Goal: Transaction & Acquisition: Purchase product/service

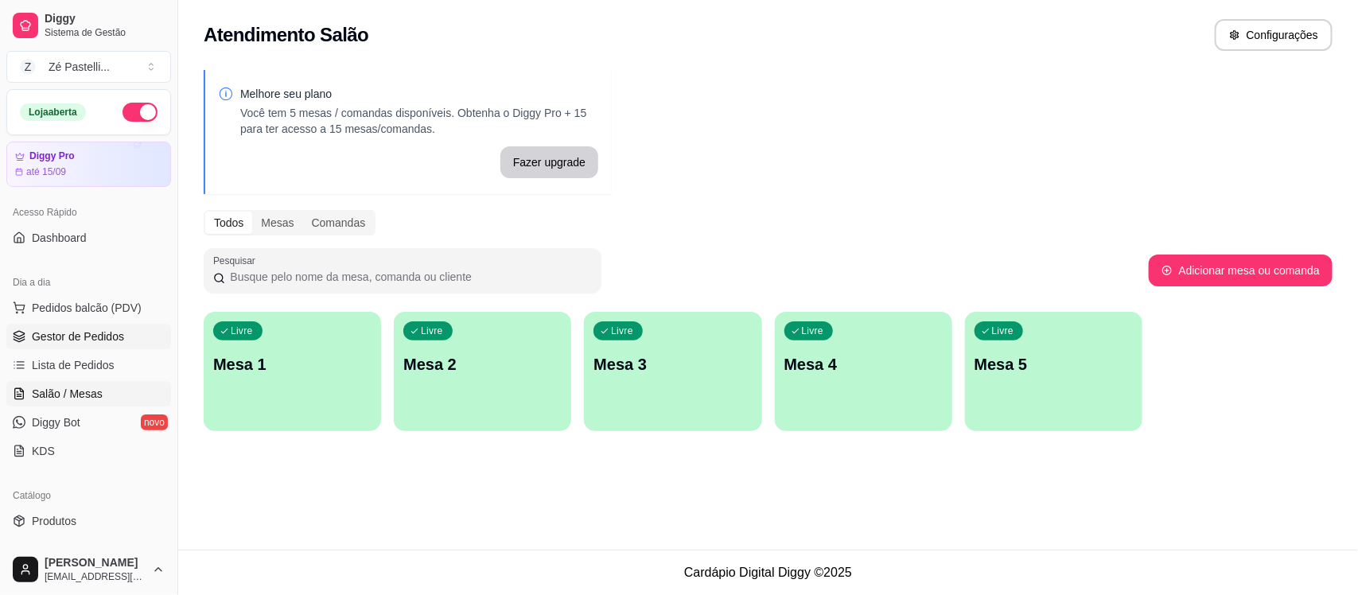
click at [77, 340] on span "Gestor de Pedidos" at bounding box center [78, 337] width 92 height 16
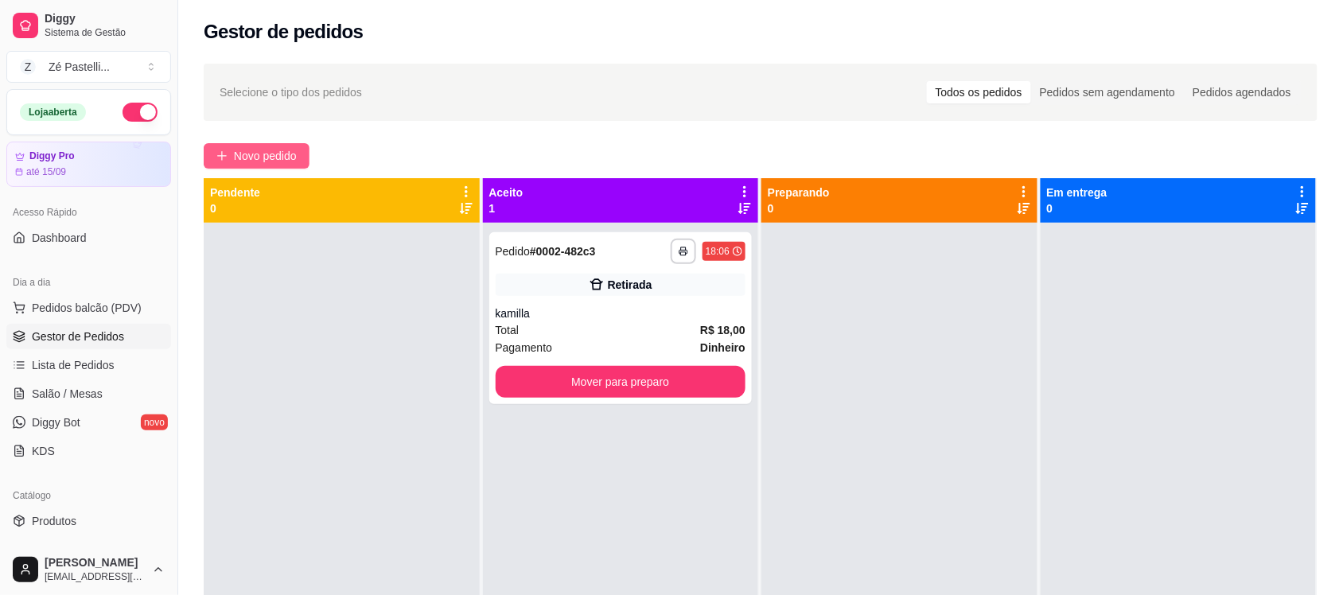
click at [221, 153] on icon "plus" at bounding box center [221, 155] width 1 height 9
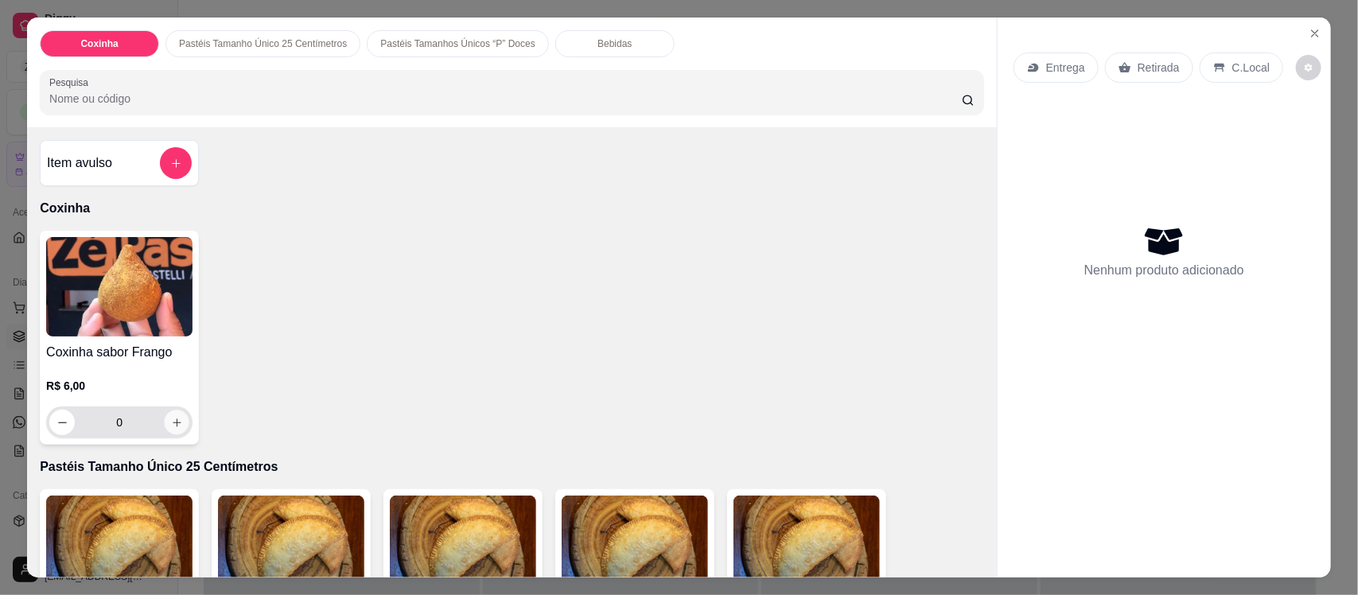
click at [171, 420] on icon "increase-product-quantity" at bounding box center [177, 423] width 12 height 12
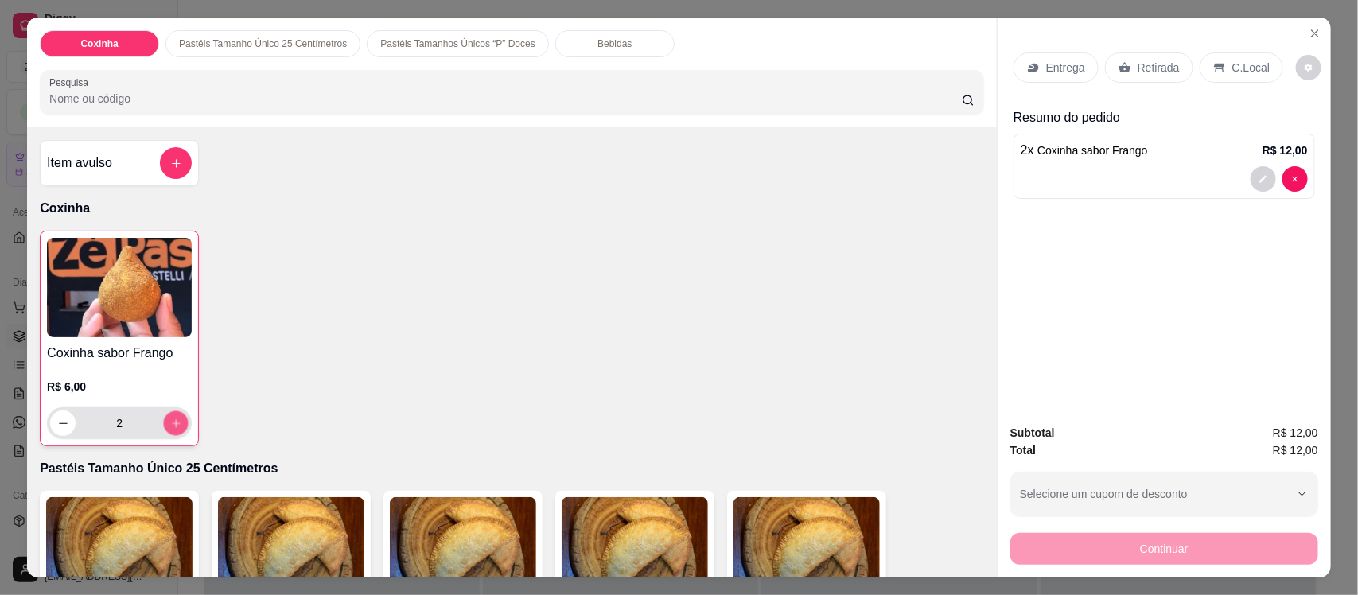
click at [170, 420] on icon "increase-product-quantity" at bounding box center [176, 424] width 12 height 12
click at [163, 431] on button "increase-product-quantity" at bounding box center [175, 423] width 25 height 25
type input "6"
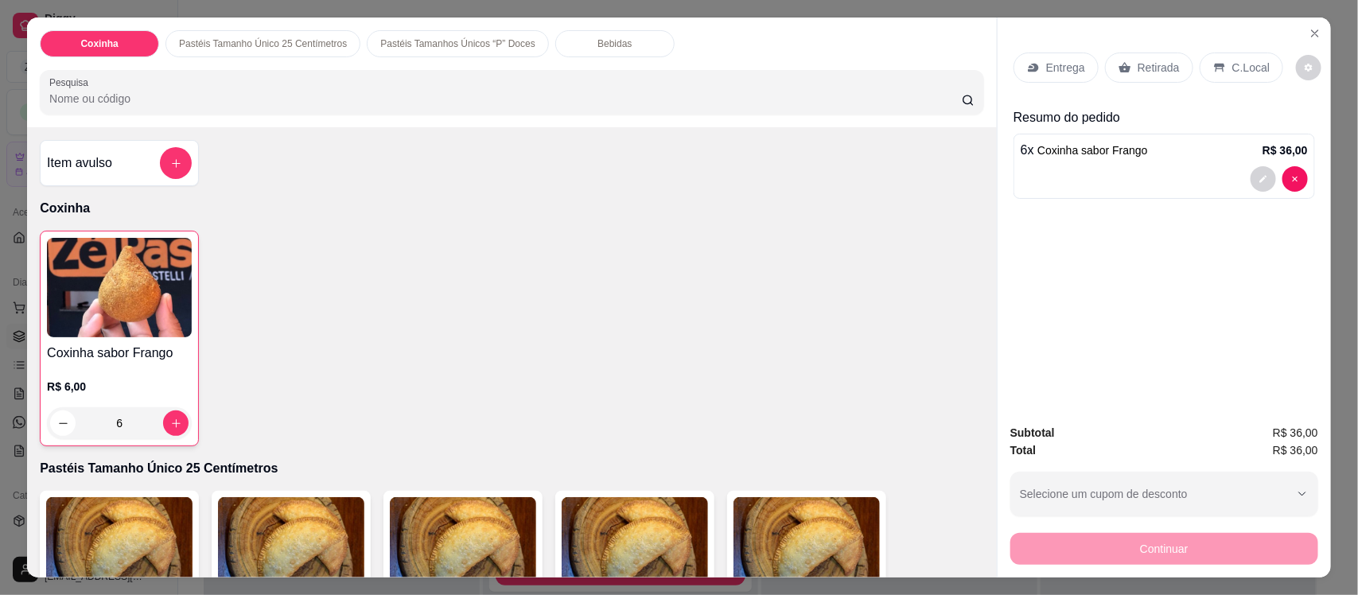
click at [571, 38] on div "Bebidas" at bounding box center [614, 43] width 119 height 27
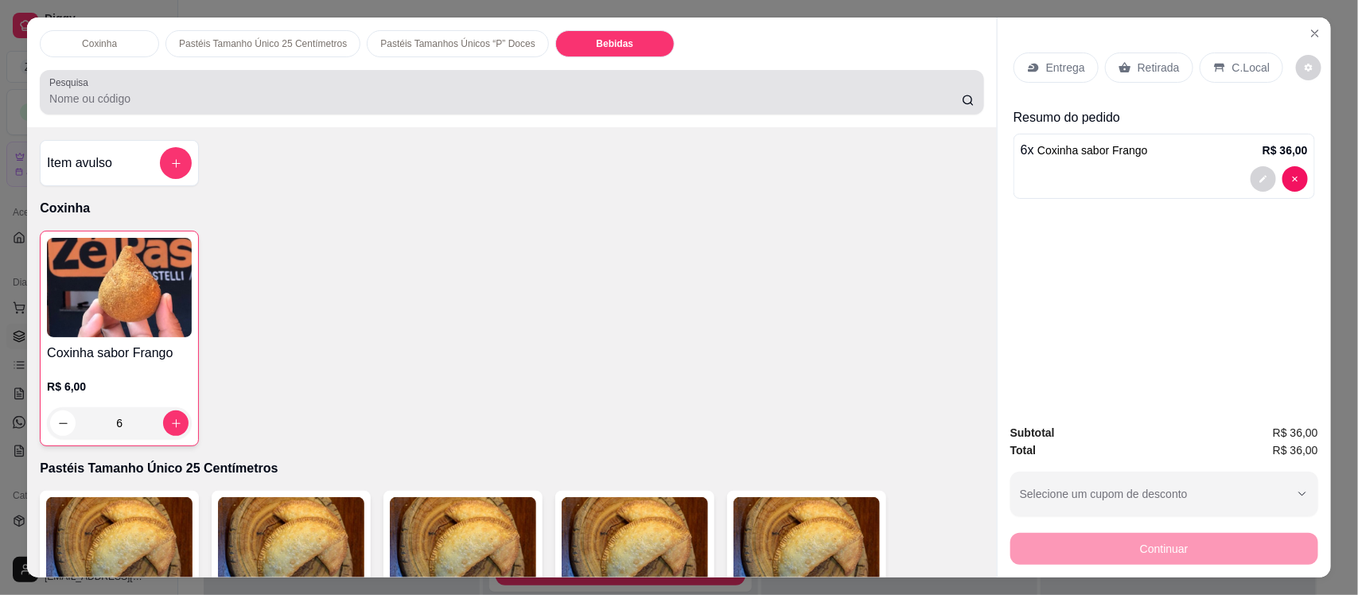
scroll to position [33, 0]
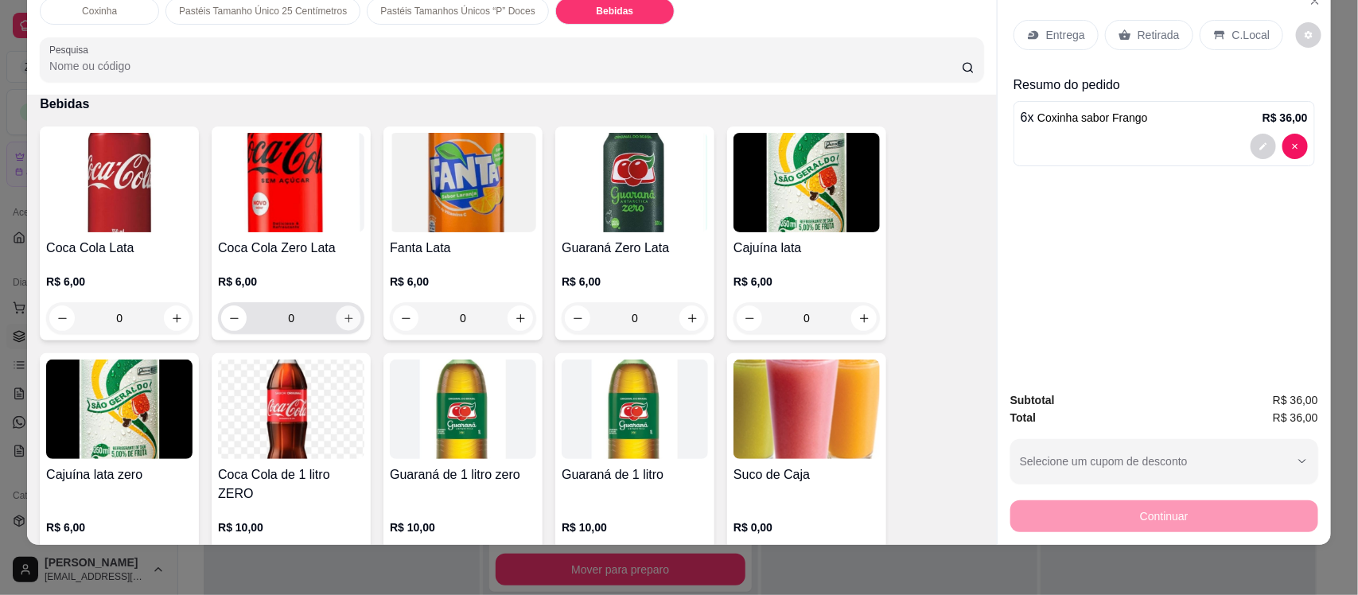
click at [337, 318] on button "increase-product-quantity" at bounding box center [349, 318] width 25 height 25
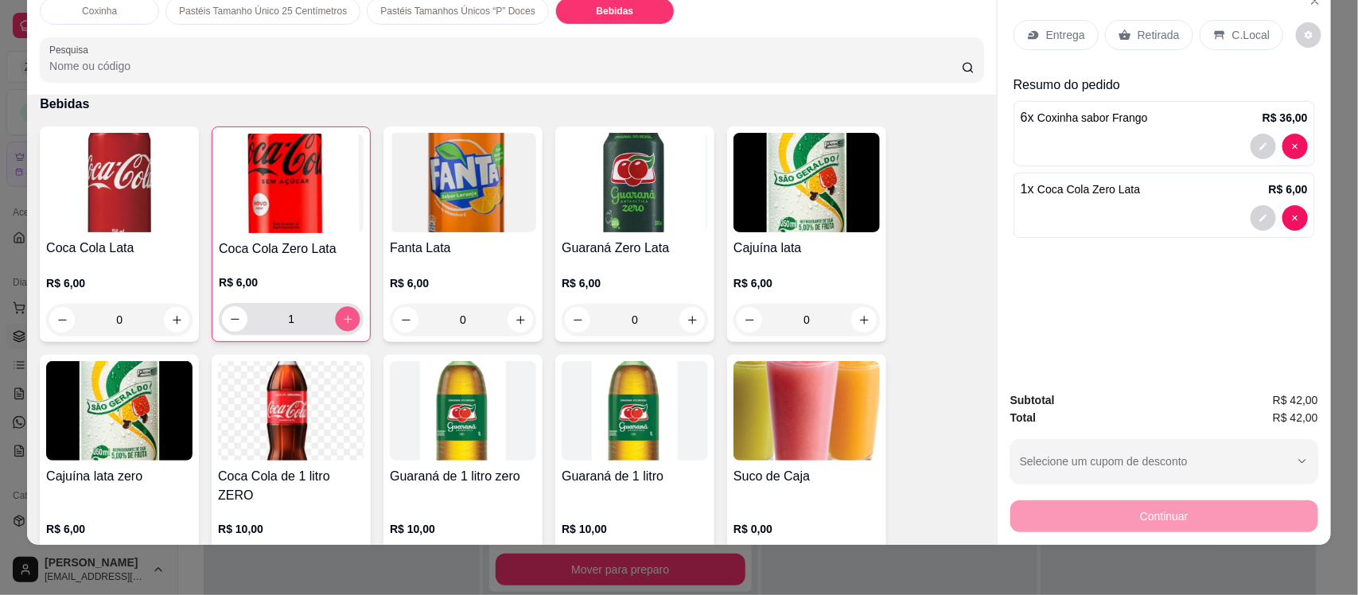
click at [336, 318] on button "increase-product-quantity" at bounding box center [348, 319] width 25 height 25
type input "2"
click at [508, 323] on button "increase-product-quantity" at bounding box center [520, 320] width 25 height 25
type input "1"
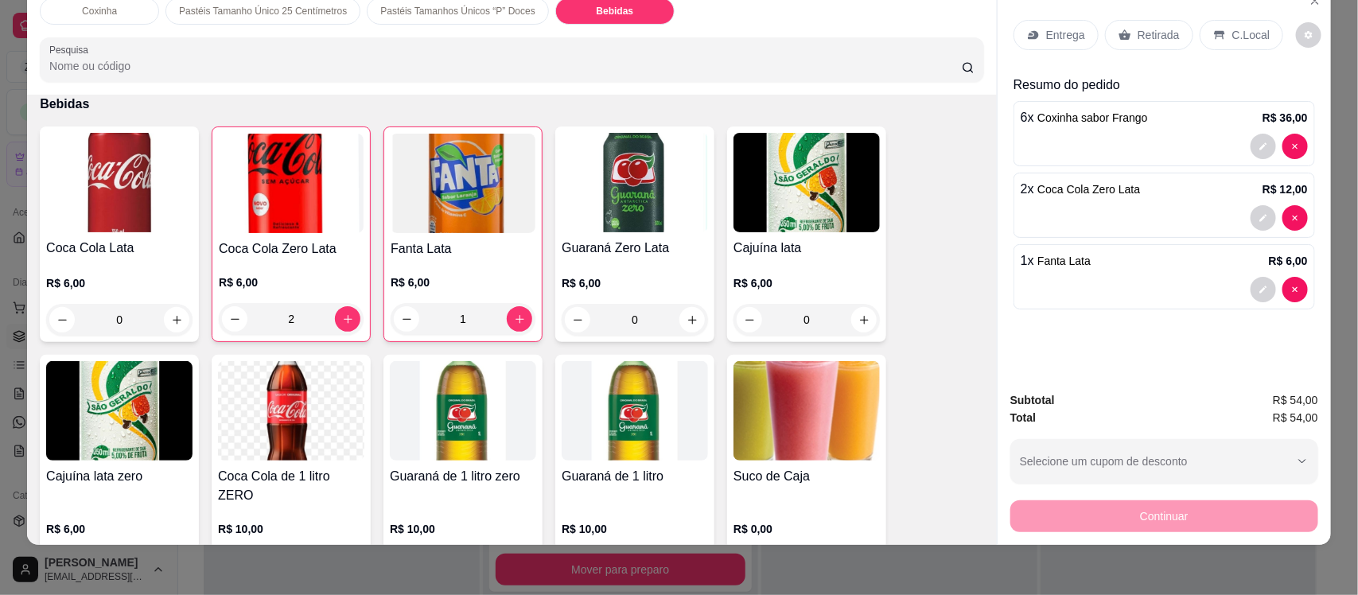
click at [1036, 34] on div "Entrega" at bounding box center [1056, 35] width 85 height 30
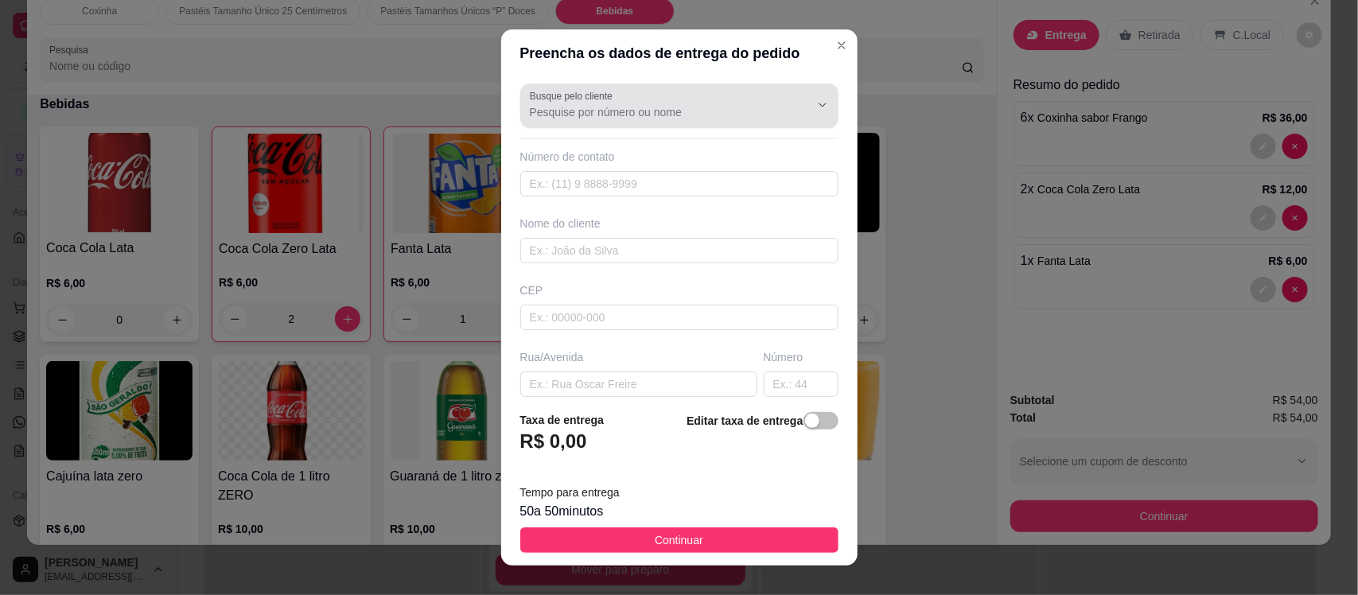
click at [586, 121] on div at bounding box center [679, 106] width 299 height 32
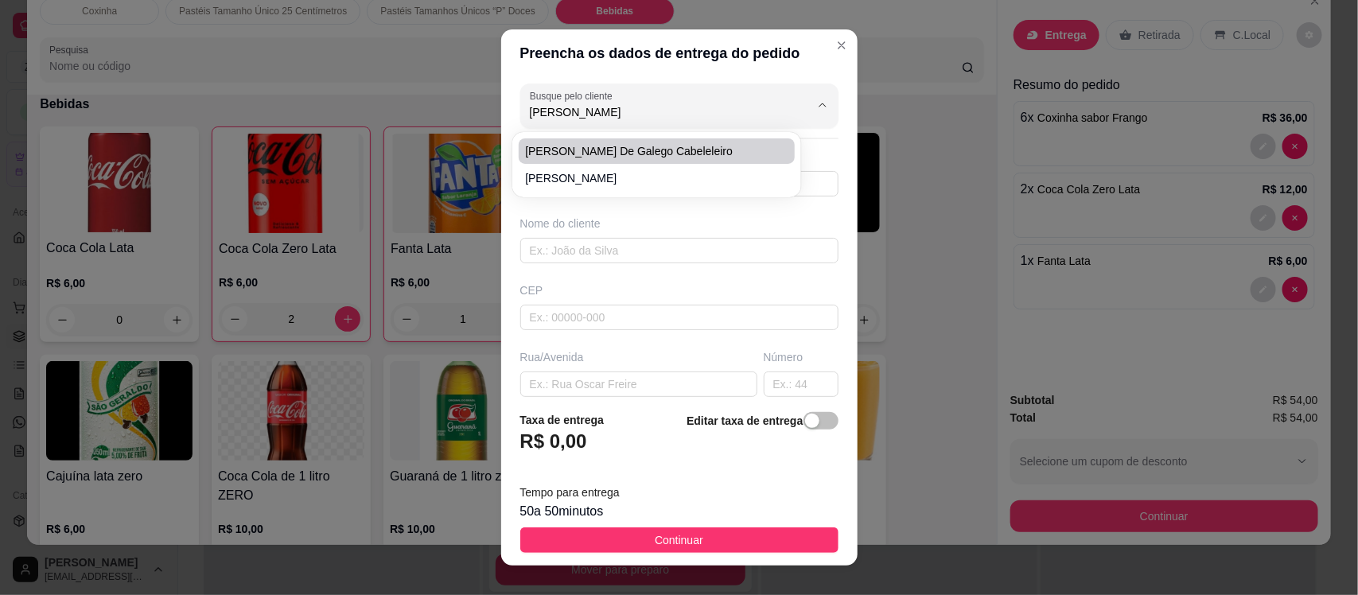
click at [585, 151] on span "[PERSON_NAME] de Galego Cabeleleiro" at bounding box center [648, 151] width 247 height 16
type input "[PERSON_NAME] de Galego Cabeleleiro"
type input "8896431765"
type input "[PERSON_NAME] de Galego Cabeleleiro"
type input "63200000"
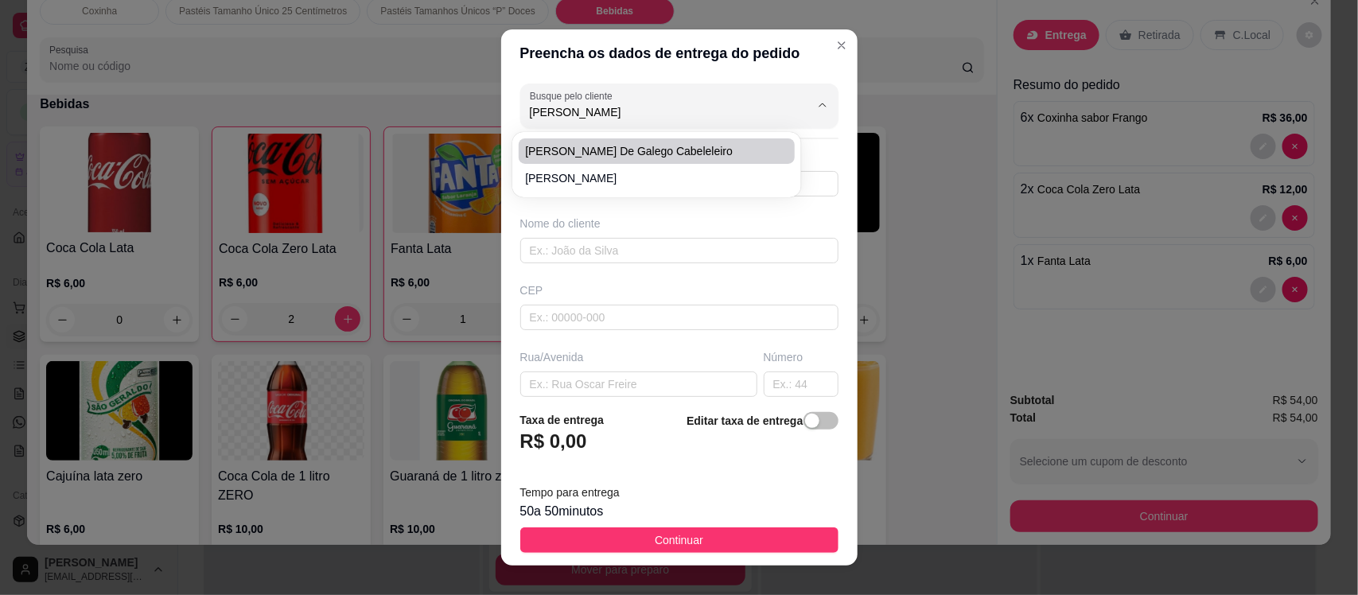
type input "Av Coronel [PERSON_NAME]"
type input "1796"
type input "Centro"
type input "Missão Velha"
type input "Vizinho ao Salão de galego"
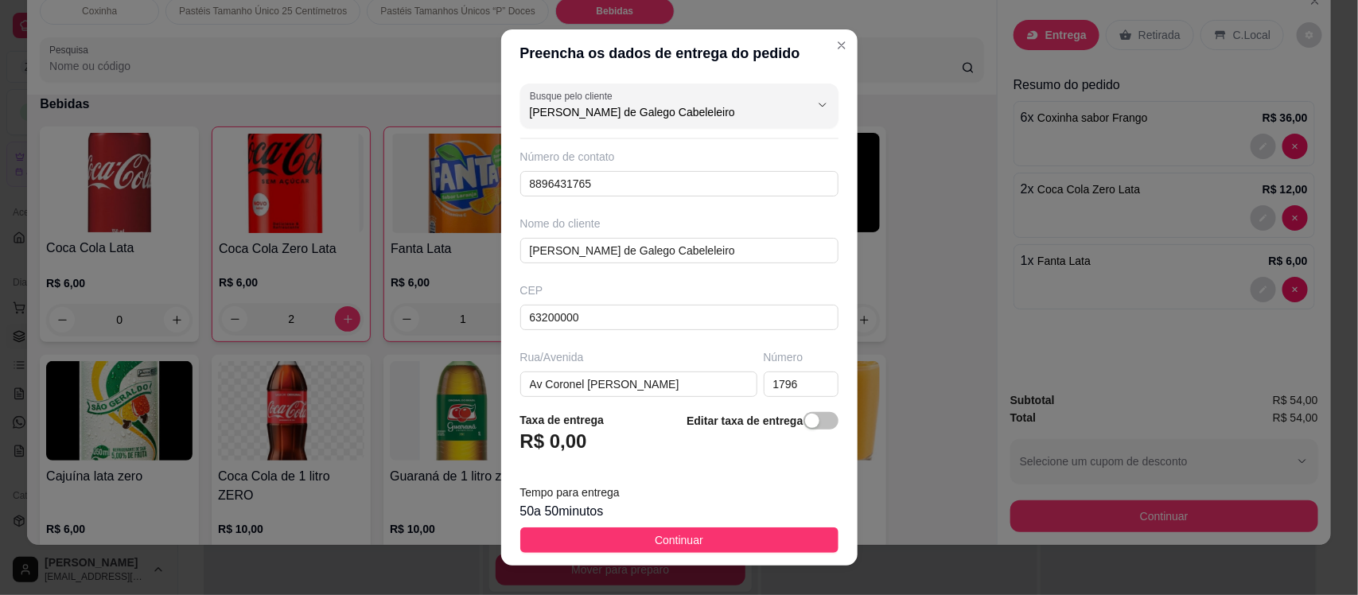
type input "[PERSON_NAME] de Galego Cabeleleiro"
drag, startPoint x: 820, startPoint y: 232, endPoint x: 828, endPoint y: 233, distance: 8.9
click at [828, 233] on div "Busque pelo cliente [PERSON_NAME] de Galego Cabeleleiro Número de contato 88964…" at bounding box center [679, 237] width 356 height 321
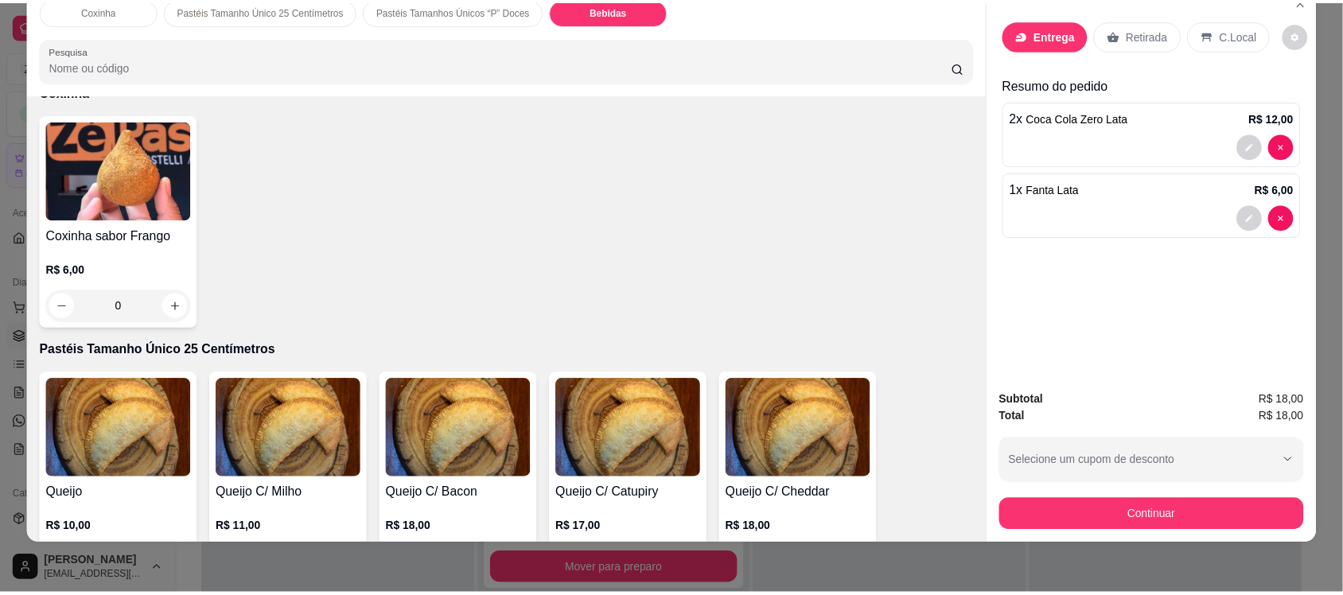
scroll to position [0, 0]
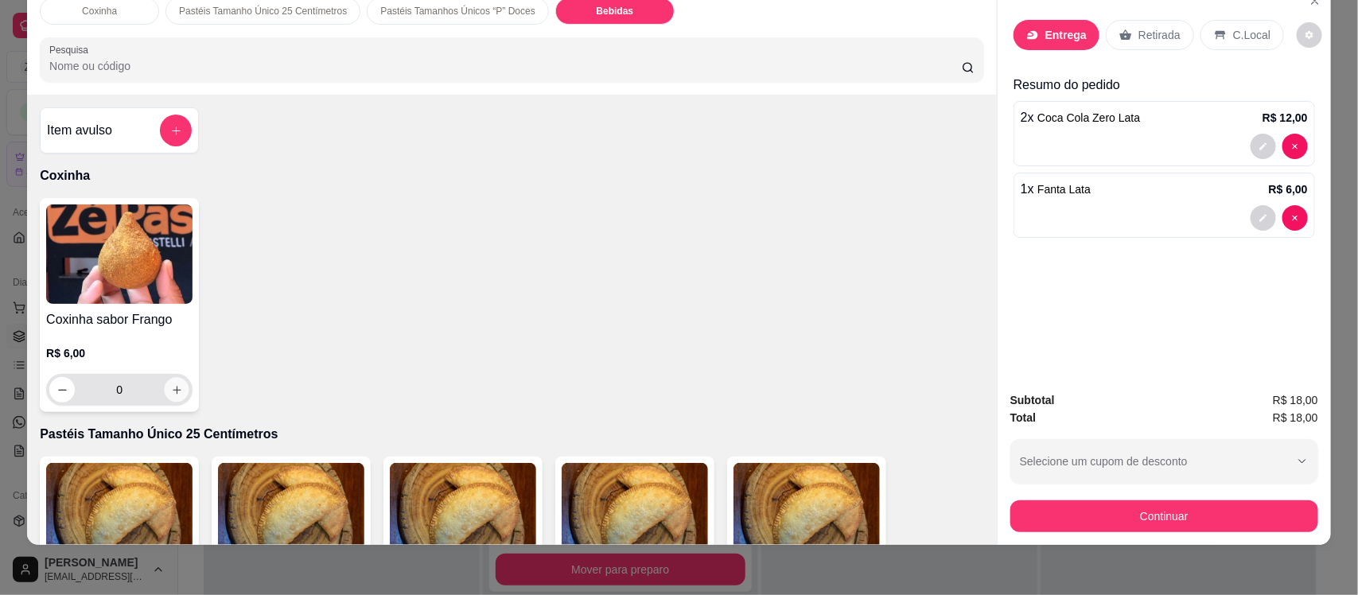
click at [171, 392] on icon "increase-product-quantity" at bounding box center [177, 390] width 12 height 12
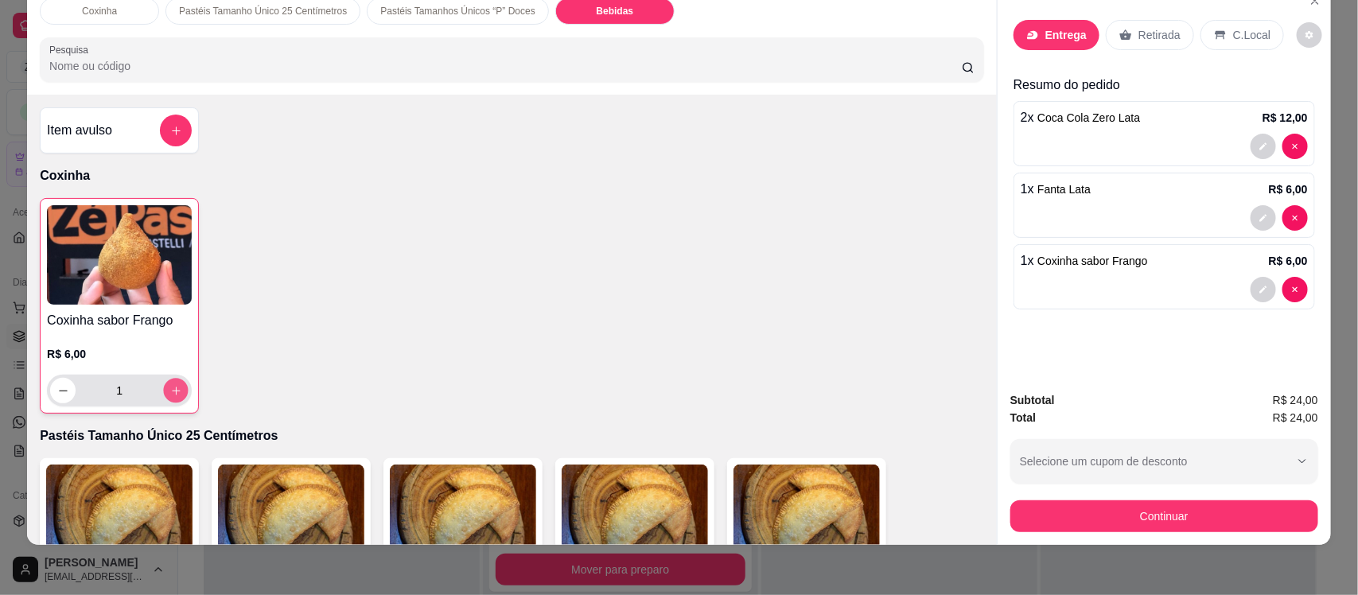
click at [172, 392] on icon "increase-product-quantity" at bounding box center [176, 391] width 8 height 8
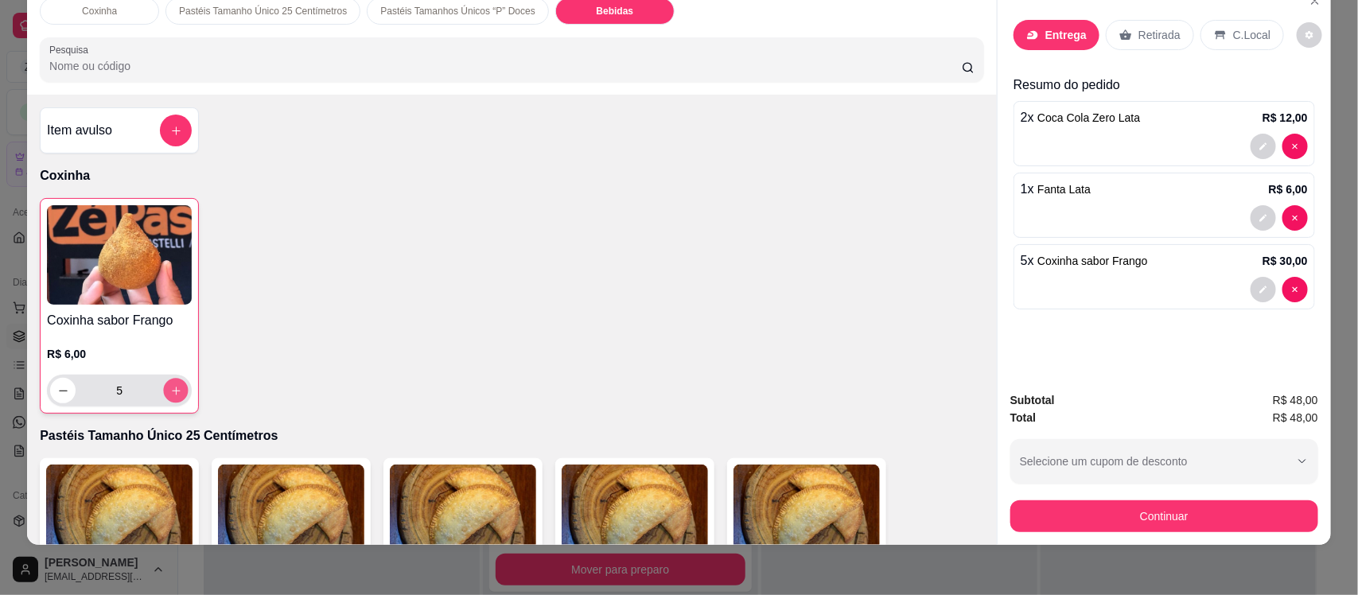
type input "6"
click at [1058, 34] on p "Entrega" at bounding box center [1066, 35] width 41 height 16
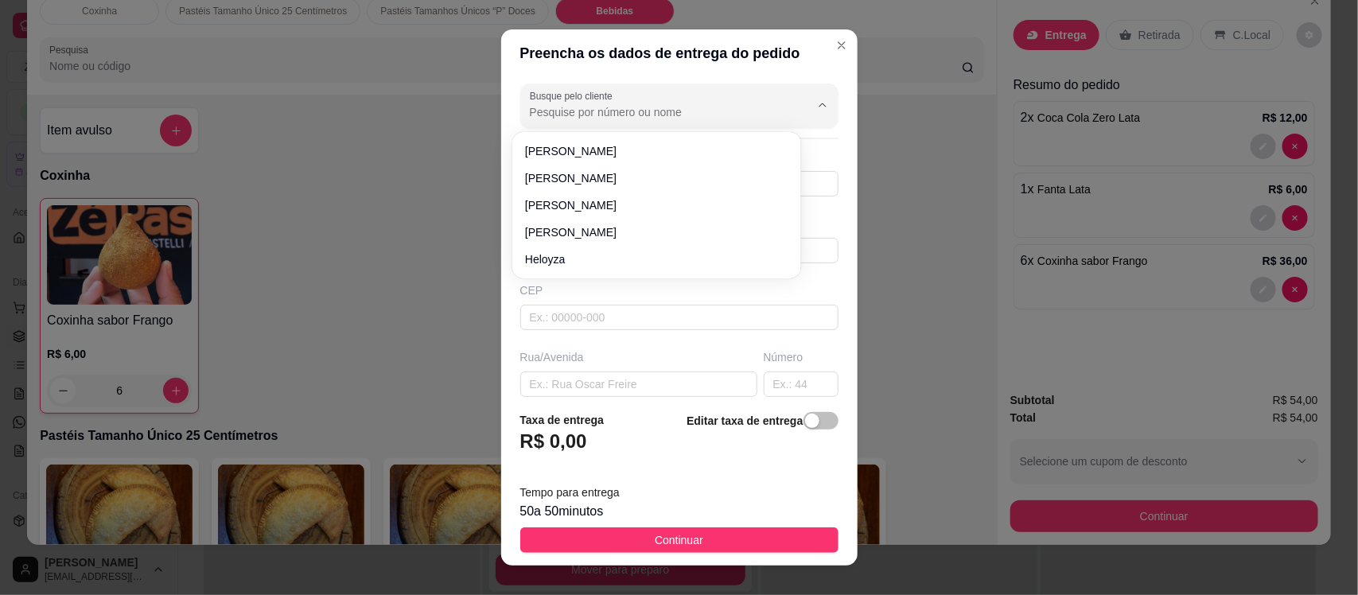
click at [550, 115] on input "Busque pelo cliente" at bounding box center [657, 112] width 255 height 16
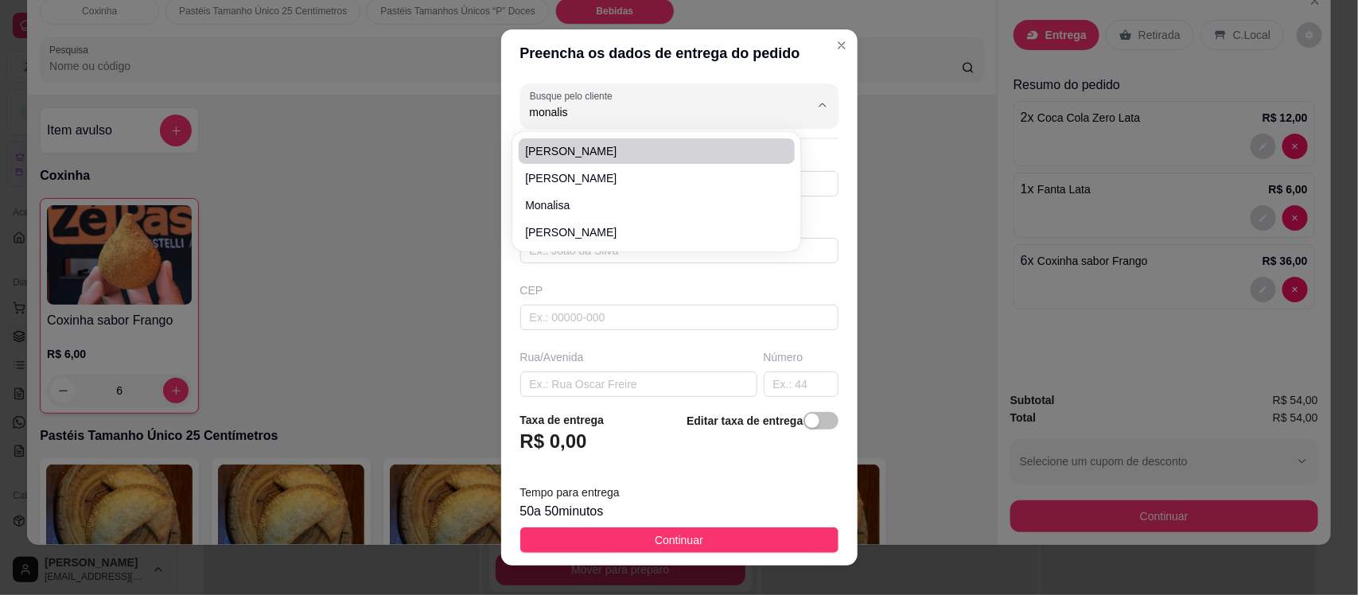
click at [563, 148] on span "[PERSON_NAME]" at bounding box center [648, 151] width 247 height 16
type input "[PERSON_NAME]"
type input "8892660438"
type input "[PERSON_NAME]"
type input "63200000"
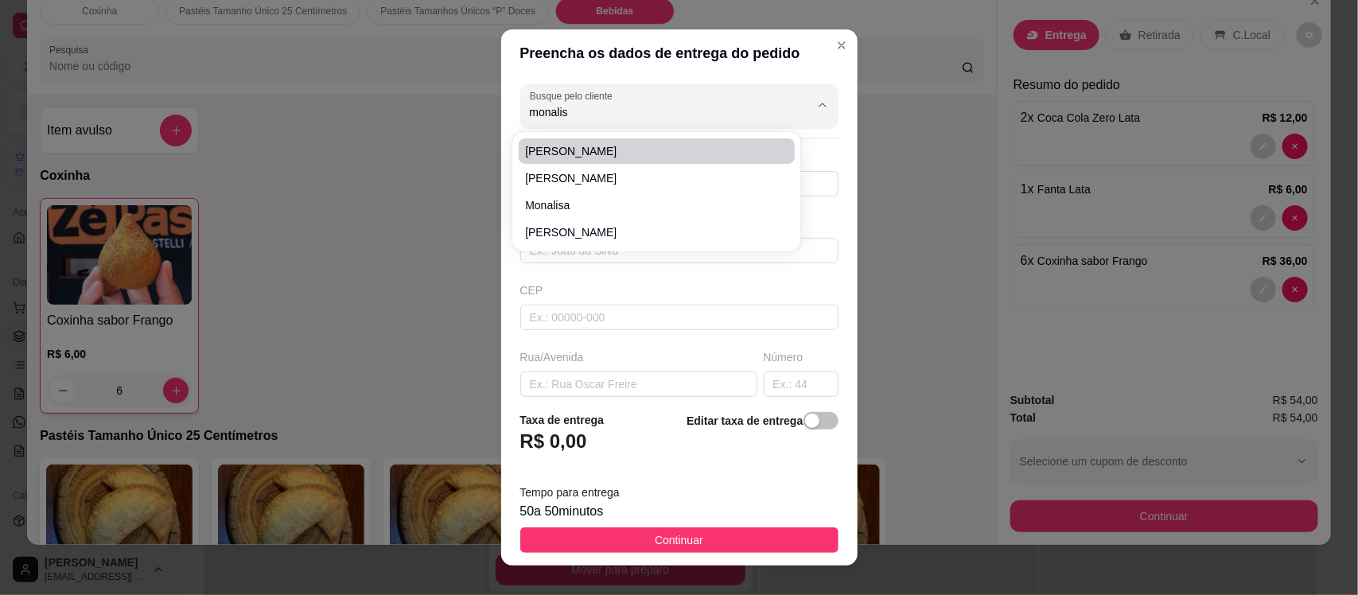
type input "[GEOGRAPHIC_DATA]"
type input "344"
type input "Centro"
type input "Missão Velha"
type input "Em frente ao Salão de [PERSON_NAME]"
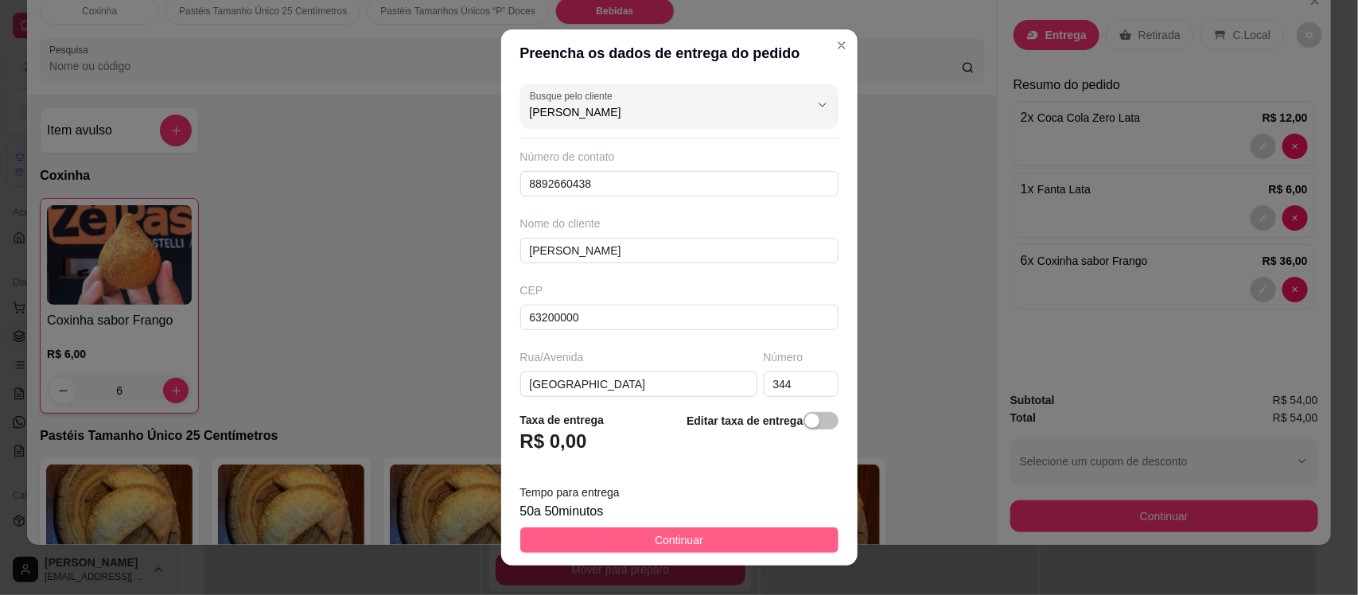
type input "[PERSON_NAME]"
click at [670, 538] on span "Continuar" at bounding box center [679, 541] width 49 height 18
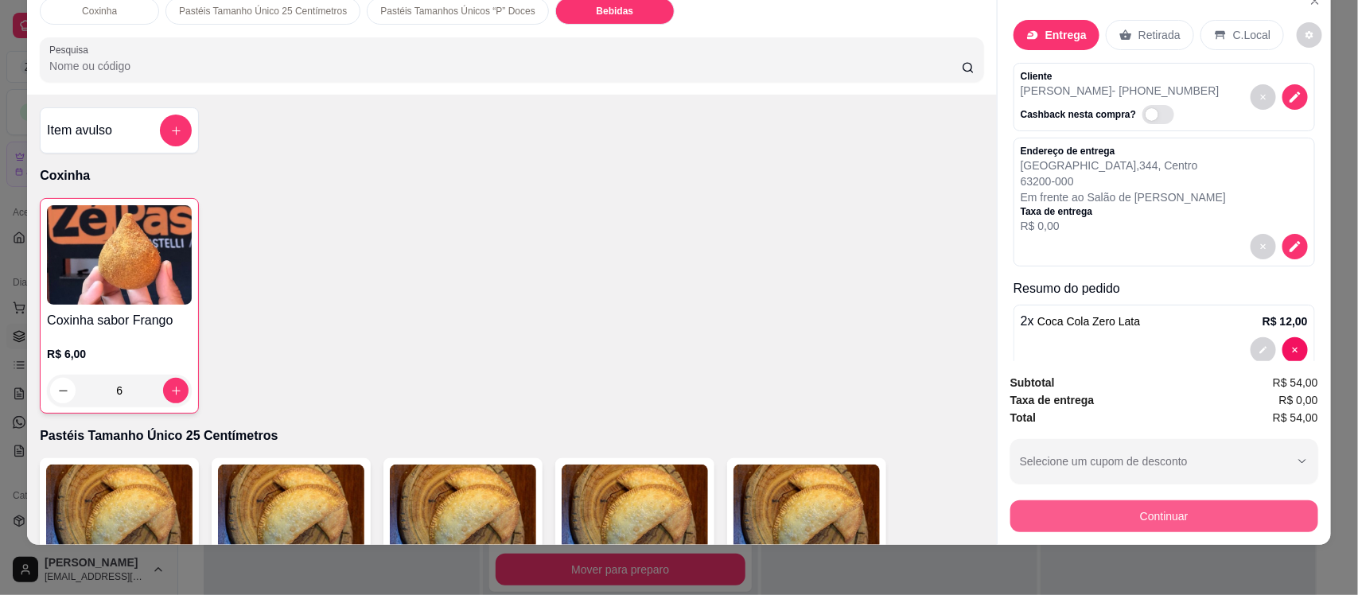
click at [1089, 506] on button "Continuar" at bounding box center [1165, 517] width 308 height 32
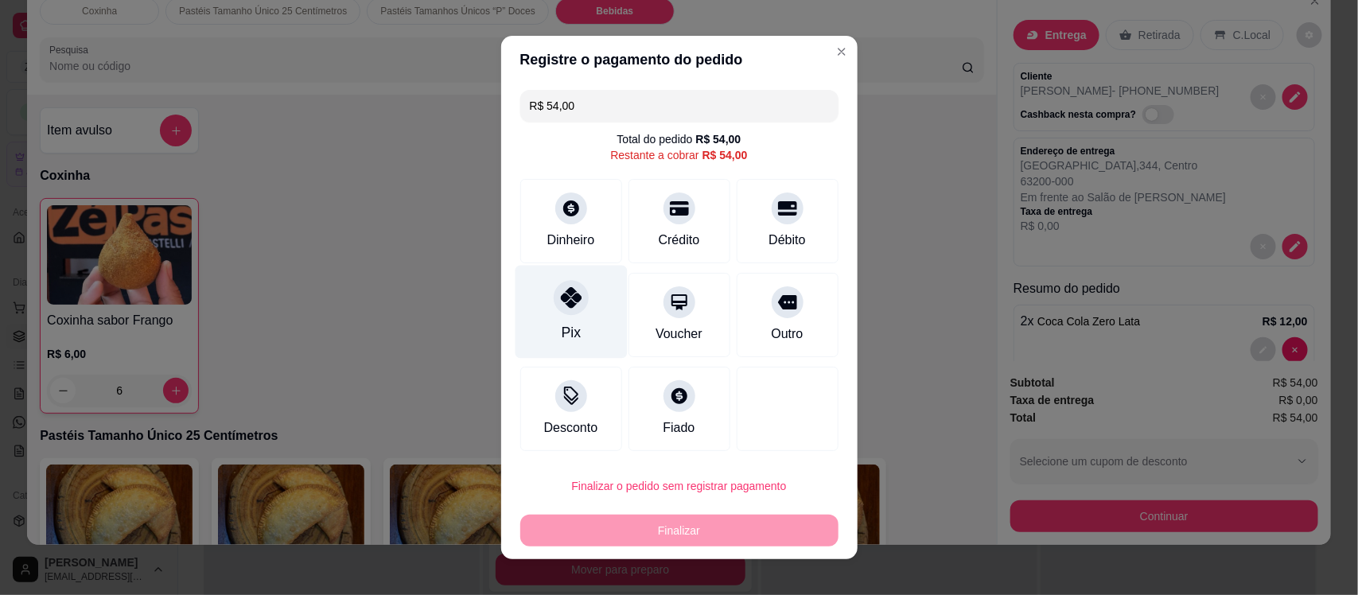
click at [575, 314] on div "Pix" at bounding box center [571, 312] width 112 height 93
type input "R$ 0,00"
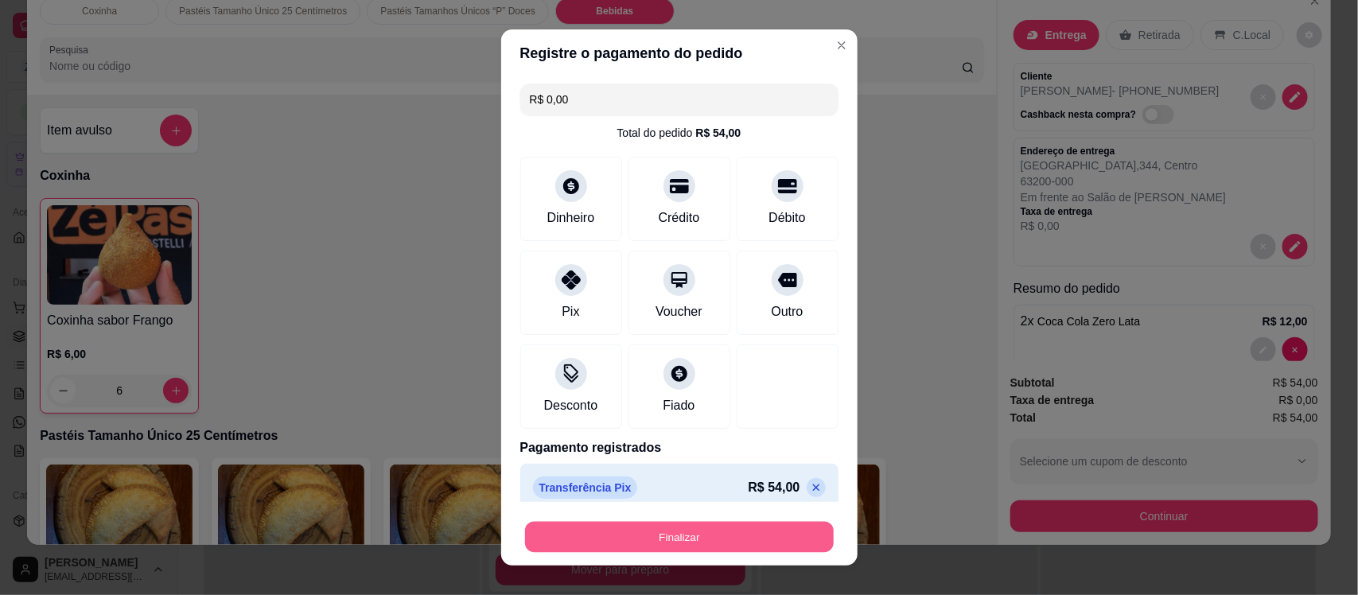
click at [615, 539] on button "Finalizar" at bounding box center [679, 536] width 309 height 31
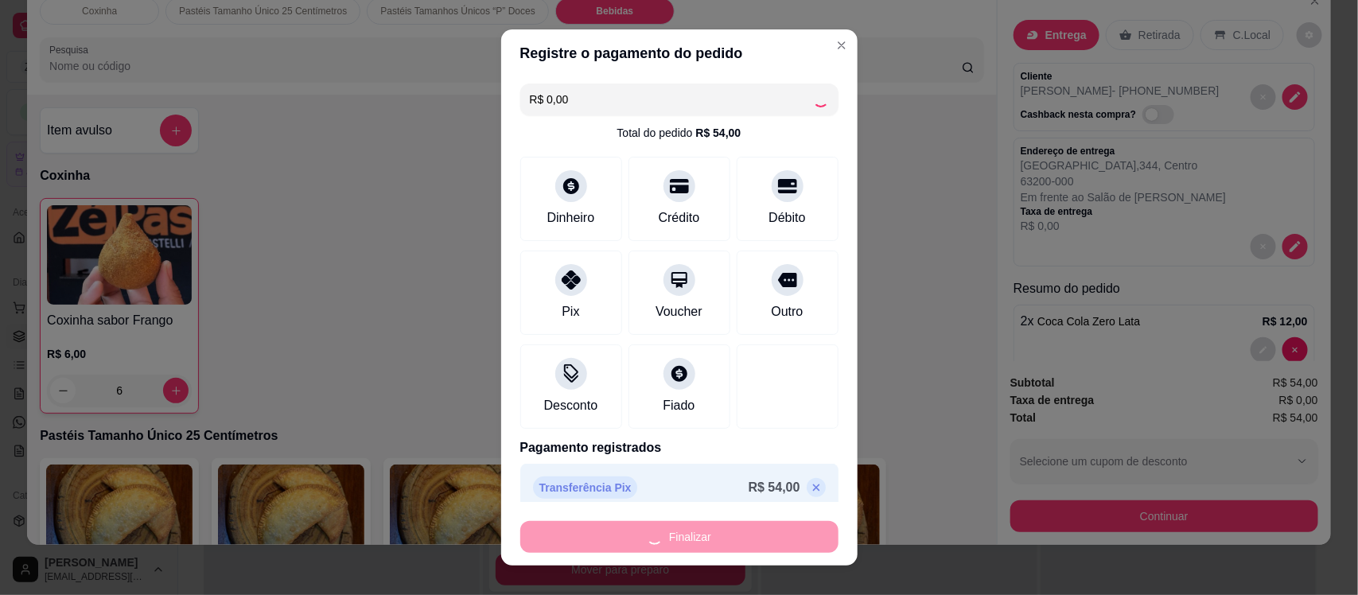
type input "0"
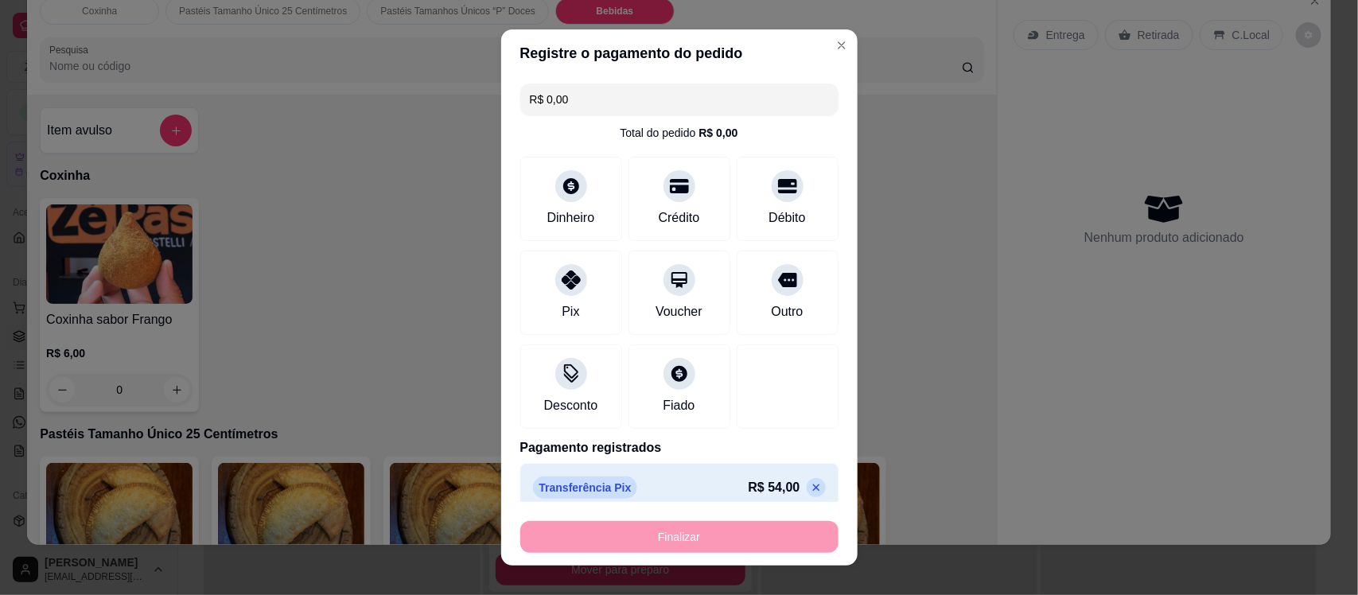
type input "-R$ 54,00"
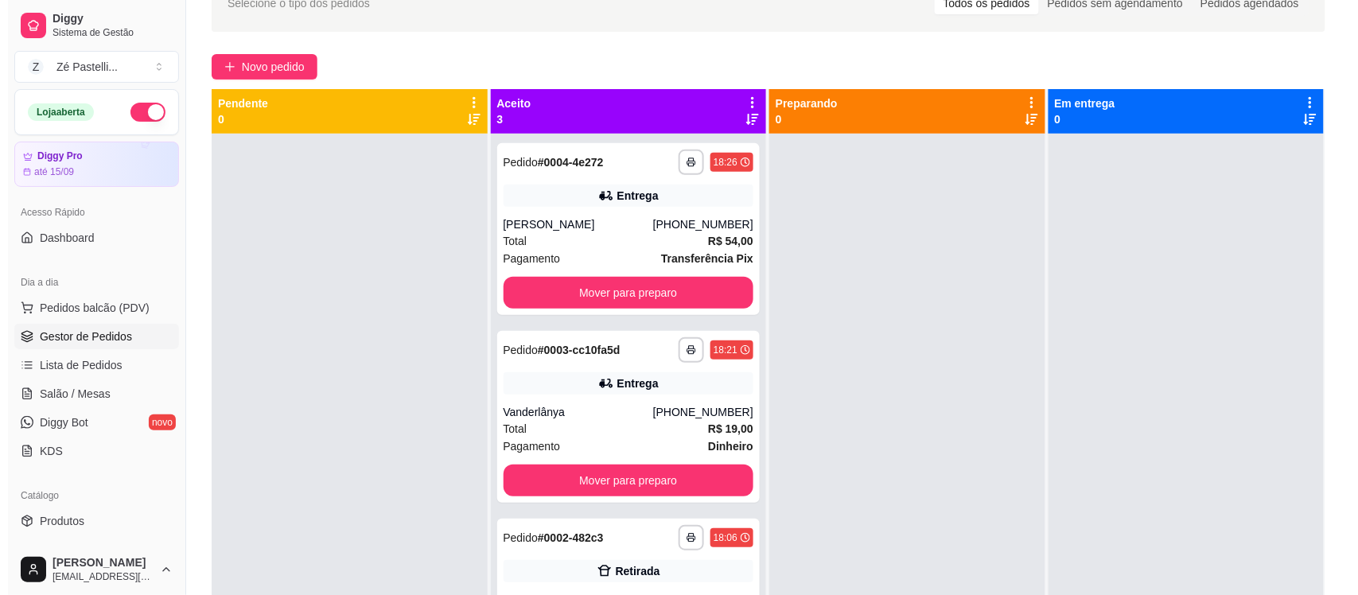
scroll to position [66, 0]
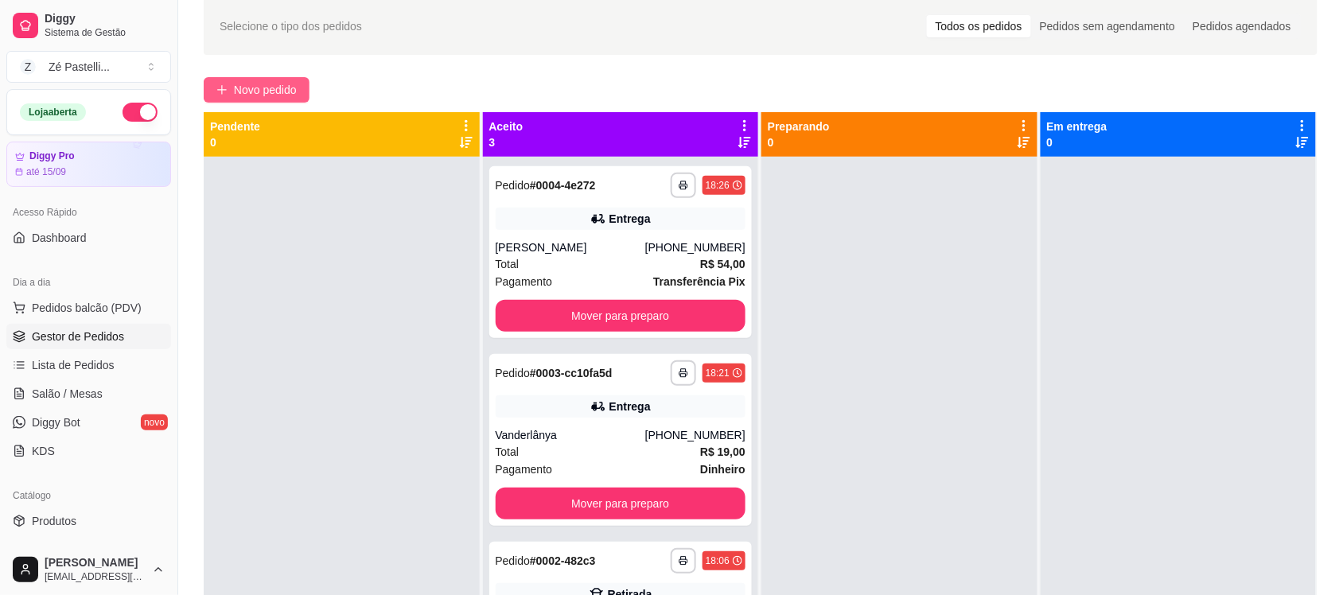
click at [286, 84] on span "Novo pedido" at bounding box center [265, 90] width 63 height 18
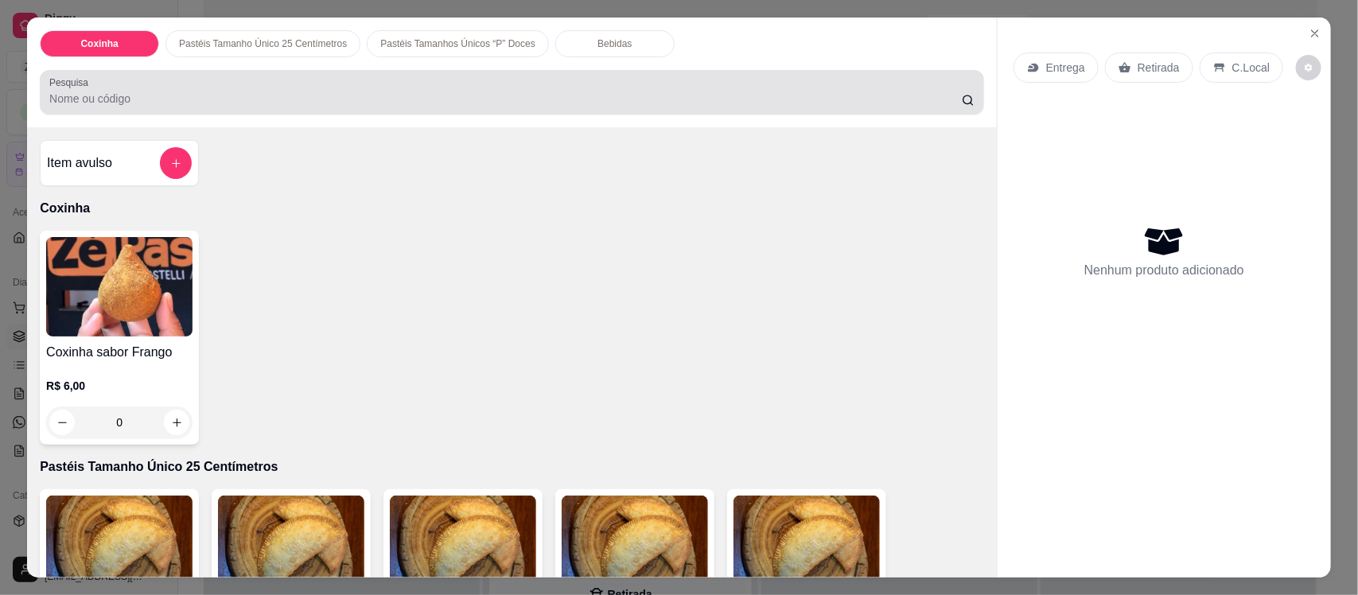
click at [346, 84] on div at bounding box center [511, 92] width 925 height 32
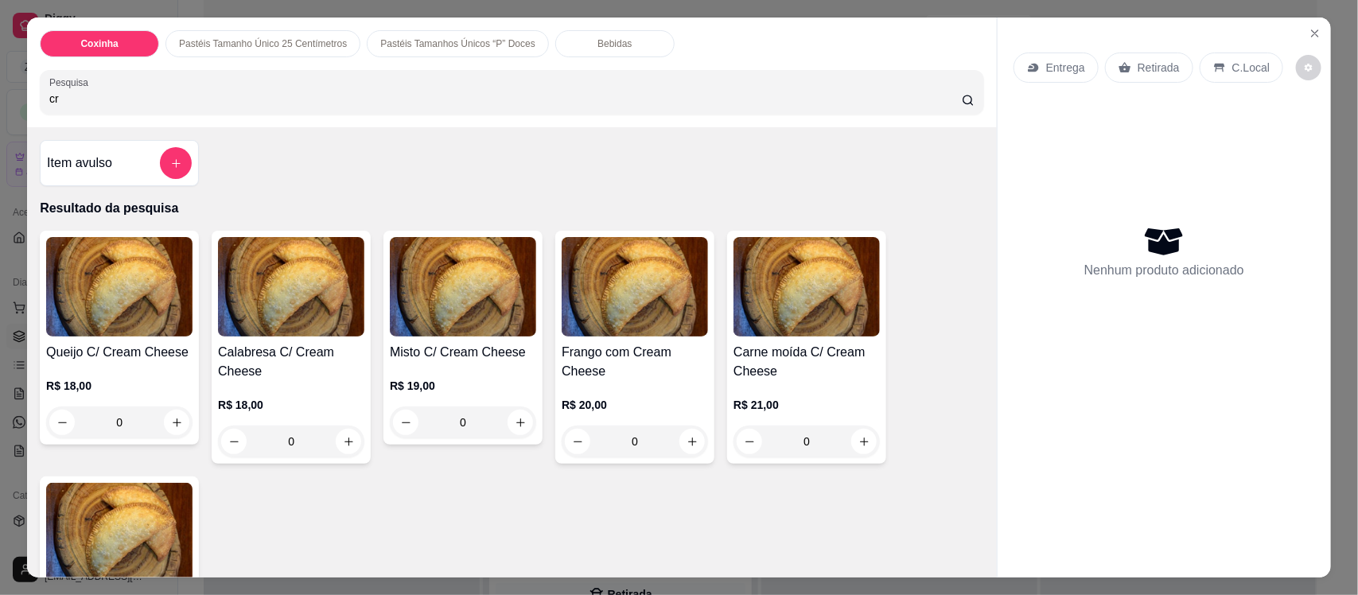
type input "c"
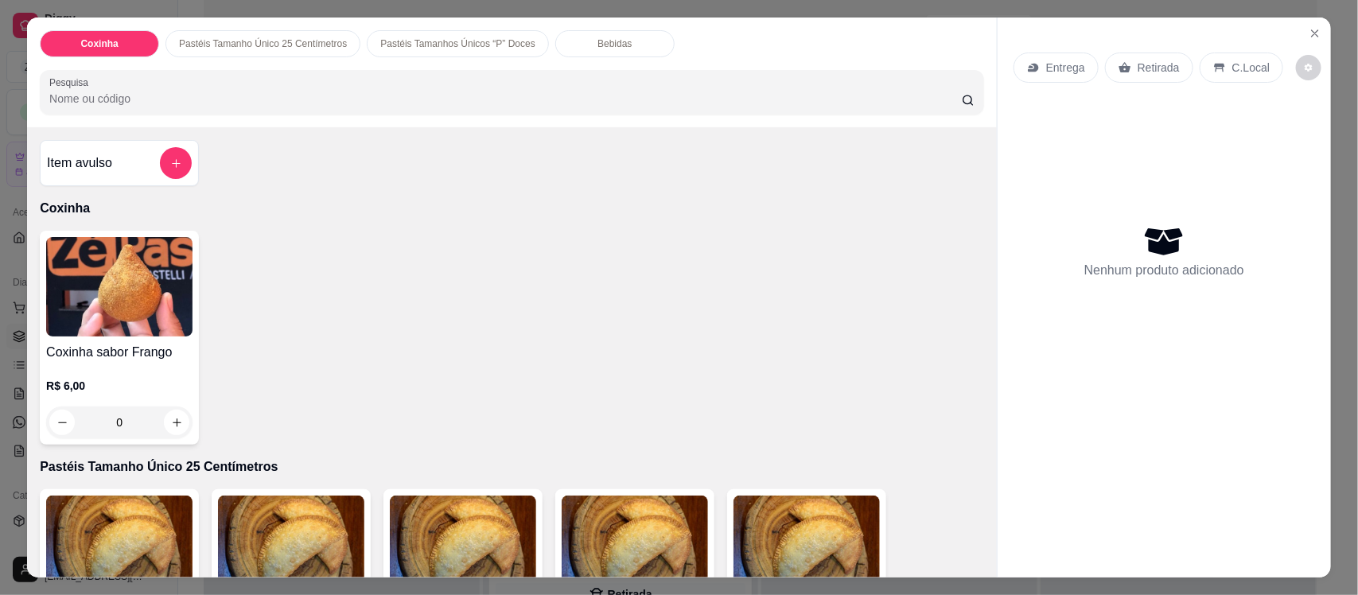
click at [275, 104] on input "Pesquisa" at bounding box center [505, 99] width 913 height 16
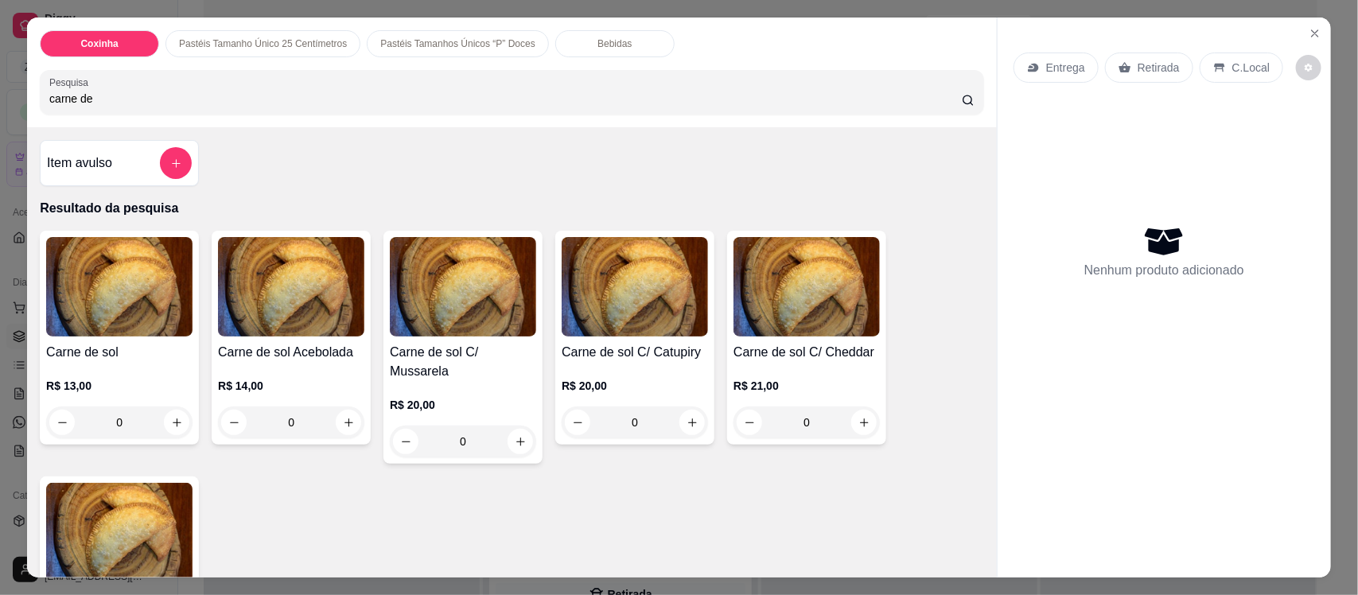
type input "carne de"
click at [760, 316] on img at bounding box center [807, 286] width 146 height 99
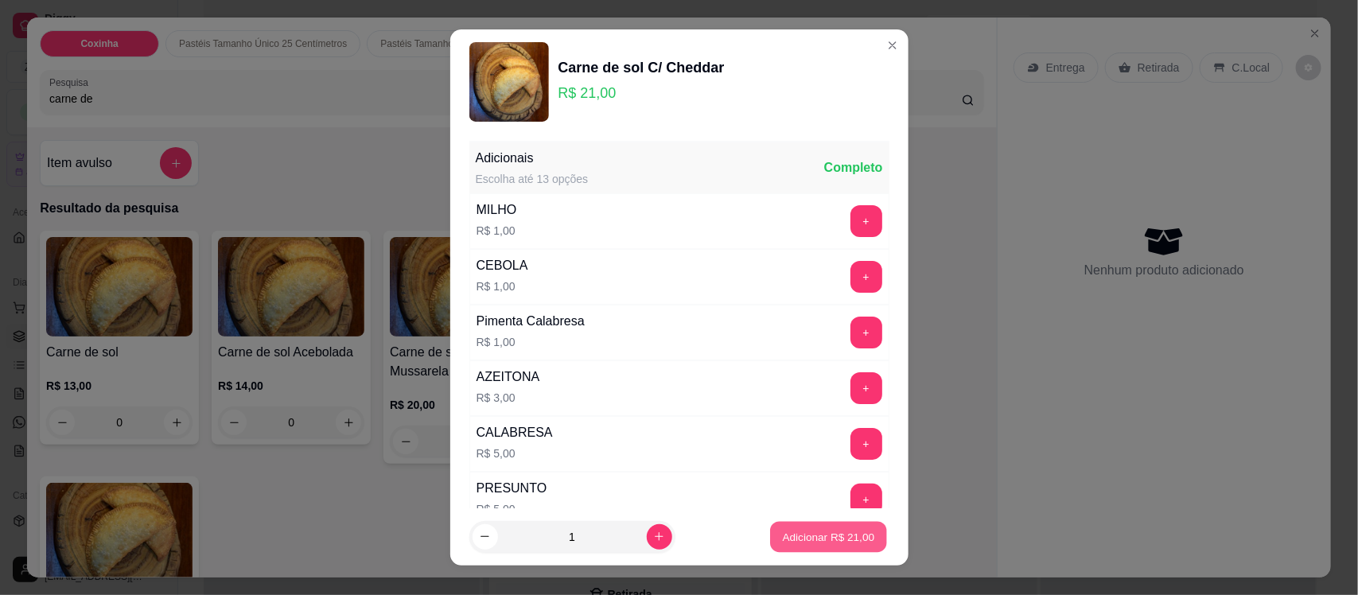
click at [785, 536] on p "Adicionar R$ 21,00" at bounding box center [829, 536] width 92 height 15
type input "1"
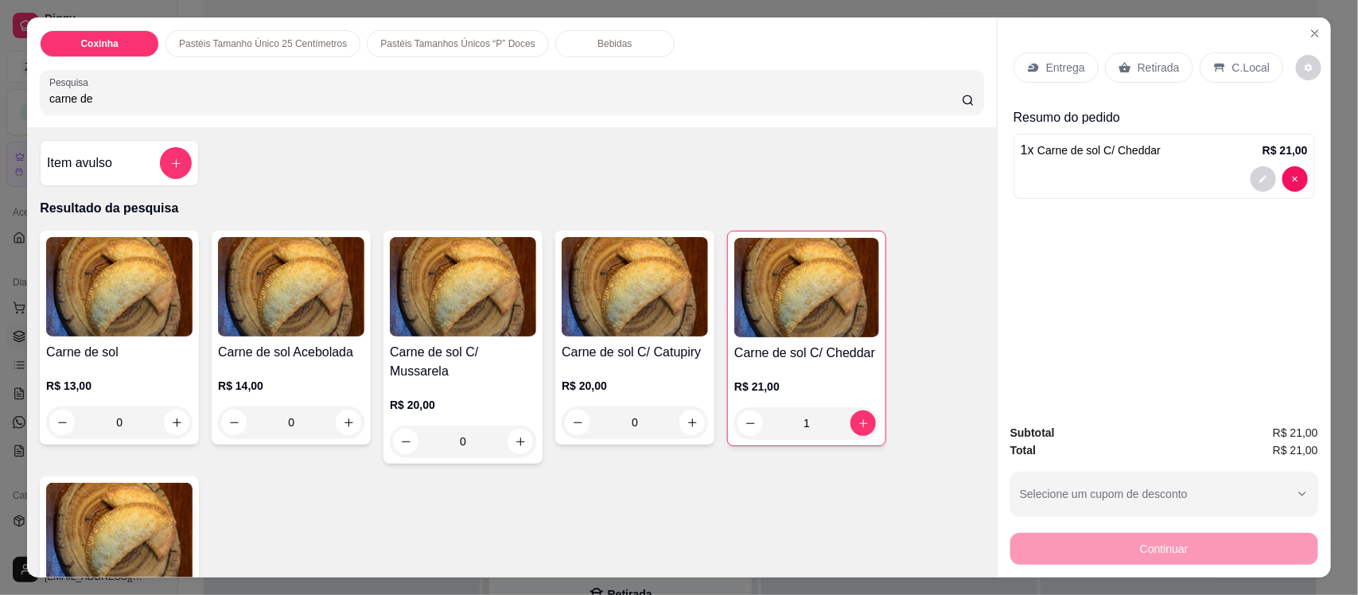
click at [610, 37] on p "Bebidas" at bounding box center [615, 43] width 34 height 13
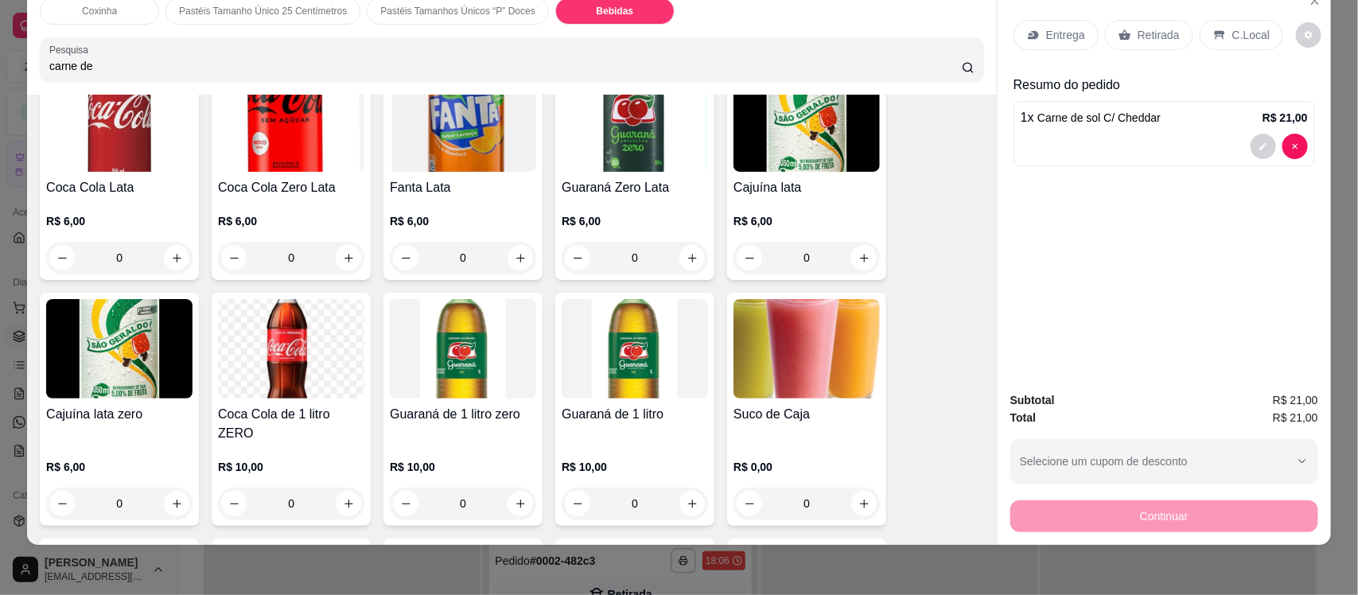
scroll to position [3332, 0]
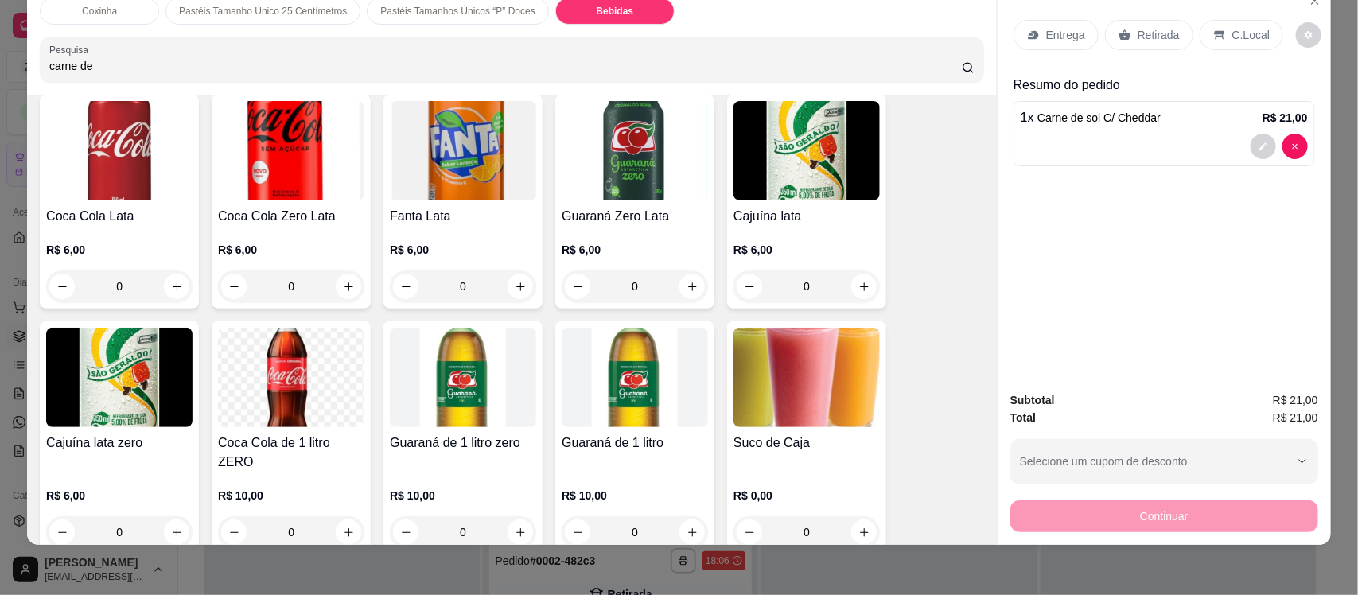
click at [239, 378] on img at bounding box center [291, 377] width 146 height 99
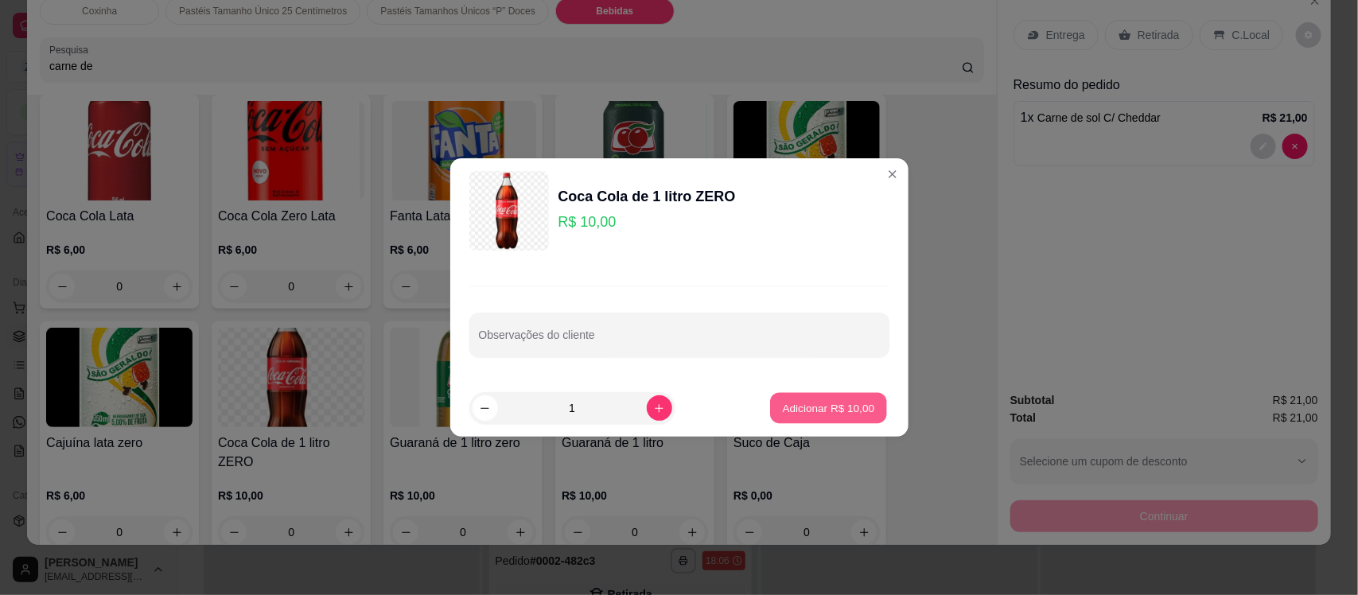
click at [793, 411] on p "Adicionar R$ 10,00" at bounding box center [829, 407] width 92 height 15
type input "1"
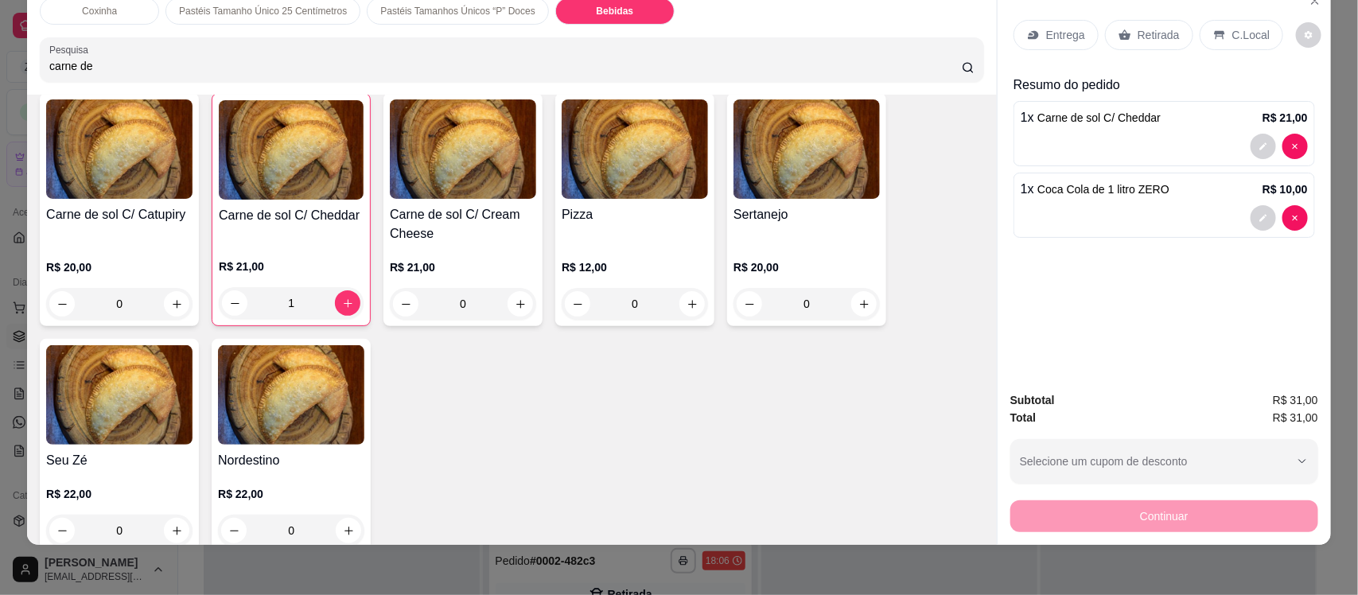
scroll to position [2590, 0]
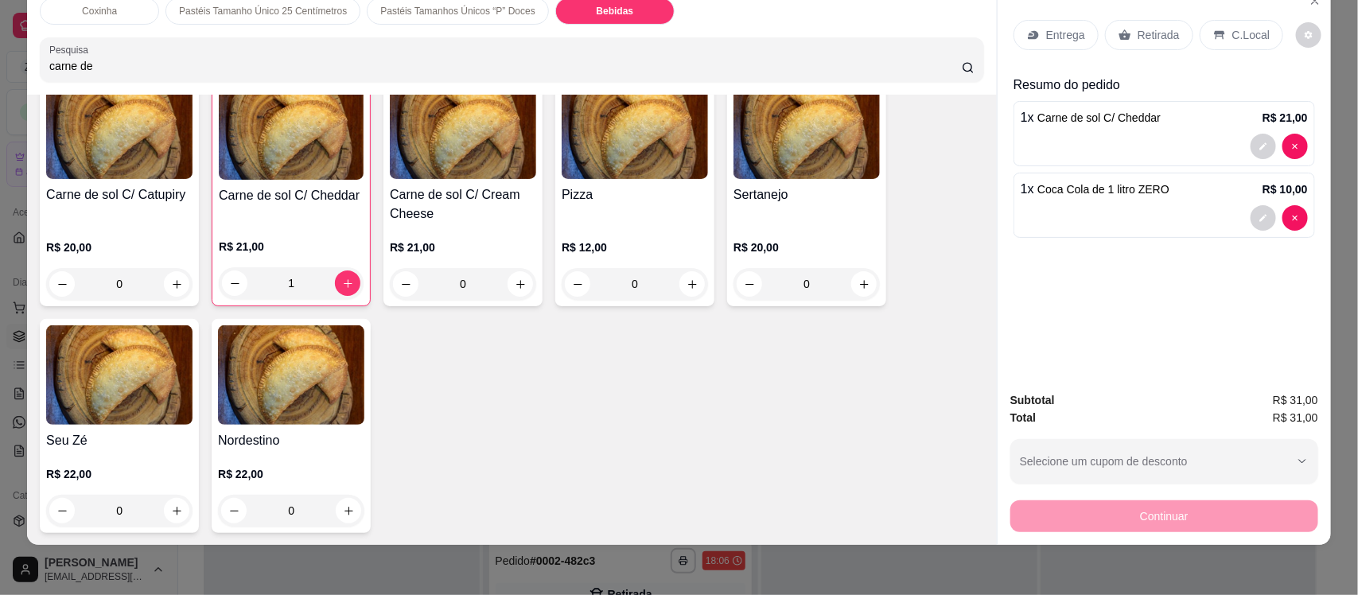
click at [243, 403] on img at bounding box center [291, 374] width 146 height 99
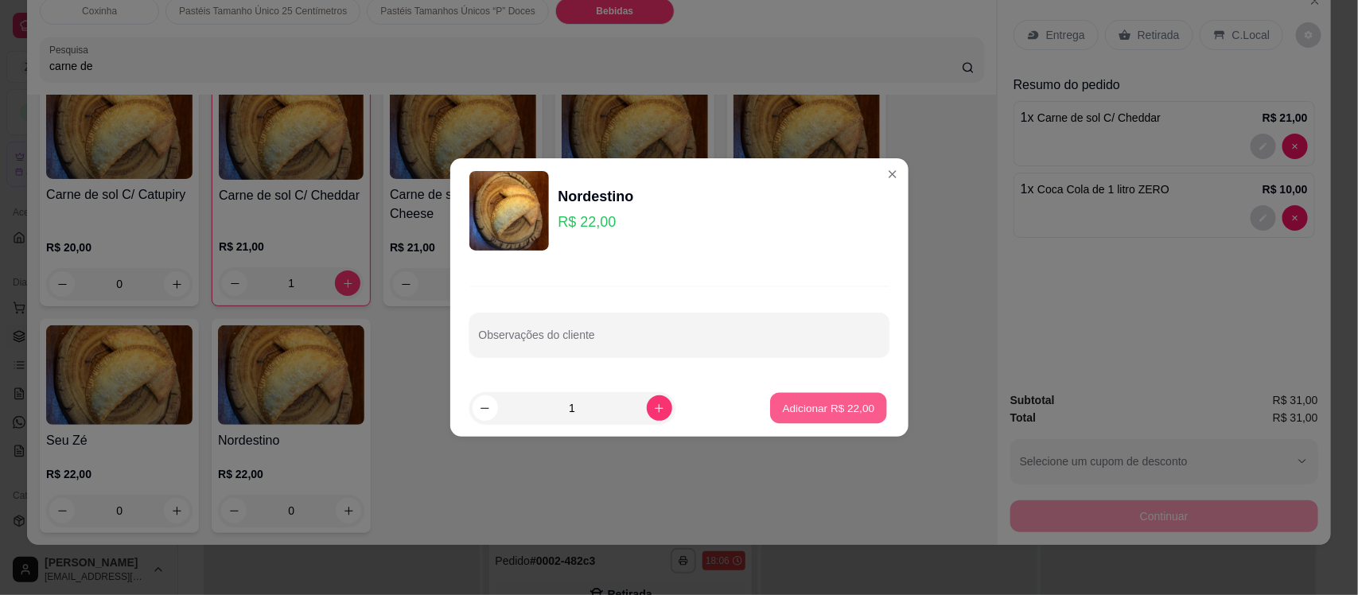
click at [793, 411] on p "Adicionar R$ 22,00" at bounding box center [829, 407] width 92 height 15
type input "1"
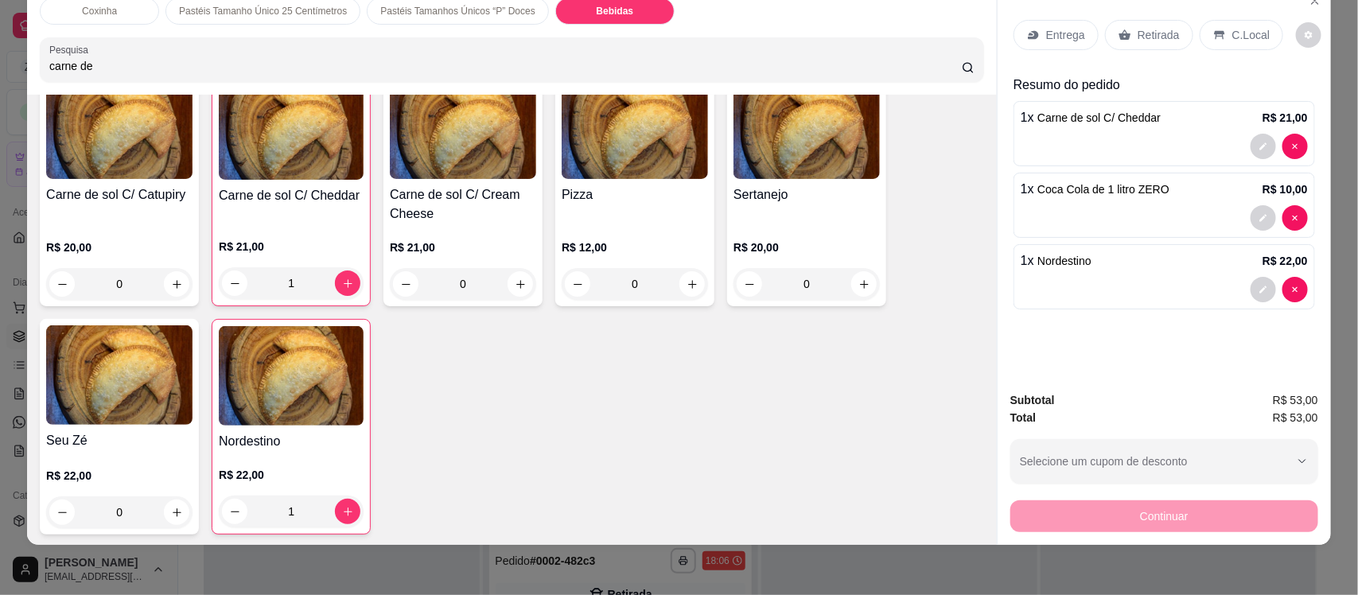
click at [1046, 41] on p "Entrega" at bounding box center [1065, 35] width 39 height 16
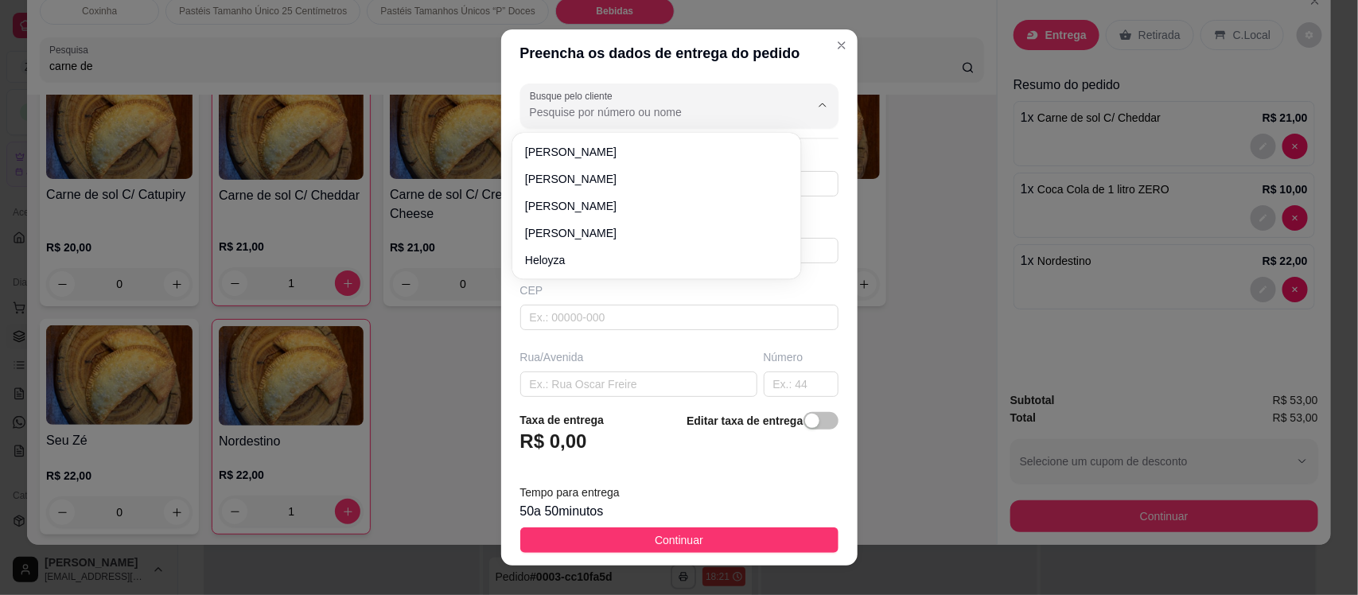
click at [578, 109] on input "Busque pelo cliente" at bounding box center [657, 112] width 255 height 16
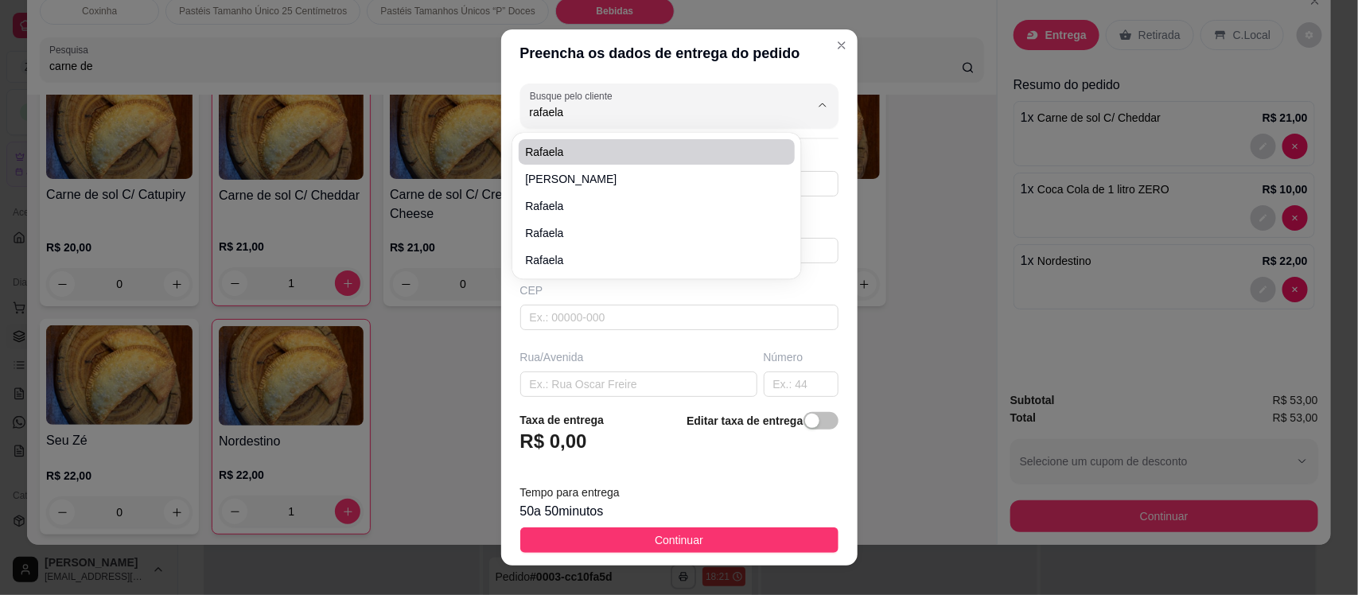
type input "rafaela"
click at [607, 151] on span "[PERSON_NAME]" at bounding box center [648, 152] width 247 height 16
type input "[PERSON_NAME]"
type input "8897899842"
type input "[PERSON_NAME]"
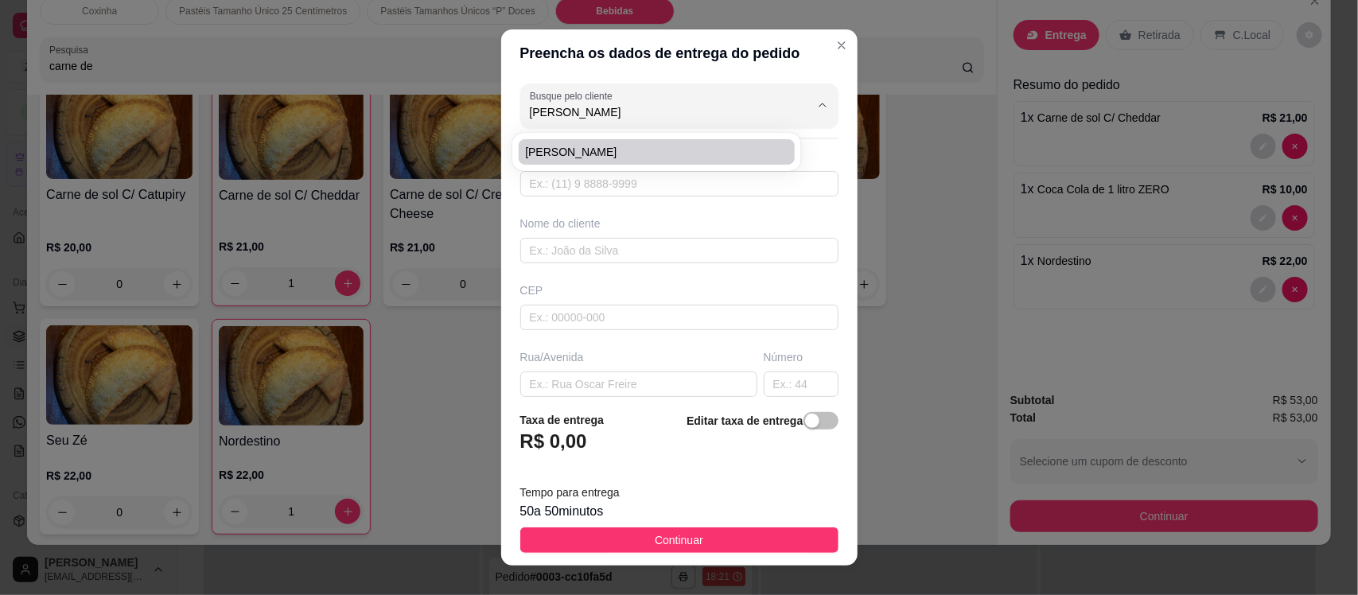
type input "63200000"
type input "Rua [PERSON_NAME]"
type input "Sem numero"
type input "Novo Milênio"
type input "Missão Velha"
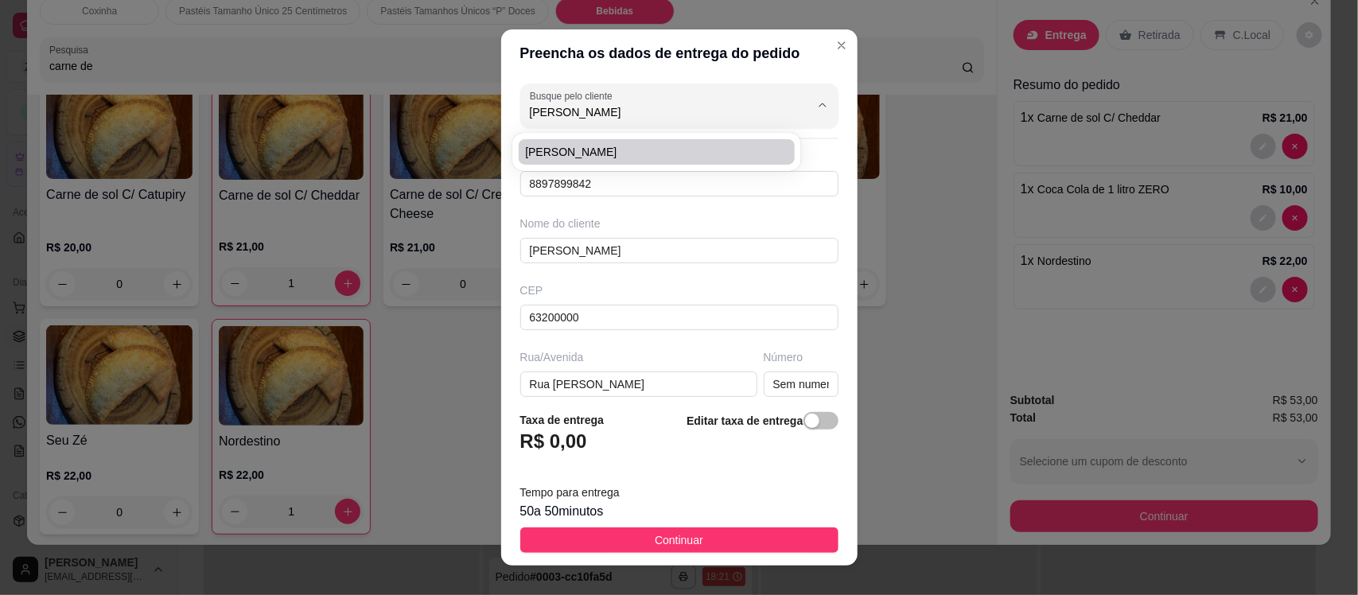
type input "Primeira rua descendo casa de [GEOGRAPHIC_DATA]"
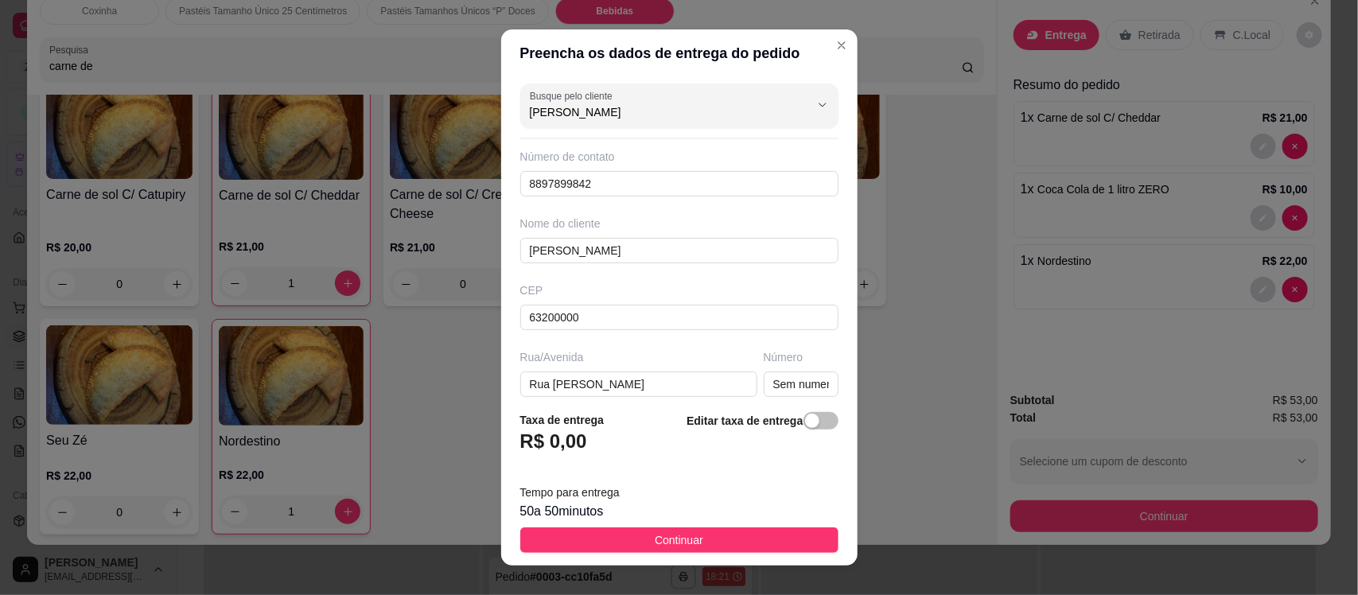
type input "[PERSON_NAME]"
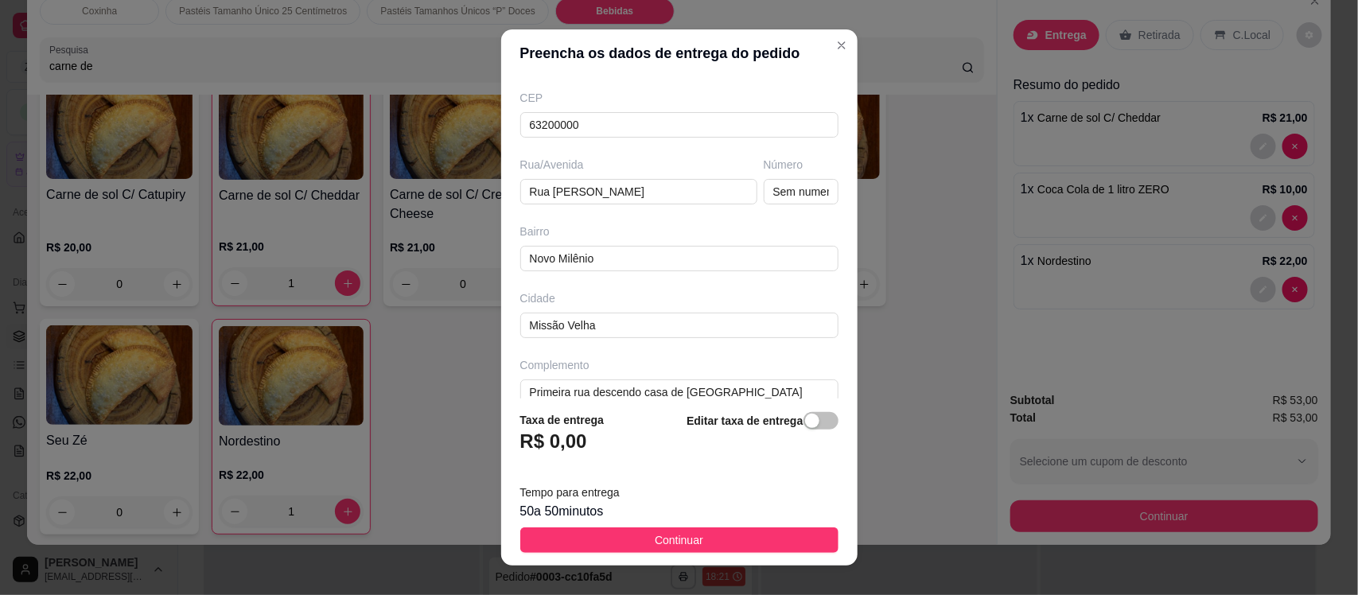
scroll to position [217, 0]
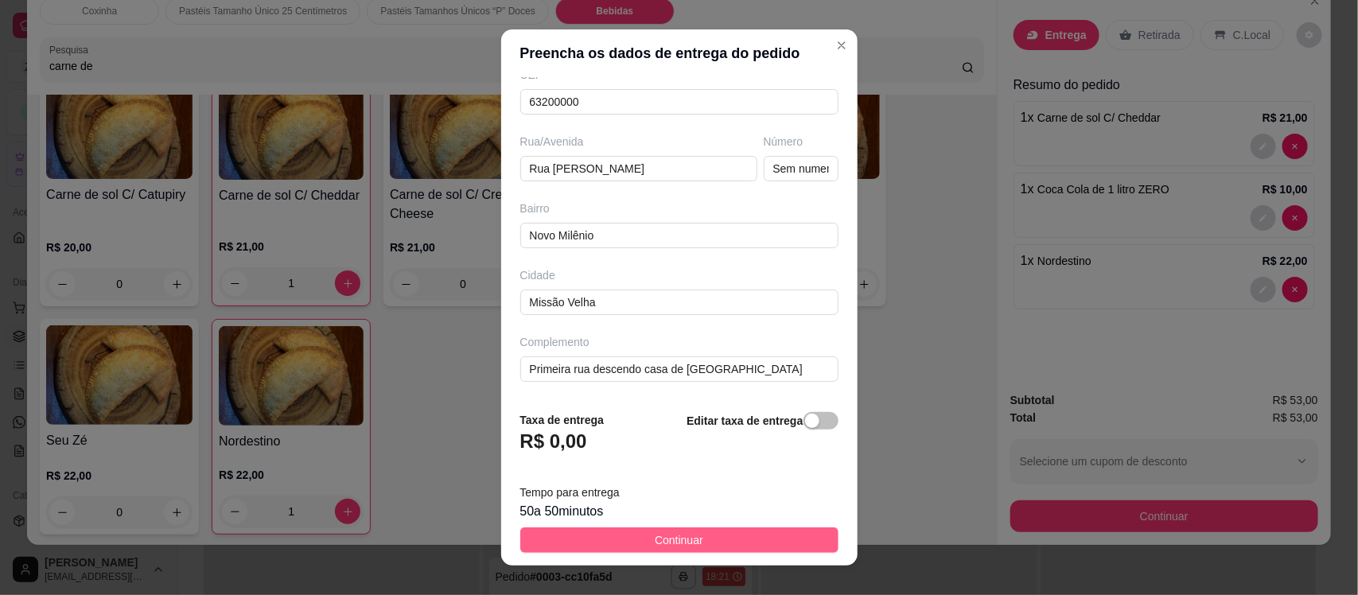
click at [682, 529] on button "Continuar" at bounding box center [679, 540] width 318 height 25
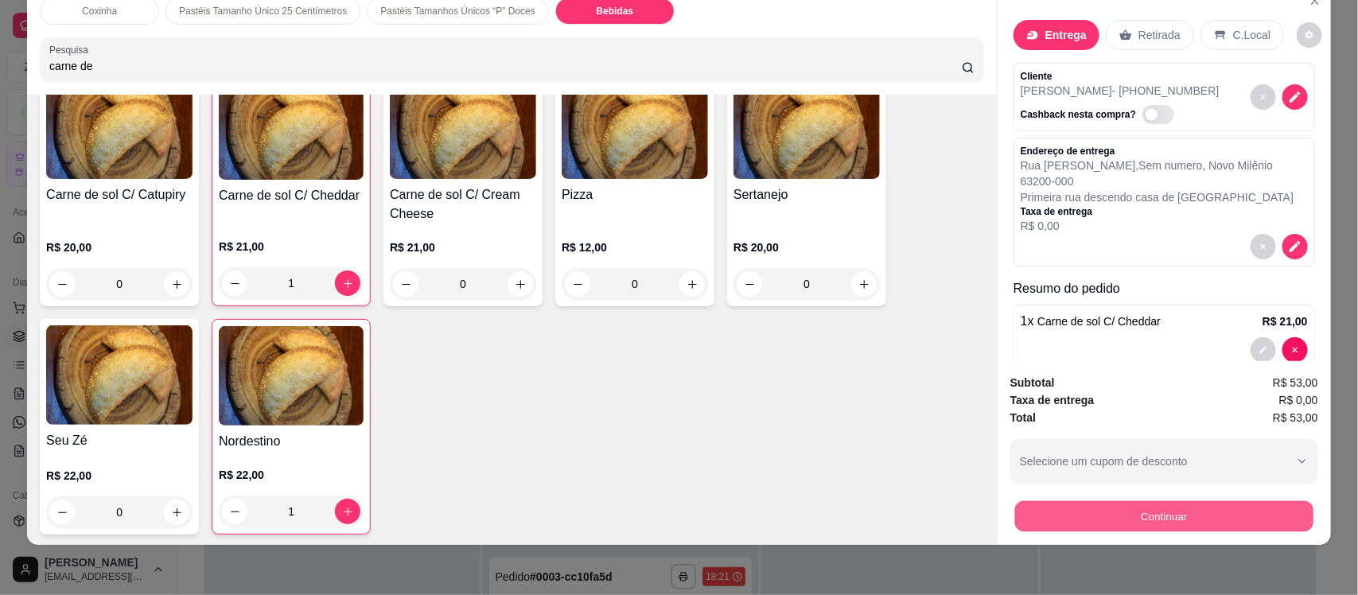
click at [1082, 510] on button "Continuar" at bounding box center [1164, 516] width 298 height 31
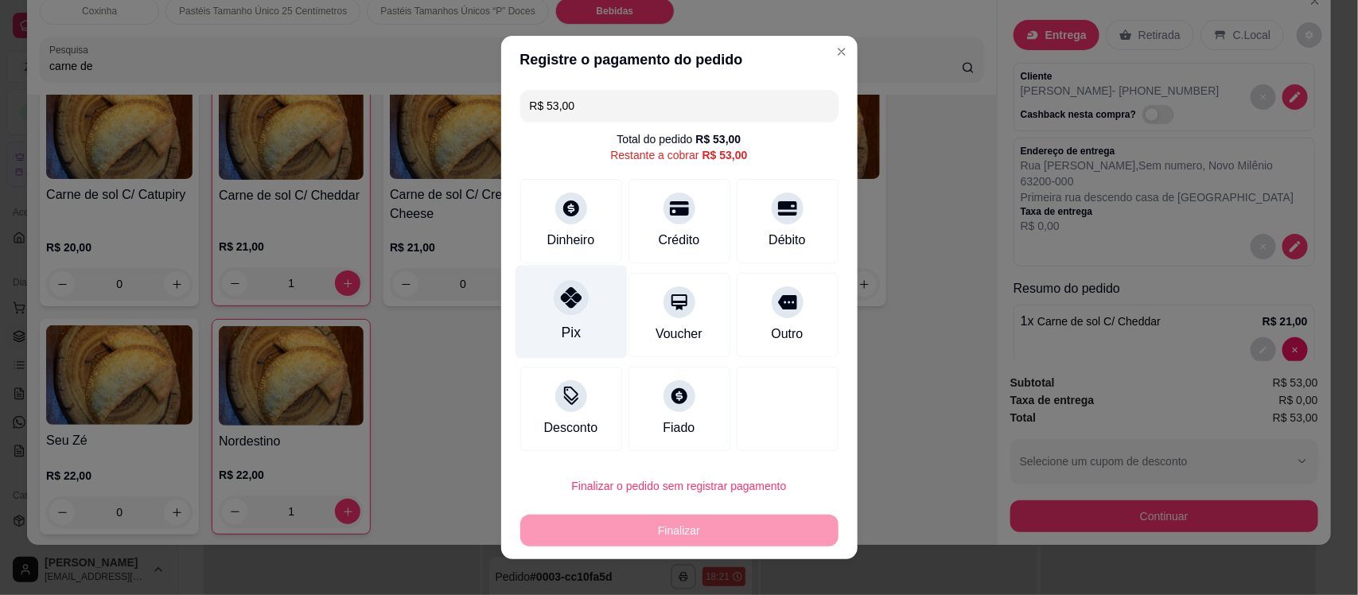
click at [563, 323] on div "Pix" at bounding box center [570, 332] width 19 height 21
type input "R$ 0,00"
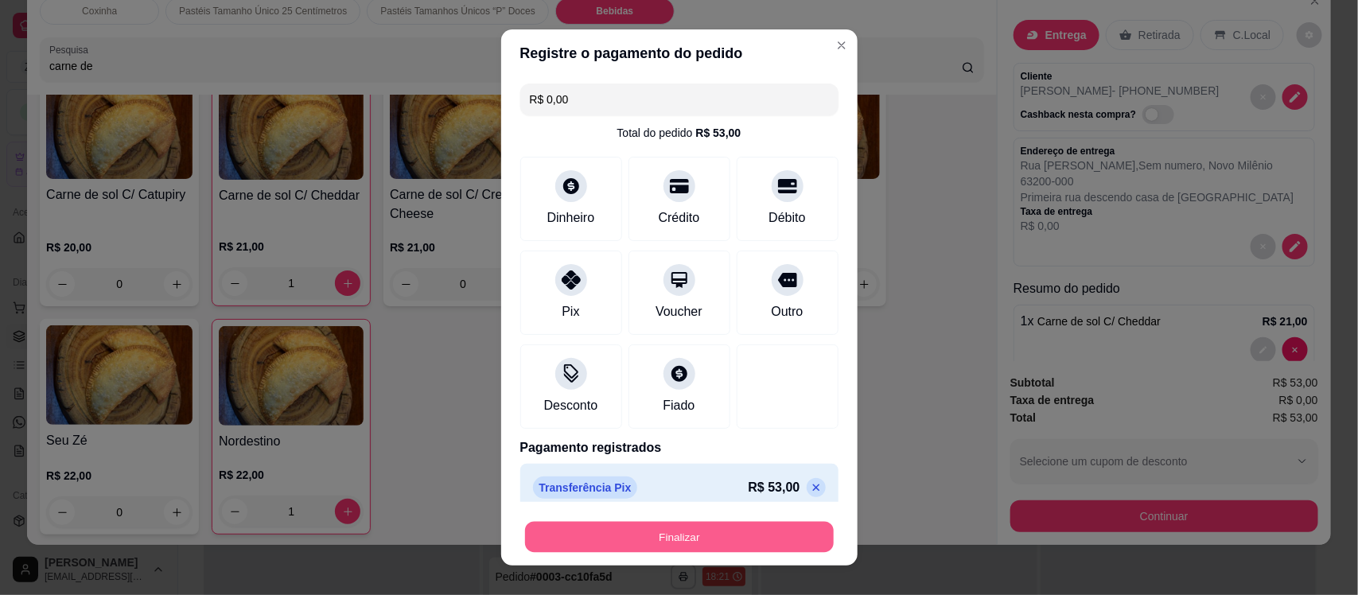
click at [650, 538] on button "Finalizar" at bounding box center [679, 536] width 309 height 31
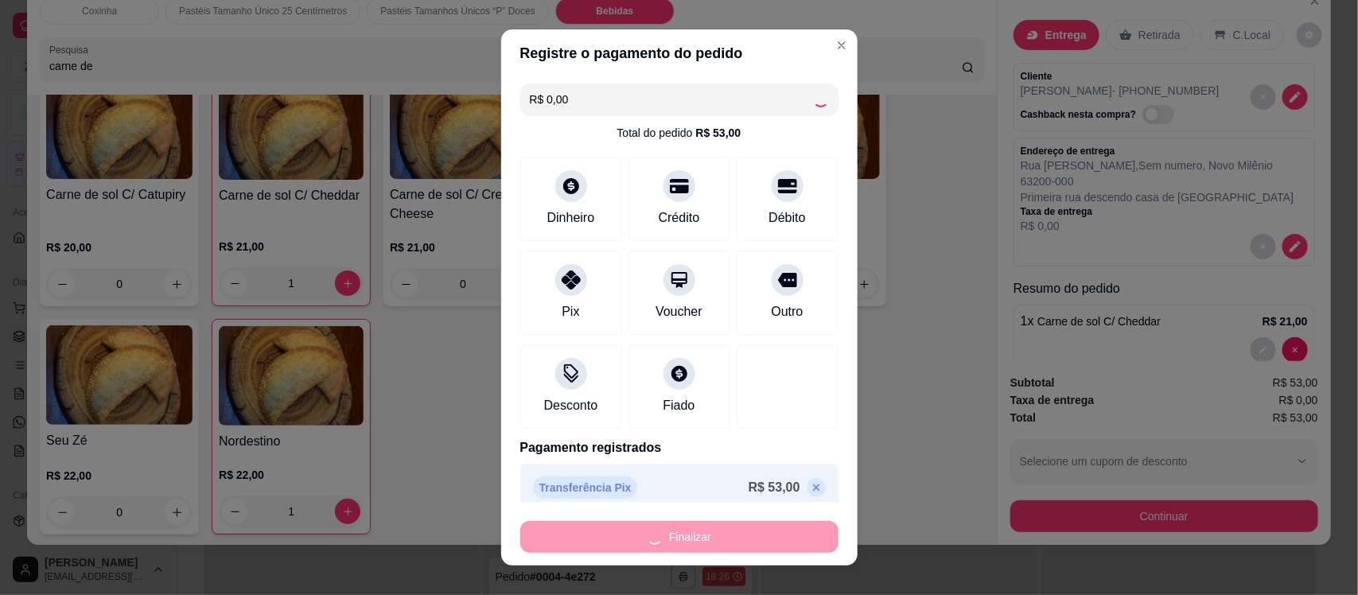
type input "0"
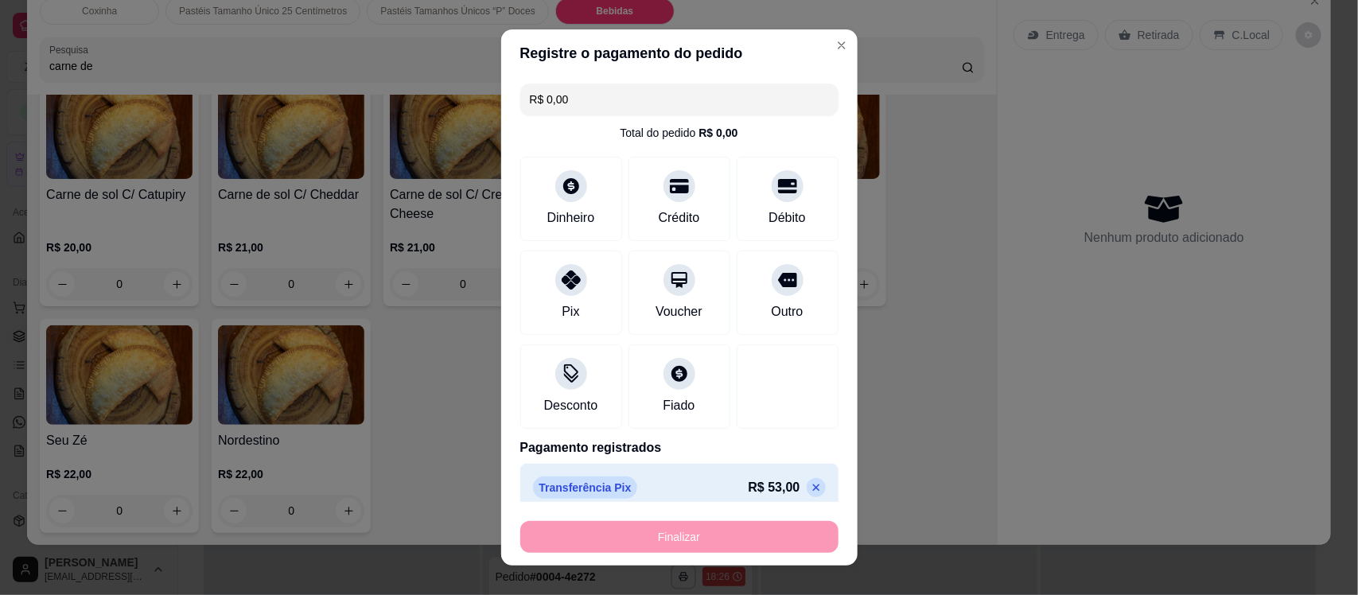
type input "-R$ 53,00"
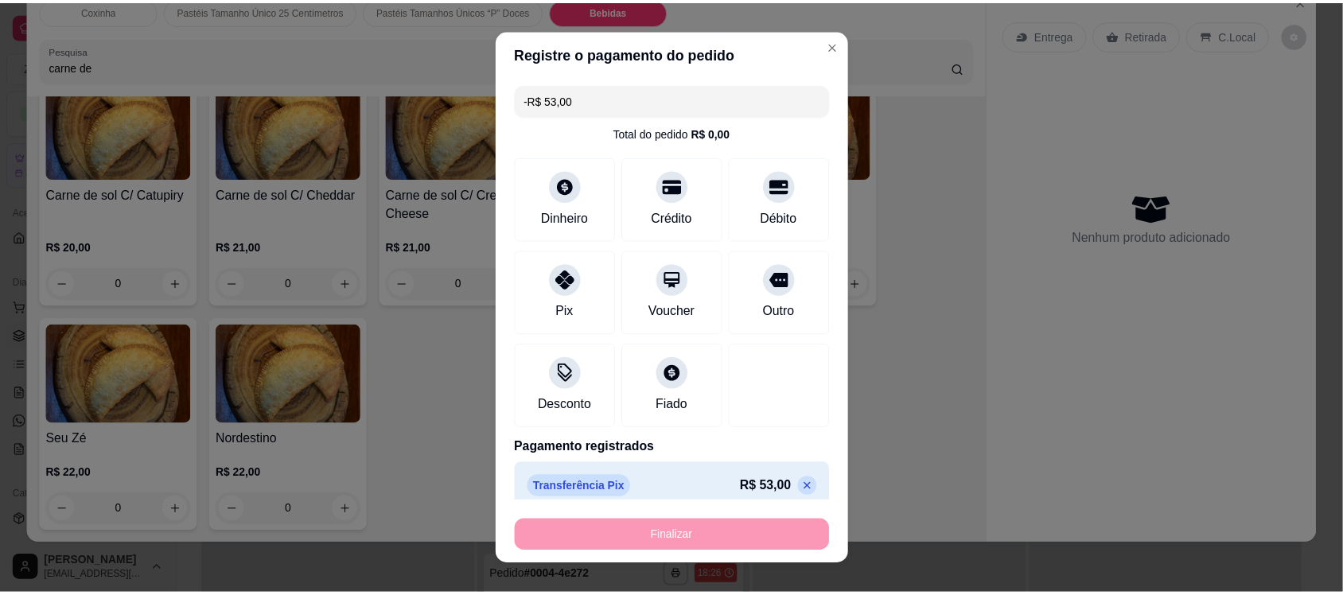
scroll to position [2588, 0]
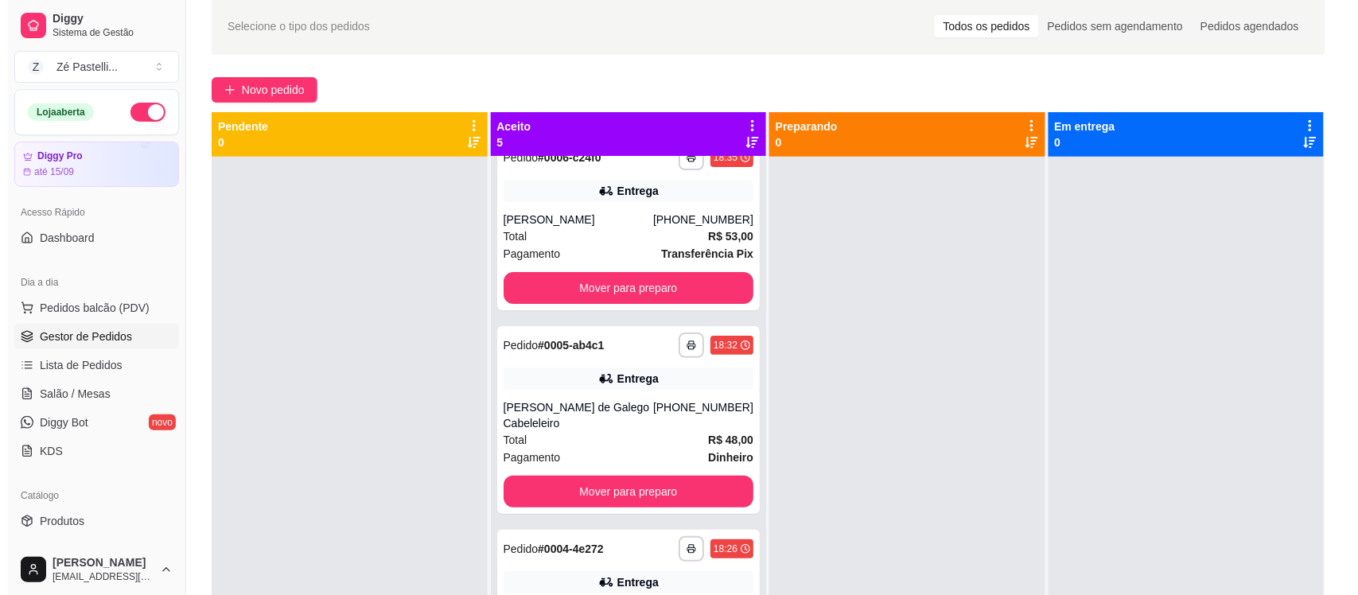
scroll to position [18, 0]
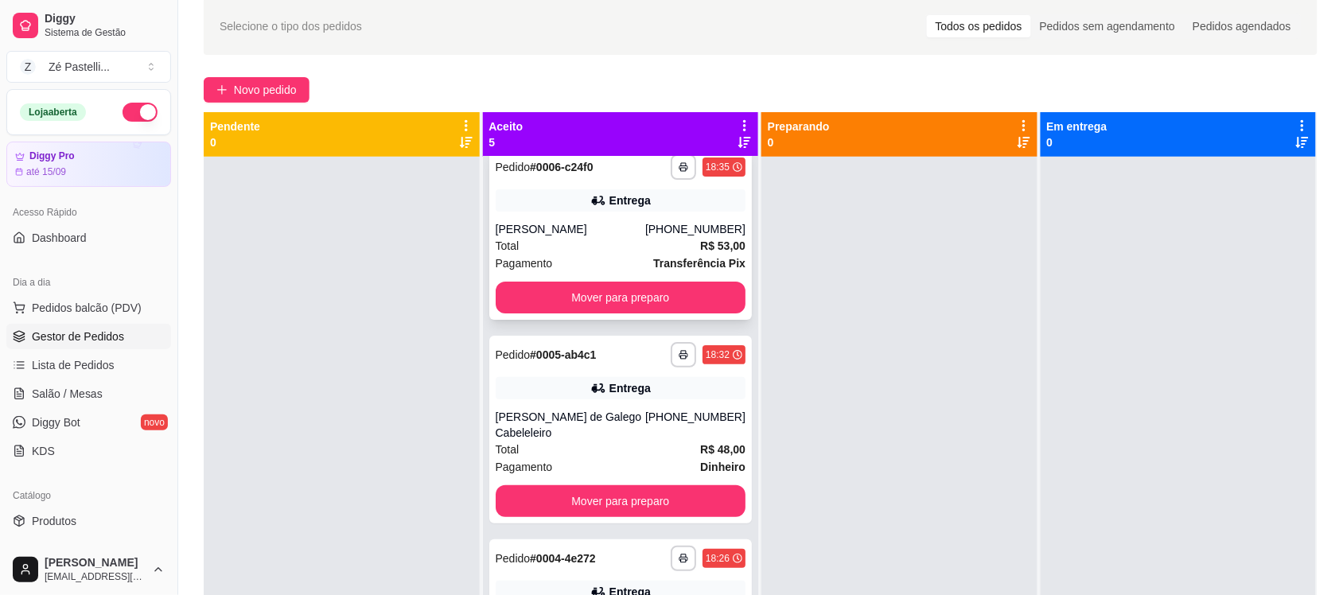
click at [595, 180] on div "**********" at bounding box center [620, 234] width 263 height 172
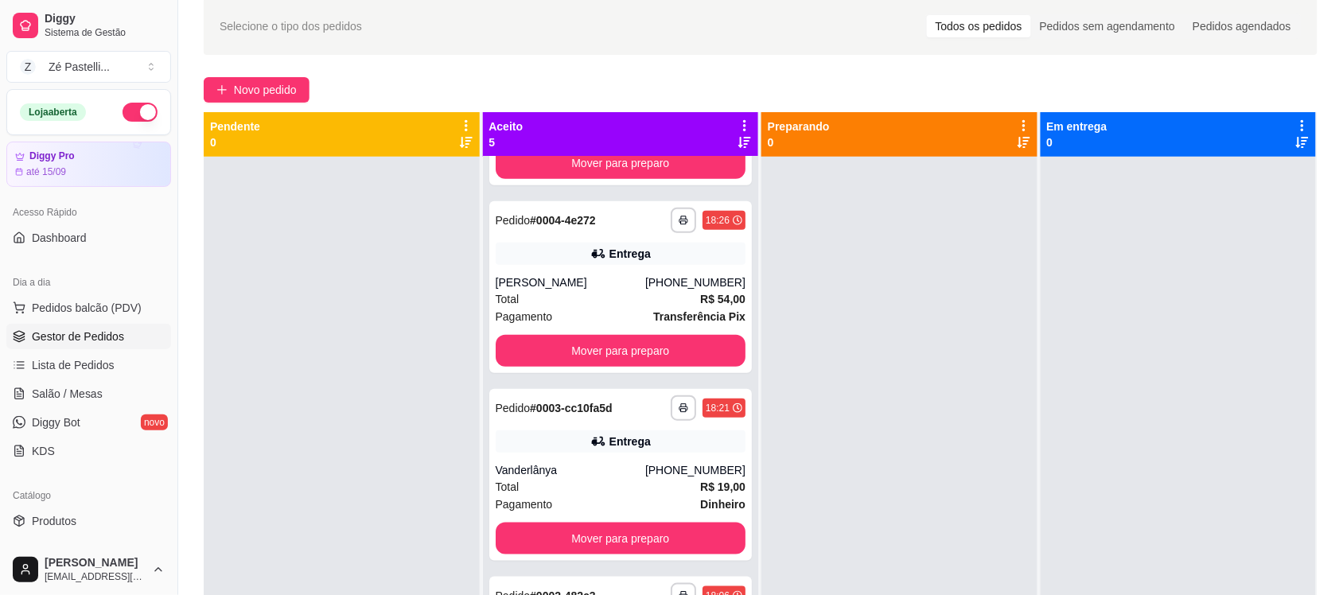
scroll to position [374, 0]
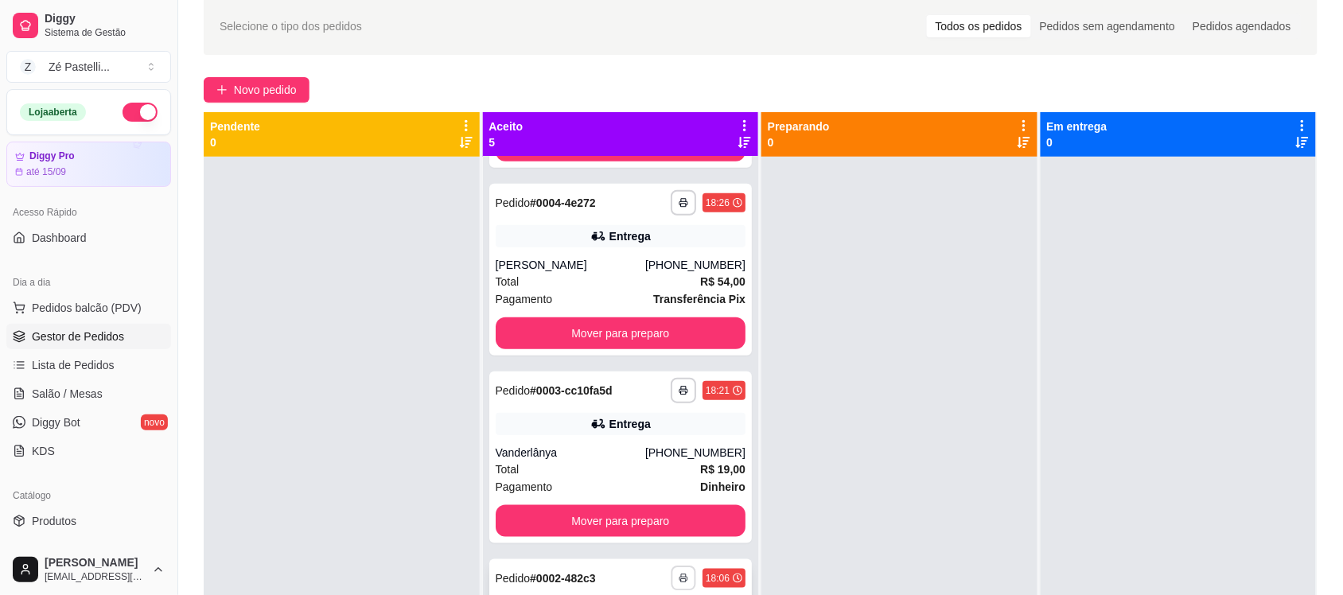
click at [671, 567] on button "button" at bounding box center [683, 578] width 25 height 25
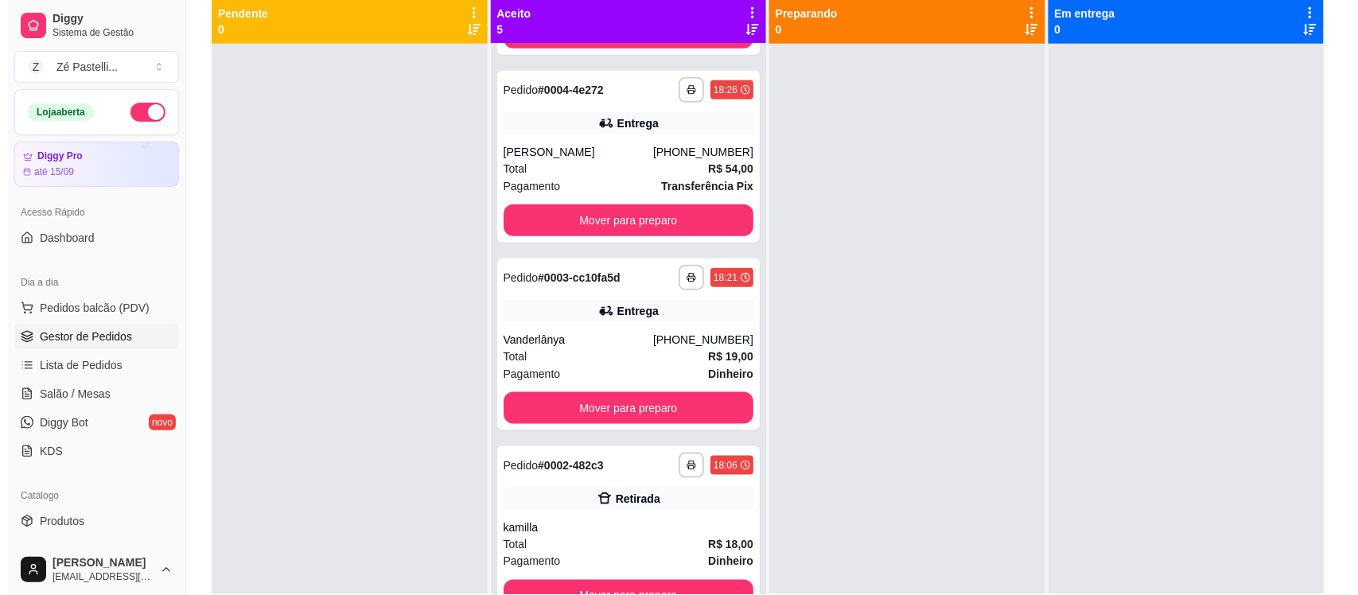
scroll to position [205, 0]
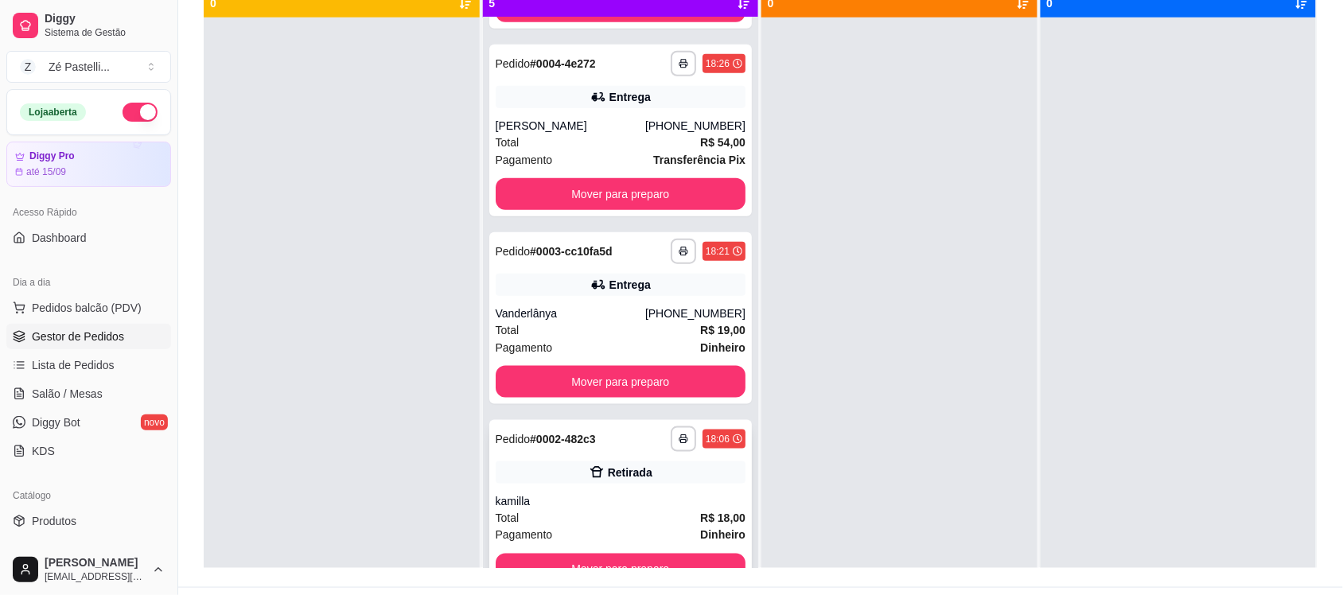
click at [645, 507] on div "kamilla" at bounding box center [621, 501] width 251 height 16
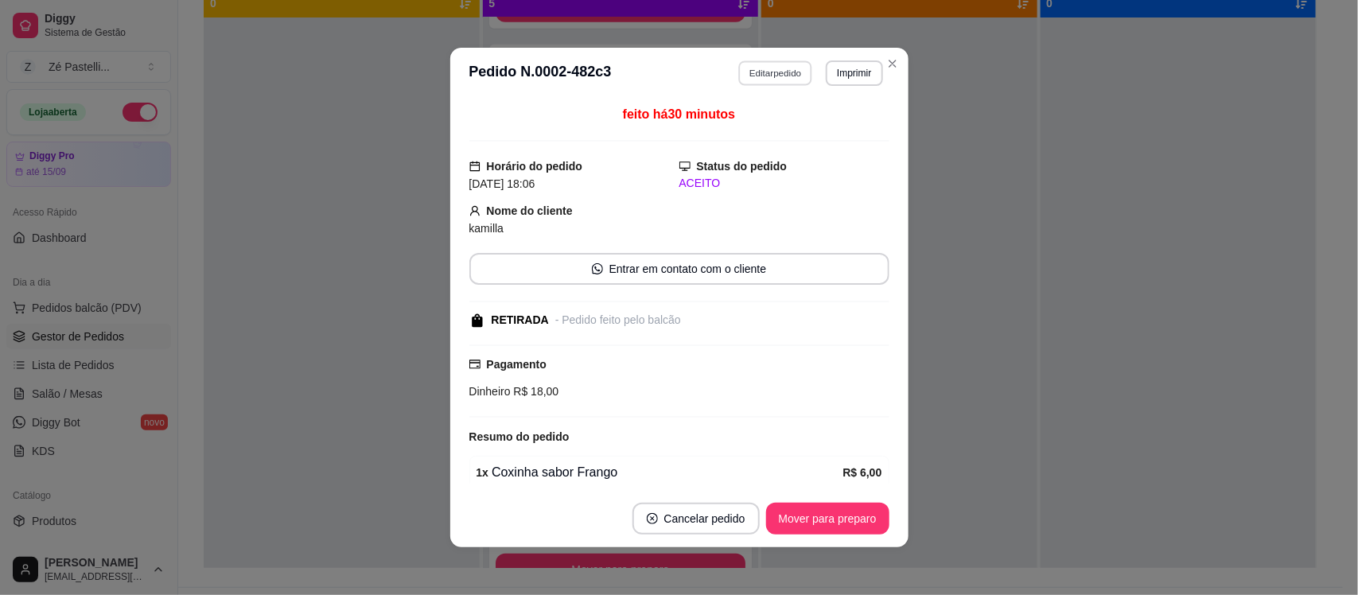
click at [758, 76] on button "Editar pedido" at bounding box center [775, 72] width 74 height 25
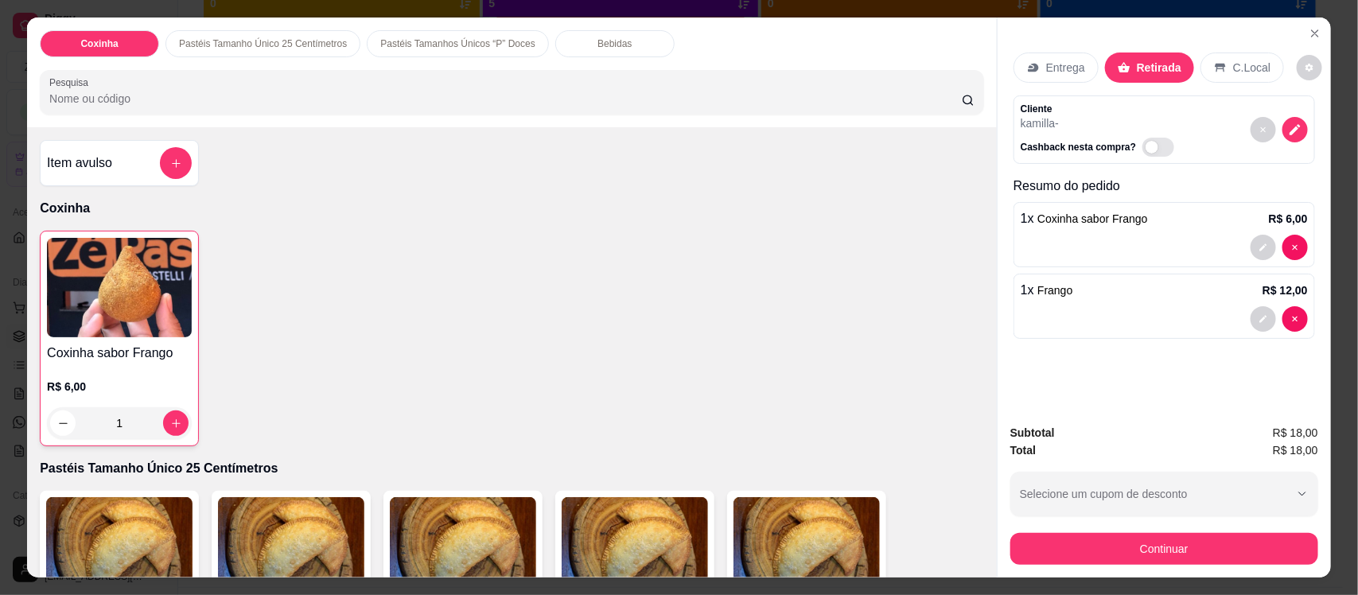
click at [298, 97] on input "Pesquisa" at bounding box center [505, 99] width 913 height 16
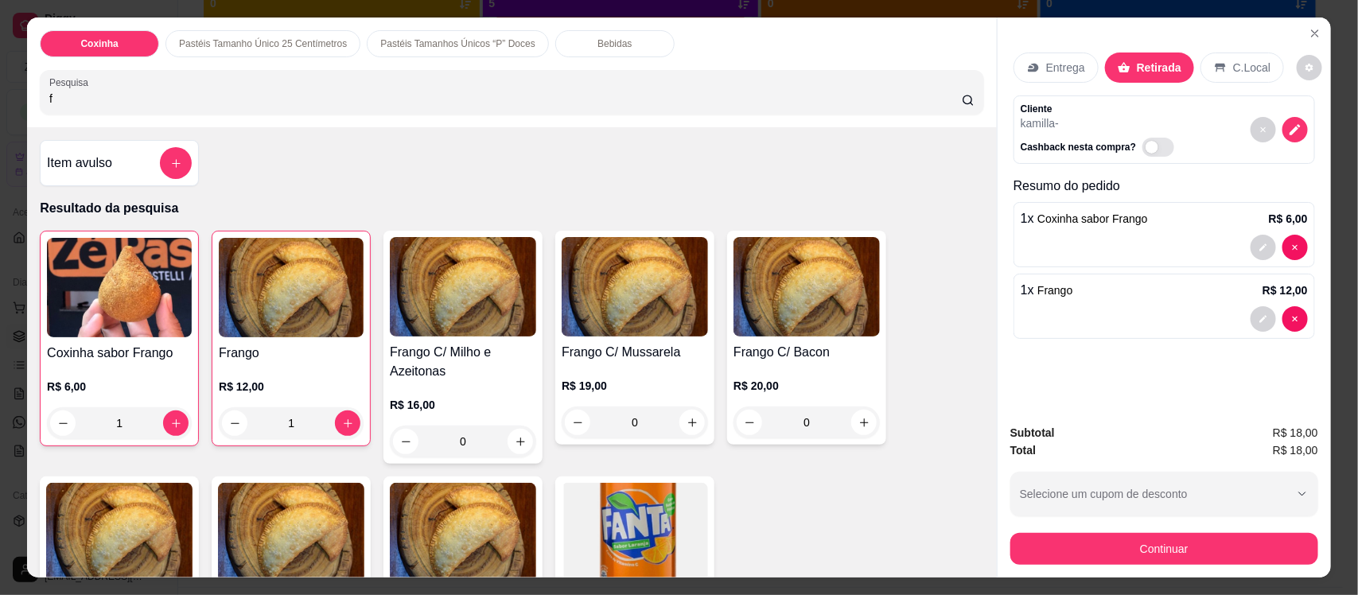
type input "f"
click at [339, 427] on div "1" at bounding box center [291, 423] width 145 height 32
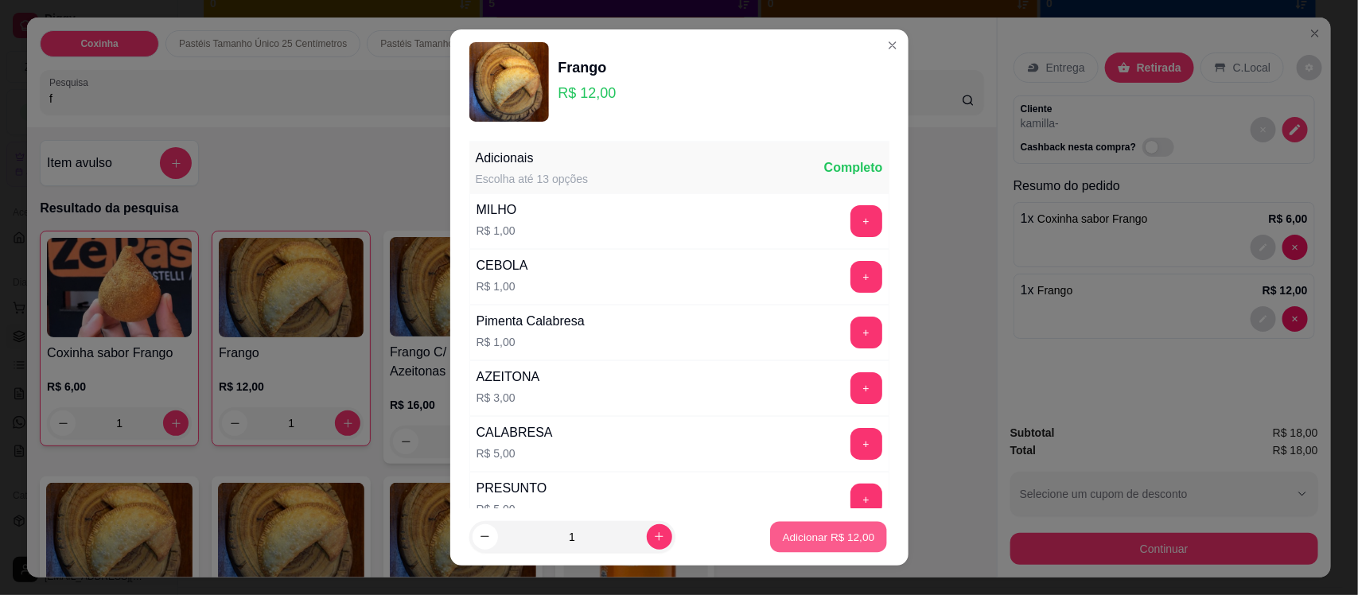
click at [798, 536] on p "Adicionar R$ 12,00" at bounding box center [829, 536] width 92 height 15
type input "2"
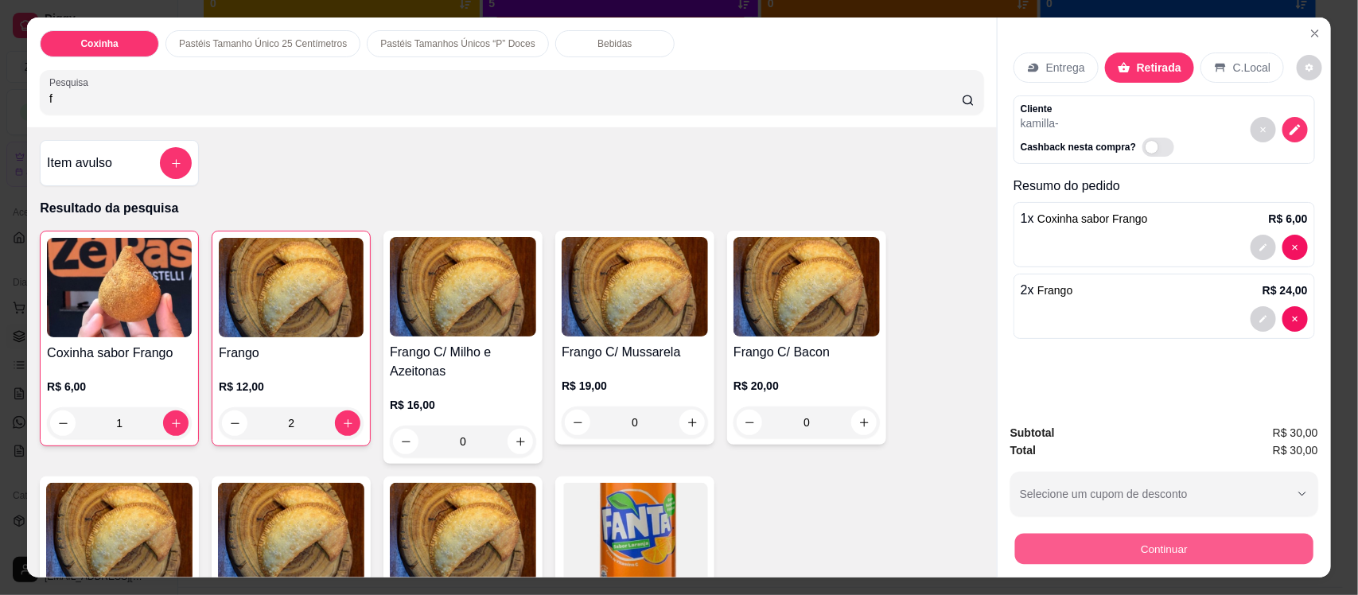
click at [1079, 538] on button "Continuar" at bounding box center [1164, 548] width 298 height 31
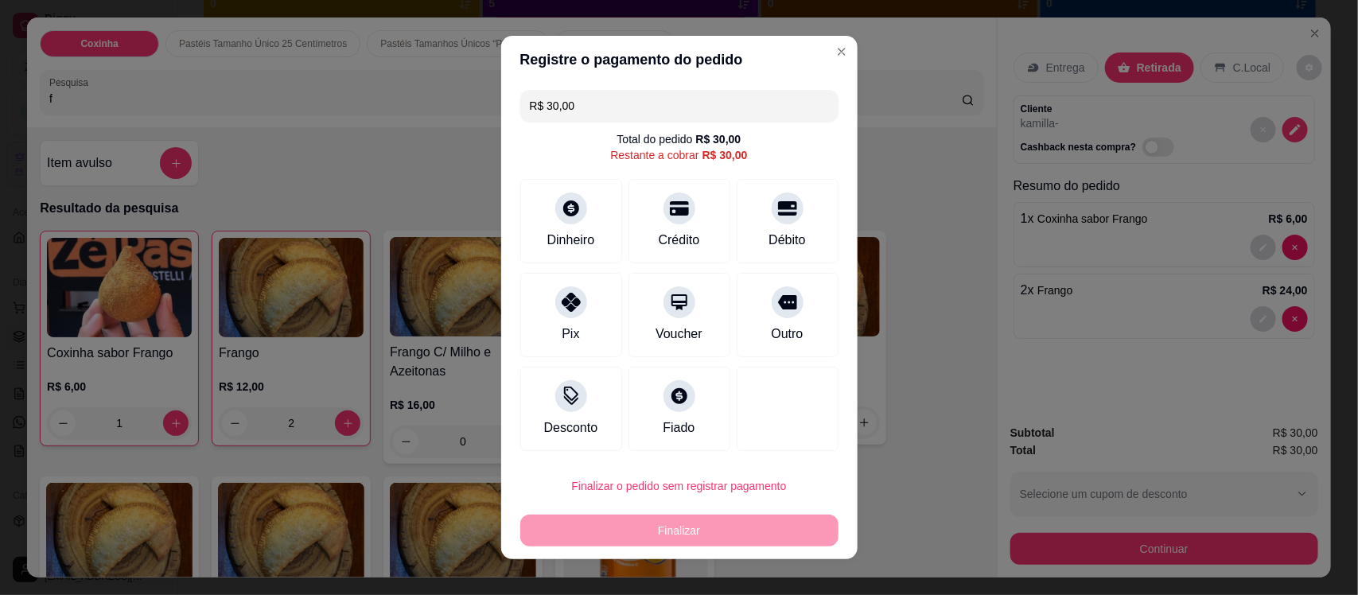
click at [590, 109] on input "R$ 30,00" at bounding box center [679, 106] width 299 height 32
click at [560, 299] on icon at bounding box center [570, 297] width 21 height 21
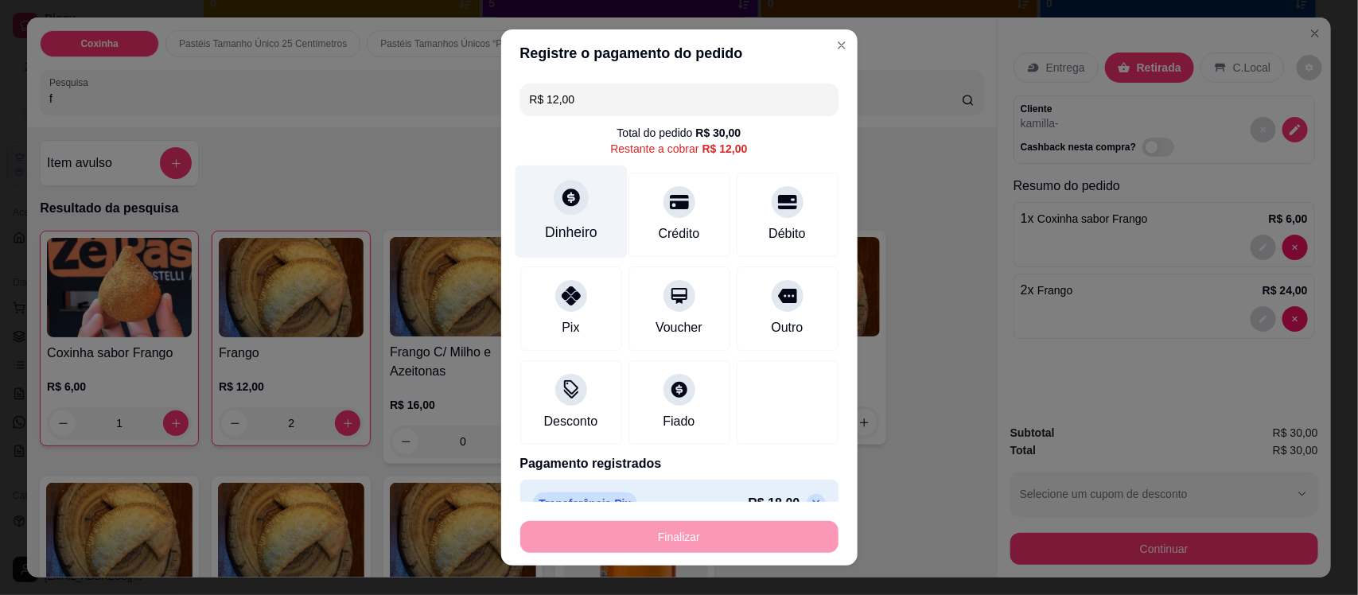
click at [567, 195] on icon at bounding box center [570, 198] width 21 height 21
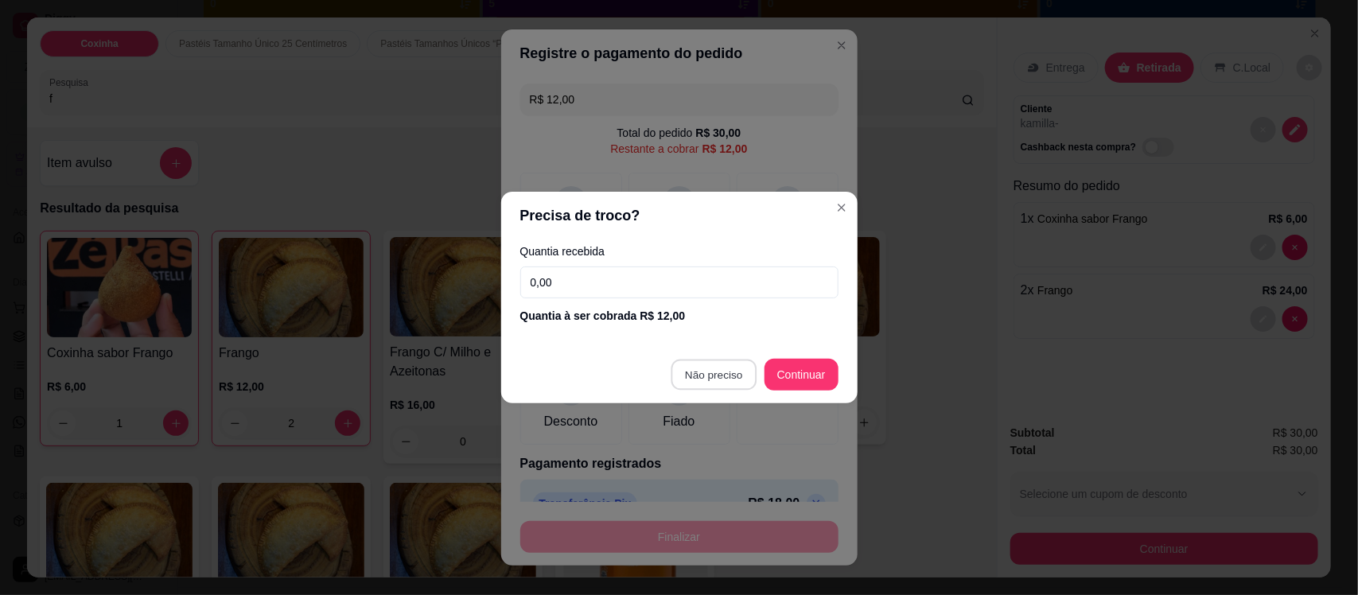
type input "R$ 0,00"
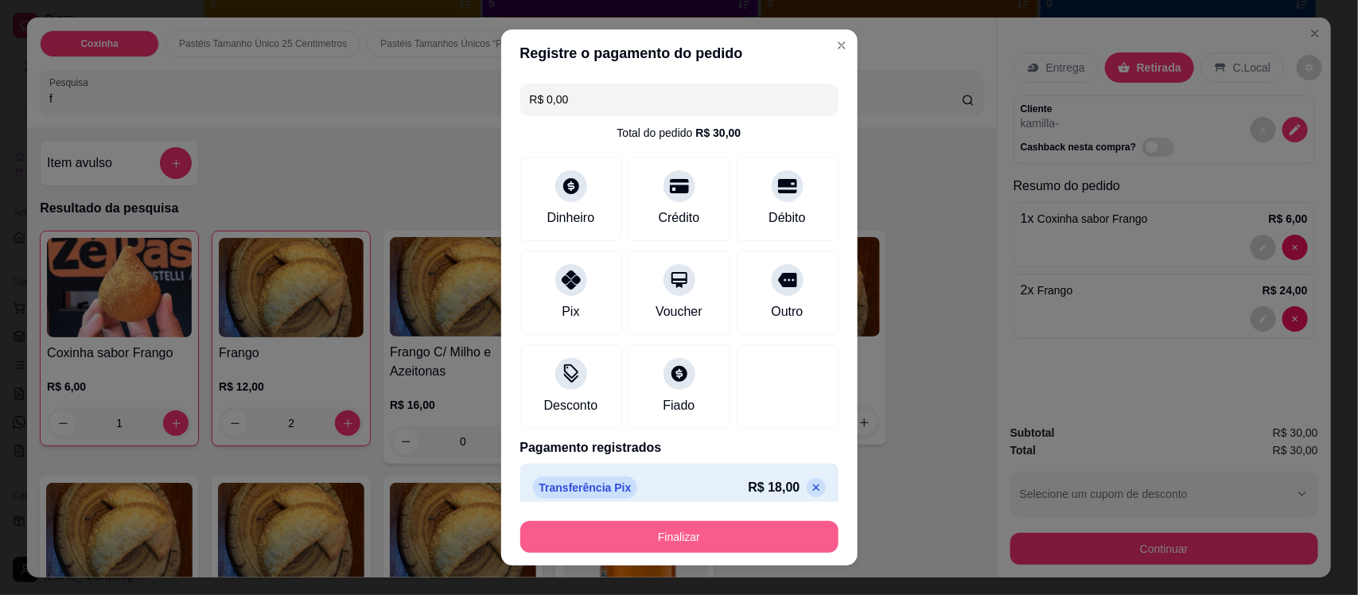
click at [653, 540] on button "Finalizar" at bounding box center [679, 537] width 318 height 32
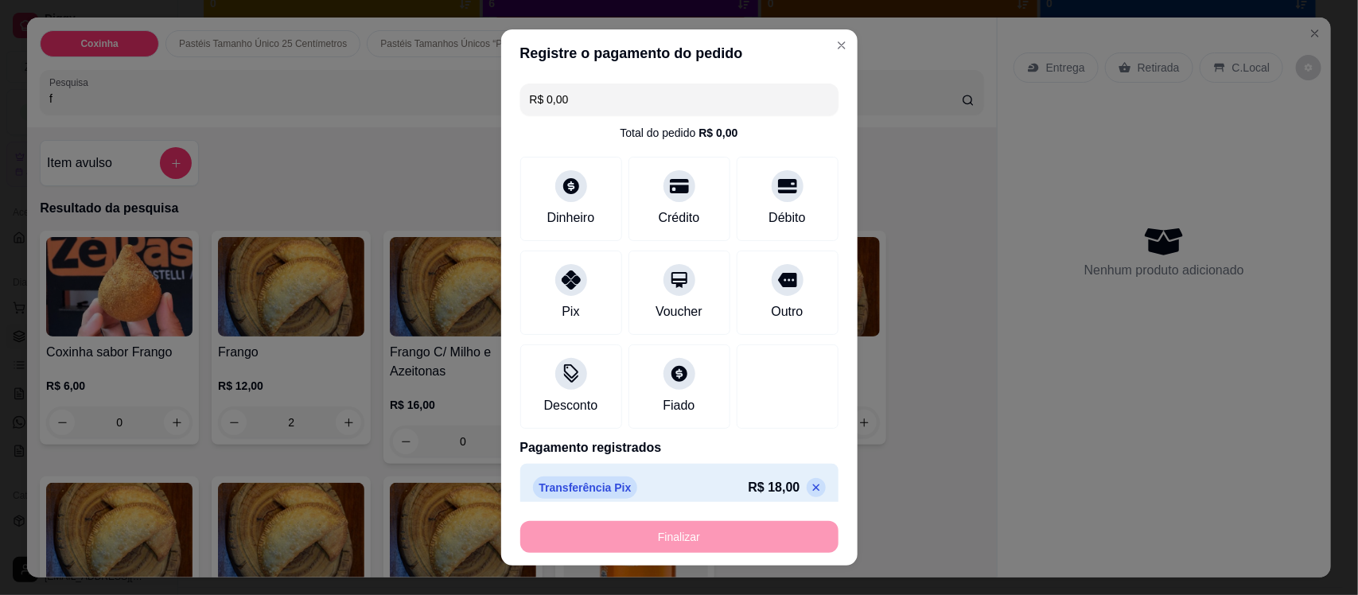
type input "0"
type input "-R$ 30,00"
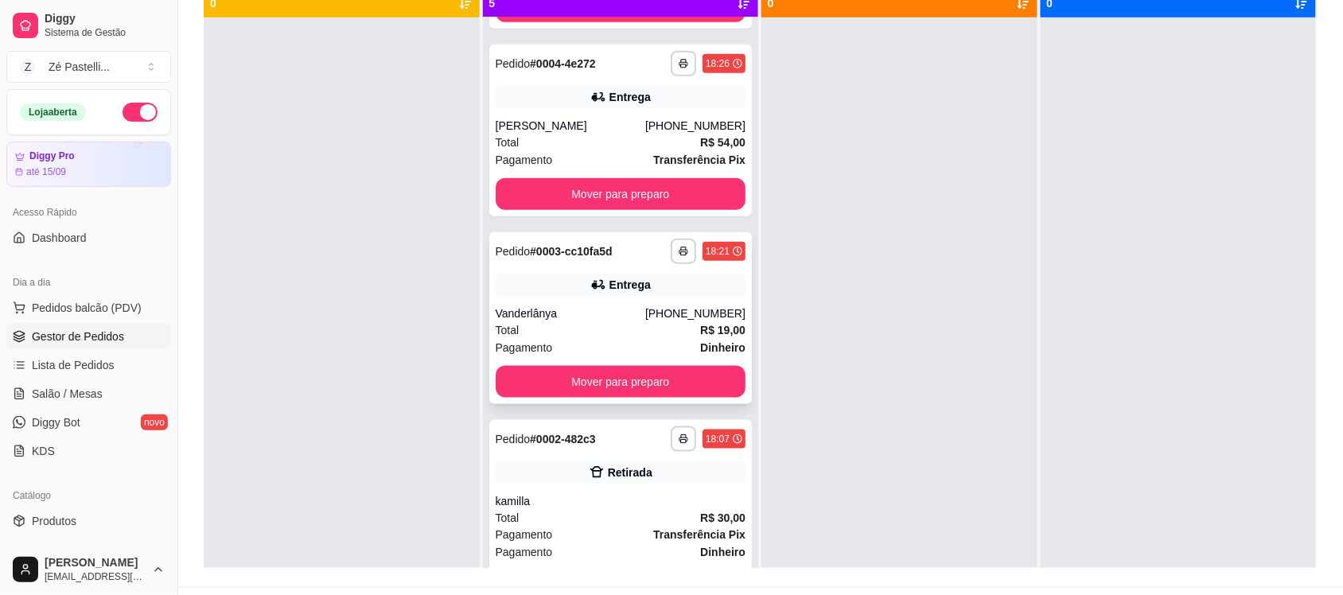
click at [585, 296] on div "**********" at bounding box center [620, 318] width 263 height 172
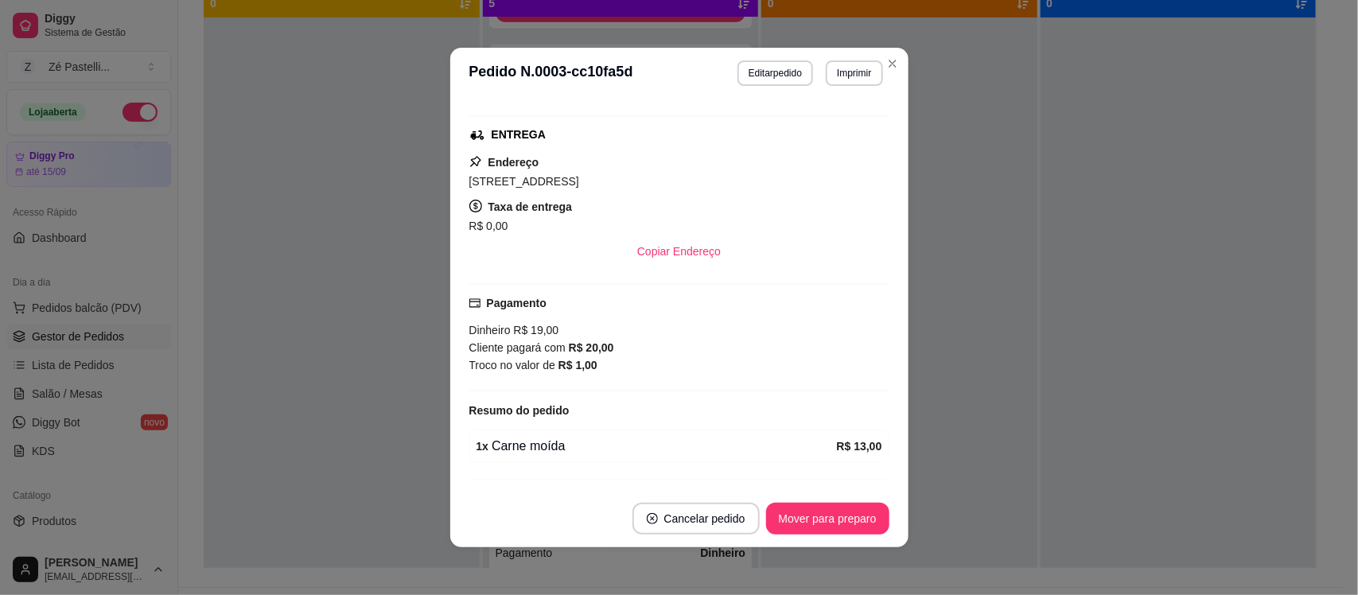
scroll to position [236, 0]
click at [814, 515] on button "Mover para preparo" at bounding box center [827, 519] width 119 height 31
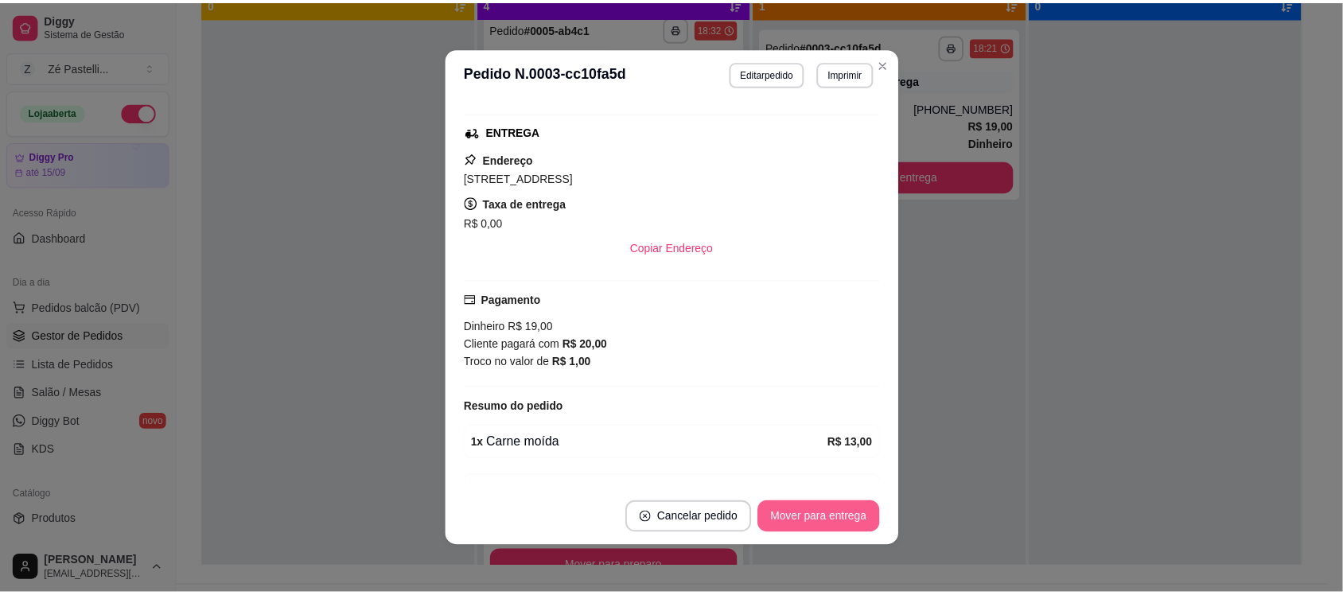
scroll to position [204, 0]
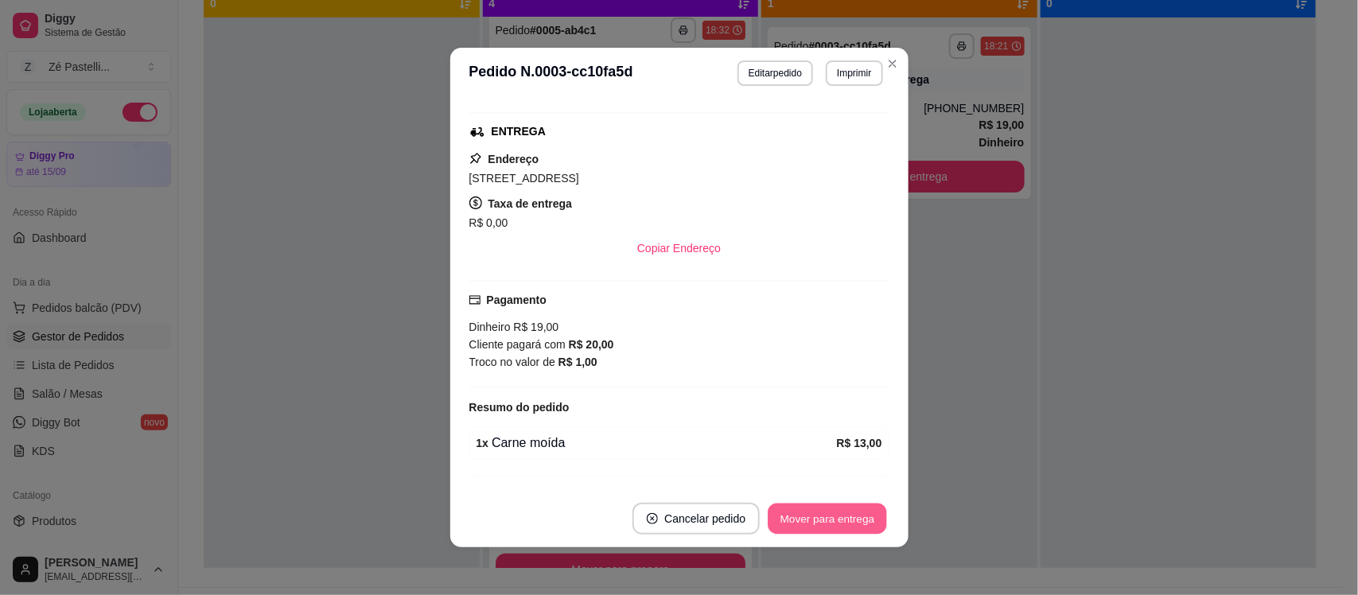
click at [814, 515] on button "Mover para entrega" at bounding box center [828, 519] width 119 height 31
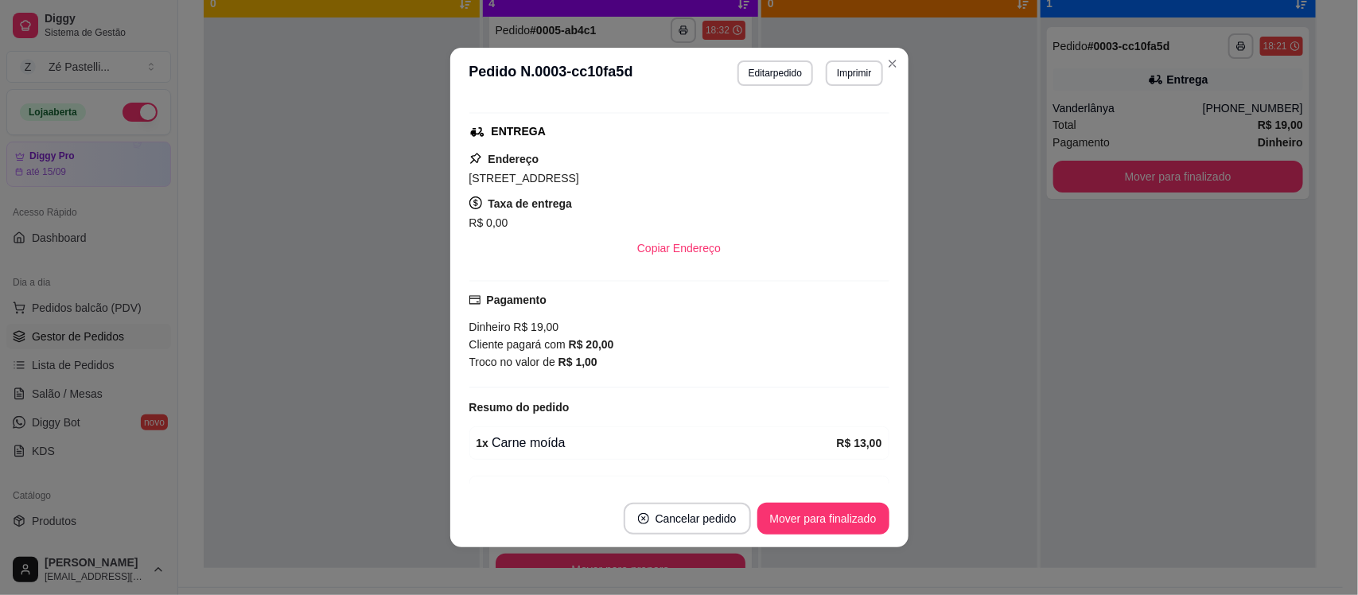
click at [886, 49] on header "**********" at bounding box center [679, 73] width 458 height 51
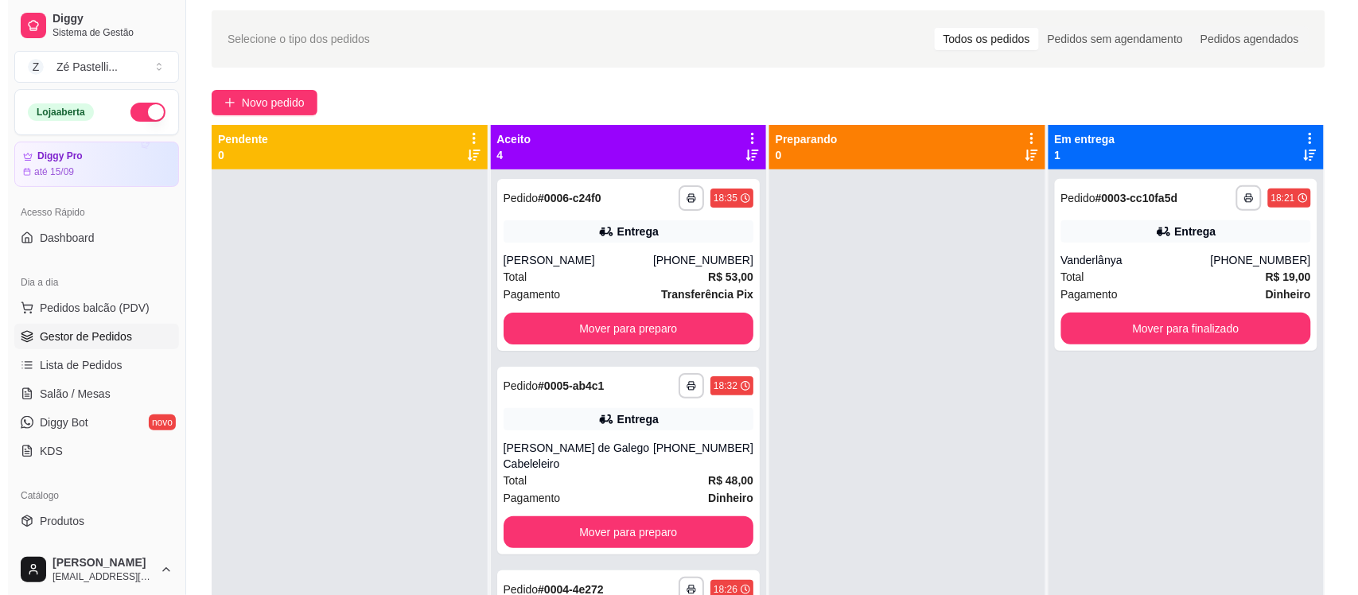
scroll to position [30, 0]
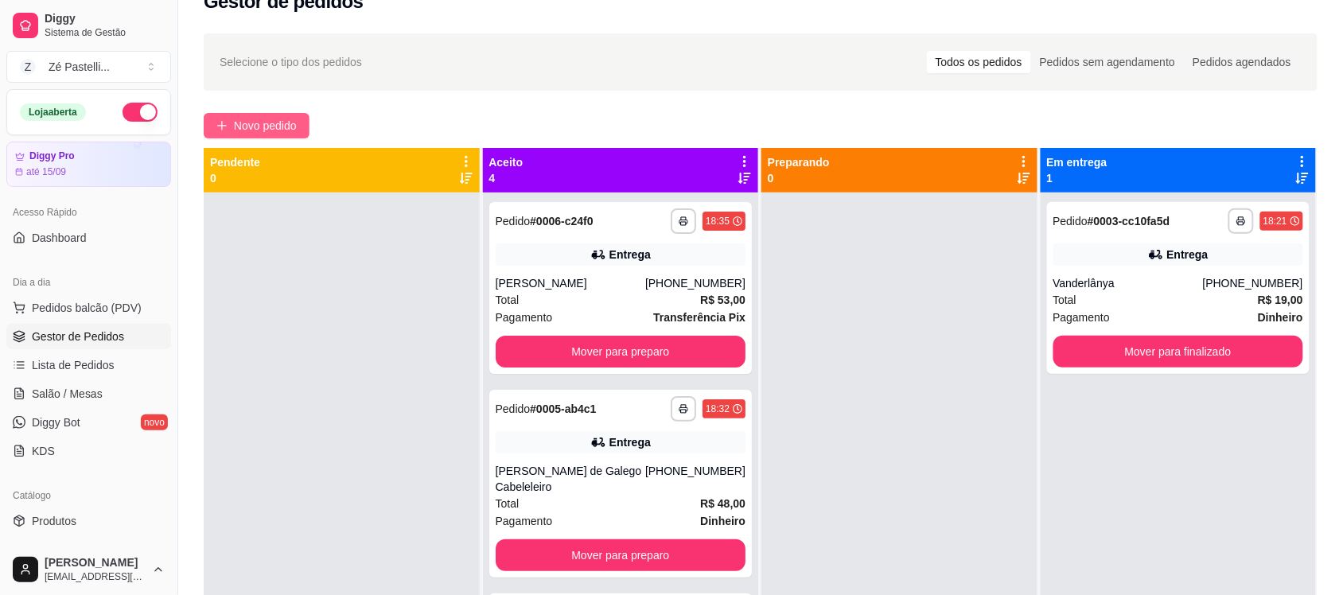
click at [245, 125] on span "Novo pedido" at bounding box center [265, 126] width 63 height 18
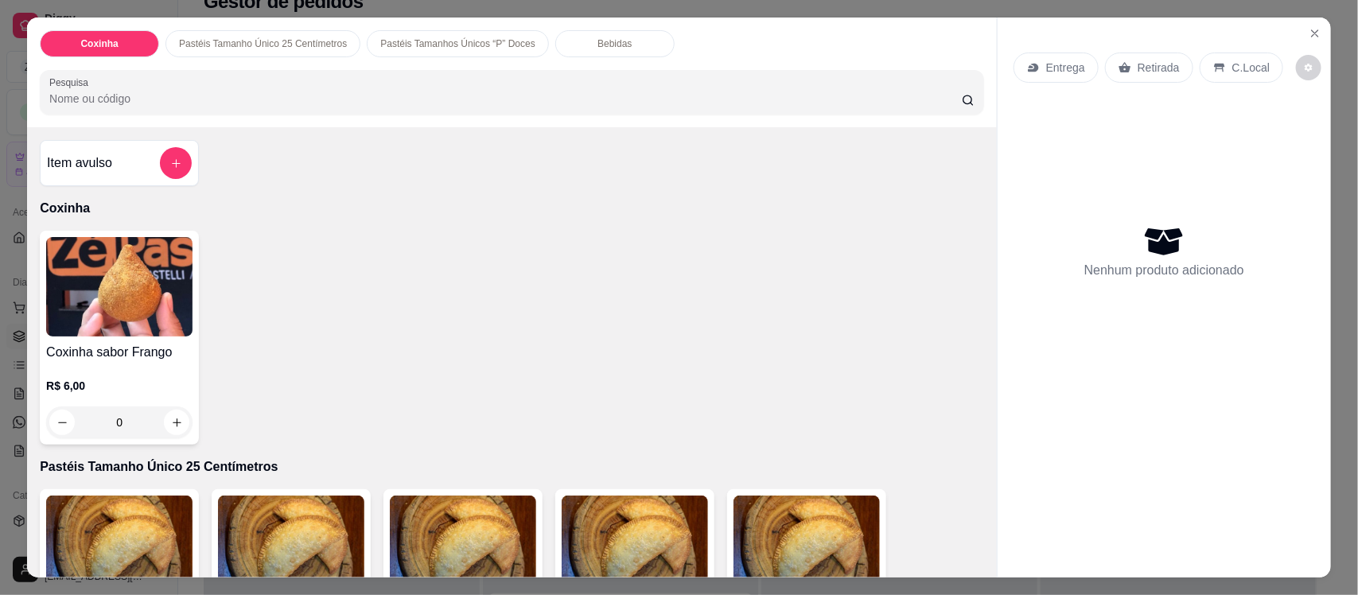
click at [303, 101] on input "Pesquisa" at bounding box center [505, 99] width 913 height 16
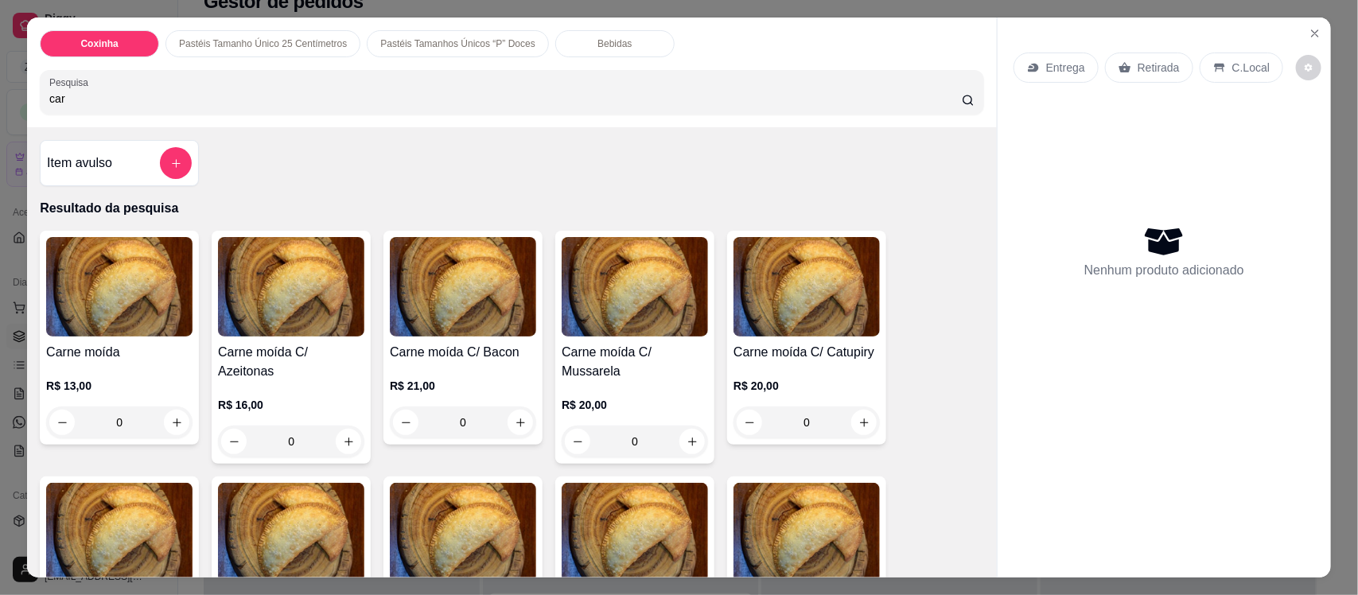
type input "car"
click at [101, 368] on div "R$ 13,00 0" at bounding box center [119, 400] width 146 height 76
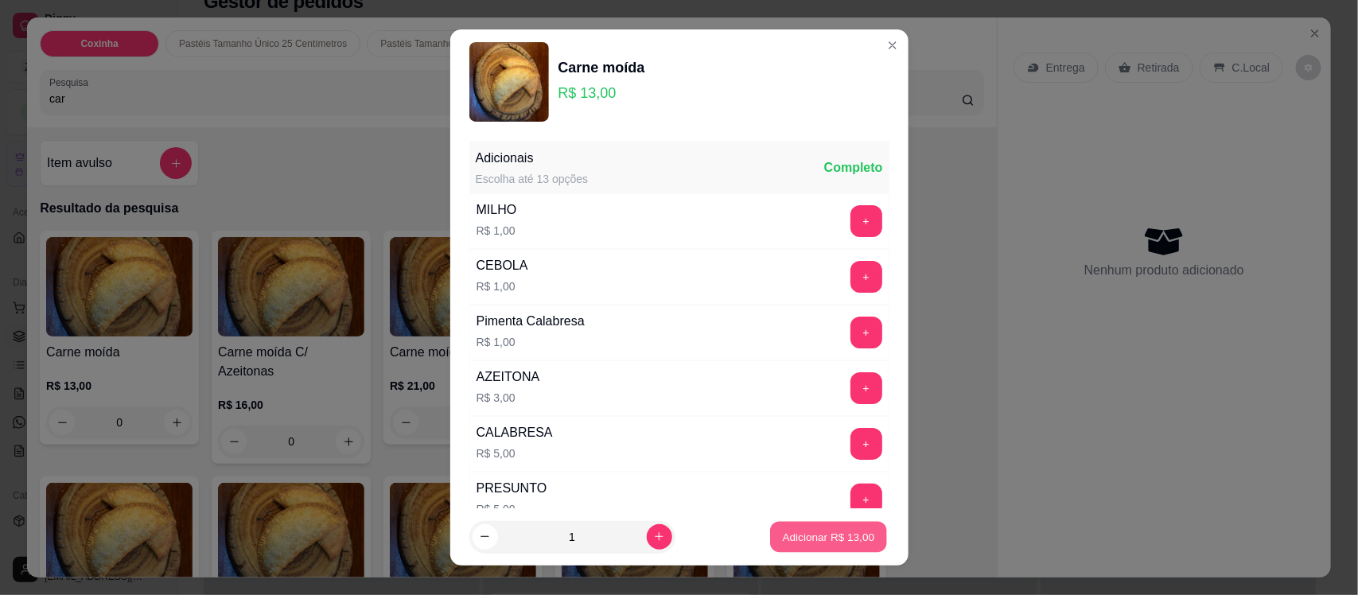
click at [802, 537] on p "Adicionar R$ 13,00" at bounding box center [829, 536] width 92 height 15
type input "1"
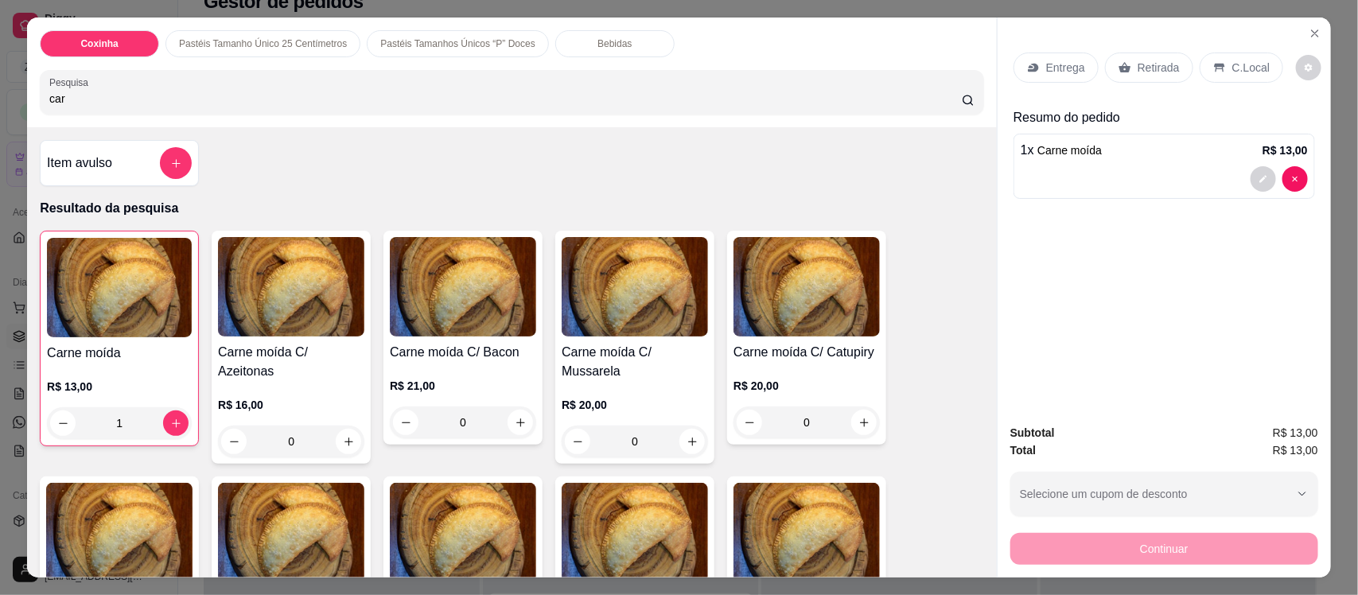
click at [574, 36] on div "Bebidas" at bounding box center [614, 43] width 119 height 27
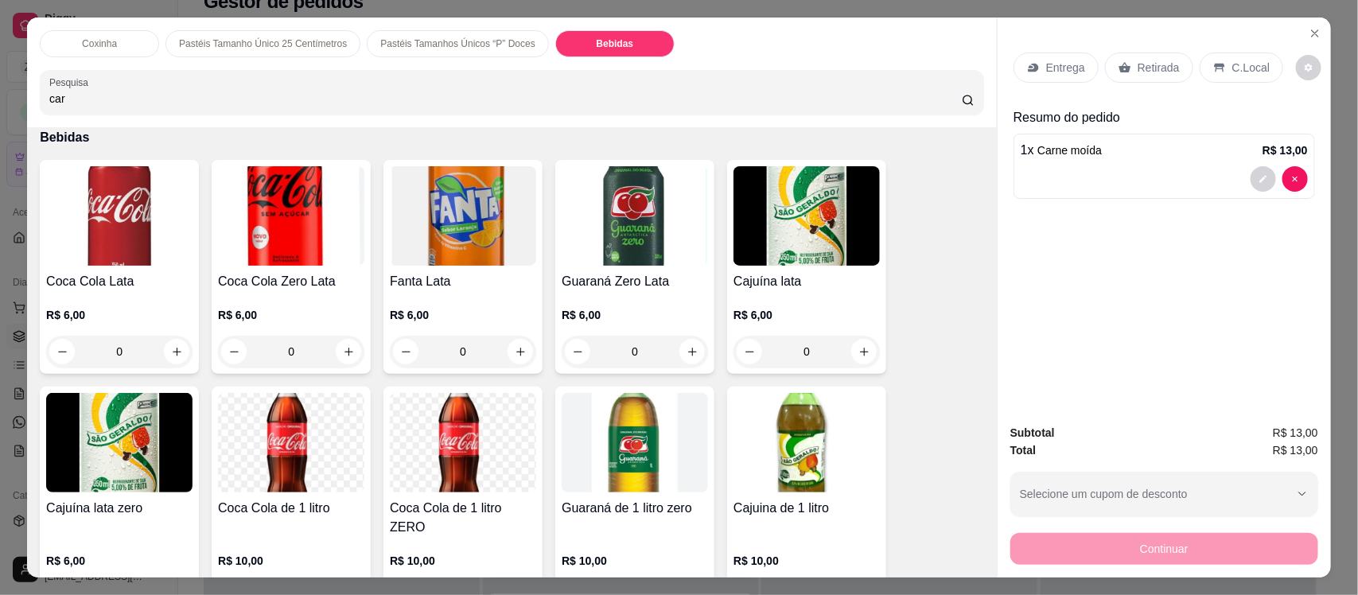
scroll to position [33, 0]
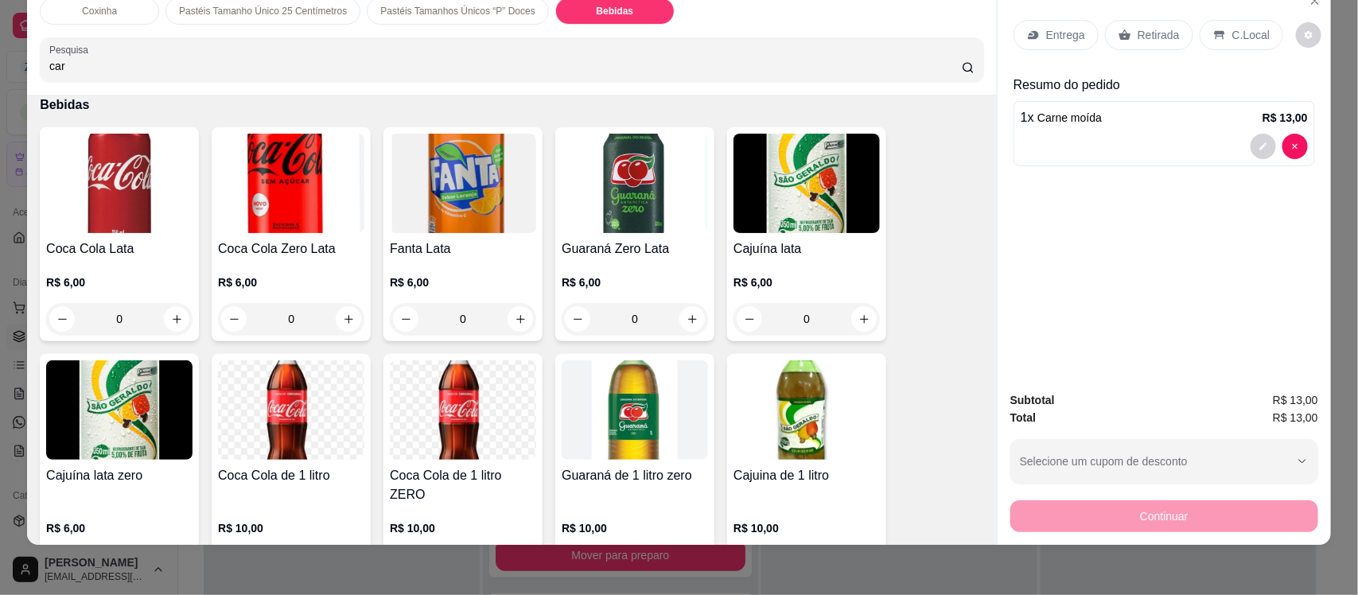
click at [275, 228] on img at bounding box center [291, 183] width 146 height 99
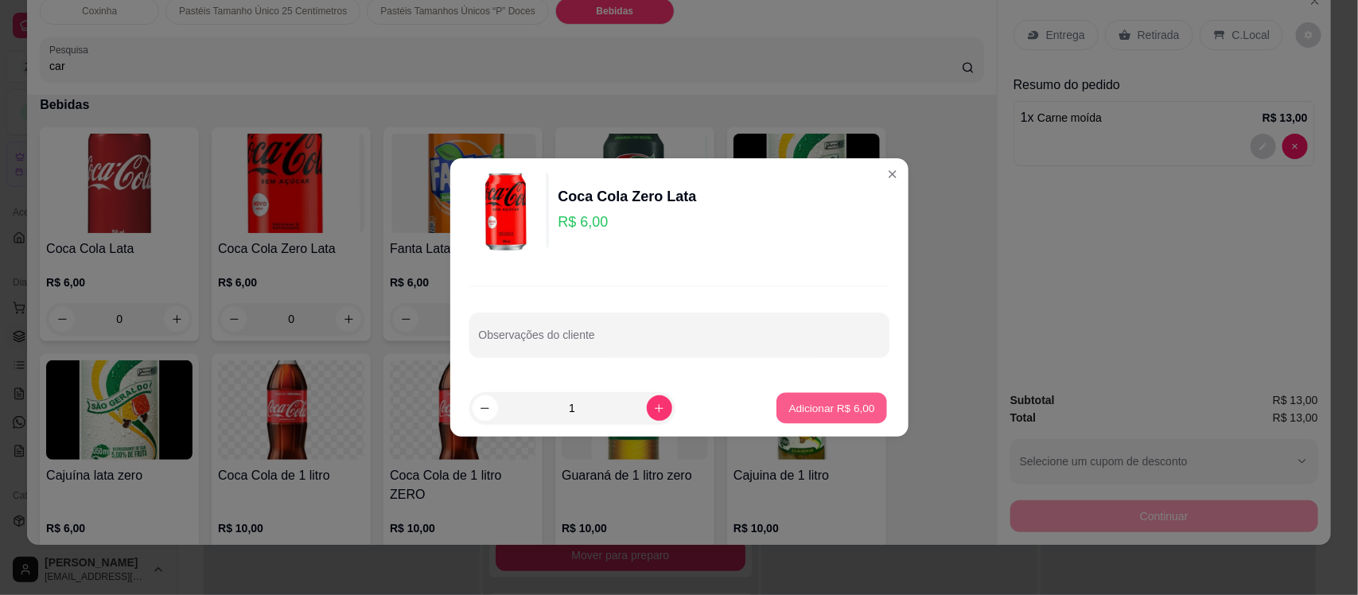
click at [832, 408] on p "Adicionar R$ 6,00" at bounding box center [832, 407] width 86 height 15
type input "1"
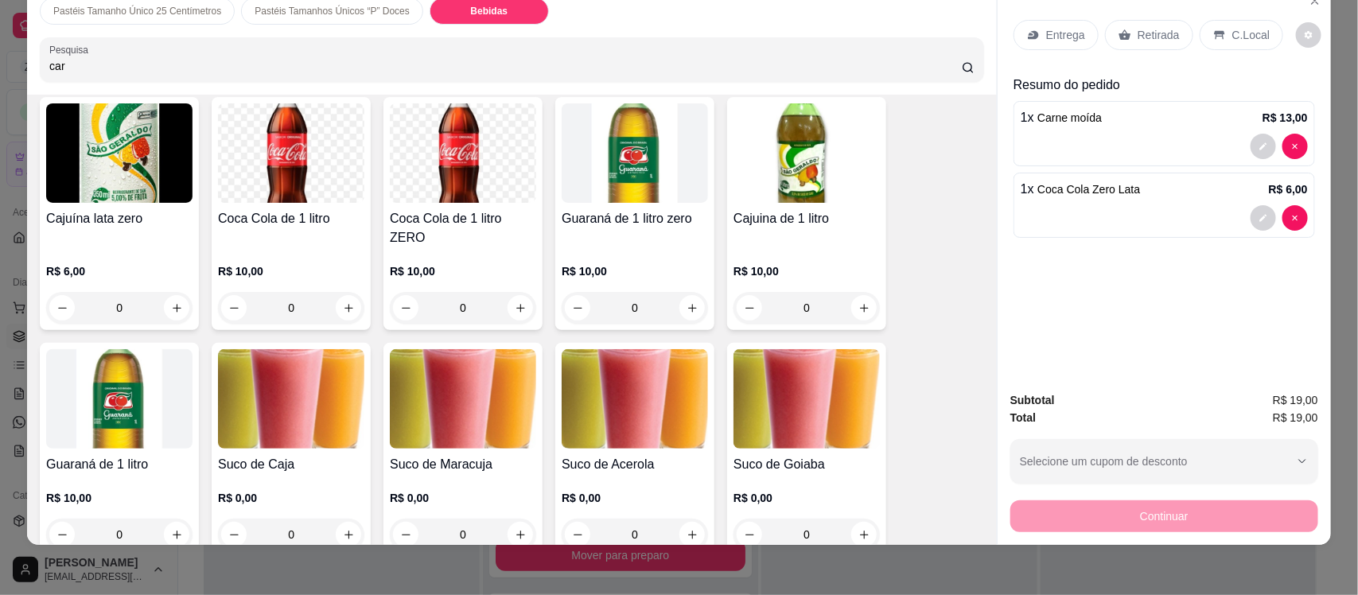
scroll to position [3286, 0]
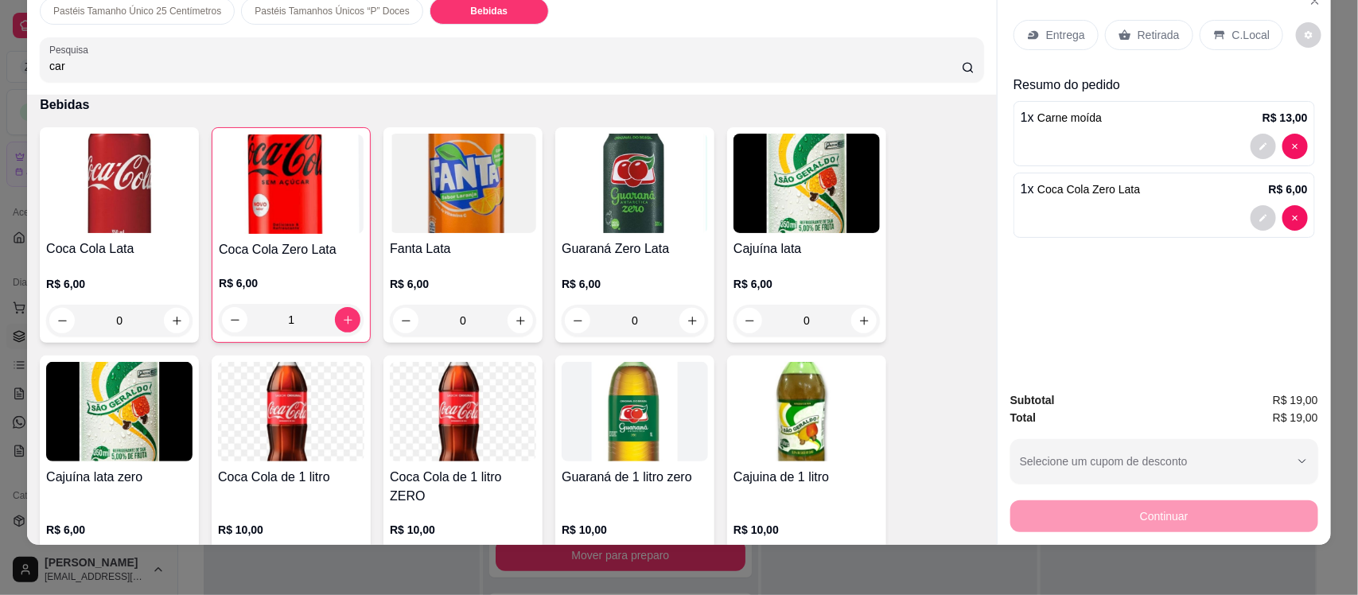
click at [1054, 38] on p "Entrega" at bounding box center [1065, 35] width 39 height 16
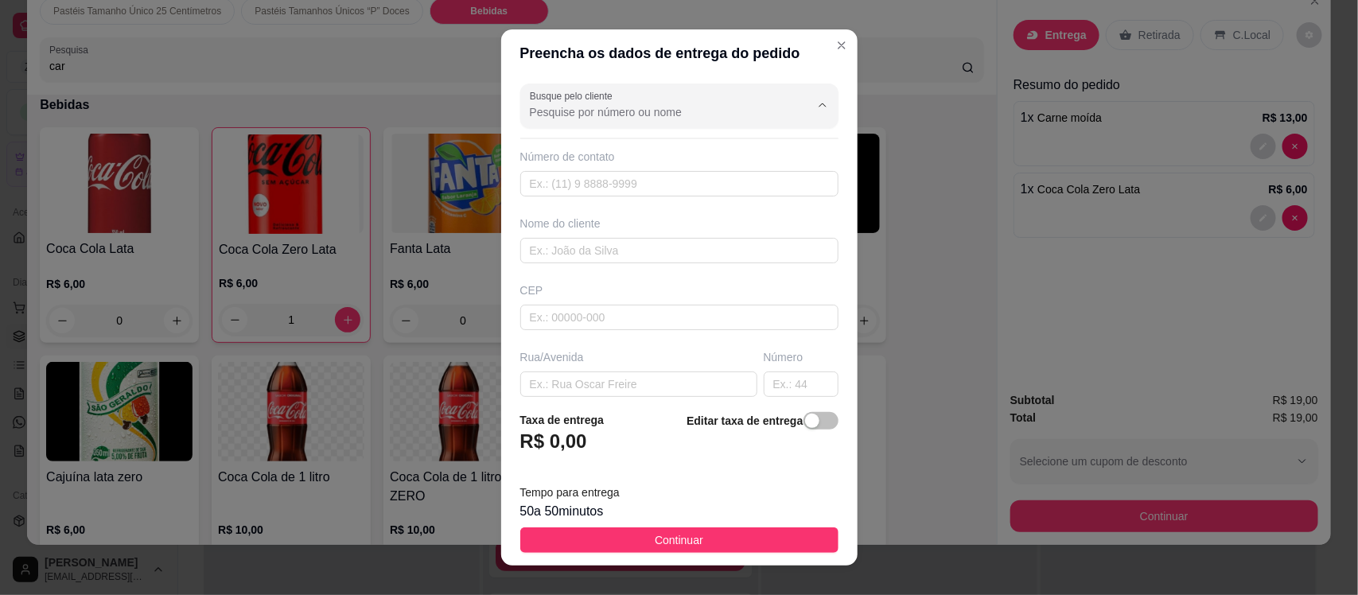
click at [575, 110] on input "Busque pelo cliente" at bounding box center [657, 112] width 255 height 16
click at [566, 117] on input "lih" at bounding box center [657, 112] width 255 height 16
type input "l"
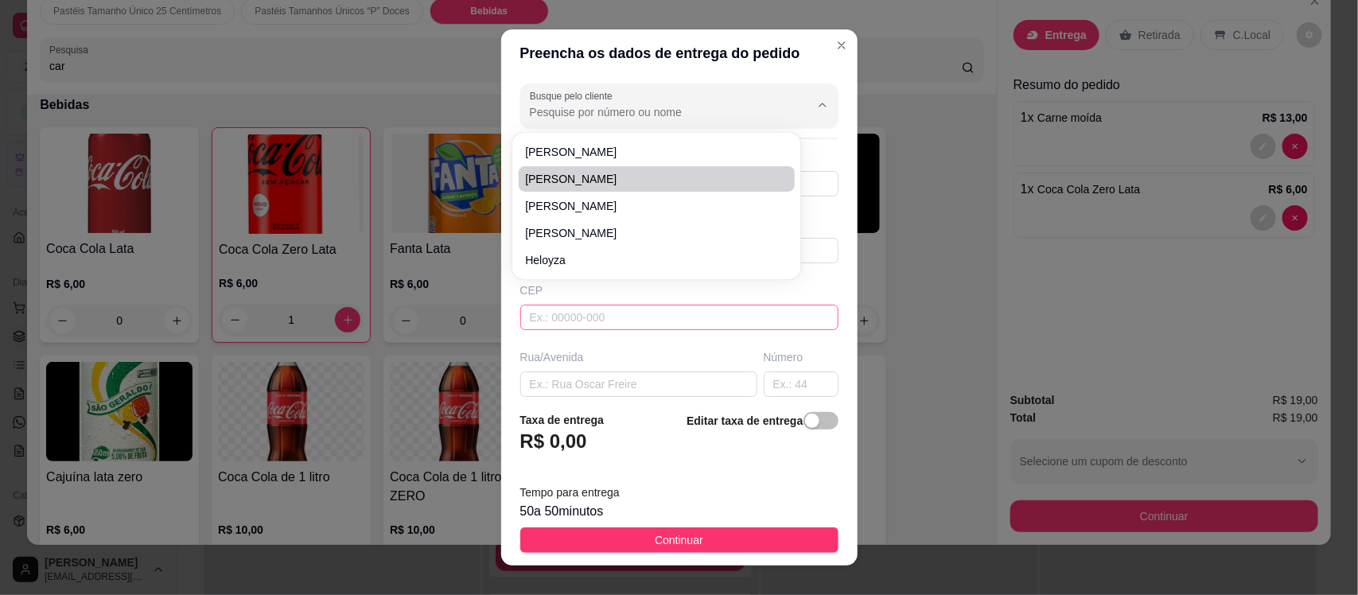
click at [586, 322] on input "text" at bounding box center [679, 317] width 318 height 25
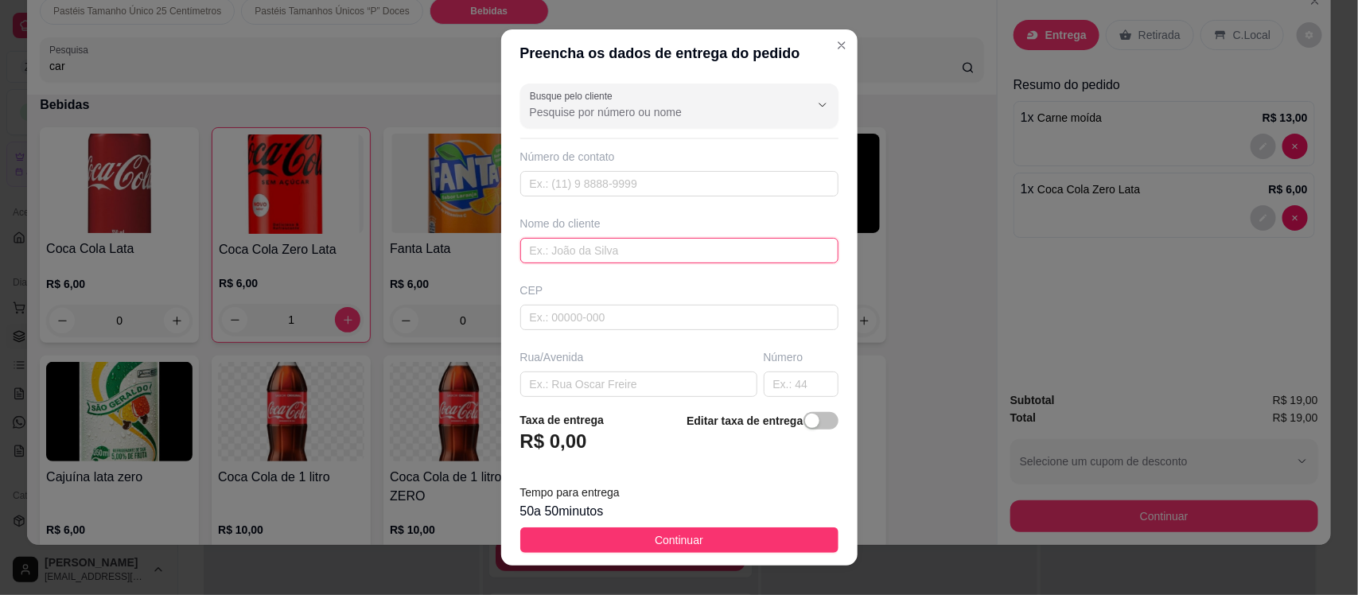
click at [563, 252] on input "text" at bounding box center [679, 250] width 318 height 25
type input "Lih fechine"
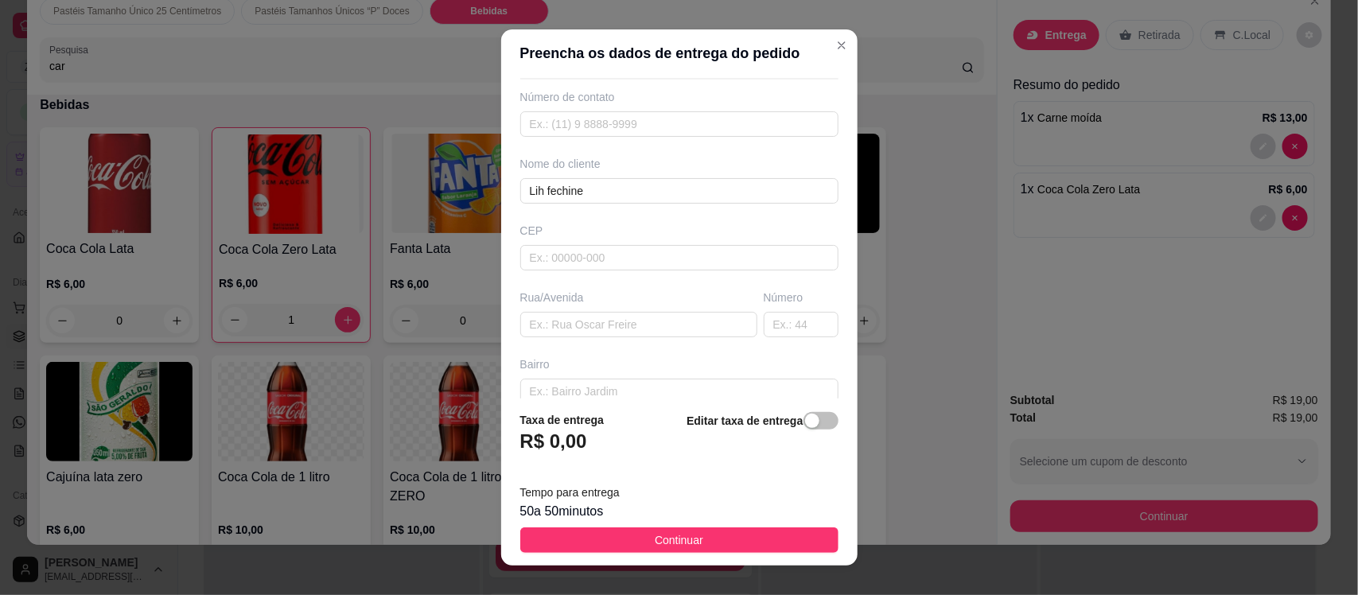
scroll to position [76, 0]
click at [669, 302] on input "text" at bounding box center [638, 308] width 237 height 25
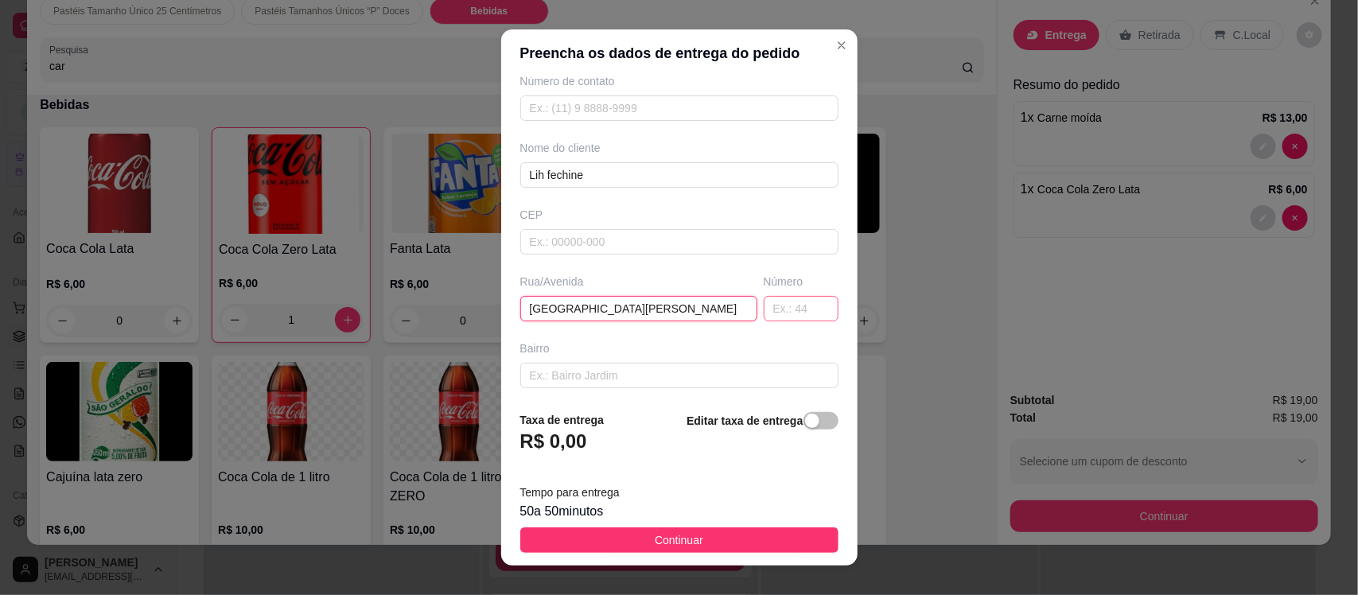
type input "[GEOGRAPHIC_DATA][PERSON_NAME]"
click at [768, 304] on input "text" at bounding box center [801, 308] width 75 height 25
type input "1000"
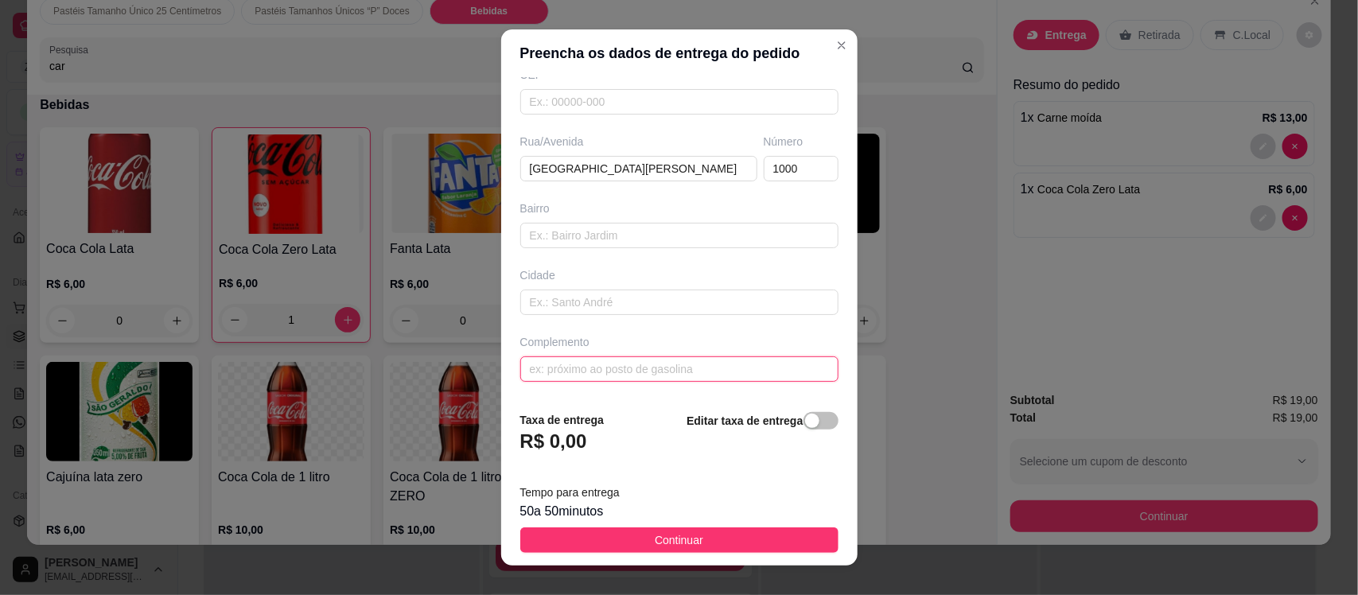
click at [663, 368] on input "text" at bounding box center [679, 368] width 318 height 25
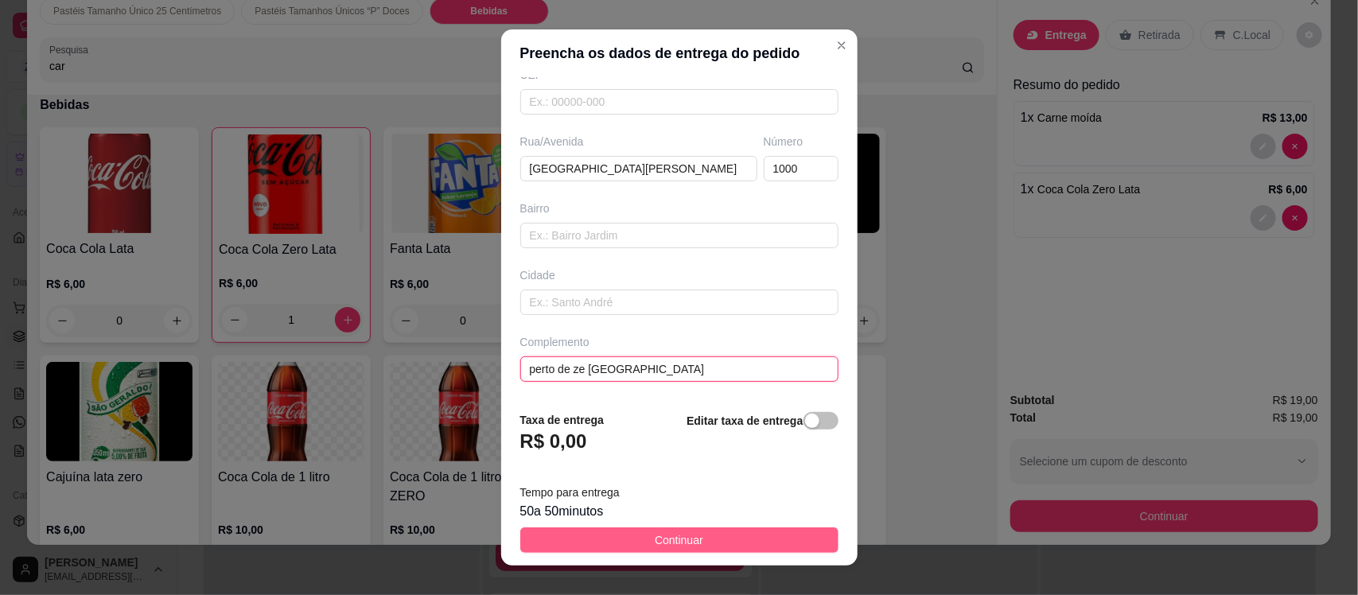
type input "perto de ze [GEOGRAPHIC_DATA]"
click at [658, 549] on span "Continuar" at bounding box center [679, 541] width 49 height 18
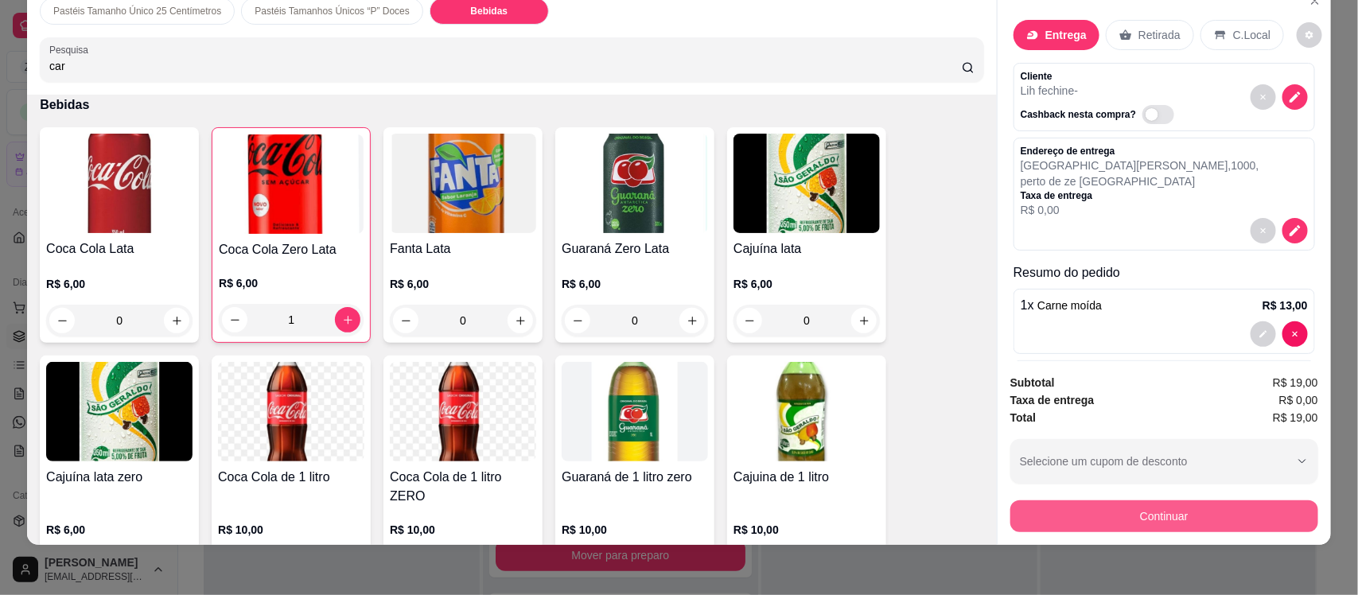
click at [1152, 514] on button "Continuar" at bounding box center [1165, 517] width 308 height 32
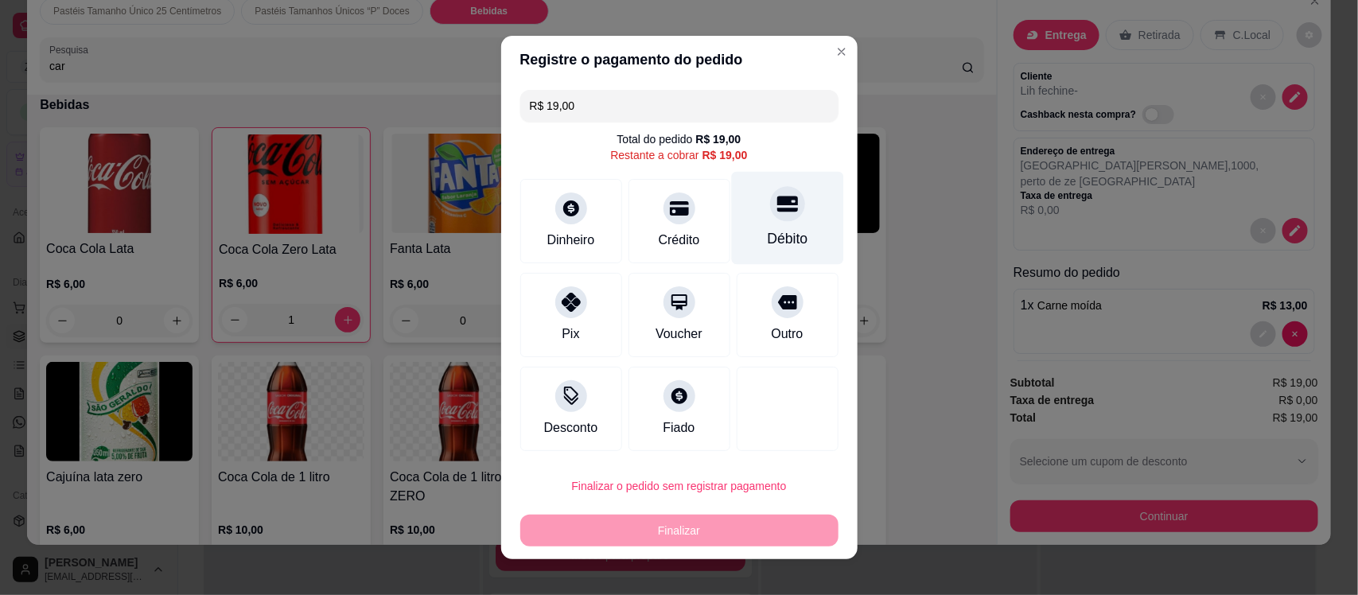
click at [785, 228] on div "Débito" at bounding box center [787, 238] width 41 height 21
type input "R$ 0,00"
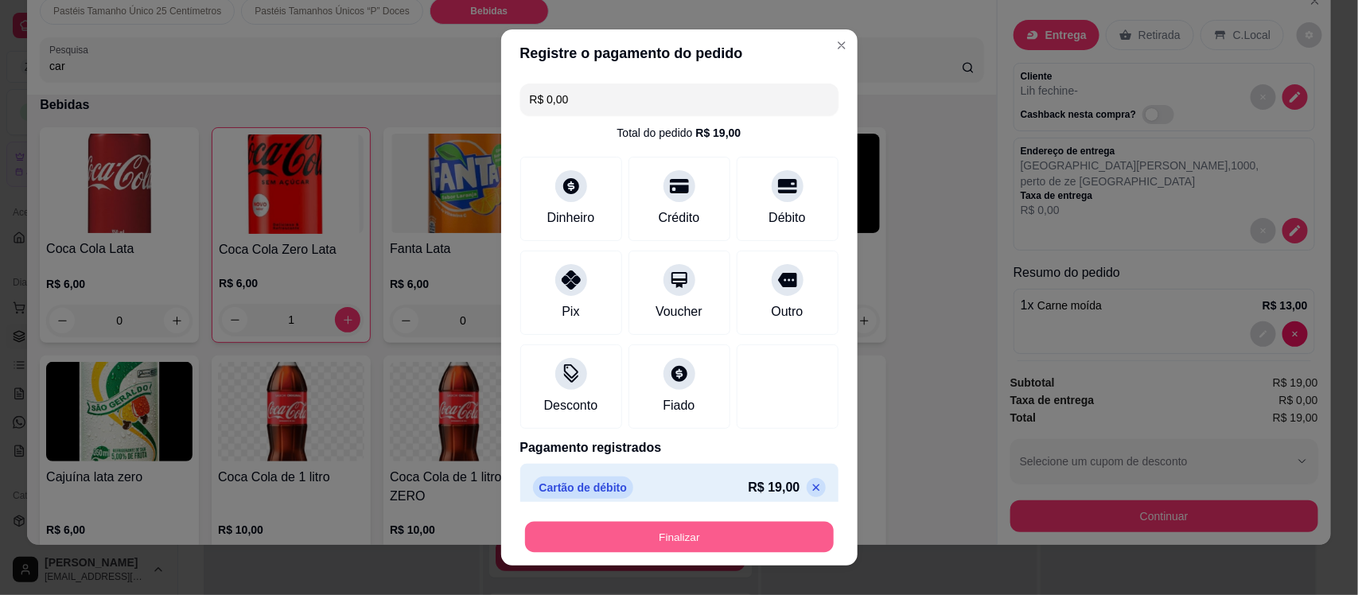
click at [725, 526] on button "Finalizar" at bounding box center [679, 536] width 309 height 31
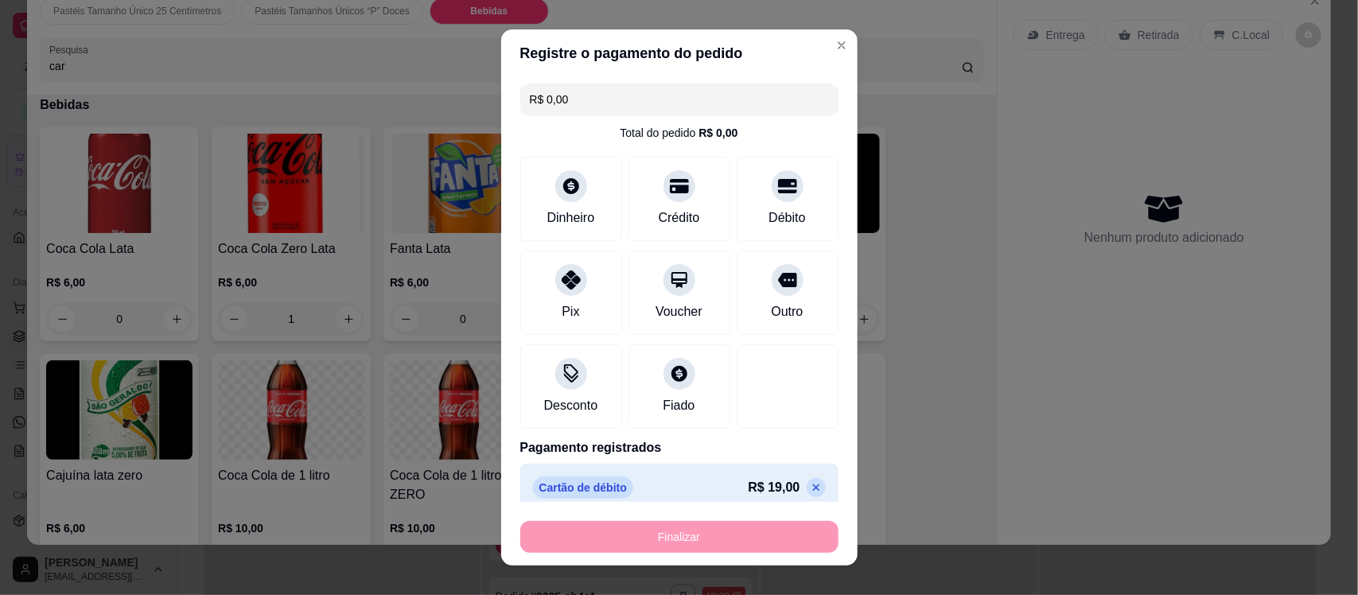
type input "0"
type input "-R$ 19,00"
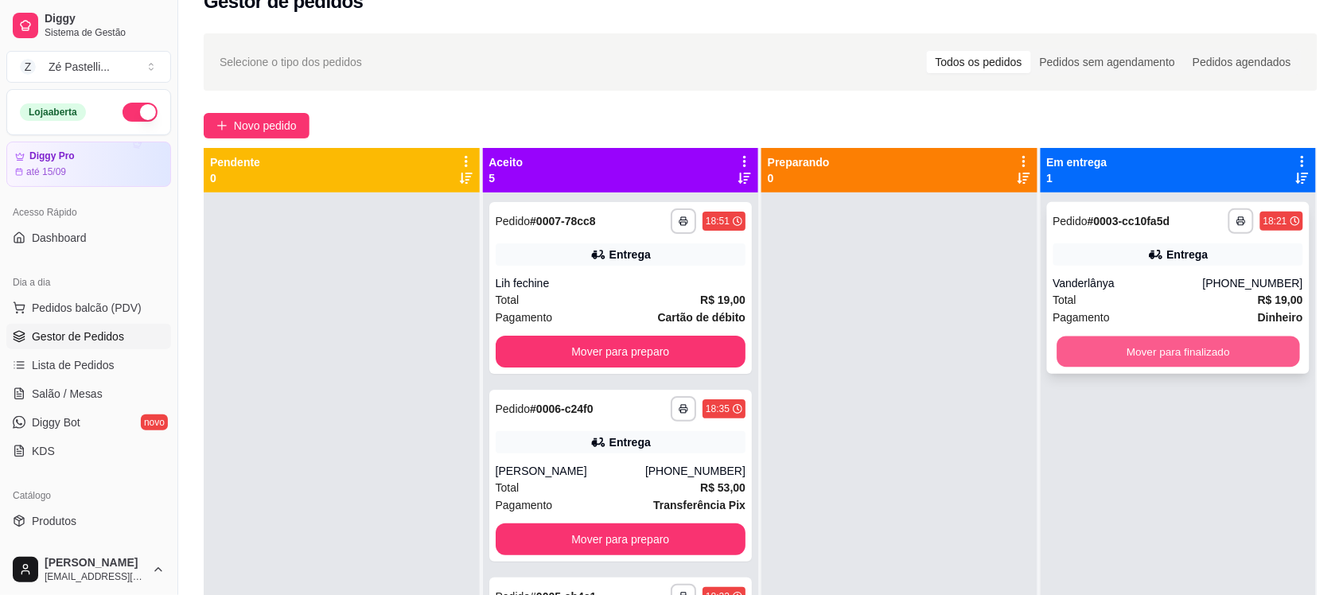
click at [1108, 340] on button "Mover para finalizado" at bounding box center [1178, 352] width 243 height 31
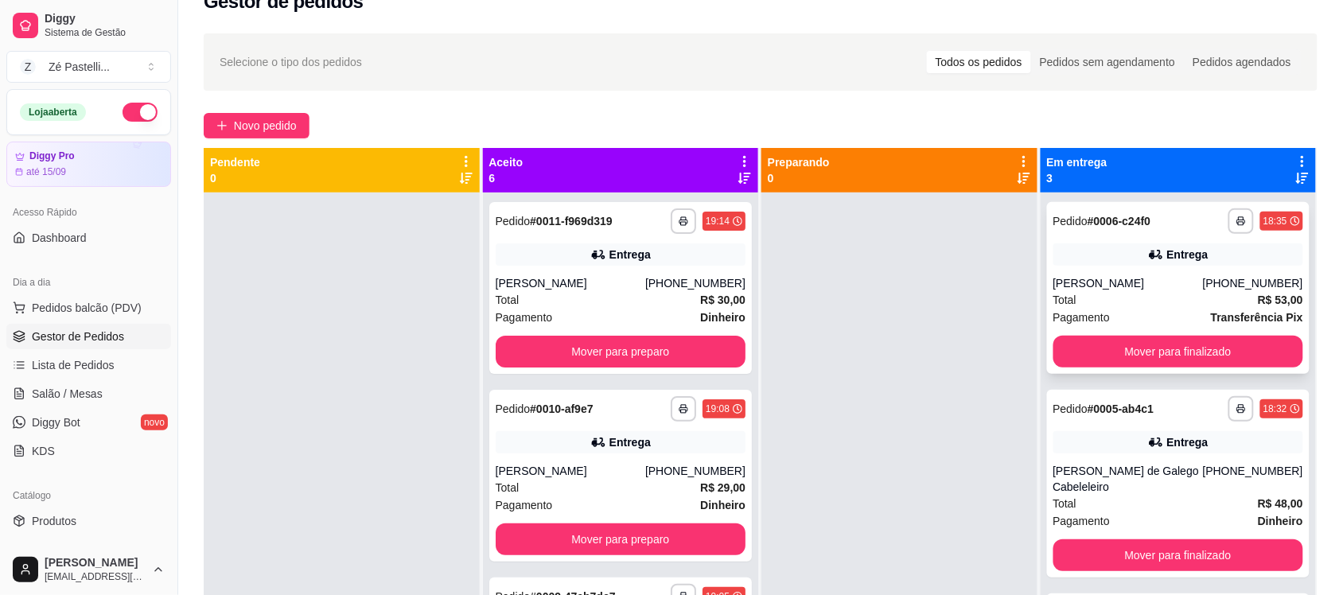
click at [1115, 272] on div "**********" at bounding box center [1178, 288] width 263 height 172
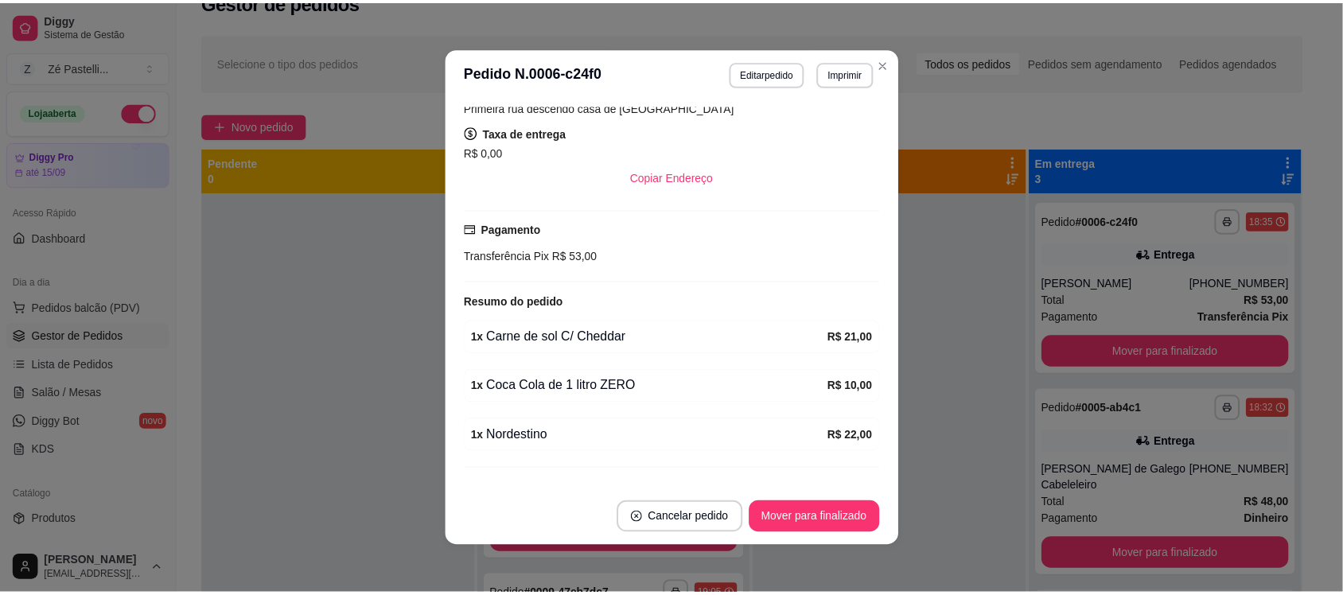
scroll to position [317, 0]
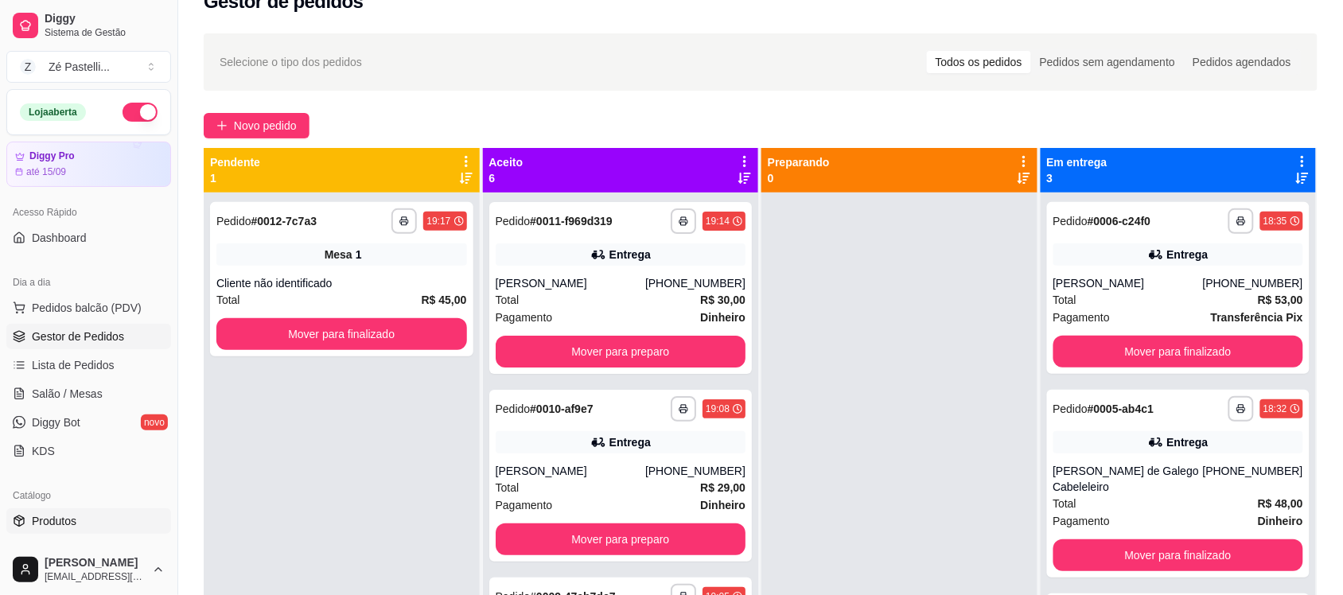
click at [68, 516] on span "Produtos" at bounding box center [54, 521] width 45 height 16
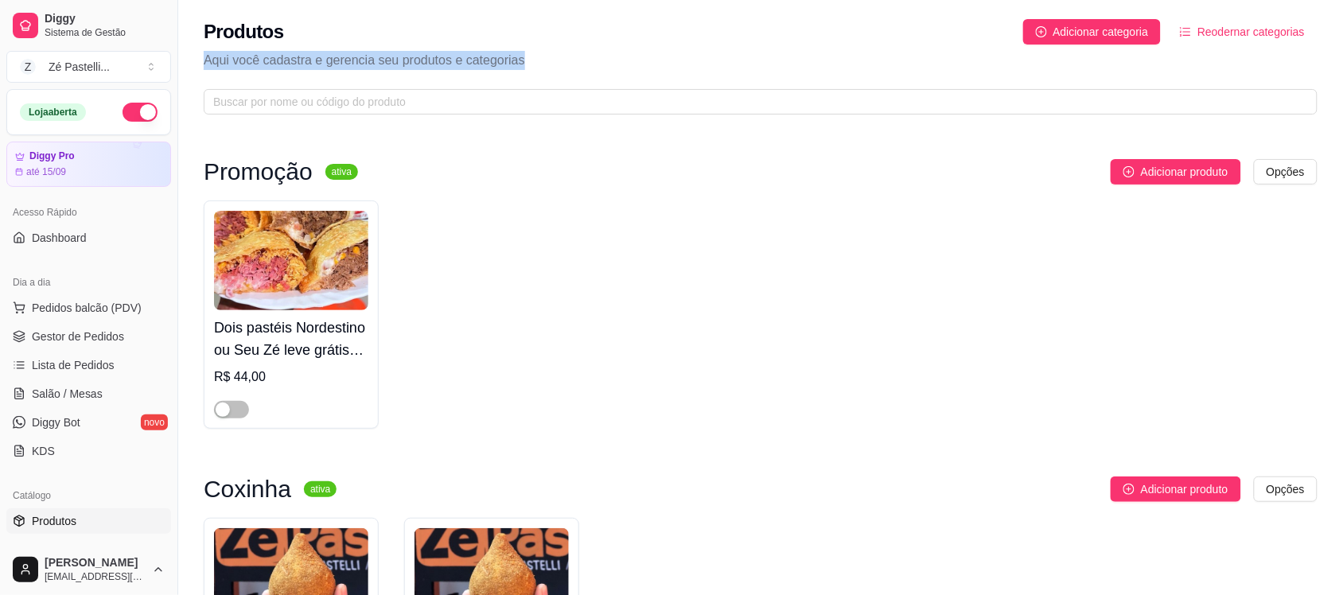
drag, startPoint x: 1342, startPoint y: 45, endPoint x: 1347, endPoint y: 37, distance: 8.6
click at [1343, 37] on html "Diggy Sistema de Gestão Z Zé Pastelli ... Loja aberta Diggy Pro até 15/09 Acess…" at bounding box center [671, 297] width 1343 height 595
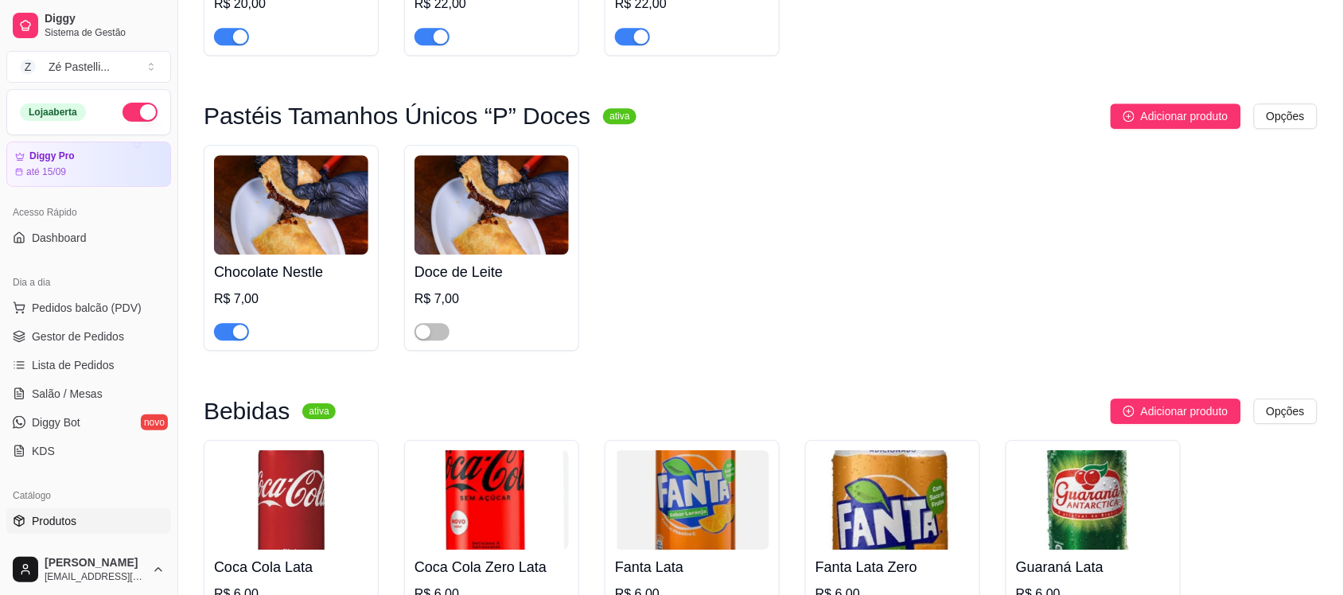
scroll to position [3127, 0]
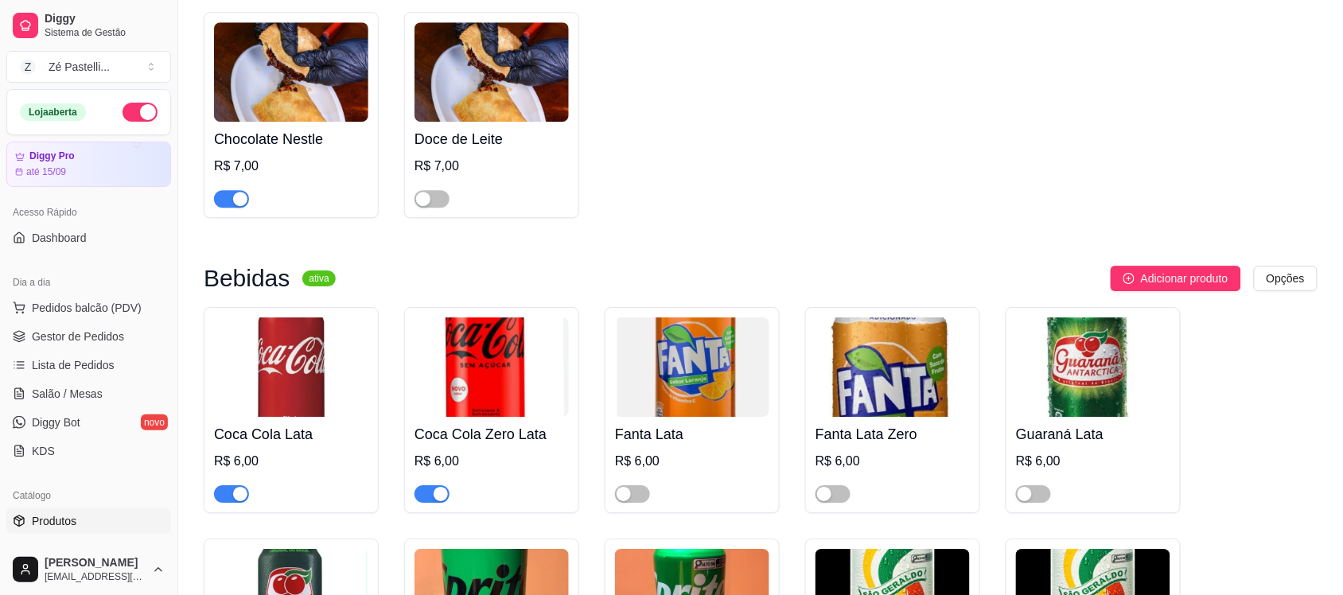
click at [444, 501] on div "button" at bounding box center [441, 494] width 14 height 14
click at [77, 338] on span "Gestor de Pedidos" at bounding box center [78, 337] width 92 height 16
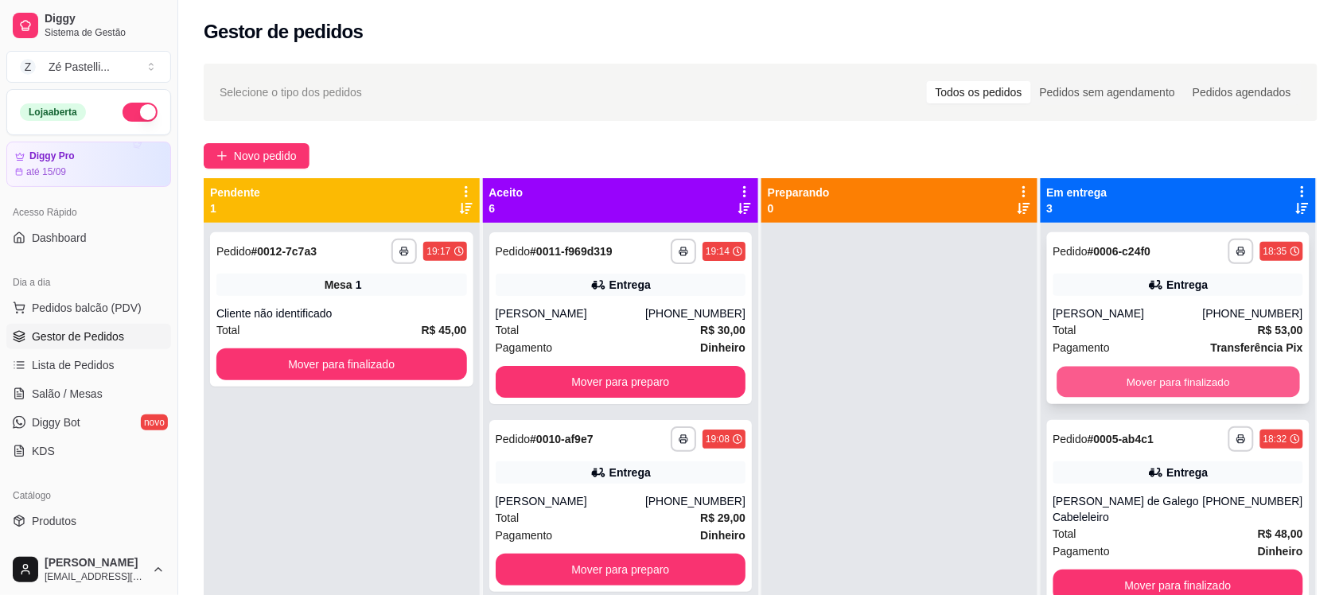
click at [1151, 372] on button "Mover para finalizado" at bounding box center [1178, 382] width 243 height 31
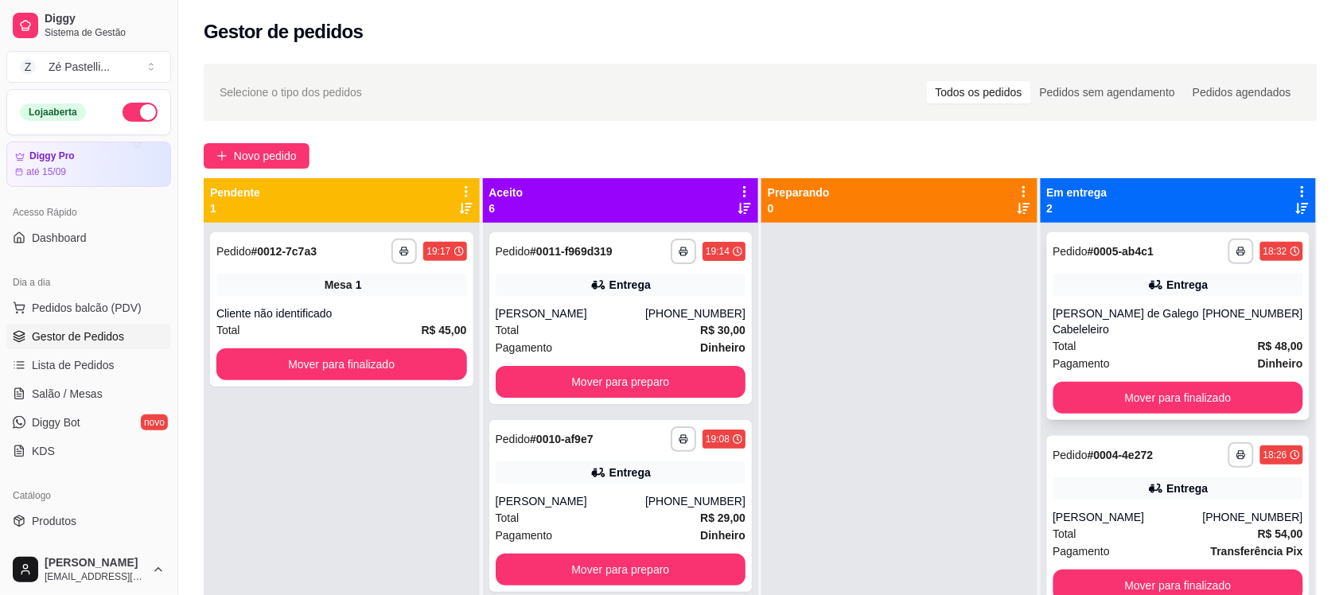
click at [1103, 302] on div "**********" at bounding box center [1178, 326] width 263 height 188
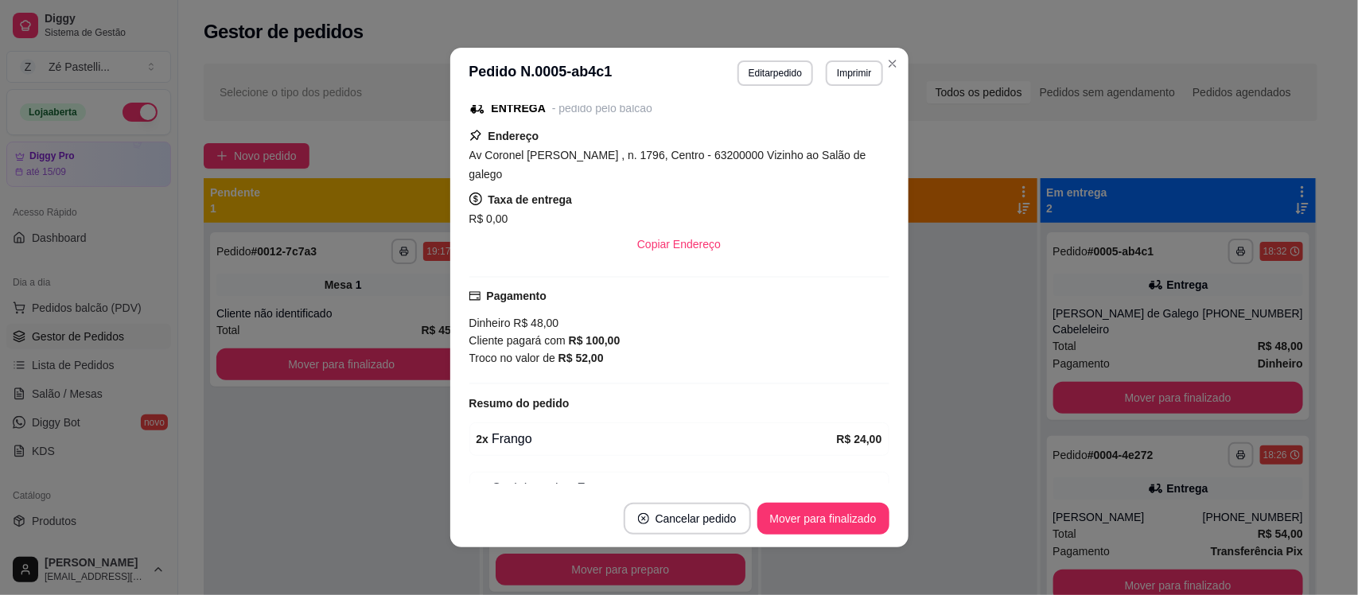
scroll to position [233, 0]
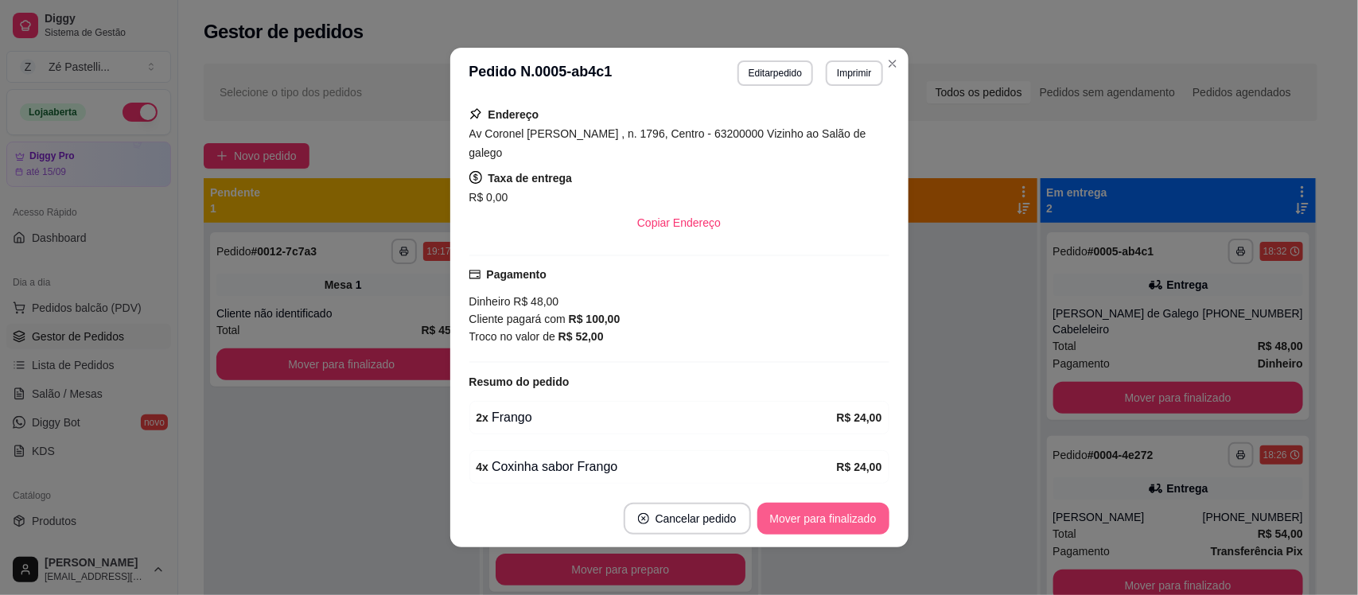
click at [804, 510] on button "Mover para finalizado" at bounding box center [824, 519] width 132 height 32
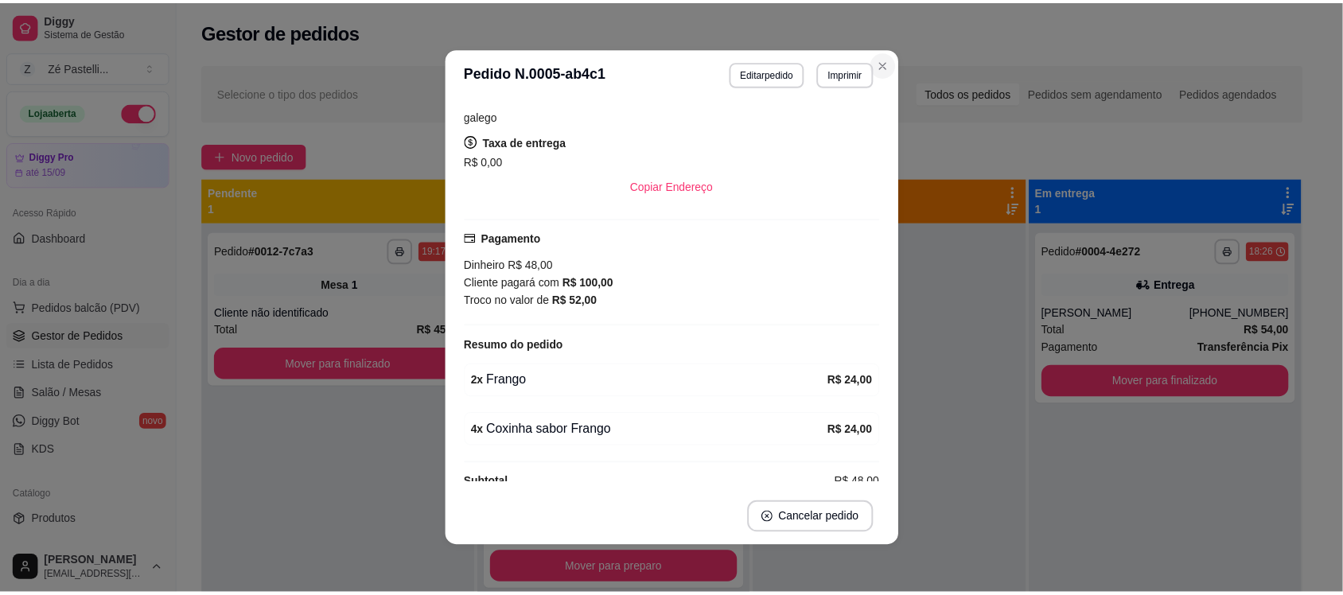
scroll to position [197, 0]
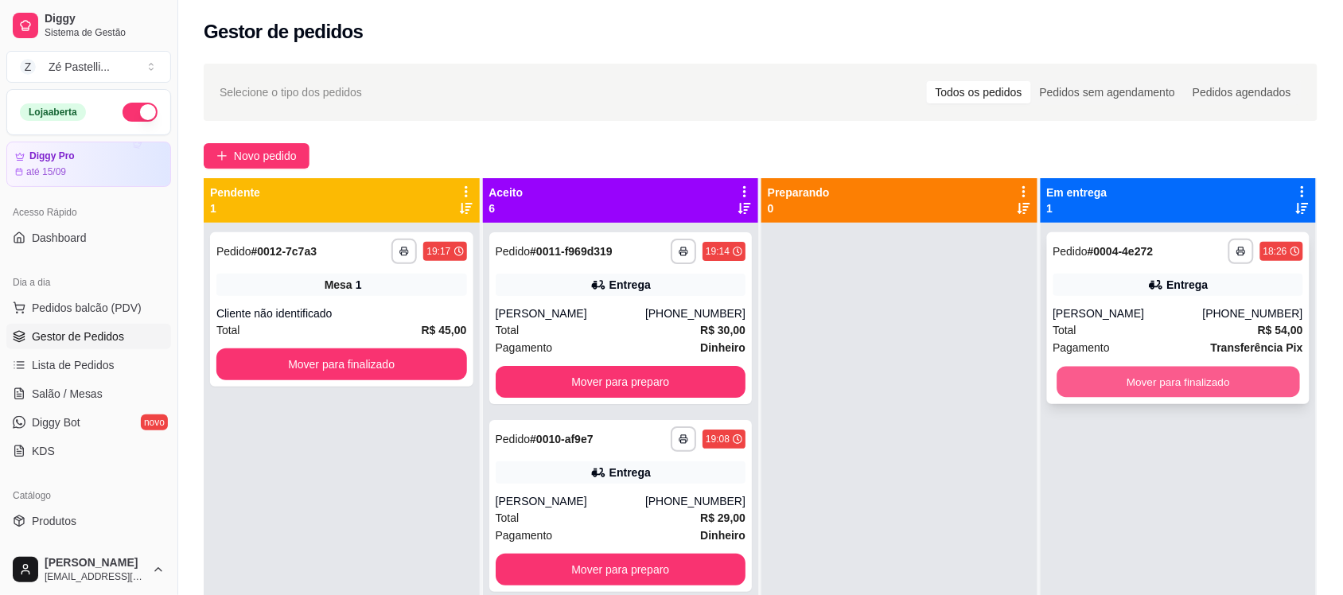
click at [1108, 388] on button "Mover para finalizado" at bounding box center [1178, 382] width 243 height 31
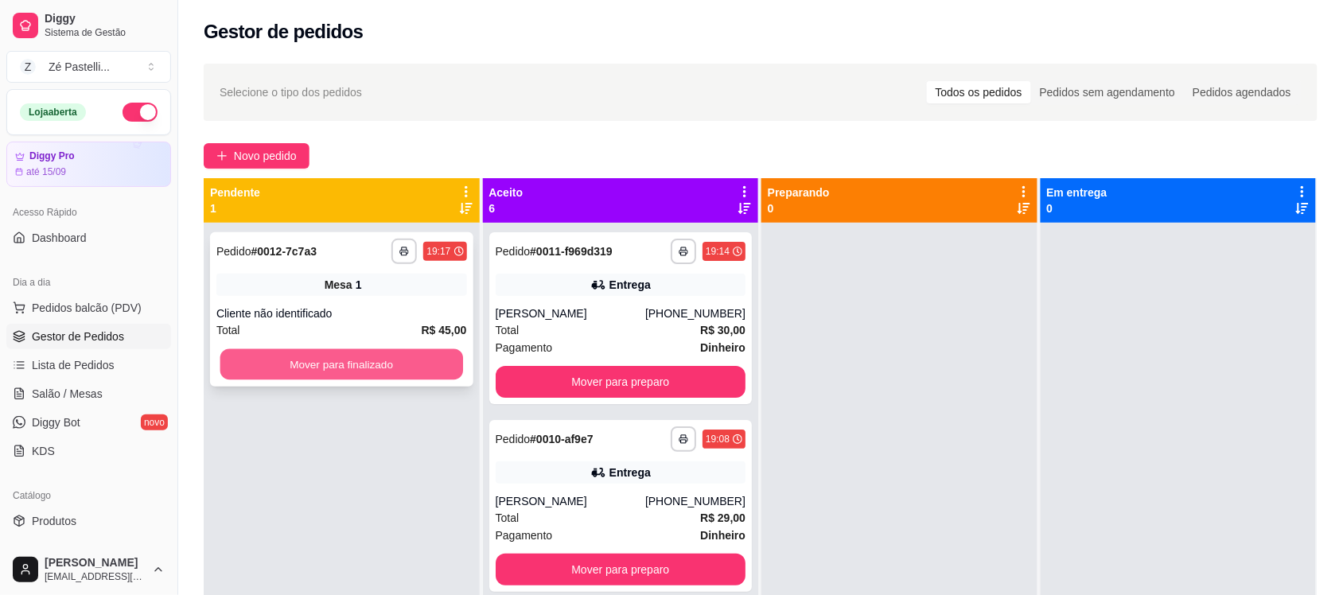
click at [289, 366] on button "Mover para finalizado" at bounding box center [341, 364] width 243 height 31
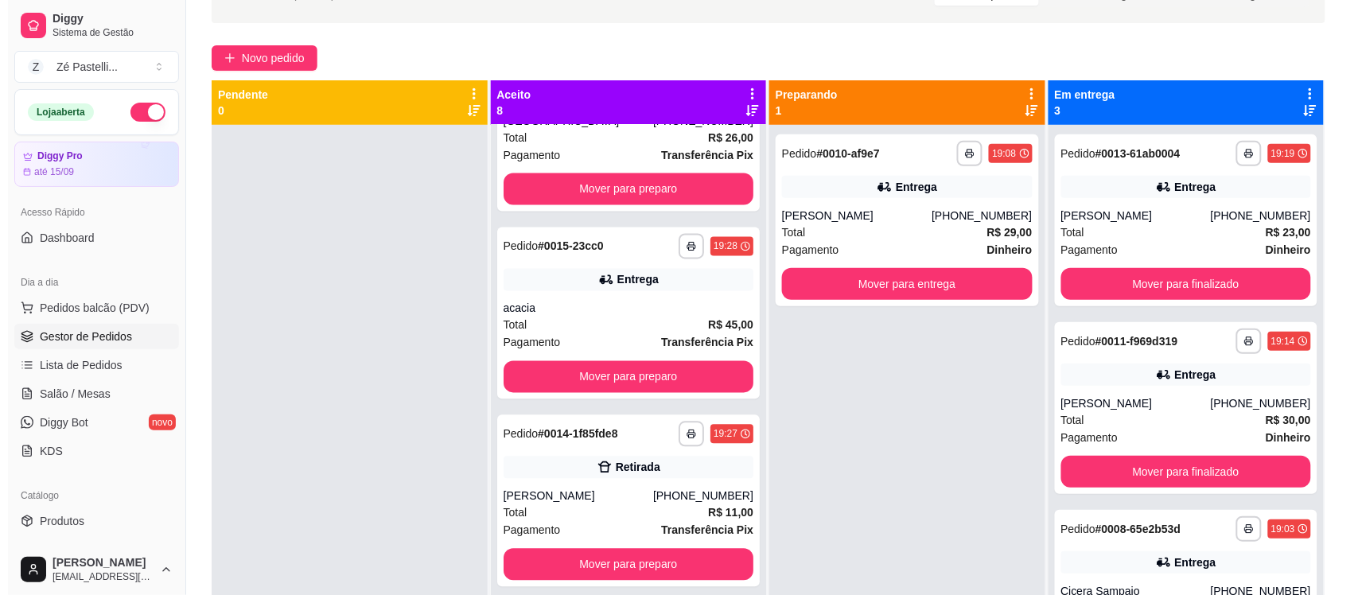
scroll to position [939, 0]
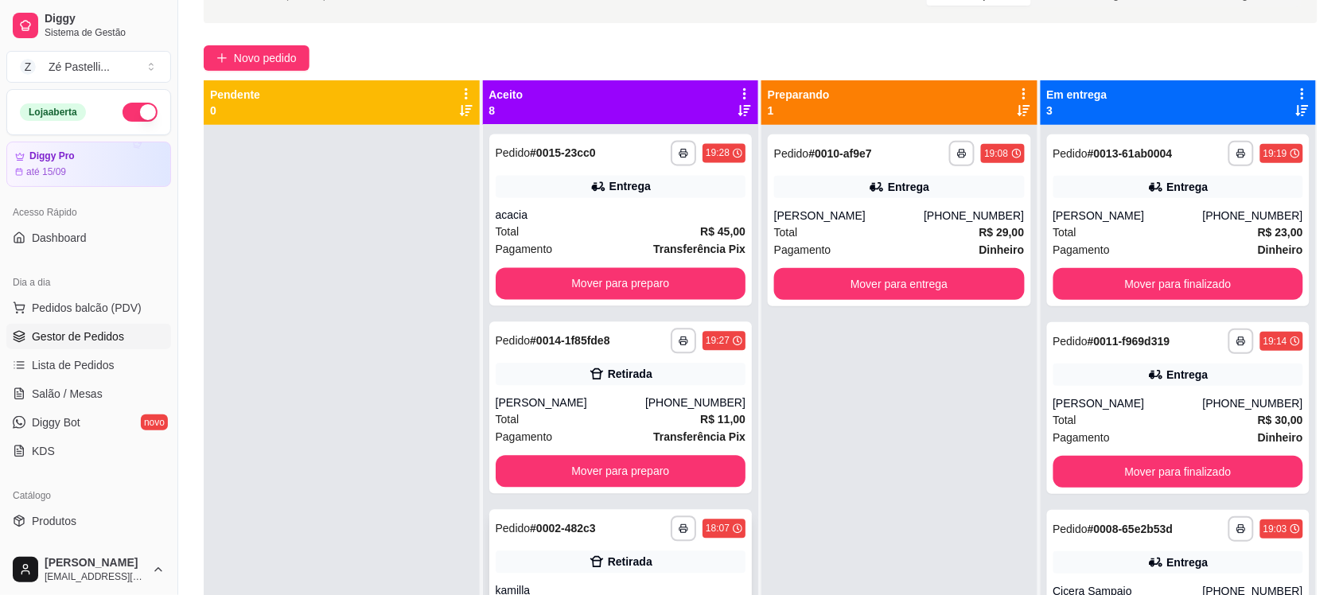
click at [657, 559] on div "Retirada" at bounding box center [621, 562] width 251 height 22
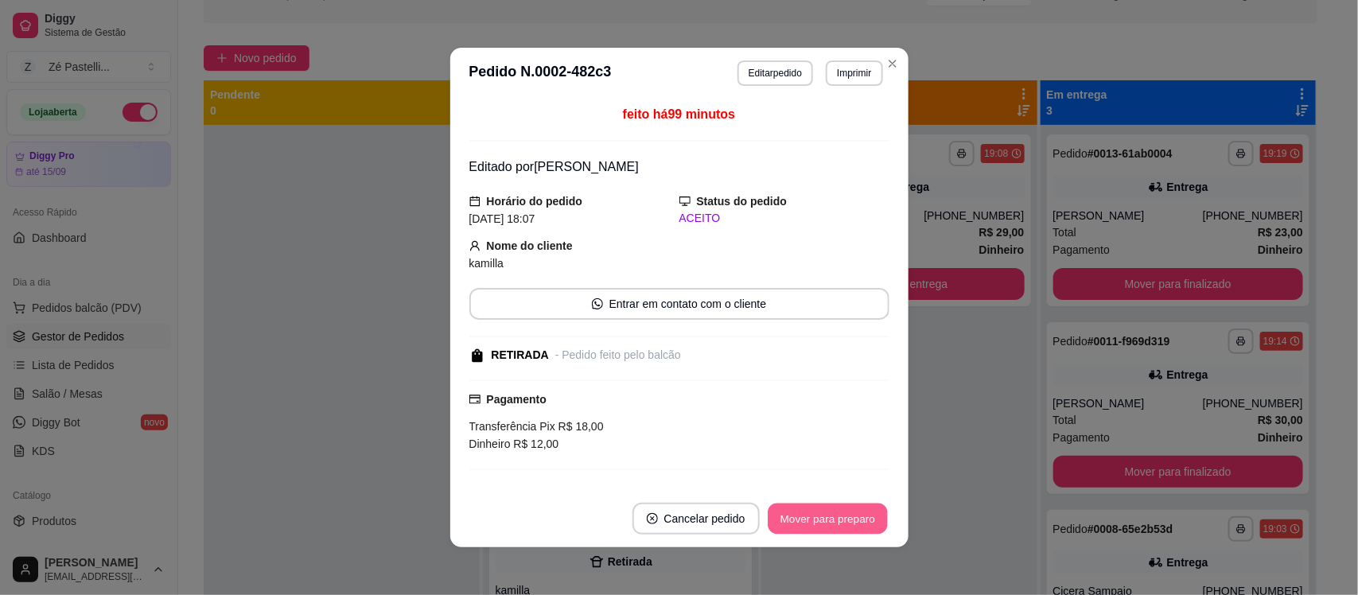
click at [808, 530] on button "Mover para preparo" at bounding box center [827, 519] width 119 height 31
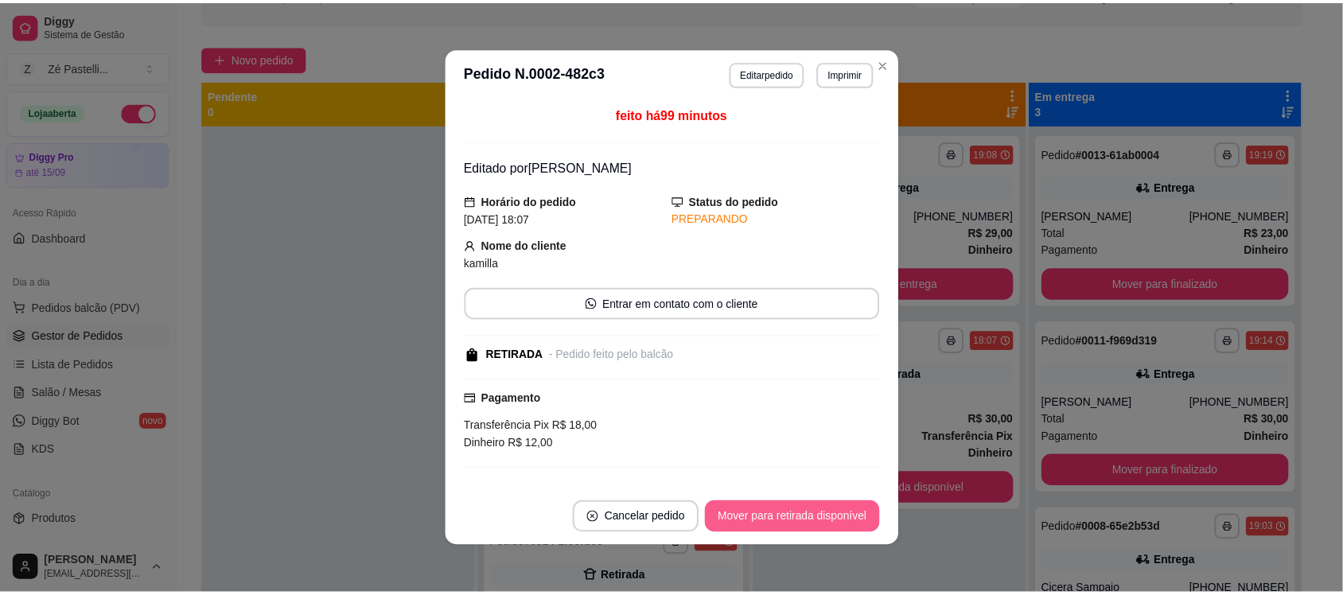
scroll to position [734, 0]
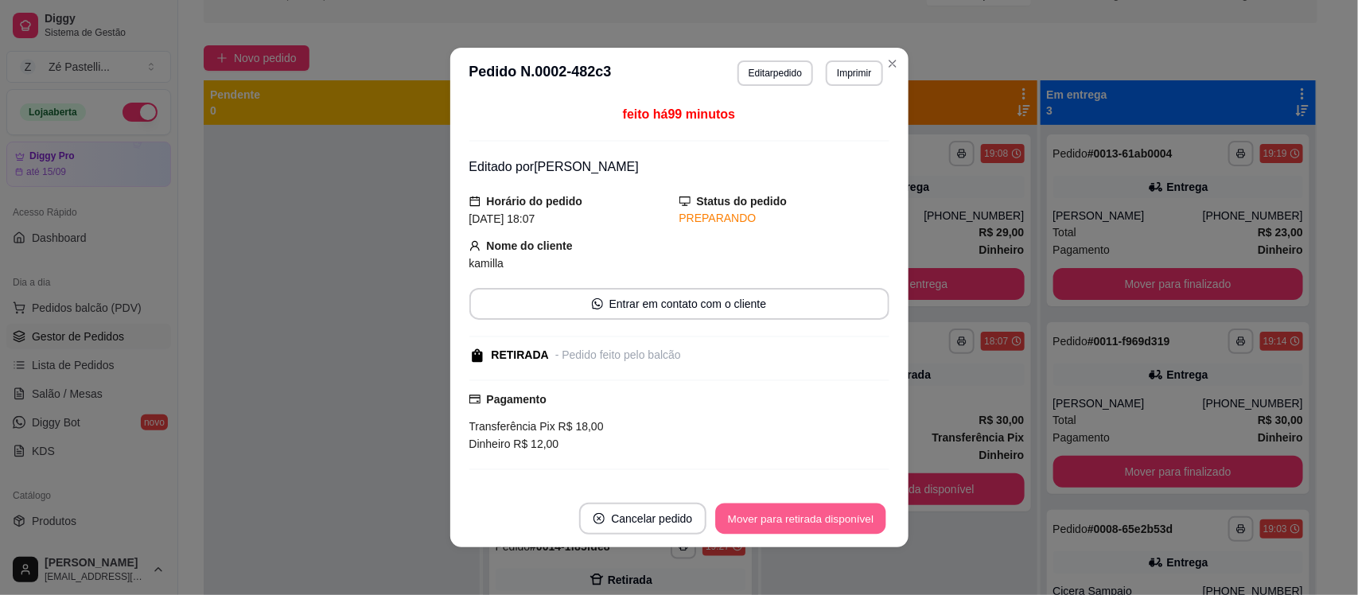
click at [808, 530] on button "Mover para retirada disponível" at bounding box center [801, 519] width 170 height 31
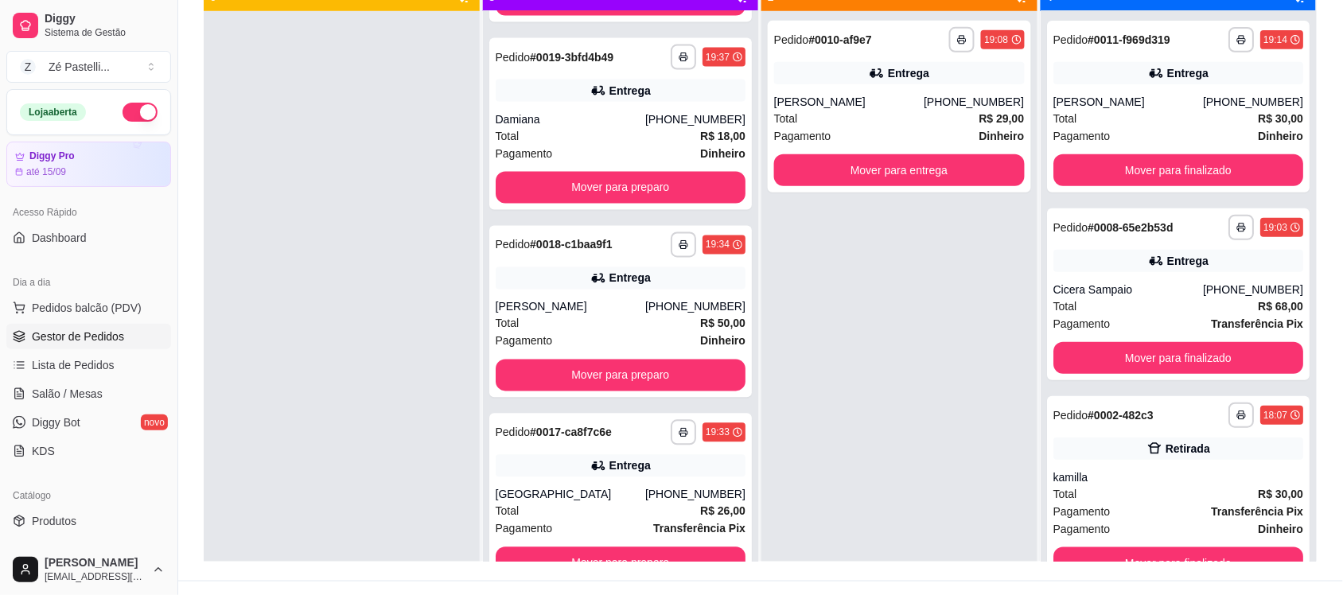
scroll to position [1108, 0]
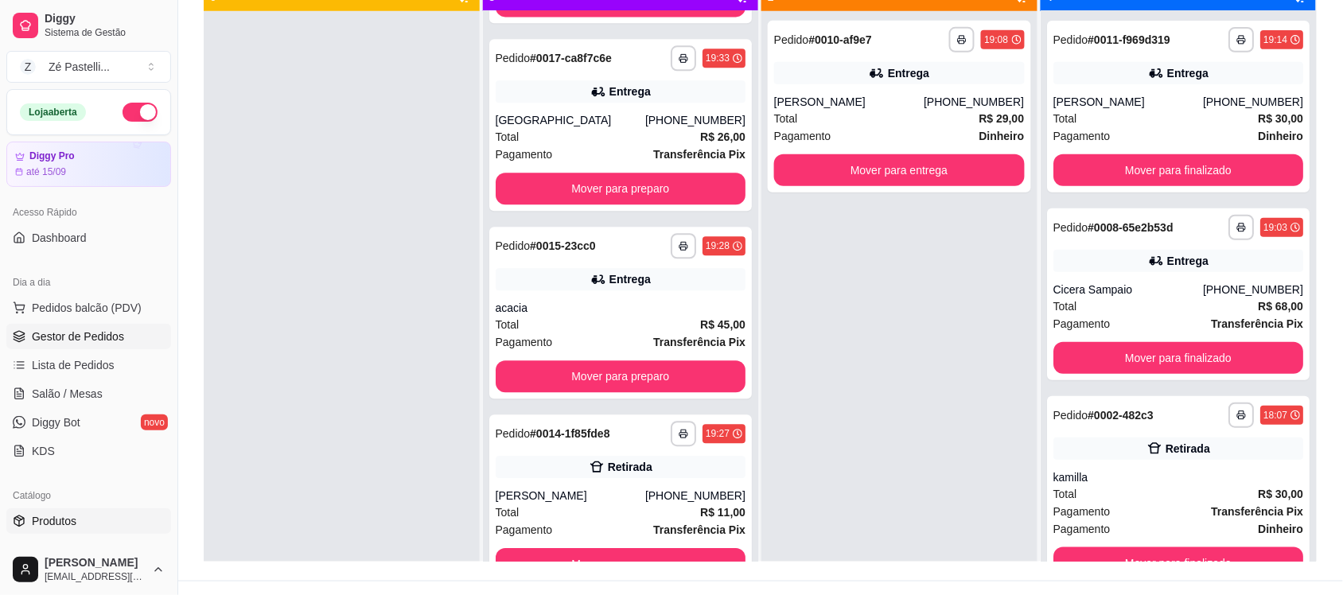
click at [49, 524] on span "Produtos" at bounding box center [54, 521] width 45 height 16
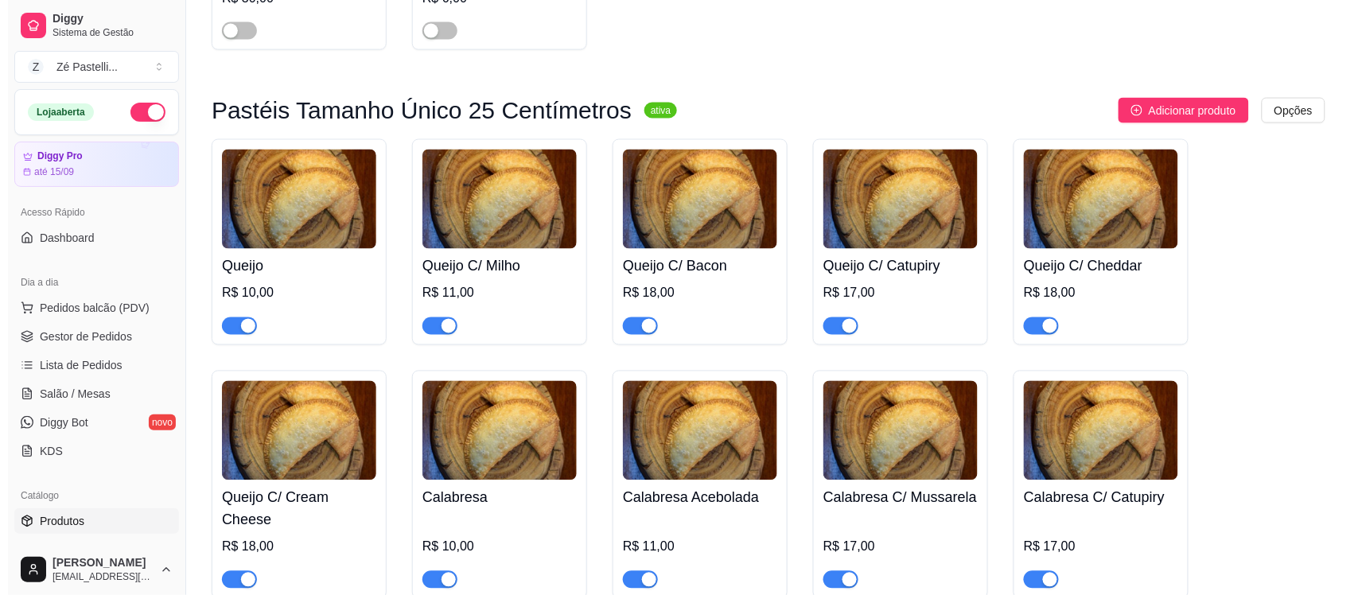
scroll to position [872, 0]
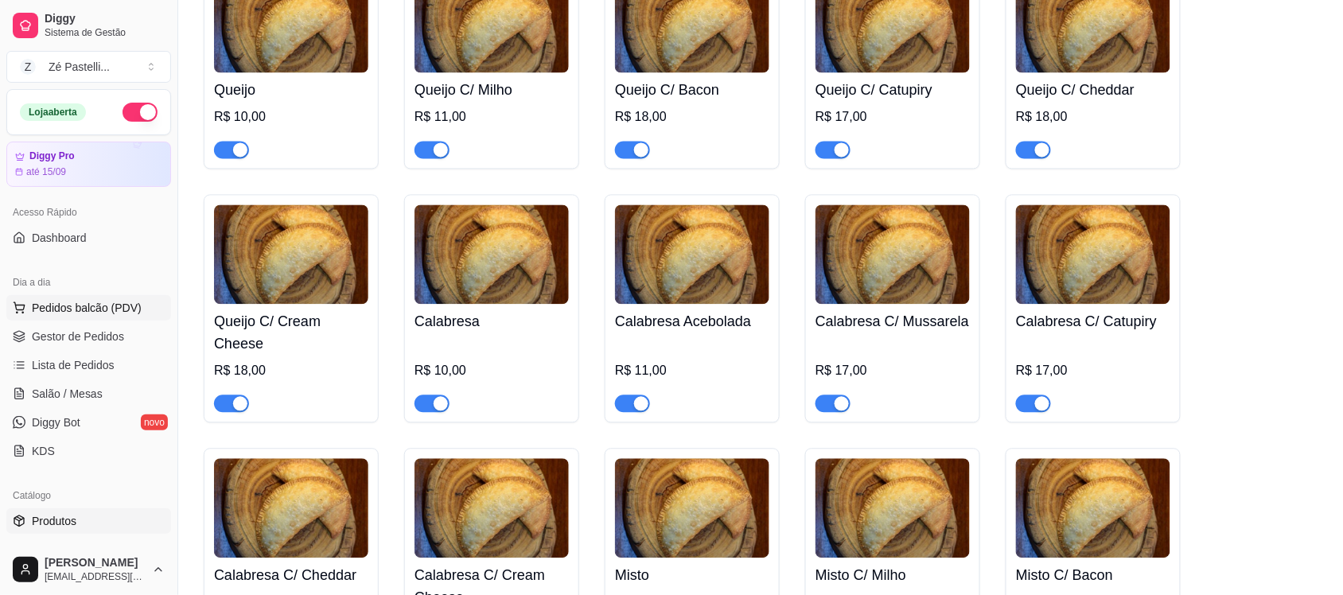
click at [57, 303] on span "Pedidos balcão (PDV)" at bounding box center [87, 308] width 110 height 16
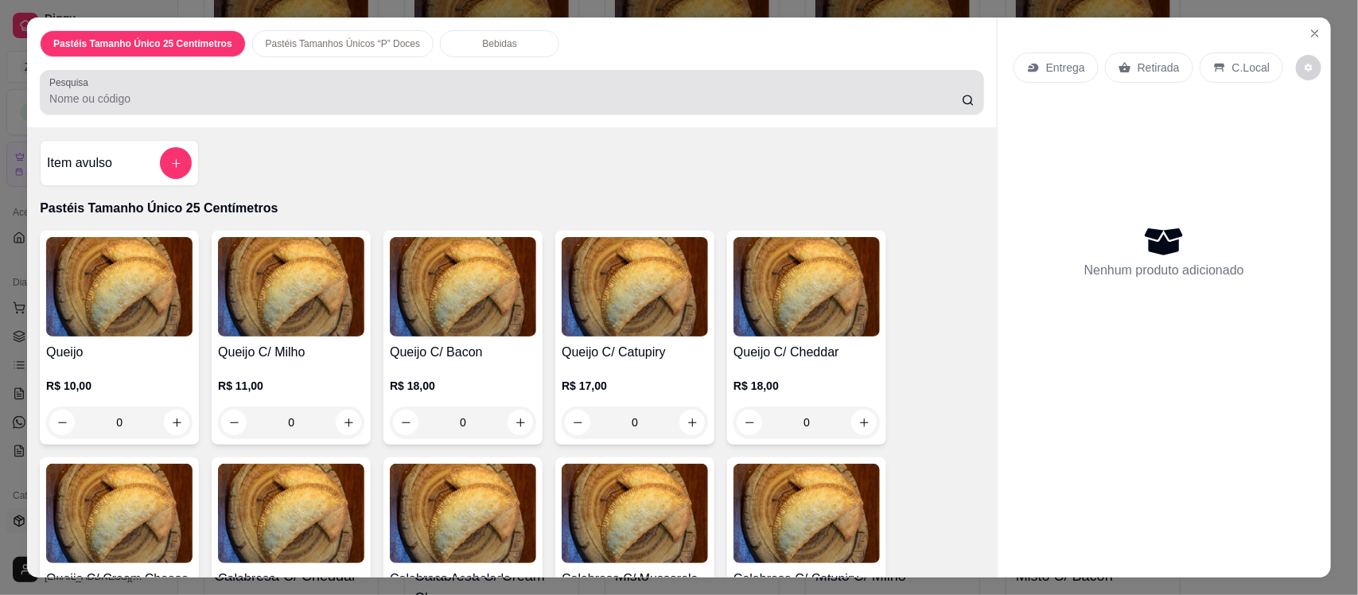
click at [167, 96] on input "Pesquisa" at bounding box center [505, 99] width 913 height 16
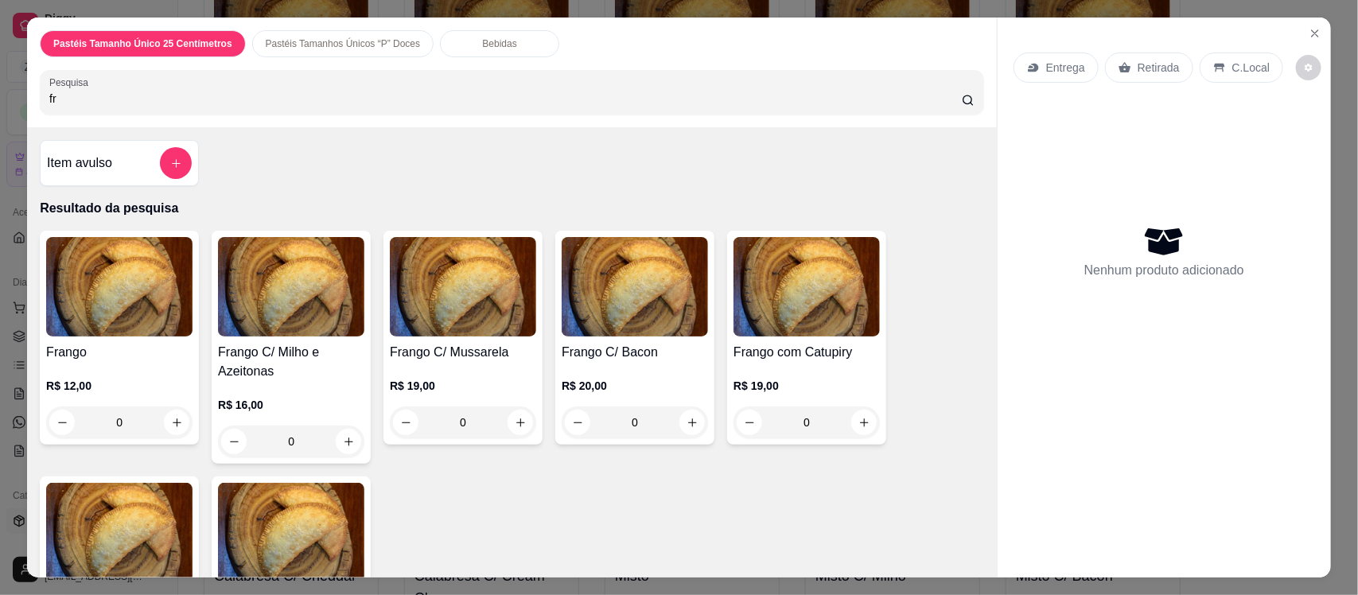
type input "fr"
click at [69, 335] on img at bounding box center [119, 286] width 146 height 99
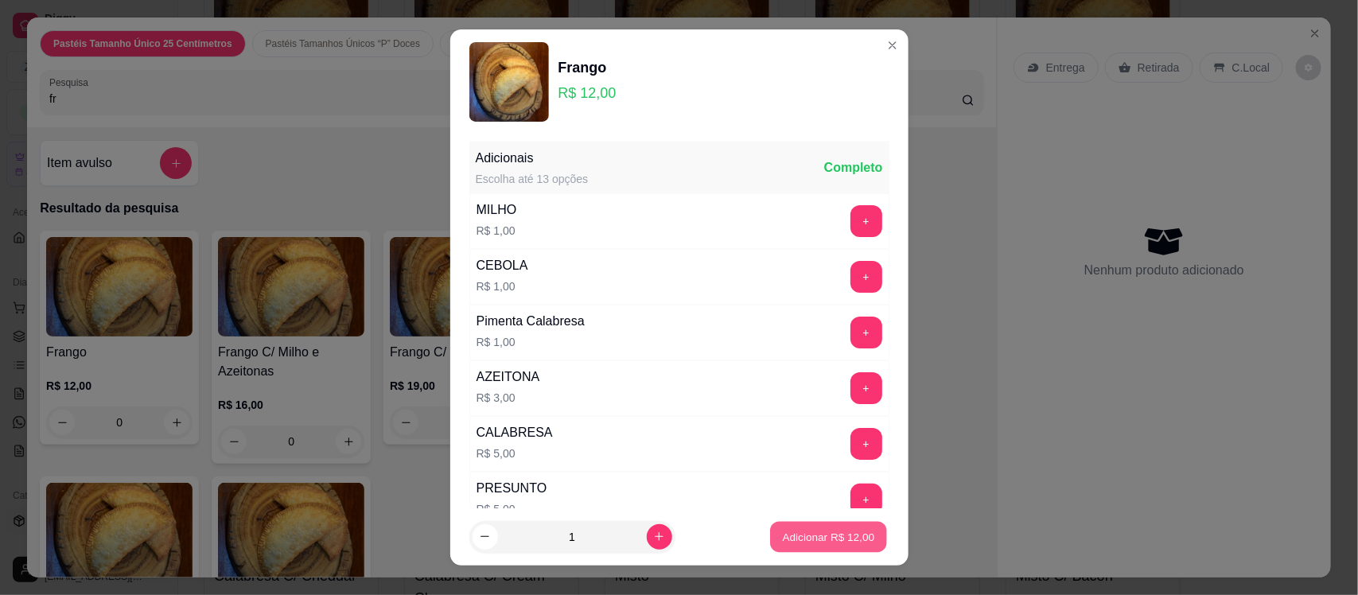
click at [806, 536] on p "Adicionar R$ 12,00" at bounding box center [829, 536] width 92 height 15
type input "1"
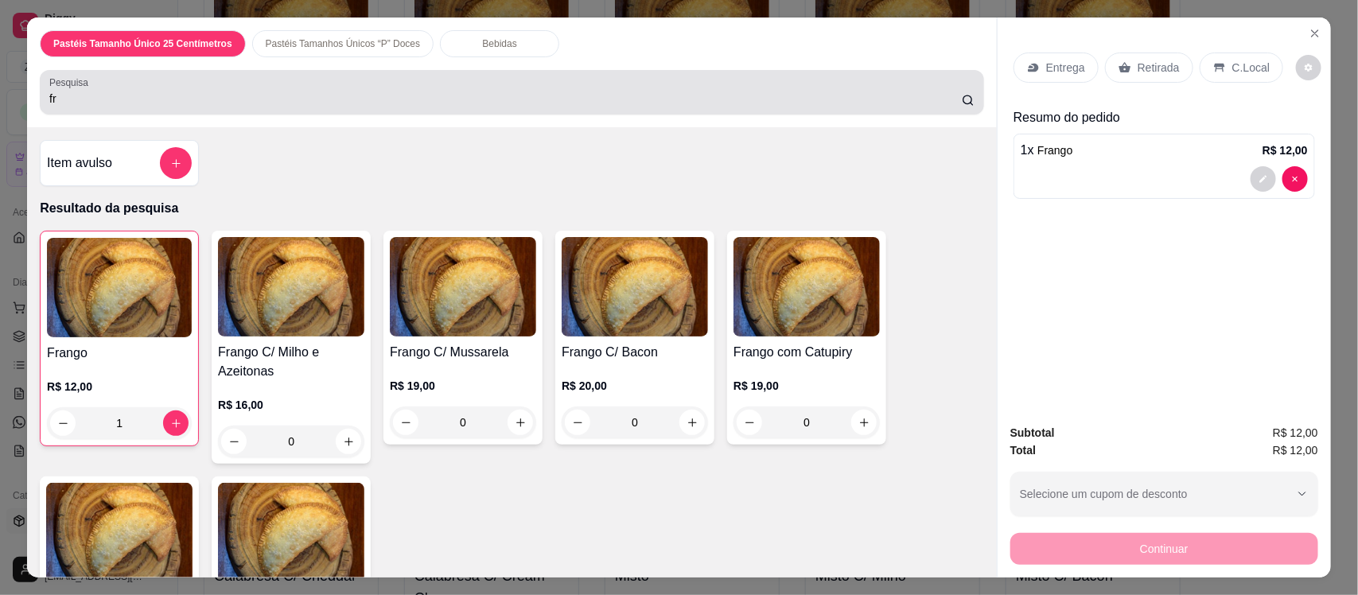
click at [236, 93] on input "fr" at bounding box center [505, 99] width 913 height 16
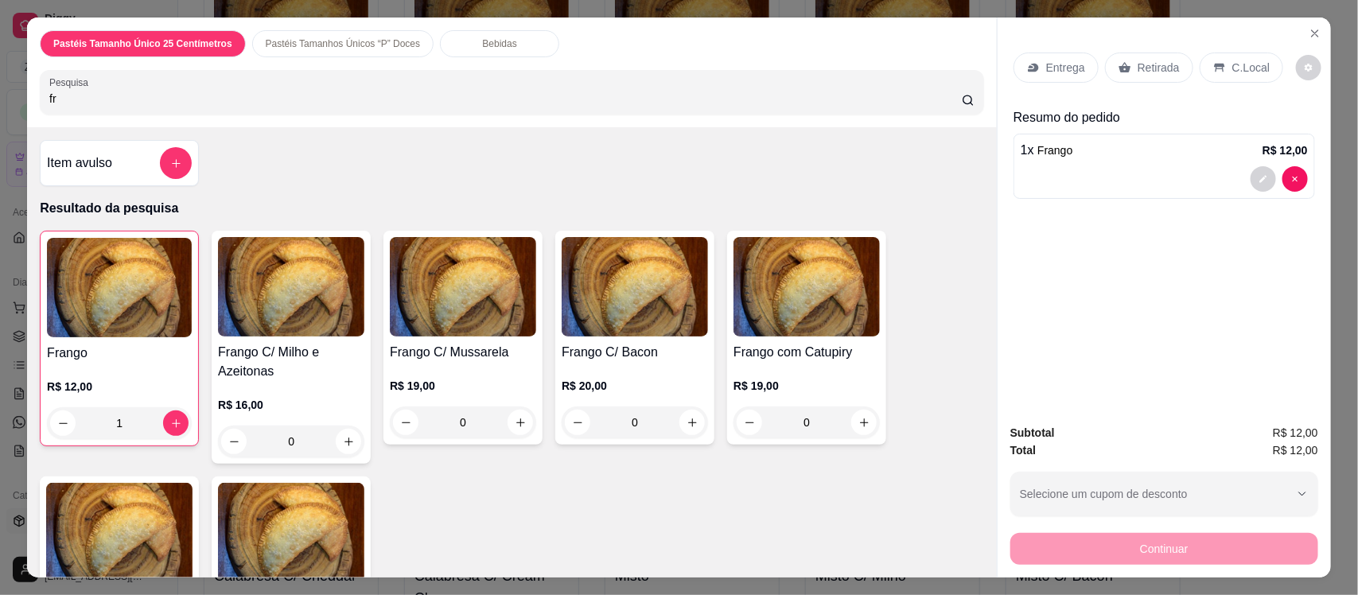
type input "f"
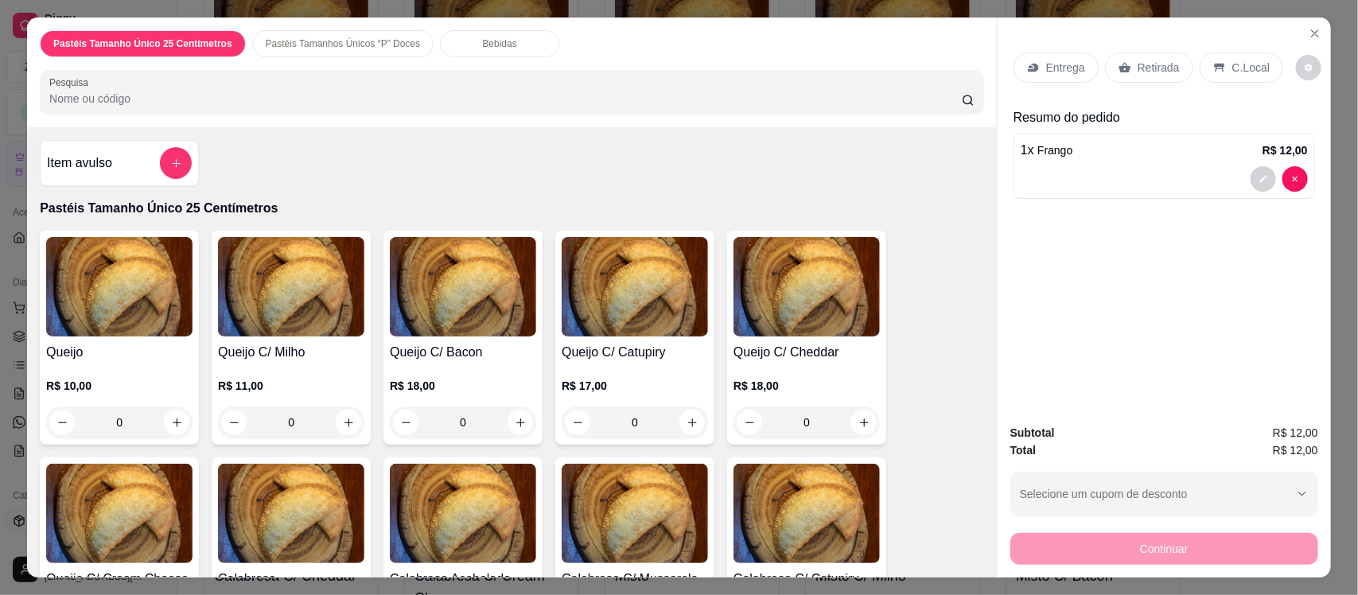
click at [54, 351] on h4 "Queijo" at bounding box center [119, 352] width 146 height 19
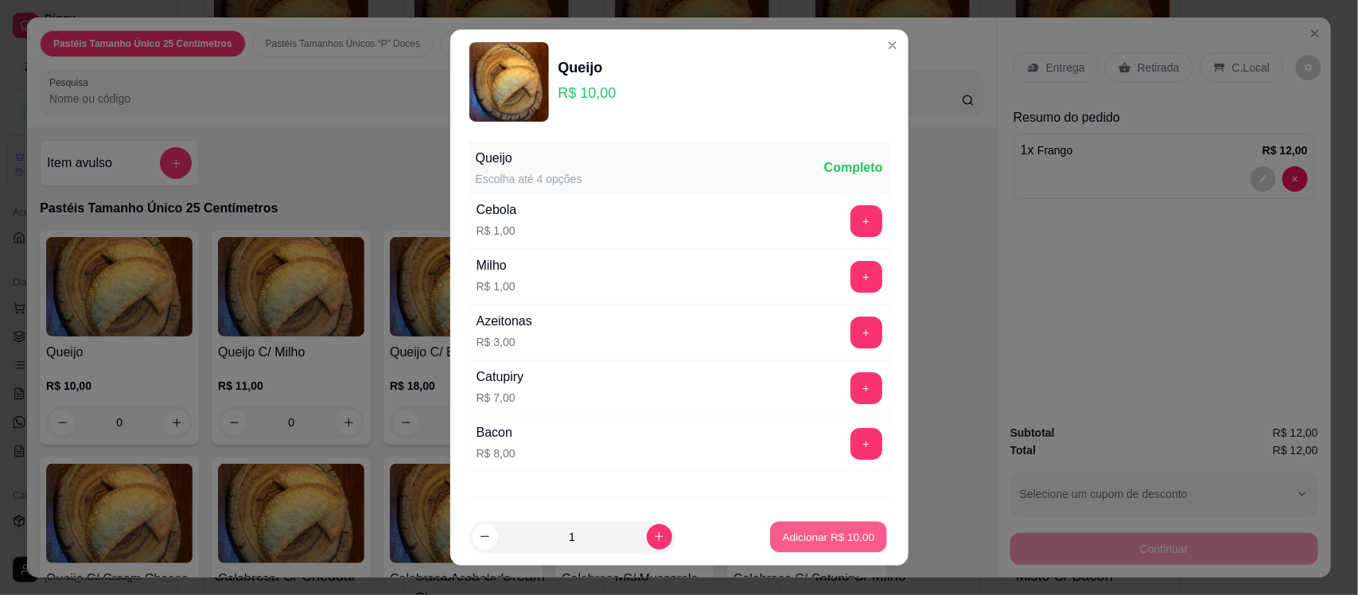
click at [818, 532] on p "Adicionar R$ 10,00" at bounding box center [829, 536] width 92 height 15
type input "1"
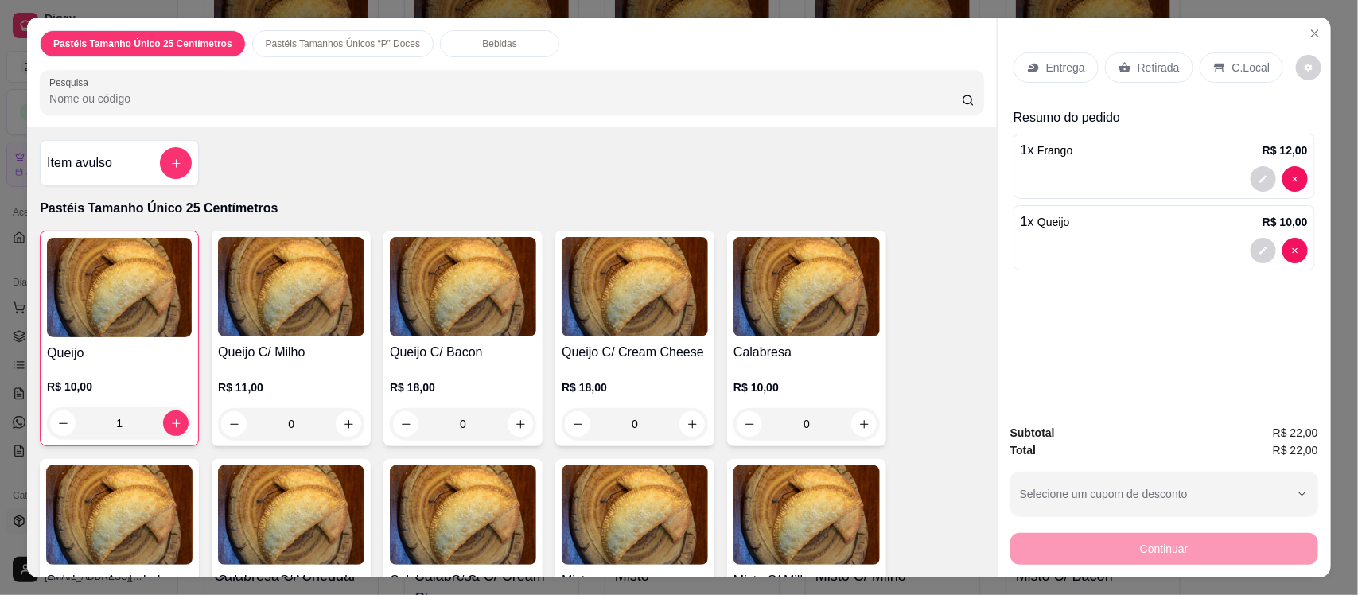
click at [1032, 65] on icon at bounding box center [1033, 67] width 13 height 13
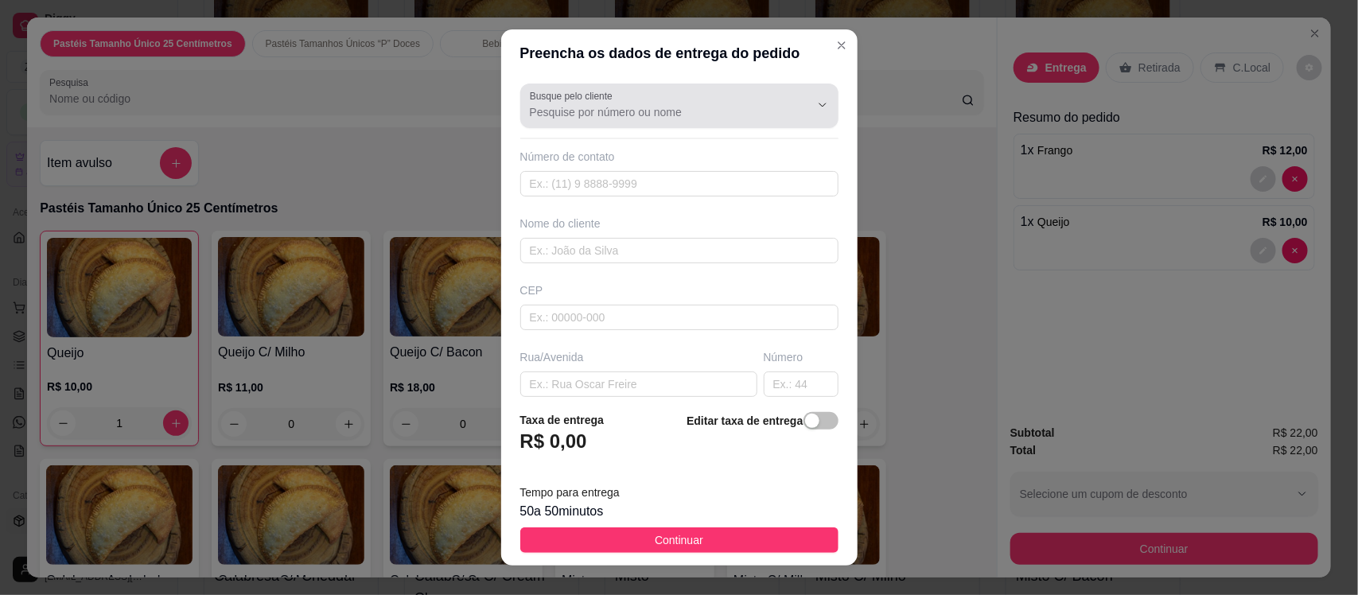
click at [598, 121] on div at bounding box center [679, 106] width 299 height 32
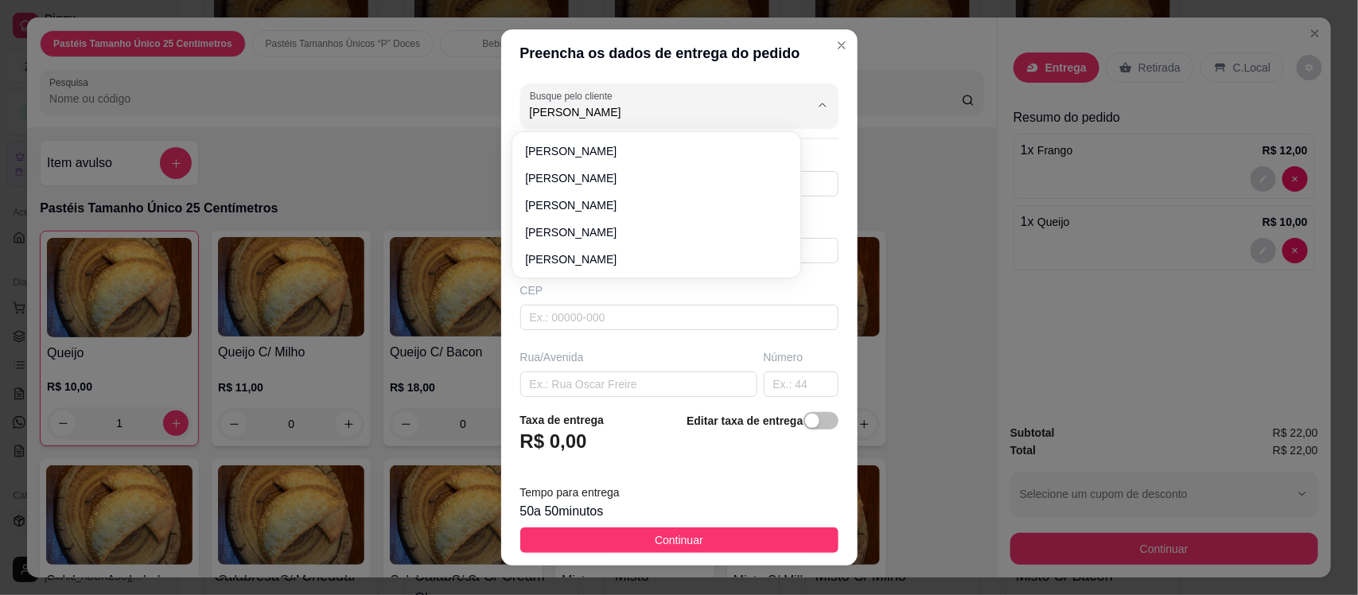
type input "[PERSON_NAME]"
click at [579, 150] on span "[PERSON_NAME]" at bounding box center [648, 151] width 247 height 16
type input "[PERSON_NAME]"
type input "88981477885"
type input "[PERSON_NAME]"
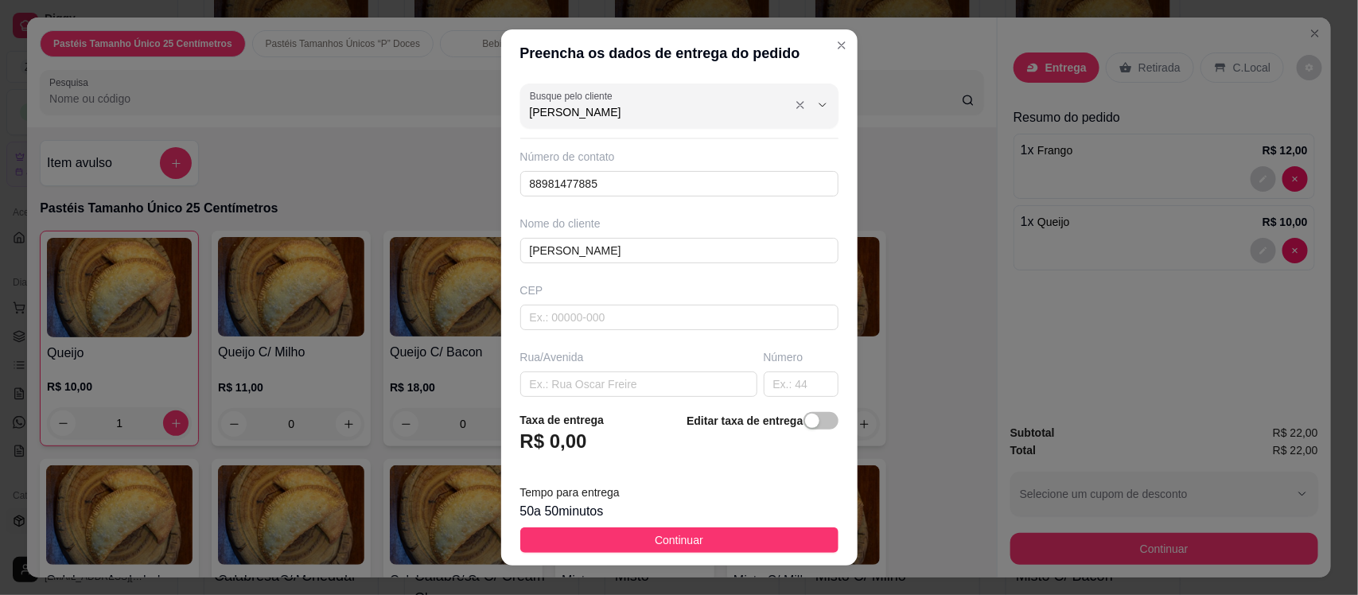
click at [603, 109] on input "[PERSON_NAME]" at bounding box center [657, 112] width 255 height 16
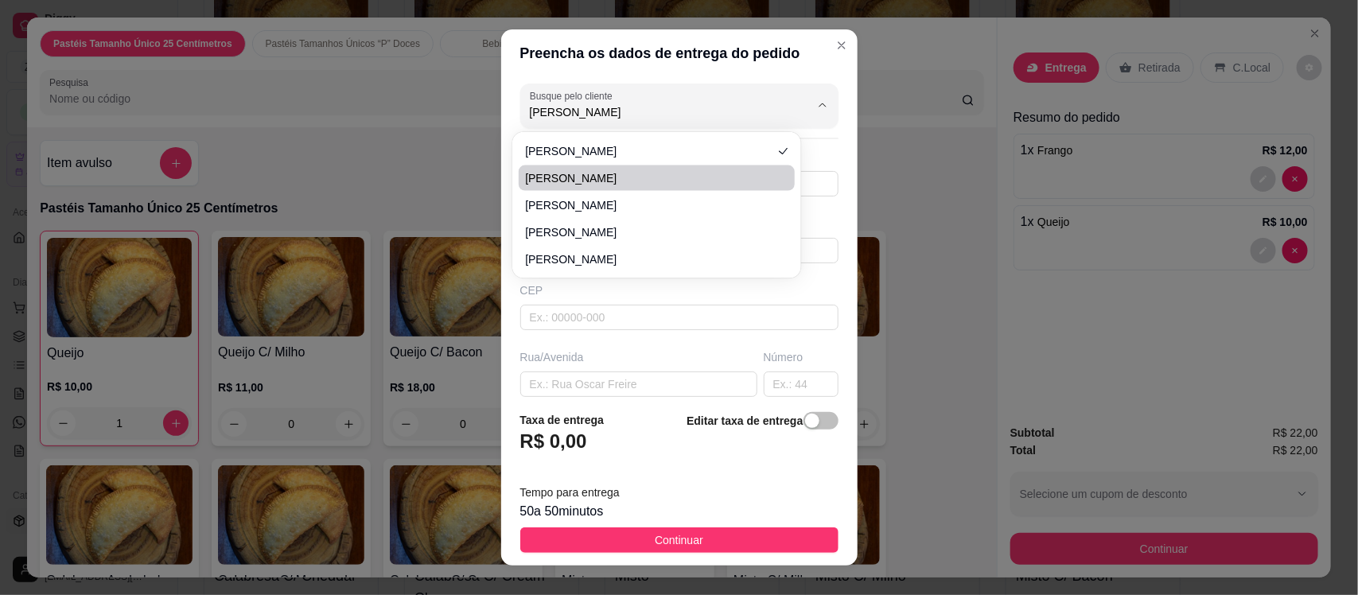
click at [589, 188] on li "[PERSON_NAME]" at bounding box center [657, 178] width 276 height 25
type input "[PERSON_NAME]"
type input "88999885480"
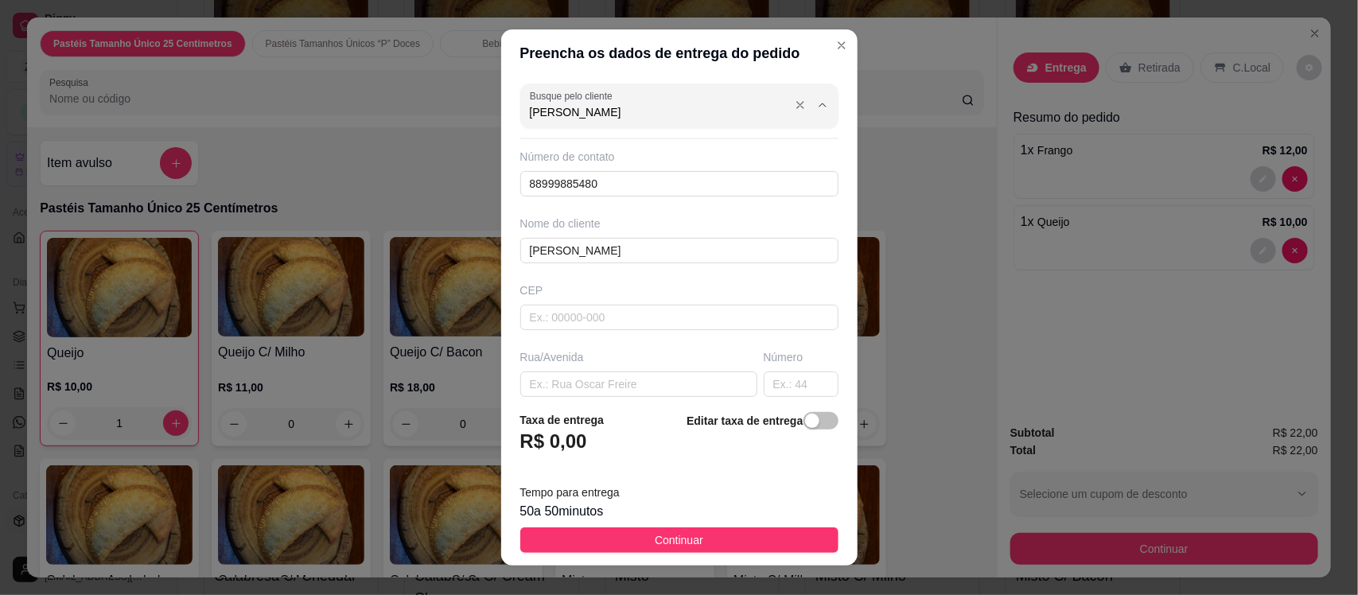
click at [618, 104] on input "[PERSON_NAME]" at bounding box center [657, 112] width 255 height 16
type input "[PERSON_NAME]"
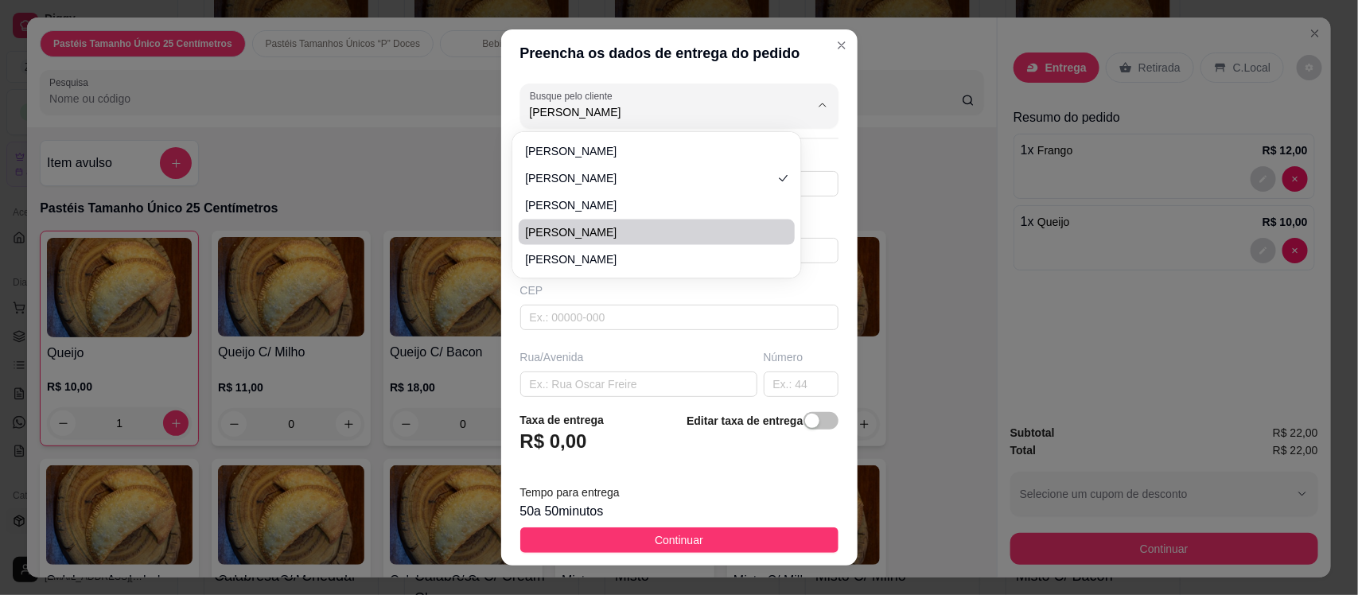
click at [610, 231] on span "[PERSON_NAME]" at bounding box center [648, 232] width 247 height 16
type input "88997020174"
type input "[PERSON_NAME]"
click at [661, 120] on input "[PERSON_NAME]" at bounding box center [657, 112] width 255 height 16
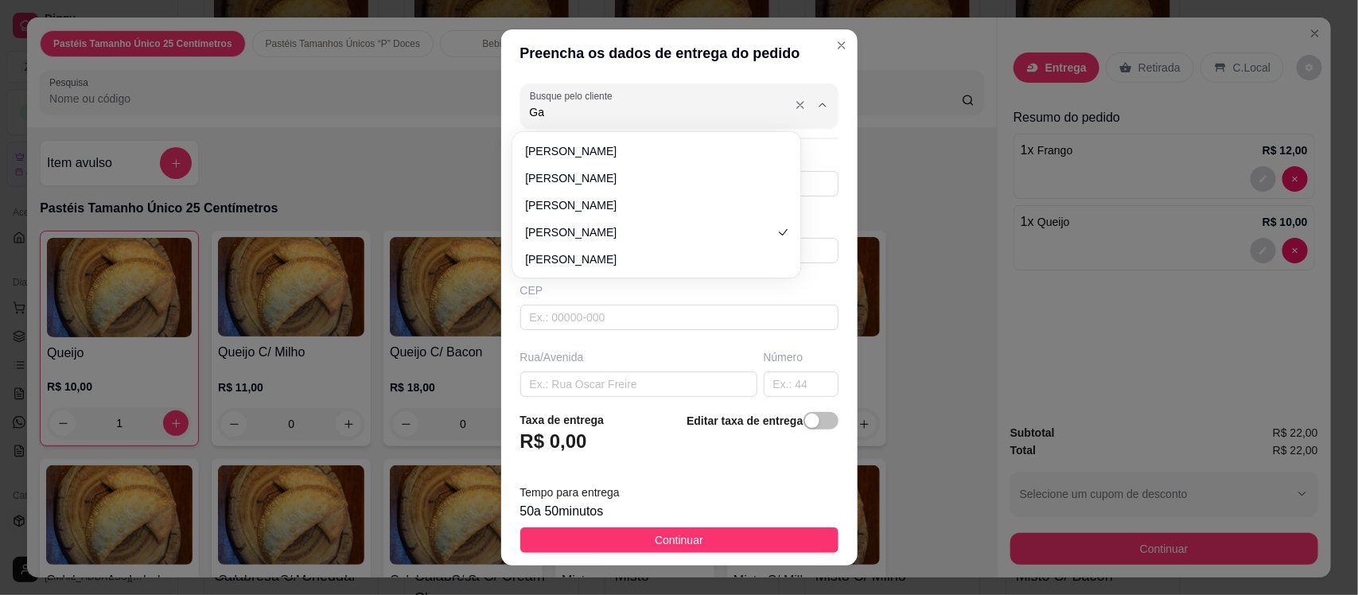
type input "G"
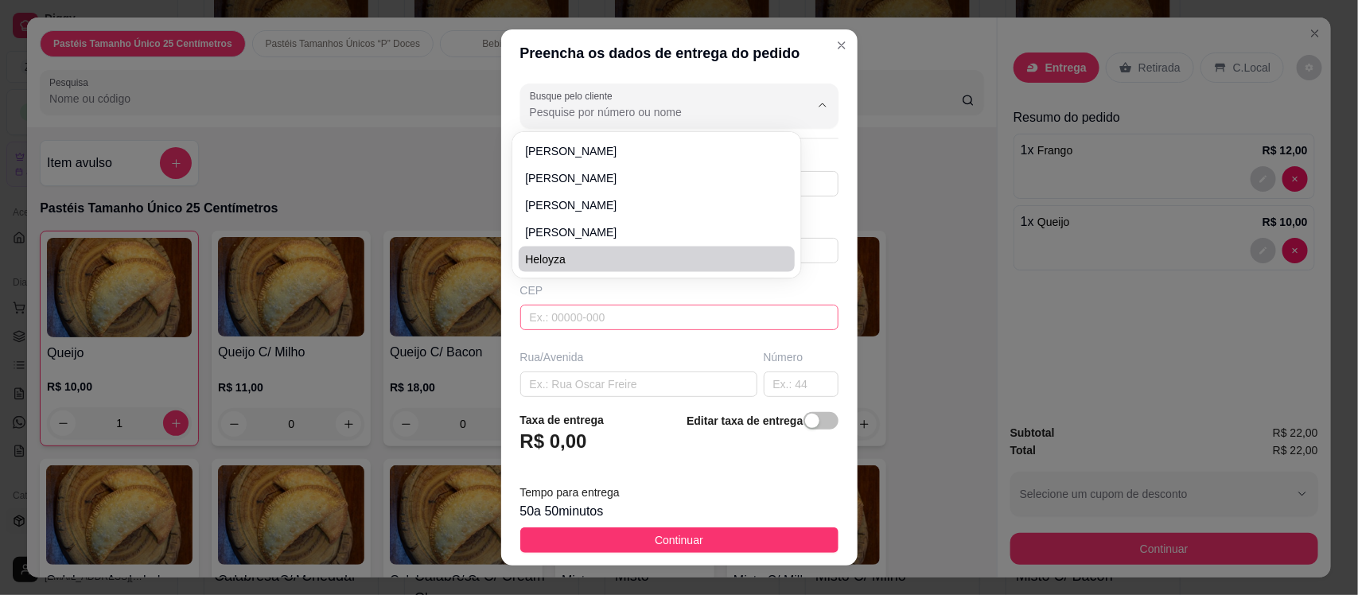
click at [574, 326] on input "text" at bounding box center [679, 317] width 318 height 25
click at [645, 320] on input "text" at bounding box center [679, 317] width 318 height 25
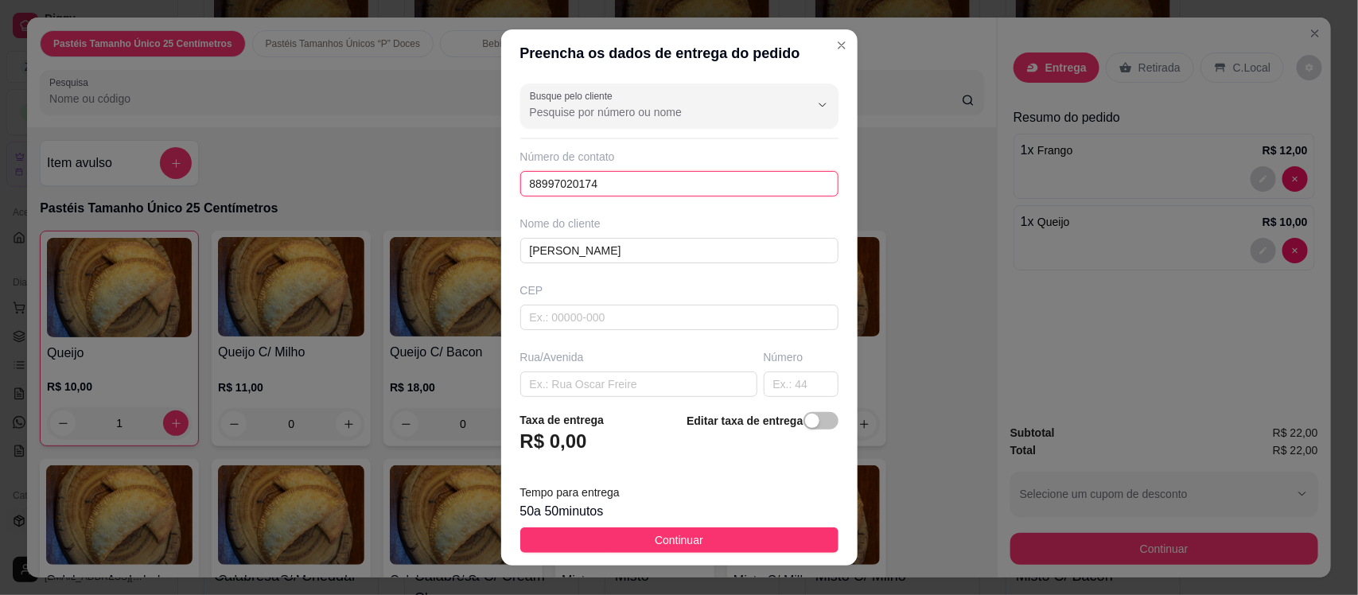
click at [660, 183] on input "88997020174" at bounding box center [679, 183] width 318 height 25
type input "8"
click at [653, 259] on input "[PERSON_NAME]" at bounding box center [679, 250] width 318 height 25
type input "G"
type input "gabriella"
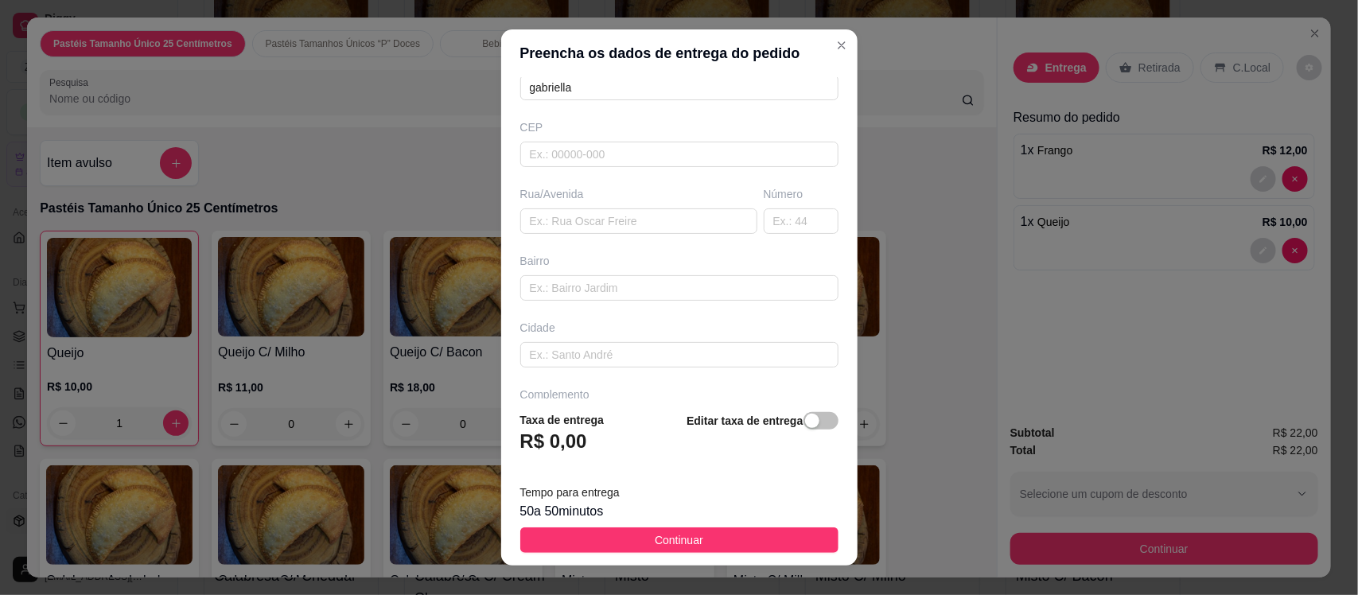
scroll to position [217, 0]
click at [574, 371] on input "text" at bounding box center [679, 368] width 318 height 25
paste input "Travesa [PERSON_NAME],próximo ao espaço toa a toa,não tem número na casa,casa b…"
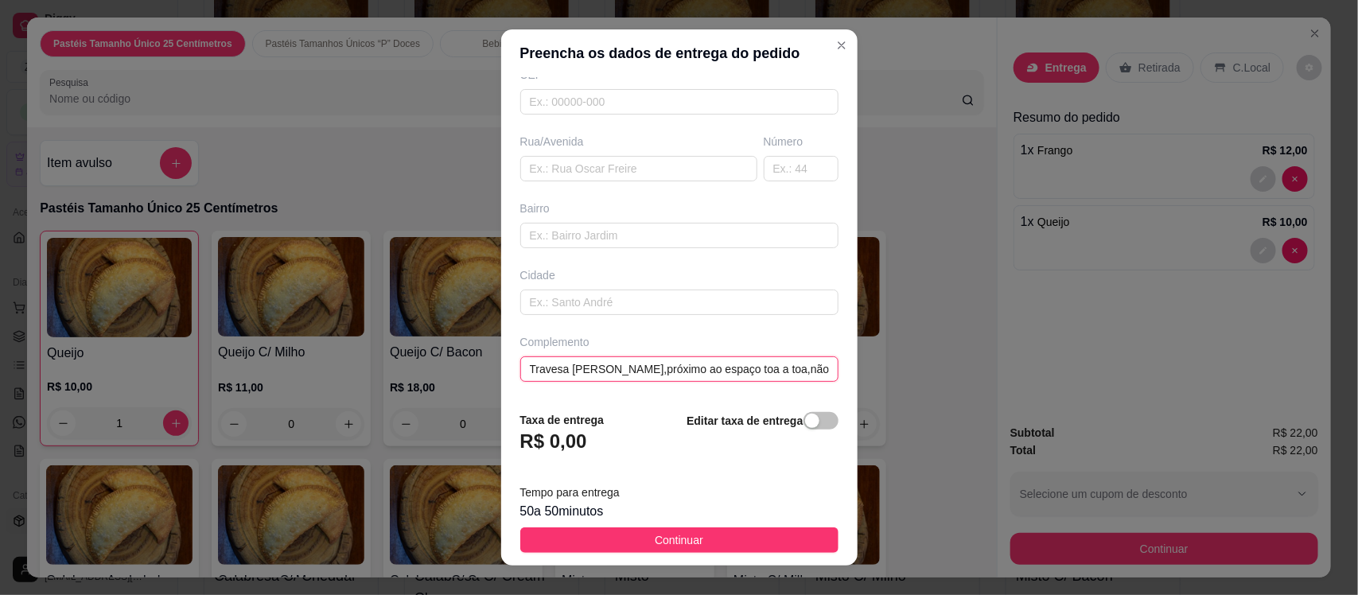
scroll to position [0, 542]
type input "Travesa [PERSON_NAME],próximo ao espaço toa a toa,não tem número na casa,casa b…"
click at [684, 538] on span "Continuar" at bounding box center [679, 541] width 49 height 18
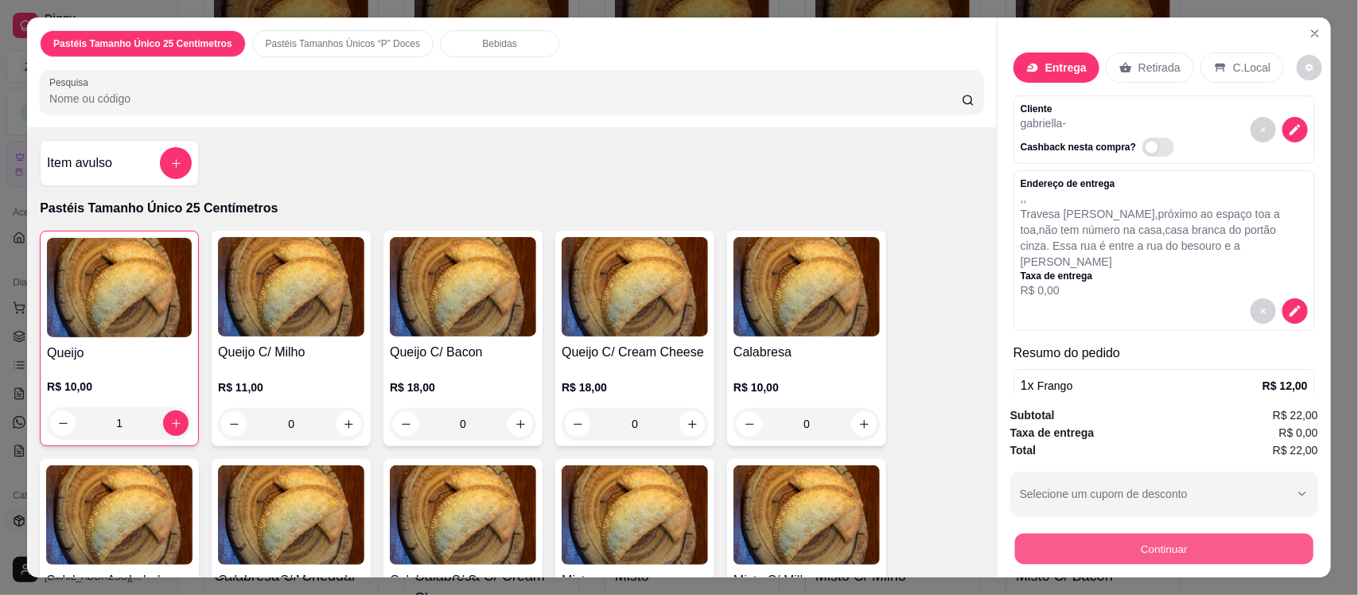
click at [1077, 550] on button "Continuar" at bounding box center [1164, 548] width 298 height 31
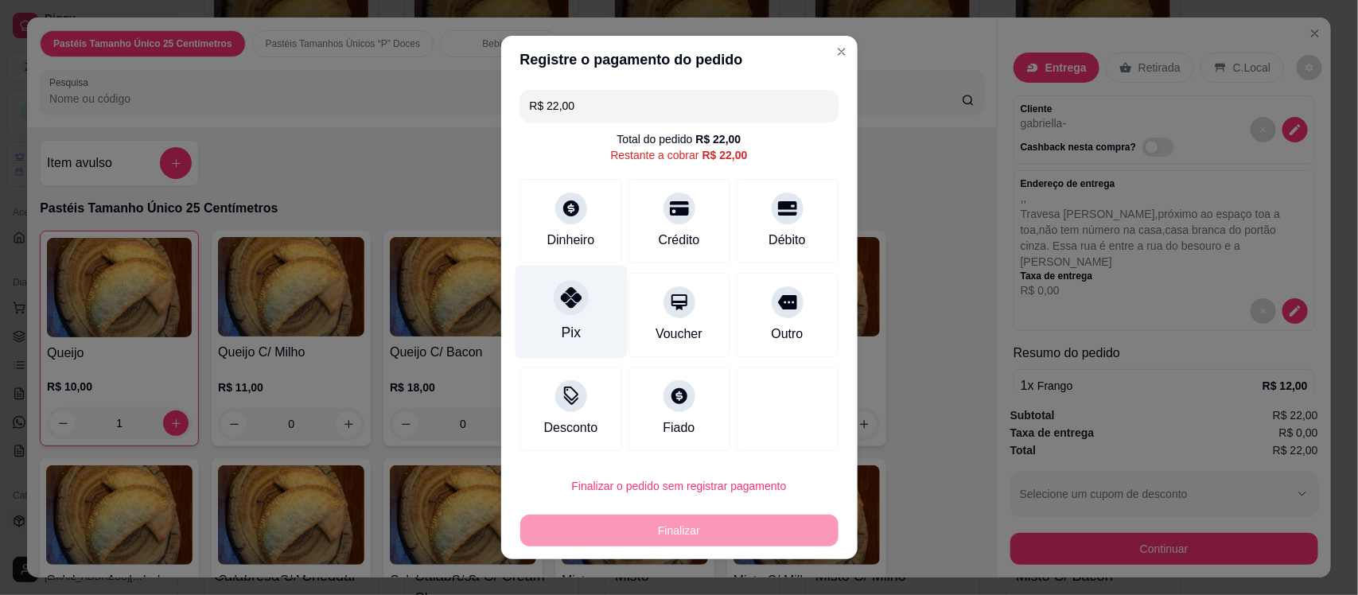
click at [559, 313] on div at bounding box center [571, 297] width 35 height 35
type input "R$ 0,00"
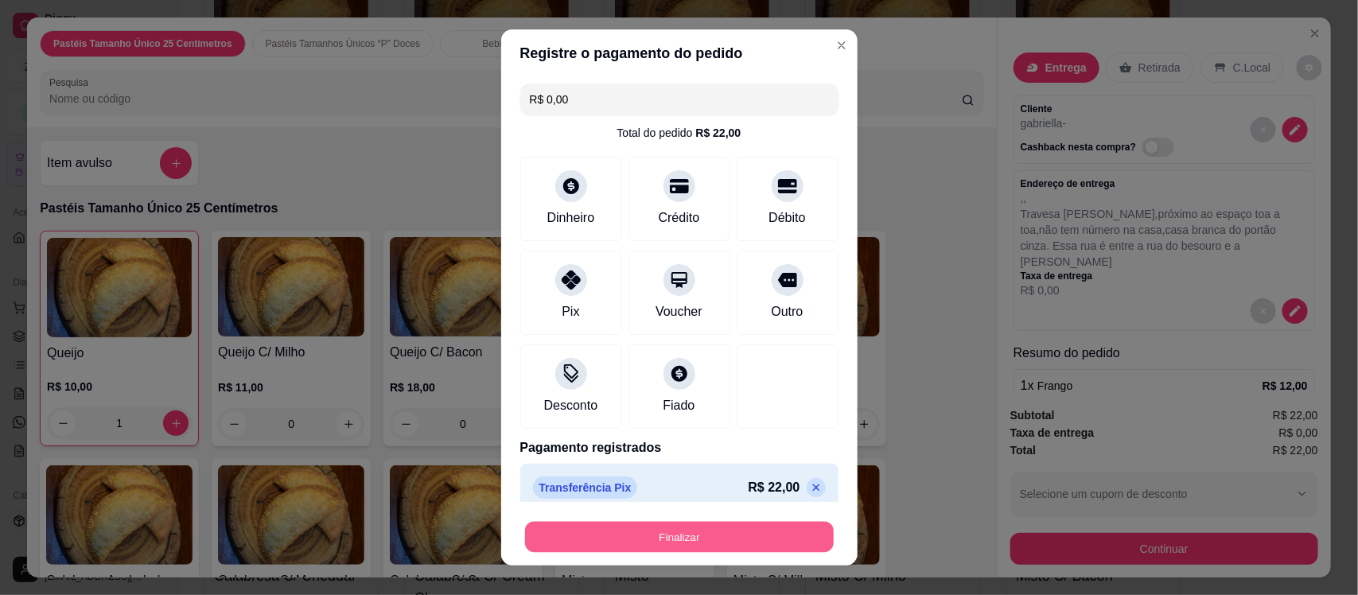
click at [669, 532] on button "Finalizar" at bounding box center [679, 536] width 309 height 31
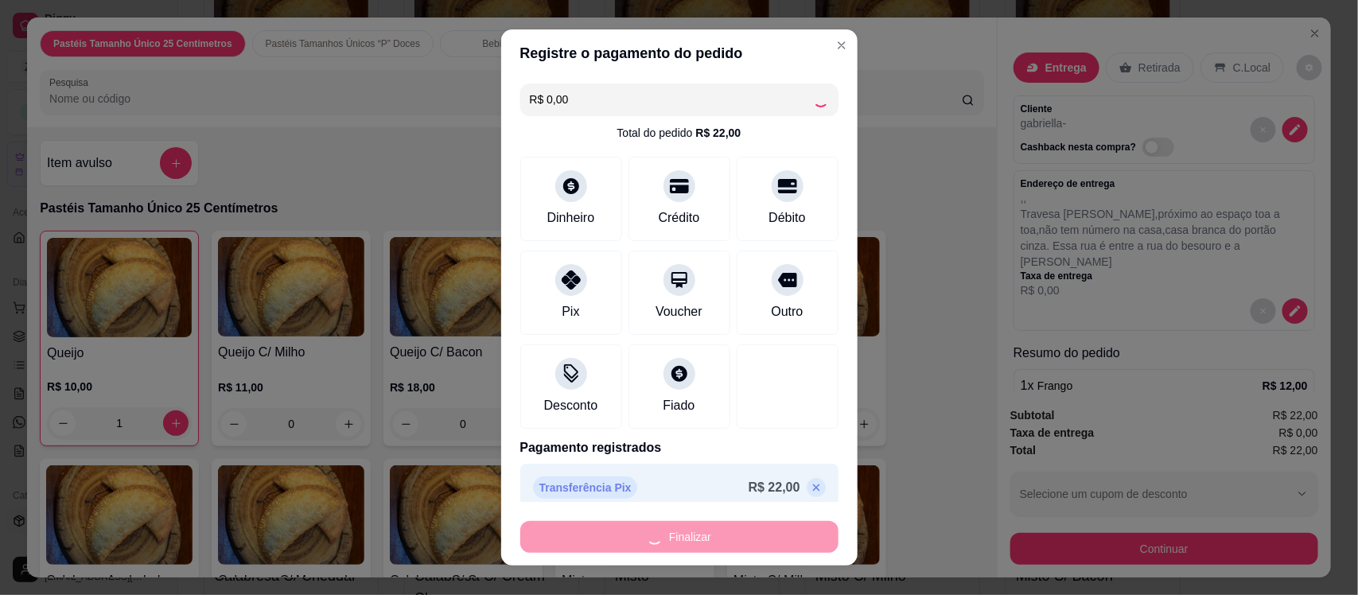
type input "0"
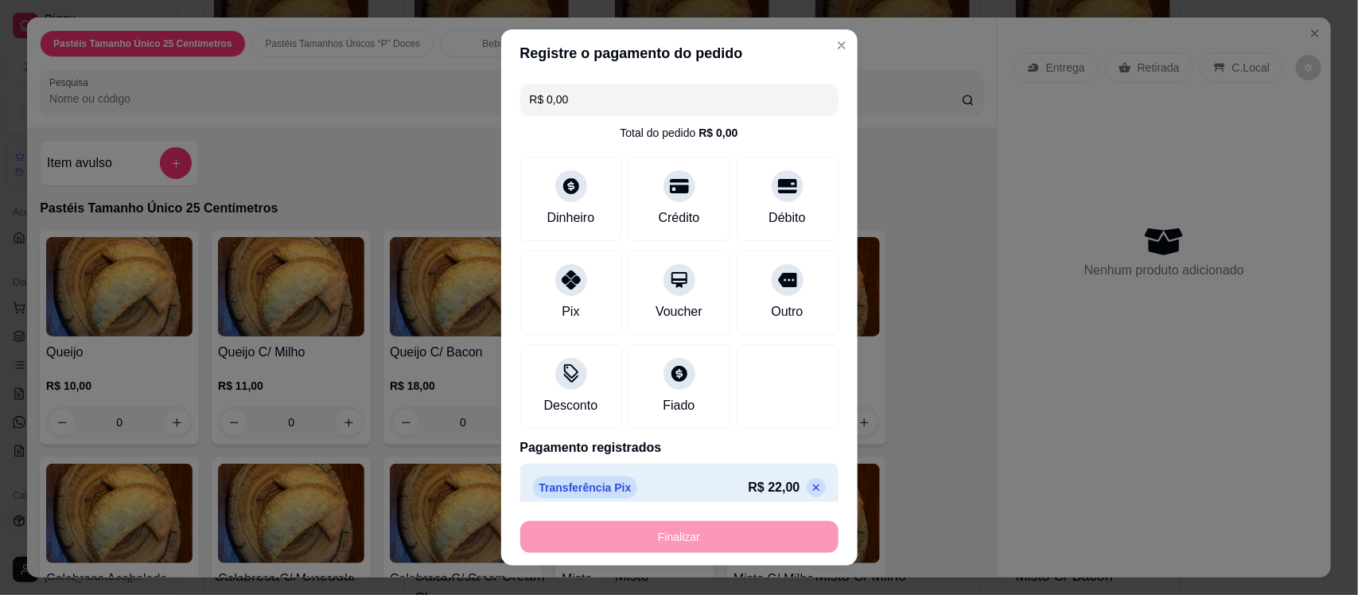
type input "-R$ 22,00"
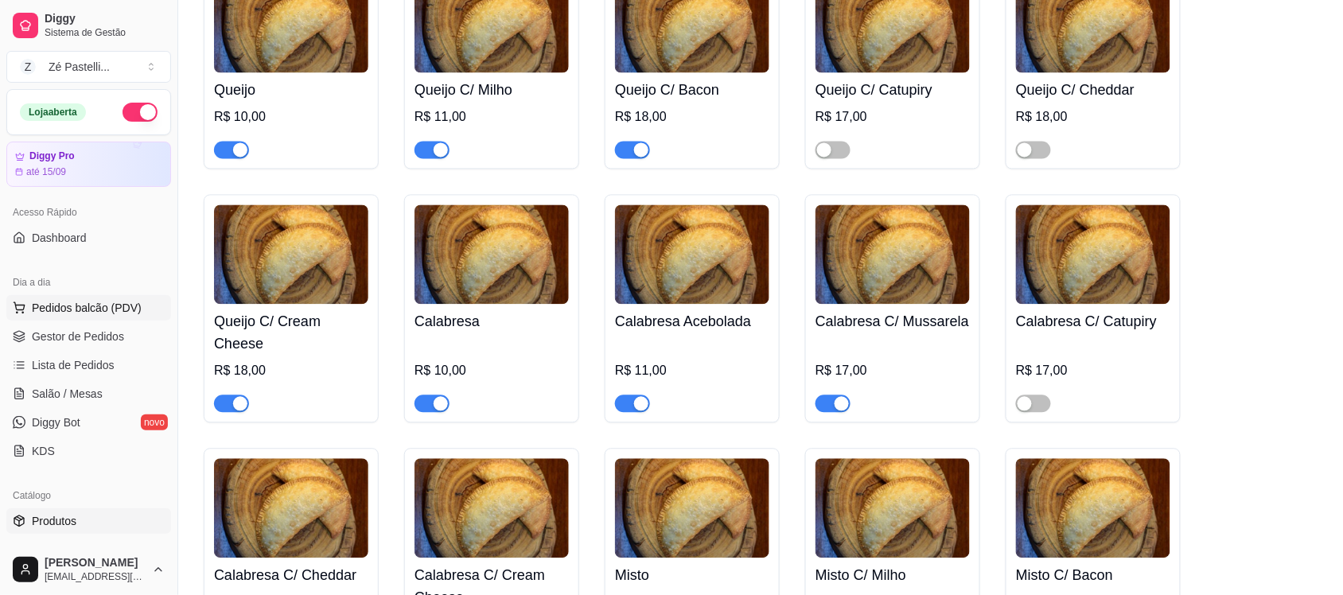
click at [89, 303] on span "Pedidos balcão (PDV)" at bounding box center [87, 308] width 110 height 16
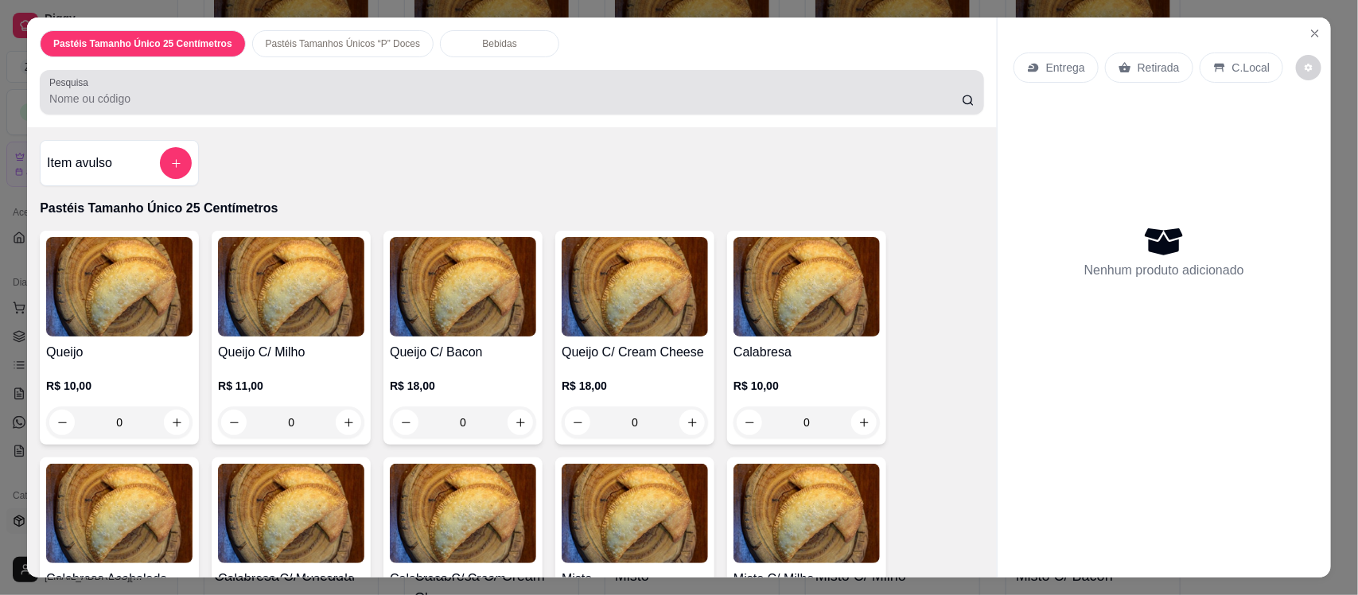
click at [273, 84] on div at bounding box center [511, 92] width 925 height 32
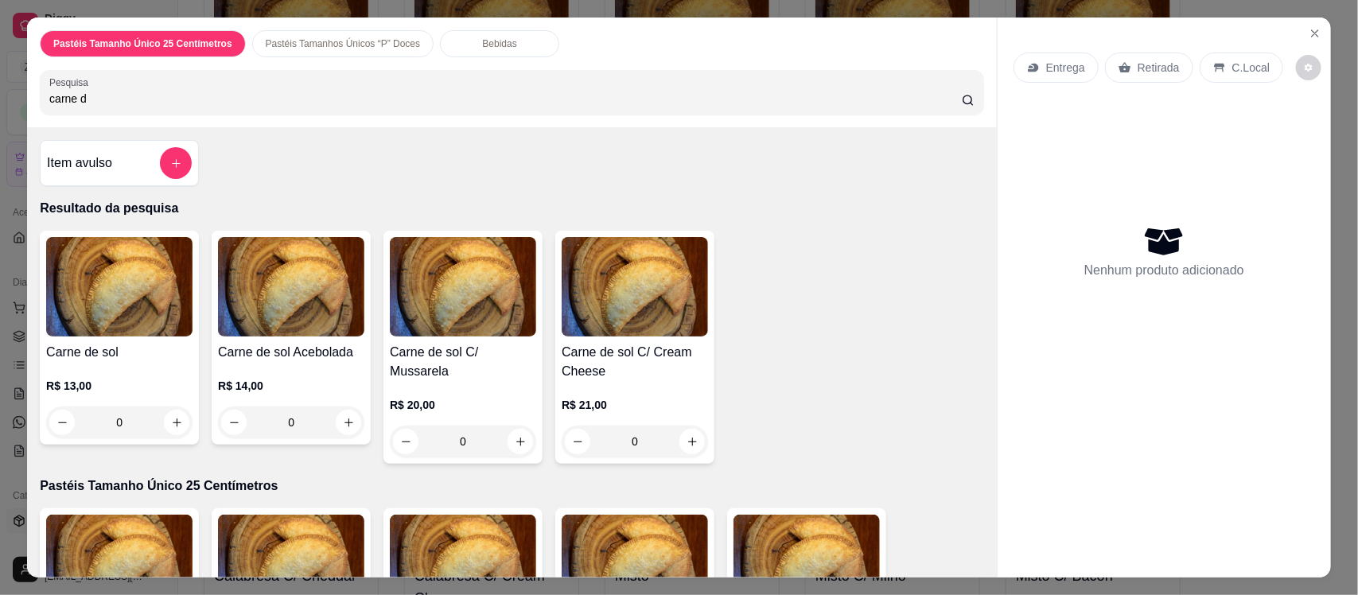
type input "carne d"
click at [484, 381] on div "R$ 20,00 0" at bounding box center [463, 419] width 146 height 76
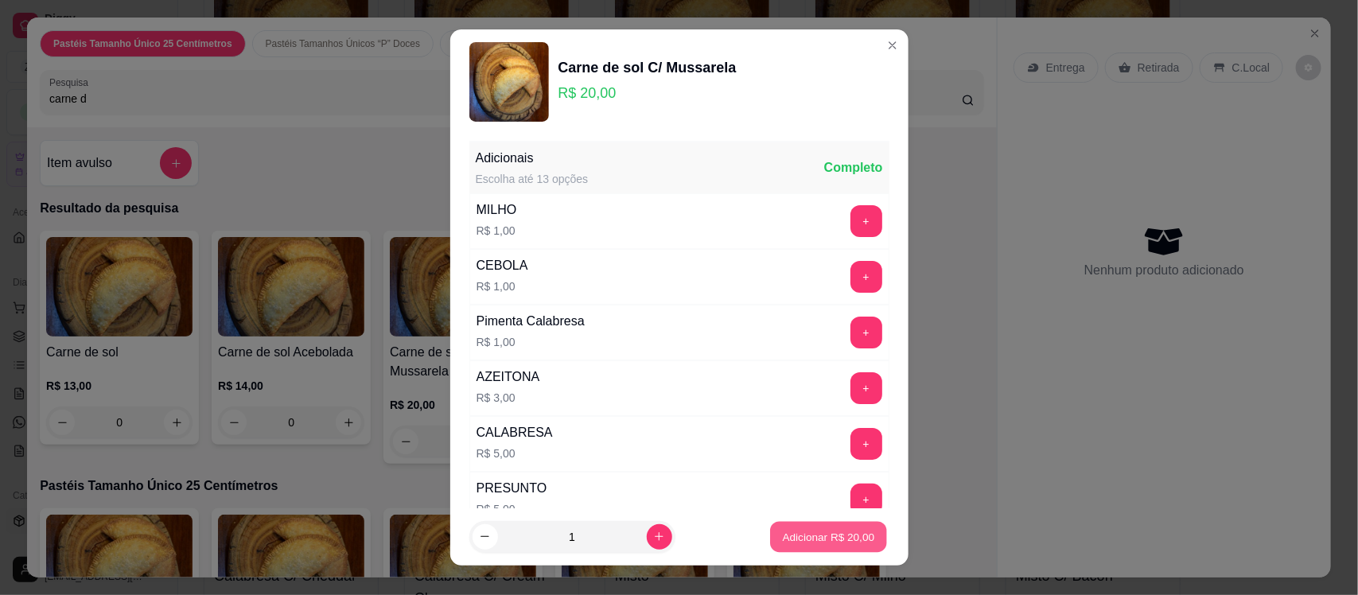
click at [816, 527] on button "Adicionar R$ 20,00" at bounding box center [829, 536] width 117 height 31
type input "1"
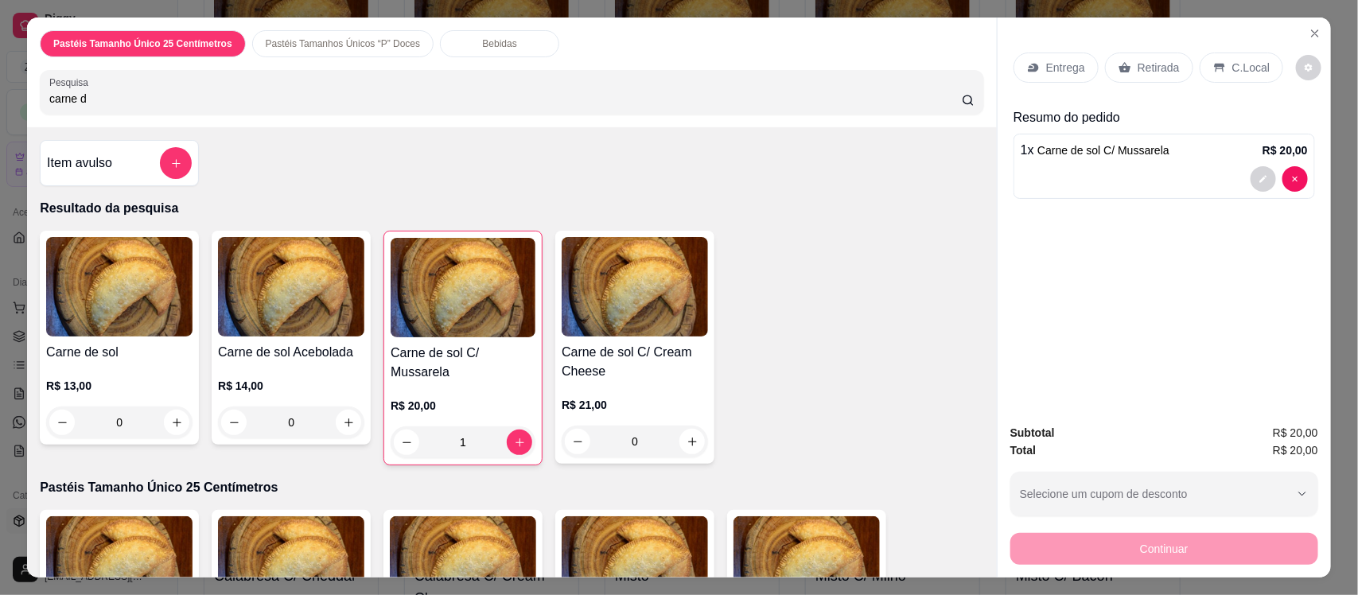
click at [471, 30] on div "Bebidas" at bounding box center [499, 43] width 119 height 27
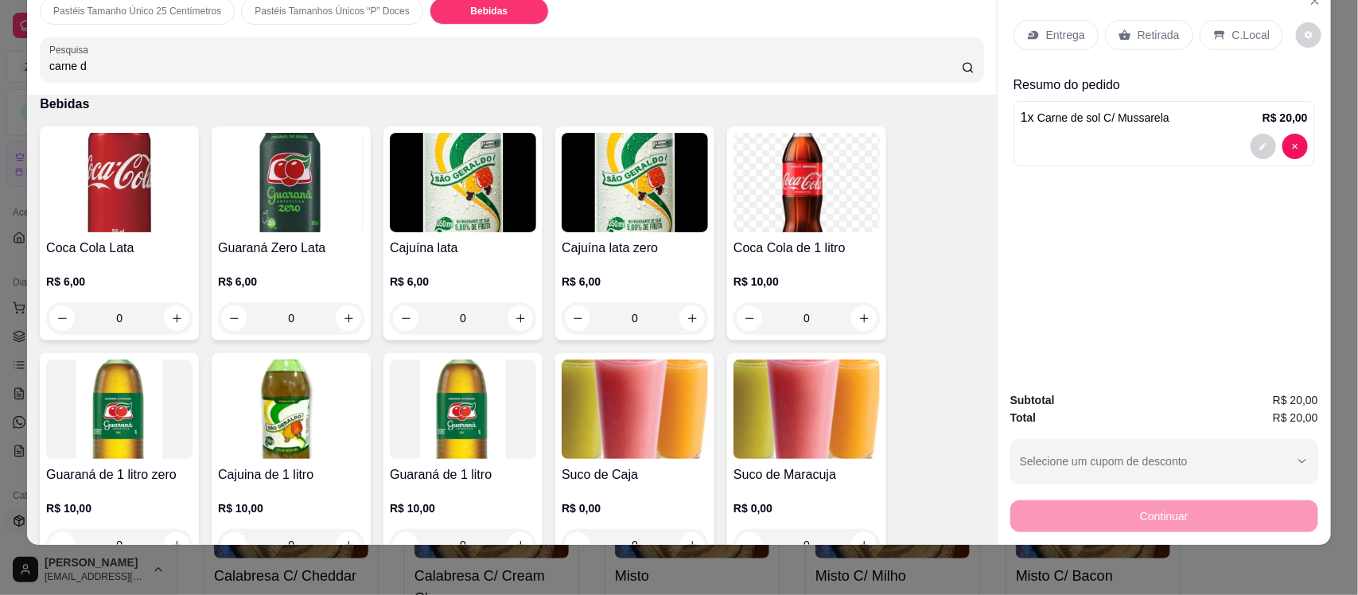
click at [108, 252] on h4 "Coca Cola Lata" at bounding box center [119, 248] width 146 height 19
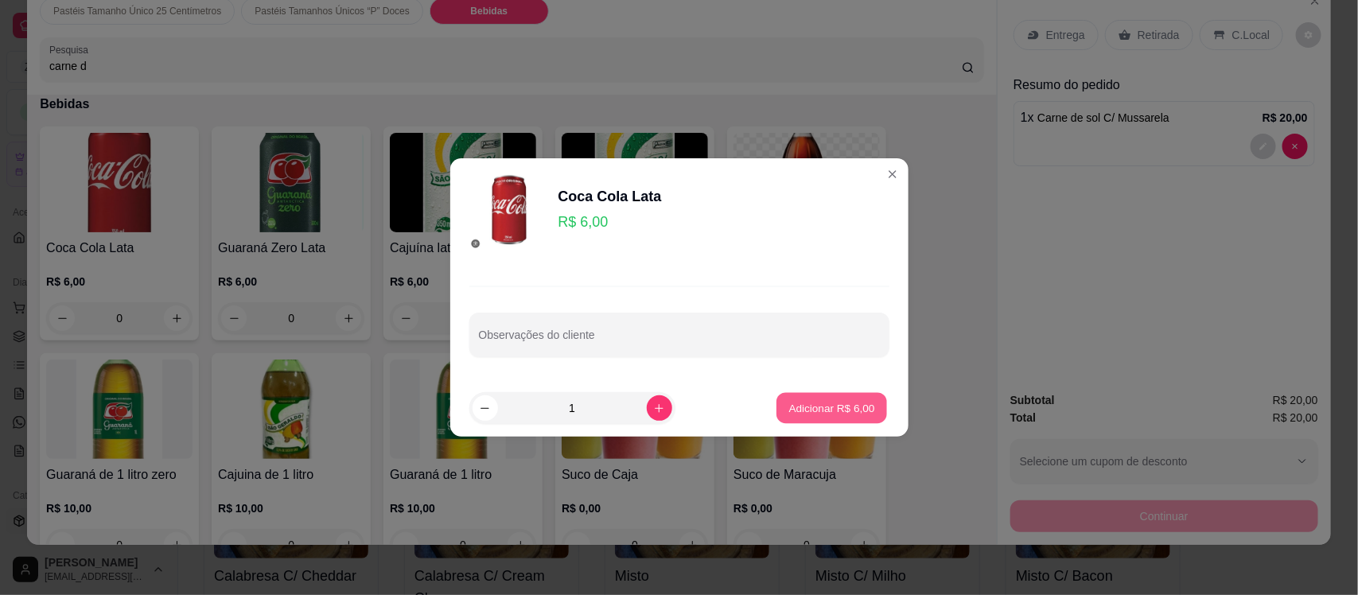
click at [808, 411] on p "Adicionar R$ 6,00" at bounding box center [832, 407] width 86 height 15
type input "1"
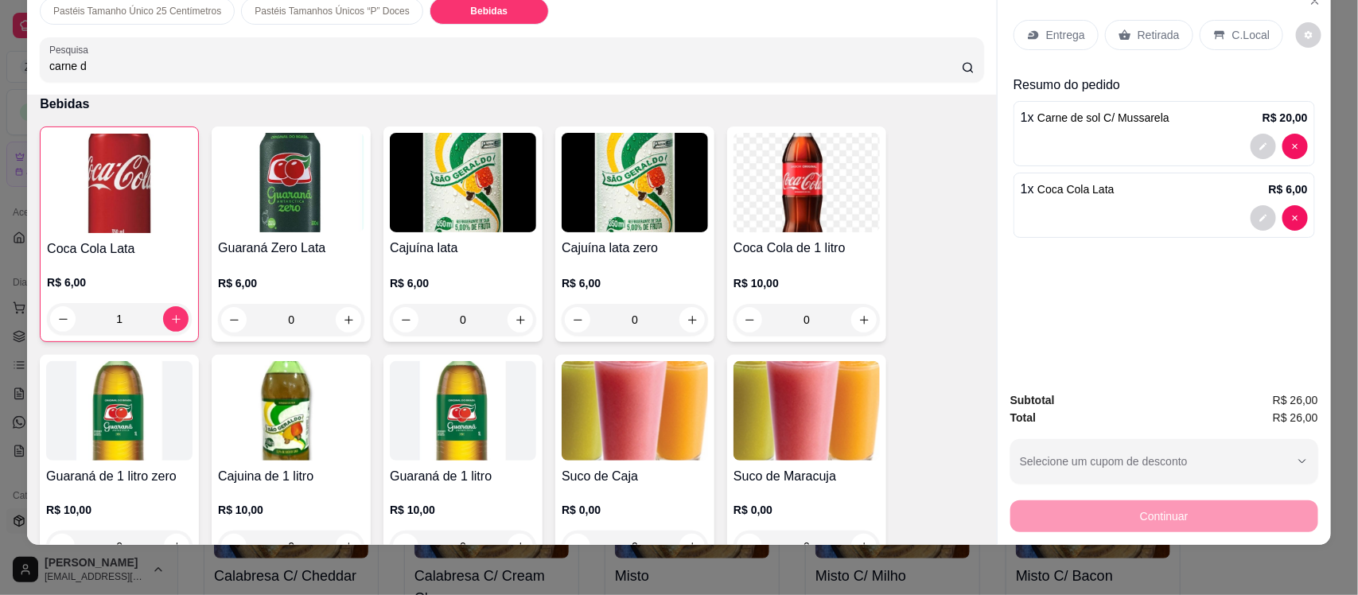
click at [1034, 32] on div "Entrega" at bounding box center [1056, 35] width 85 height 30
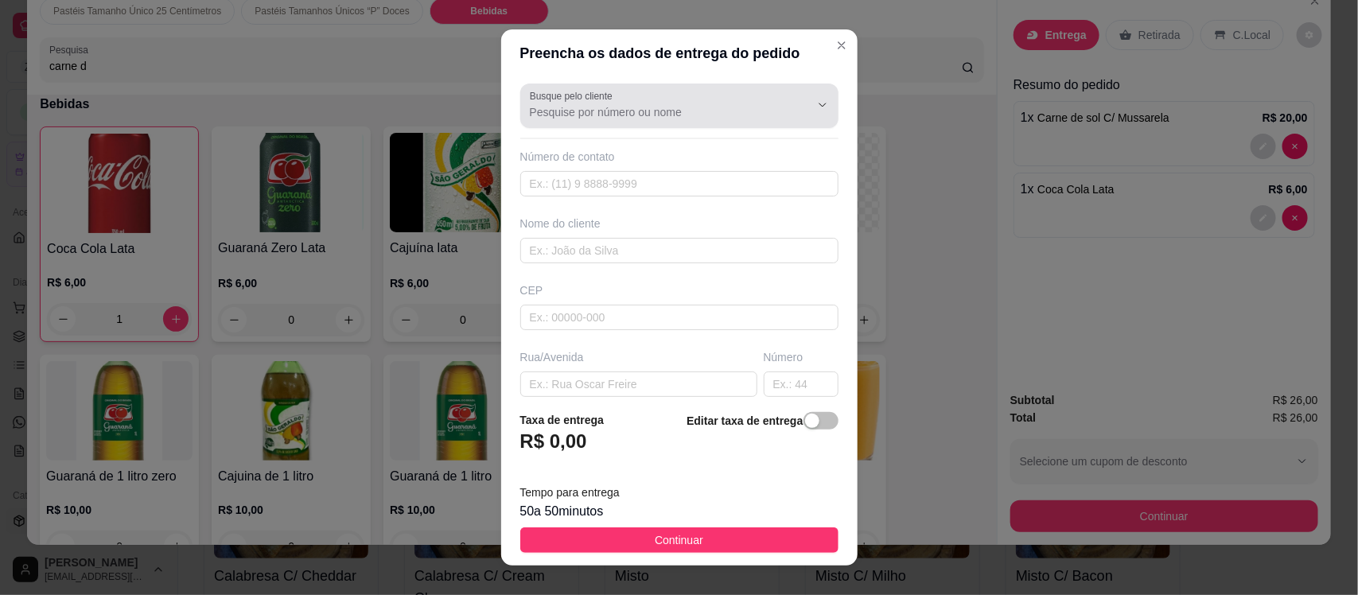
click at [590, 102] on label "Busque pelo cliente" at bounding box center [574, 96] width 88 height 14
click at [590, 104] on input "Busque pelo cliente" at bounding box center [657, 112] width 255 height 16
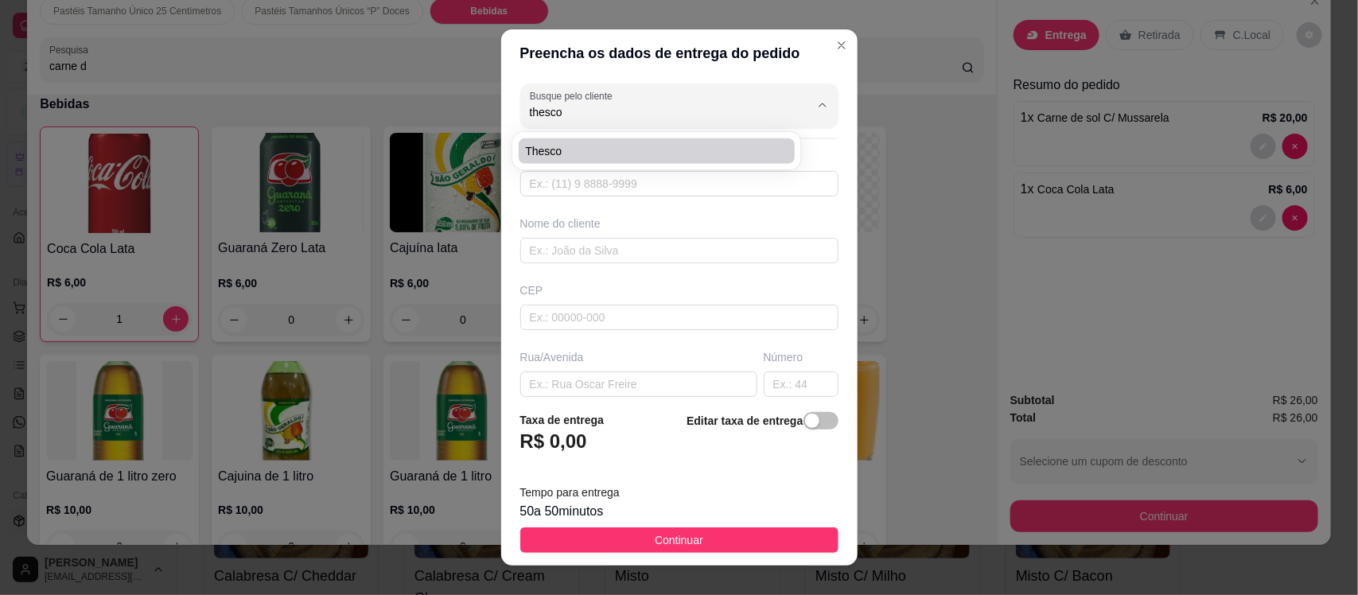
click at [593, 157] on span "Thesco" at bounding box center [648, 151] width 247 height 16
type input "Thesco"
type input "88997137706"
type input "Thesco"
type input "63200000"
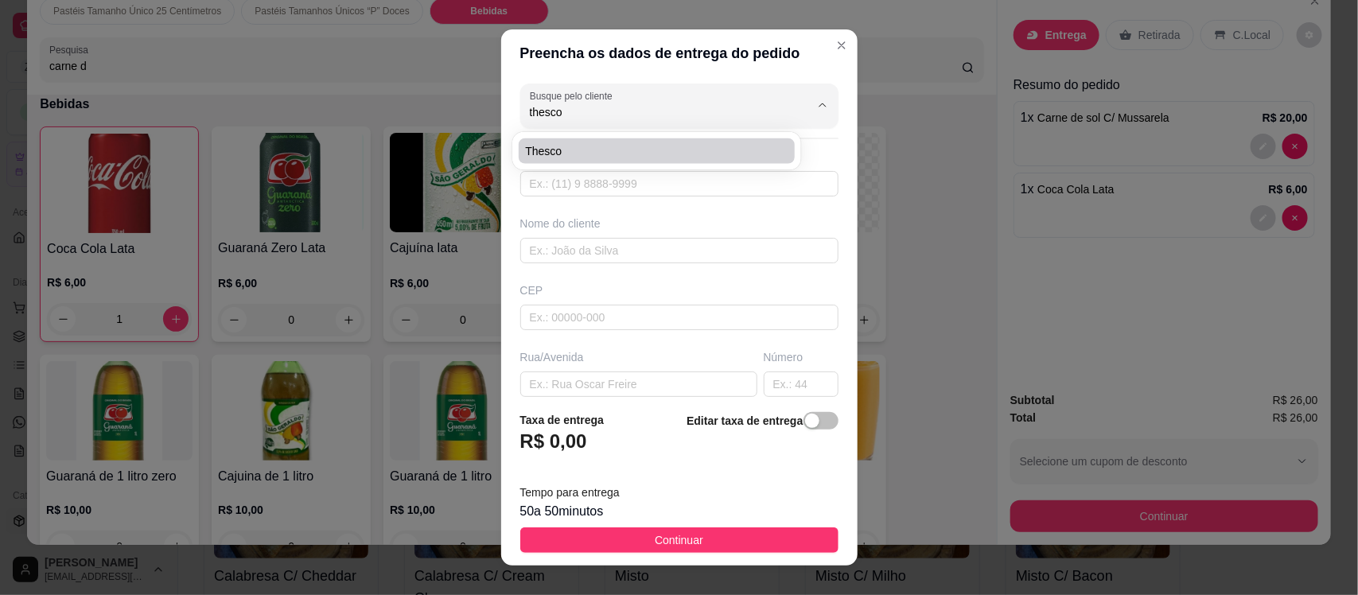
type input "411"
type input "Missão Velha"
type input "Vizinho a zeta costureira"
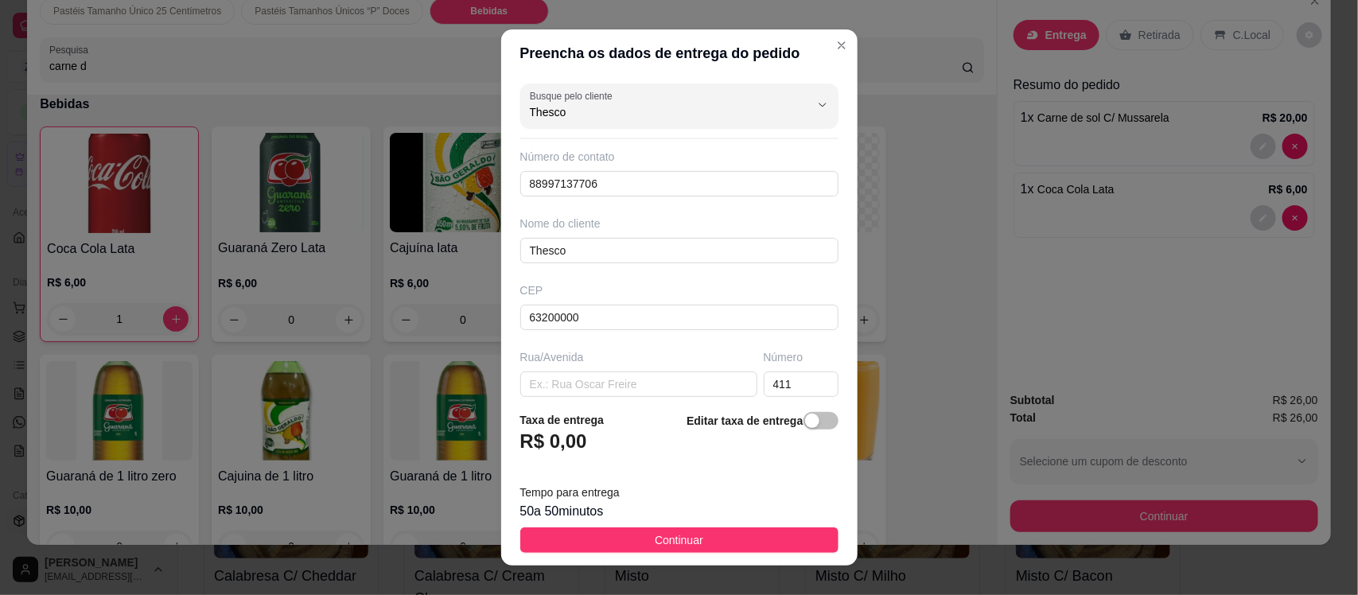
type input "Thesco"
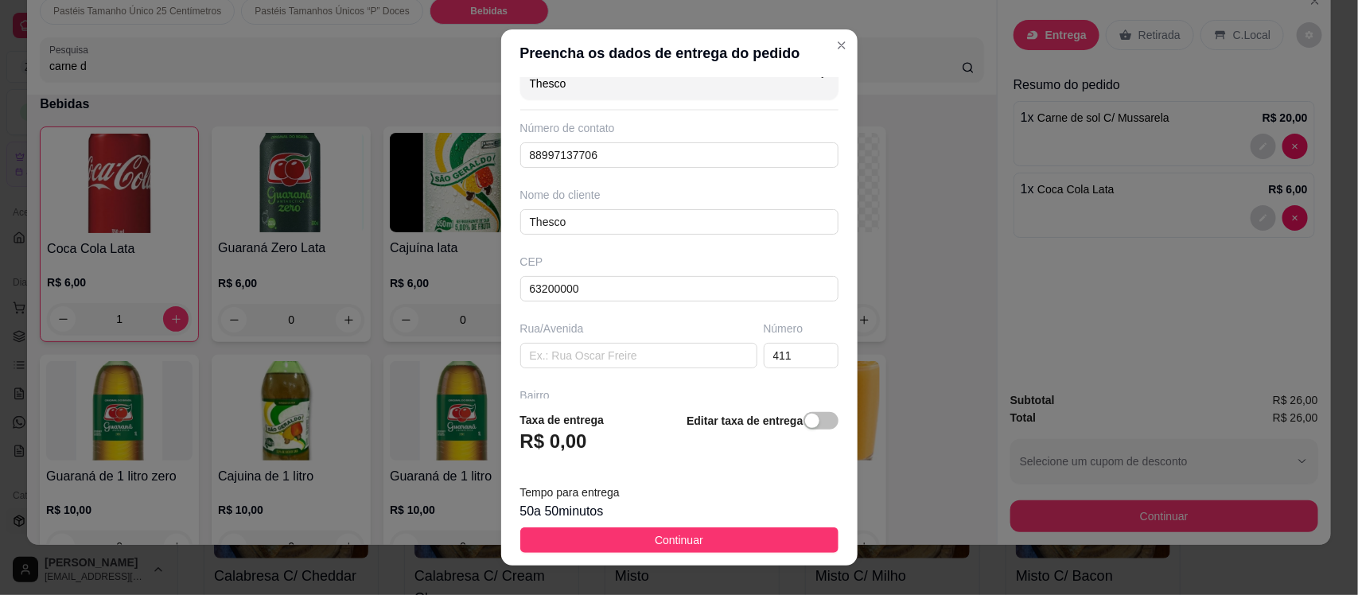
scroll to position [17, 0]
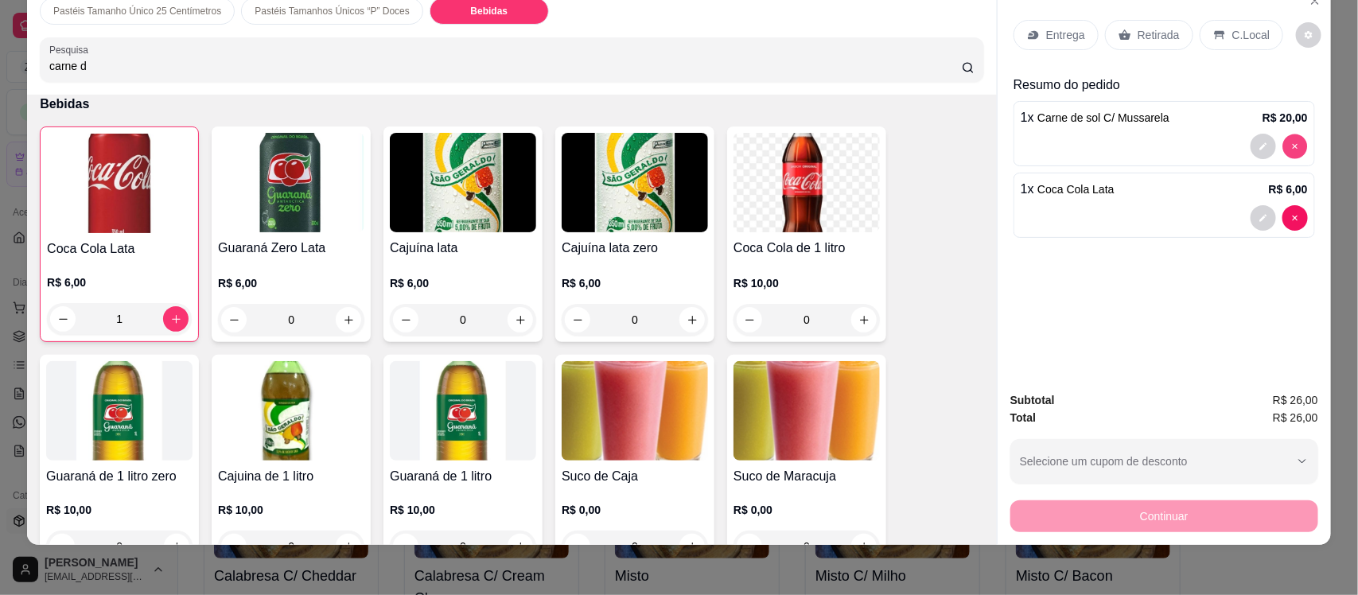
click at [1291, 134] on button "decrease-product-quantity" at bounding box center [1295, 146] width 25 height 25
type input "0"
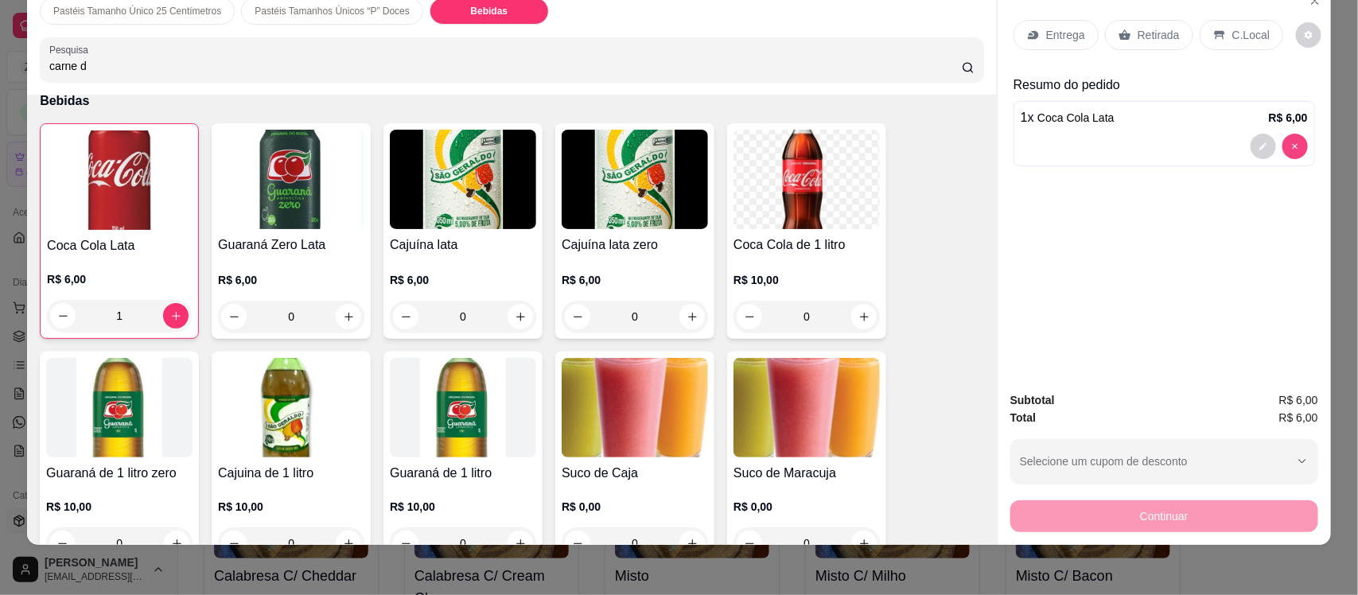
scroll to position [2322, 0]
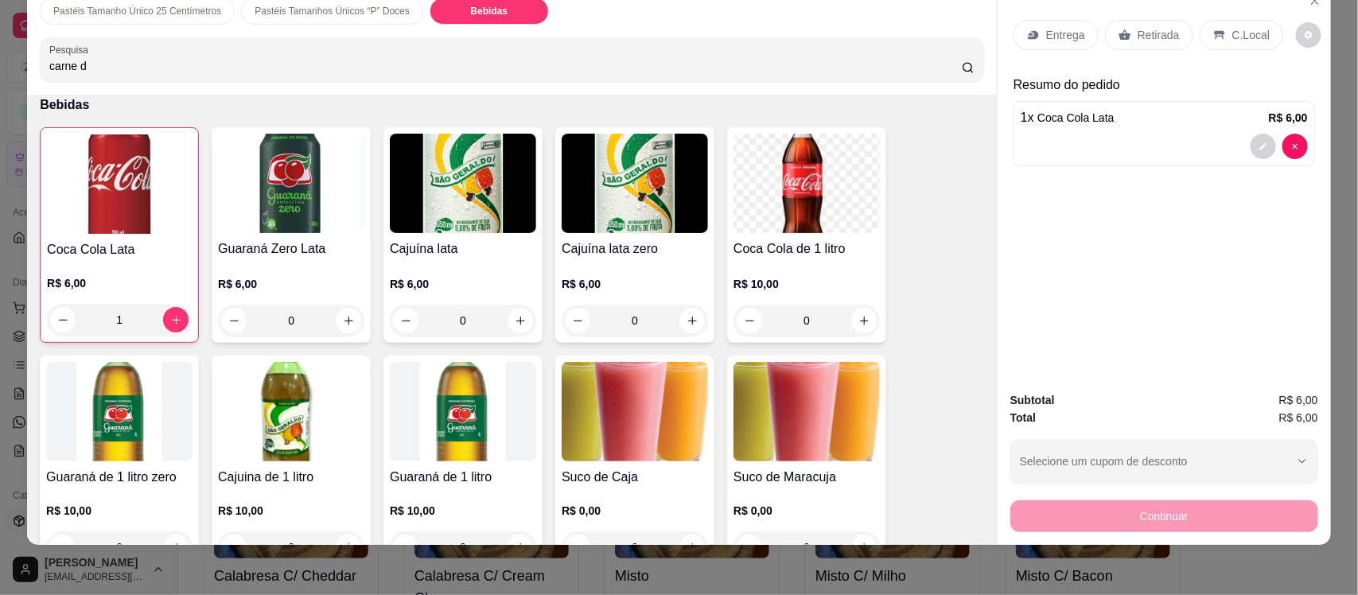
click at [165, 21] on div "Pastéis Tamanho Único 25 Centímetros" at bounding box center [137, 11] width 195 height 27
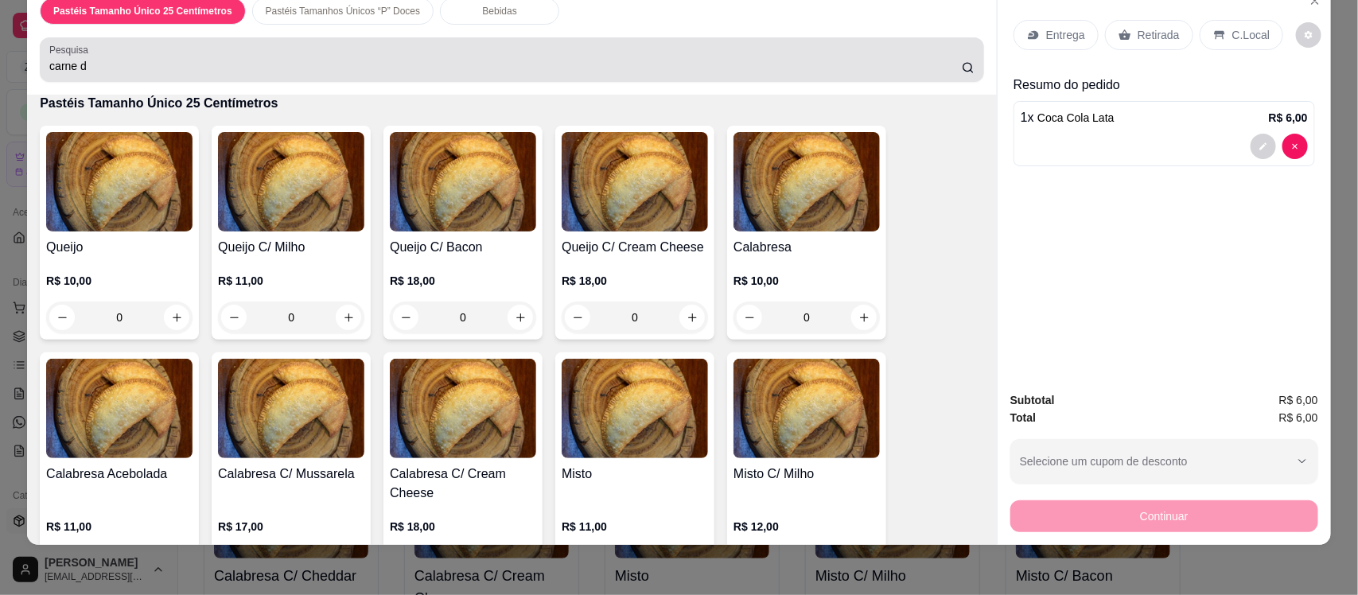
click at [173, 52] on div "carne d" at bounding box center [511, 60] width 925 height 32
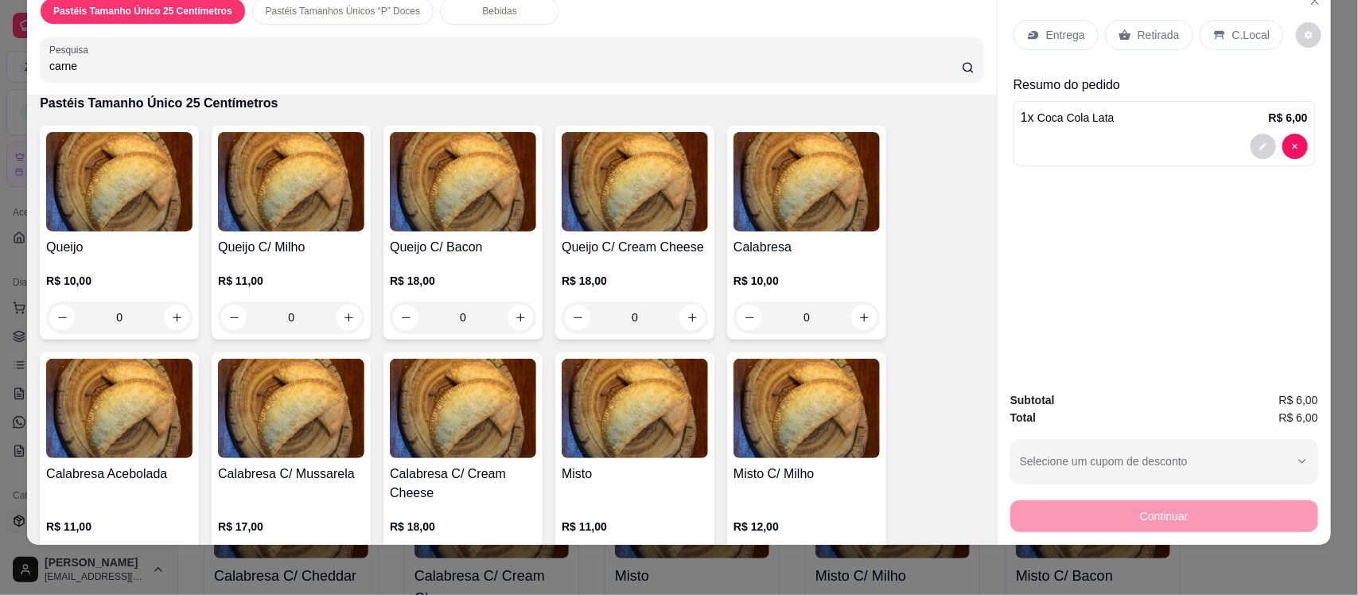
scroll to position [595, 0]
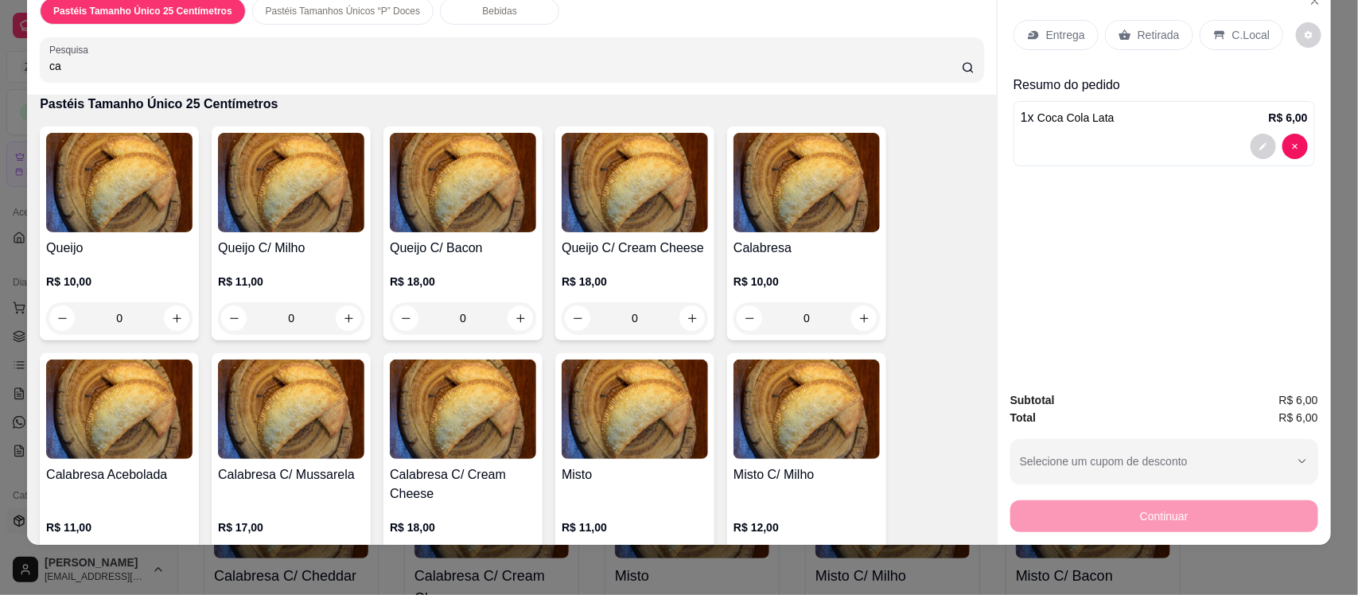
type input "c"
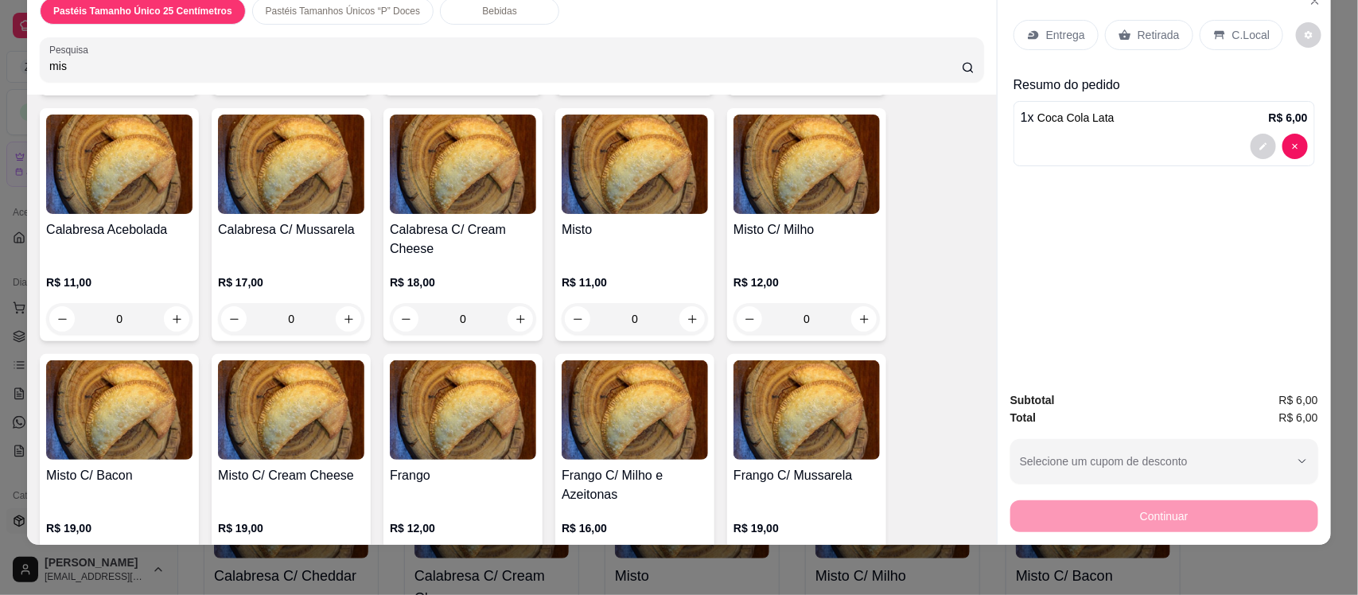
scroll to position [330, 0]
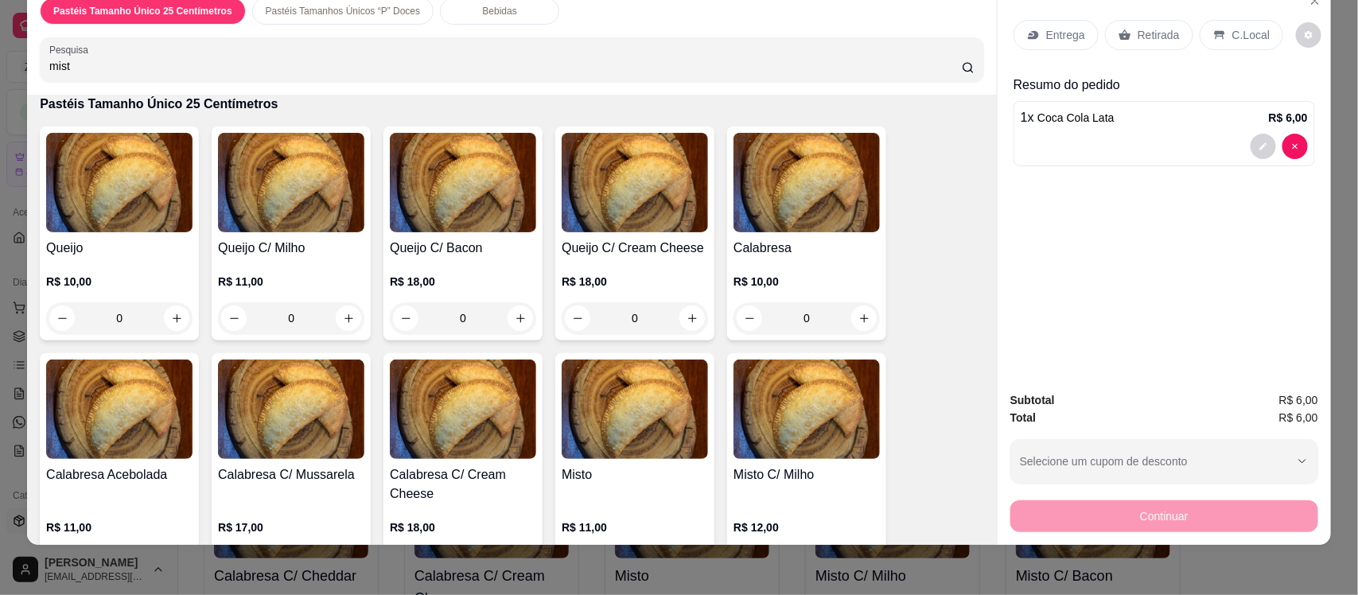
type input "mist"
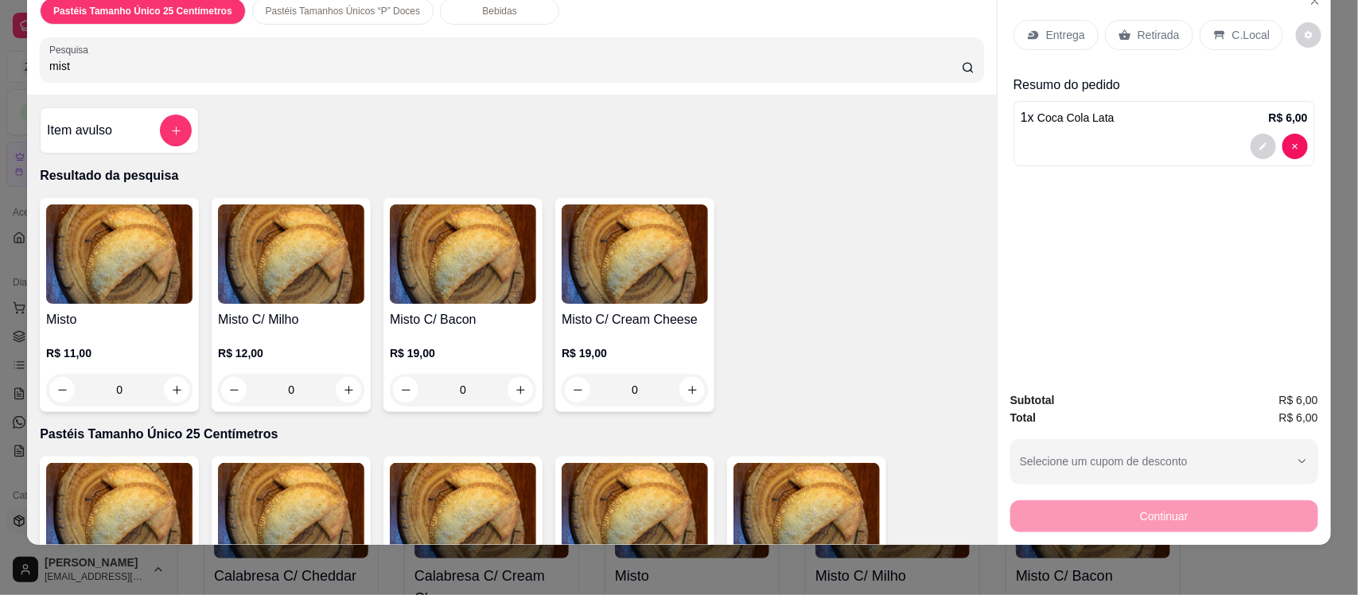
click at [132, 275] on img at bounding box center [119, 254] width 146 height 99
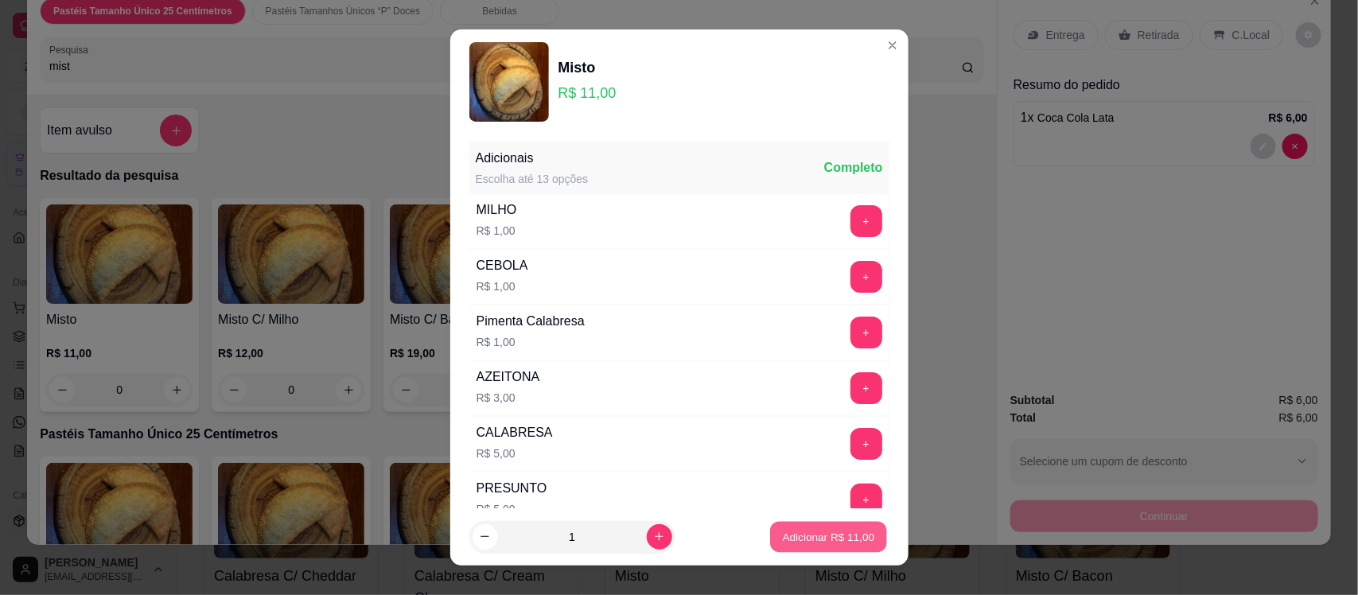
click at [828, 535] on p "Adicionar R$ 11,00" at bounding box center [829, 536] width 92 height 15
type input "1"
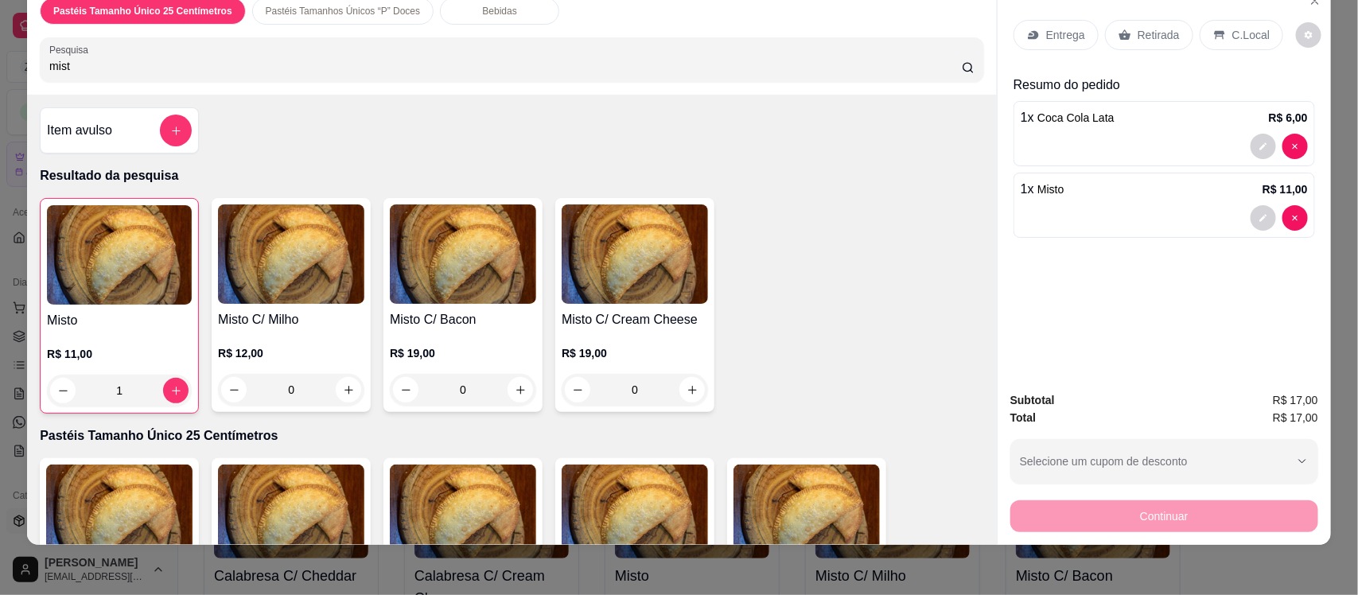
click at [1051, 29] on p "Entrega" at bounding box center [1065, 35] width 39 height 16
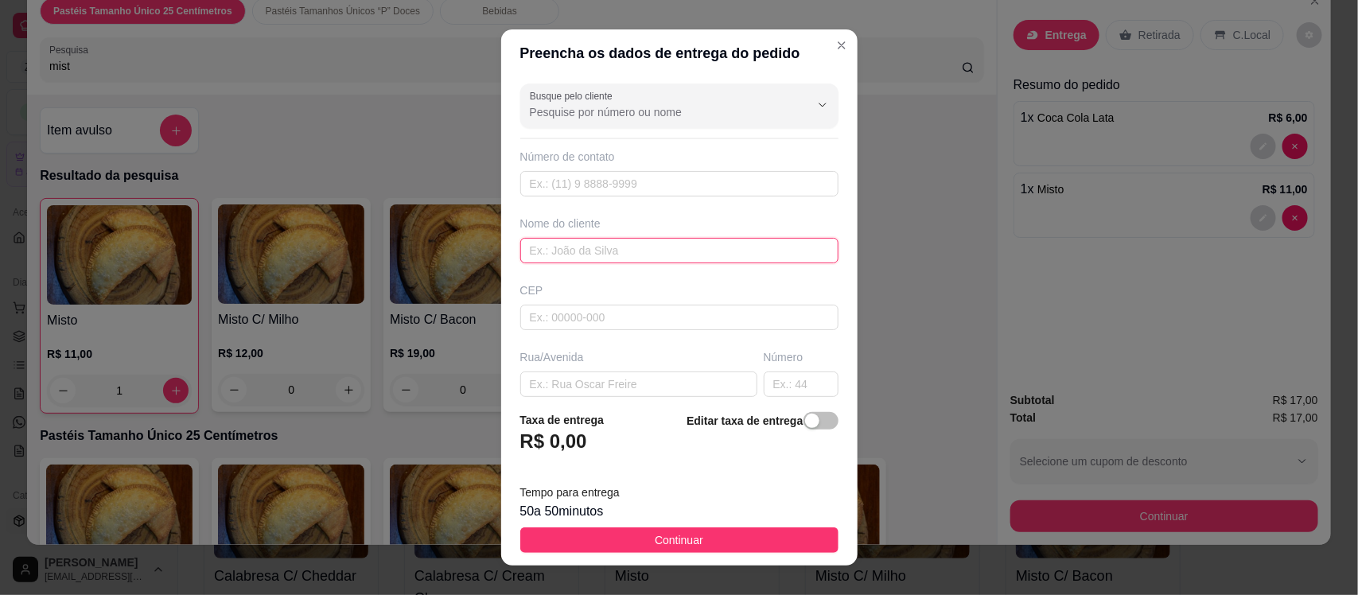
click at [563, 252] on input "text" at bounding box center [679, 250] width 318 height 25
type input "clara"
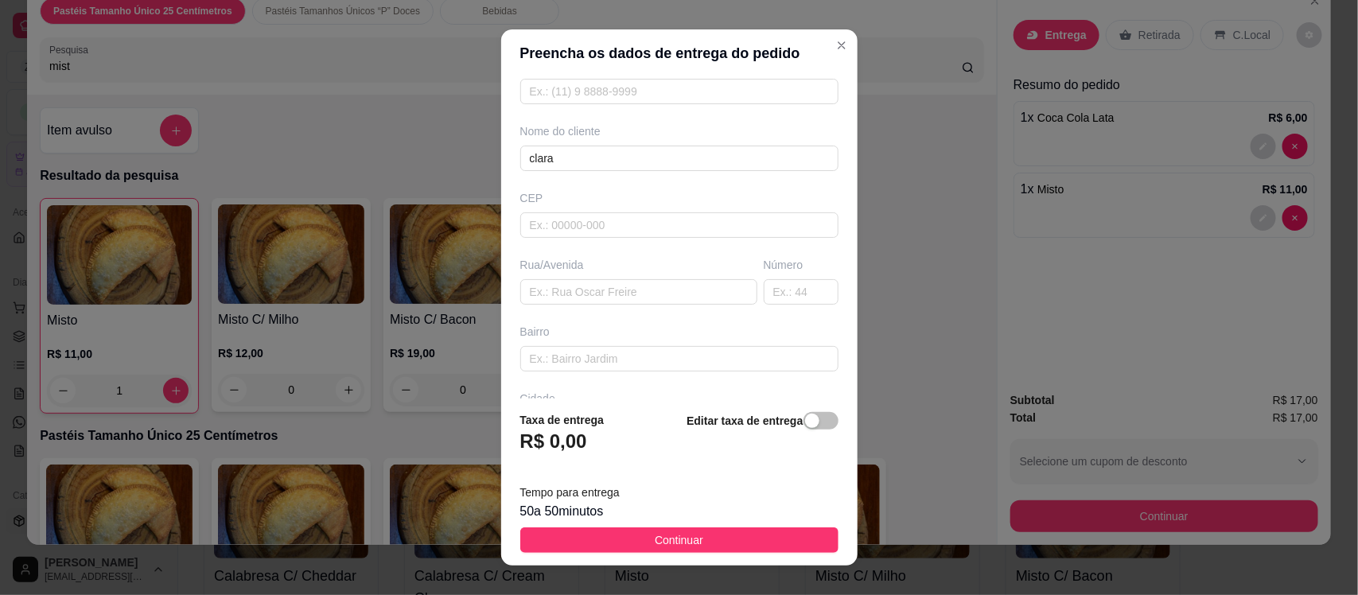
click at [617, 307] on div "Busque pelo cliente Número de contato Nome do cliente clara CEP Rua/[GEOGRAPHIC…" at bounding box center [679, 237] width 356 height 321
click at [603, 288] on input "text" at bounding box center [638, 291] width 237 height 25
paste input "[PERSON_NAME]"
type input "[PERSON_NAME]"
click at [764, 296] on input "text" at bounding box center [801, 291] width 75 height 25
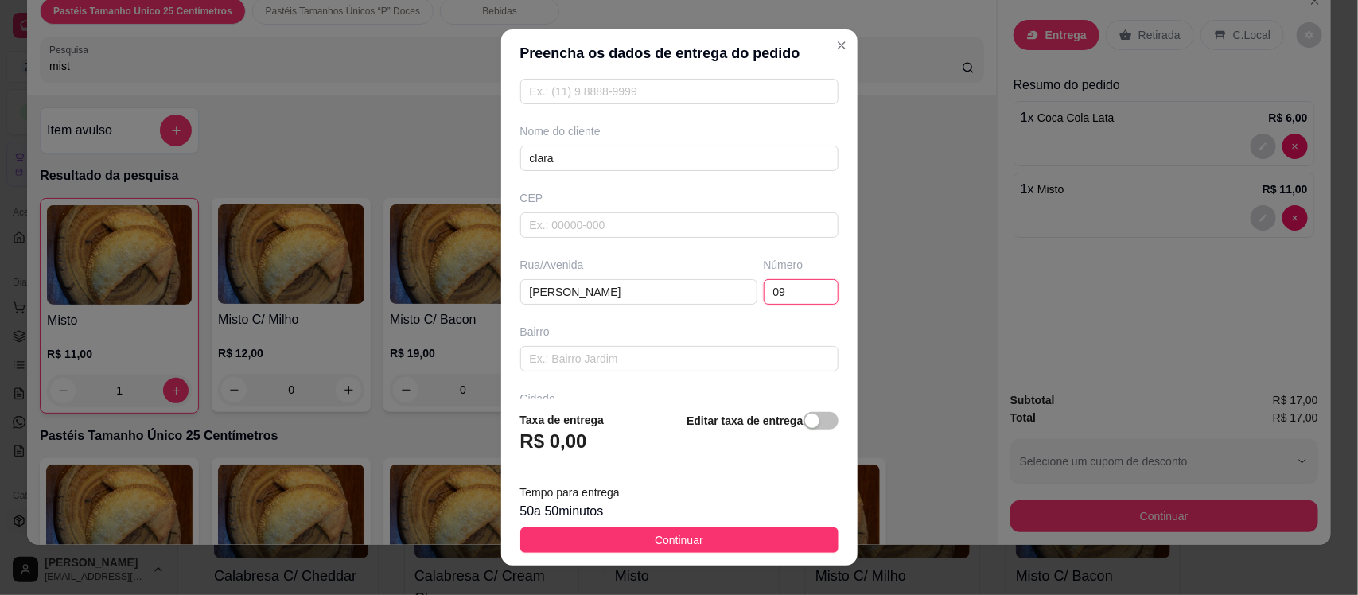
type input "09"
click at [549, 356] on input "text" at bounding box center [679, 358] width 318 height 25
type input "centro"
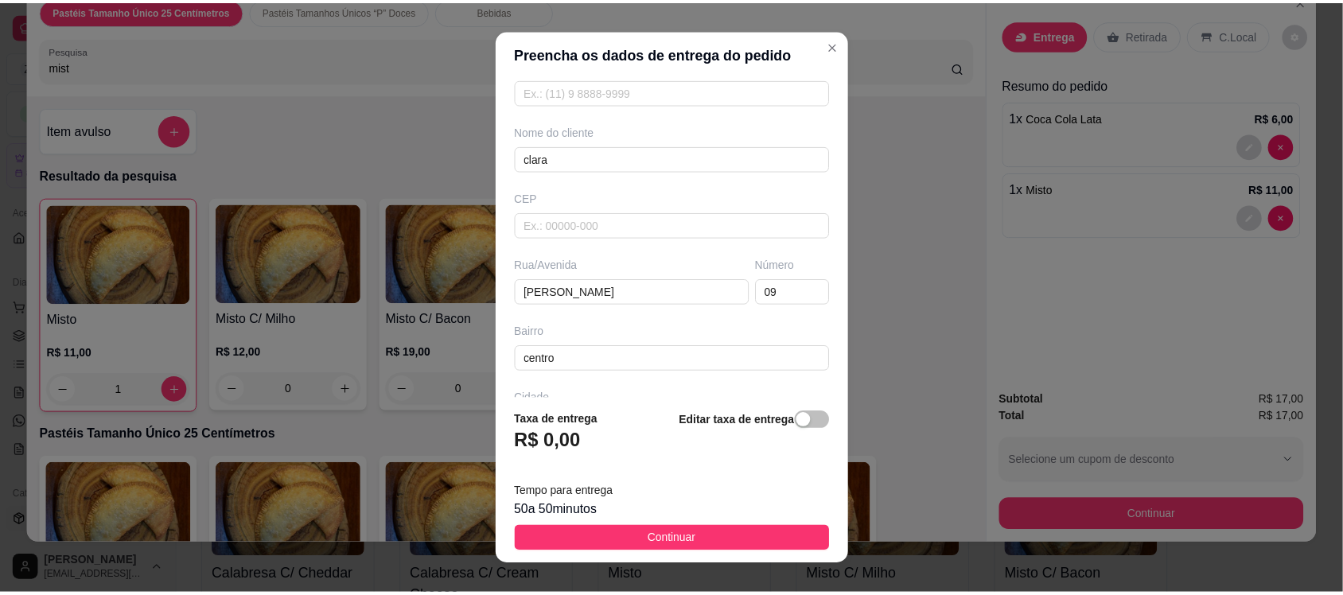
scroll to position [217, 0]
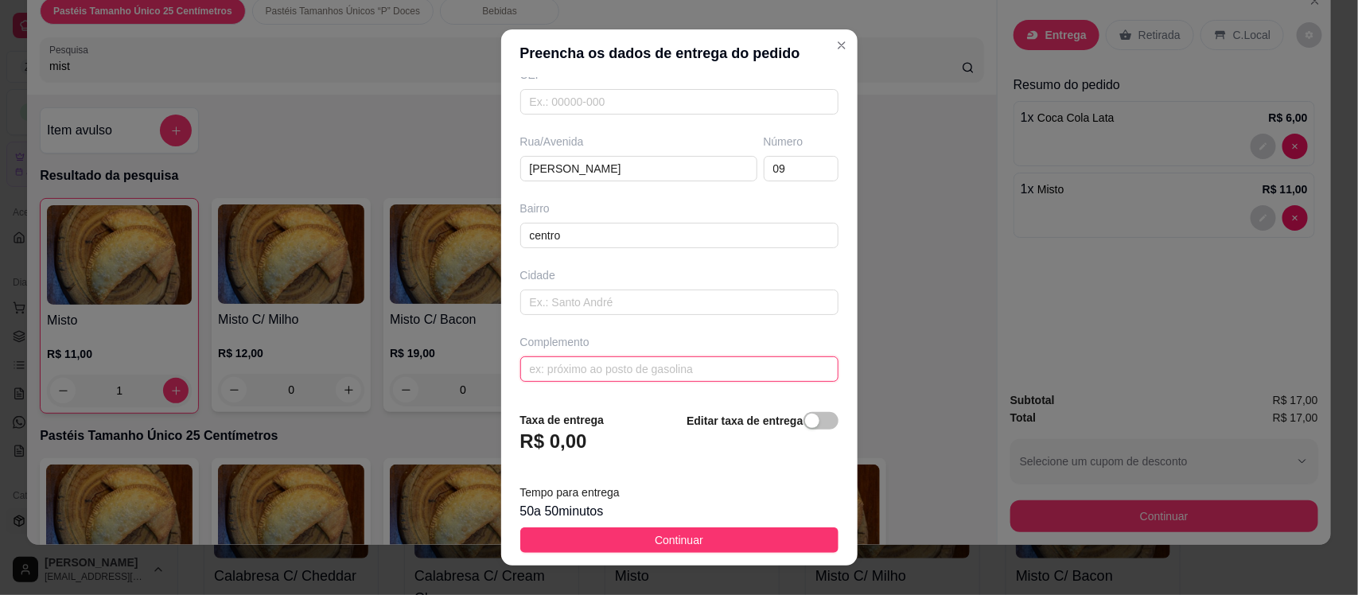
paste input "Rua do haras de Francilanio , últimas casas"
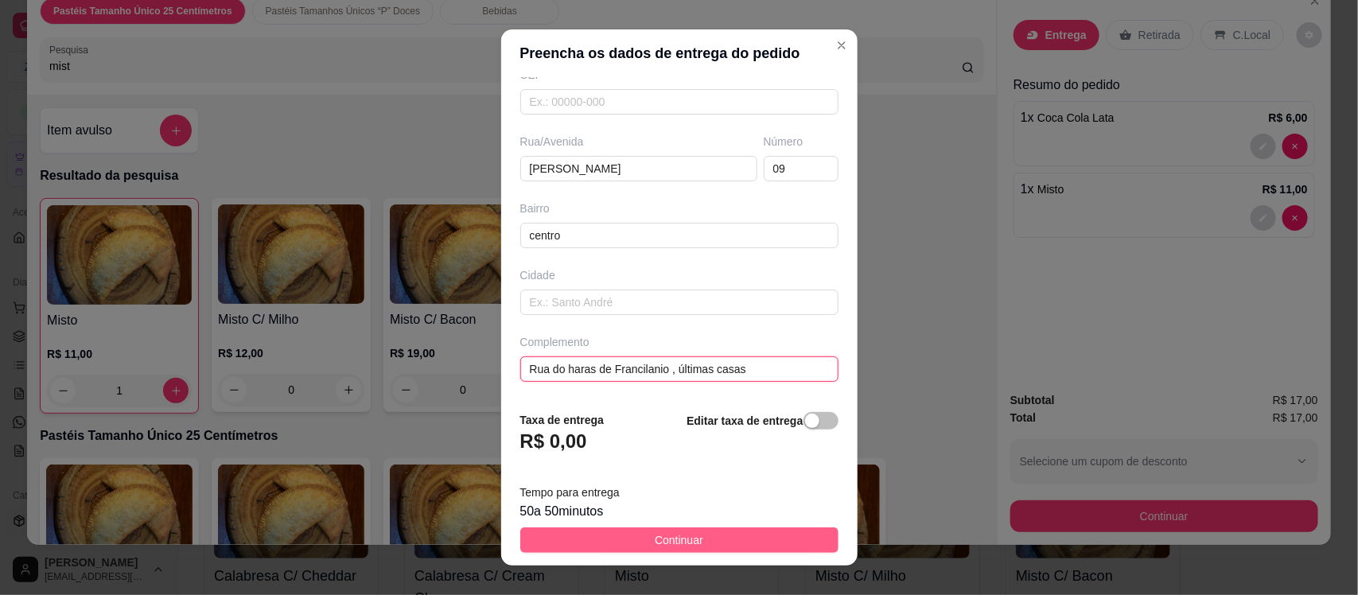
type input "Rua do haras de Francilanio , últimas casas"
click at [777, 533] on button "Continuar" at bounding box center [679, 540] width 318 height 25
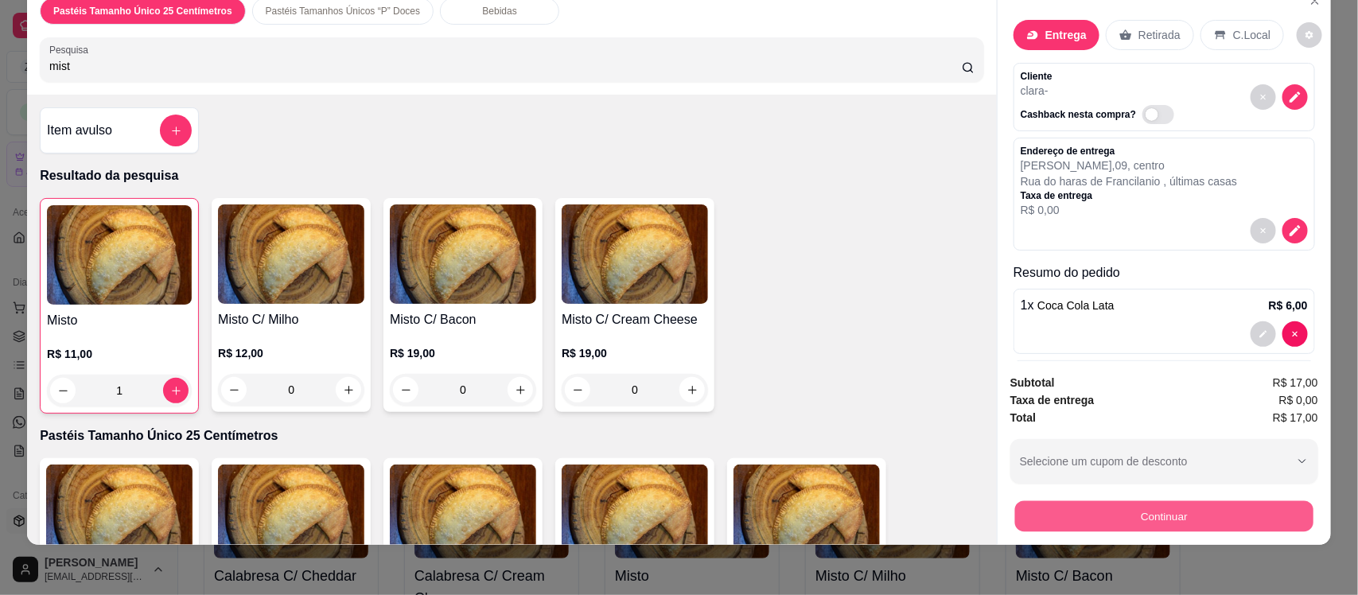
click at [1108, 509] on button "Continuar" at bounding box center [1164, 516] width 298 height 31
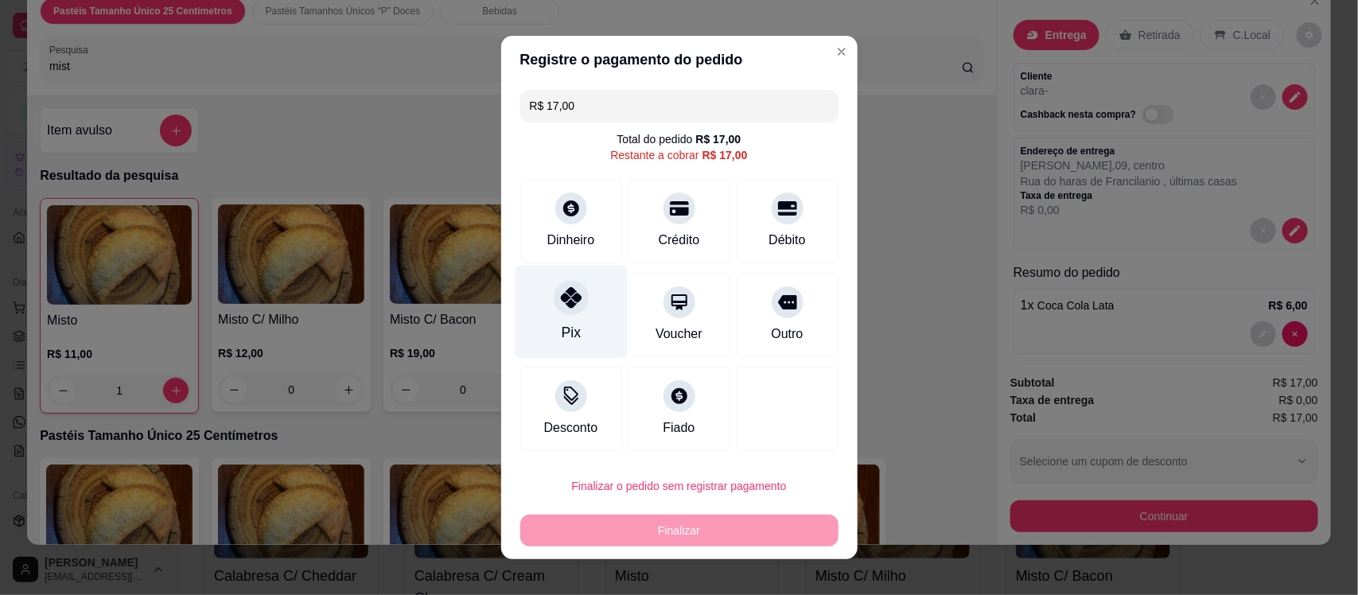
click at [563, 294] on icon at bounding box center [570, 297] width 21 height 21
type input "R$ 0,00"
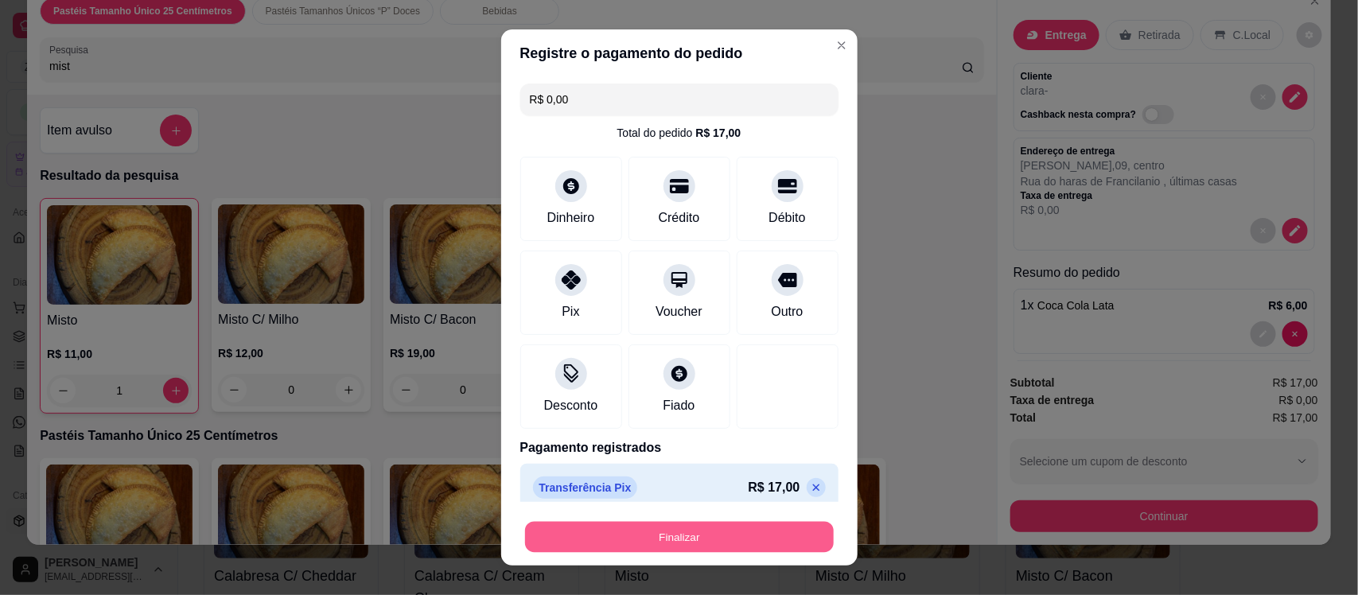
click at [642, 537] on button "Finalizar" at bounding box center [679, 536] width 309 height 31
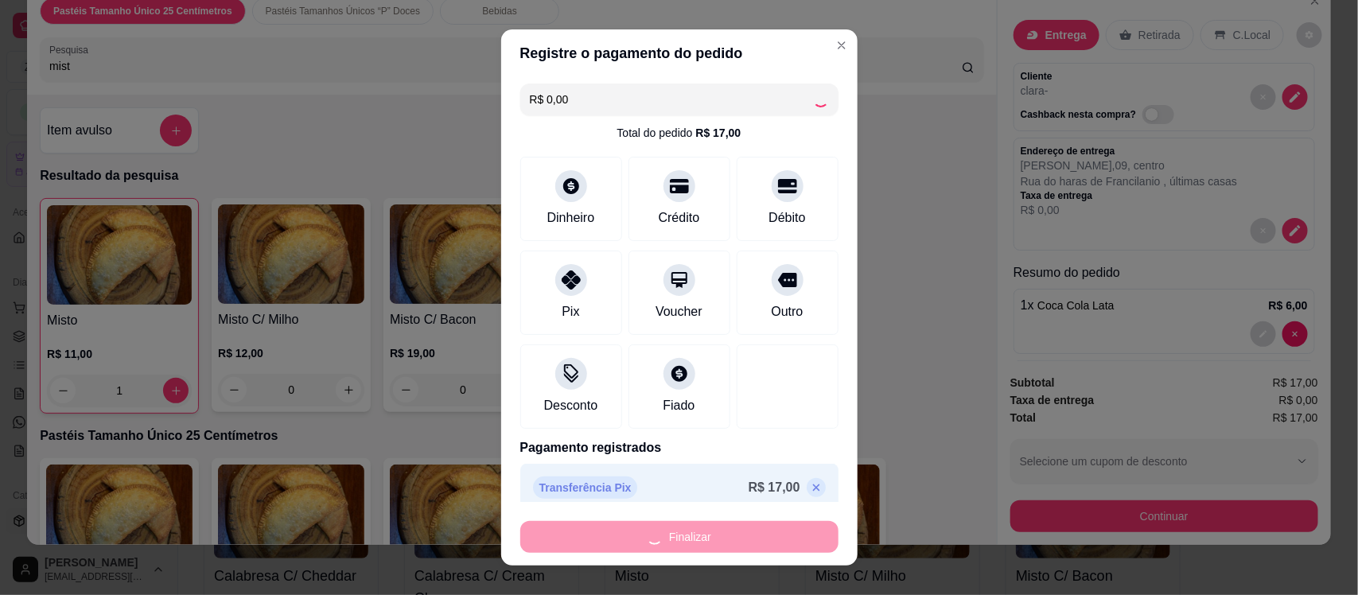
type input "0"
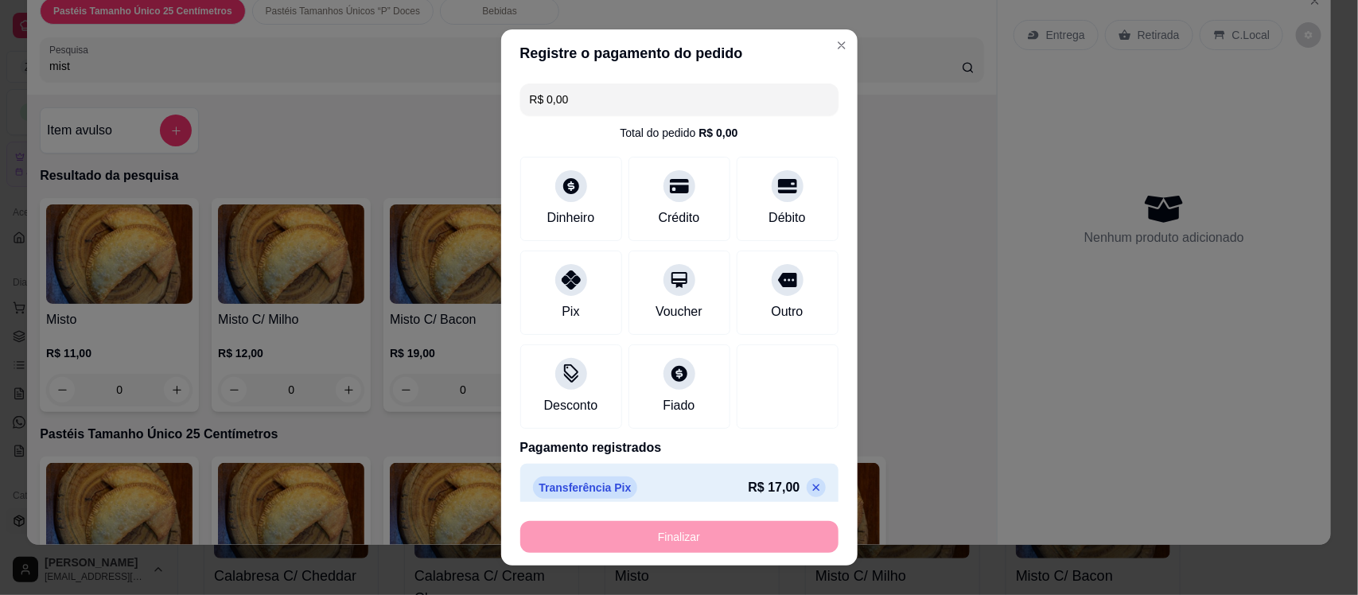
type input "-R$ 17,00"
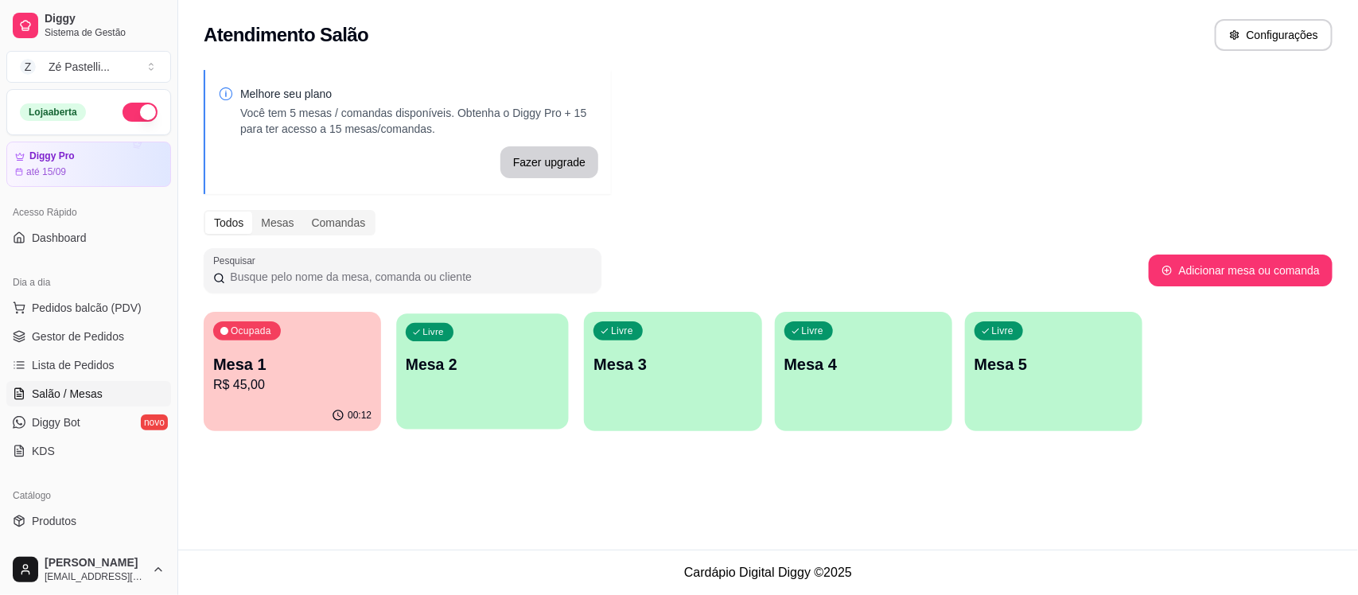
click at [446, 376] on div "Livre Mesa 2" at bounding box center [483, 362] width 172 height 97
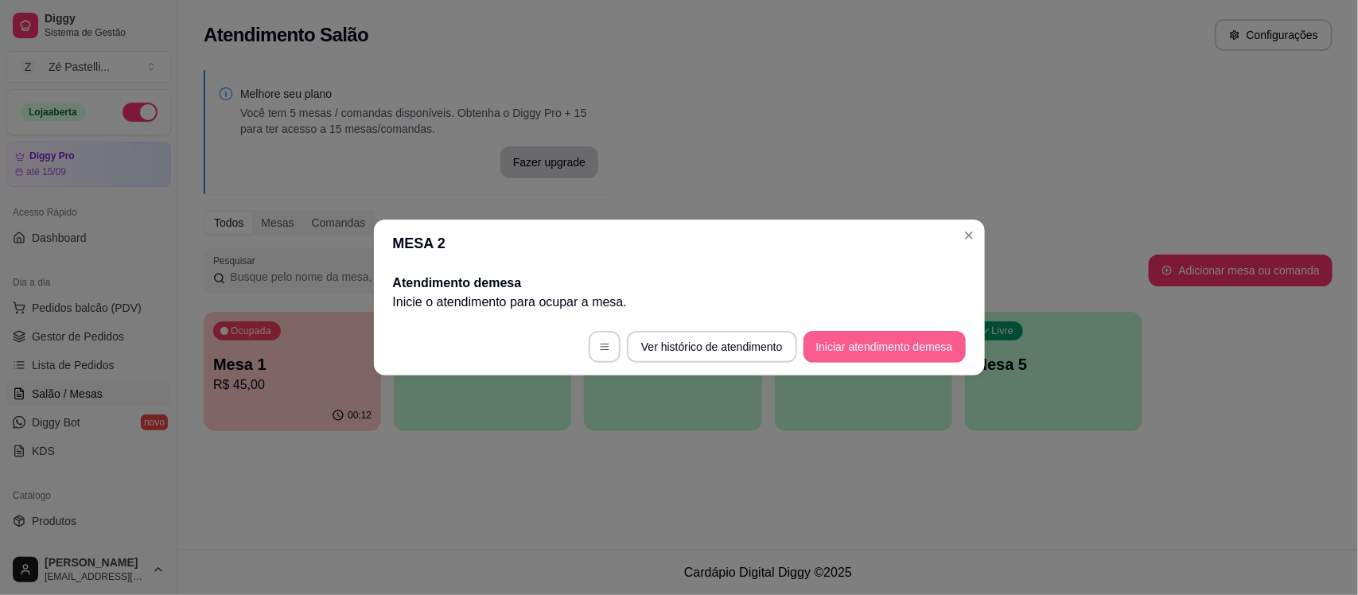
click at [857, 354] on button "Iniciar atendimento de mesa" at bounding box center [885, 347] width 162 height 32
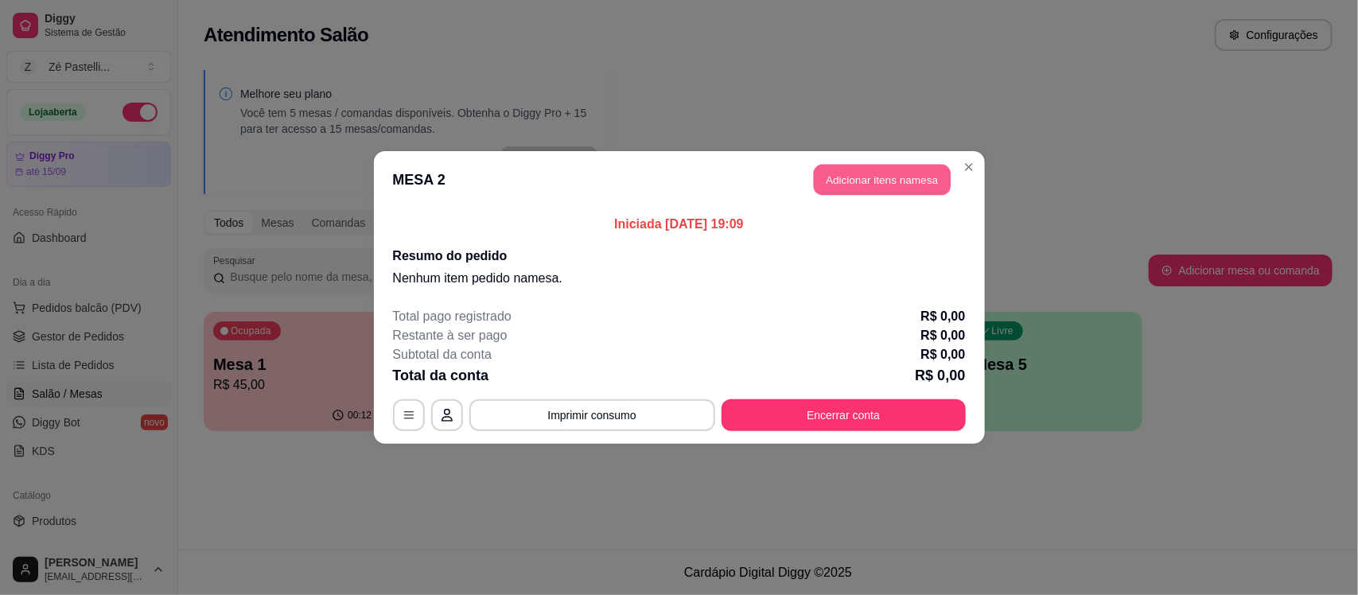
click at [885, 179] on button "Adicionar itens na mesa" at bounding box center [882, 180] width 137 height 31
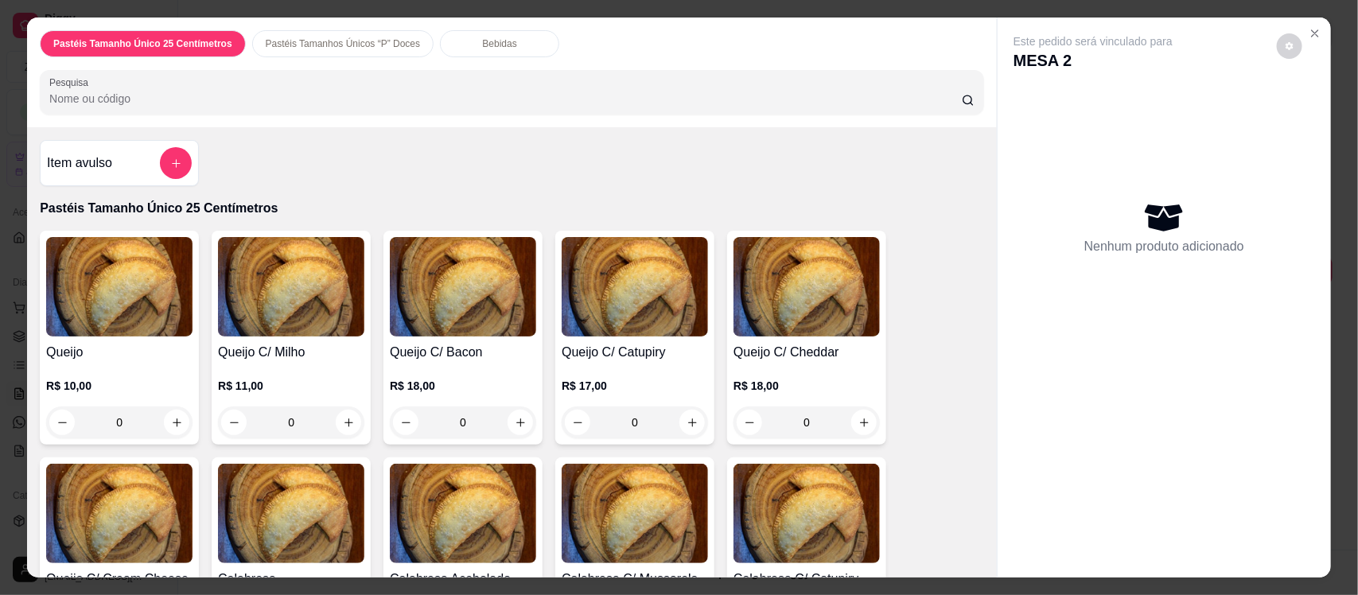
click at [268, 100] on input "Pesquisa" at bounding box center [505, 99] width 913 height 16
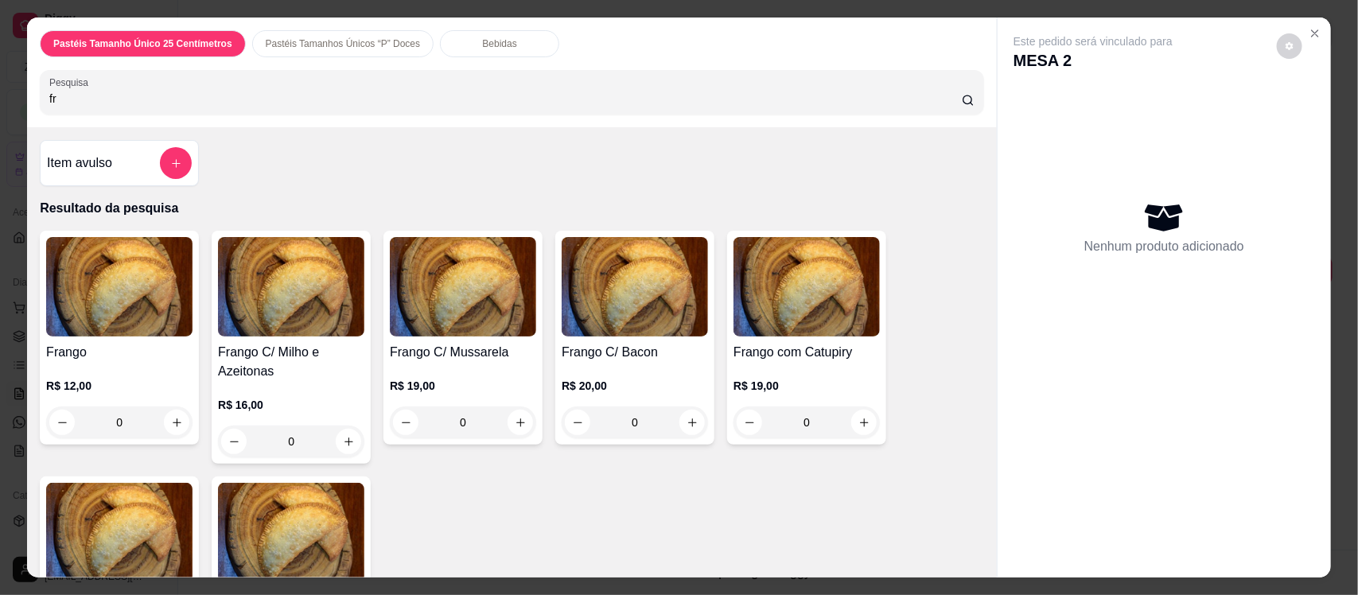
type input "fr"
click at [493, 310] on img at bounding box center [463, 286] width 146 height 99
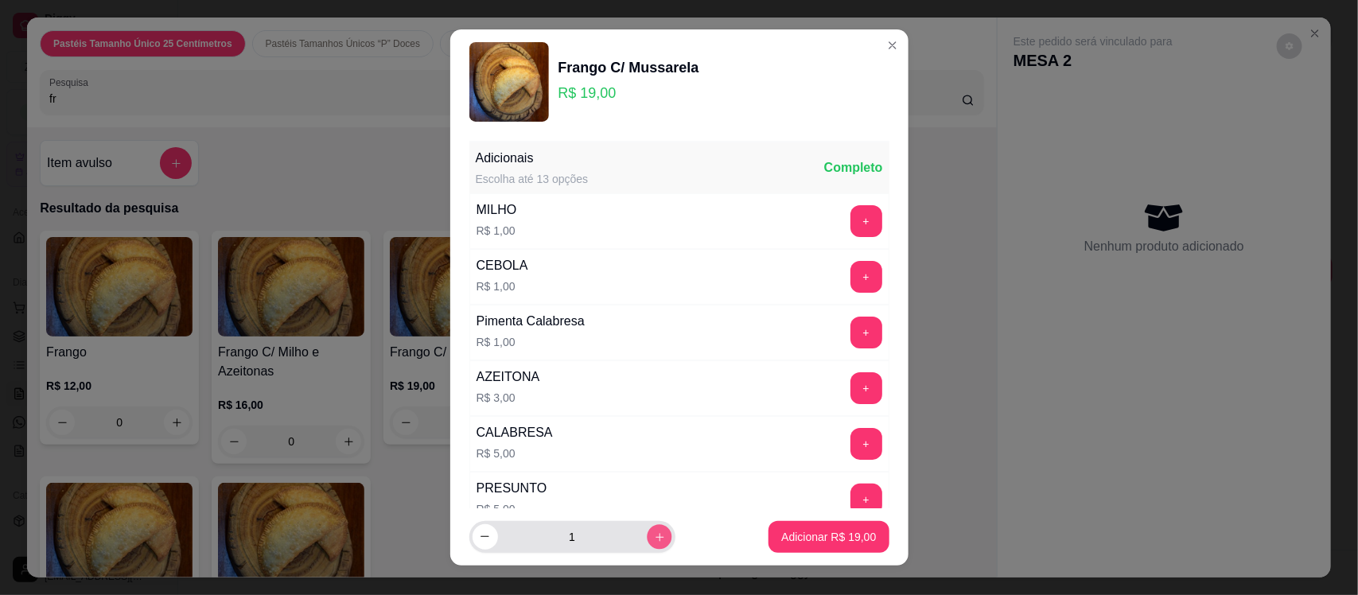
click at [653, 539] on icon "increase-product-quantity" at bounding box center [659, 537] width 12 height 12
type input "2"
click at [818, 543] on p "Adicionar R$ 38,00" at bounding box center [829, 536] width 92 height 15
type input "2"
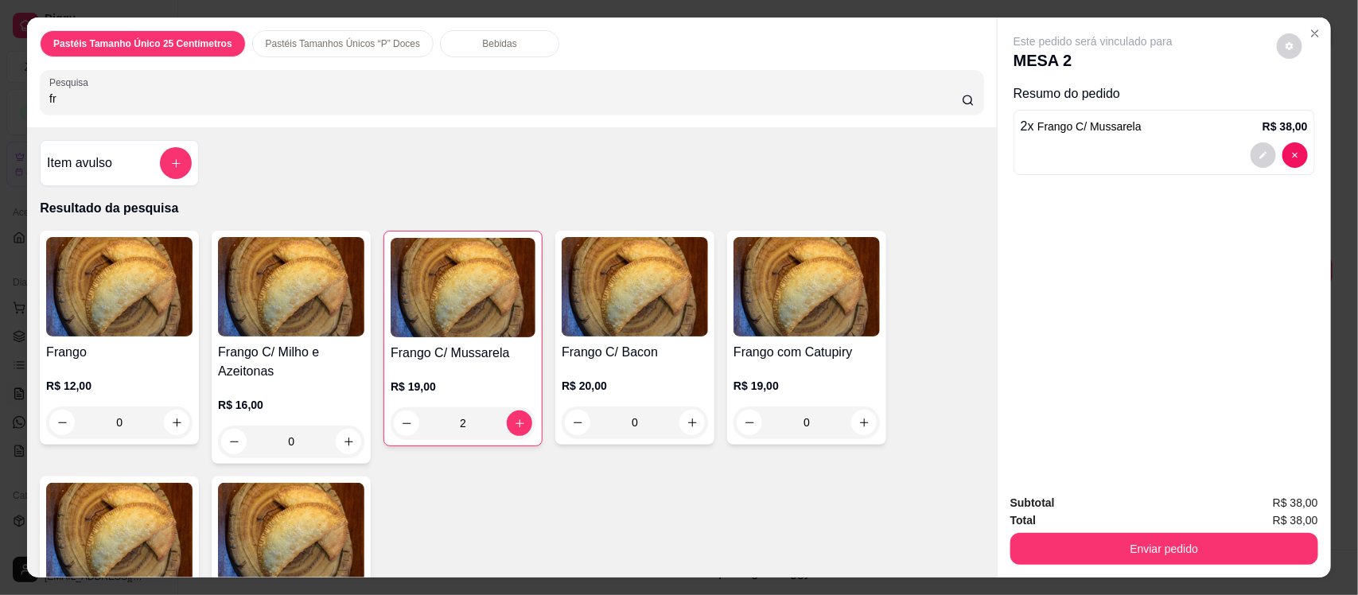
click at [483, 42] on p "Bebidas" at bounding box center [500, 43] width 34 height 13
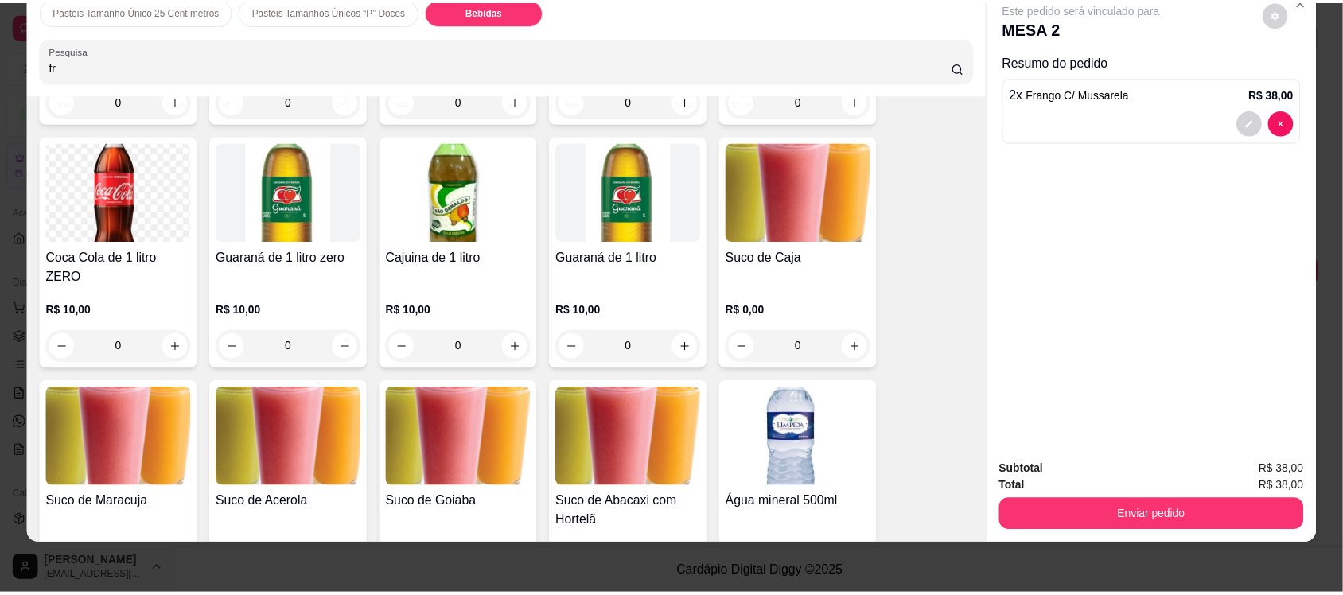
scroll to position [3322, 0]
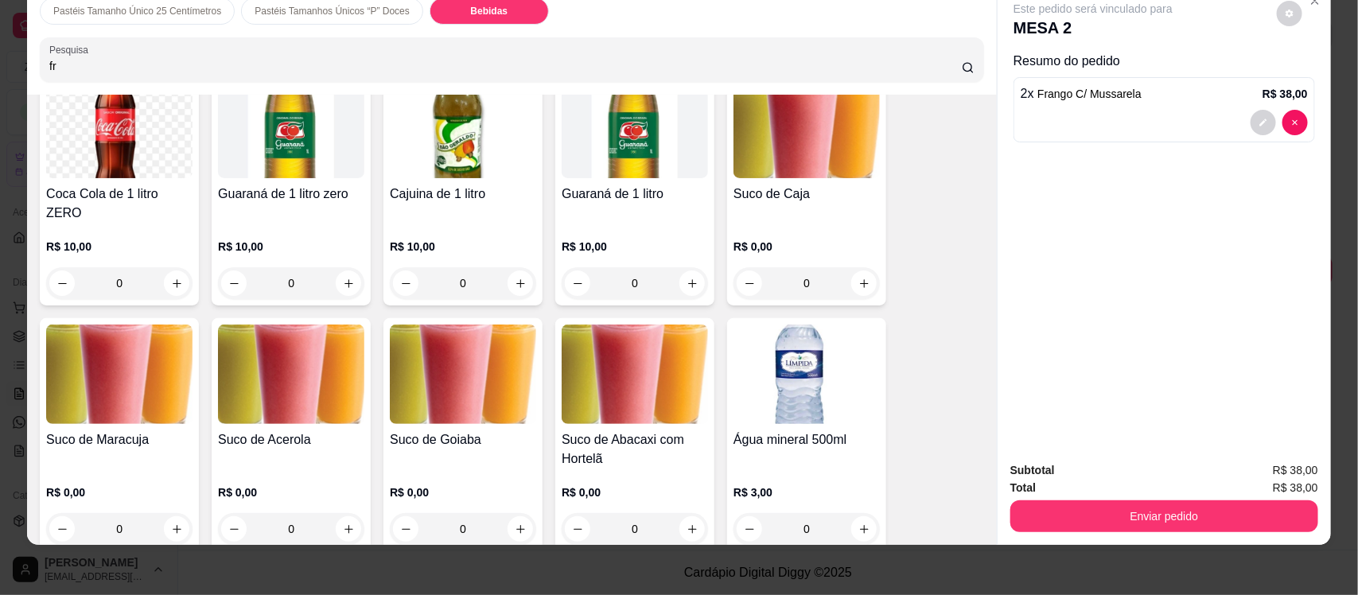
click at [82, 368] on img at bounding box center [119, 374] width 146 height 99
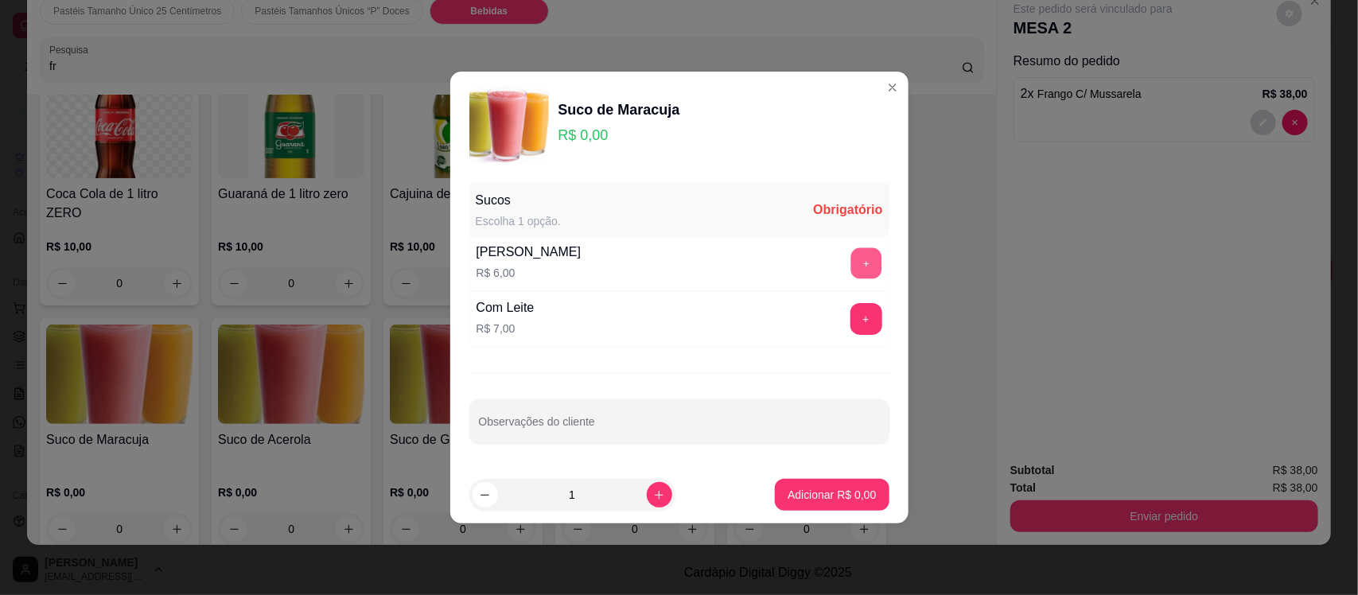
click at [851, 257] on button "+" at bounding box center [866, 263] width 31 height 31
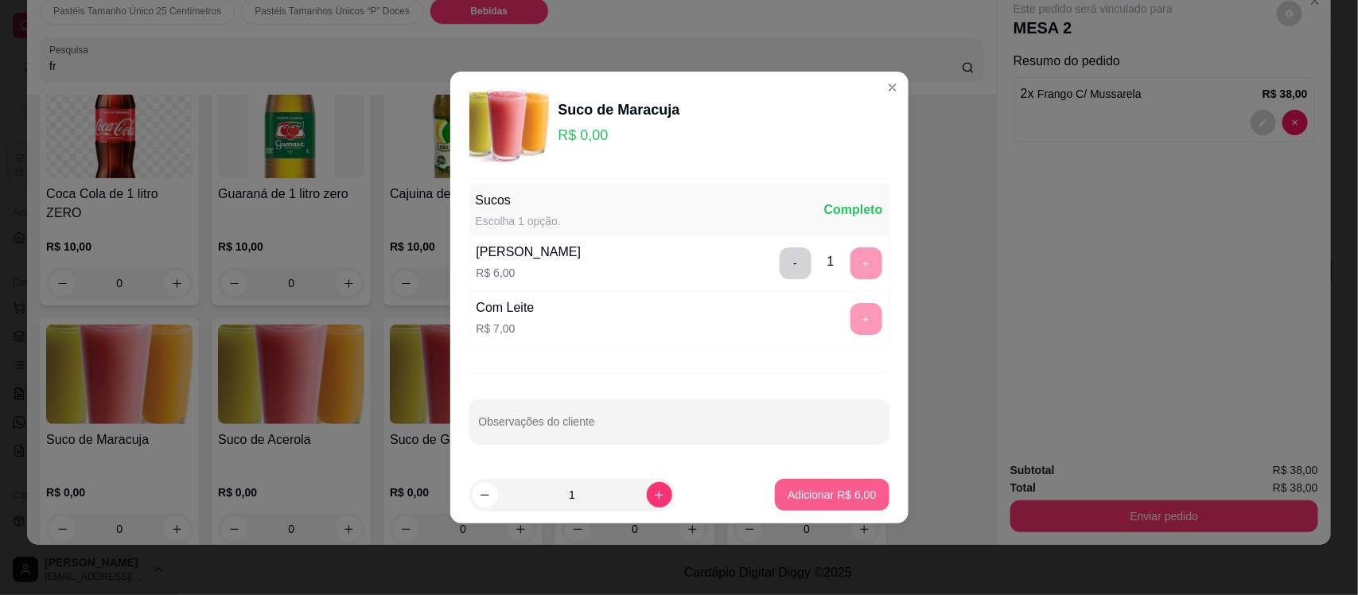
click at [833, 492] on p "Adicionar R$ 6,00" at bounding box center [832, 495] width 88 height 16
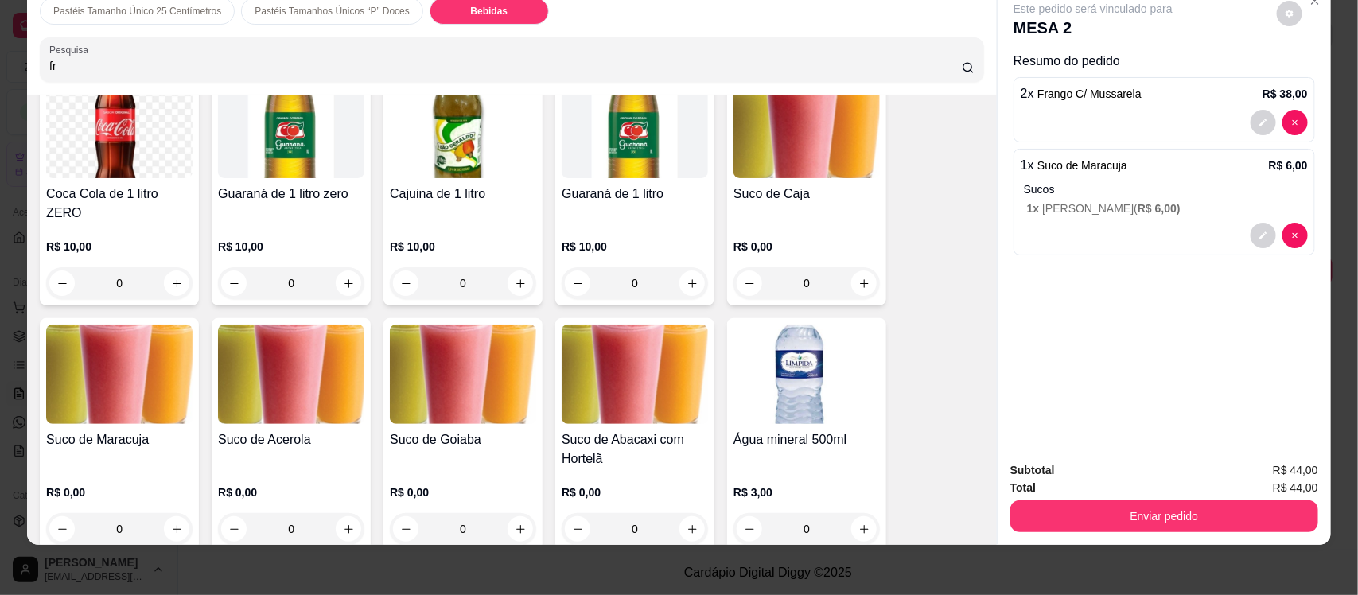
click at [490, 404] on img at bounding box center [463, 374] width 146 height 99
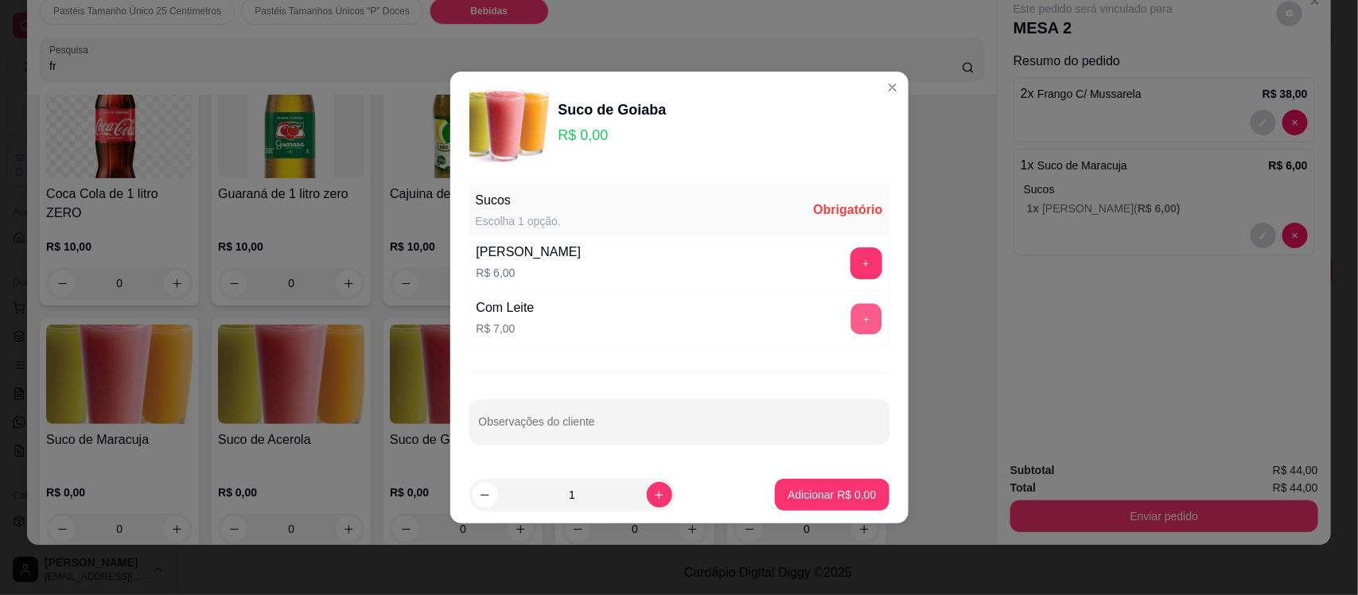
click at [851, 321] on button "+" at bounding box center [866, 319] width 31 height 31
click at [818, 498] on p "Adicionar R$ 7,00" at bounding box center [832, 495] width 88 height 16
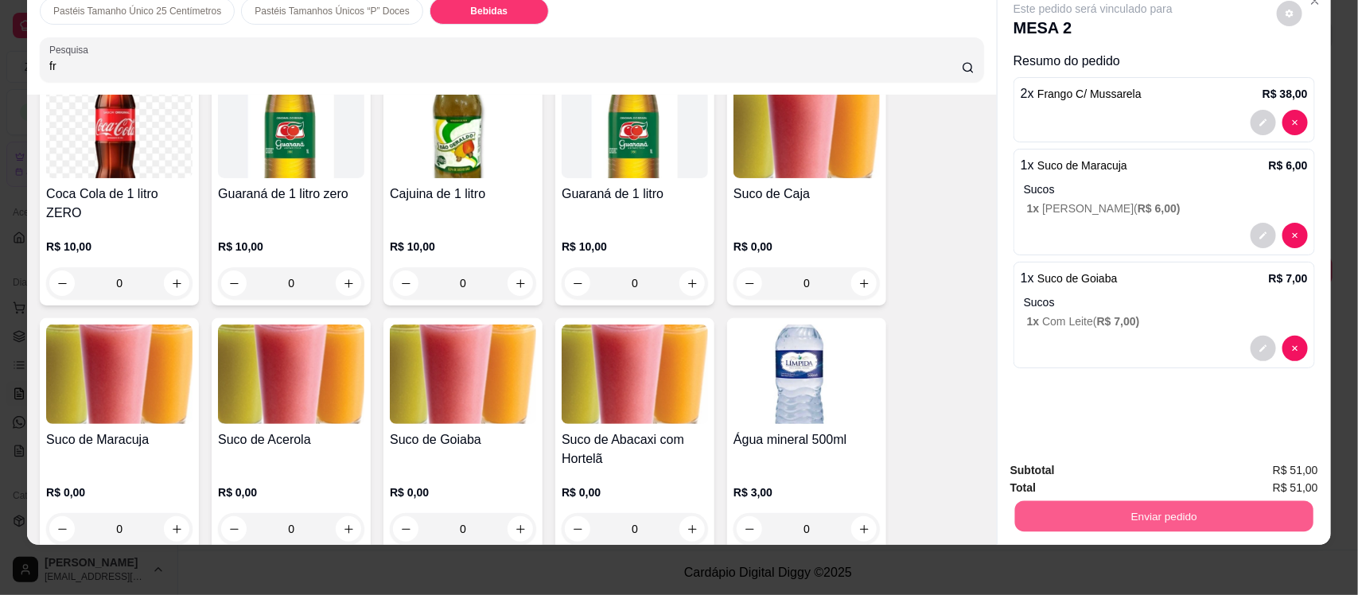
click at [1175, 508] on button "Enviar pedido" at bounding box center [1164, 516] width 298 height 31
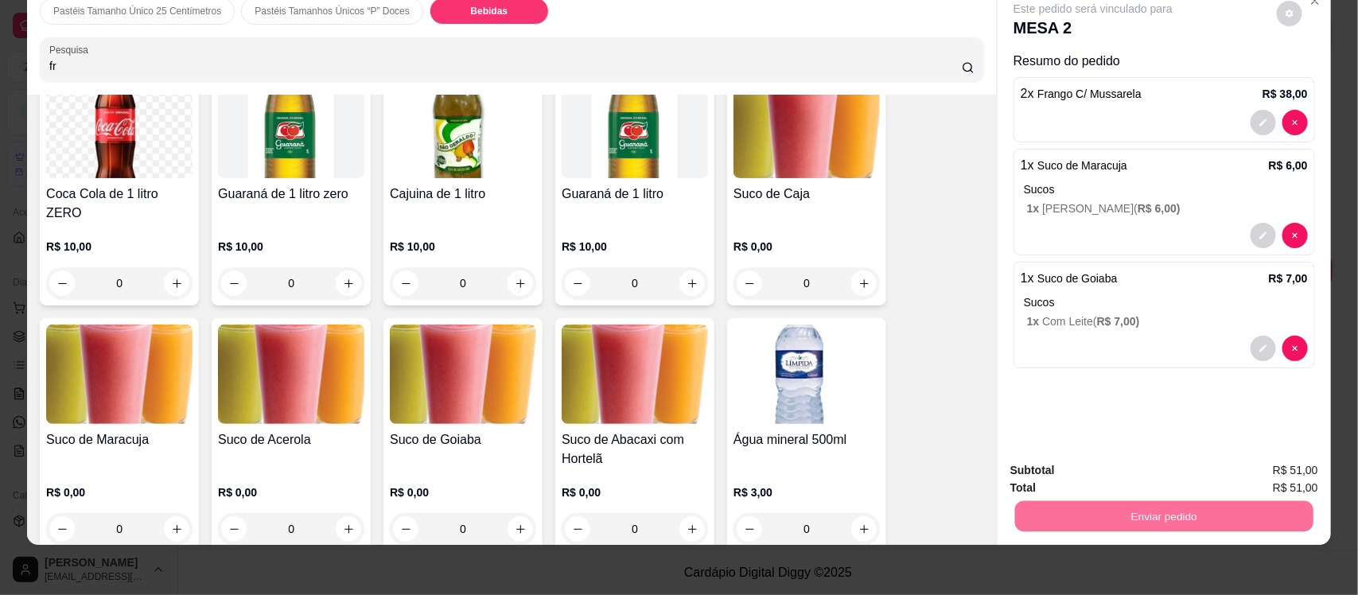
click at [1074, 478] on button "Não registrar e enviar pedido" at bounding box center [1110, 476] width 161 height 29
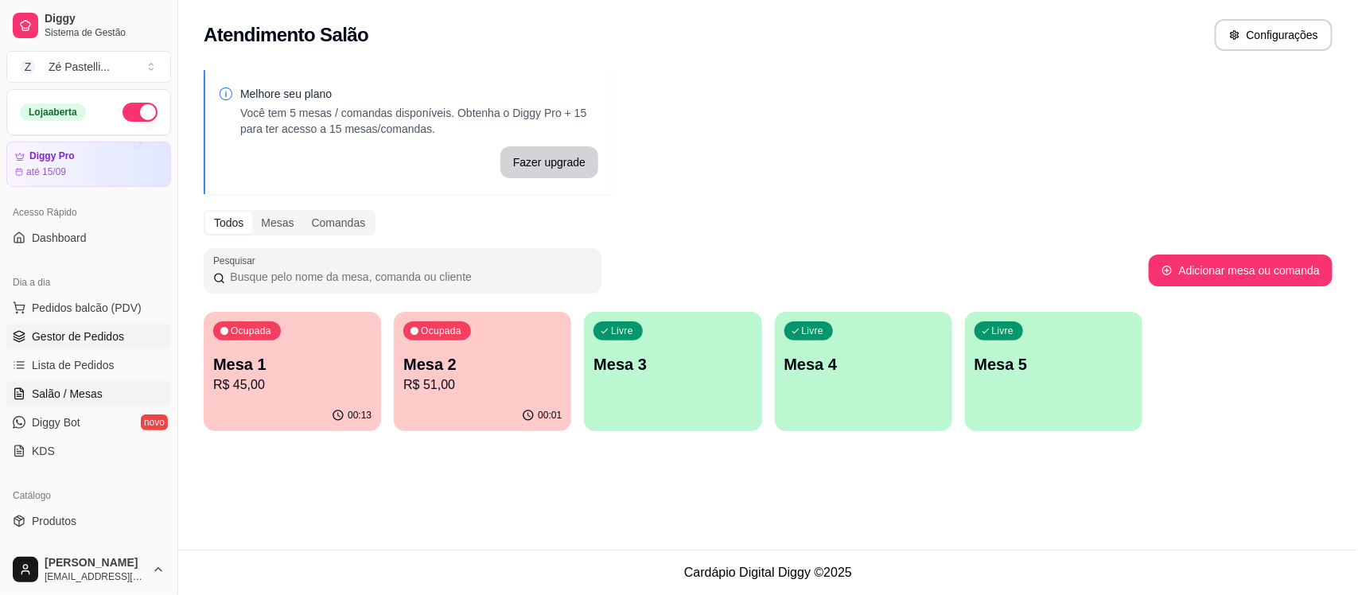
click at [40, 340] on span "Gestor de Pedidos" at bounding box center [78, 337] width 92 height 16
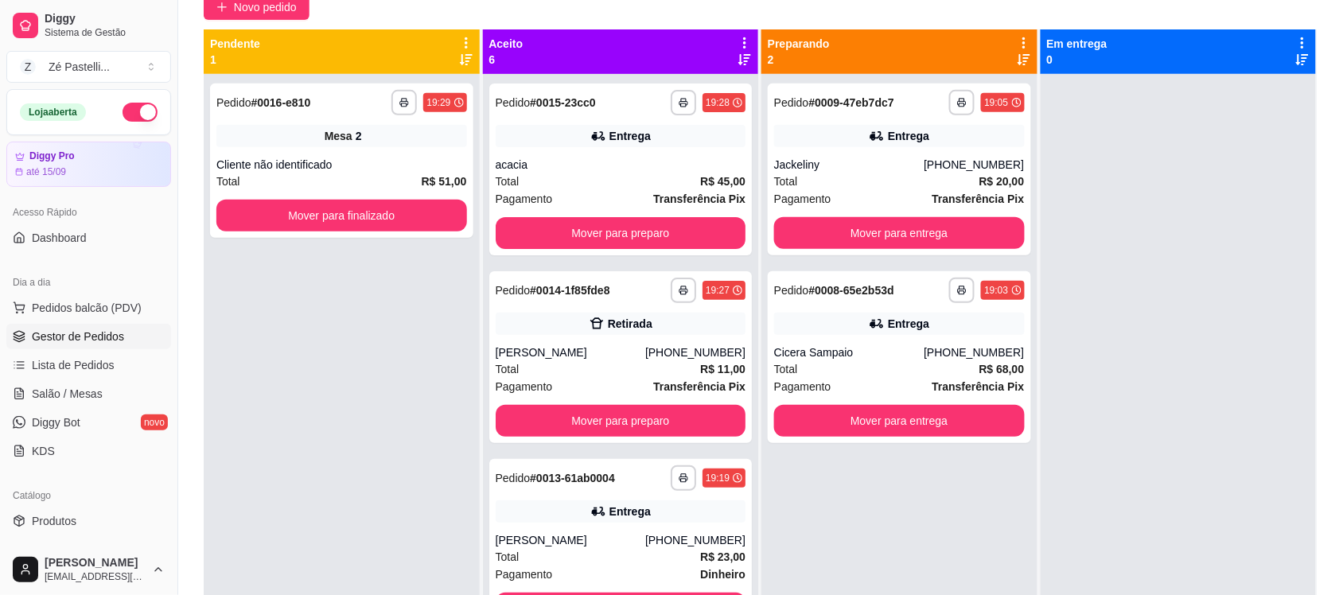
scroll to position [167, 0]
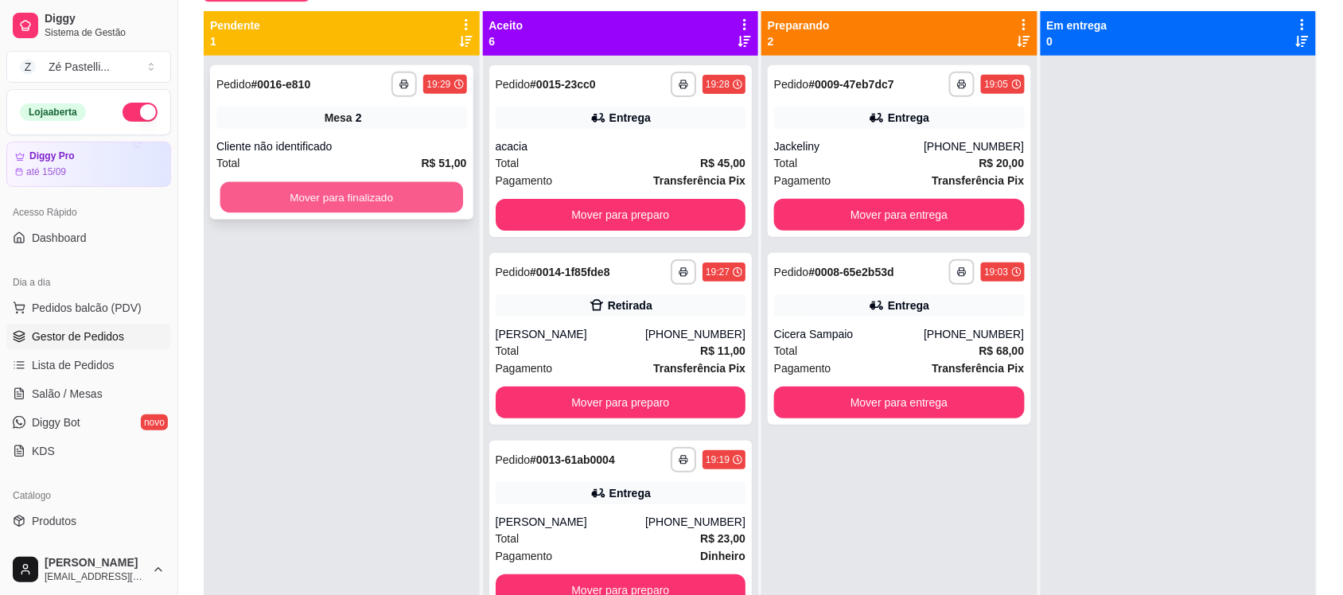
click at [348, 193] on button "Mover para finalizado" at bounding box center [341, 197] width 243 height 31
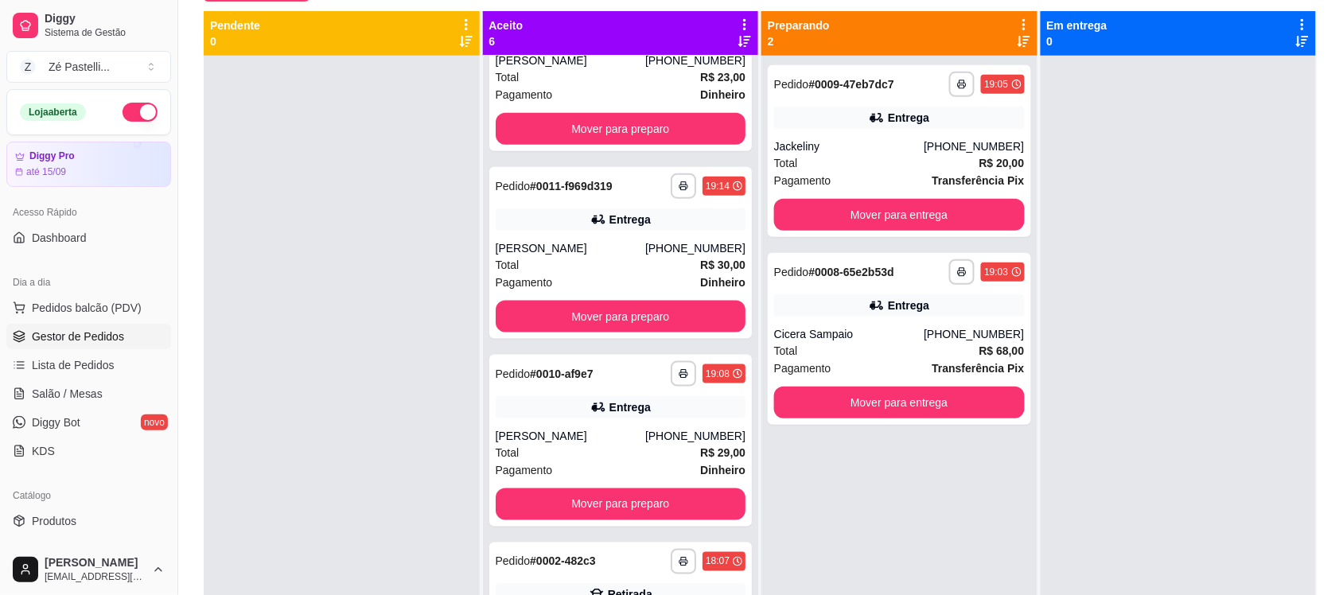
scroll to position [475, 0]
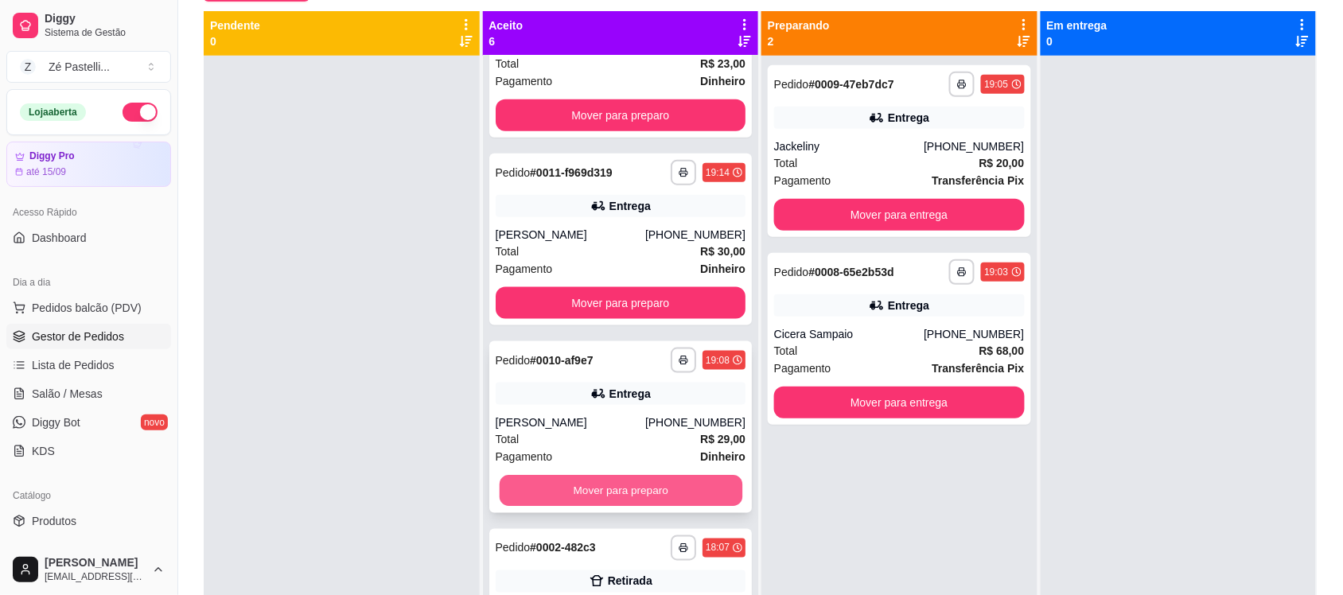
click at [642, 480] on button "Mover para preparo" at bounding box center [620, 491] width 243 height 31
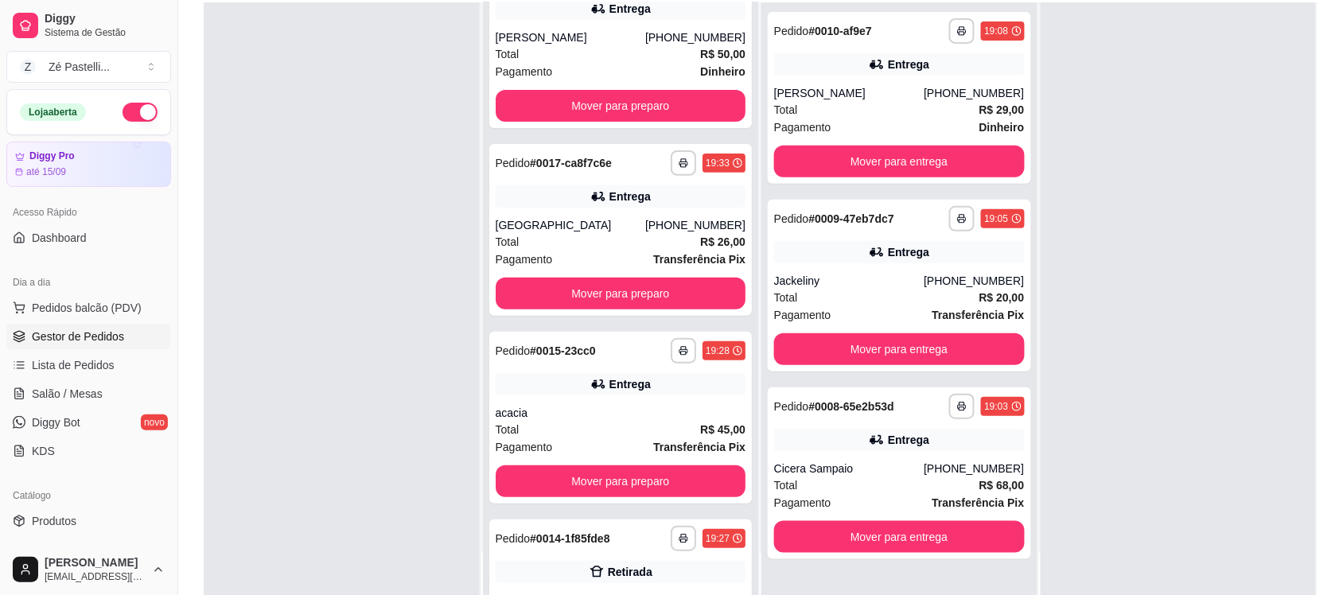
scroll to position [0, 0]
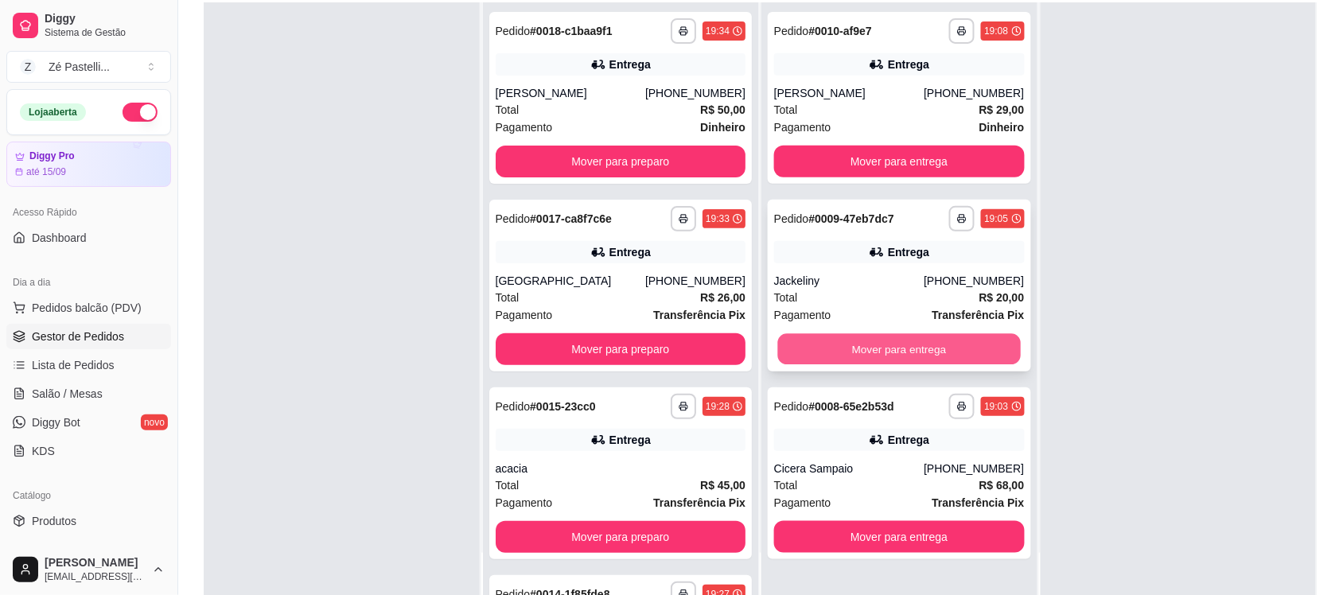
click at [849, 353] on button "Mover para entrega" at bounding box center [899, 349] width 243 height 31
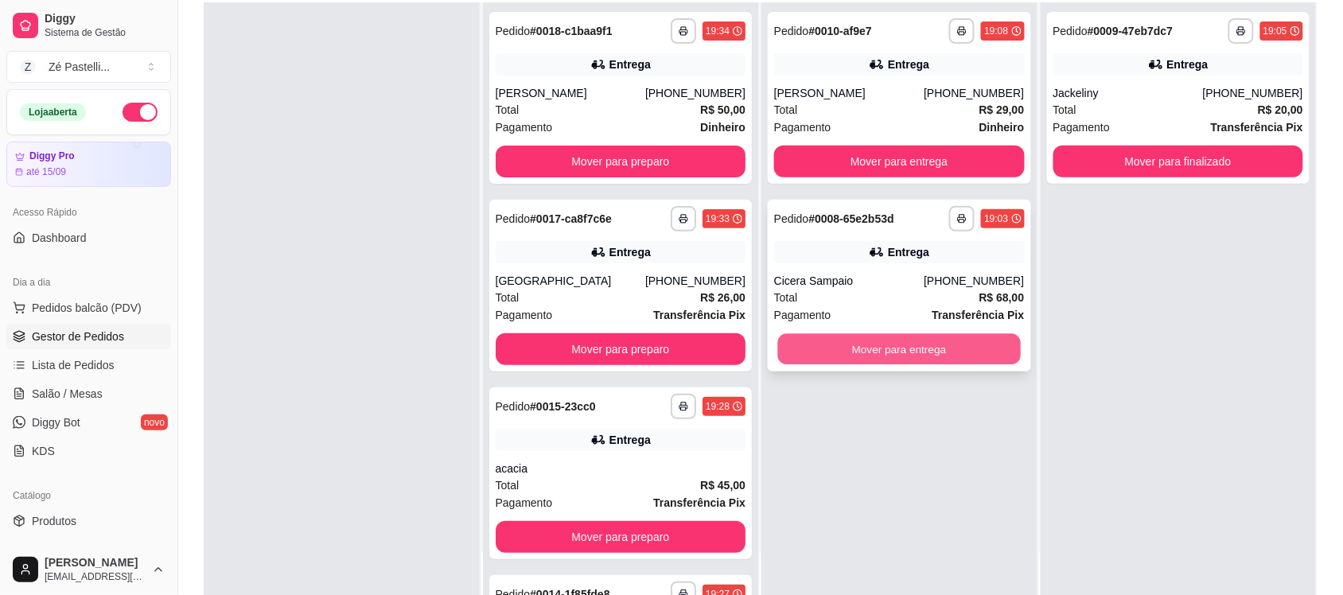
click at [840, 351] on button "Mover para entrega" at bounding box center [899, 349] width 243 height 31
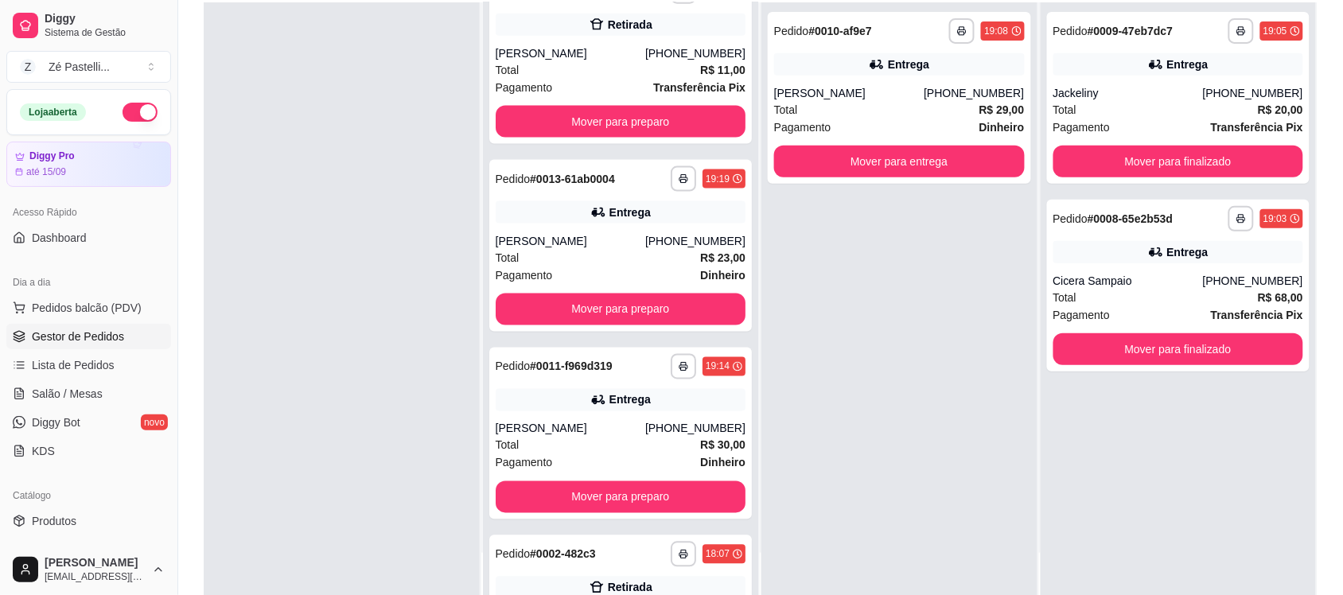
scroll to position [601, 0]
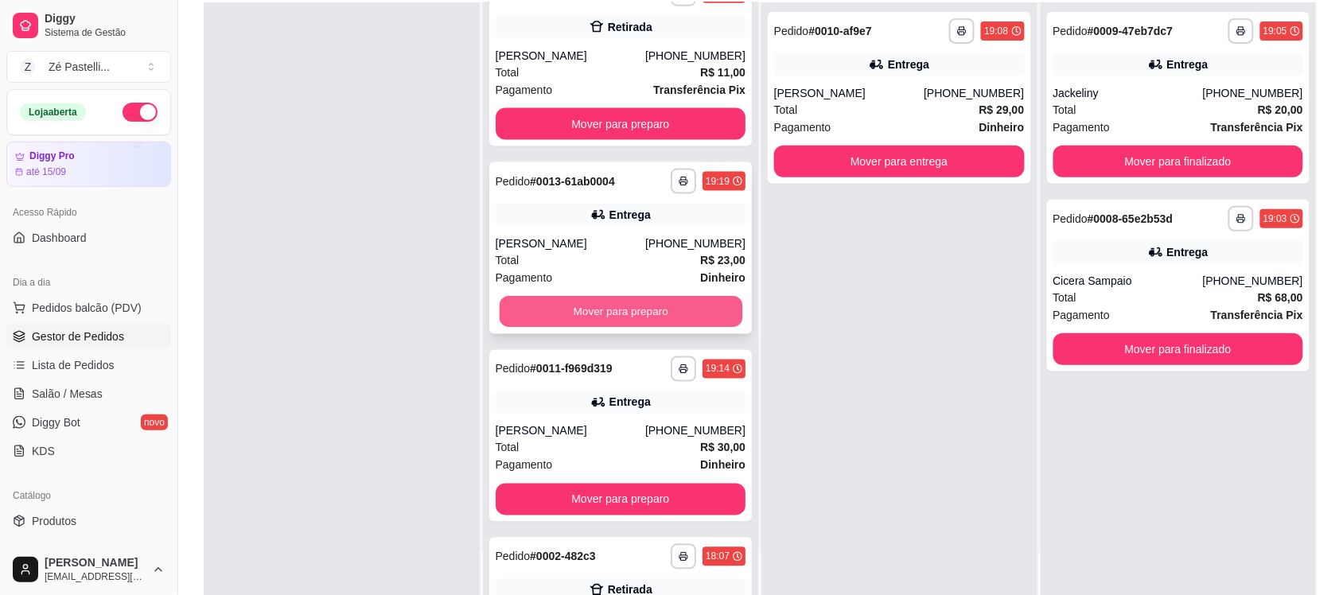
click at [532, 311] on button "Mover para preparo" at bounding box center [620, 312] width 243 height 31
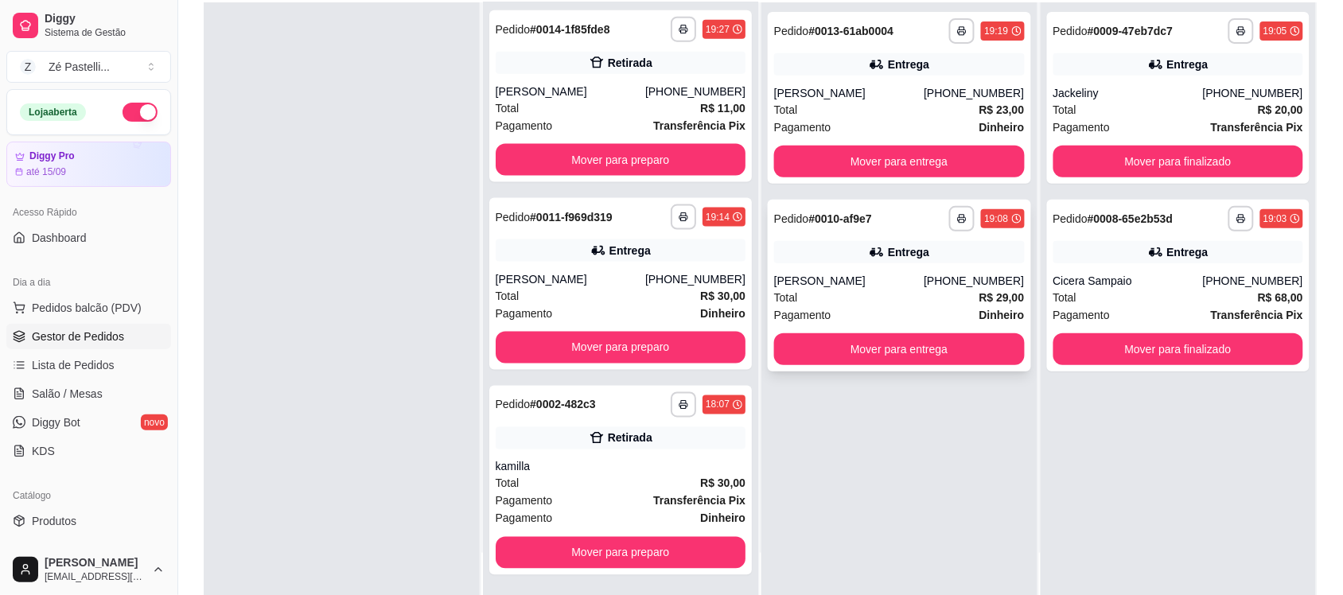
scroll to position [563, 0]
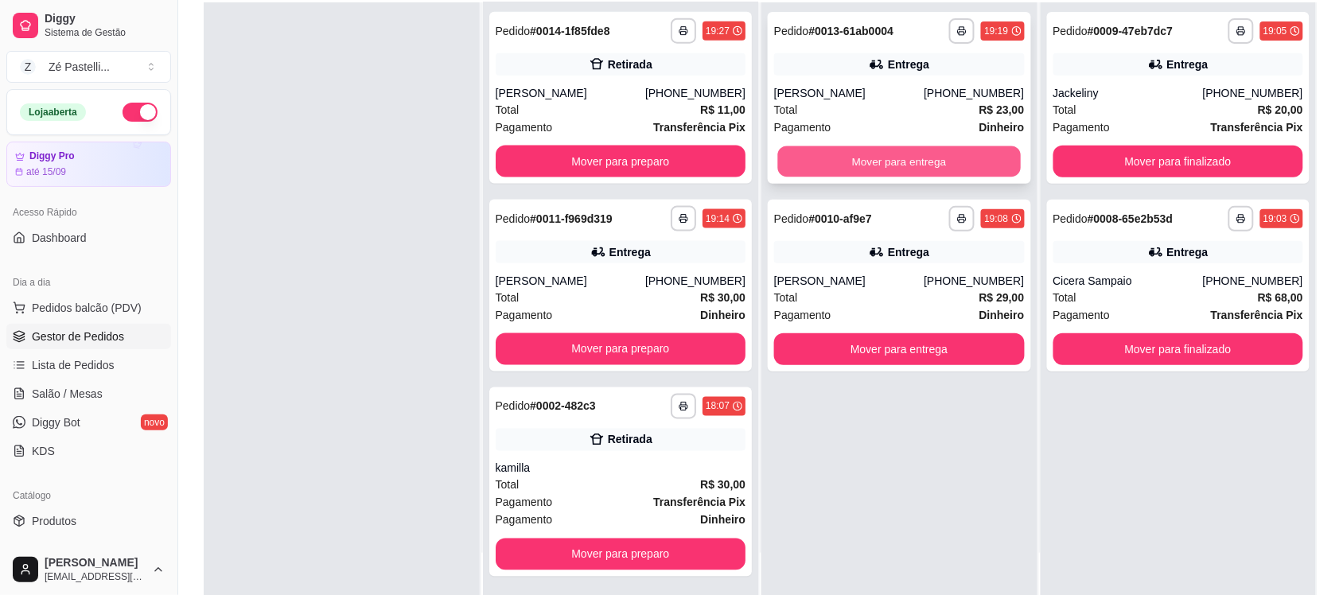
click at [798, 157] on button "Mover para entrega" at bounding box center [899, 161] width 243 height 31
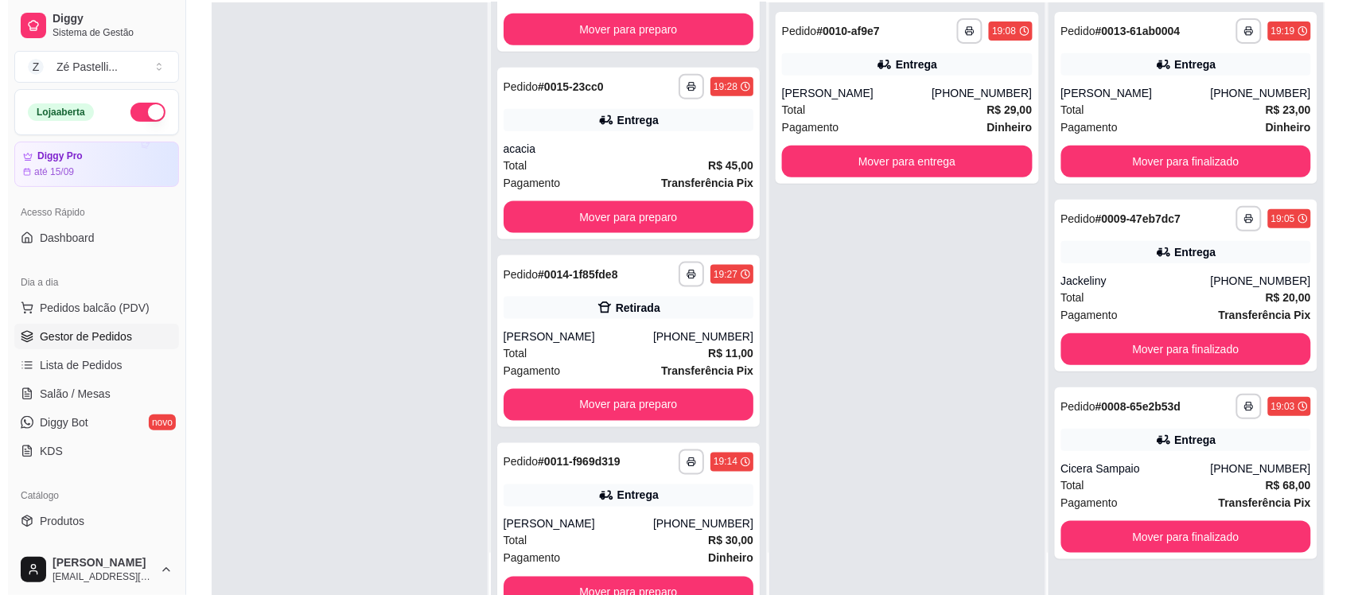
scroll to position [505, 0]
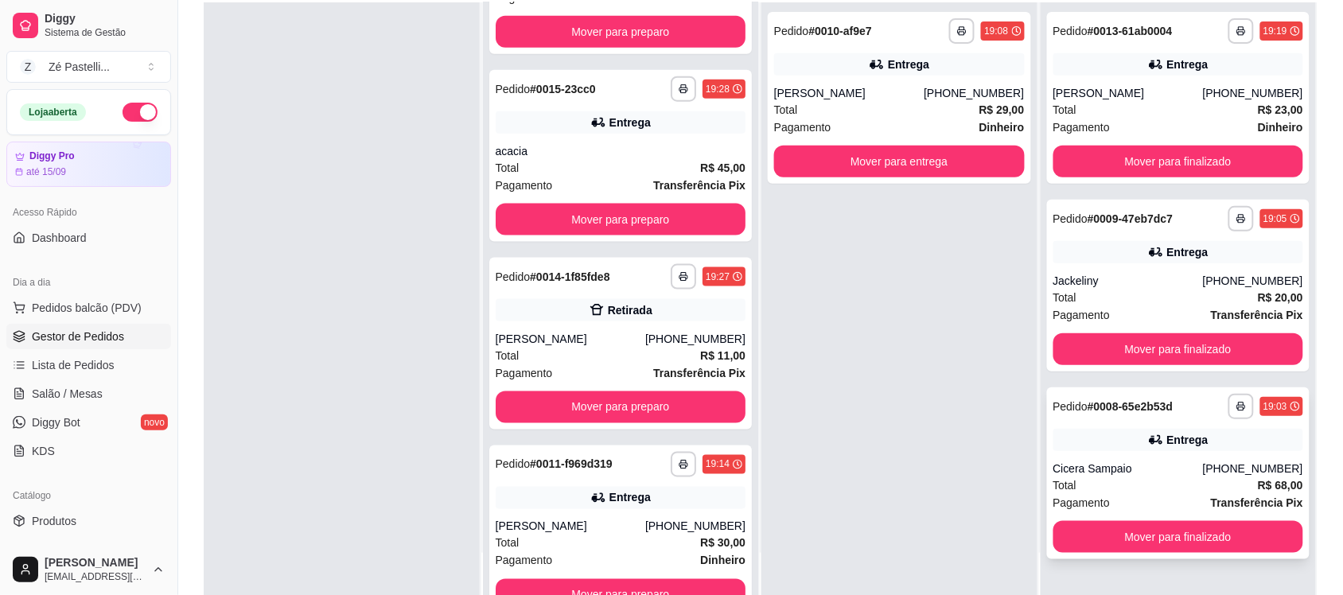
click at [1102, 479] on div "Total R$ 68,00" at bounding box center [1179, 486] width 251 height 18
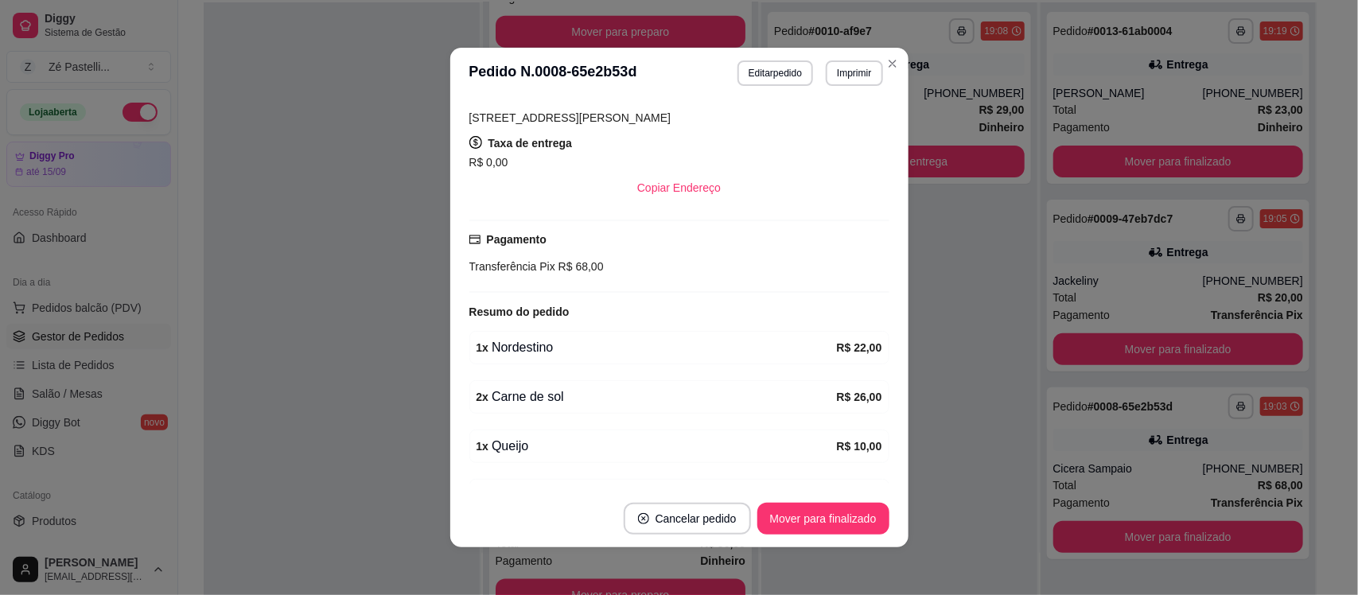
scroll to position [281, 0]
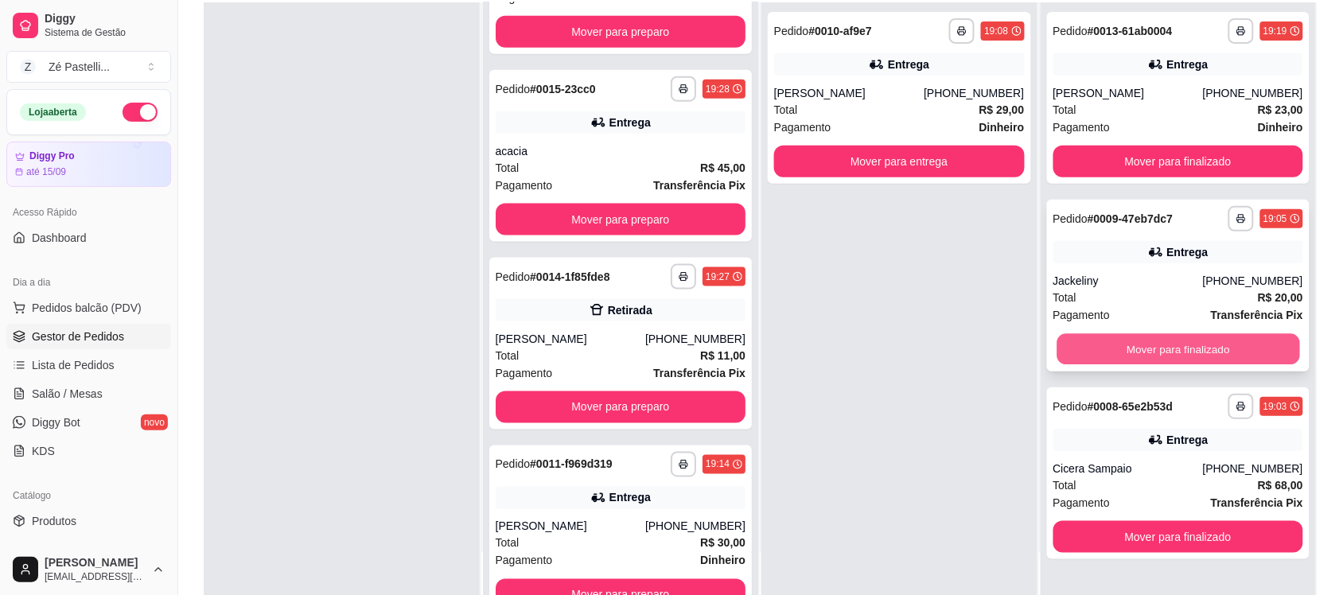
click at [1124, 334] on button "Mover para finalizado" at bounding box center [1178, 349] width 243 height 31
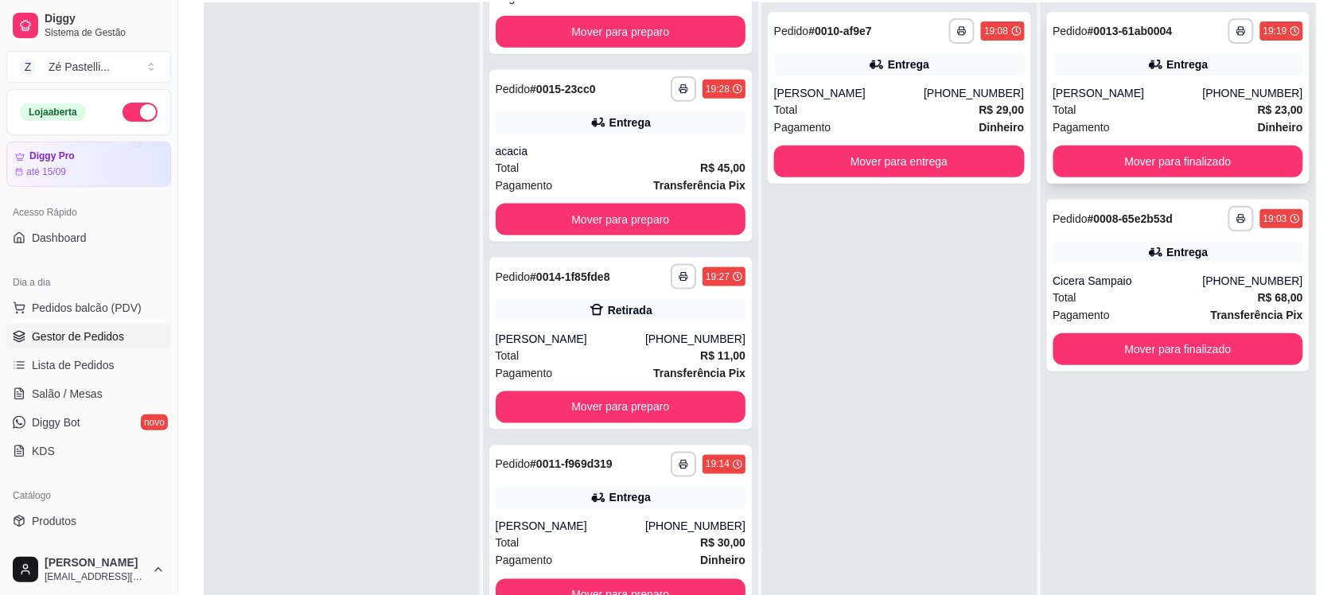
click at [1084, 56] on div "Entrega" at bounding box center [1179, 64] width 251 height 22
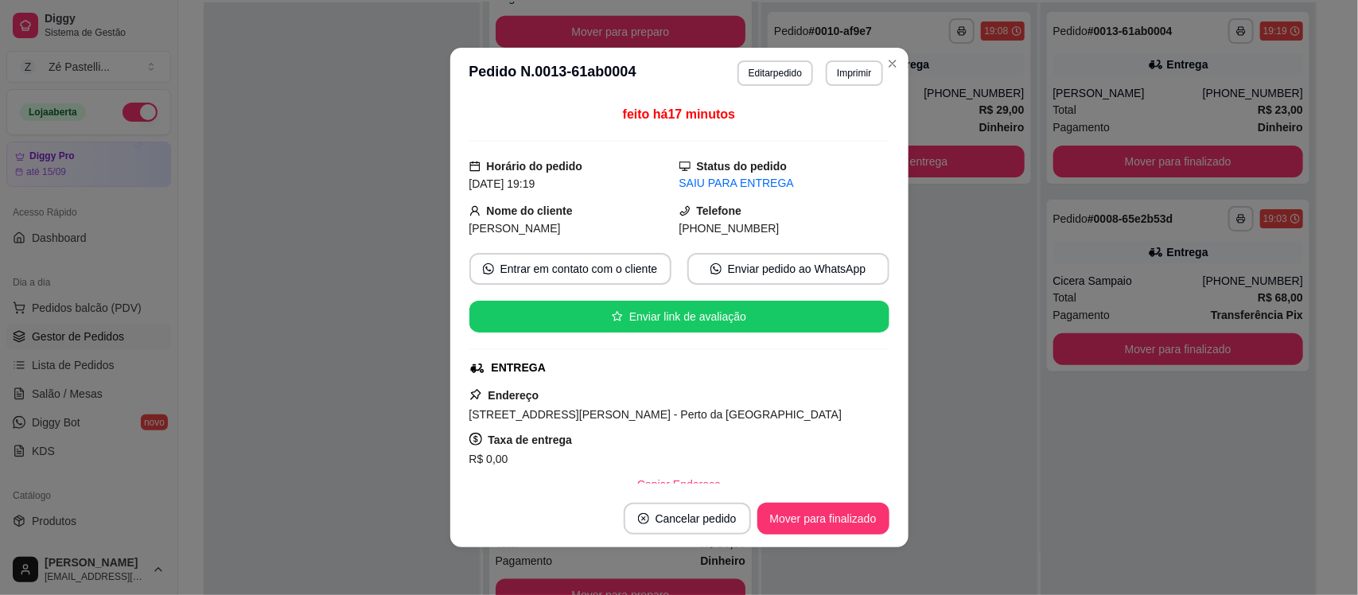
drag, startPoint x: 883, startPoint y: 150, endPoint x: 872, endPoint y: 166, distance: 19.4
click at [872, 166] on div "feito há 17 minutos Horário do pedido 07/09/2025 19:19 Status do pedido SAIU PA…" at bounding box center [679, 295] width 458 height 392
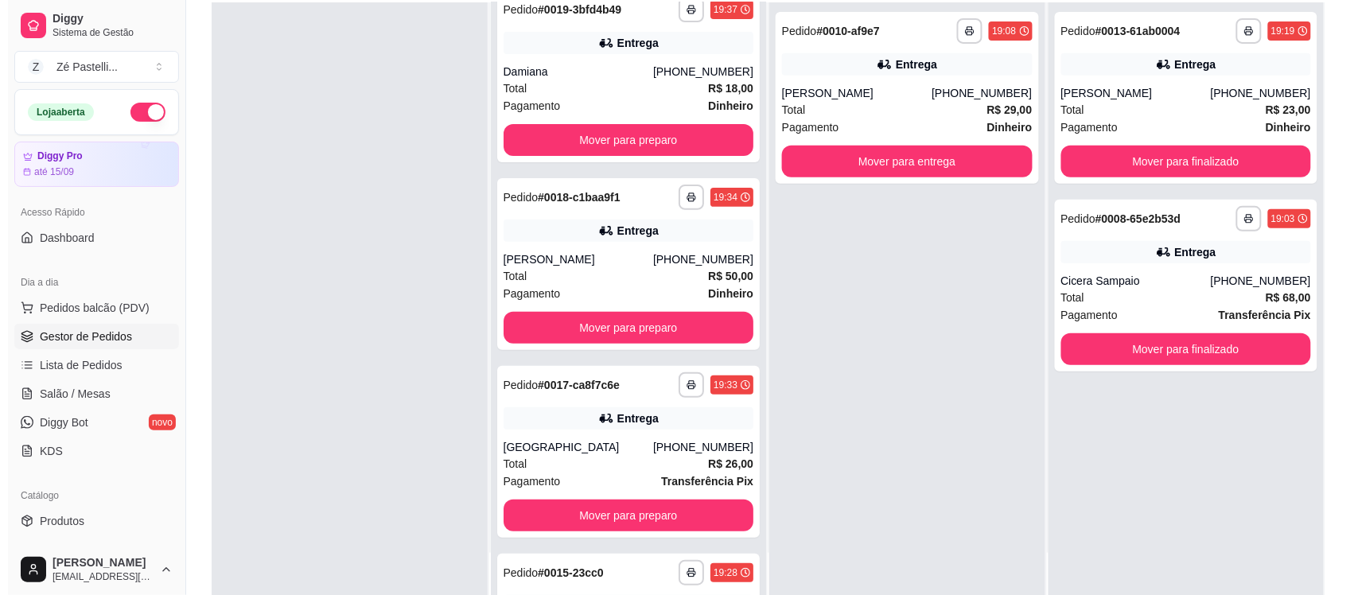
scroll to position [0, 0]
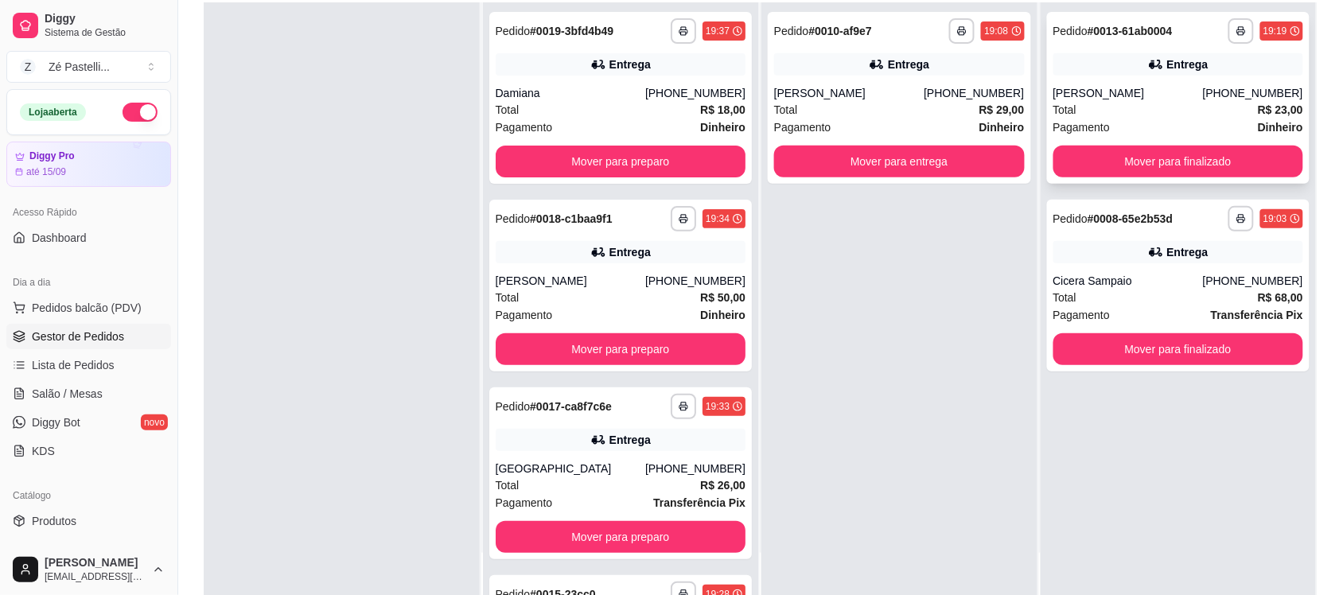
click at [1136, 78] on div "**********" at bounding box center [1178, 98] width 263 height 172
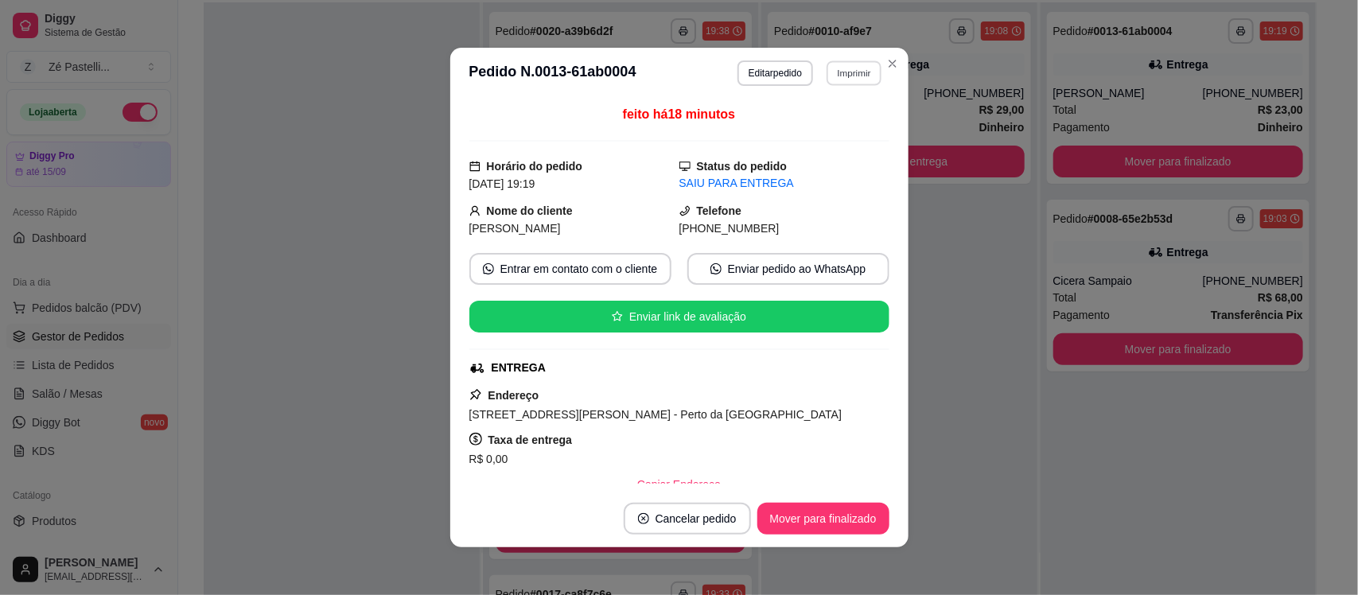
click at [856, 80] on button "Imprimir" at bounding box center [854, 72] width 55 height 25
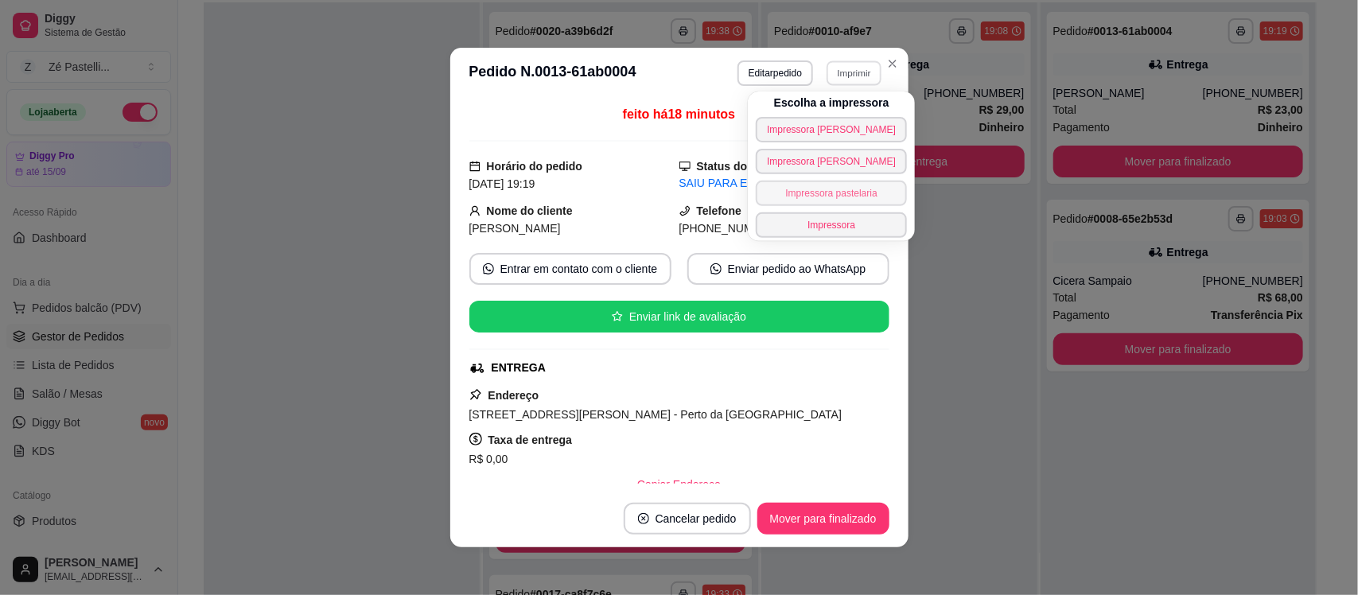
click at [801, 181] on button "Impressora pastelaria" at bounding box center [831, 193] width 151 height 25
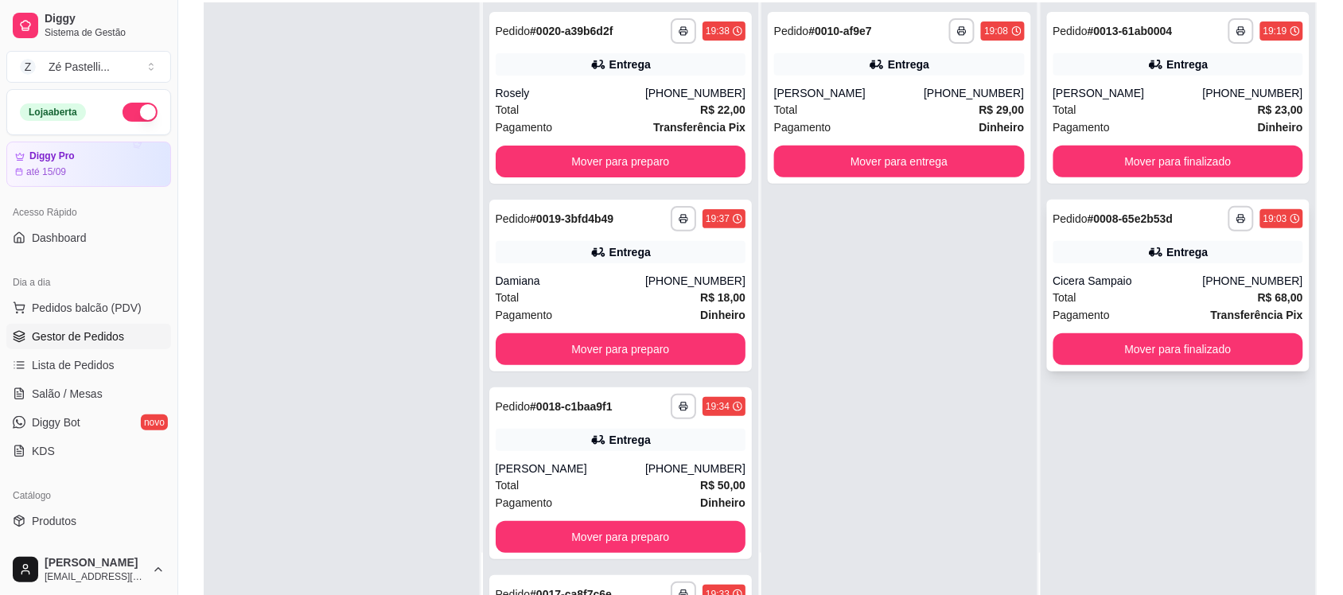
click at [1096, 273] on div "Cicera Sampaio" at bounding box center [1129, 281] width 150 height 16
click at [86, 499] on div "Catálogo" at bounding box center [88, 495] width 165 height 25
click at [84, 534] on link "Produtos" at bounding box center [88, 520] width 165 height 25
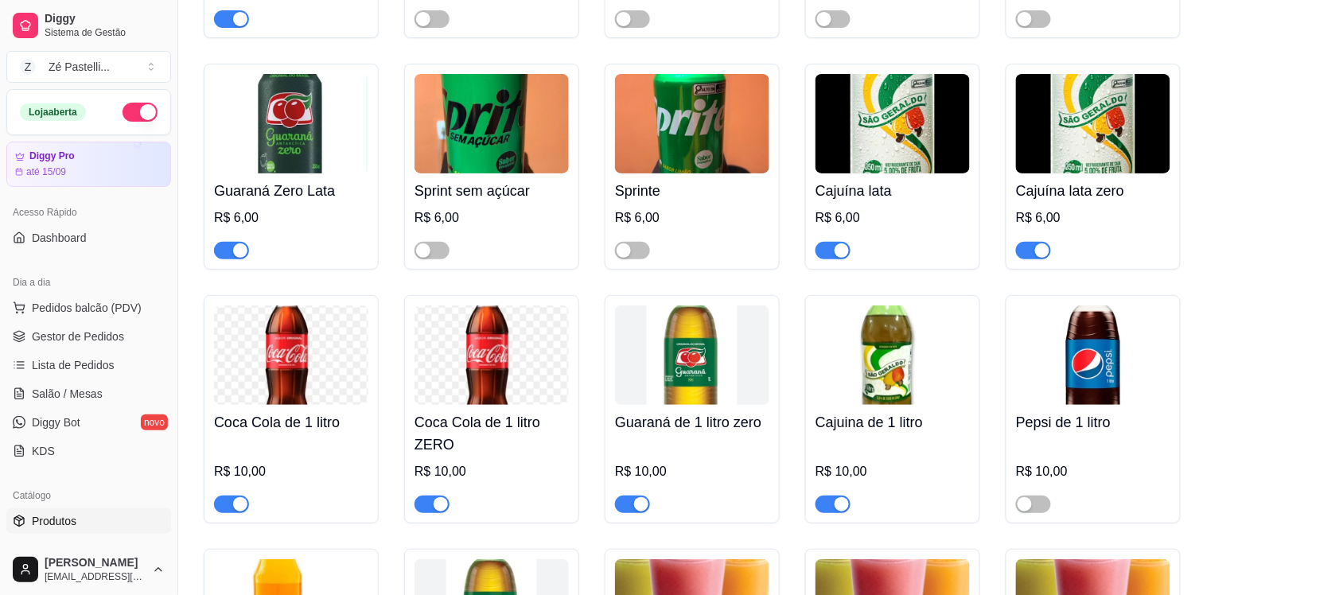
scroll to position [3832, 0]
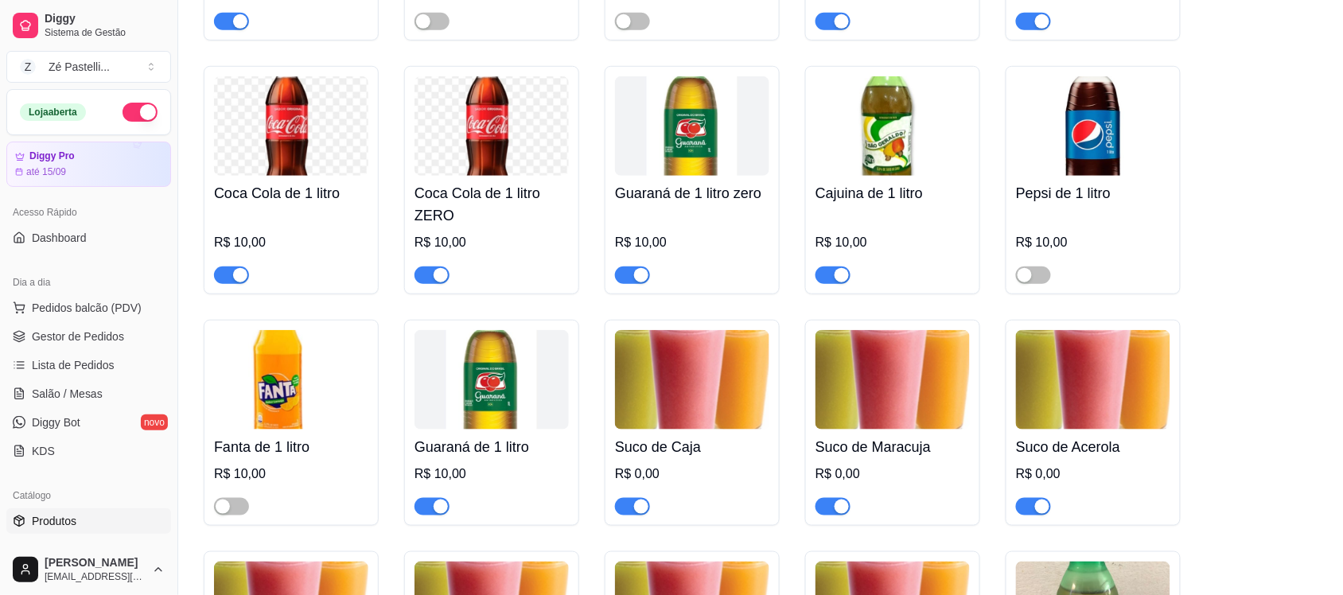
click at [430, 284] on span "button" at bounding box center [432, 276] width 35 height 18
click at [78, 331] on span "Gestor de Pedidos" at bounding box center [78, 337] width 92 height 16
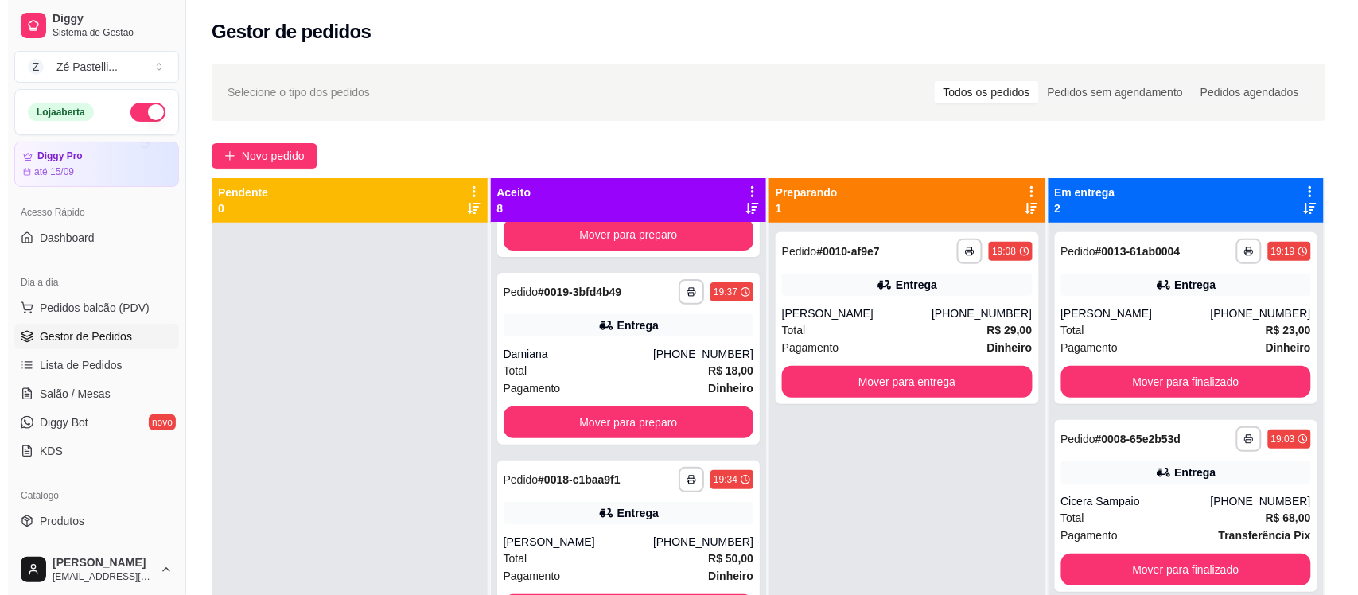
scroll to position [208, 0]
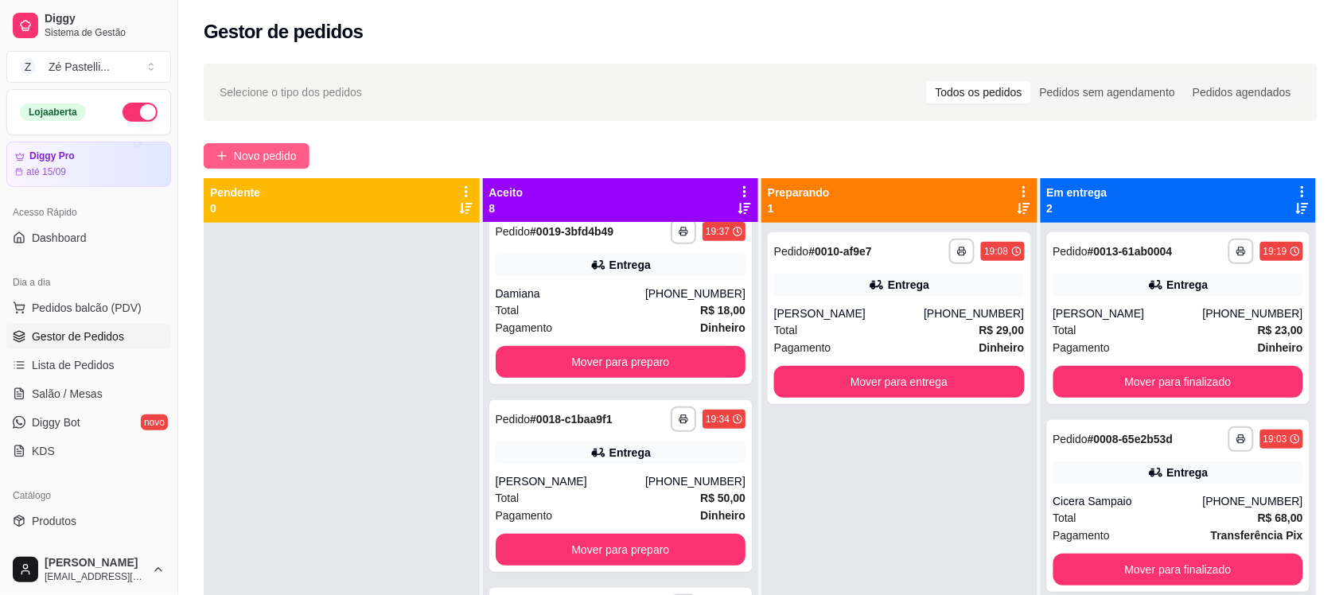
click at [267, 151] on span "Novo pedido" at bounding box center [265, 156] width 63 height 18
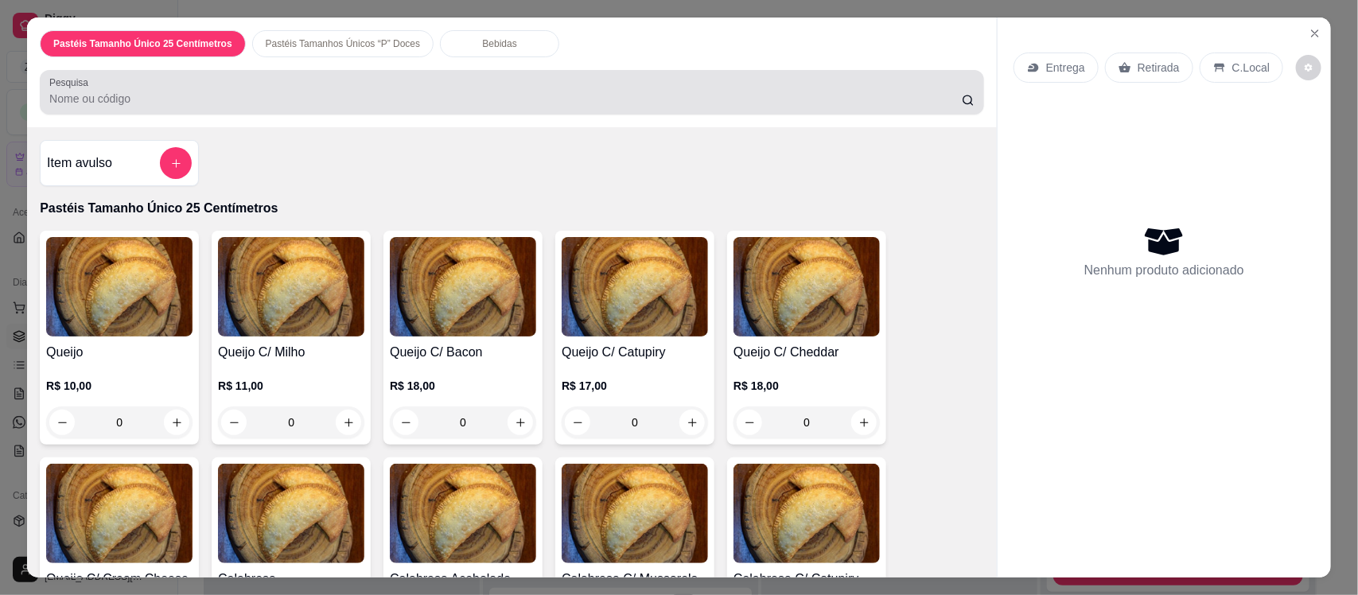
click at [454, 114] on div "Pesquisa" at bounding box center [512, 92] width 945 height 45
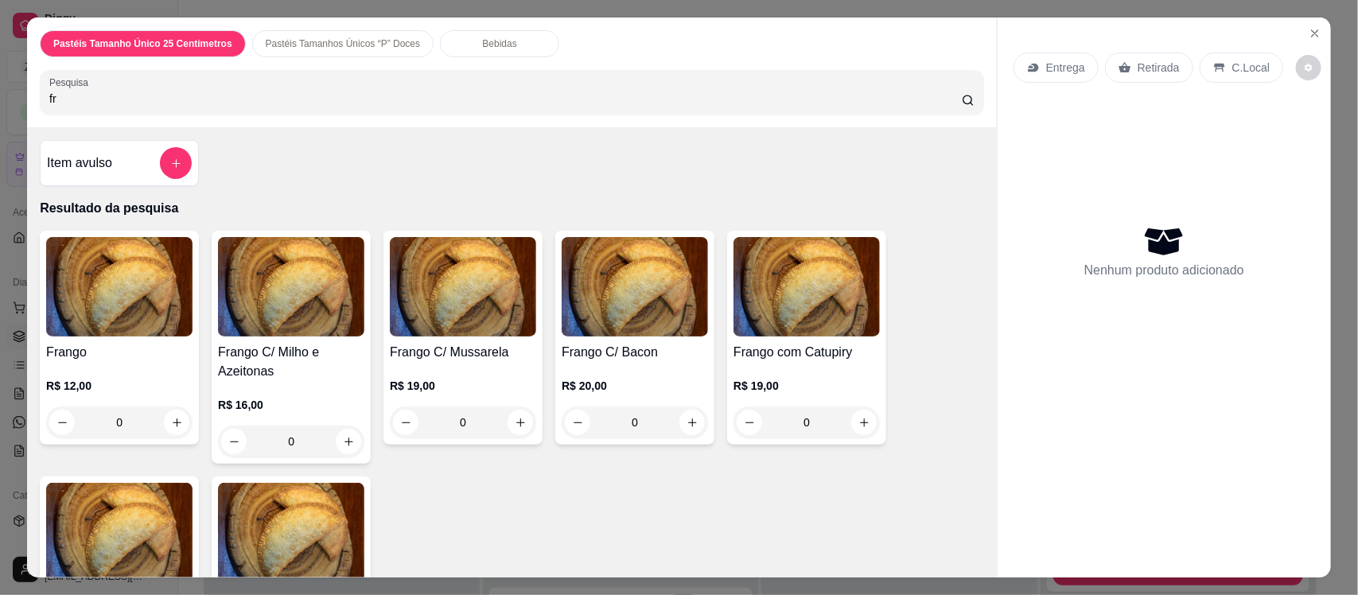
type input "fr"
click at [81, 275] on img at bounding box center [119, 286] width 146 height 99
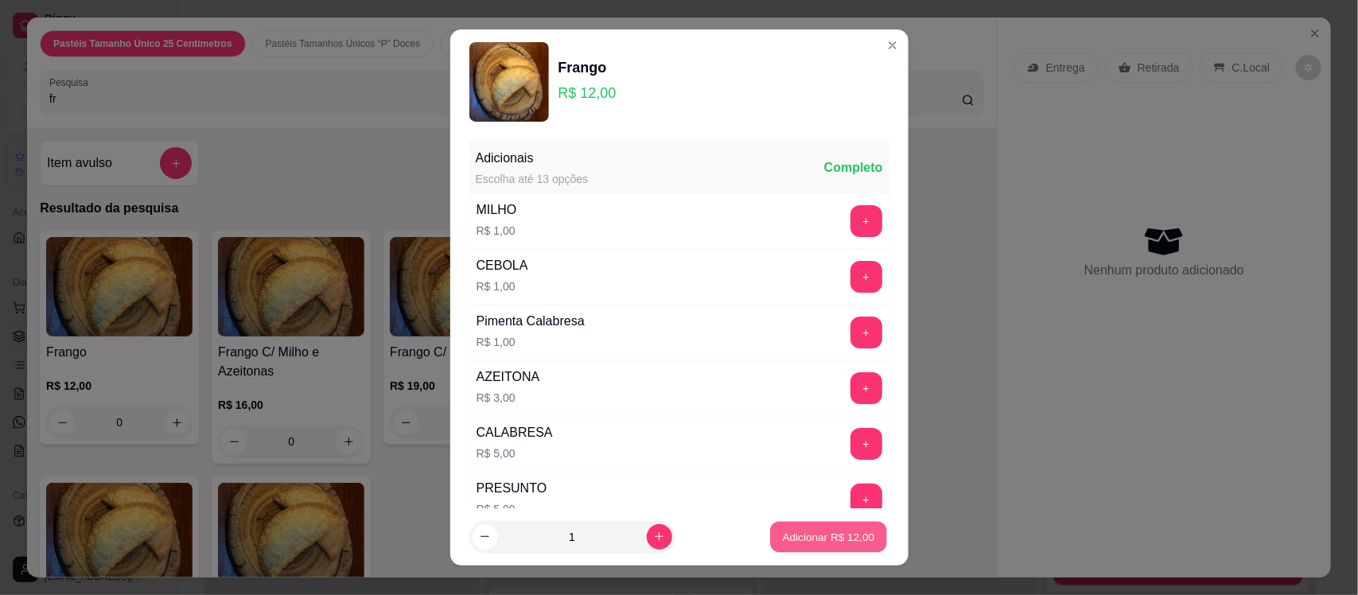
click at [822, 534] on p "Adicionar R$ 12,00" at bounding box center [829, 536] width 92 height 15
type input "1"
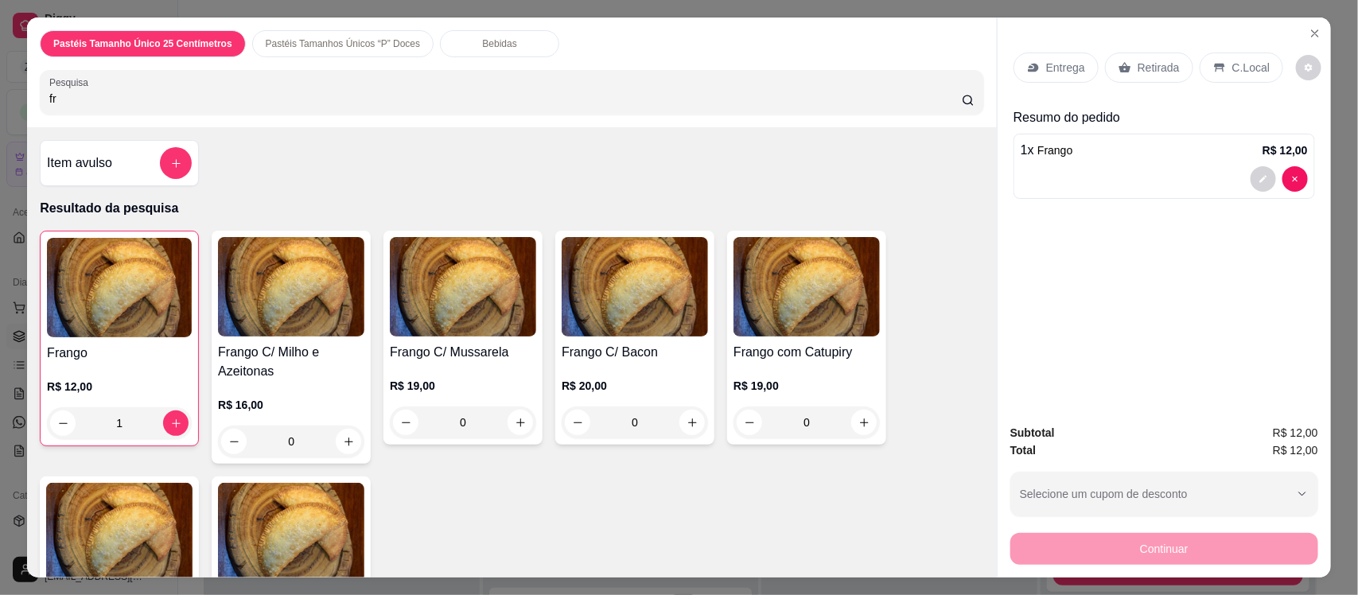
click at [1028, 72] on icon at bounding box center [1033, 68] width 10 height 9
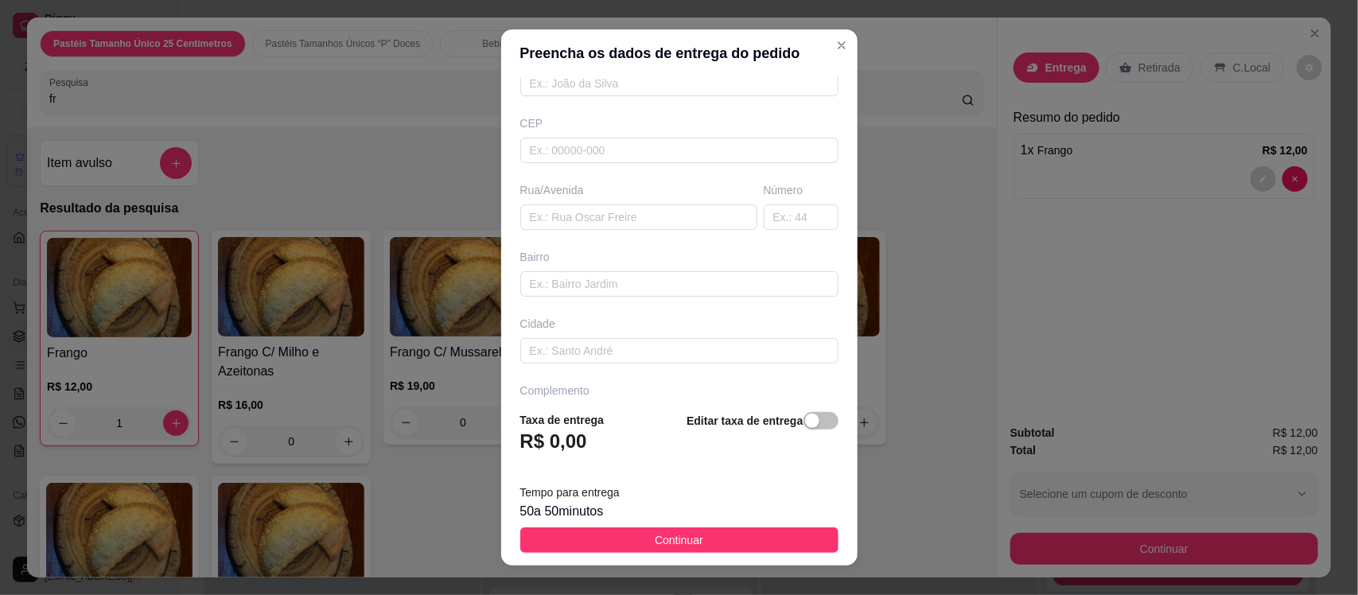
scroll to position [217, 0]
click at [805, 424] on div "button" at bounding box center [812, 421] width 14 height 14
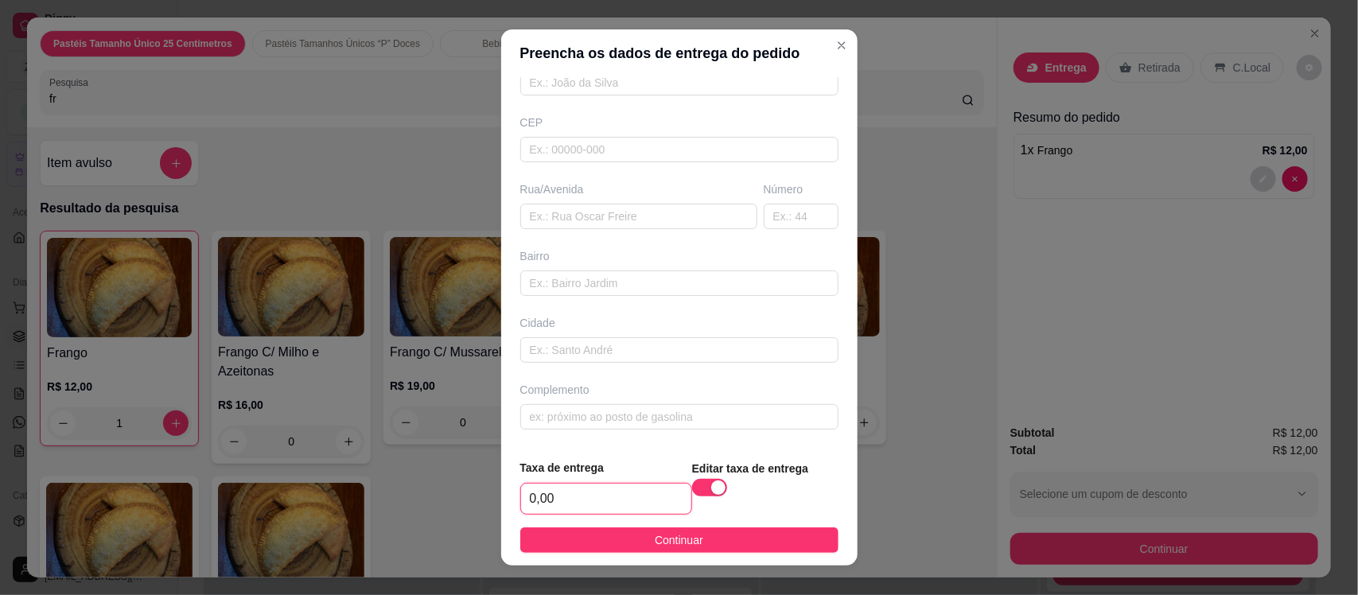
click at [567, 501] on input "0,00" at bounding box center [606, 499] width 170 height 30
type input "3,00"
click at [690, 541] on button "Continuar" at bounding box center [679, 540] width 318 height 25
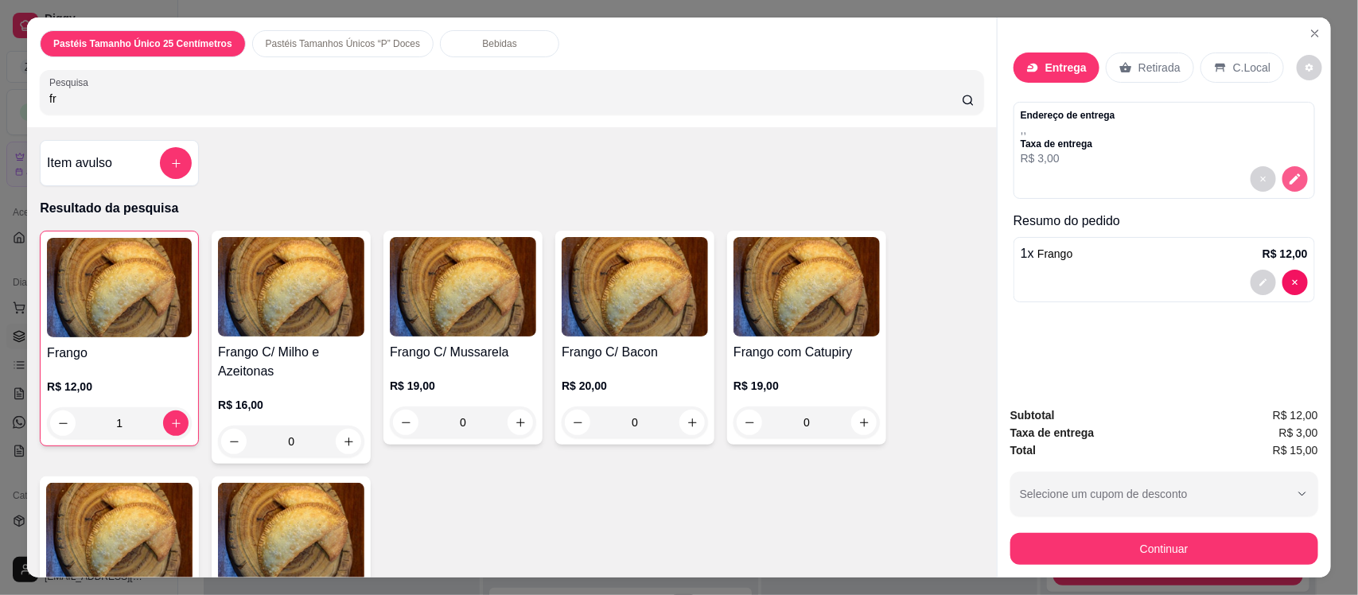
click at [1290, 177] on icon "decrease-product-quantity" at bounding box center [1295, 179] width 14 height 14
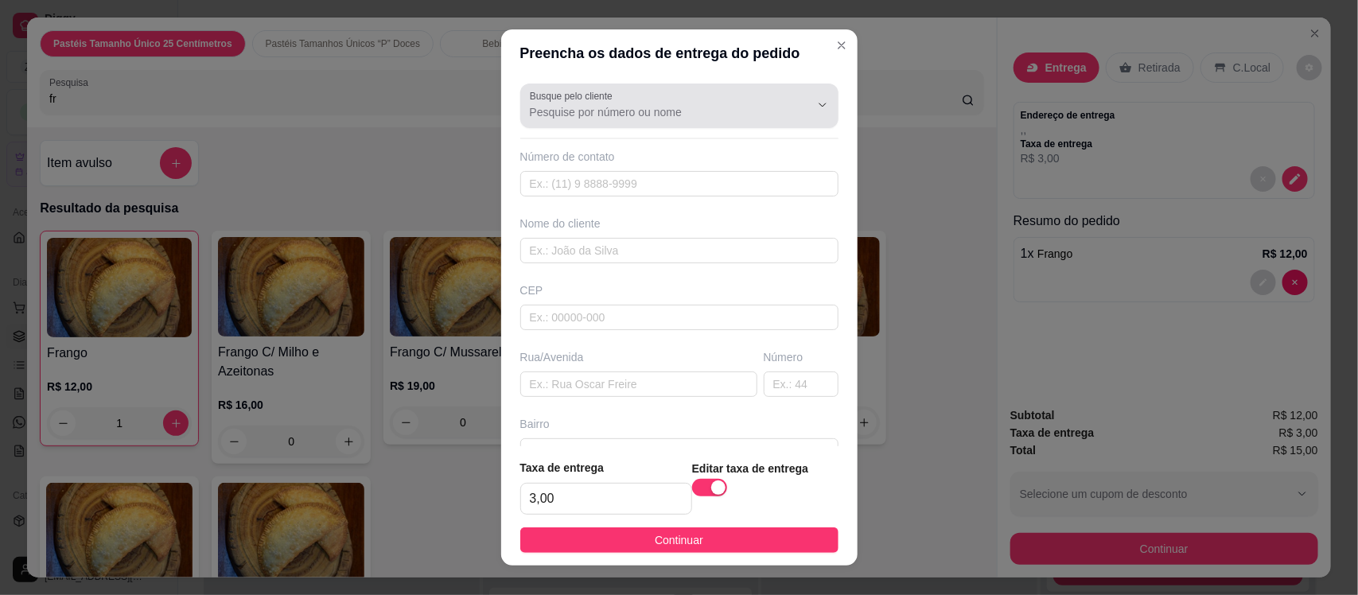
click at [701, 85] on div "Busque pelo cliente" at bounding box center [679, 106] width 318 height 45
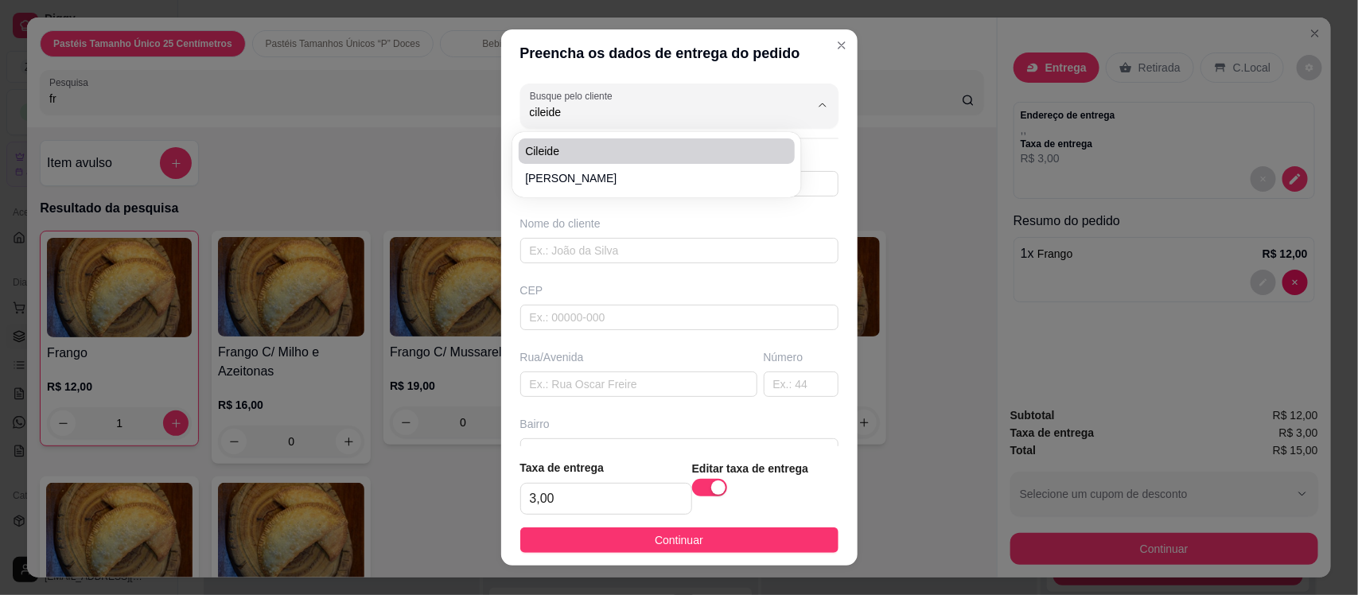
click at [664, 148] on span "Cileide" at bounding box center [648, 151] width 247 height 16
type input "Cileide"
type input "8881922968"
type input "Cileide"
type input "63200000"
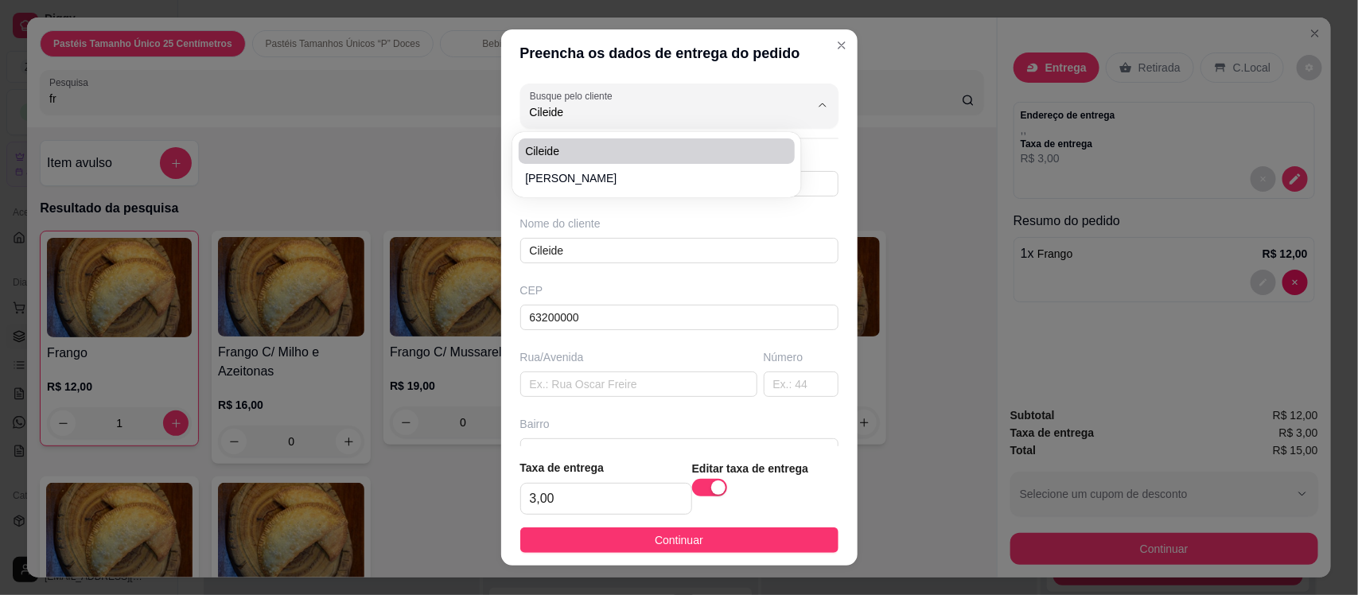
type input "[GEOGRAPHIC_DATA][PERSON_NAME]"
type input "48"
type input "Boa Vista"
type input "Missão Velha"
type input "A cima da capela de [GEOGRAPHIC_DATA]"
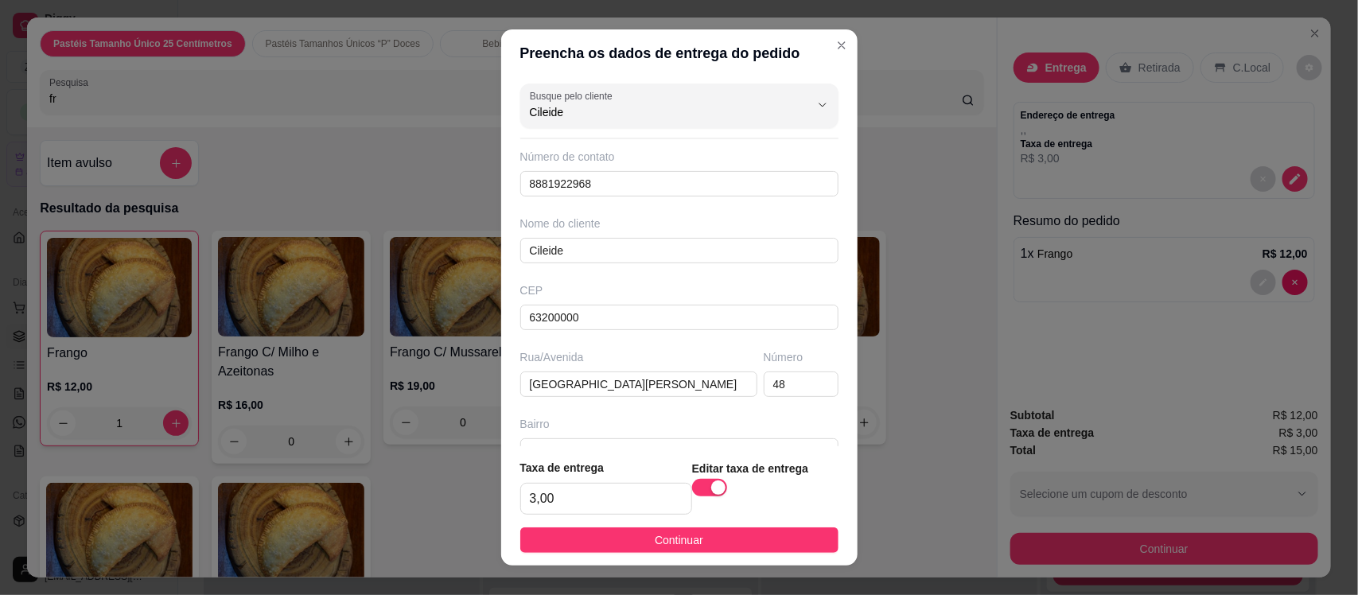
type input "Cileide"
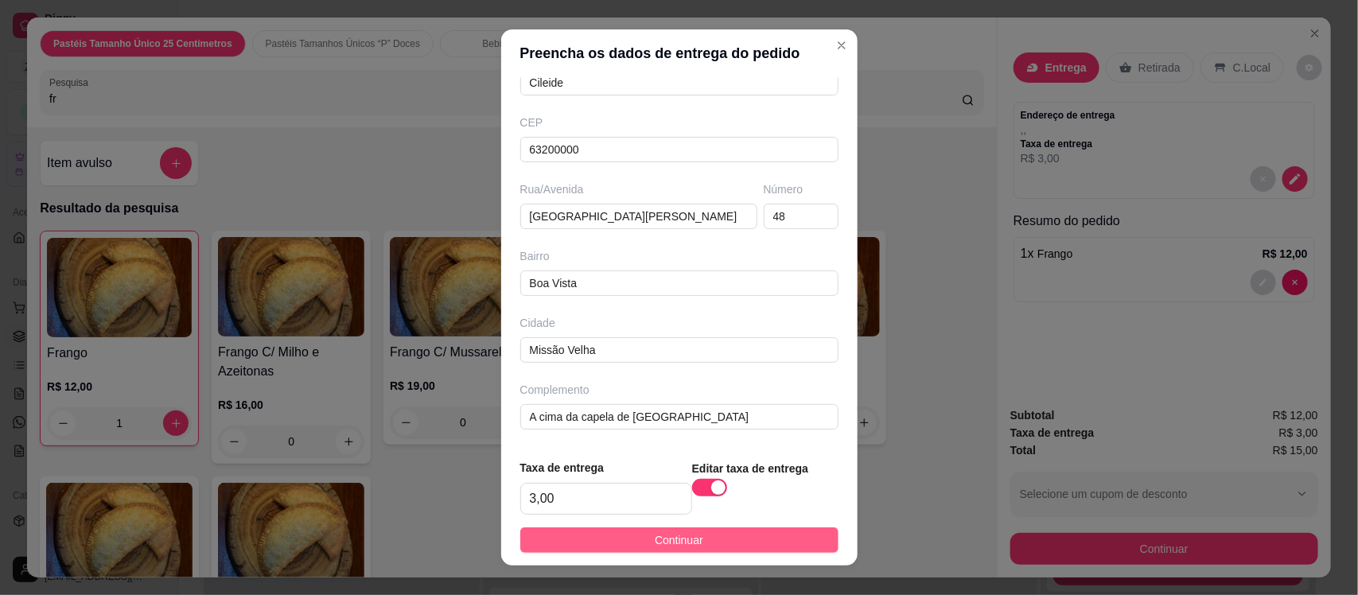
click at [704, 539] on button "Continuar" at bounding box center [679, 540] width 318 height 25
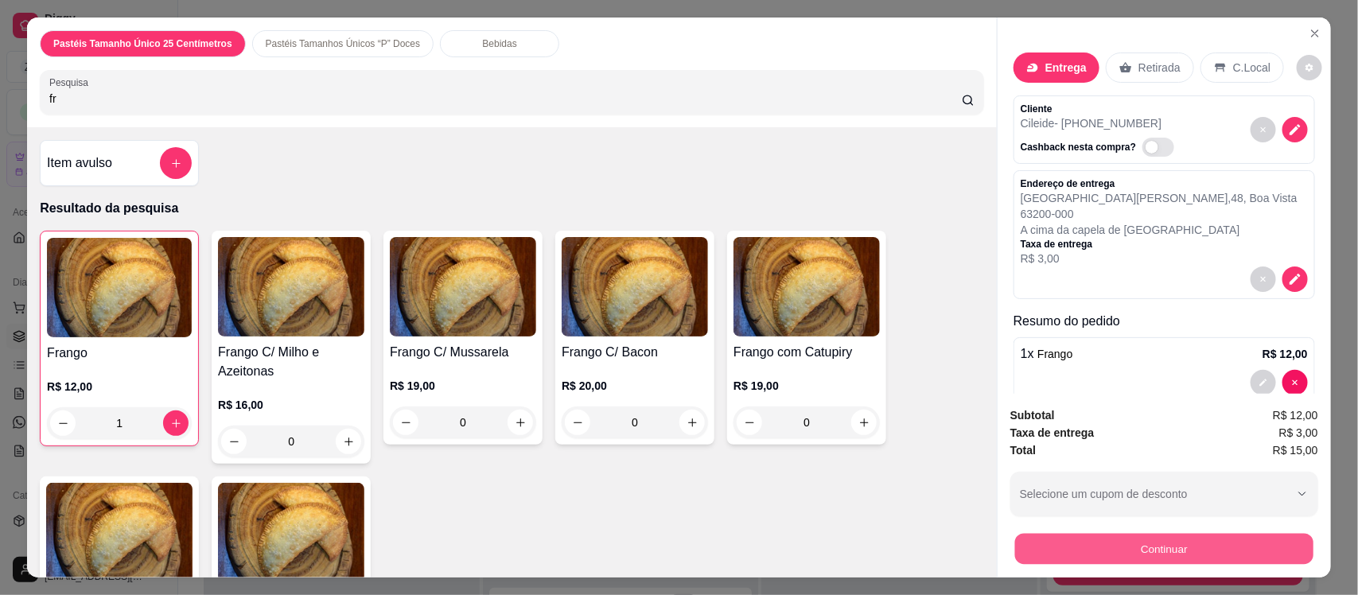
click at [1069, 555] on button "Continuar" at bounding box center [1164, 548] width 298 height 31
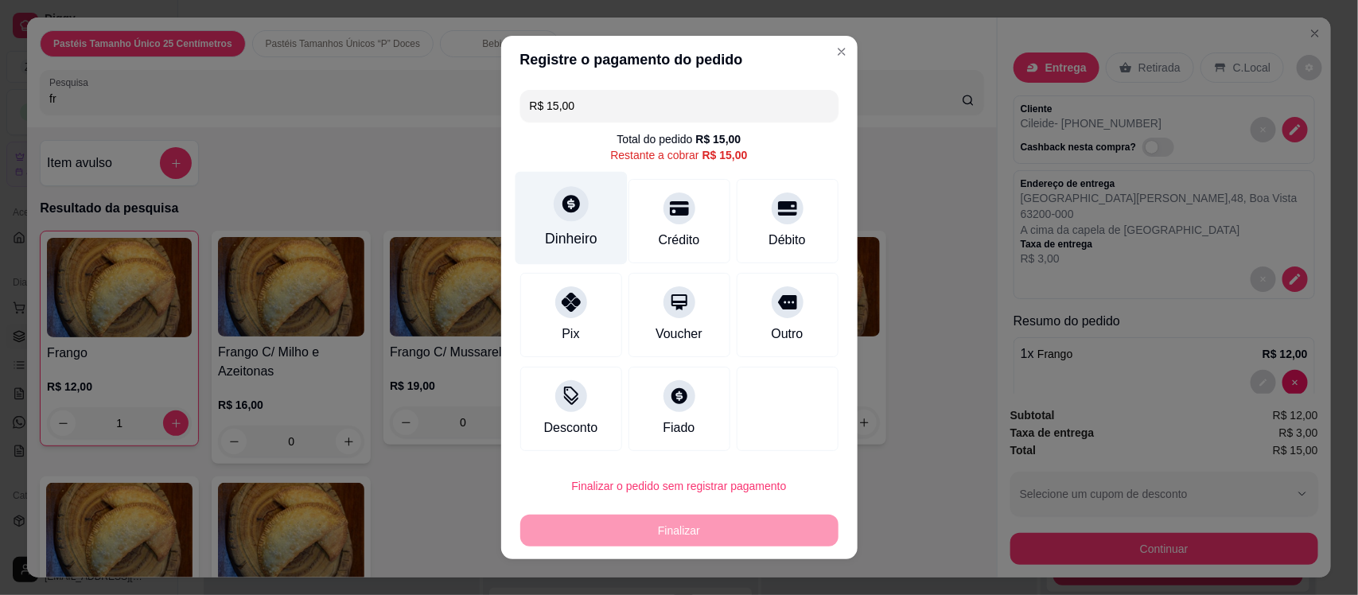
click at [560, 212] on icon at bounding box center [570, 203] width 21 height 21
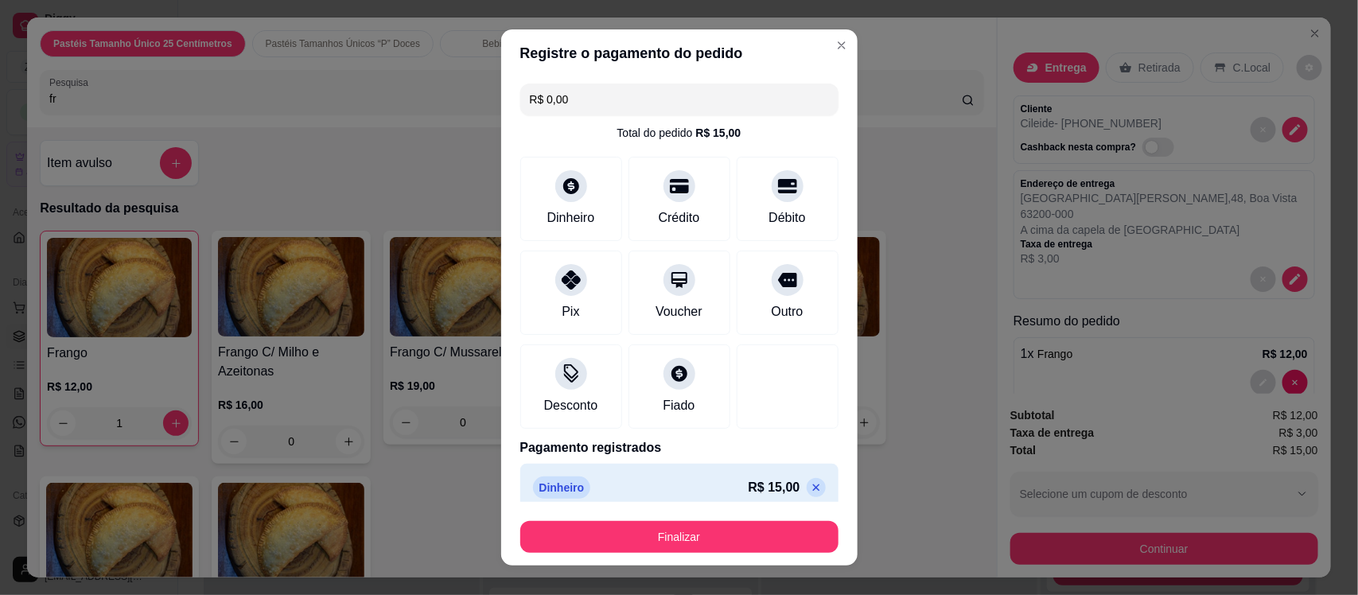
type input "R$ 0,00"
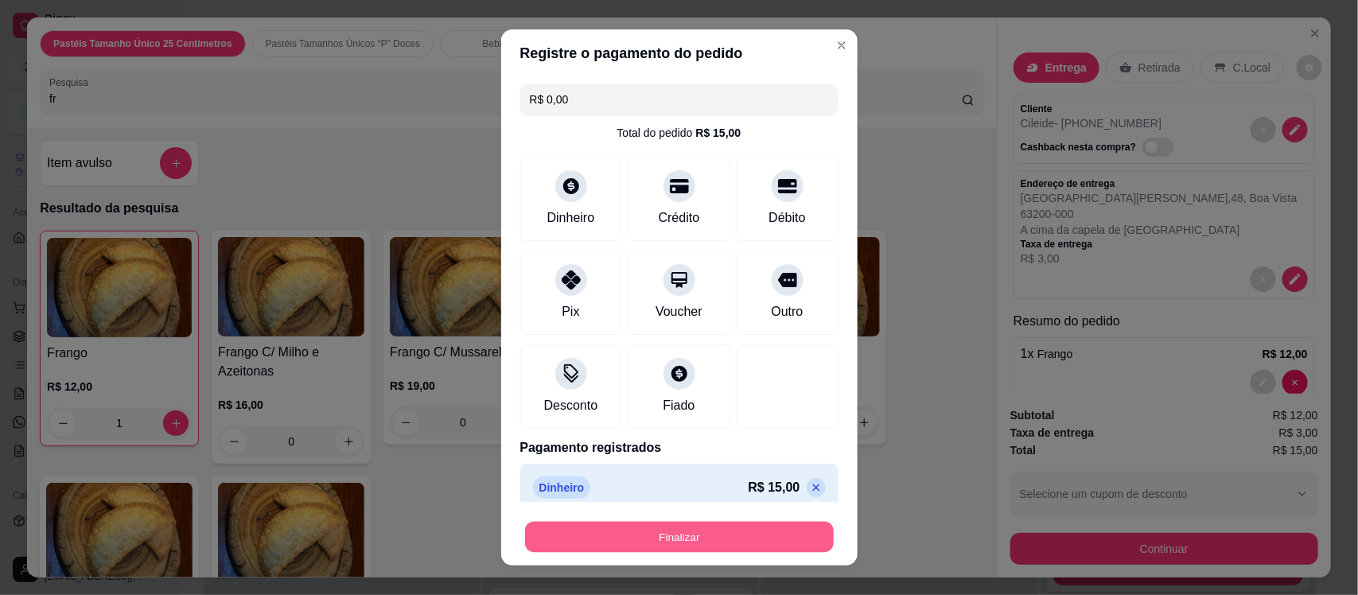
click at [711, 531] on button "Finalizar" at bounding box center [679, 536] width 309 height 31
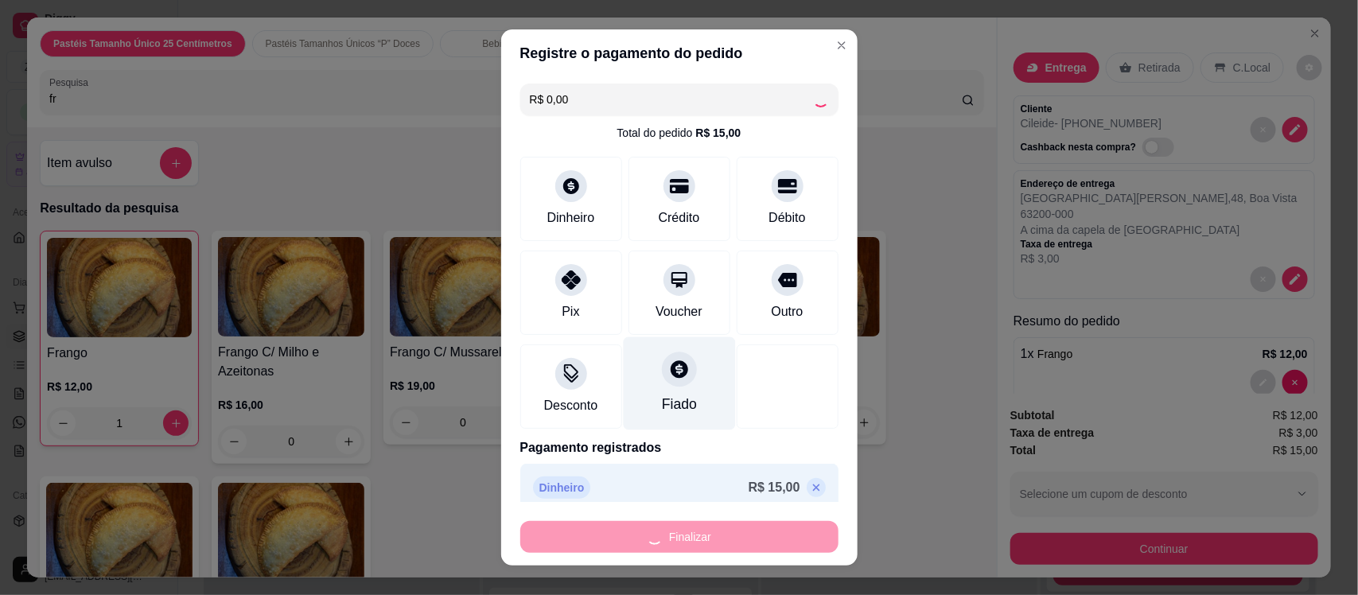
type input "0"
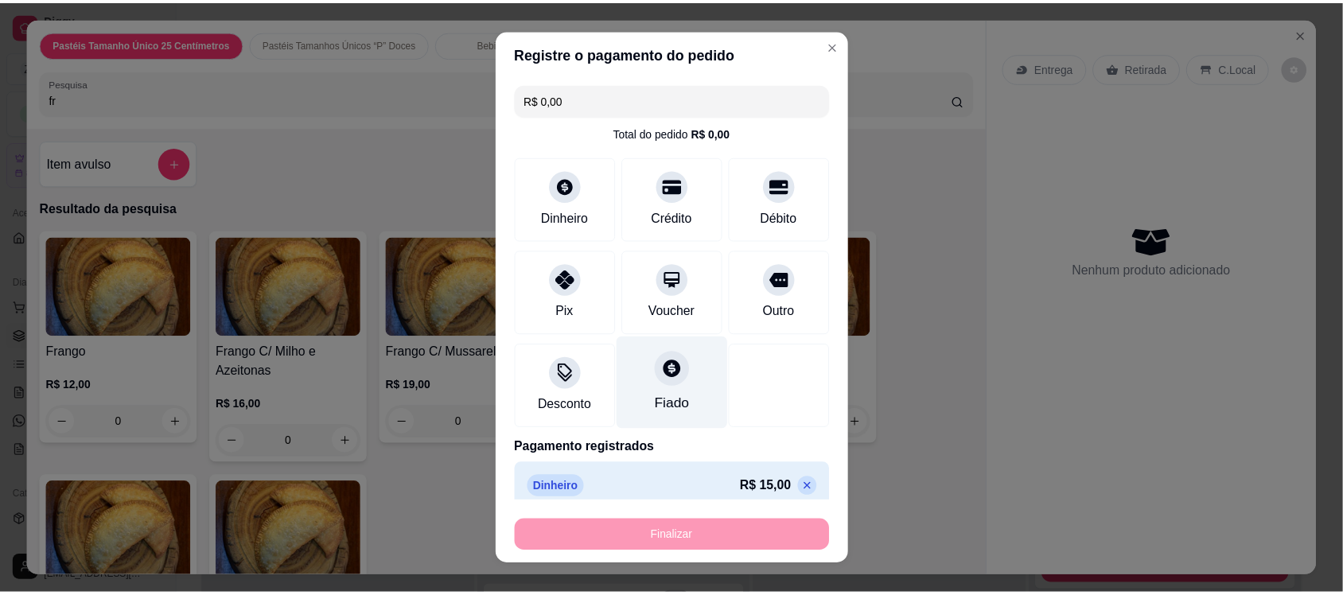
scroll to position [395, 0]
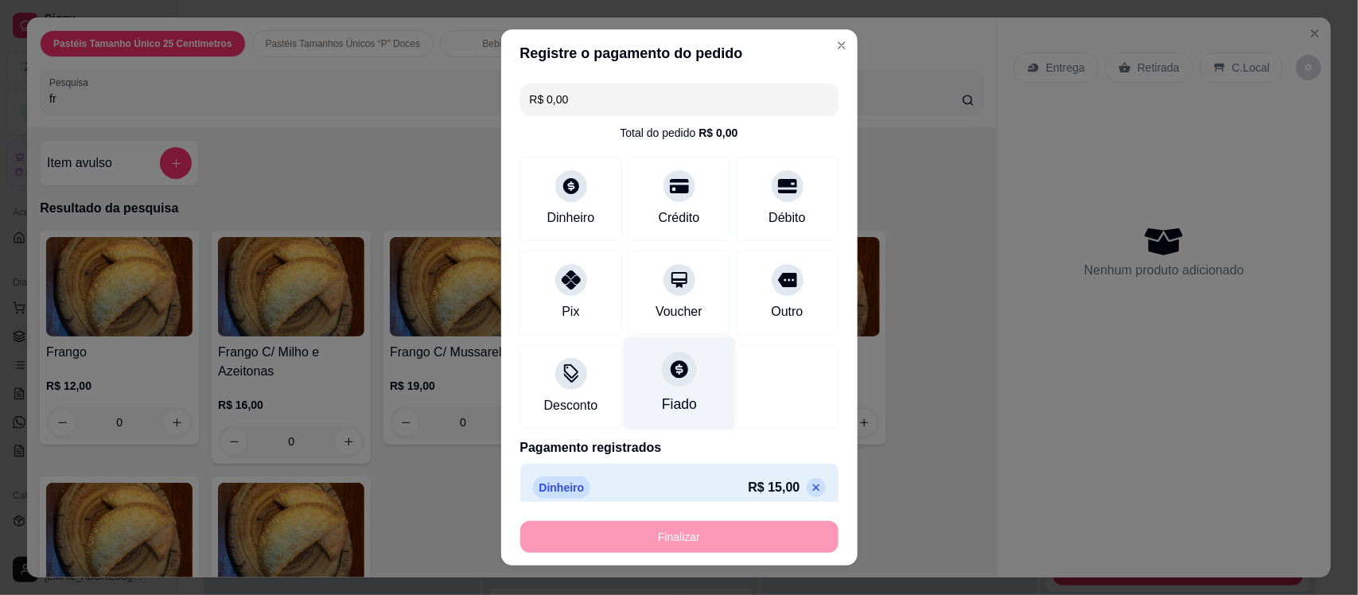
type input "-R$ 15,00"
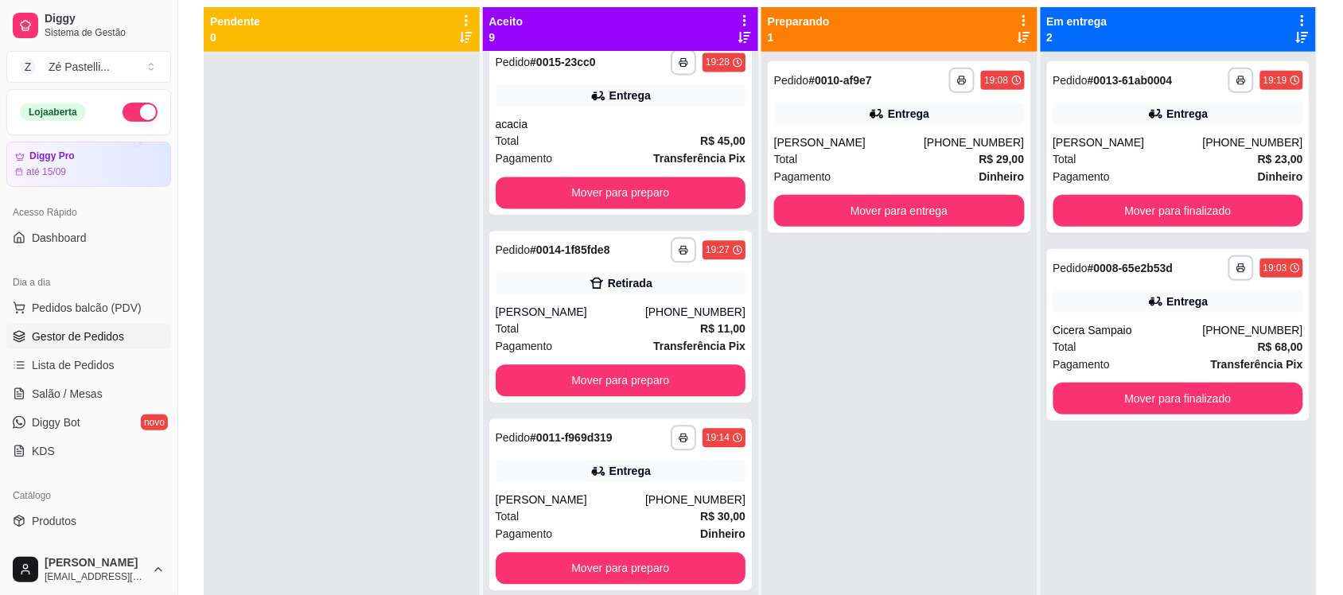
scroll to position [168, 0]
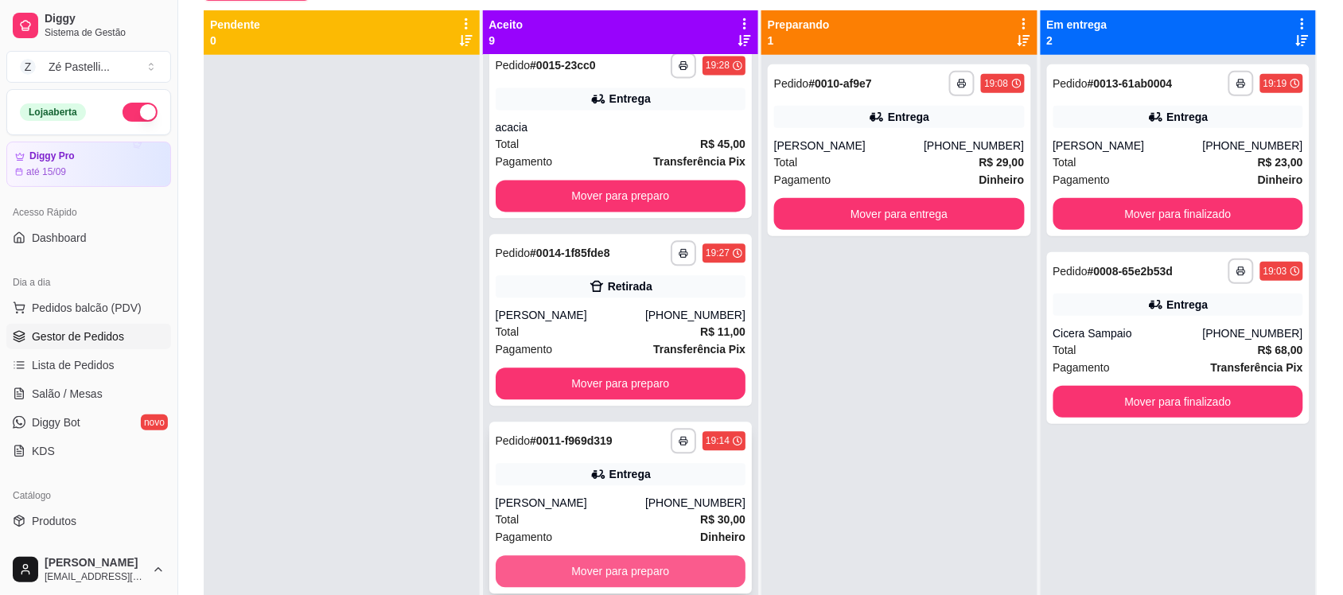
click at [665, 555] on button "Mover para preparo" at bounding box center [621, 571] width 251 height 32
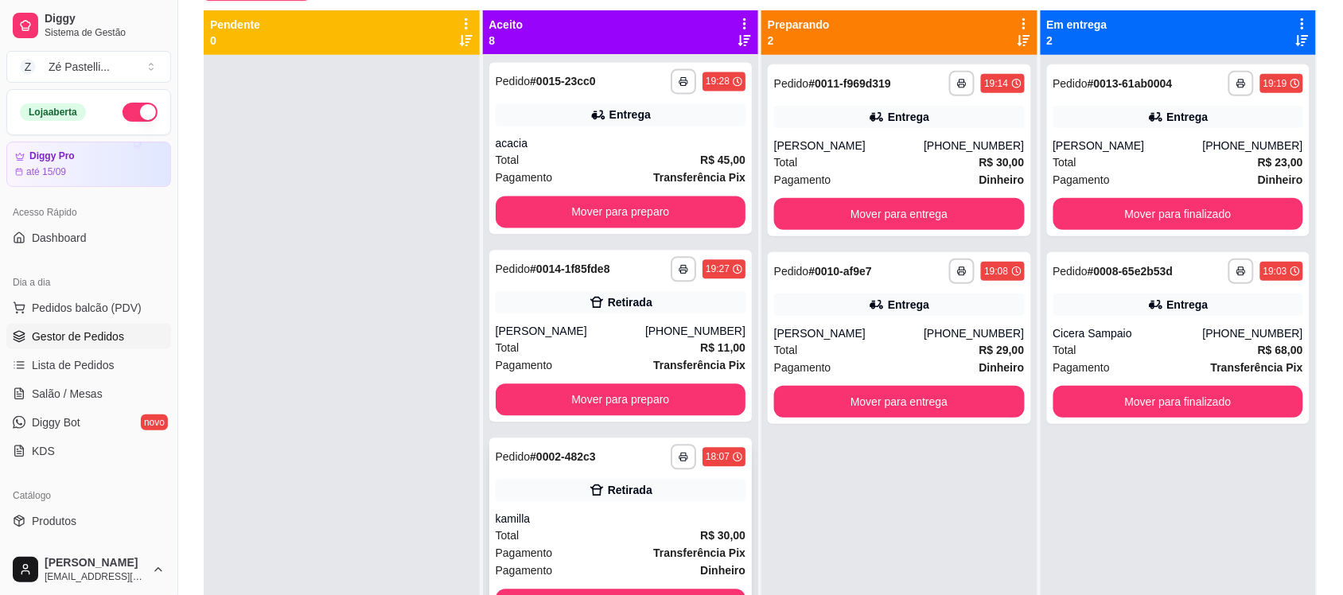
scroll to position [939, 0]
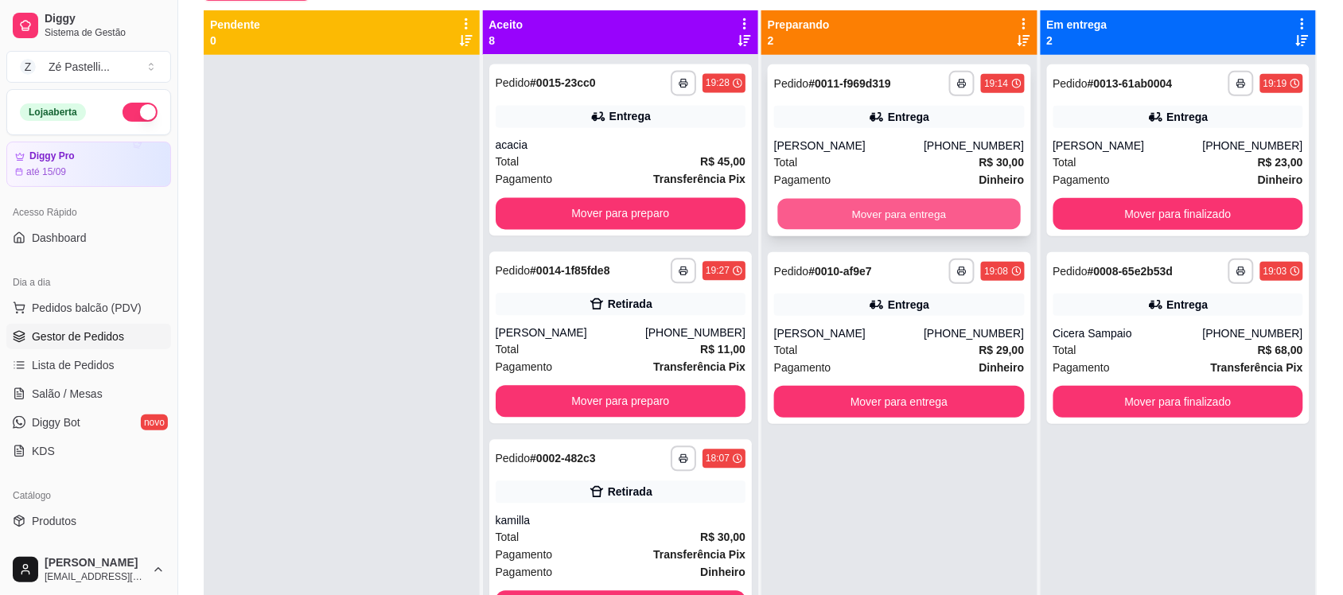
click at [836, 220] on button "Mover para entrega" at bounding box center [899, 214] width 243 height 31
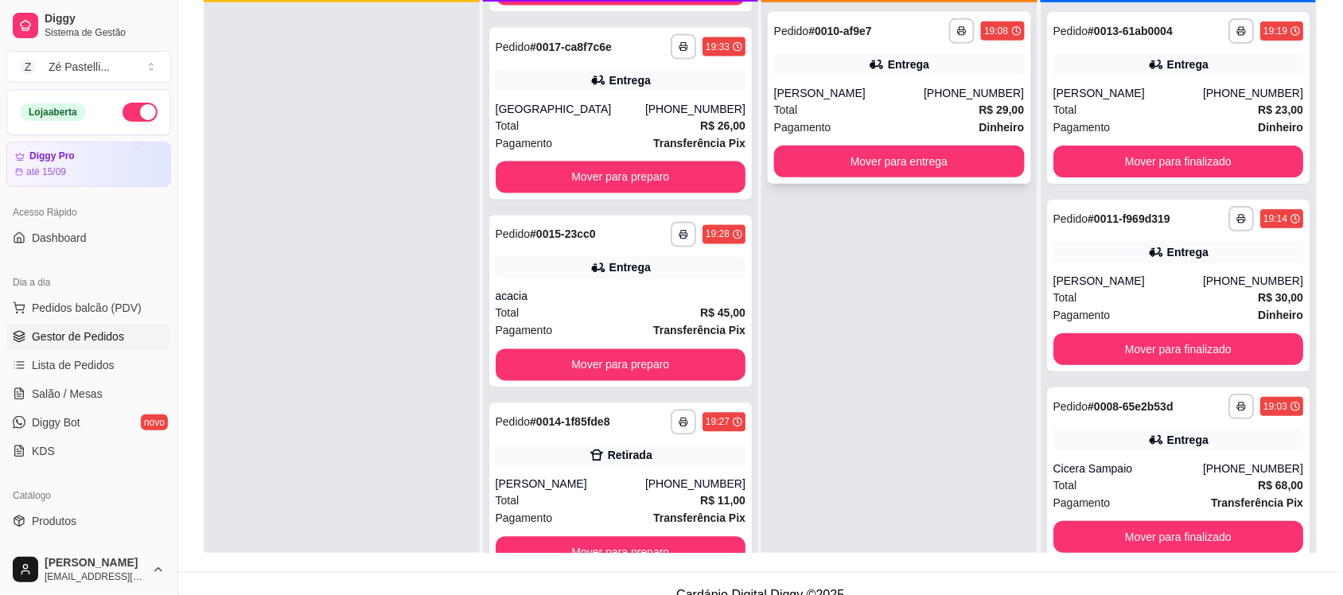
scroll to position [734, 0]
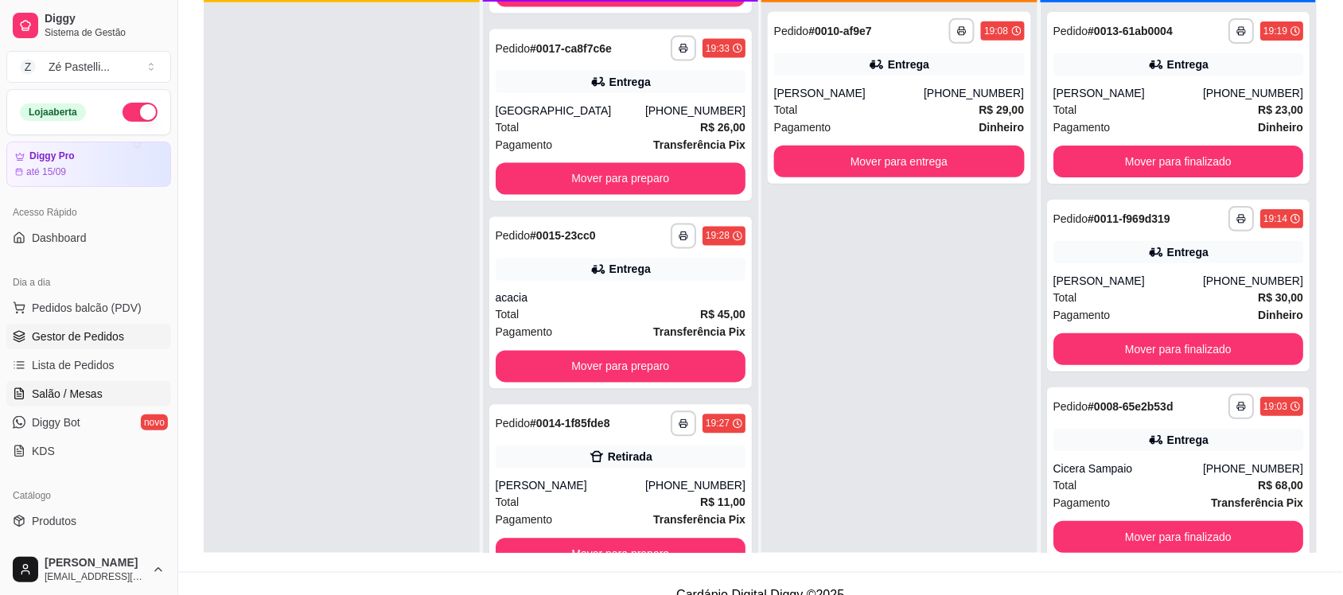
click at [45, 392] on span "Salão / Mesas" at bounding box center [67, 394] width 71 height 16
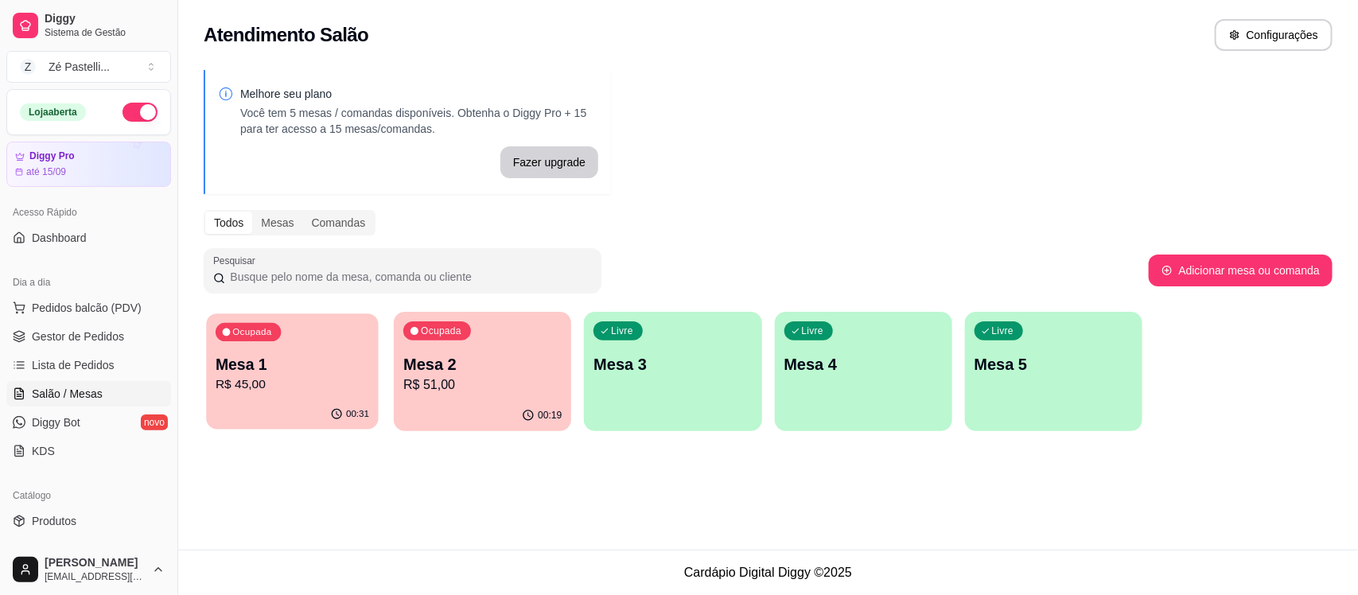
click at [301, 384] on p "R$ 45,00" at bounding box center [293, 385] width 154 height 18
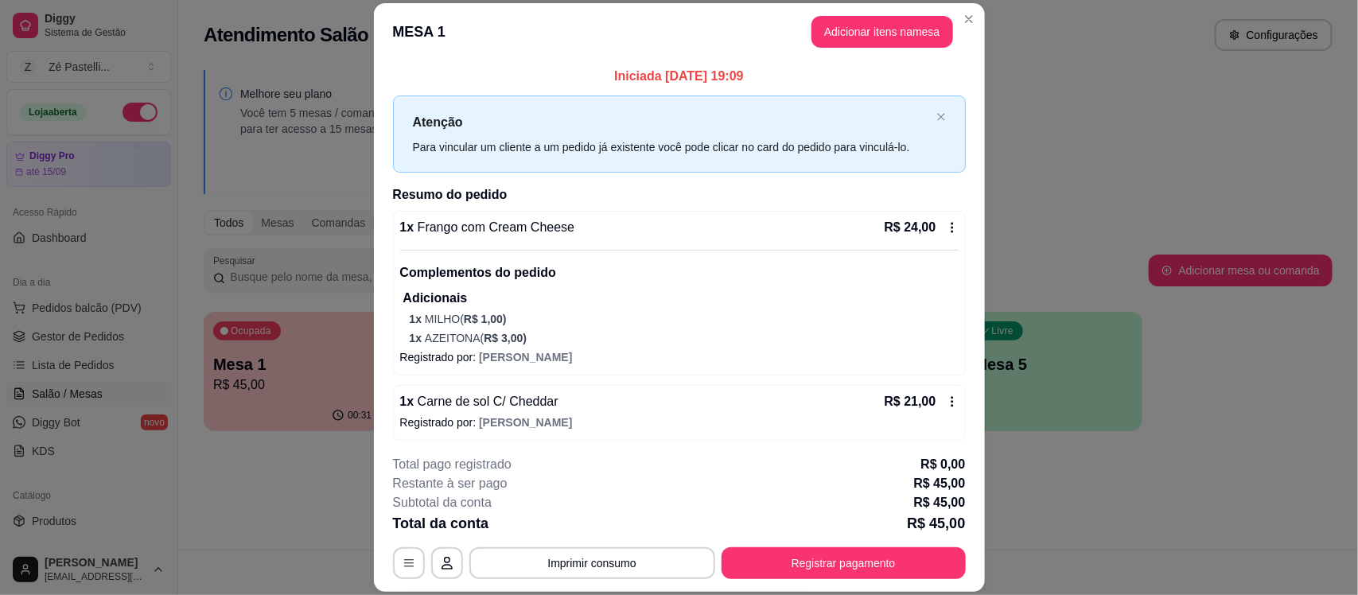
scroll to position [4, 0]
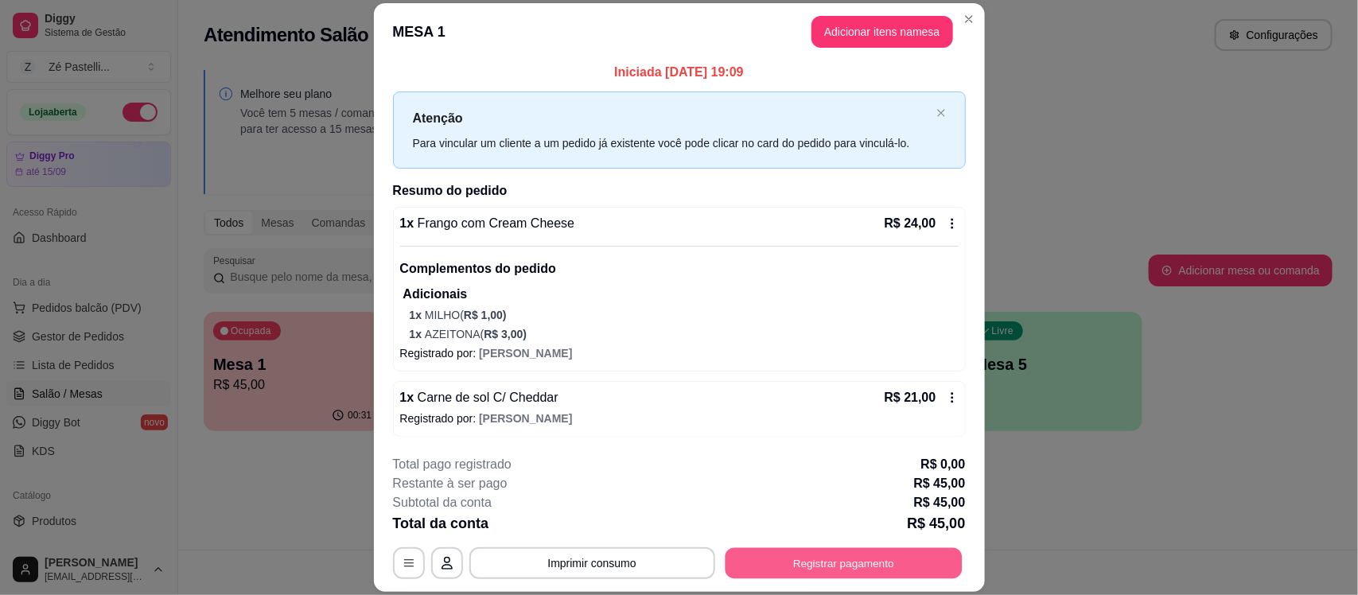
click at [840, 570] on button "Registrar pagamento" at bounding box center [843, 563] width 237 height 31
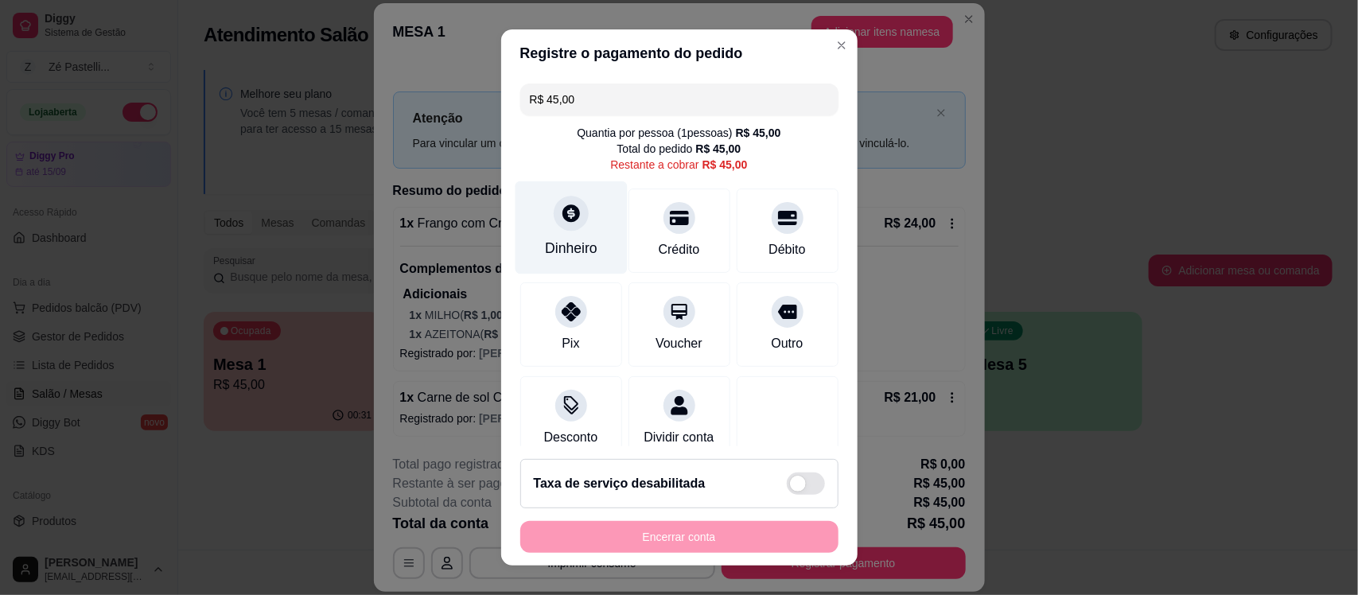
click at [567, 243] on div "Dinheiro" at bounding box center [571, 249] width 53 height 21
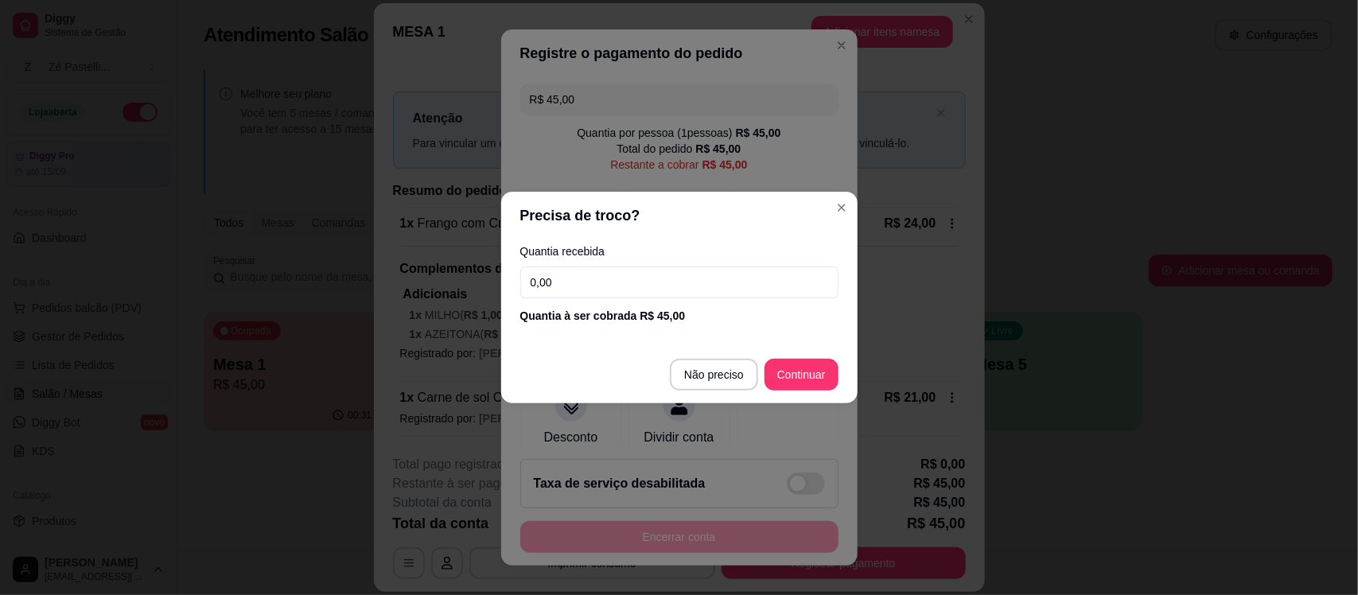
click at [606, 296] on input "0,00" at bounding box center [679, 283] width 318 height 32
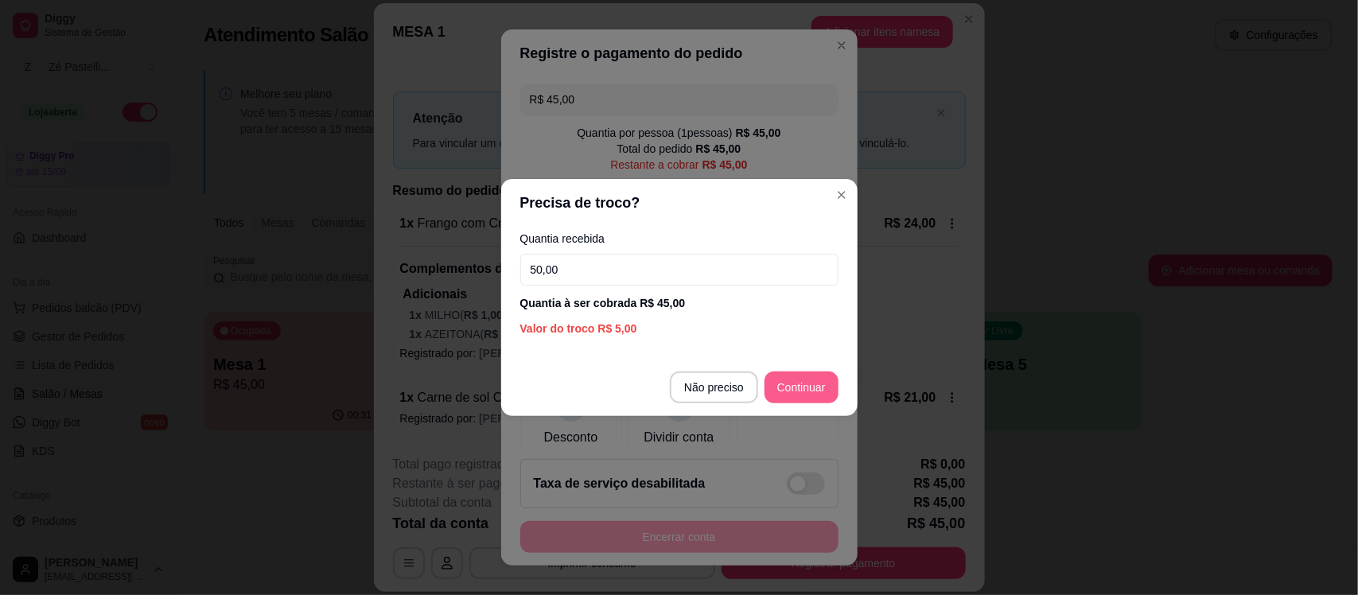
type input "50,00"
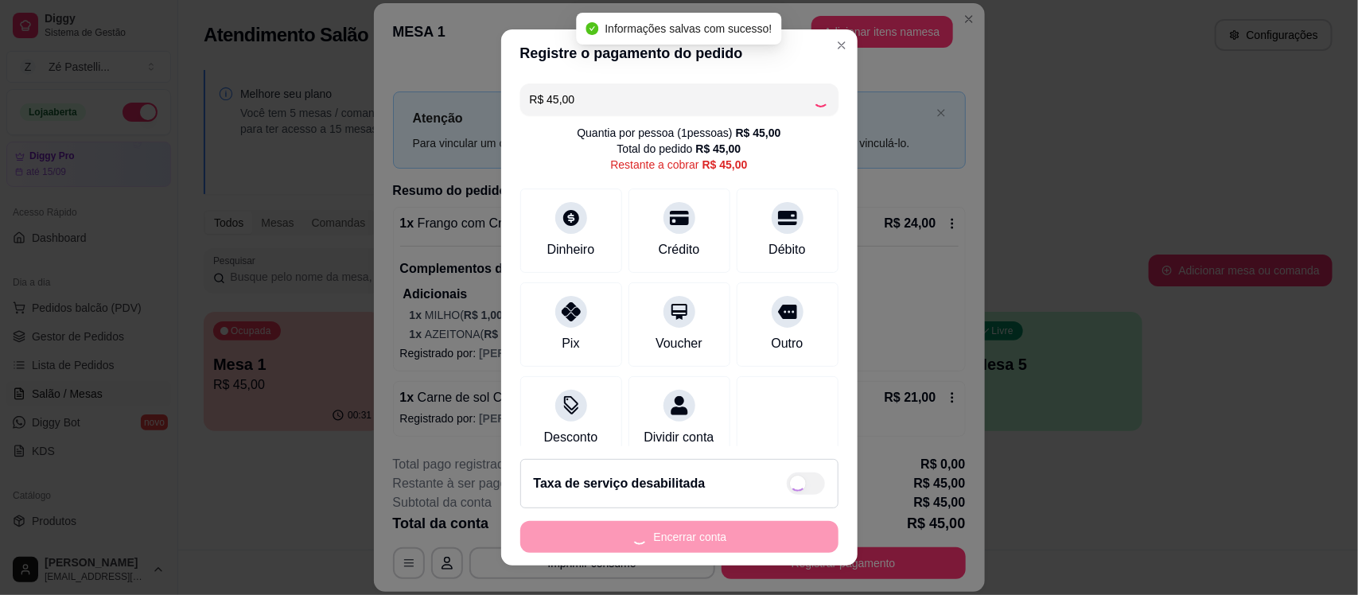
type input "R$ 0,00"
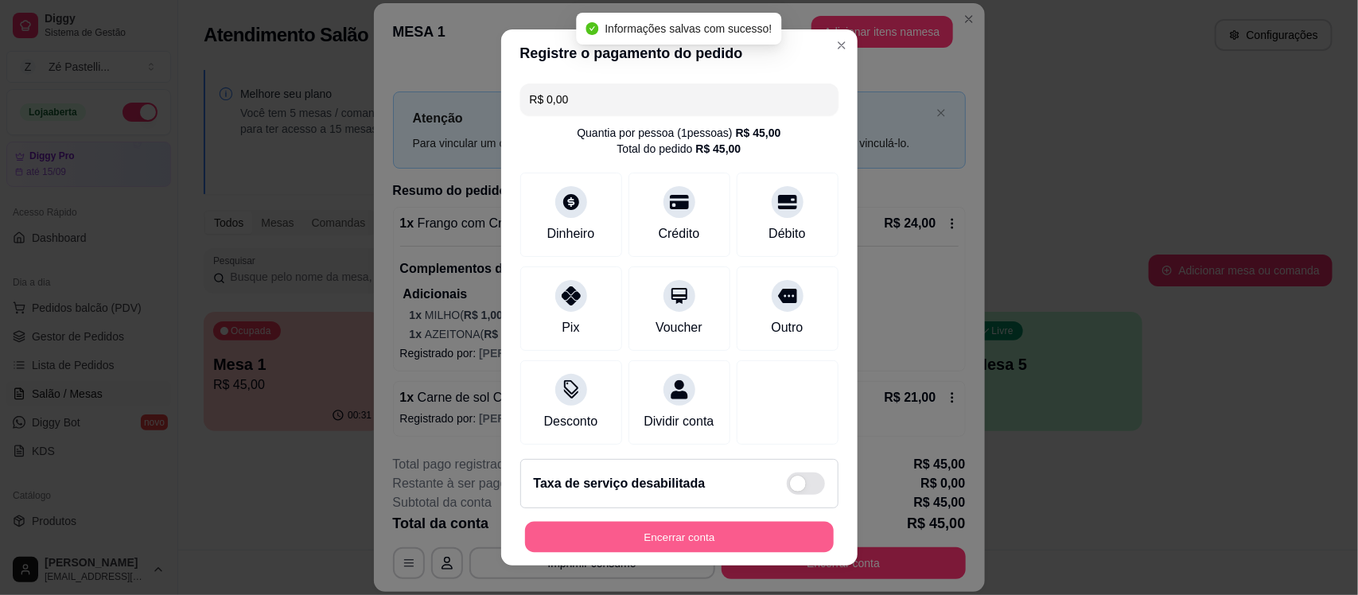
click at [649, 534] on button "Encerrar conta" at bounding box center [679, 536] width 309 height 31
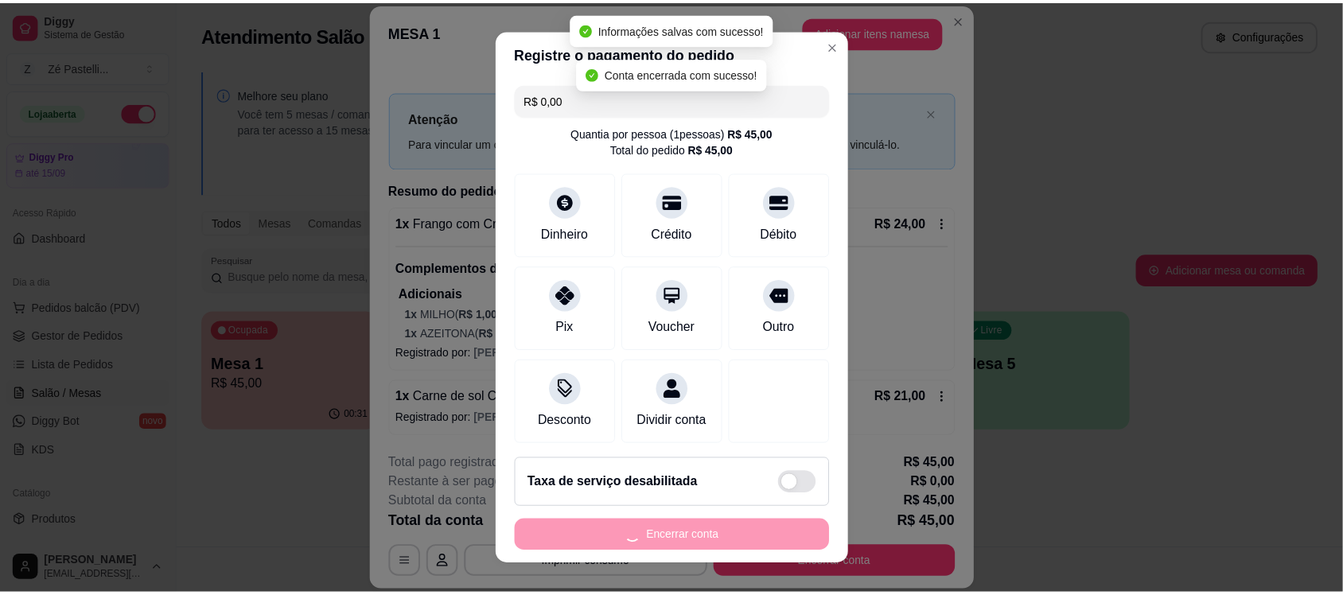
scroll to position [0, 0]
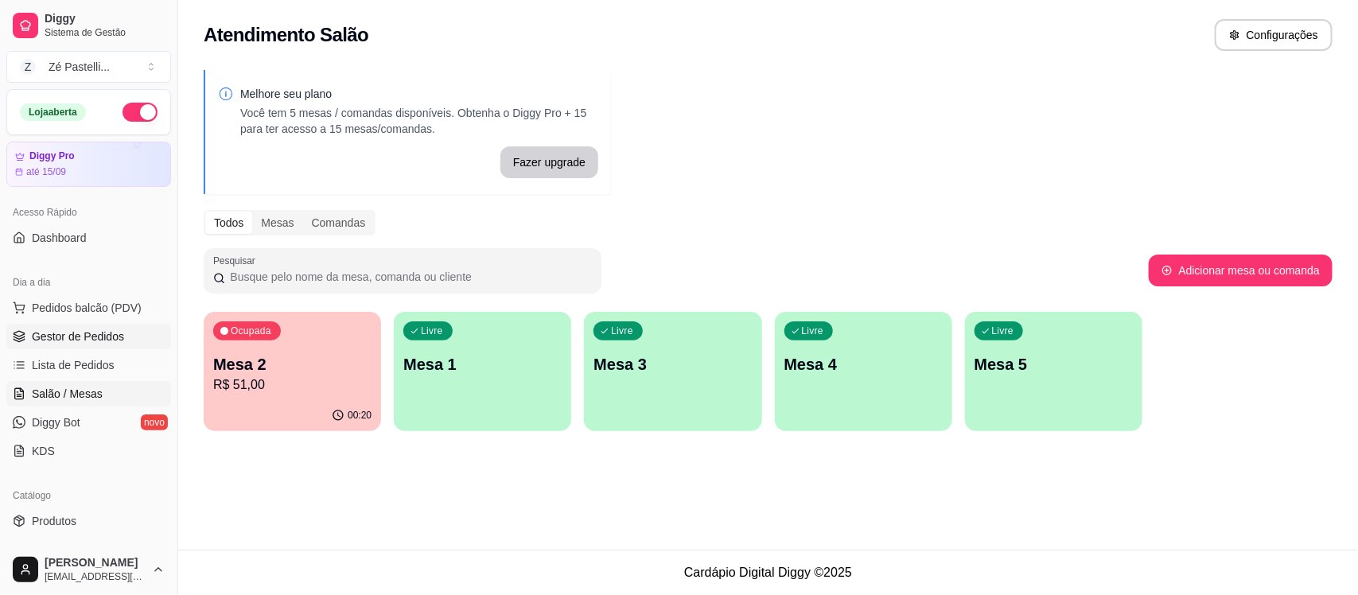
click at [80, 332] on span "Gestor de Pedidos" at bounding box center [78, 337] width 92 height 16
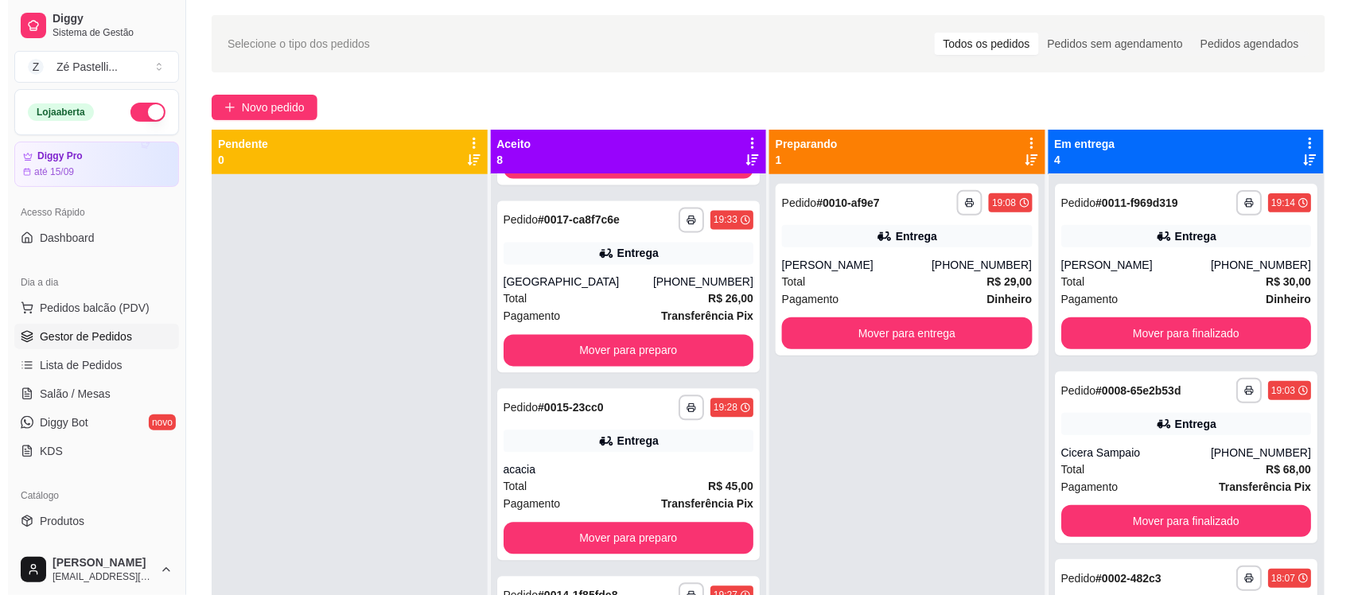
scroll to position [26, 0]
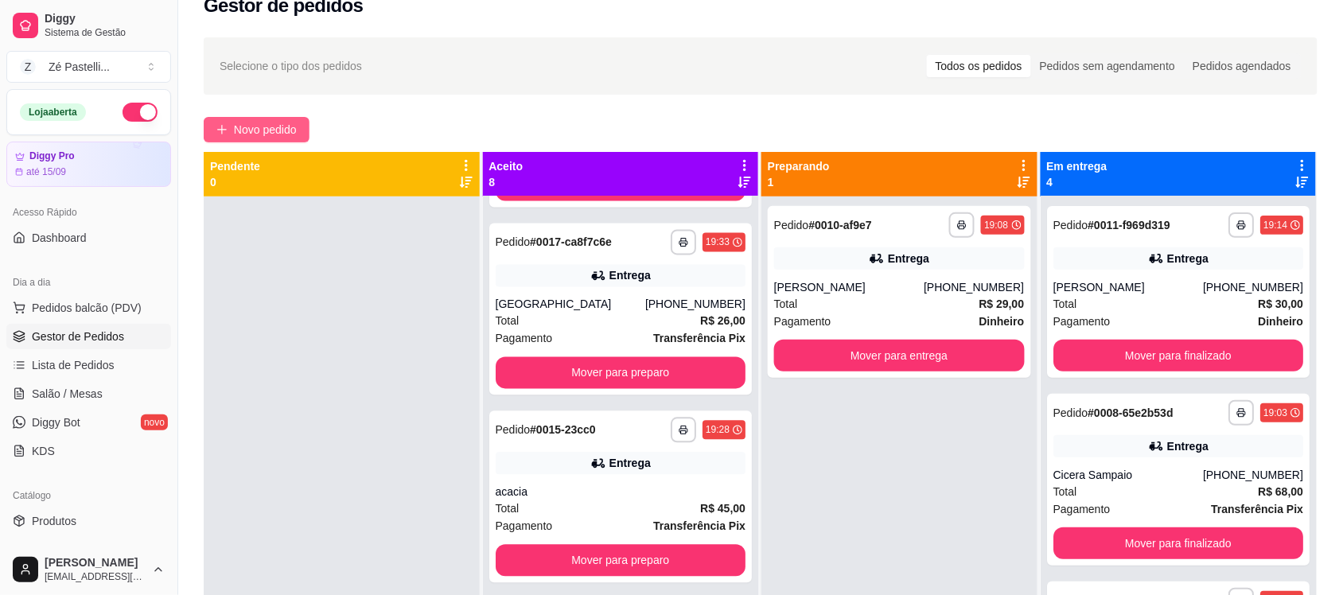
click at [279, 118] on button "Novo pedido" at bounding box center [257, 129] width 106 height 25
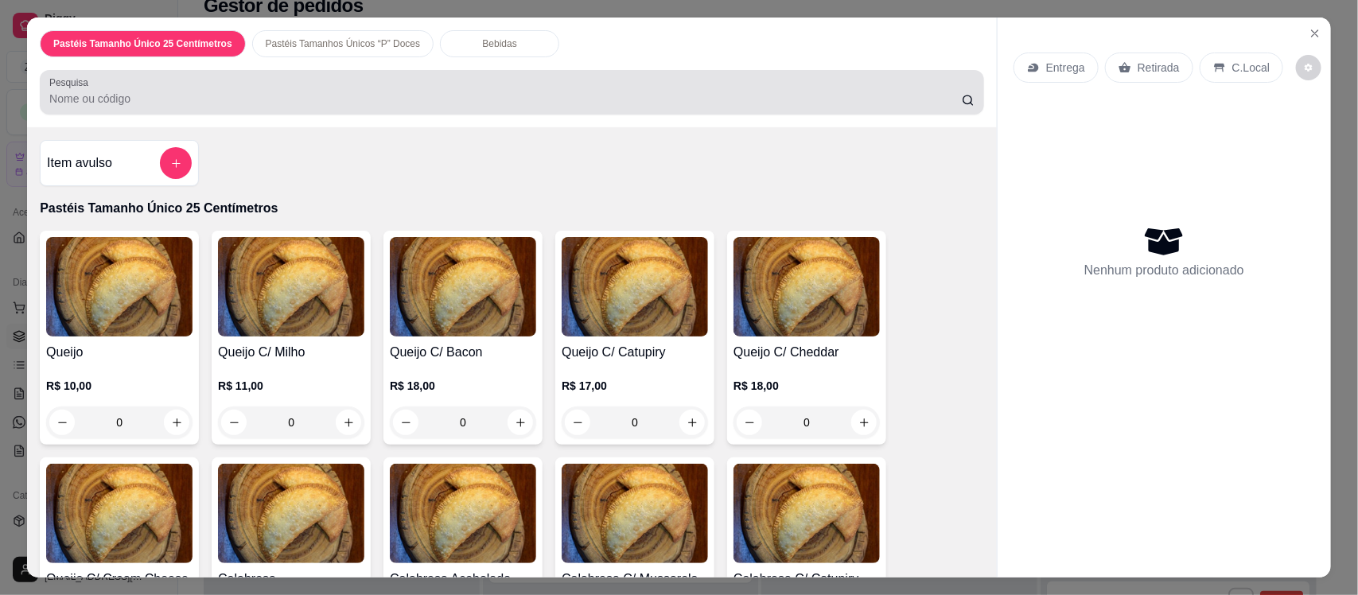
drag, startPoint x: 360, startPoint y: 72, endPoint x: 356, endPoint y: 100, distance: 28.8
click at [356, 100] on div "Pesquisa" at bounding box center [512, 92] width 945 height 45
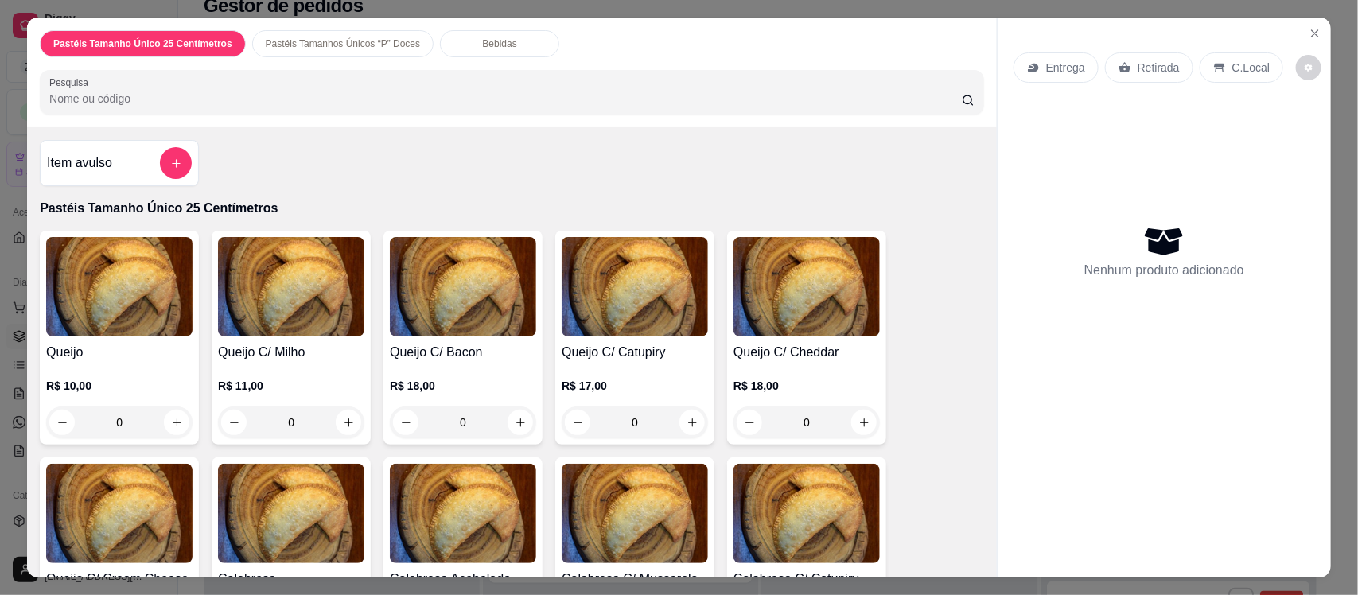
click at [356, 100] on input "Pesquisa" at bounding box center [505, 99] width 913 height 16
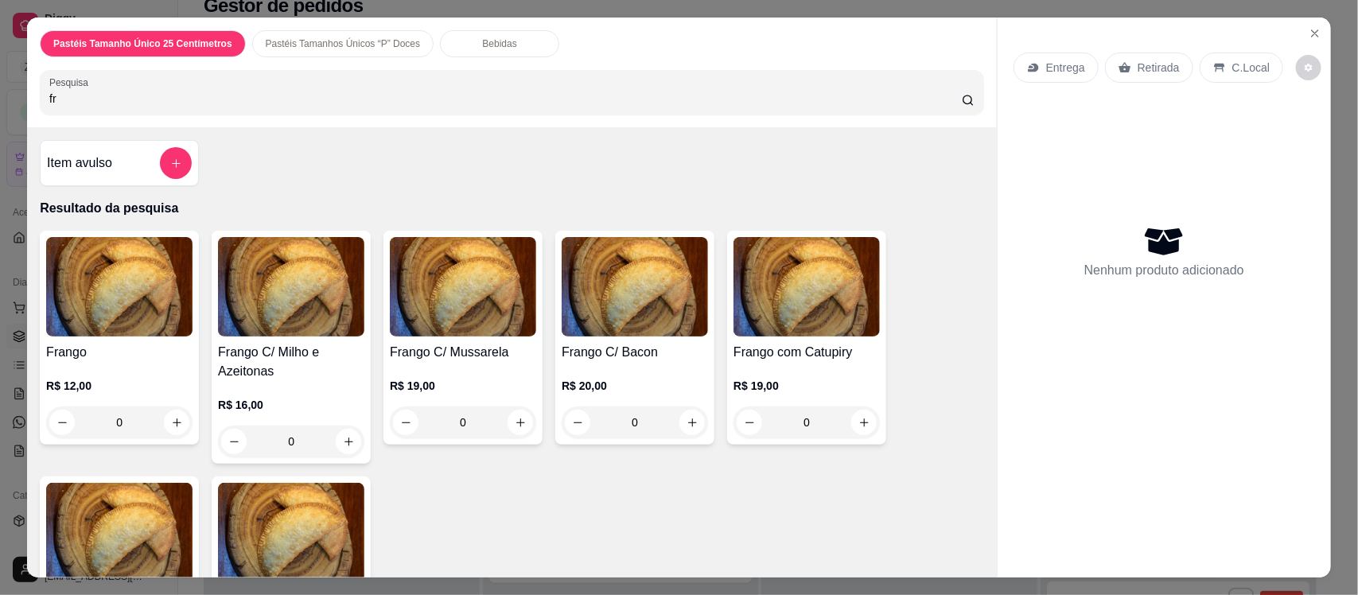
type input "fr"
click at [146, 306] on img at bounding box center [119, 286] width 146 height 99
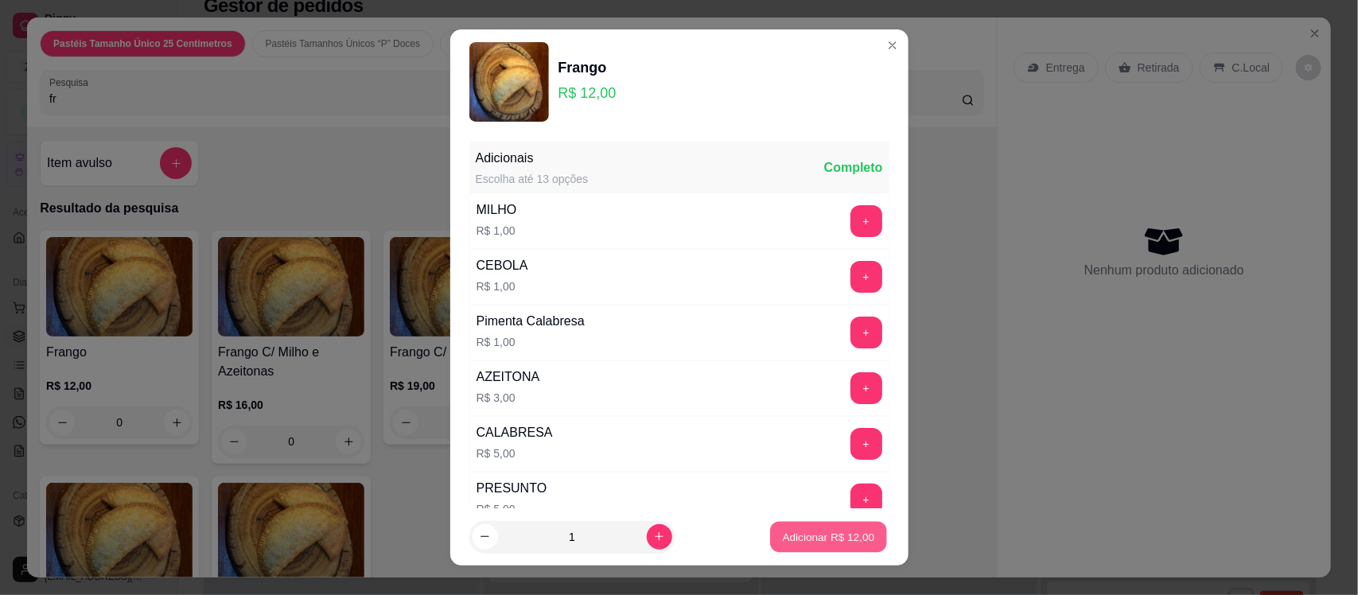
click at [794, 533] on p "Adicionar R$ 12,00" at bounding box center [829, 536] width 92 height 15
type input "1"
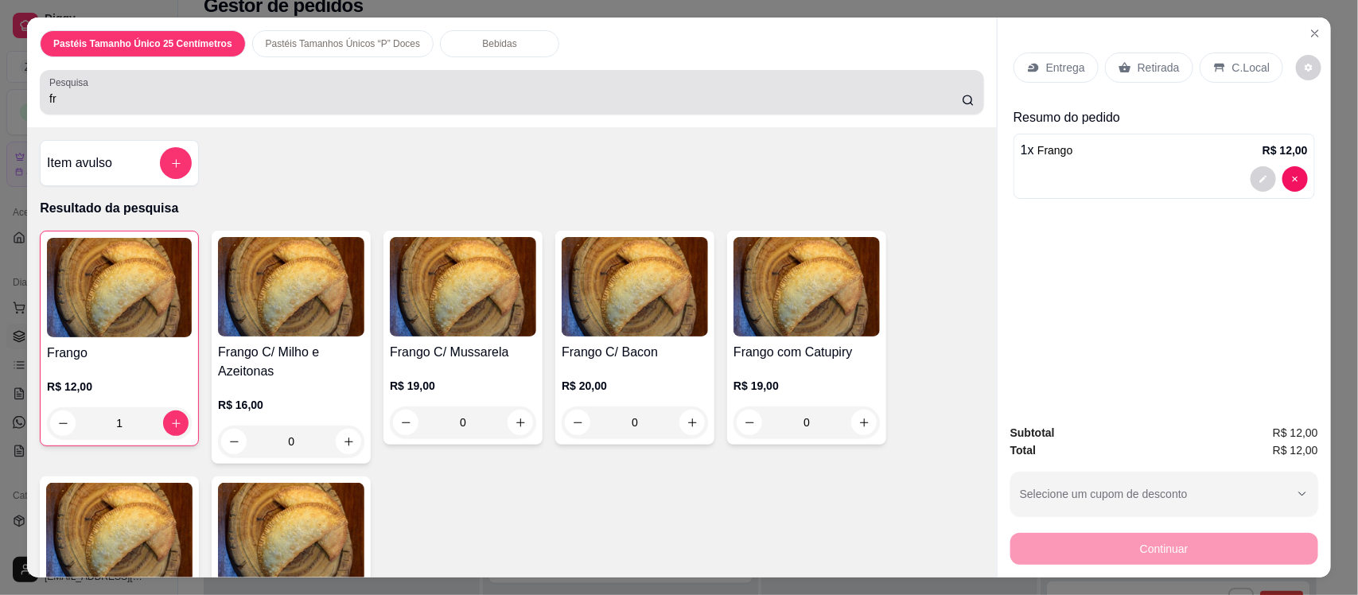
click at [296, 82] on div "fr" at bounding box center [511, 92] width 925 height 32
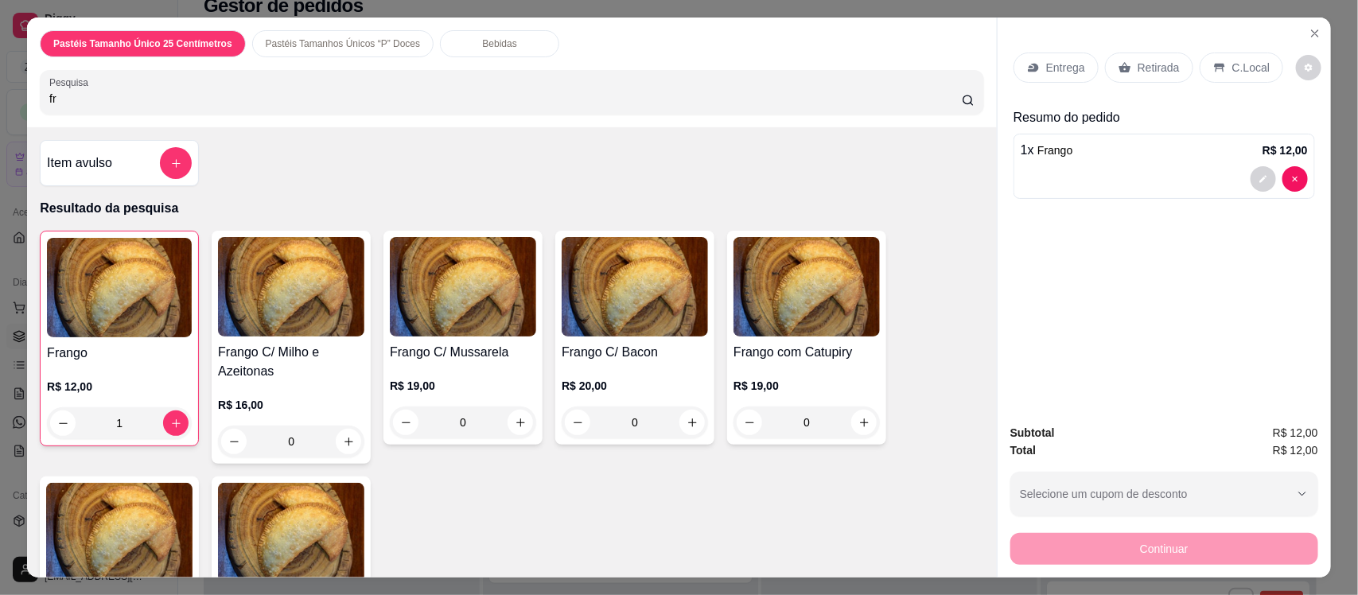
type input "f"
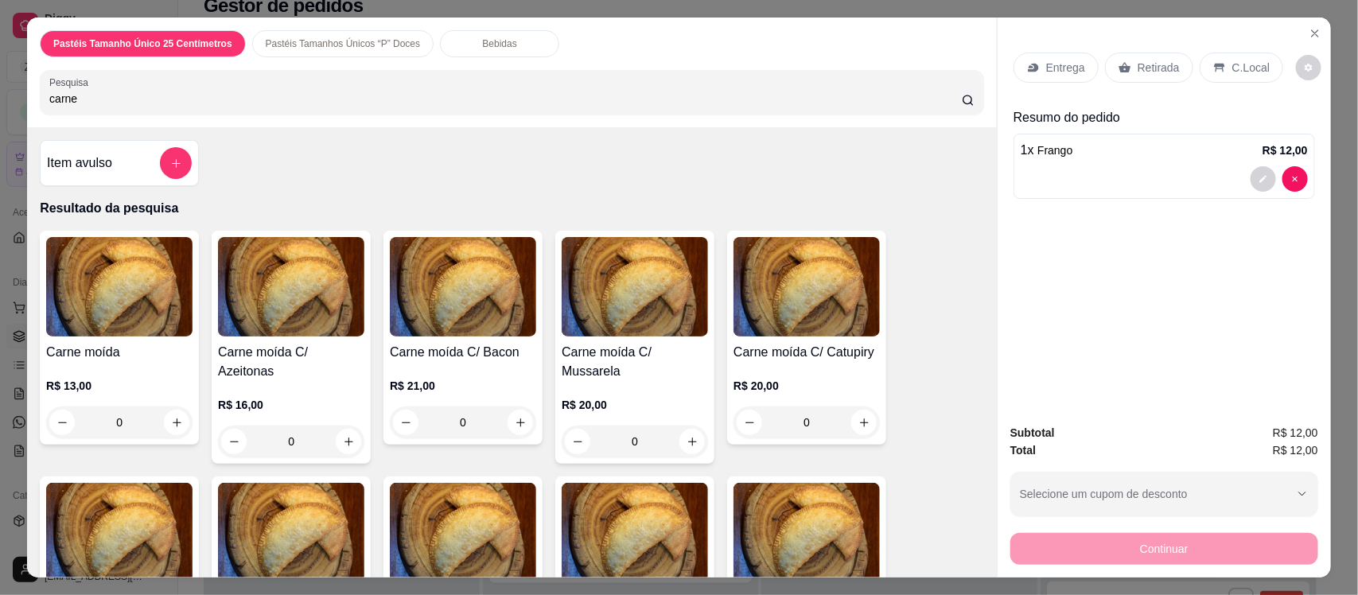
type input "carne"
click at [113, 332] on img at bounding box center [119, 286] width 146 height 99
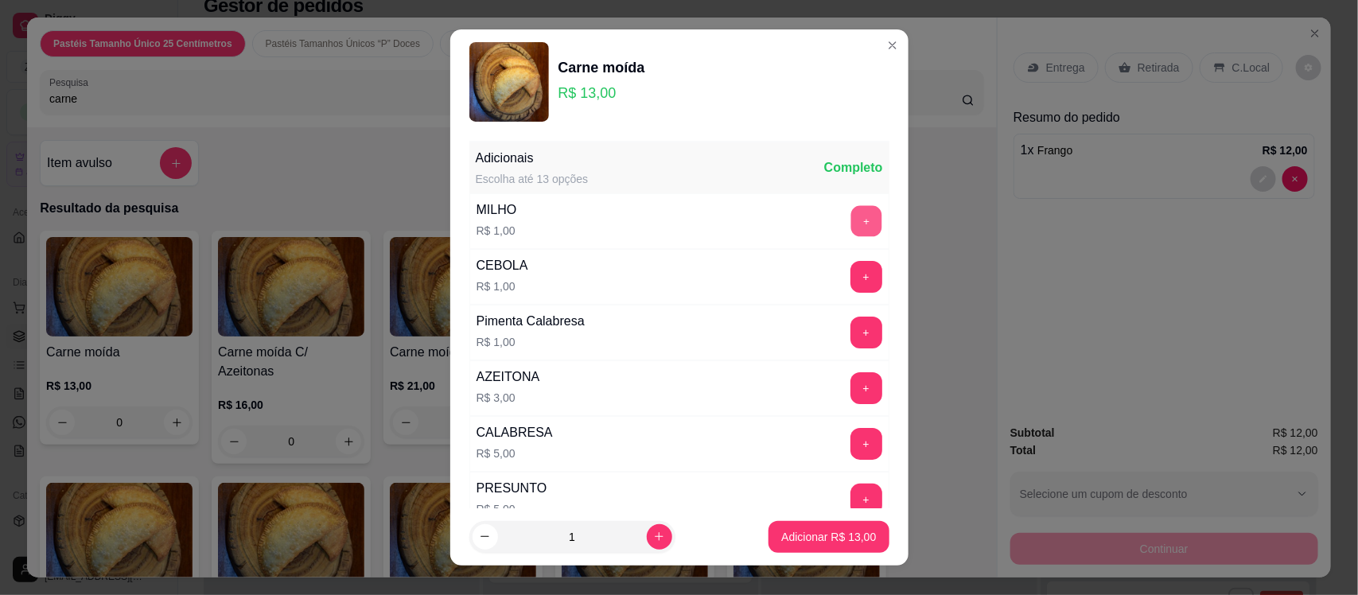
click at [851, 236] on button "+" at bounding box center [866, 221] width 31 height 31
click at [801, 535] on p "Adicionar R$ 14,00" at bounding box center [829, 536] width 92 height 15
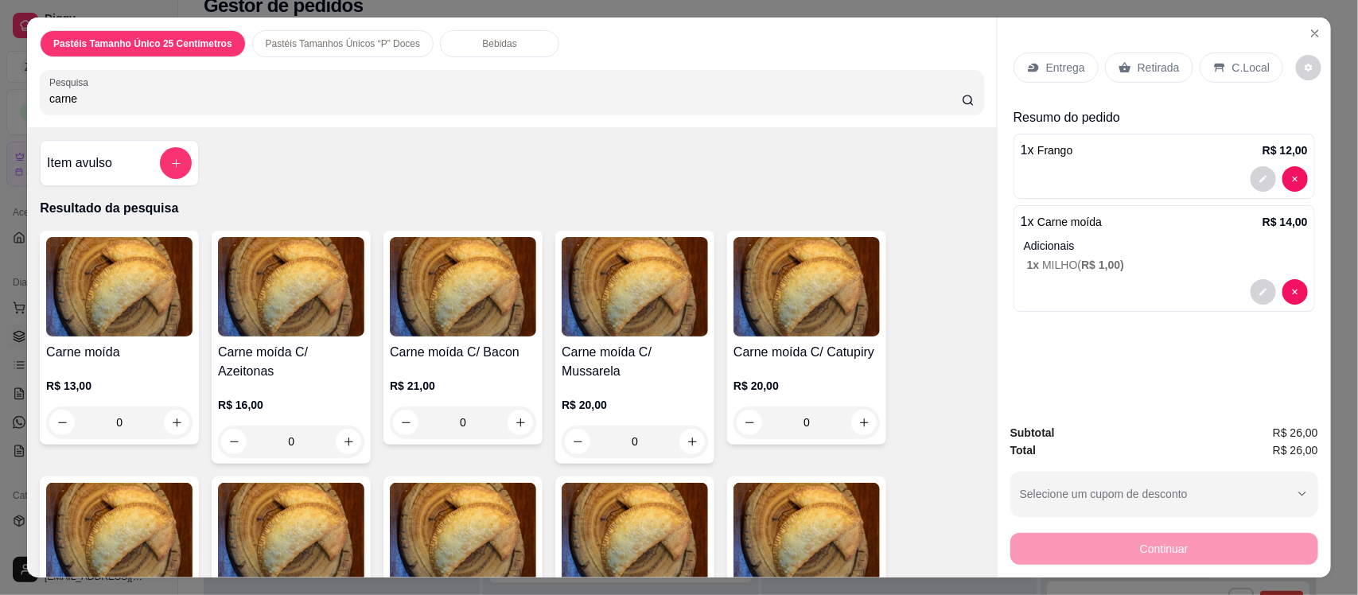
click at [1061, 72] on p "Entrega" at bounding box center [1065, 68] width 39 height 16
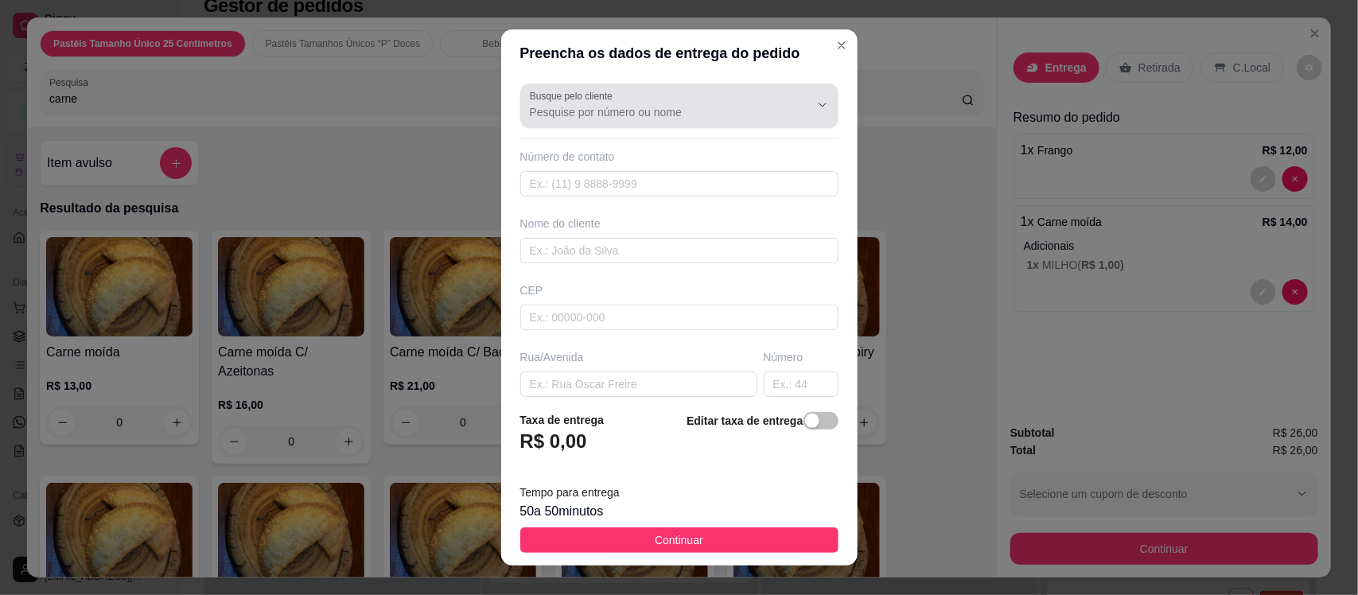
click at [785, 116] on div at bounding box center [810, 105] width 51 height 30
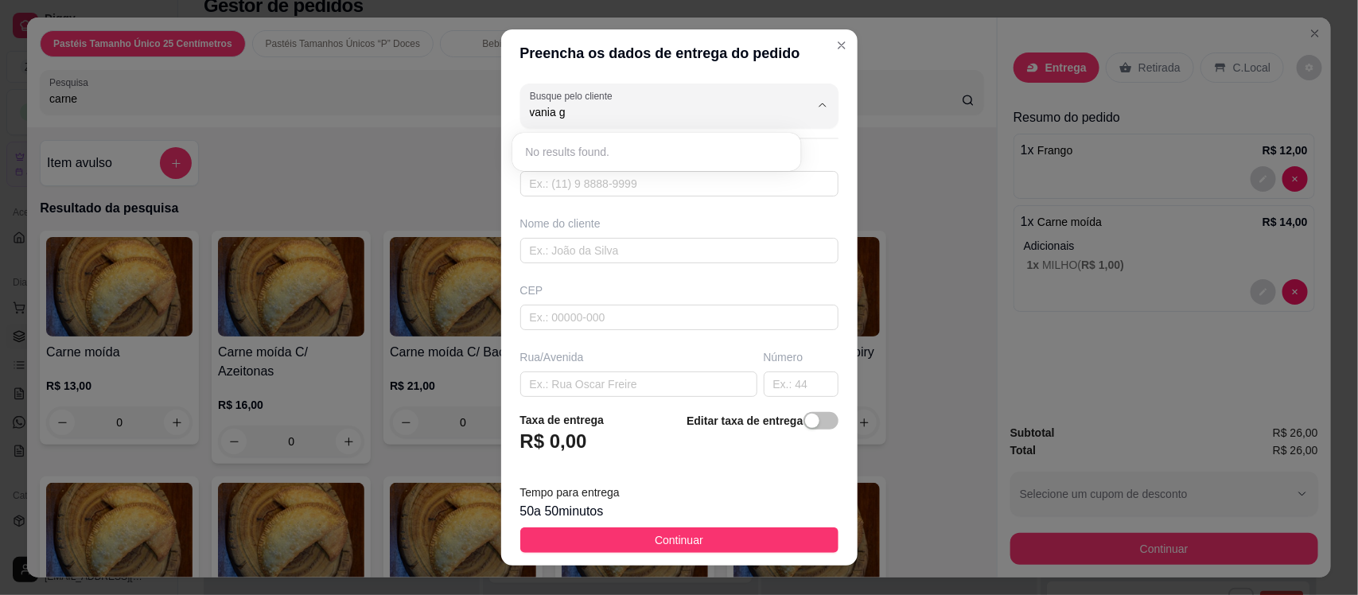
type input "vania g"
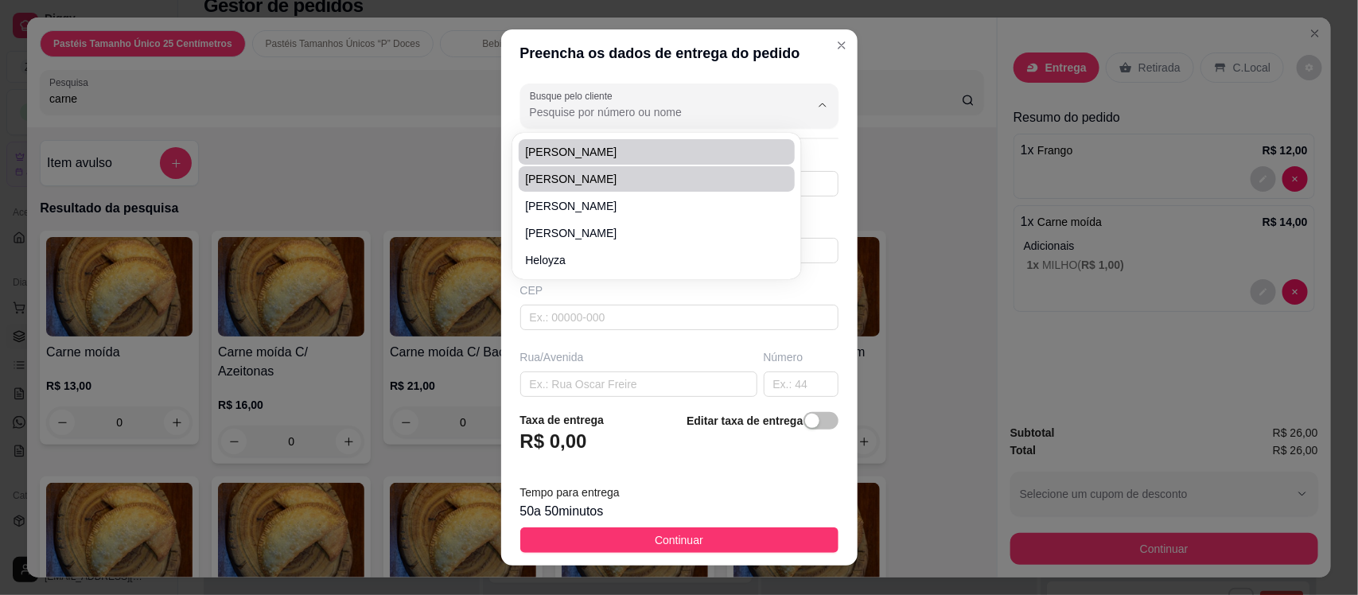
click at [566, 108] on input "Busque pelo cliente" at bounding box center [657, 112] width 255 height 16
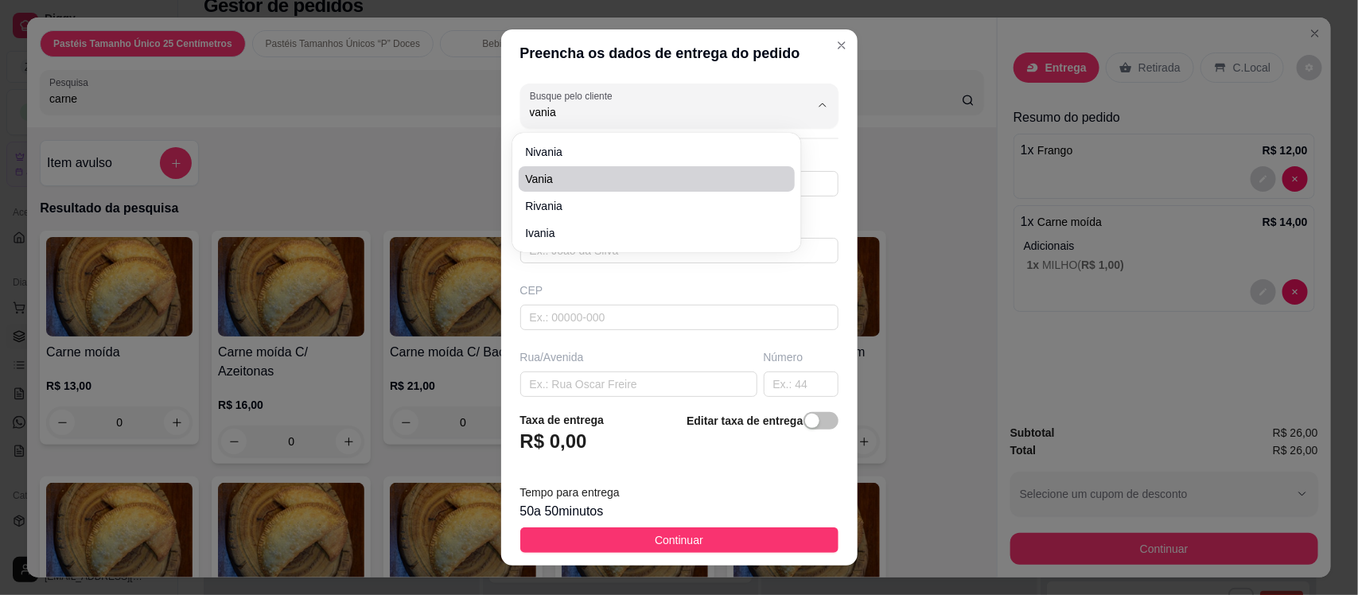
click at [571, 183] on span "Vania" at bounding box center [648, 179] width 247 height 16
type input "Vania"
type input "8898034214"
type input "Vania"
type input "63200000"
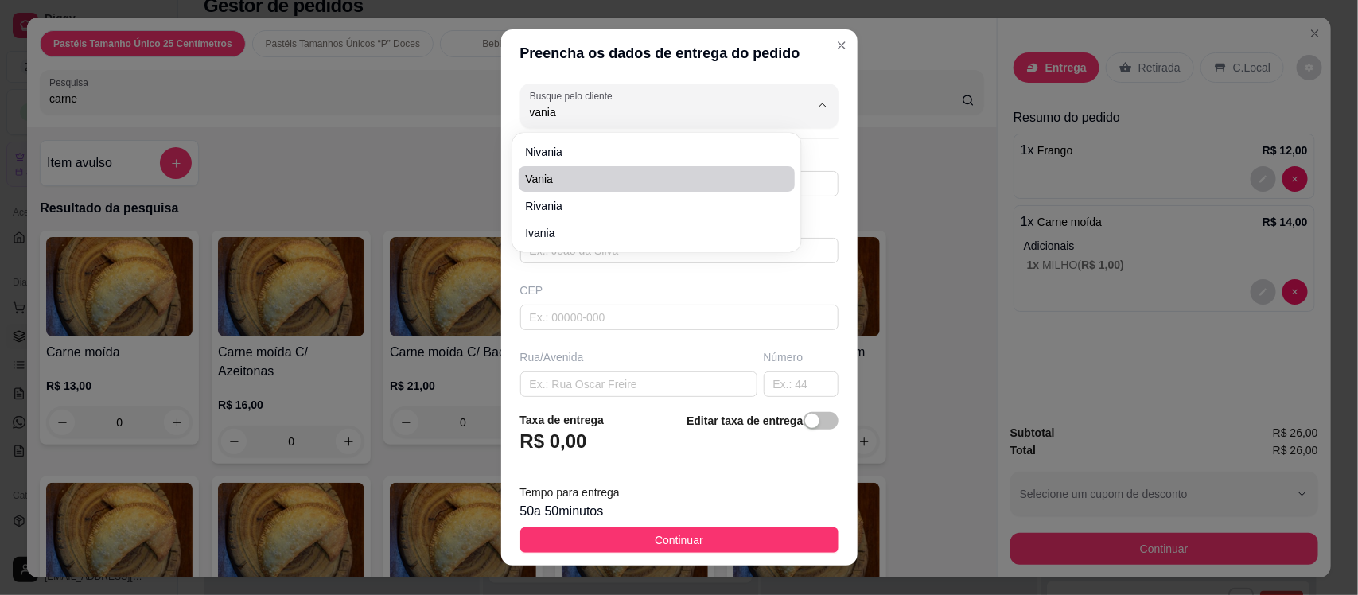
type input "Rua Ruy Lacerda"
type input "56"
type input "Boa Vista"
type input "Missão Velha"
type input "Casa de andar, rua da coral, casa da esquina"
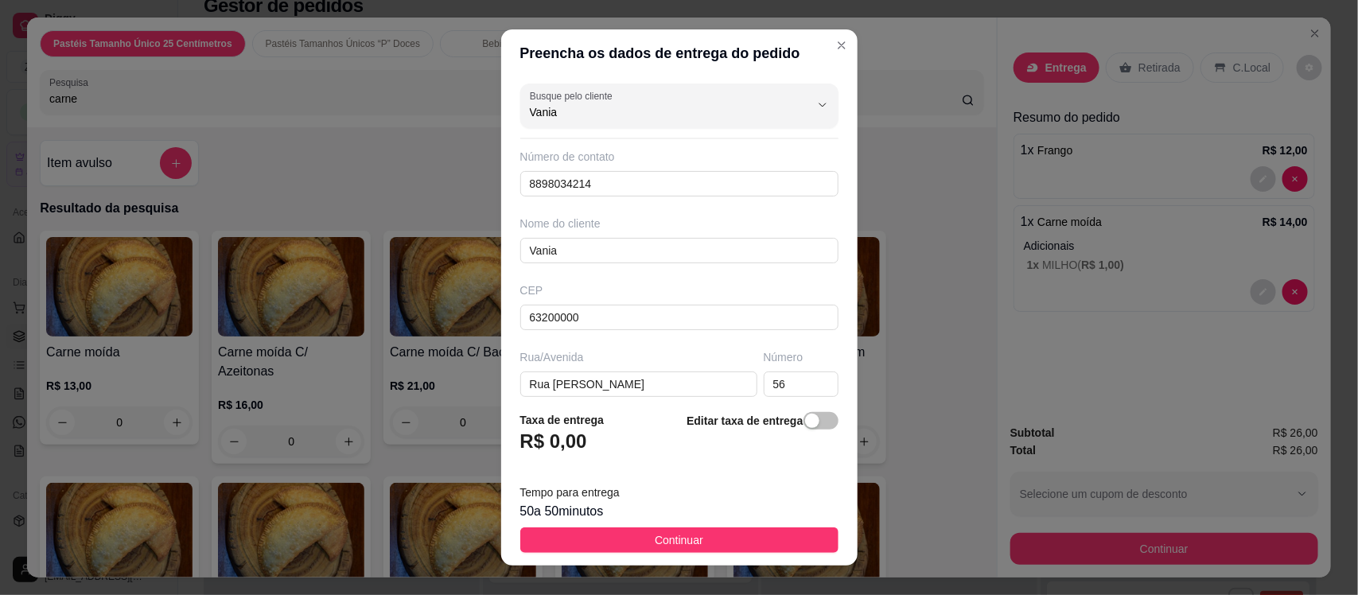
type input "Vania"
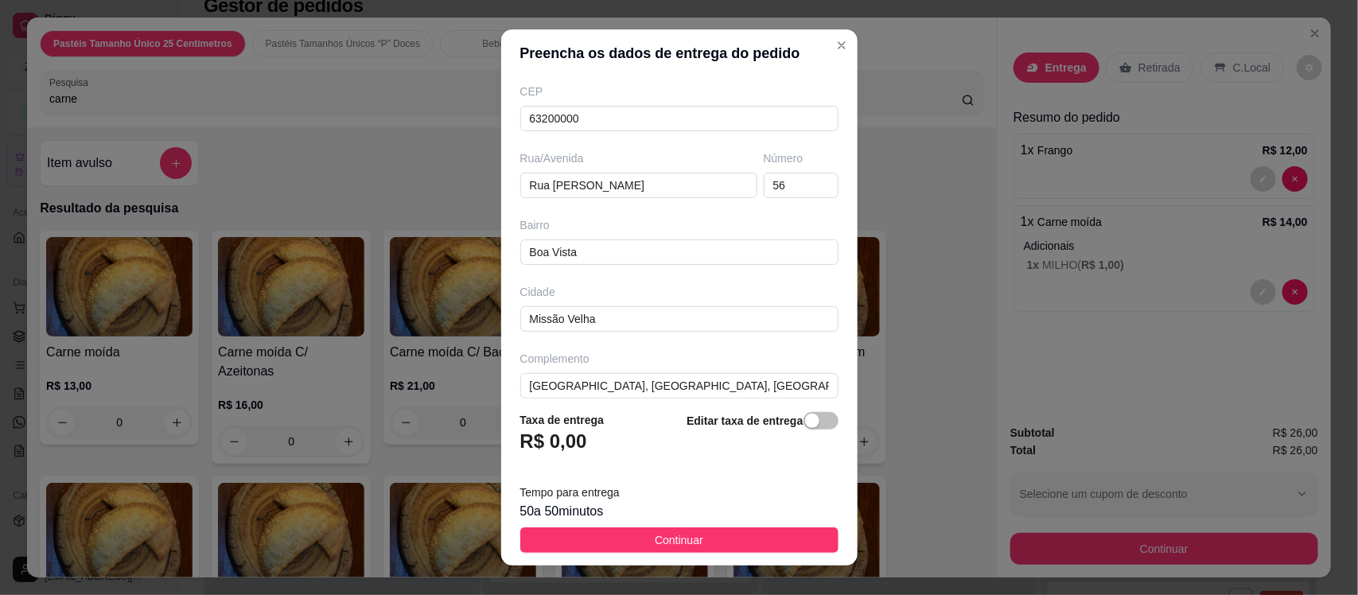
scroll to position [217, 0]
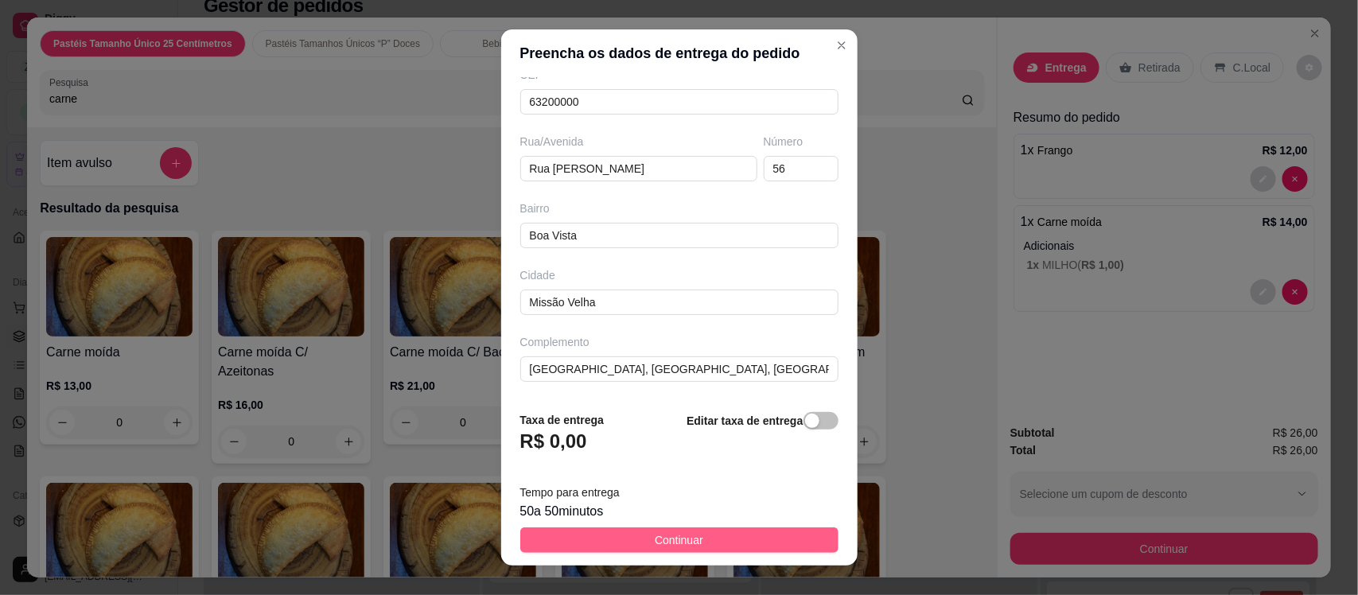
click at [704, 543] on button "Continuar" at bounding box center [679, 540] width 318 height 25
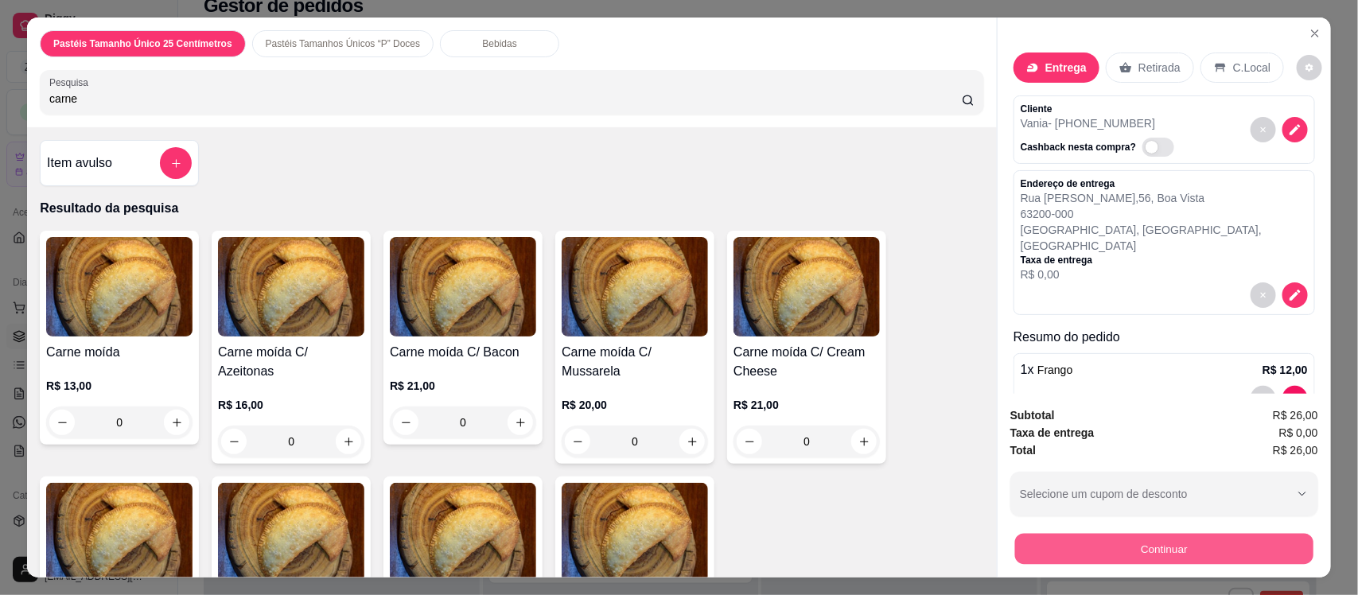
click at [1069, 555] on button "Continuar" at bounding box center [1164, 548] width 298 height 31
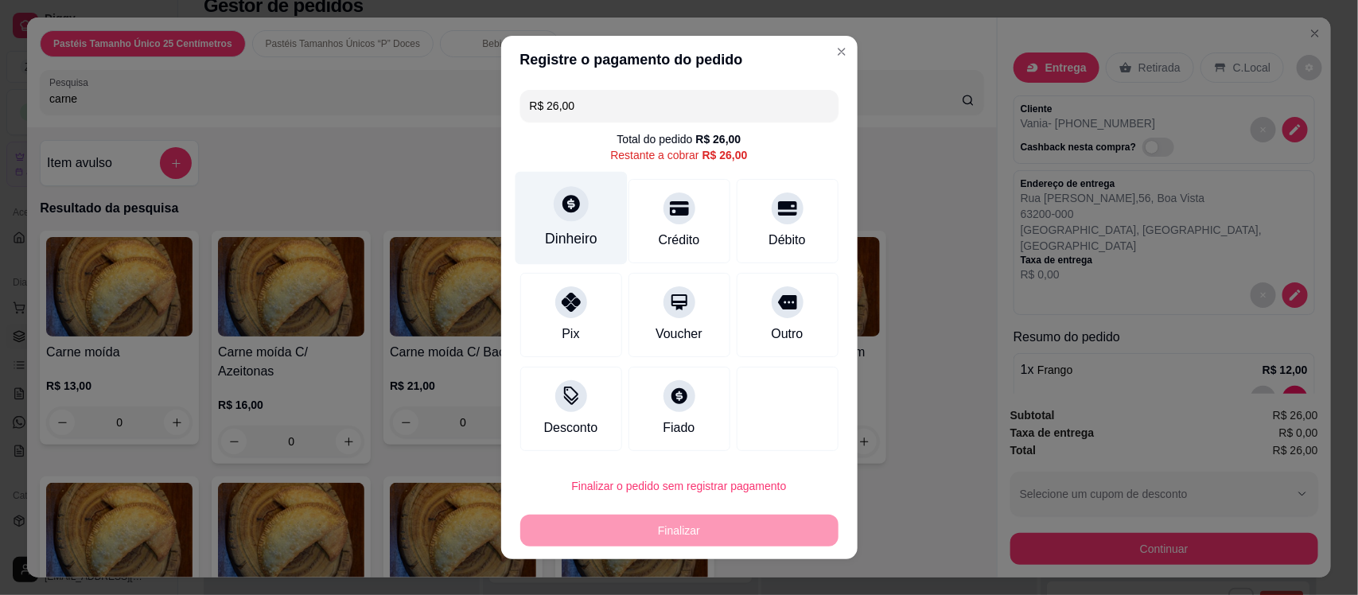
click at [555, 220] on div at bounding box center [571, 203] width 35 height 35
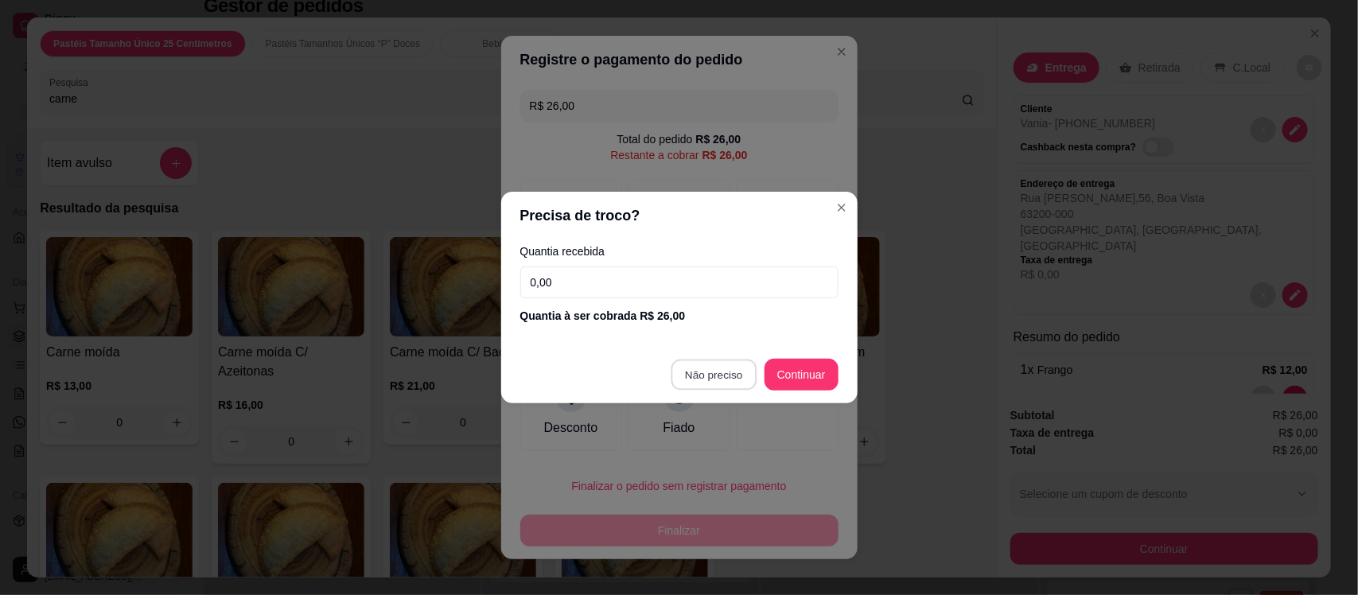
type input "R$ 0,00"
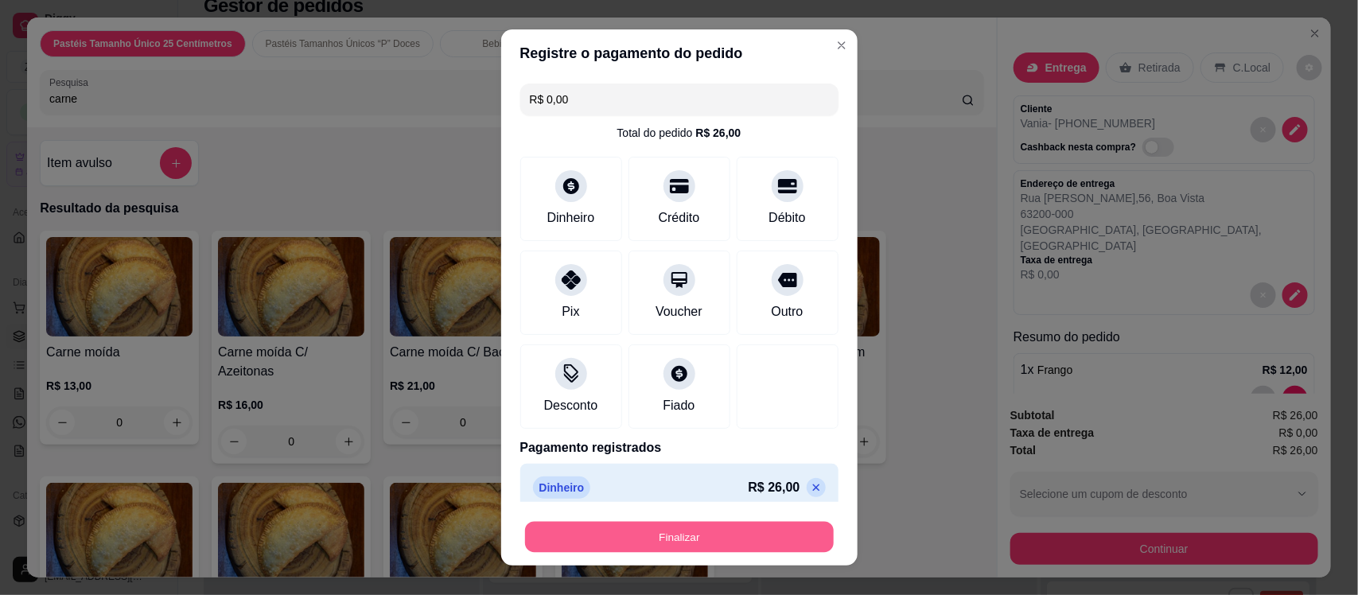
click at [660, 539] on button "Finalizar" at bounding box center [679, 536] width 309 height 31
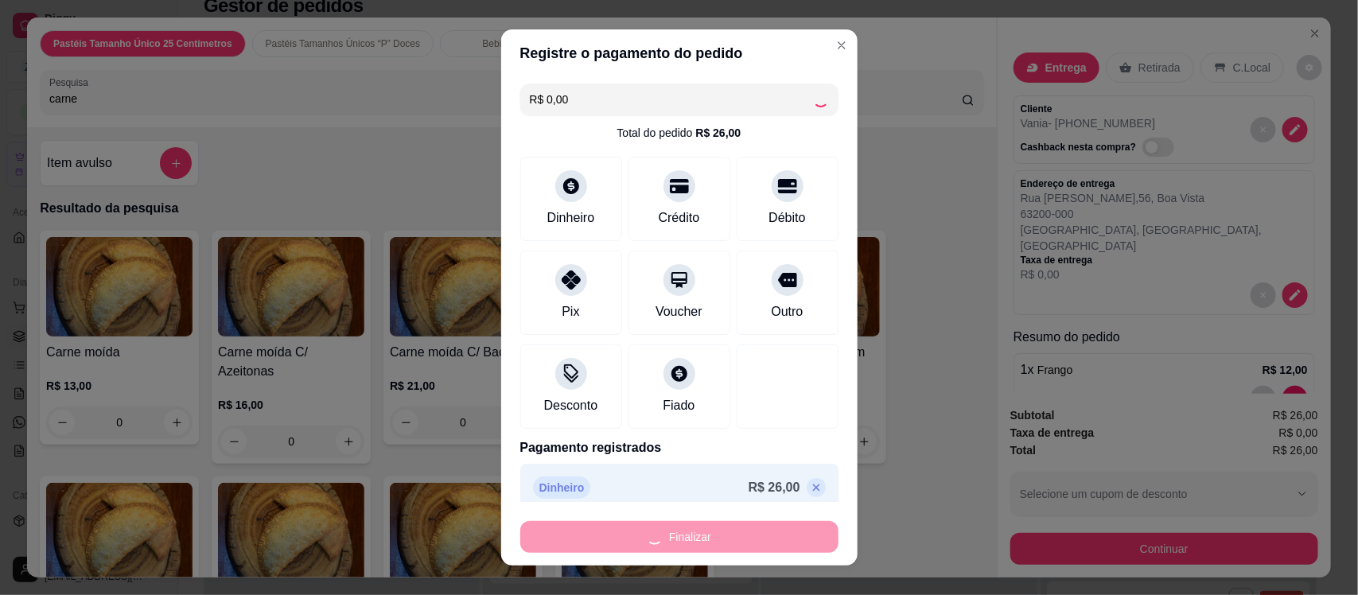
type input "0"
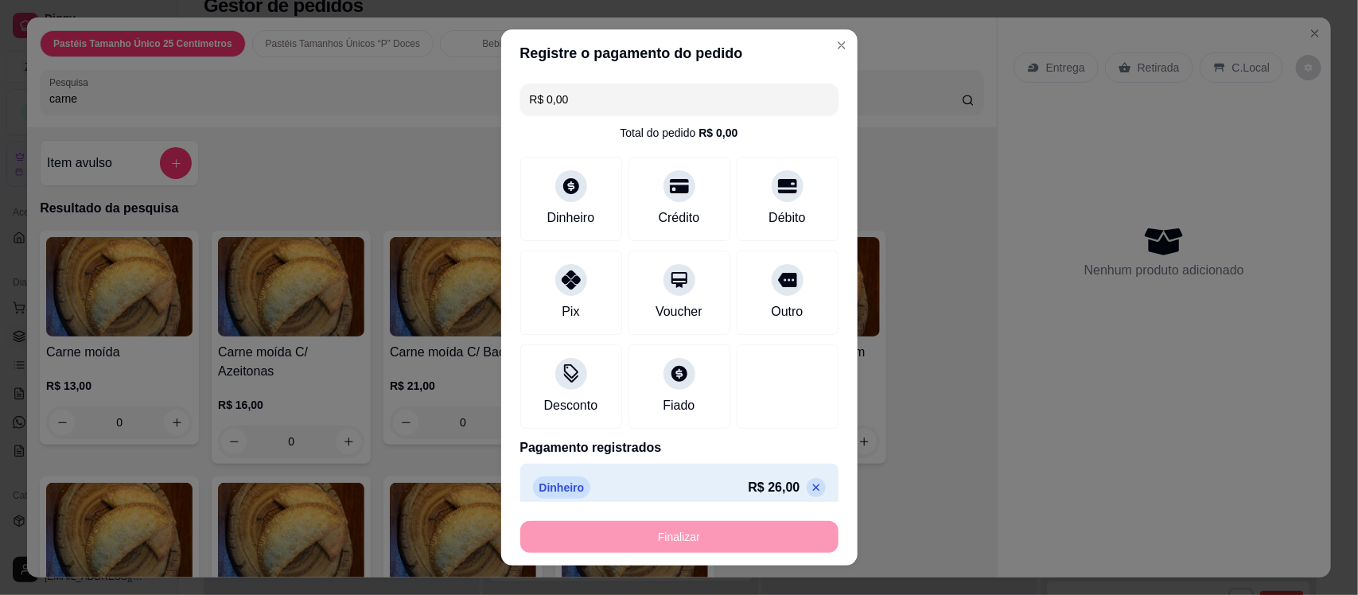
type input "-R$ 26,00"
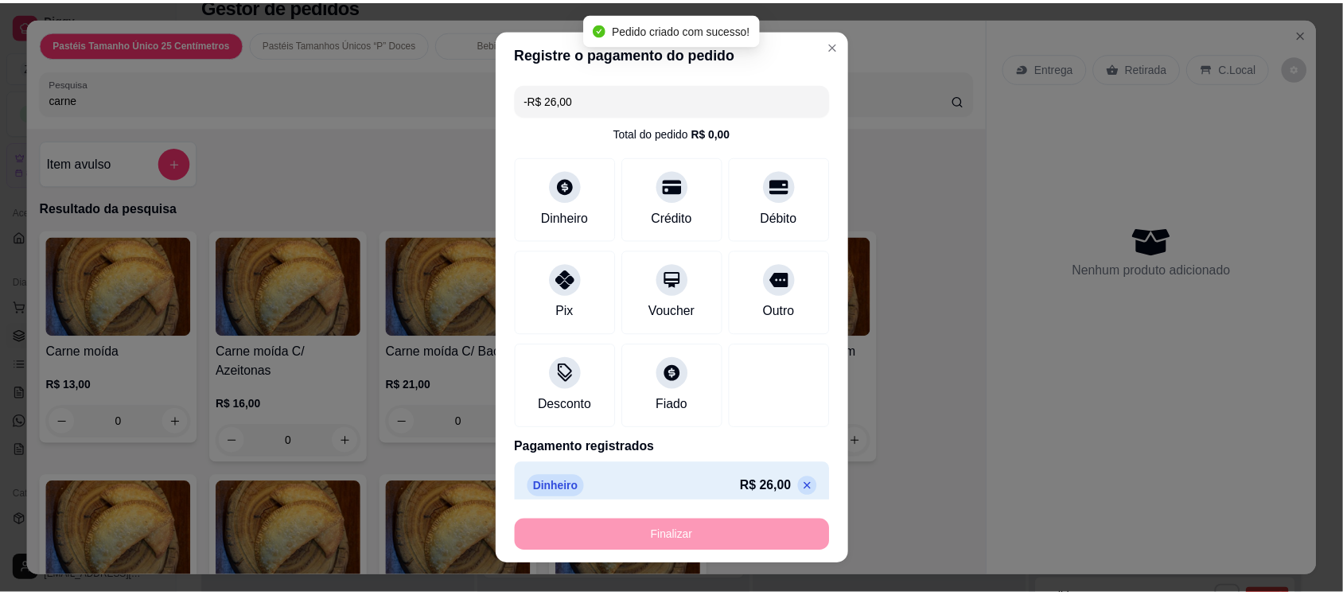
scroll to position [921, 0]
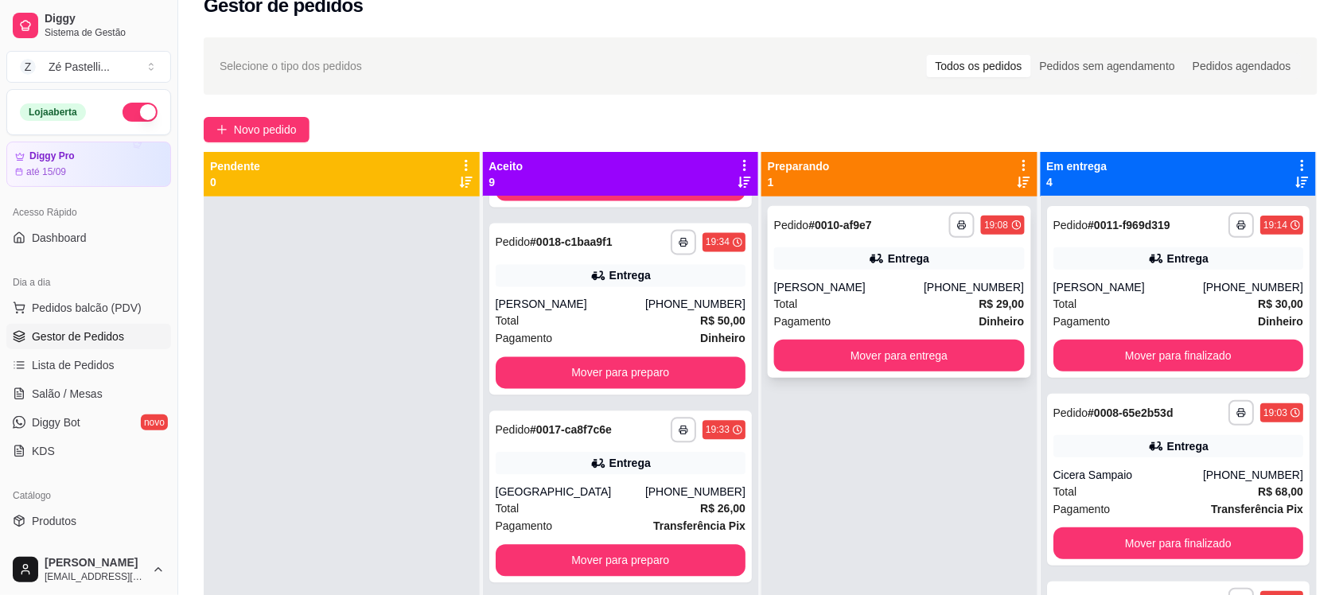
scroll to position [1108, 0]
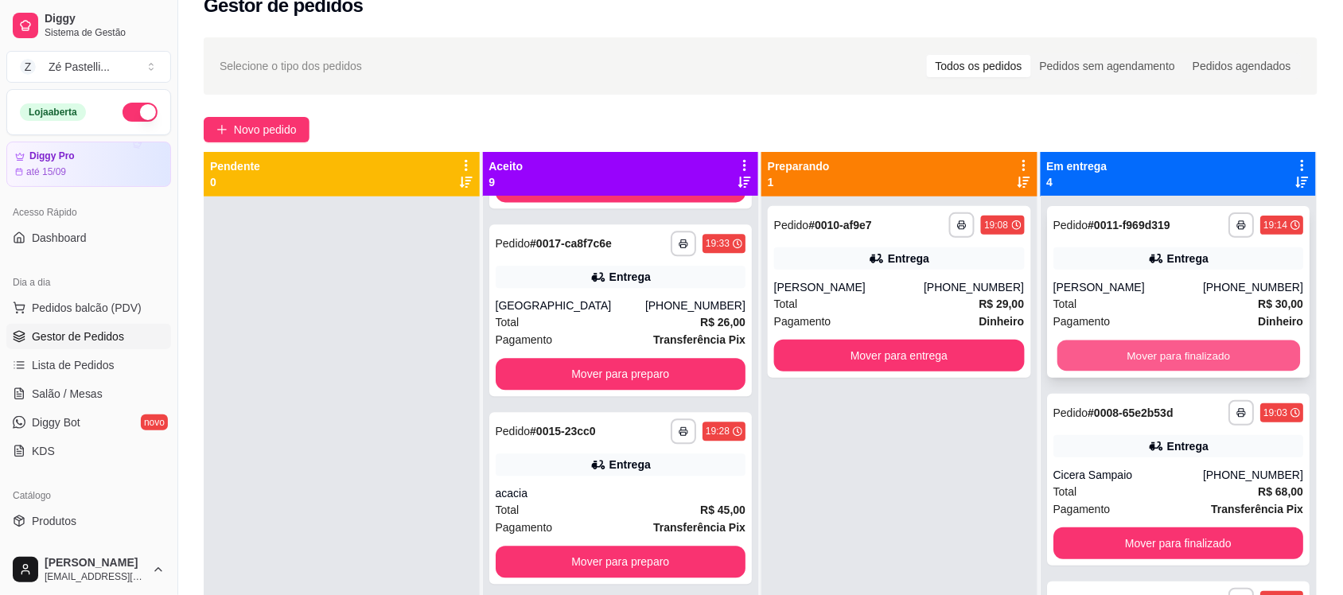
click at [1174, 350] on button "Mover para finalizado" at bounding box center [1178, 356] width 243 height 31
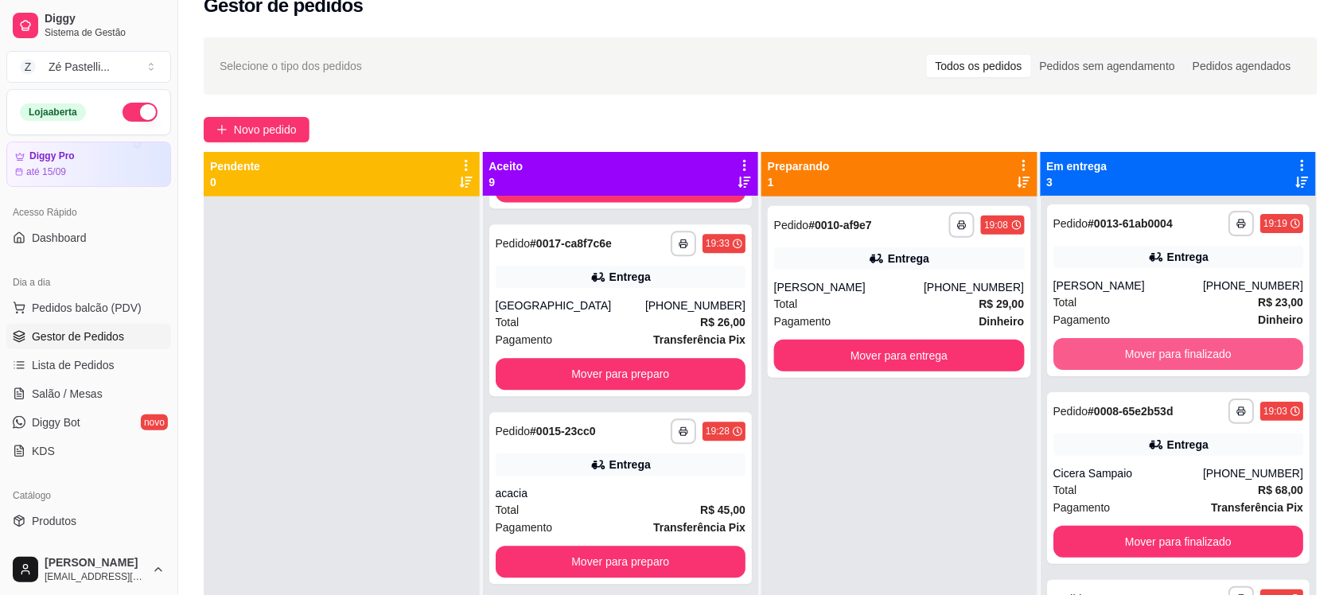
scroll to position [0, 0]
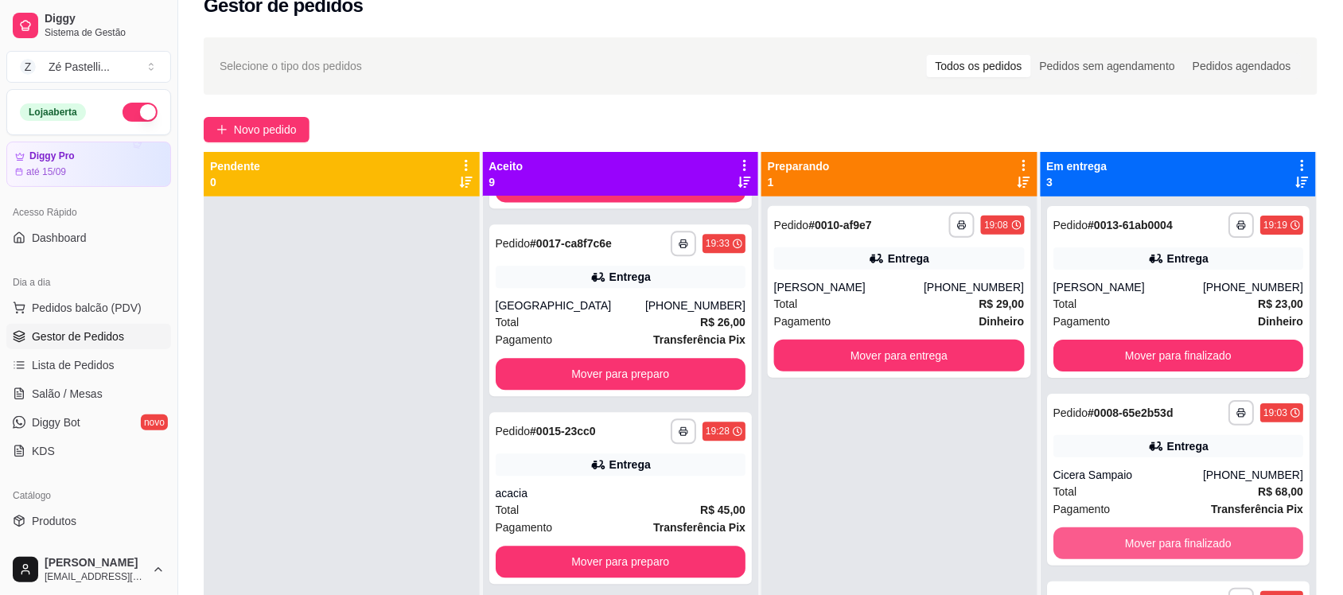
click at [1182, 547] on div "**********" at bounding box center [1179, 494] width 276 height 595
click at [1182, 547] on button "Mover para finalizado" at bounding box center [1178, 543] width 243 height 31
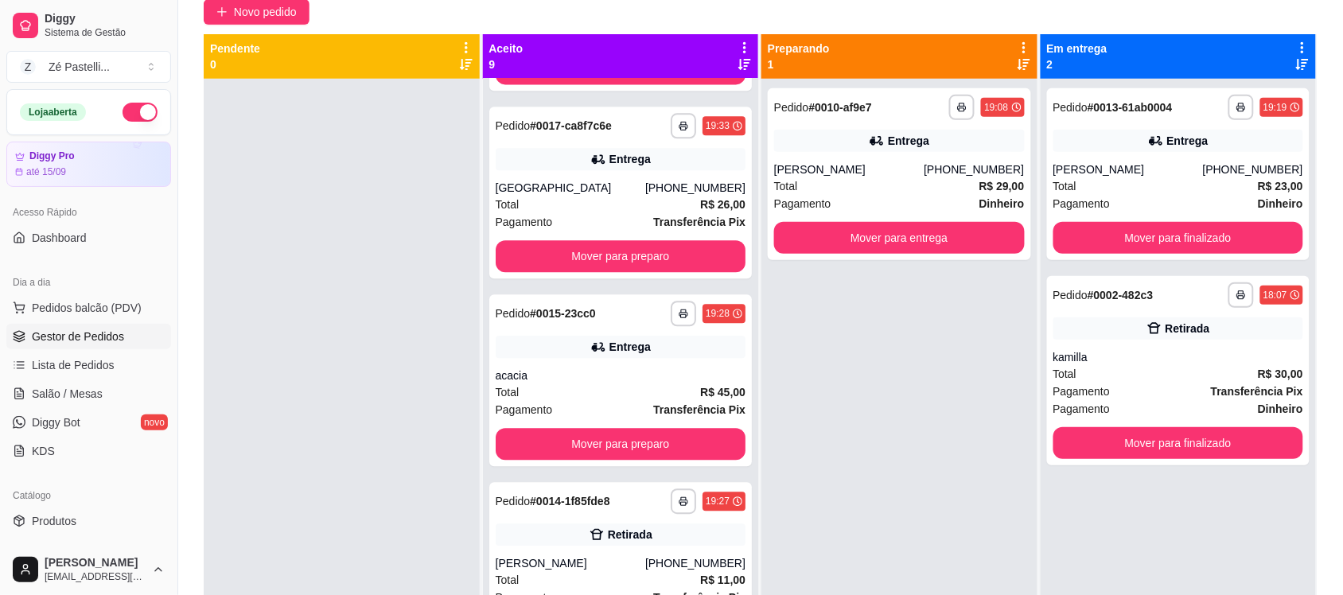
scroll to position [156, 0]
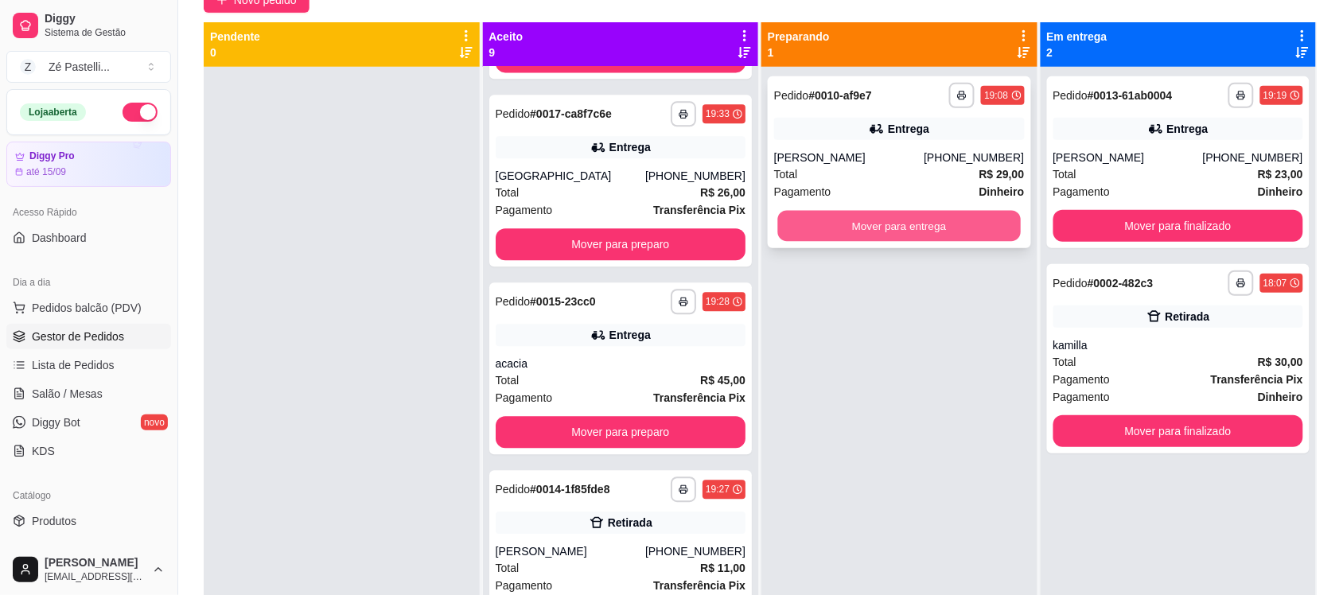
click at [845, 213] on button "Mover para entrega" at bounding box center [899, 226] width 243 height 31
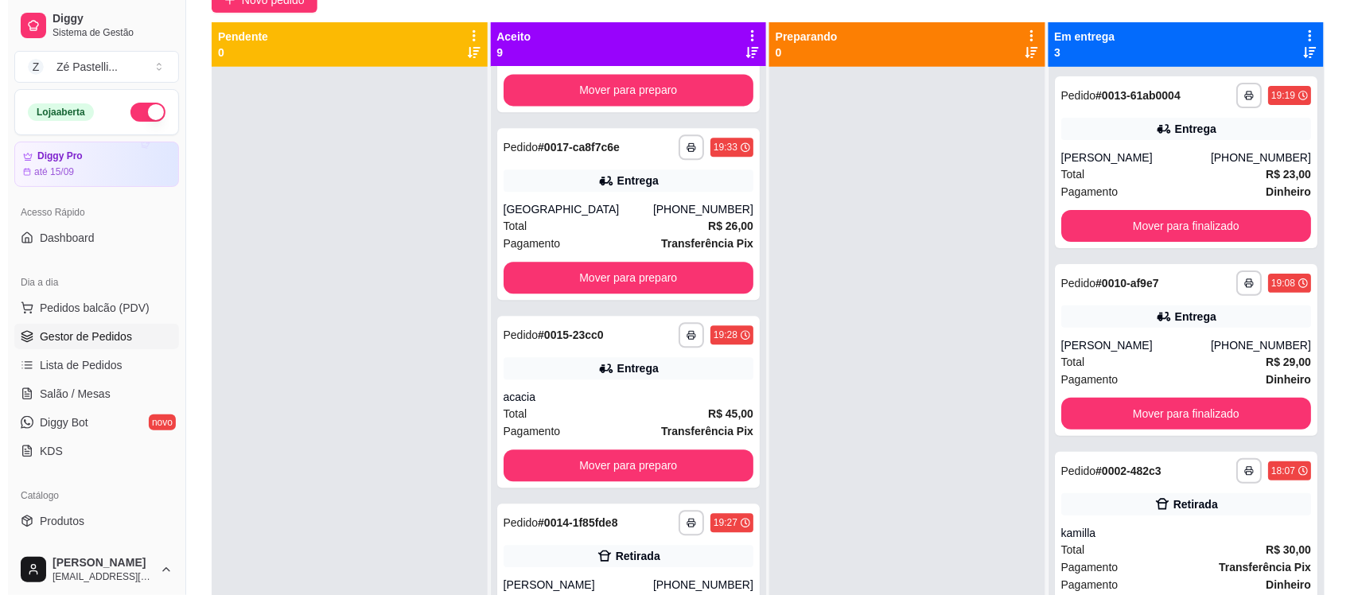
scroll to position [1108, 0]
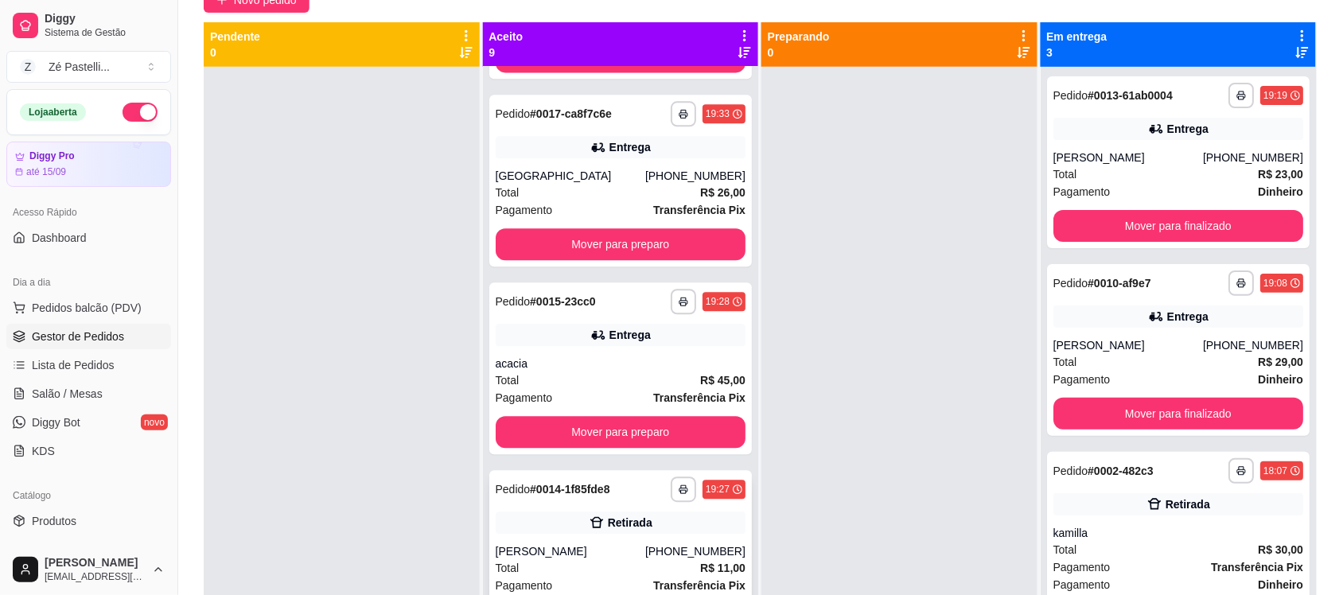
click at [619, 547] on div "[PERSON_NAME]" at bounding box center [571, 551] width 150 height 16
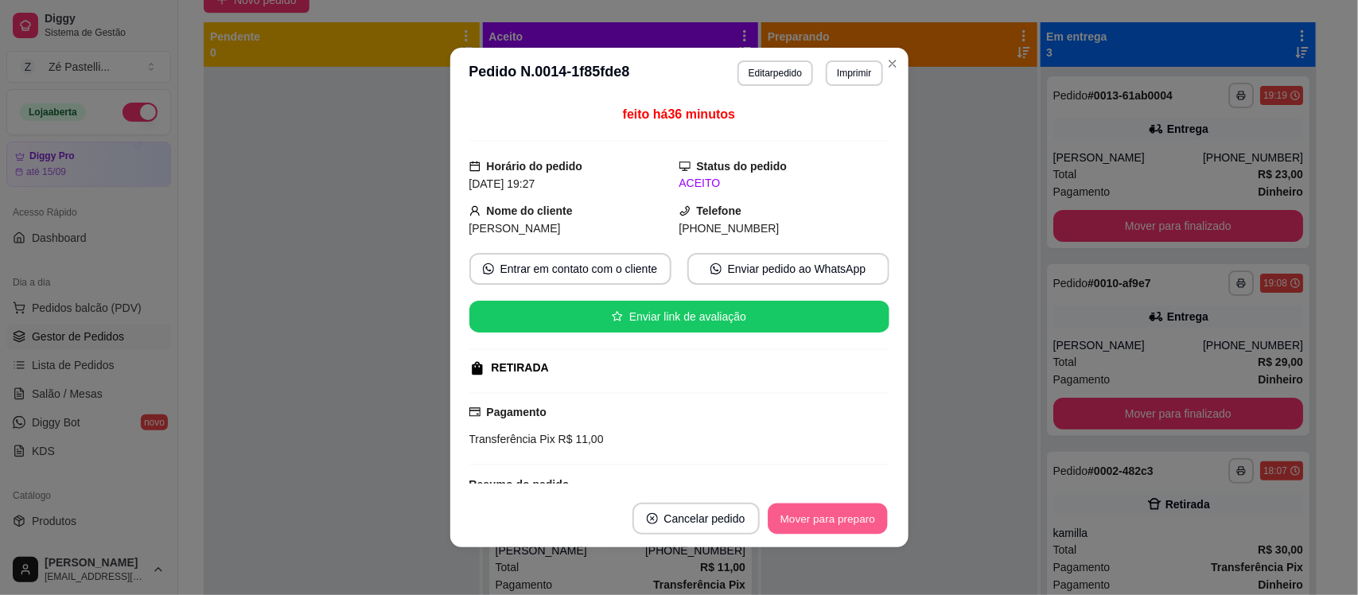
click at [805, 515] on button "Mover para preparo" at bounding box center [827, 519] width 119 height 31
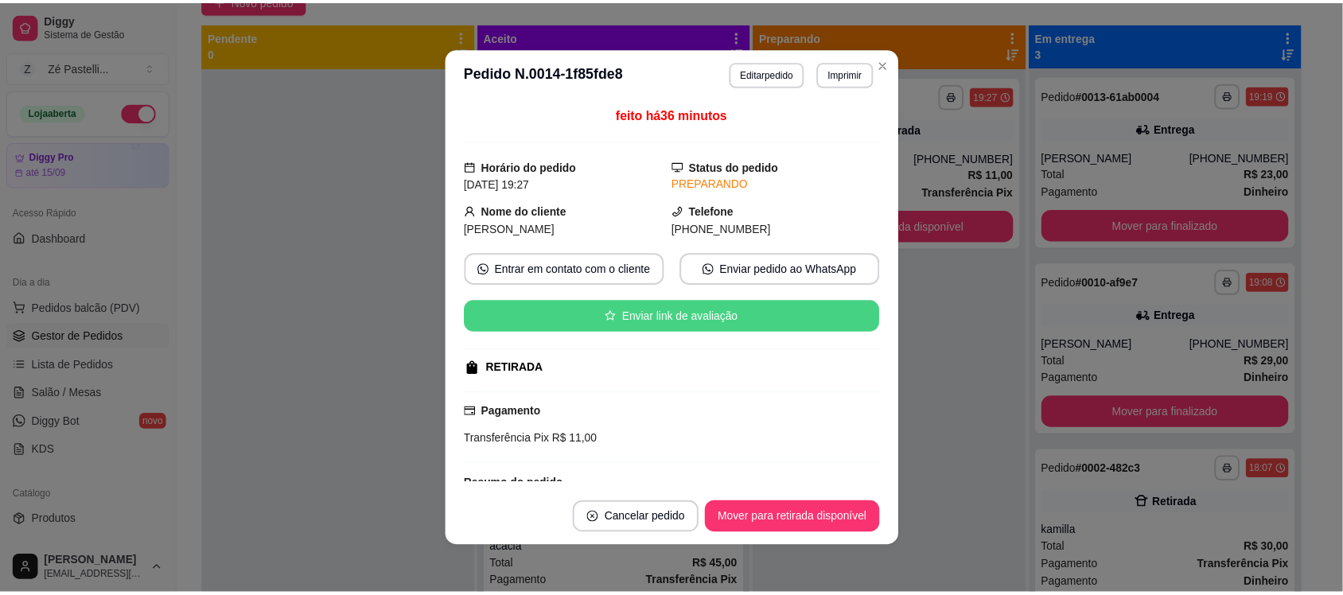
scroll to position [921, 0]
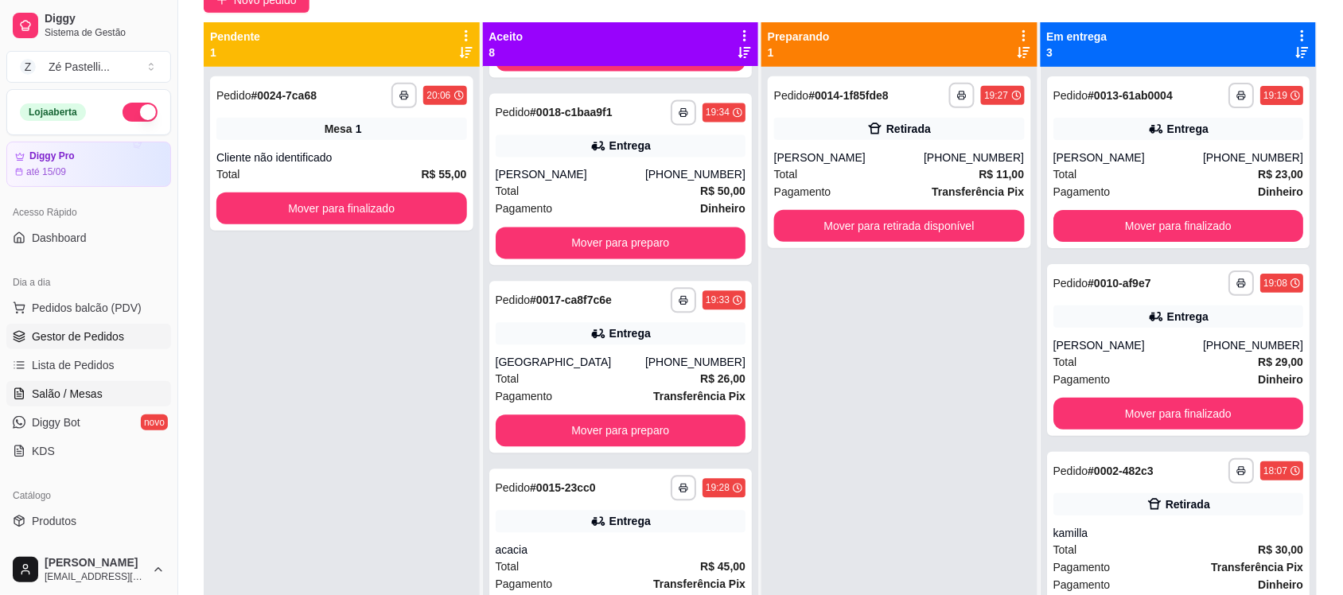
click at [68, 391] on span "Salão / Mesas" at bounding box center [67, 394] width 71 height 16
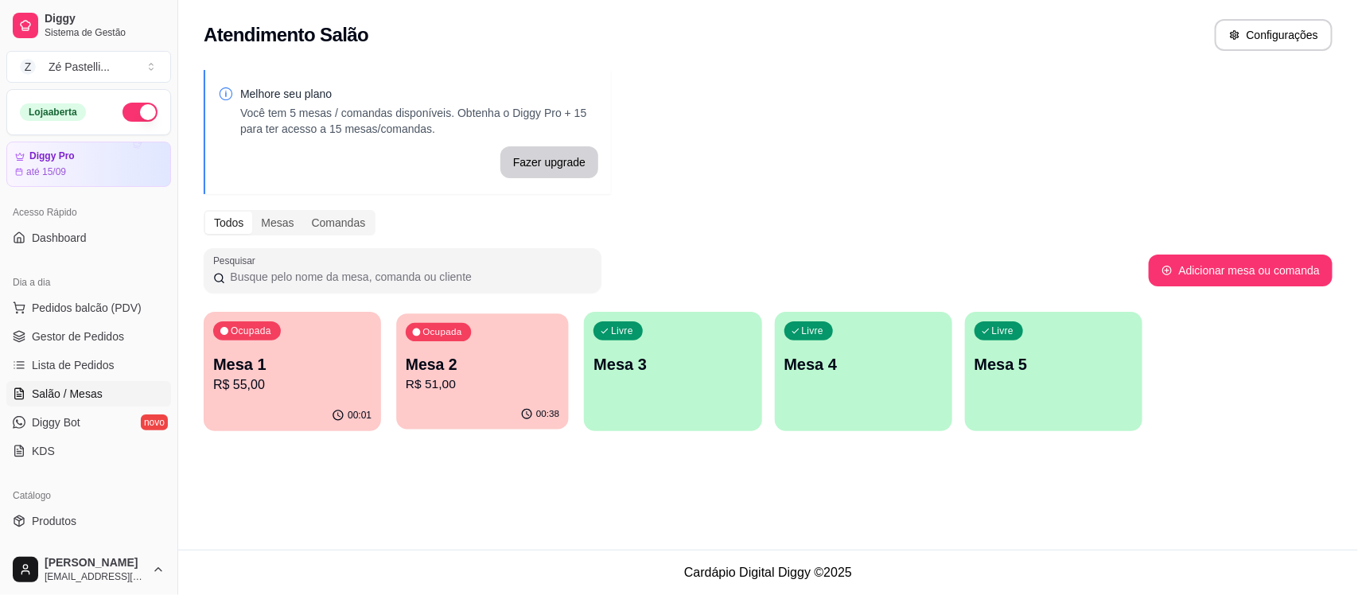
click at [460, 384] on p "R$ 51,00" at bounding box center [483, 385] width 154 height 18
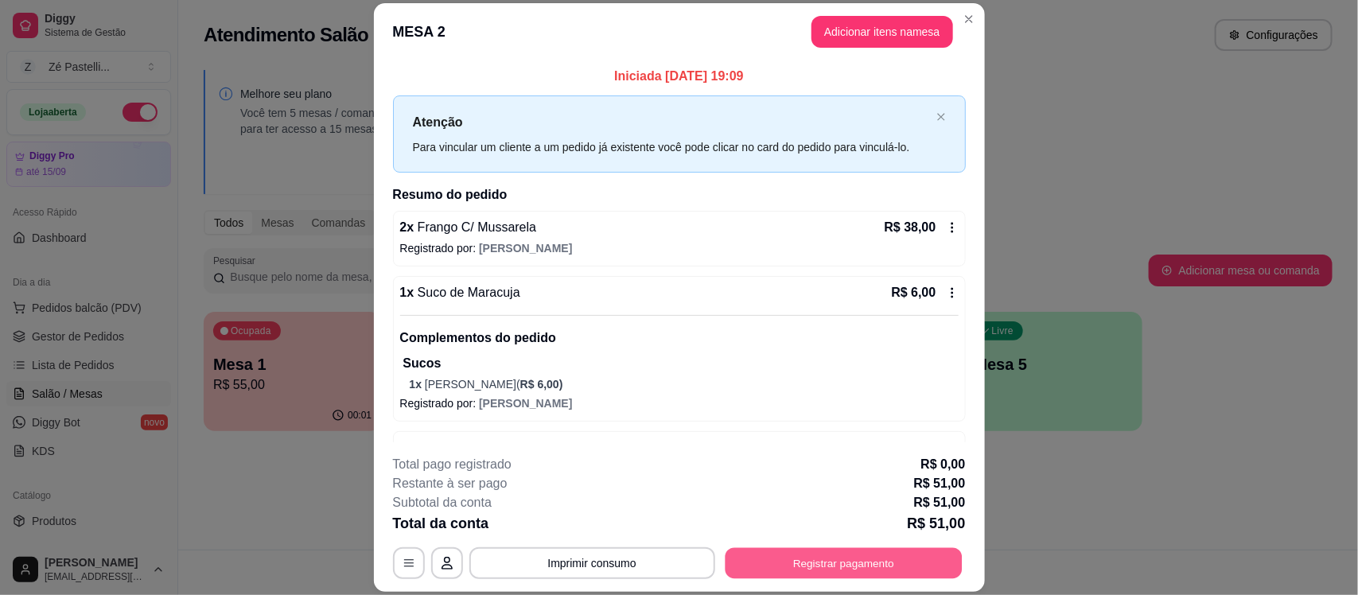
click at [809, 551] on button "Registrar pagamento" at bounding box center [843, 563] width 237 height 31
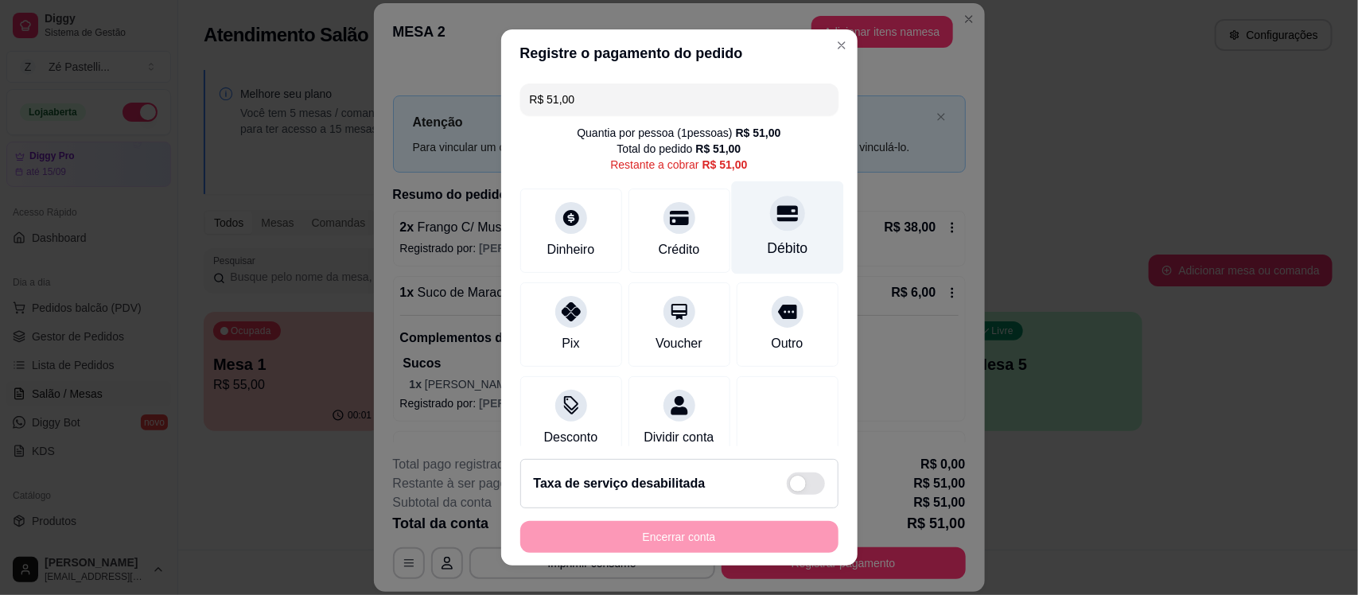
click at [758, 233] on div "Débito" at bounding box center [787, 227] width 112 height 93
type input "R$ 0,00"
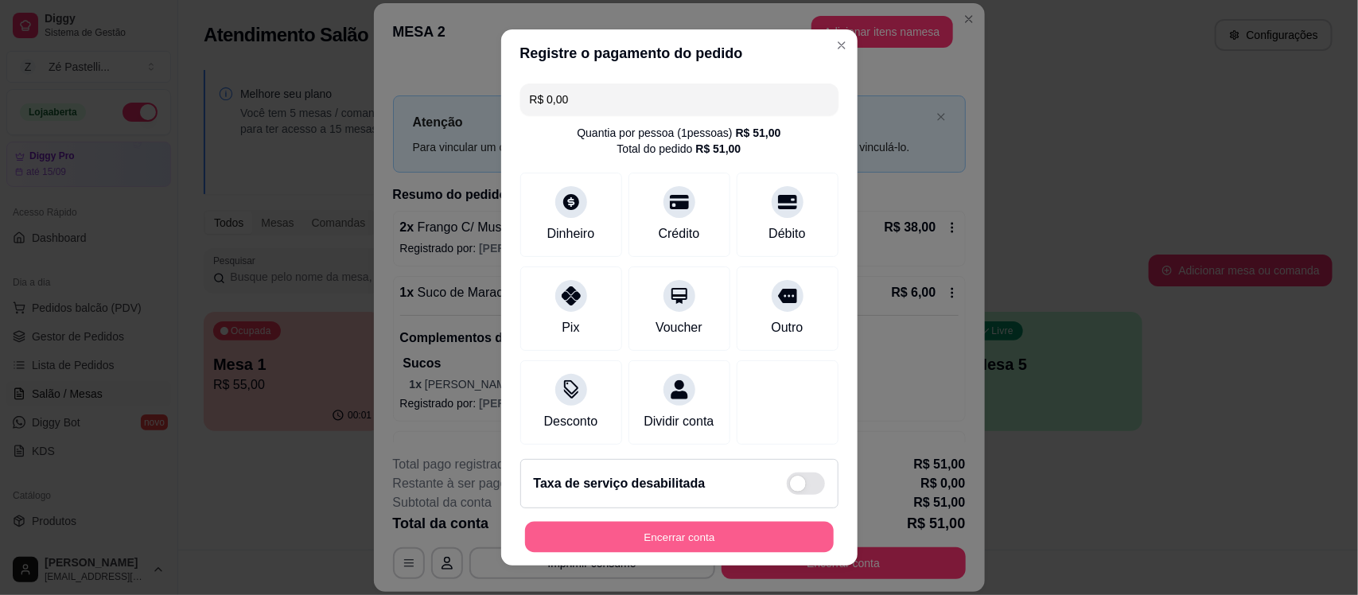
click at [647, 545] on button "Encerrar conta" at bounding box center [679, 536] width 309 height 31
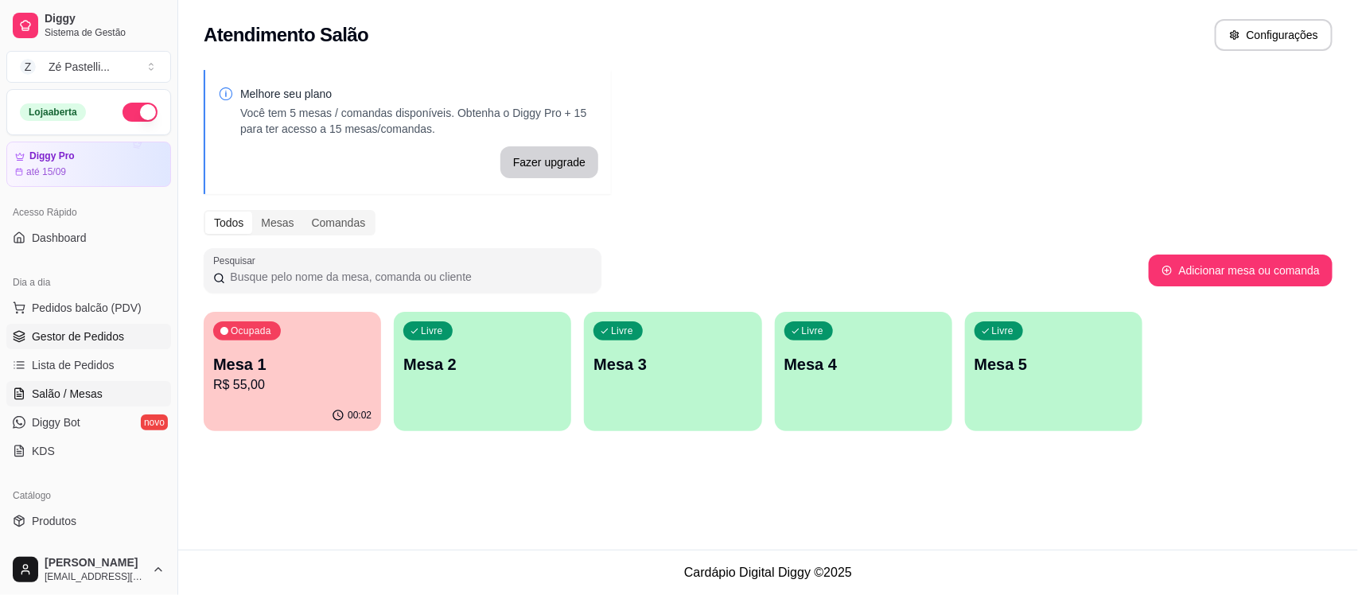
click at [60, 342] on span "Gestor de Pedidos" at bounding box center [78, 337] width 92 height 16
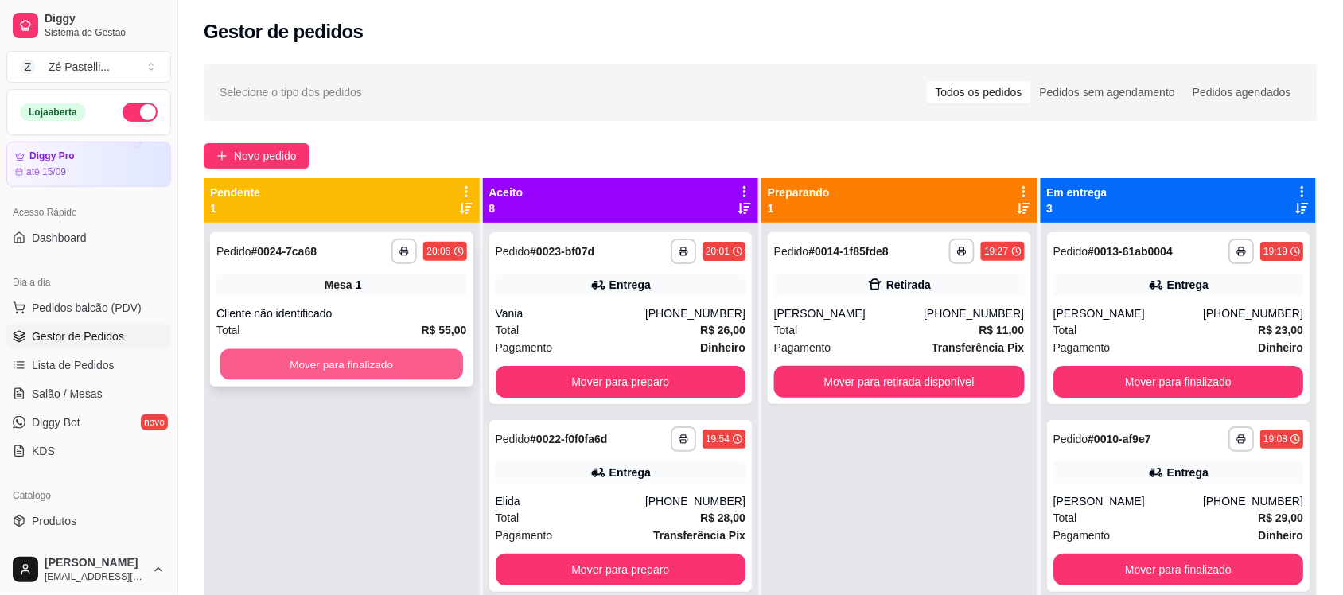
click at [340, 364] on button "Mover para finalizado" at bounding box center [341, 364] width 243 height 31
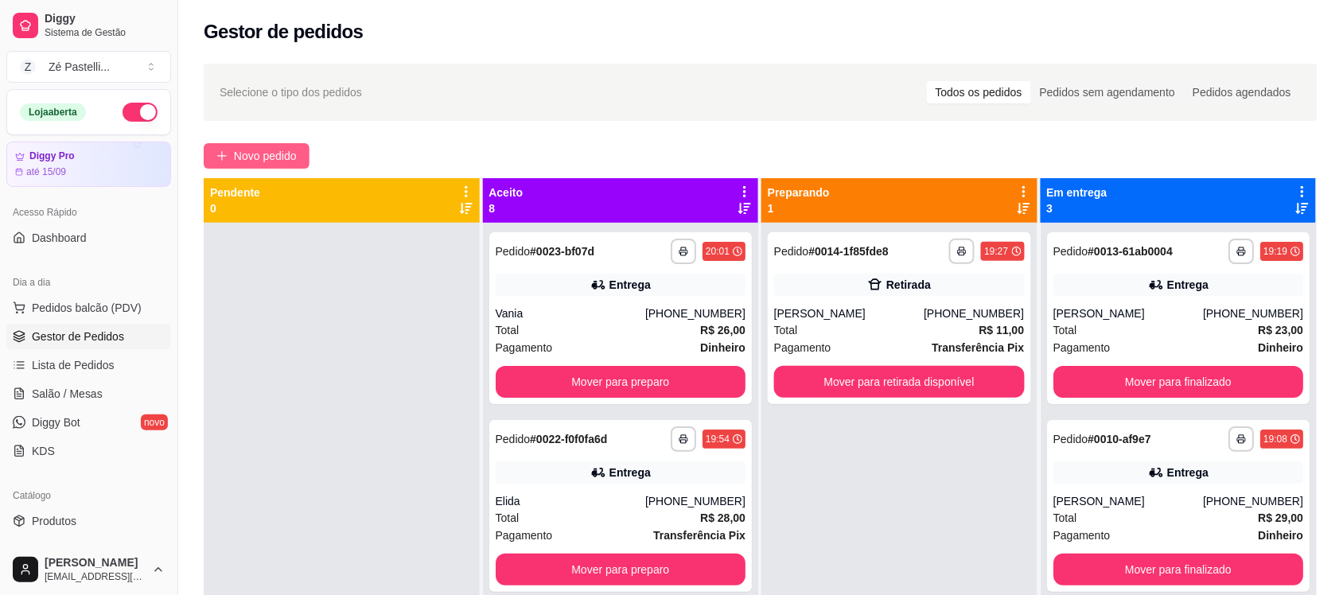
click at [252, 150] on span "Novo pedido" at bounding box center [265, 156] width 63 height 18
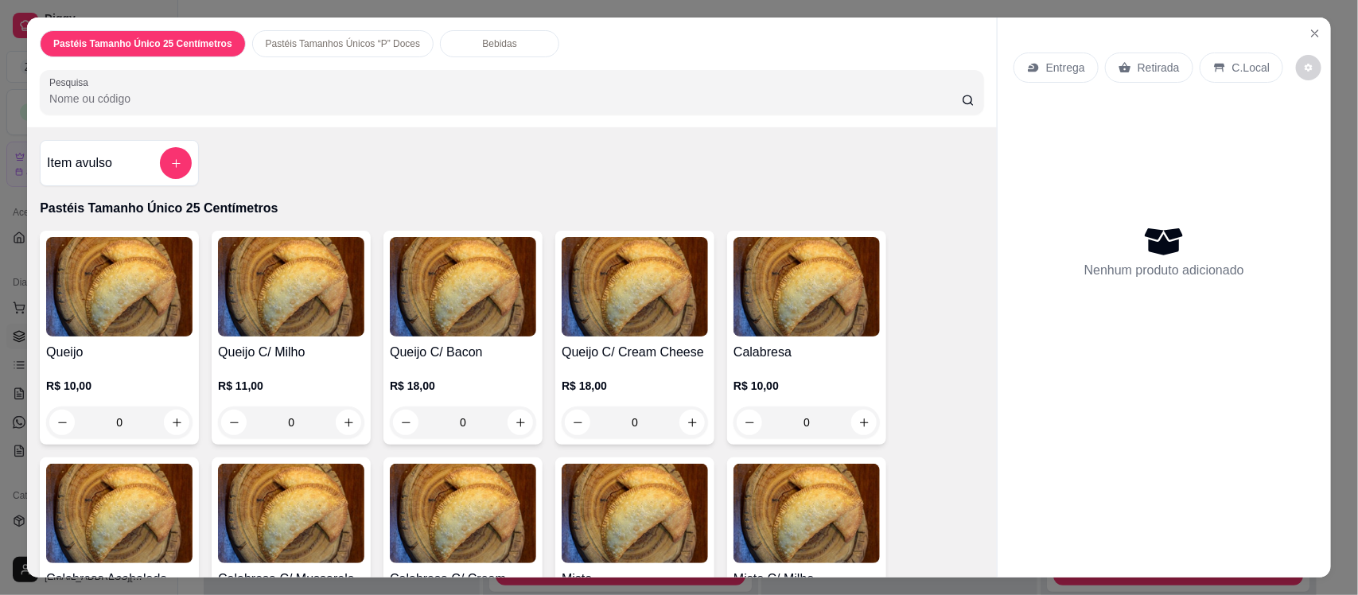
click at [350, 95] on input "Pesquisa" at bounding box center [505, 99] width 913 height 16
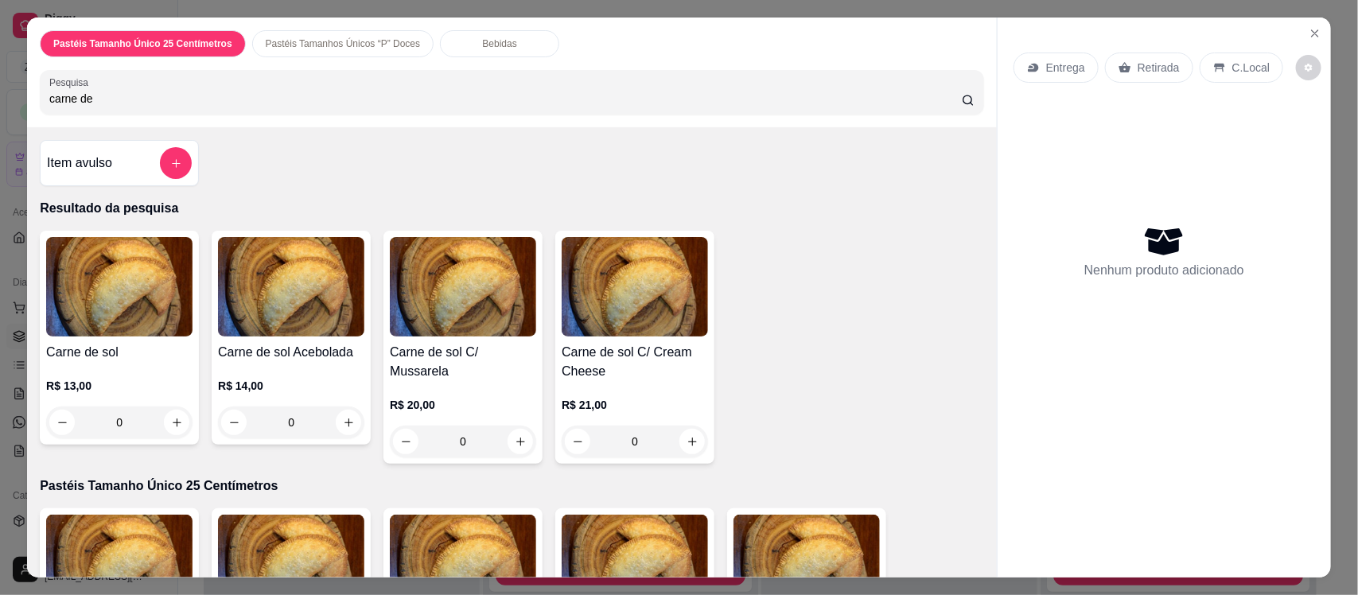
type input "carne de"
click at [471, 326] on img at bounding box center [463, 286] width 146 height 99
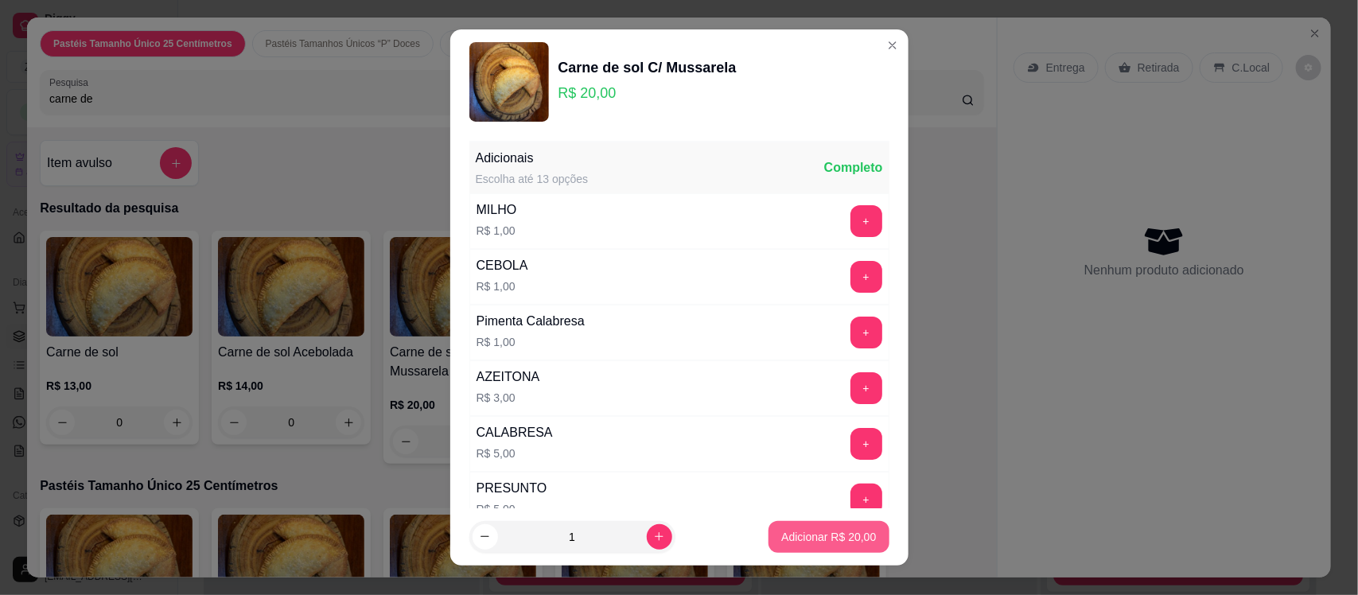
click at [785, 534] on p "Adicionar R$ 20,00" at bounding box center [828, 537] width 95 height 16
type input "1"
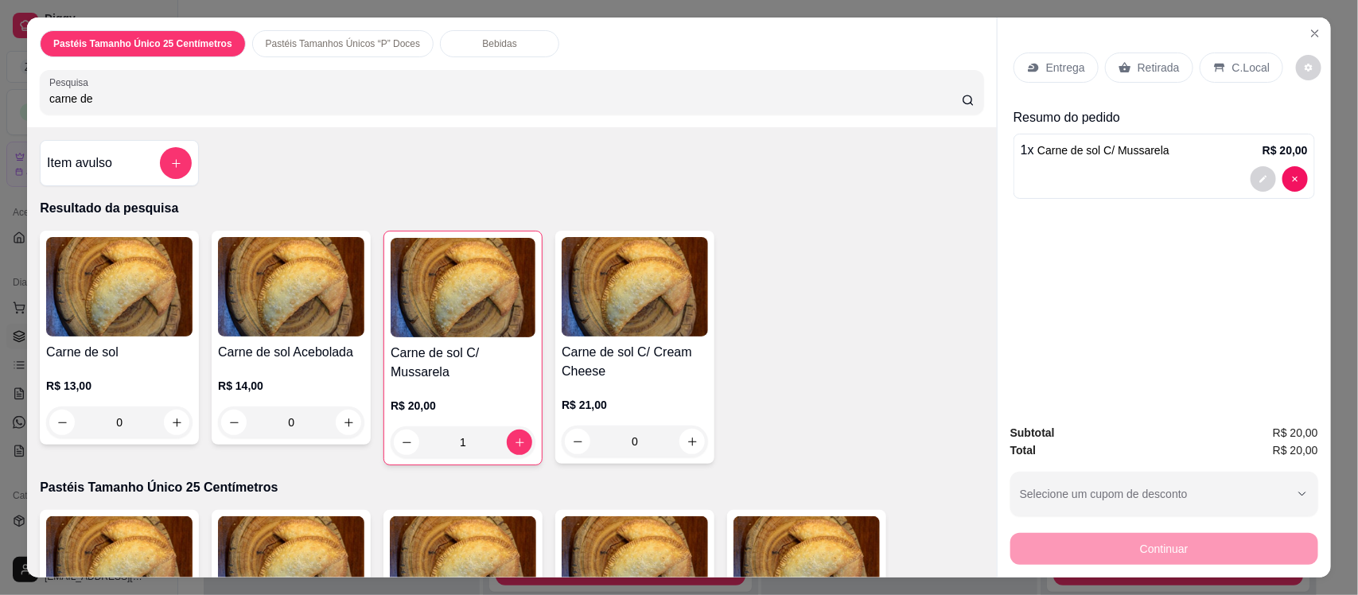
click at [483, 38] on p "Bebidas" at bounding box center [500, 43] width 34 height 13
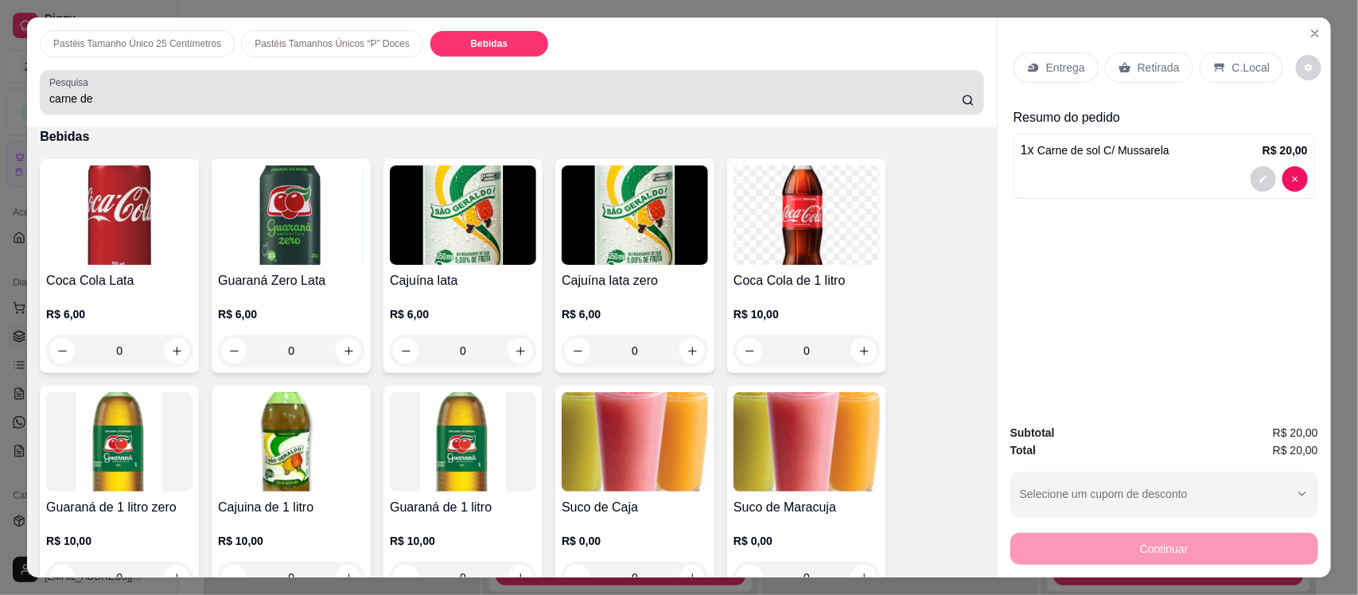
scroll to position [33, 0]
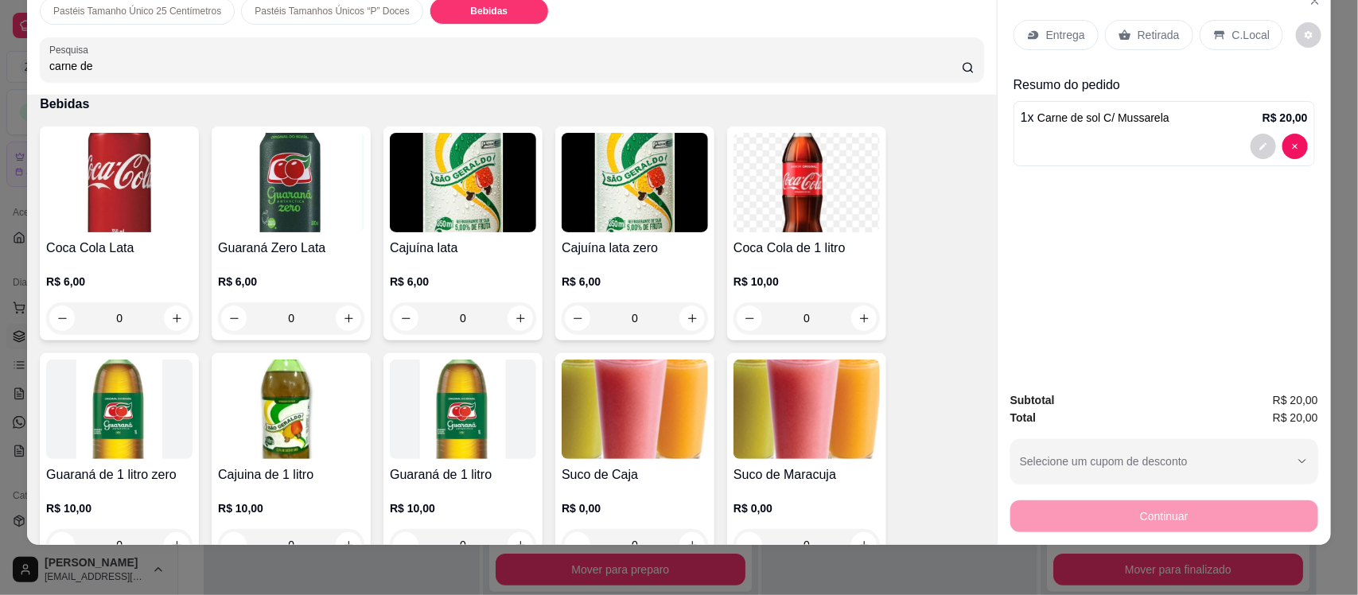
click at [105, 259] on div "R$ 6,00 0" at bounding box center [119, 296] width 146 height 76
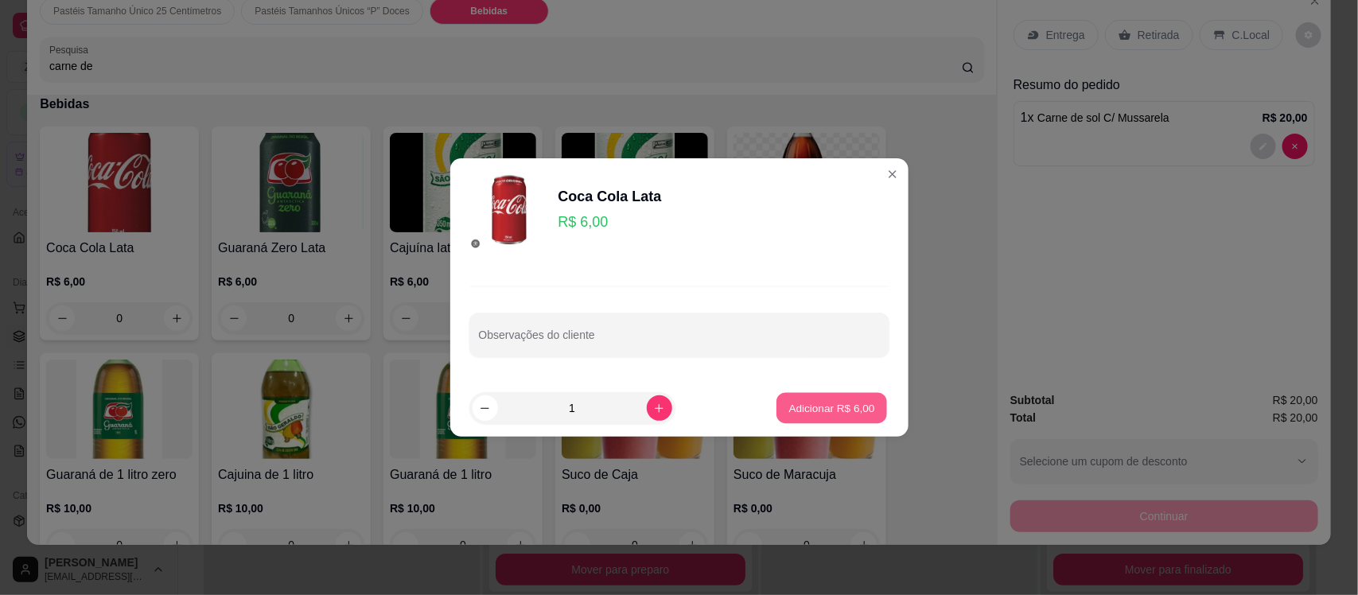
click at [832, 407] on p "Adicionar R$ 6,00" at bounding box center [832, 407] width 86 height 15
type input "1"
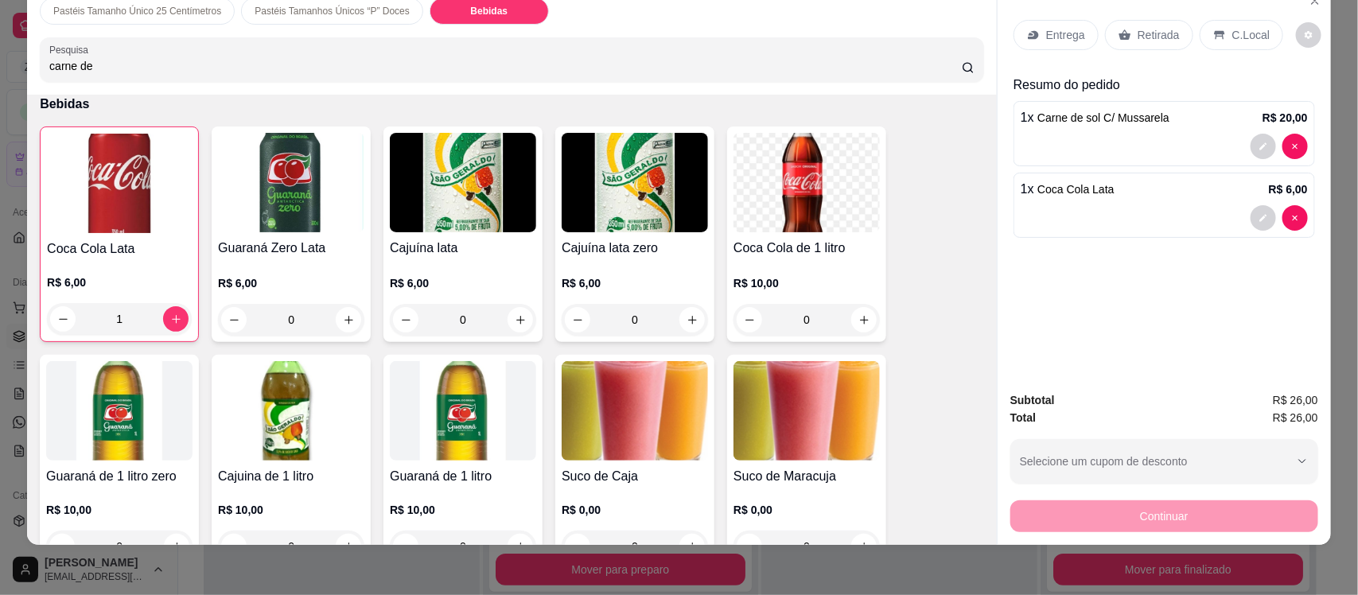
click at [1057, 33] on p "Entrega" at bounding box center [1065, 35] width 39 height 16
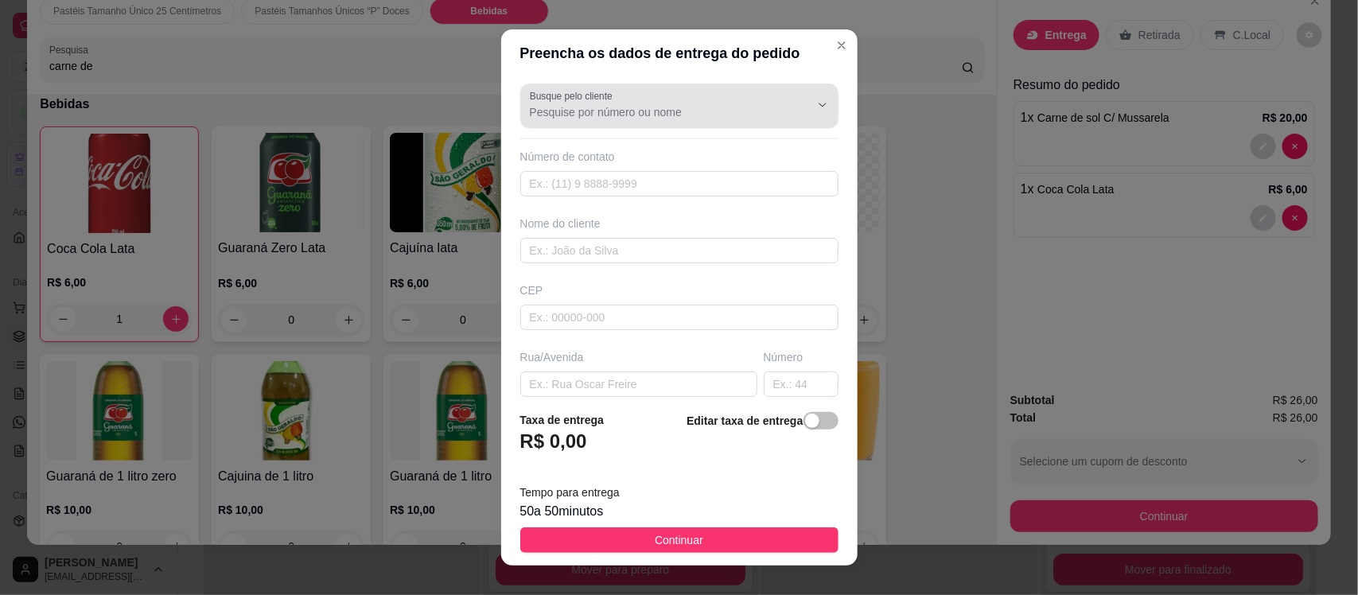
click at [638, 119] on input "Busque pelo cliente" at bounding box center [657, 112] width 255 height 16
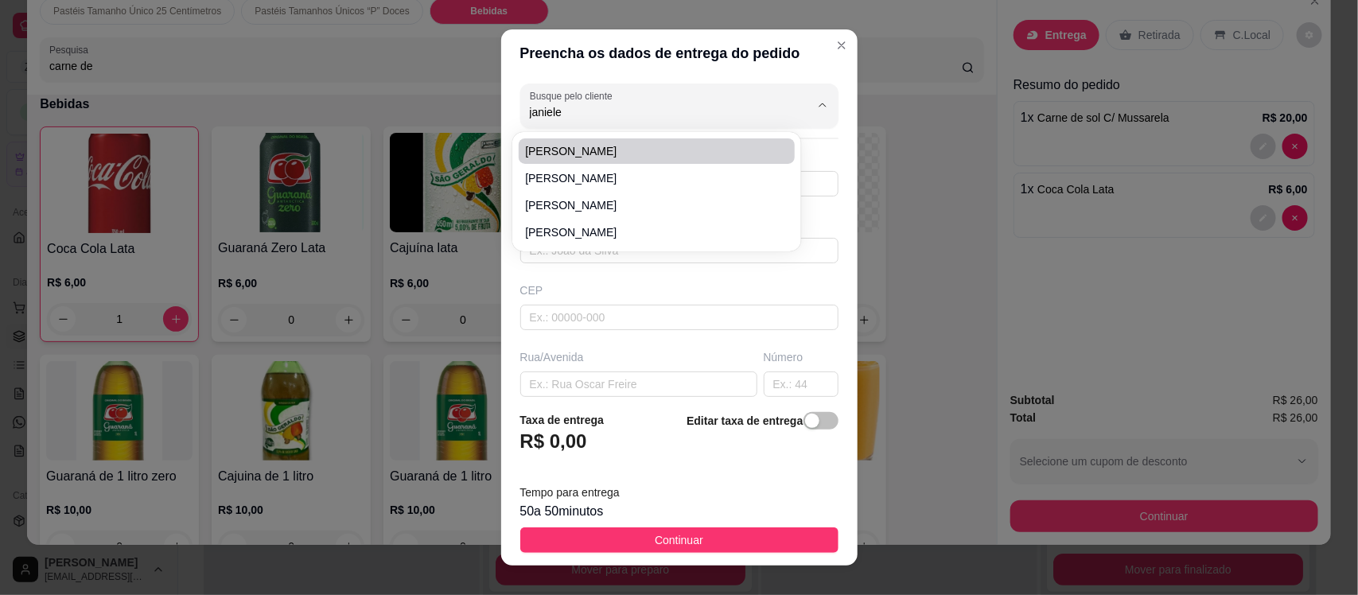
click at [627, 149] on span "Janiele" at bounding box center [648, 151] width 247 height 16
type input "Janiele"
type input "88996270199"
type input "Janiele"
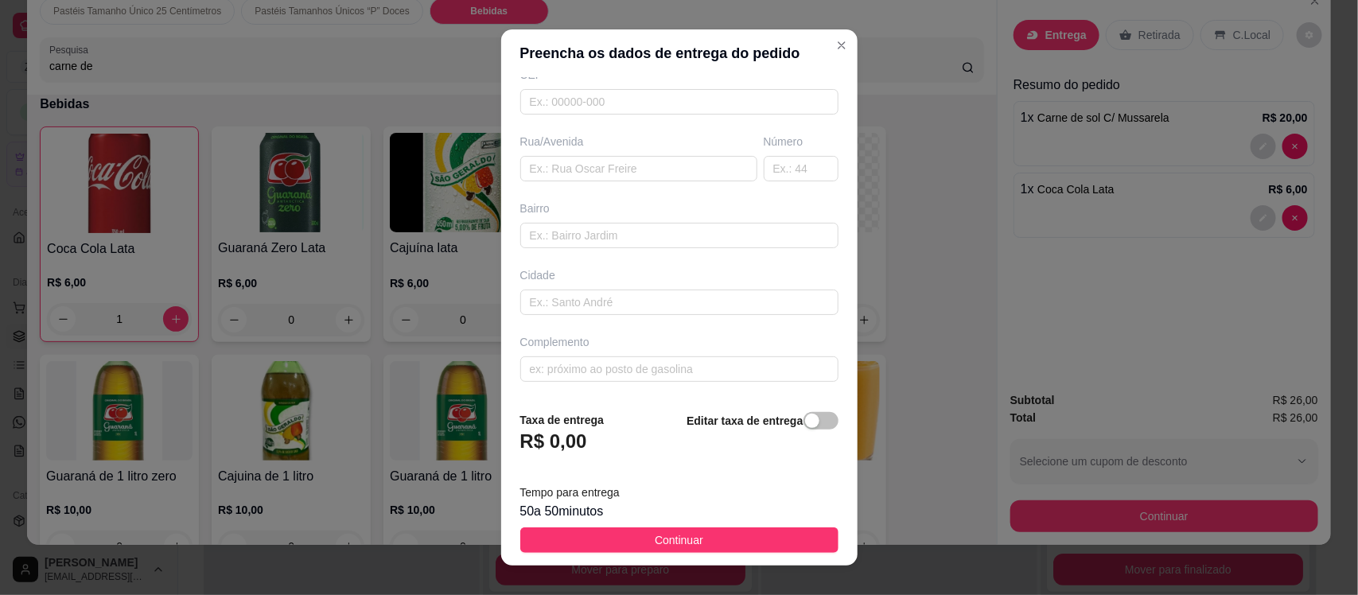
scroll to position [0, 0]
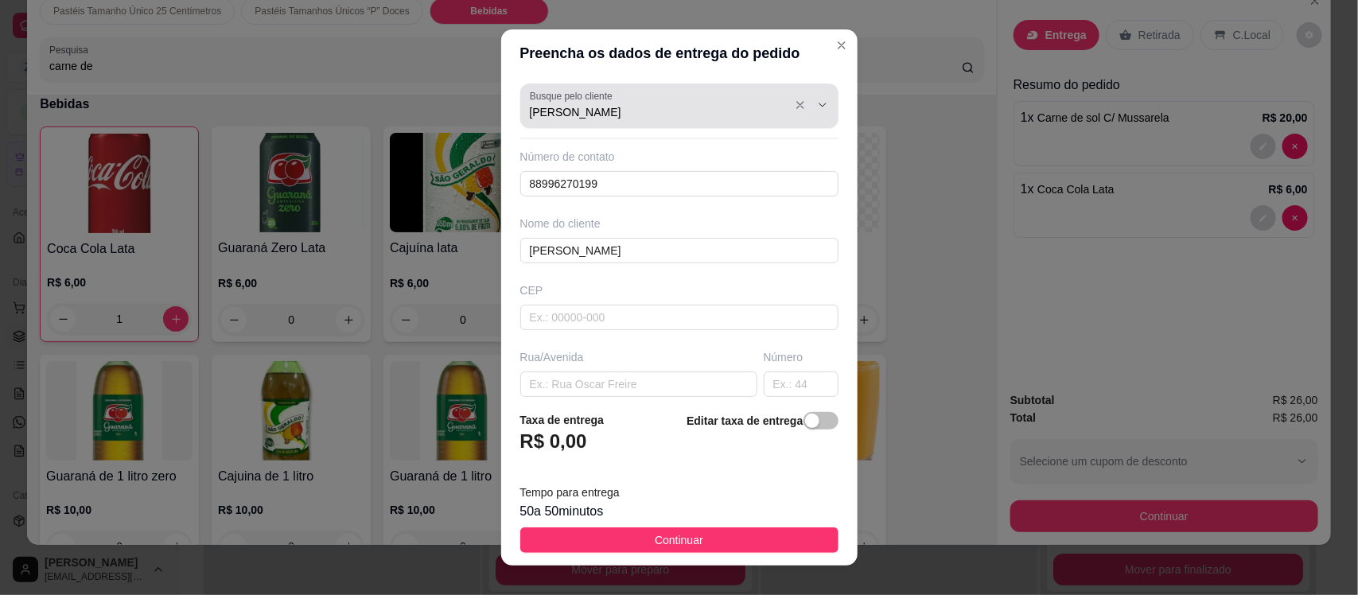
click at [582, 102] on label "Busque pelo cliente" at bounding box center [574, 96] width 88 height 14
click at [582, 104] on input "Janiele" at bounding box center [657, 112] width 255 height 16
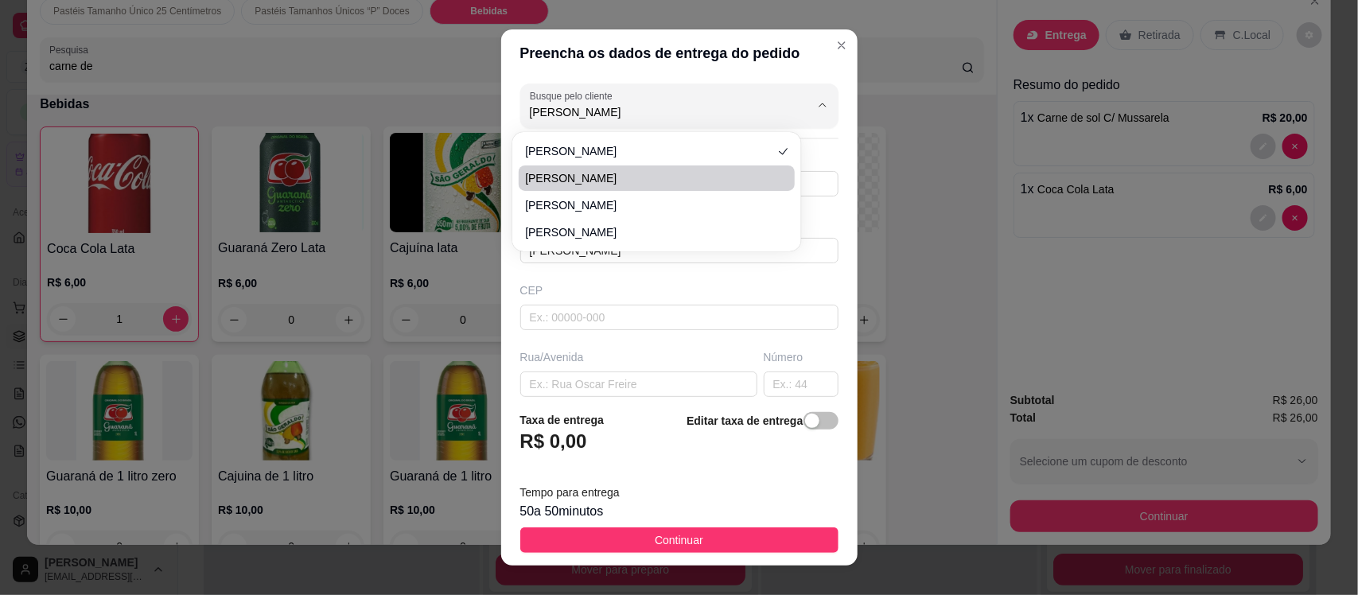
click at [575, 181] on span "Janiele" at bounding box center [648, 178] width 247 height 16
type input "Janiele"
type input "88993667123"
type input "Janiele"
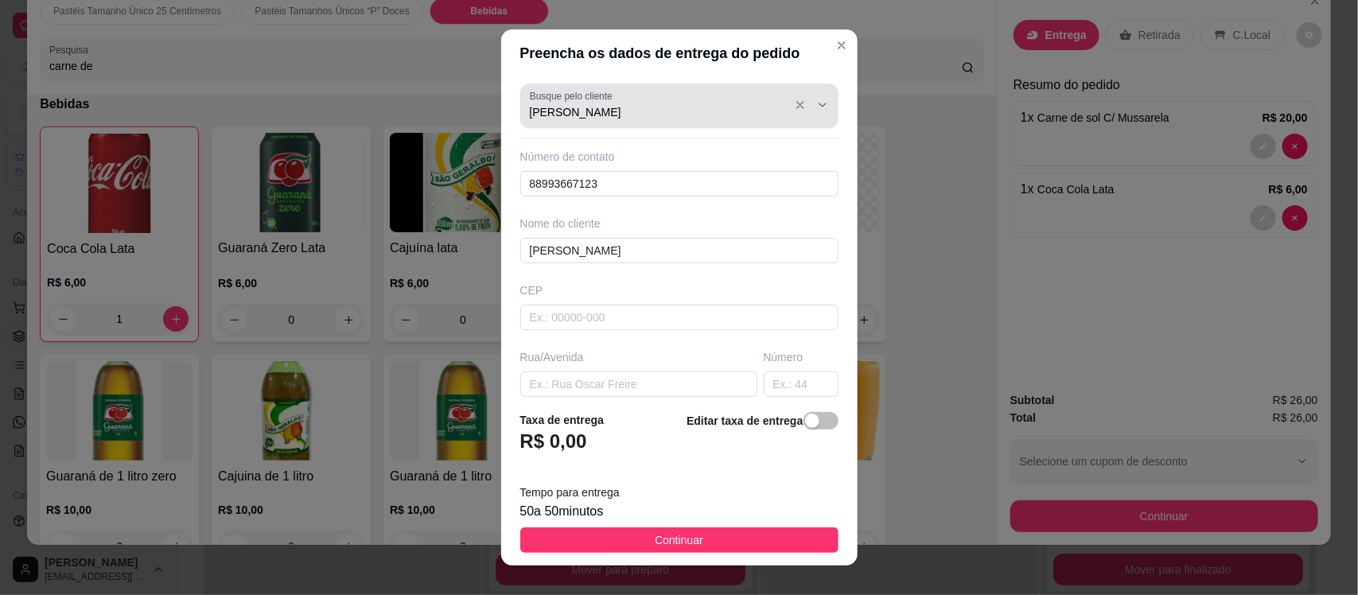
click at [634, 102] on div "Janiele" at bounding box center [679, 106] width 299 height 32
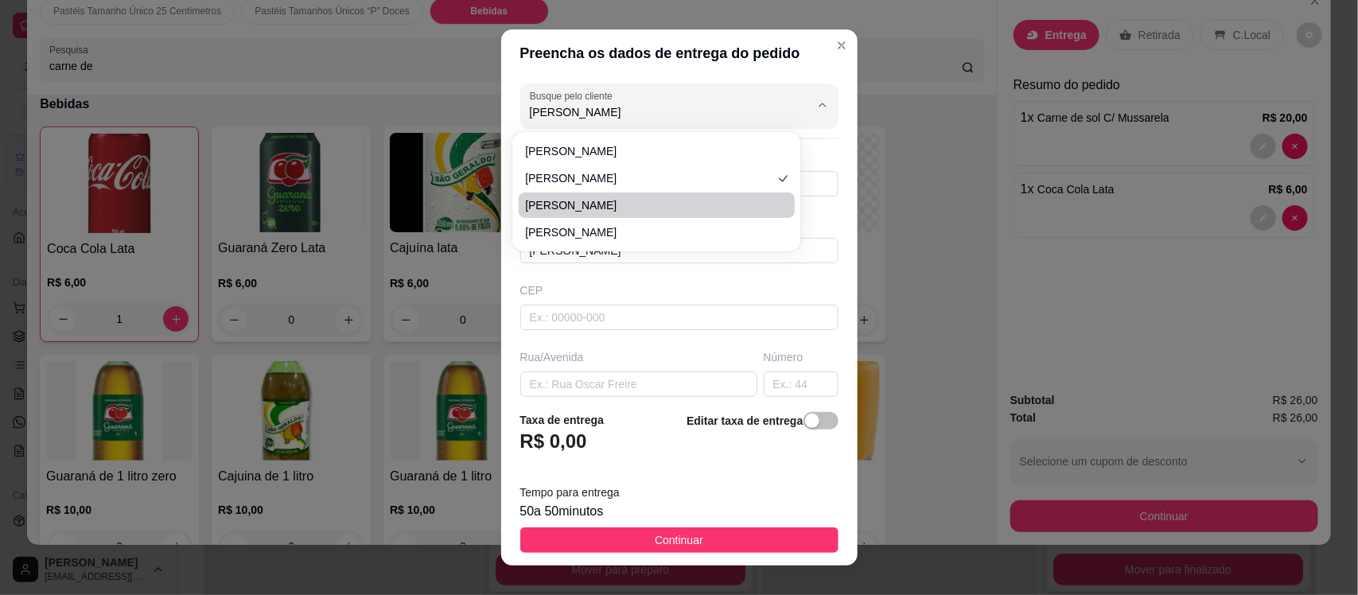
click at [602, 205] on span "Janiele" at bounding box center [648, 205] width 247 height 16
type input "Janiele"
type input "88999952047"
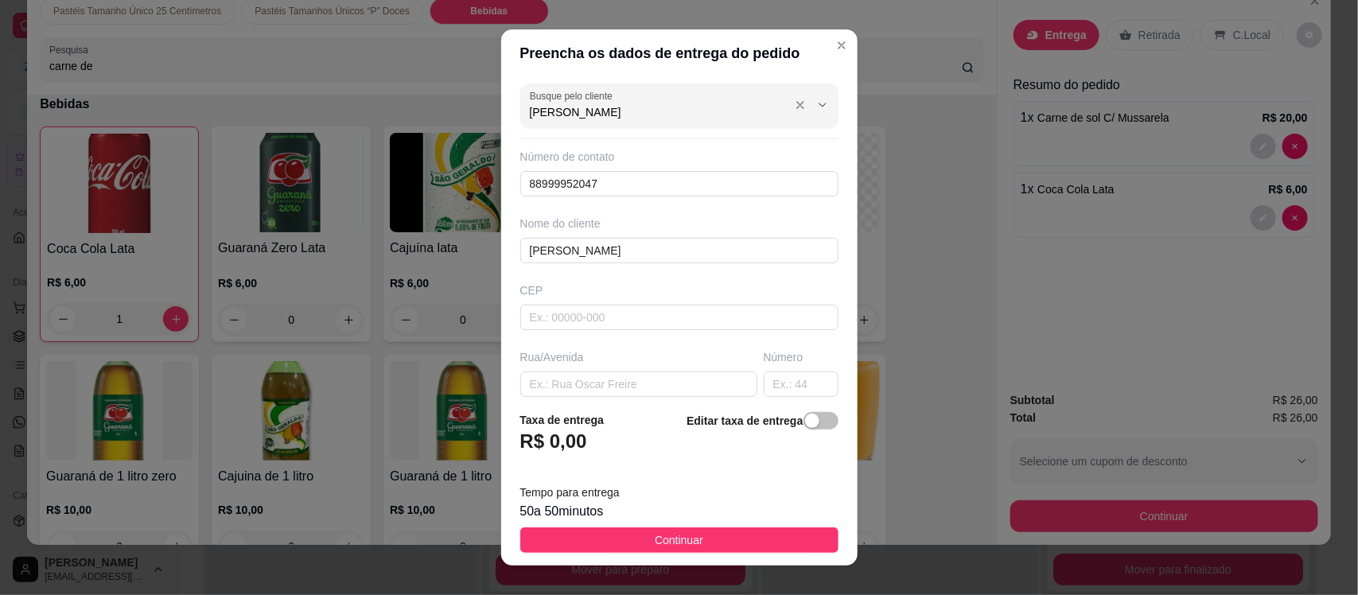
click at [591, 119] on input "Janiele" at bounding box center [657, 112] width 255 height 16
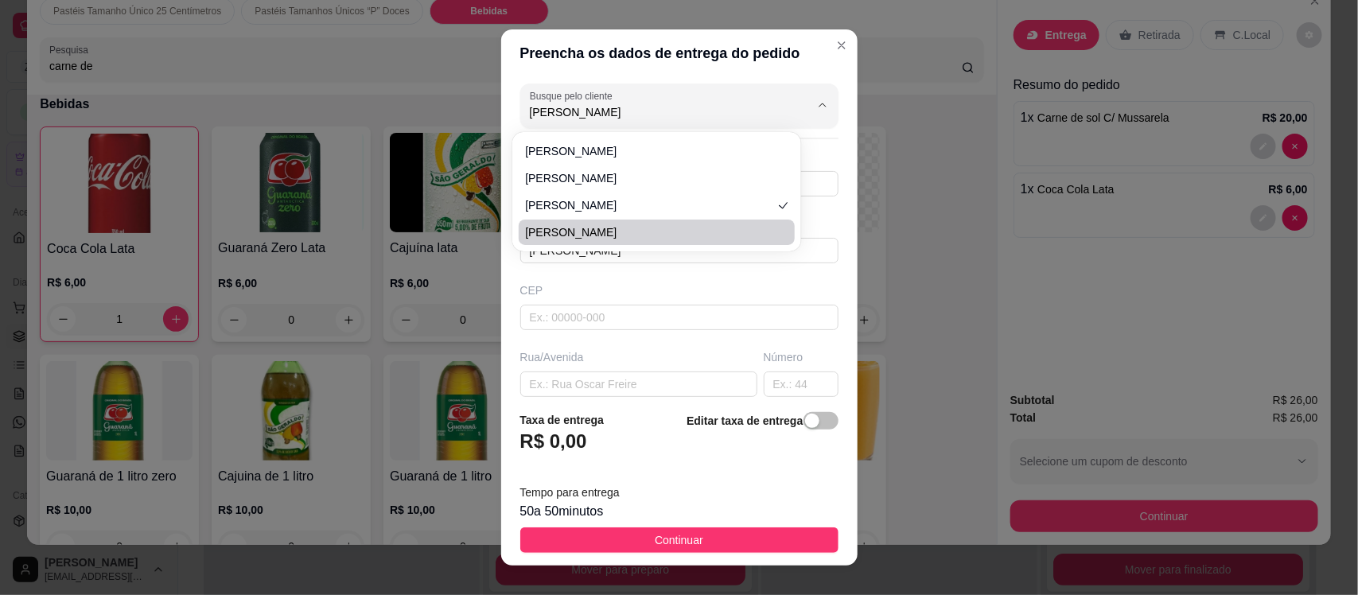
click at [582, 229] on span "Janiele" at bounding box center [648, 232] width 247 height 16
type input "Janiele"
type input "88998601981"
type input "Janiele"
type input "Jose Basilio de Figueiredo"
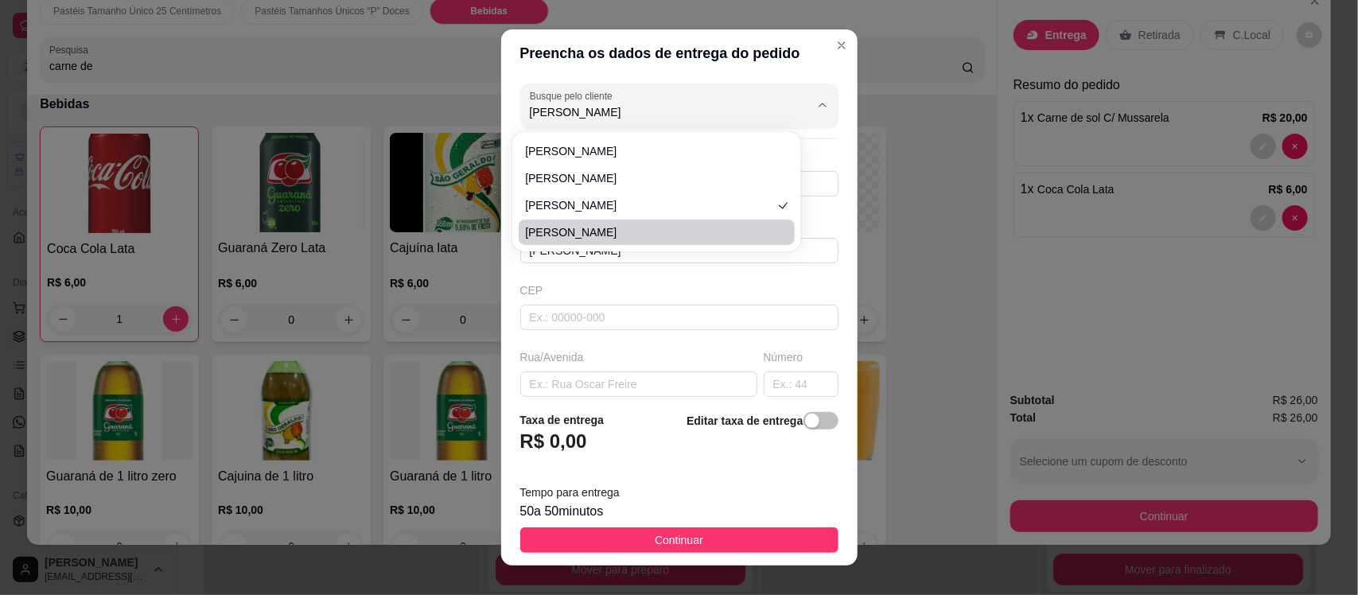
type input "81"
type input "Novo Milenio"
type input "Na primeira rua perto do deposito de Carlos, Segunda casa depois do apartamento"
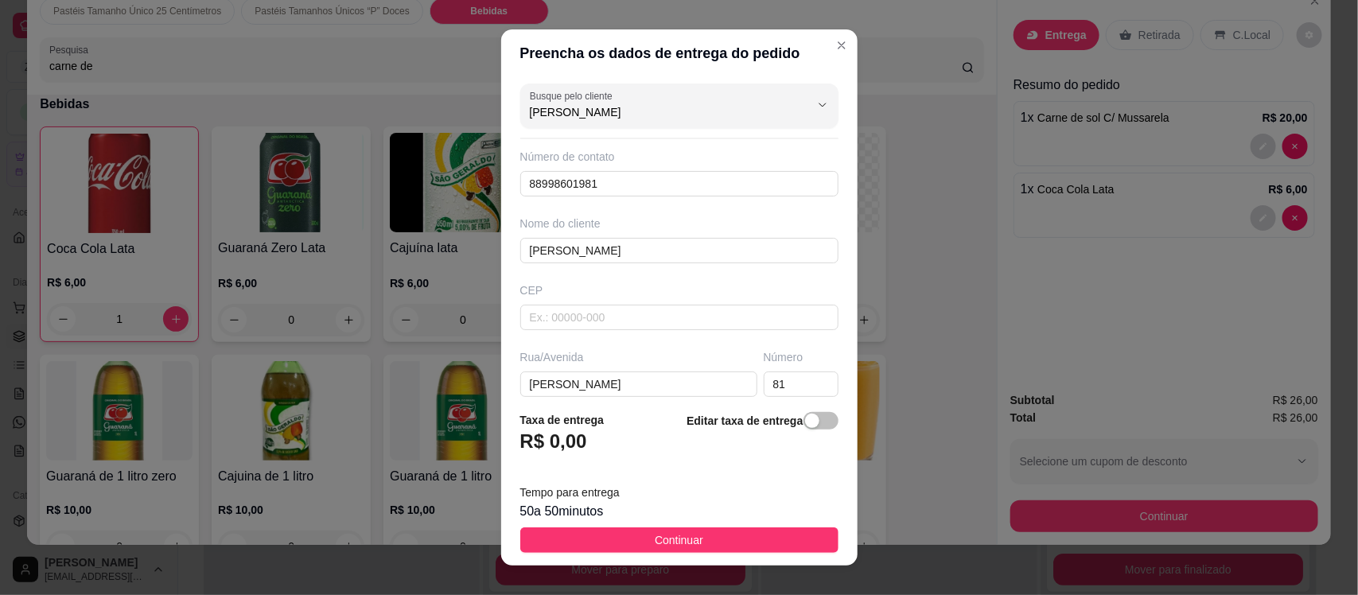
type input "Janiele"
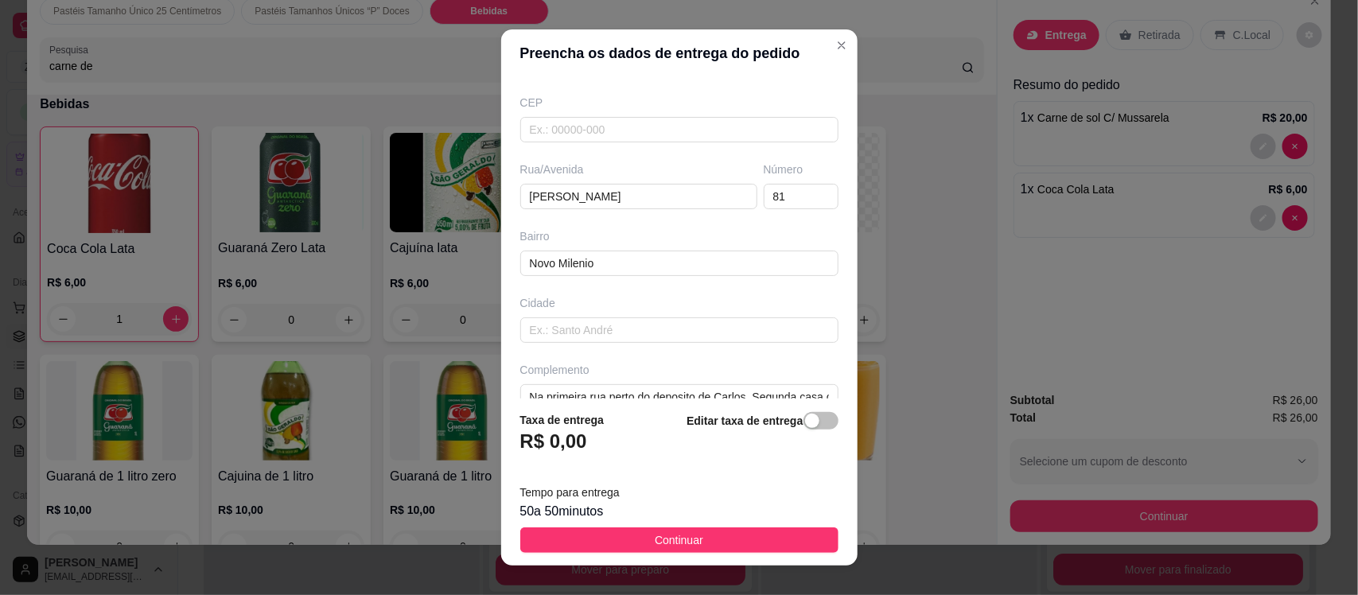
scroll to position [217, 0]
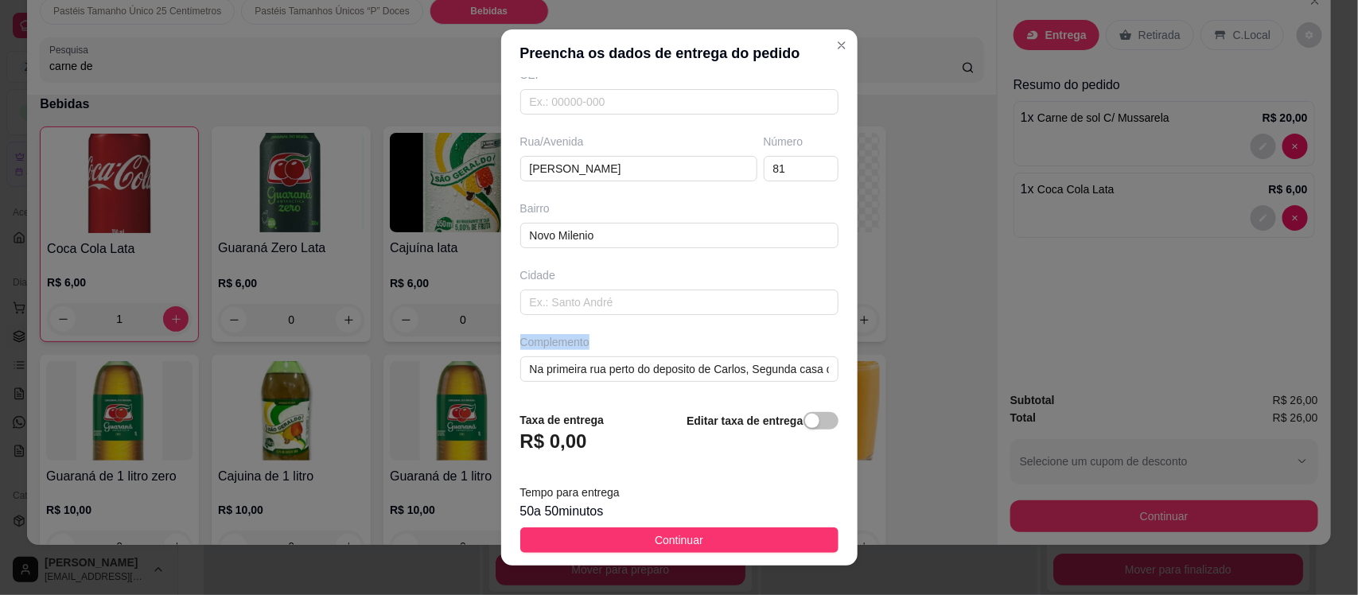
drag, startPoint x: 818, startPoint y: 312, endPoint x: 808, endPoint y: 370, distance: 58.9
click at [808, 370] on div "Busque pelo cliente Janiele Número de contato 88998601981 Nome do cliente Janie…" at bounding box center [679, 237] width 356 height 321
click at [692, 543] on button "Continuar" at bounding box center [679, 540] width 318 height 25
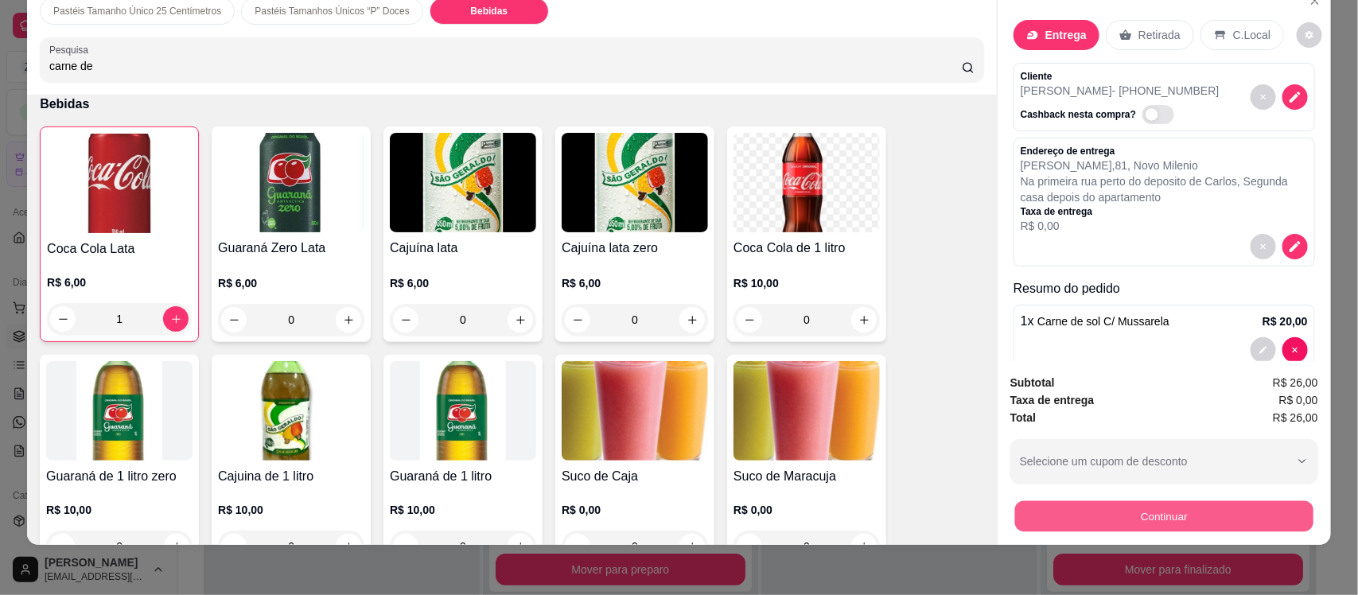
click at [1080, 514] on button "Continuar" at bounding box center [1164, 516] width 298 height 31
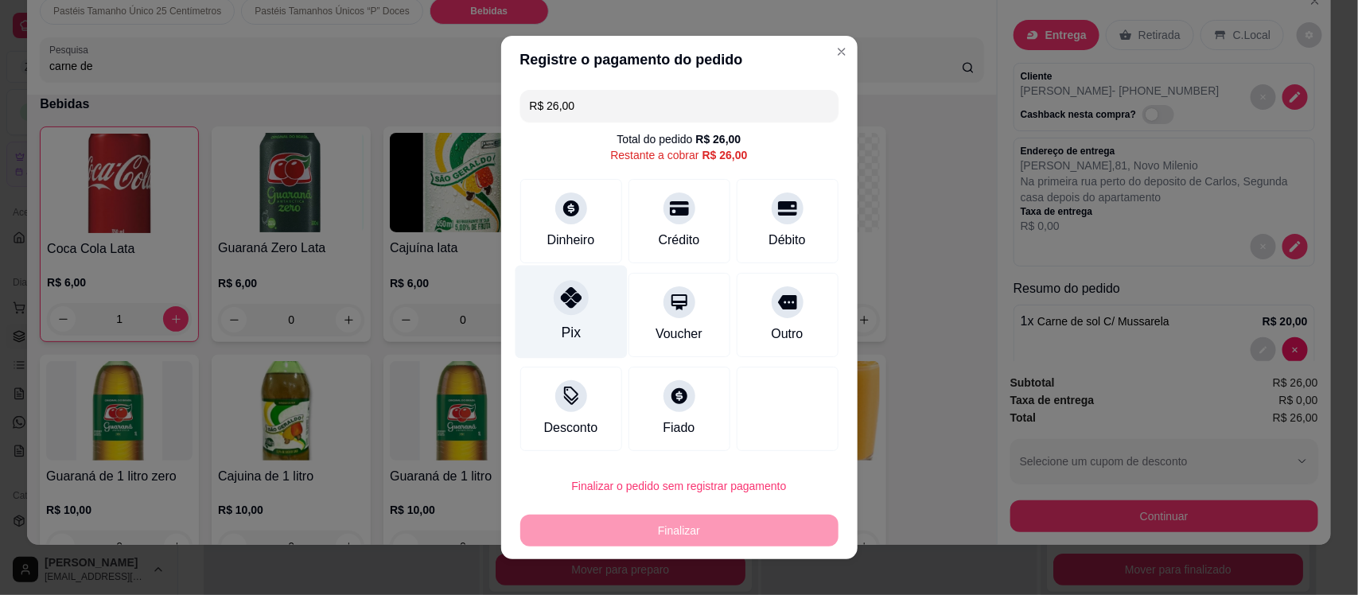
click at [560, 308] on icon at bounding box center [570, 297] width 21 height 21
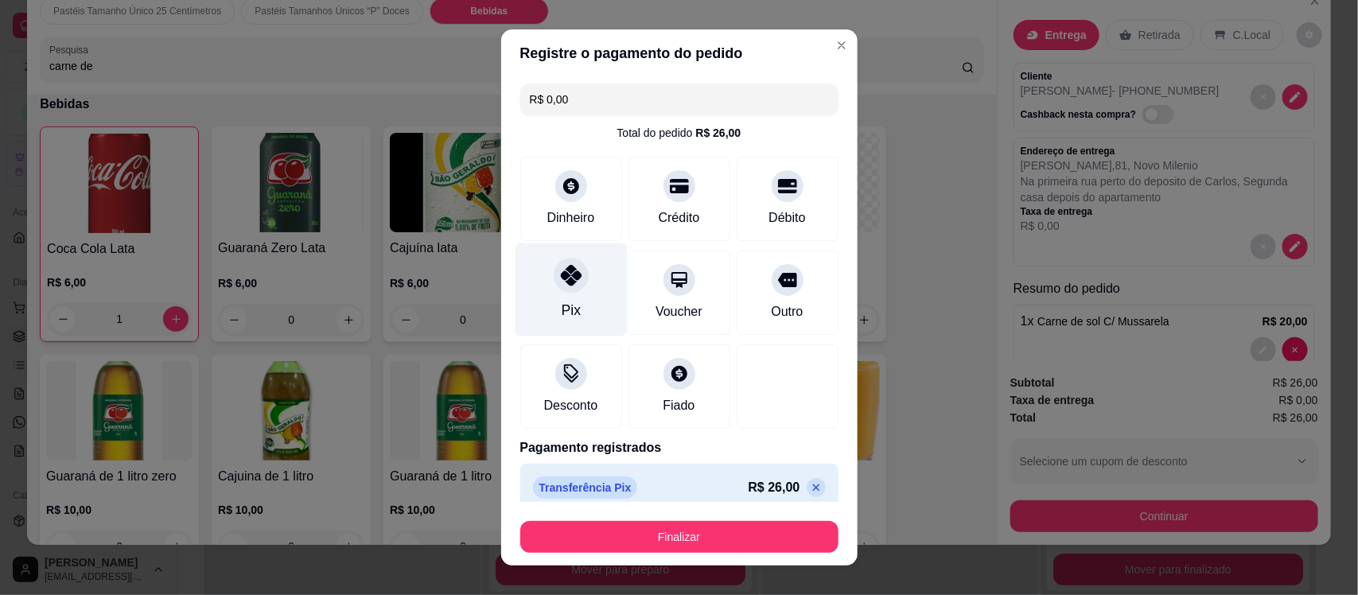
type input "R$ 0,00"
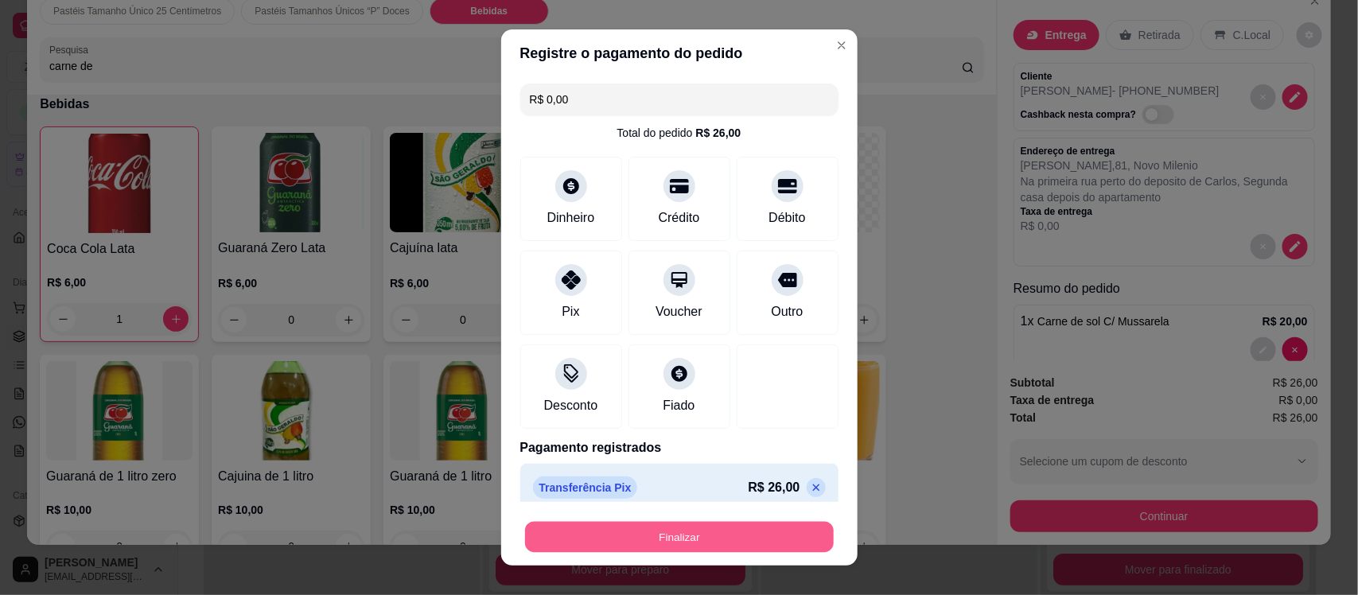
click at [618, 524] on button "Finalizar" at bounding box center [679, 536] width 309 height 31
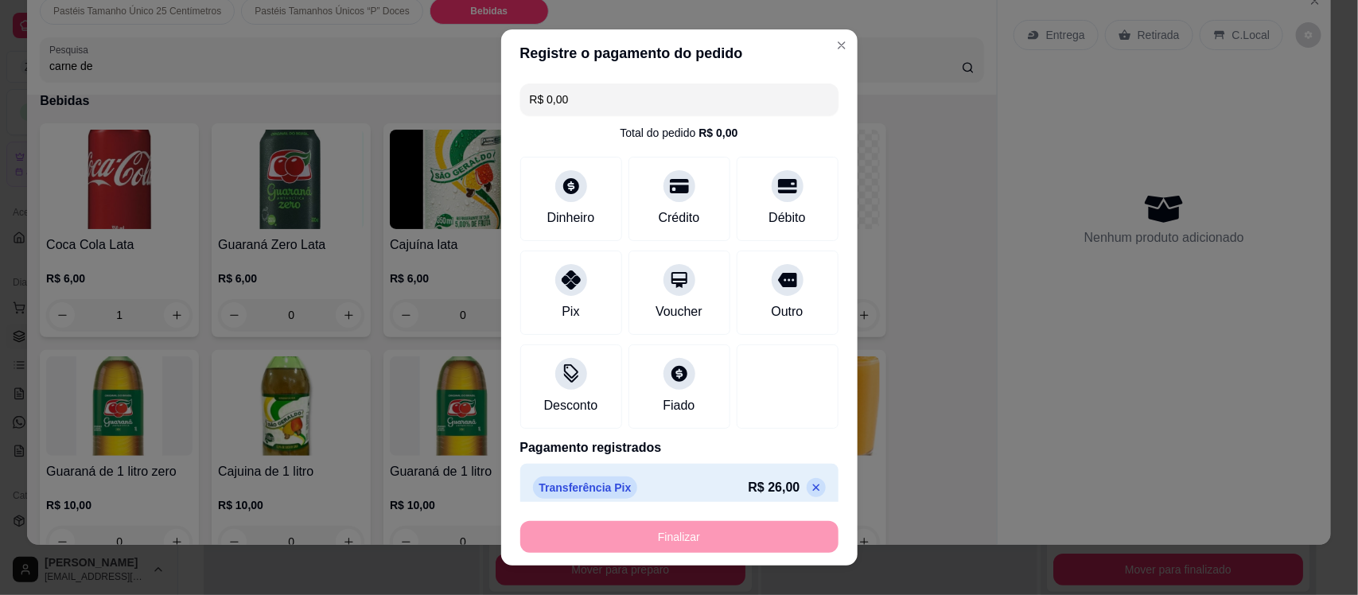
type input "0"
type input "-R$ 26,00"
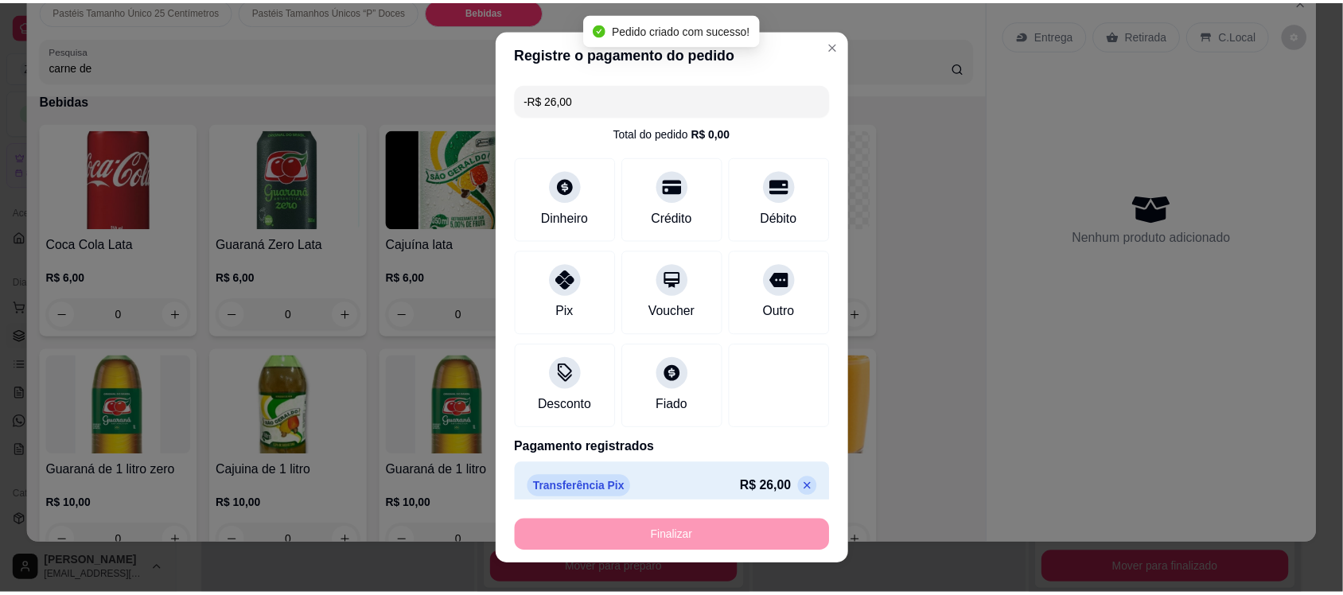
scroll to position [2322, 0]
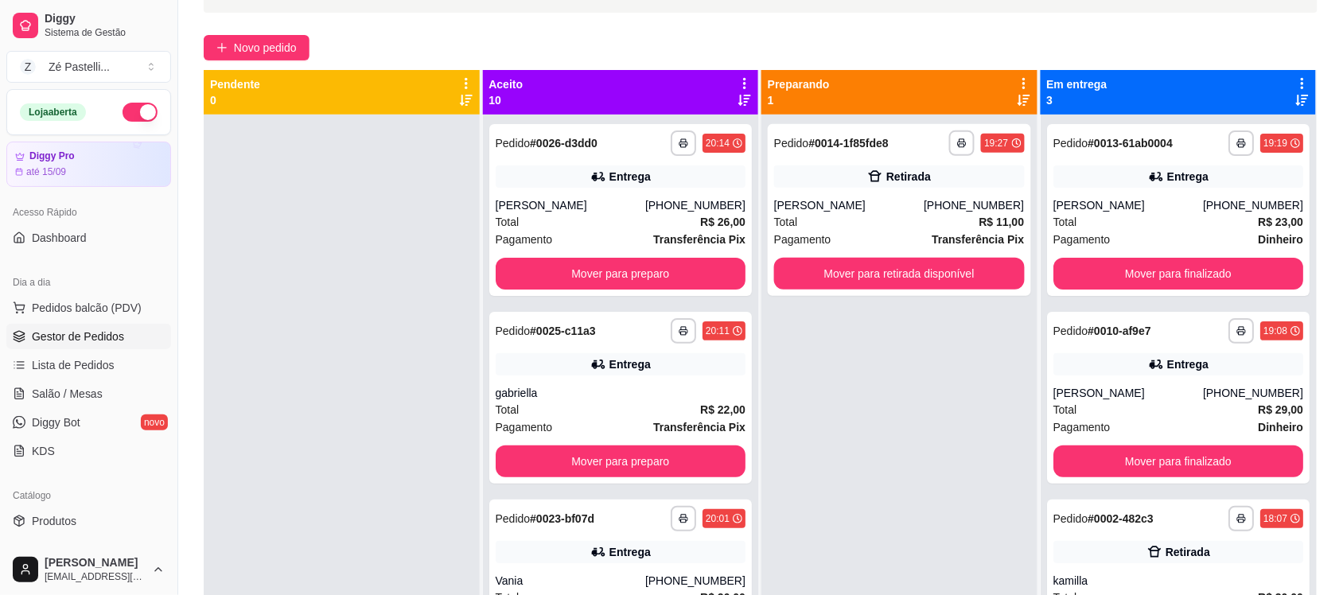
scroll to position [168, 0]
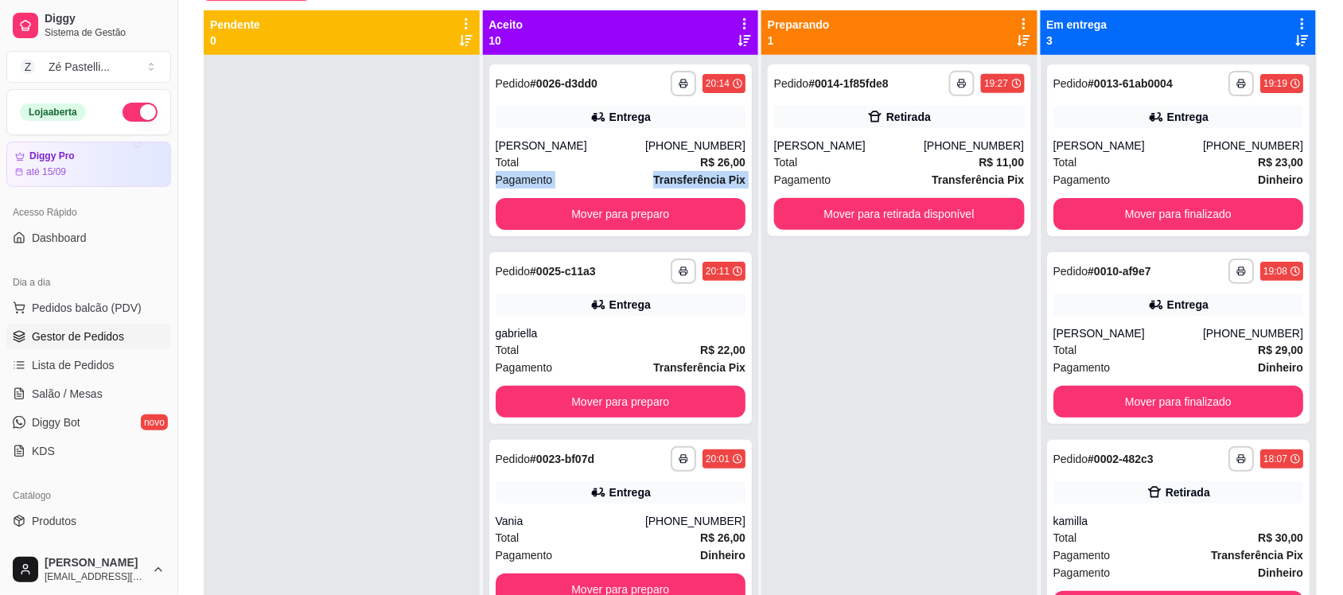
drag, startPoint x: 753, startPoint y: 163, endPoint x: 744, endPoint y: 185, distance: 23.9
click at [744, 185] on div "**********" at bounding box center [622, 330] width 278 height 640
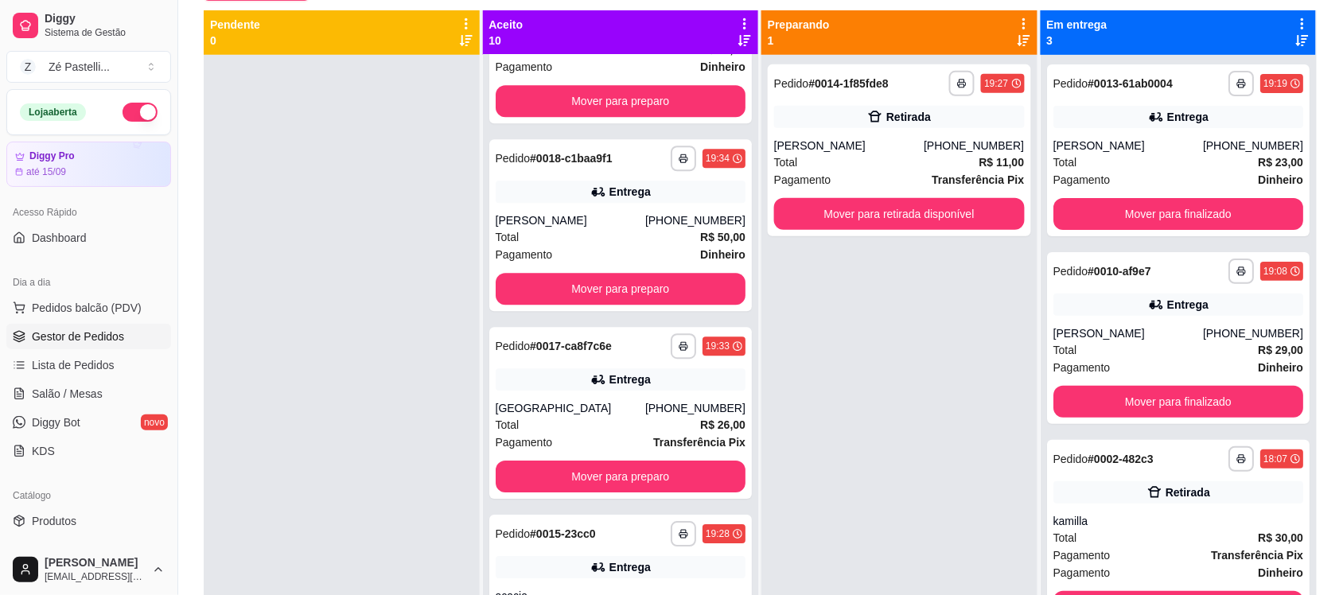
scroll to position [1297, 0]
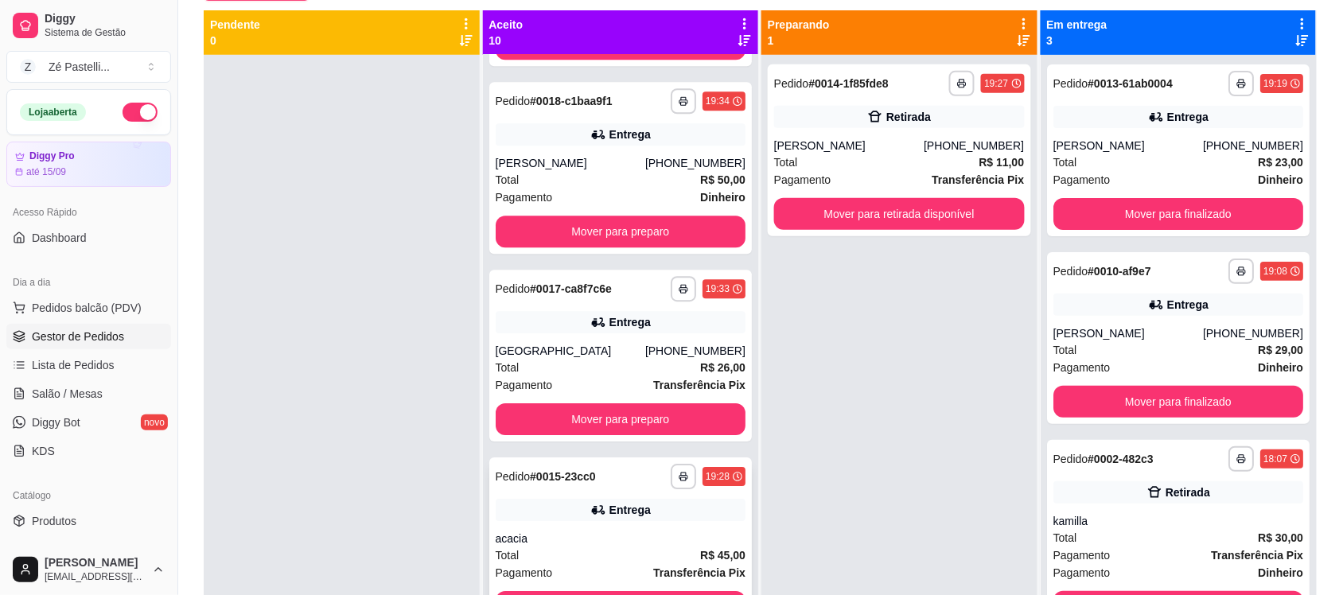
click at [593, 536] on div "acacia" at bounding box center [621, 539] width 251 height 16
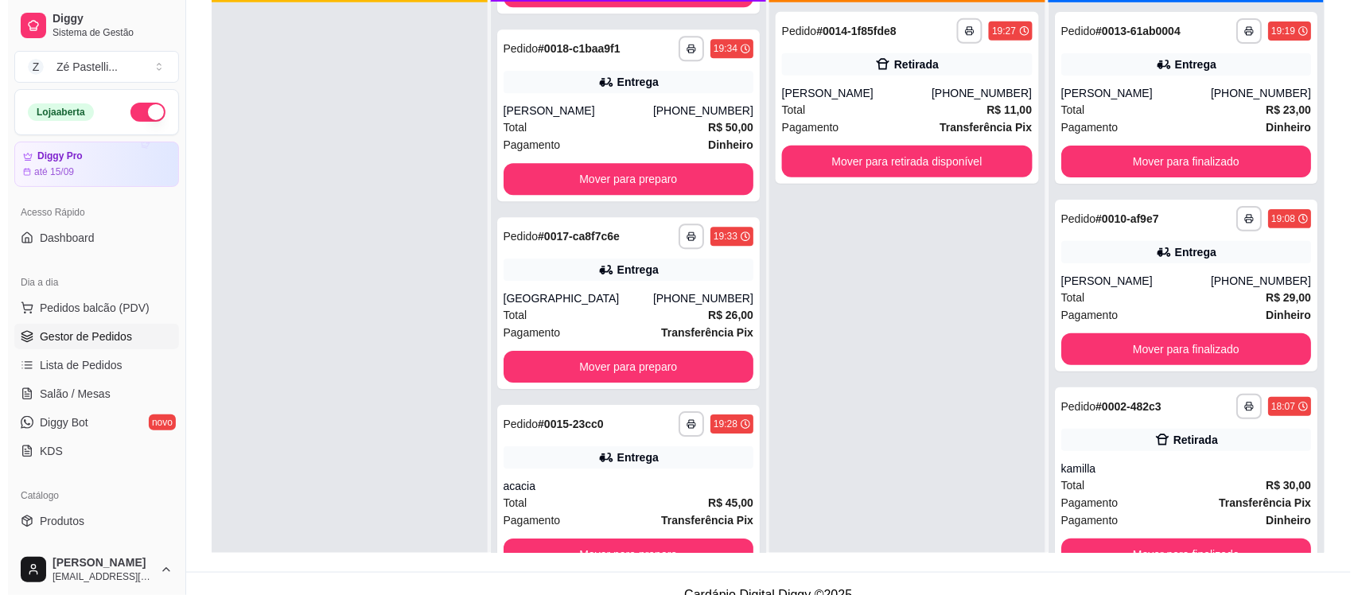
scroll to position [200, 0]
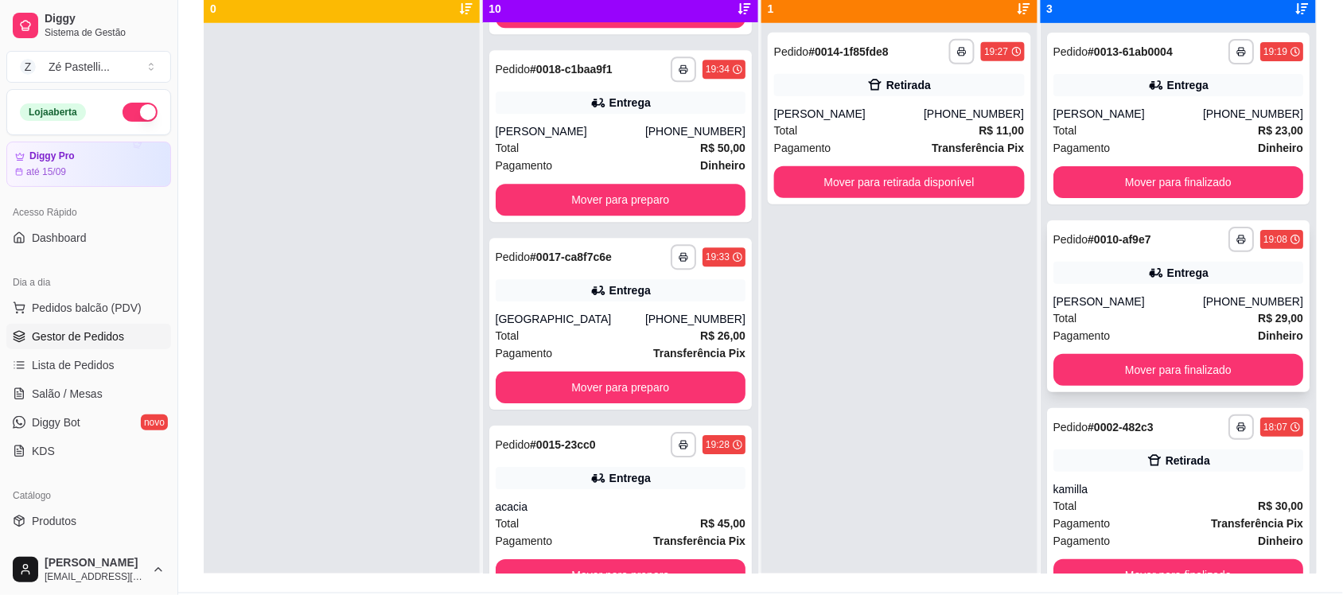
click at [1115, 299] on div "[PERSON_NAME]" at bounding box center [1129, 302] width 150 height 16
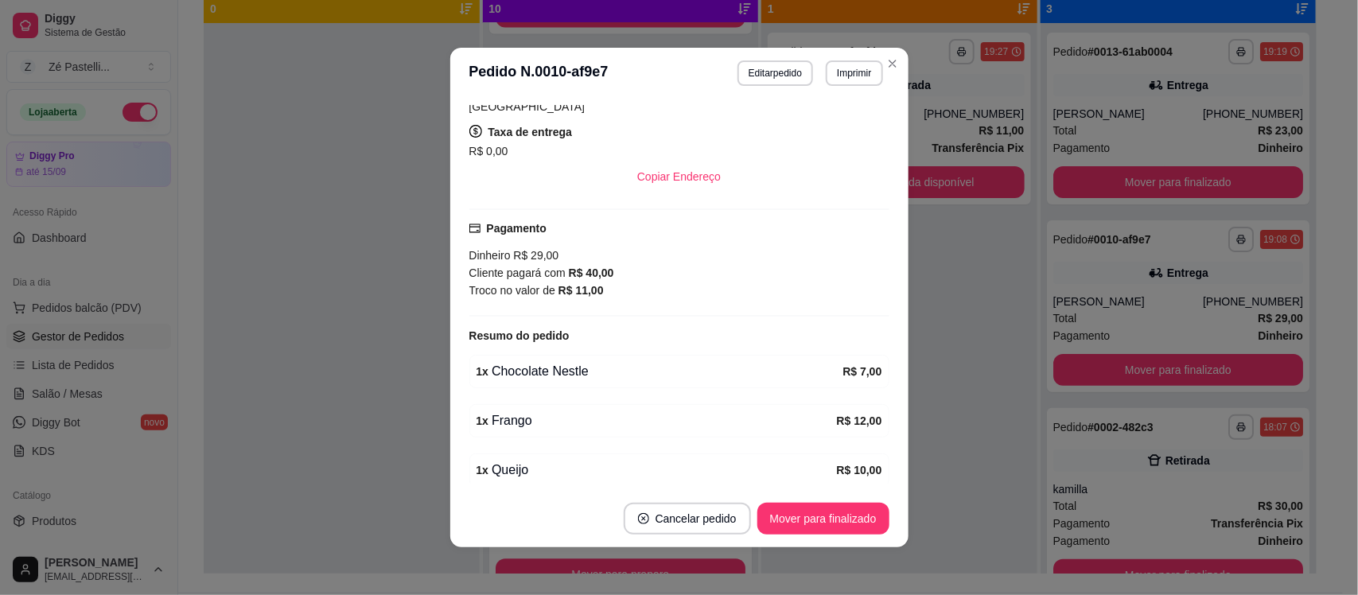
scroll to position [307, 0]
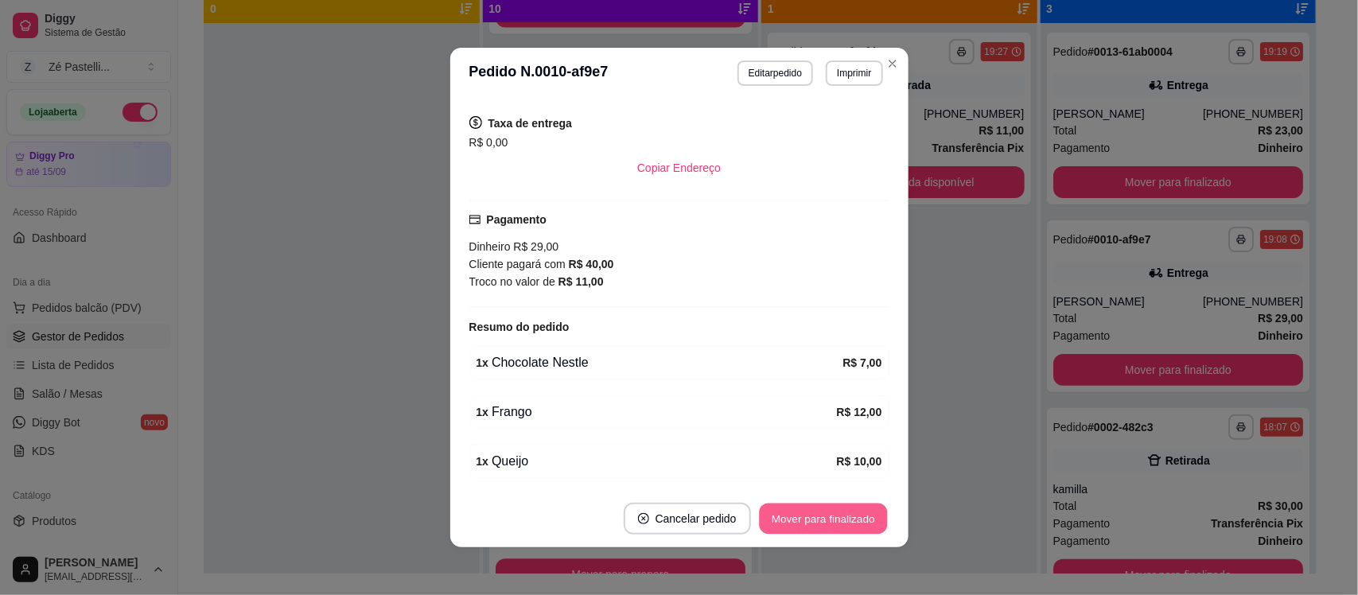
click at [780, 511] on button "Mover para finalizado" at bounding box center [823, 519] width 128 height 31
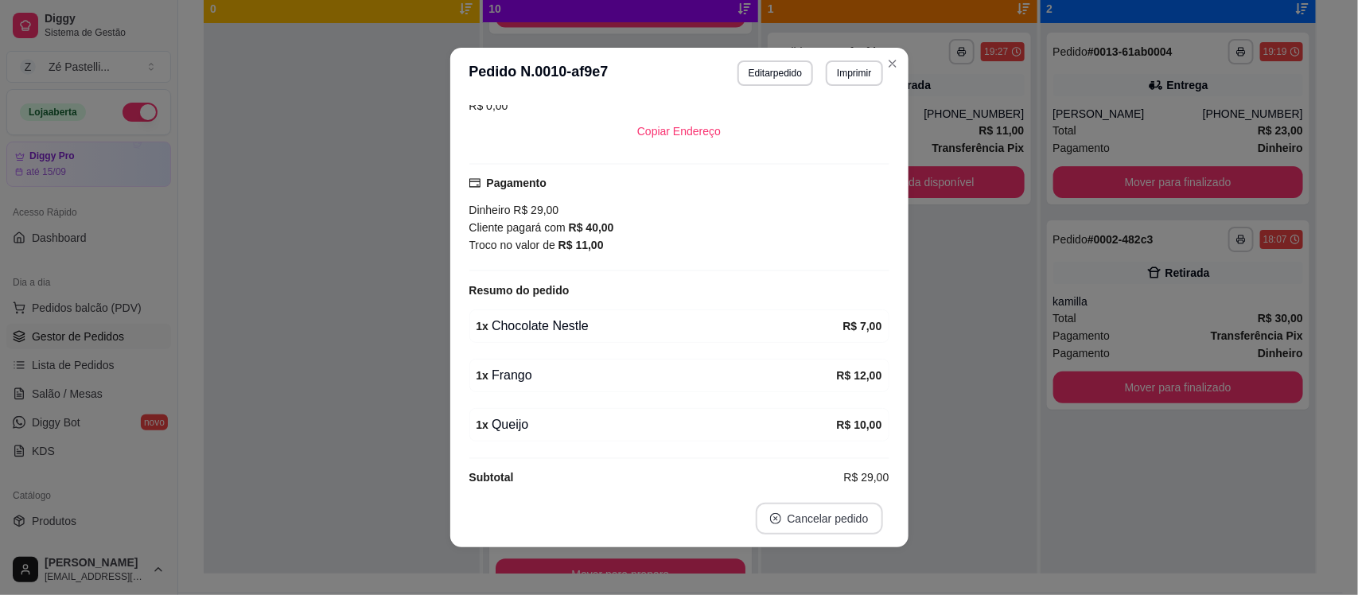
scroll to position [271, 0]
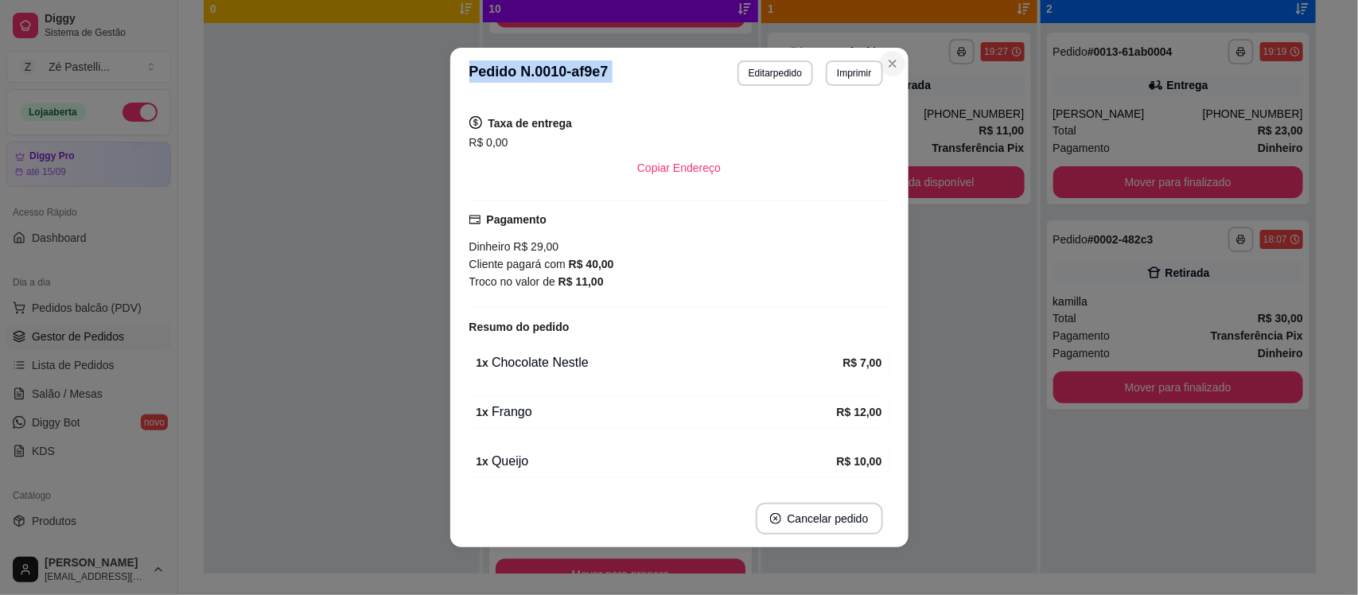
drag, startPoint x: 897, startPoint y: 54, endPoint x: 879, endPoint y: 65, distance: 20.8
click at [879, 65] on section "**********" at bounding box center [679, 298] width 458 height 500
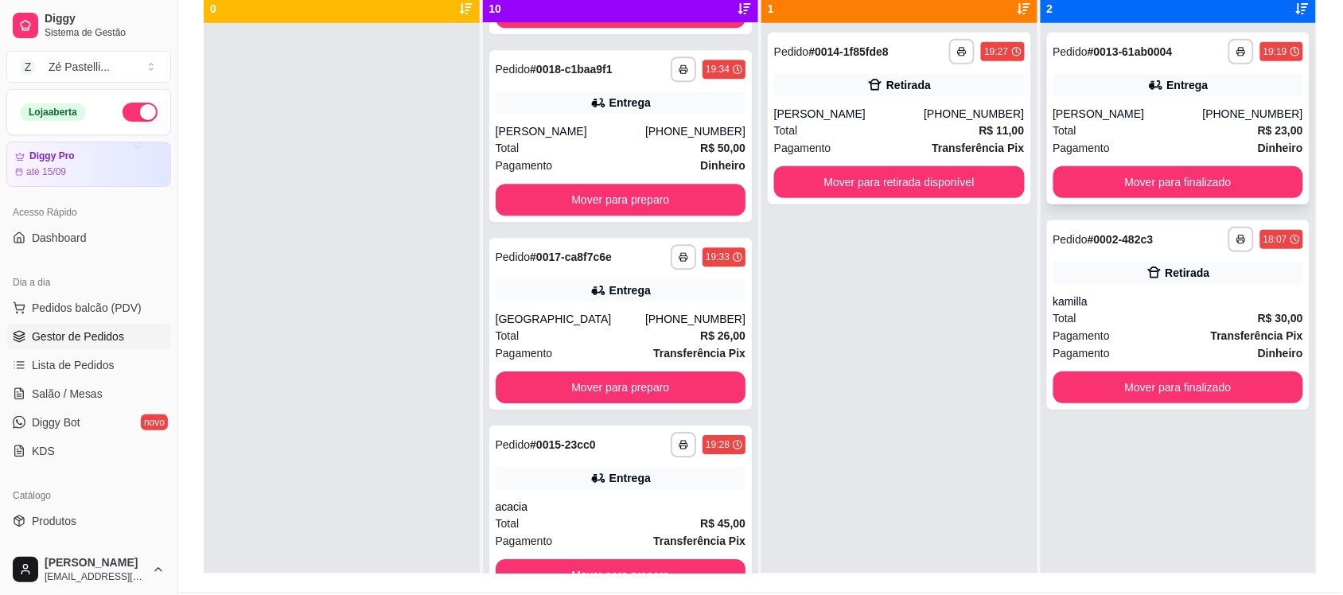
click at [1116, 131] on div "Total R$ 23,00" at bounding box center [1179, 131] width 251 height 18
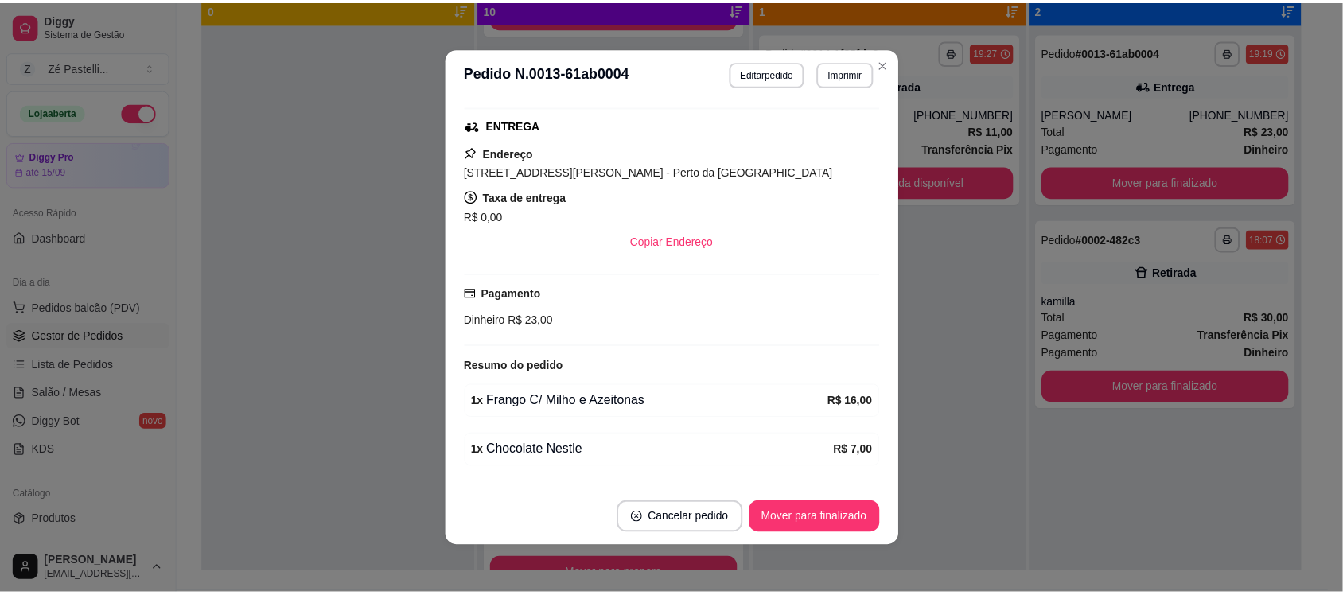
scroll to position [56, 0]
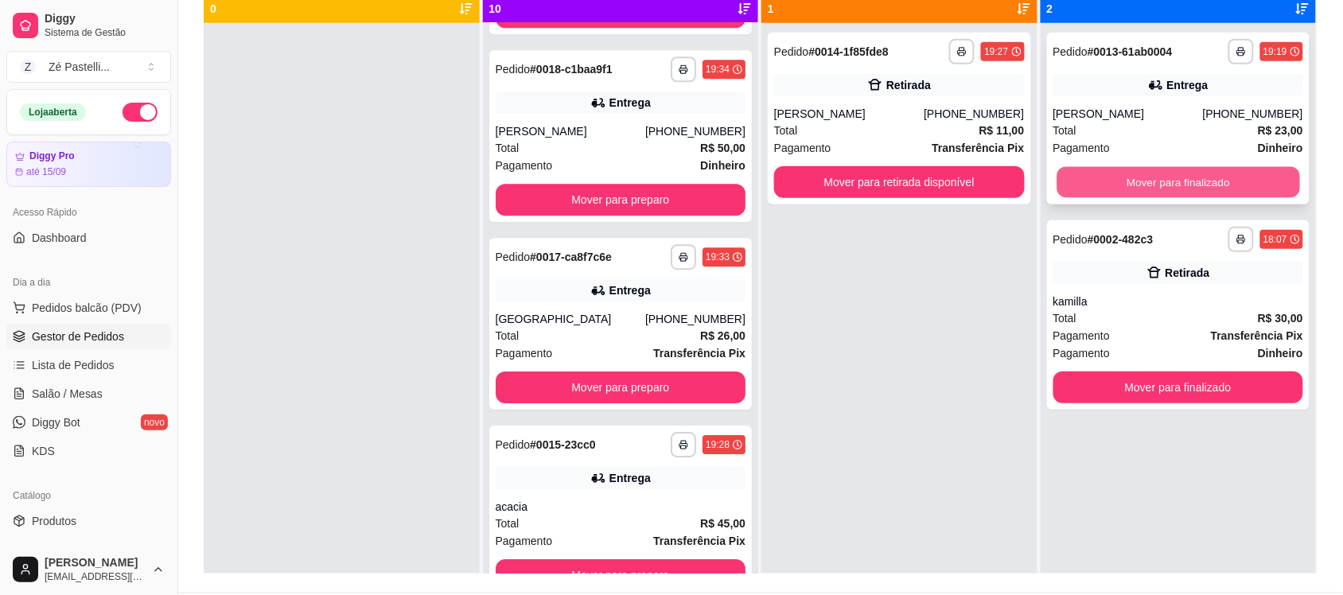
click at [1095, 173] on button "Mover para finalizado" at bounding box center [1178, 182] width 243 height 31
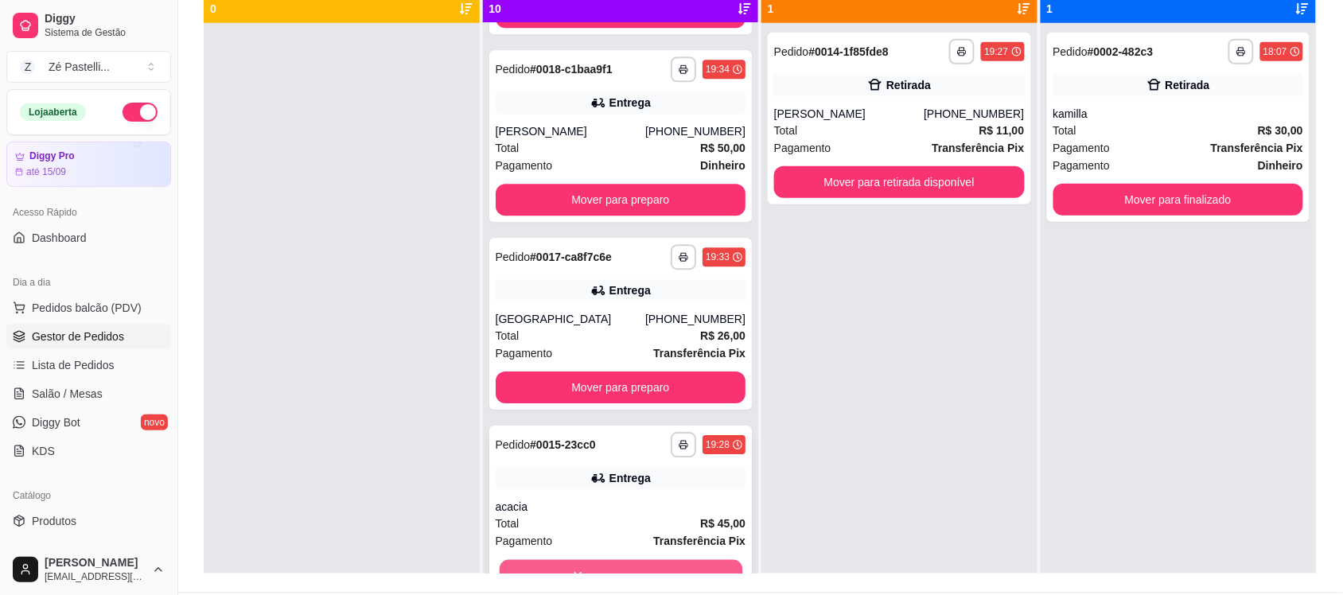
click at [637, 560] on button "Mover para preparo" at bounding box center [620, 575] width 243 height 31
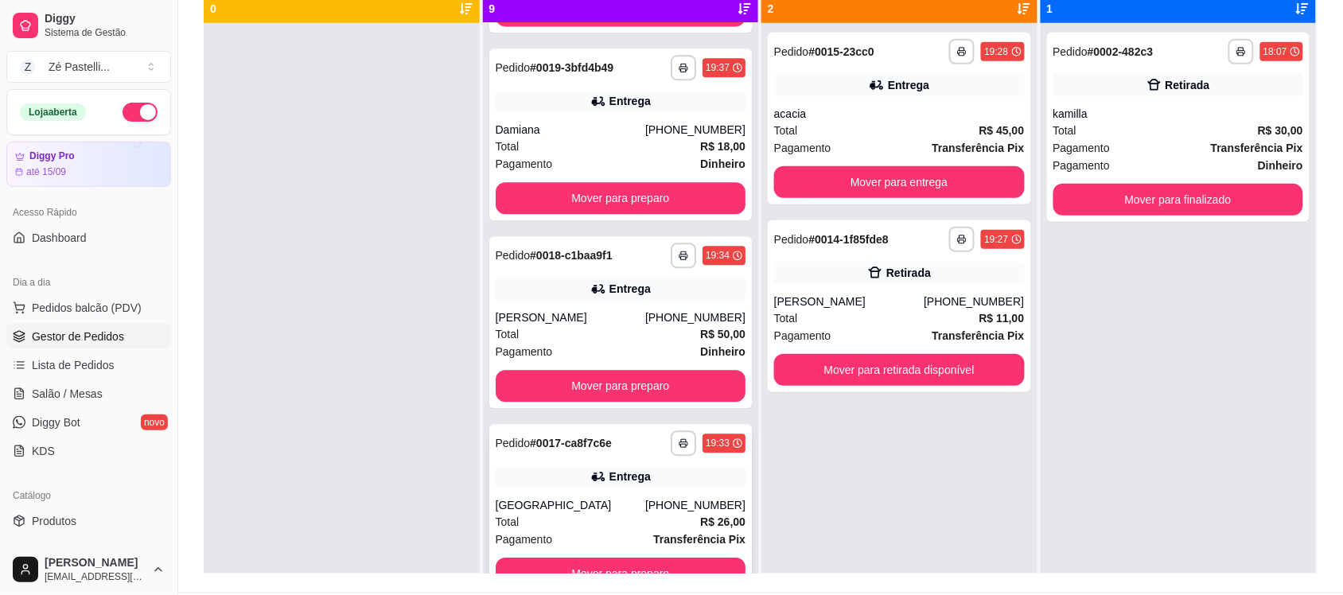
scroll to position [1108, 0]
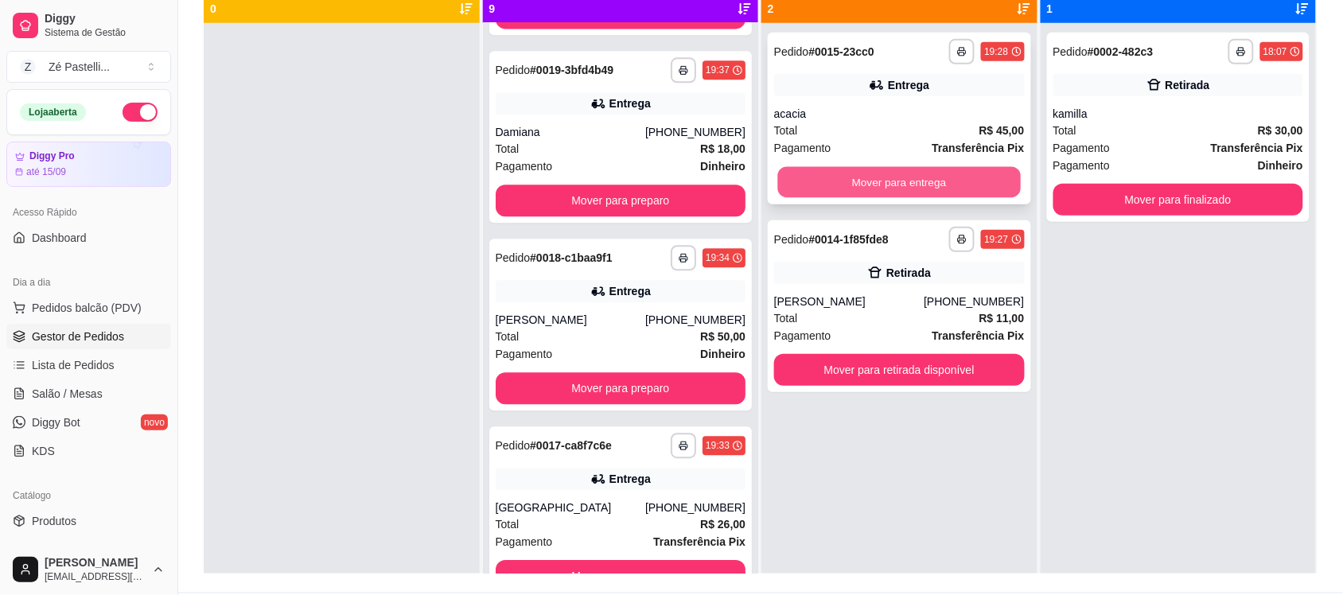
click at [810, 167] on button "Mover para entrega" at bounding box center [899, 182] width 243 height 31
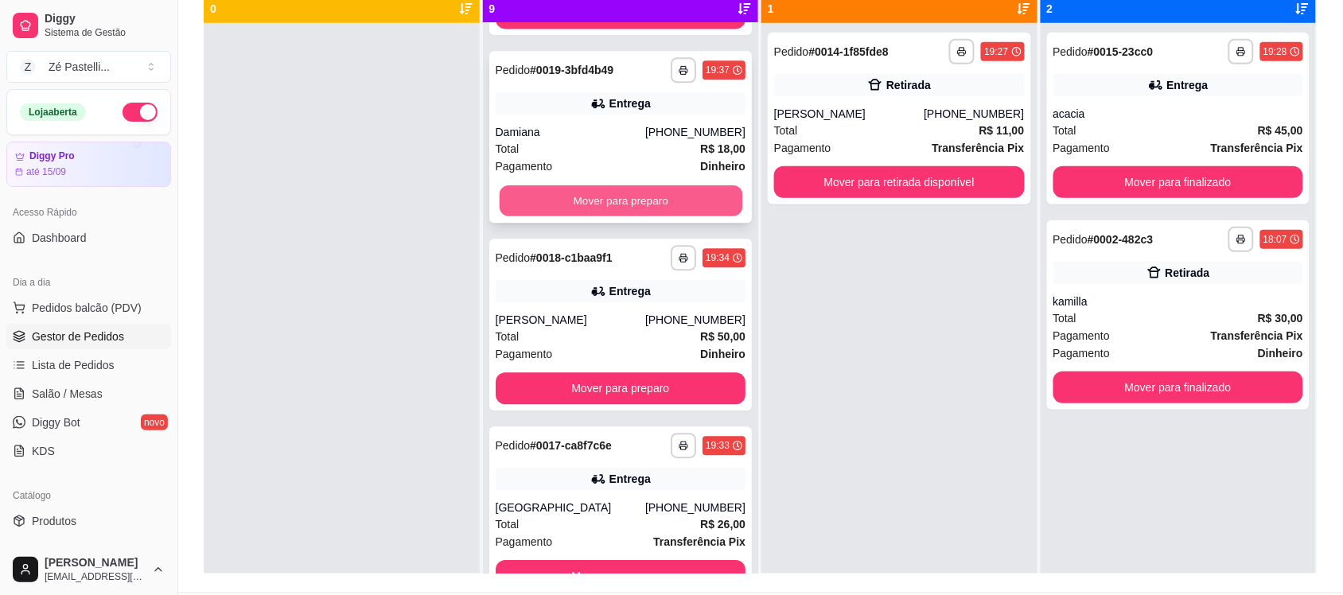
click at [586, 197] on button "Mover para preparo" at bounding box center [620, 200] width 243 height 31
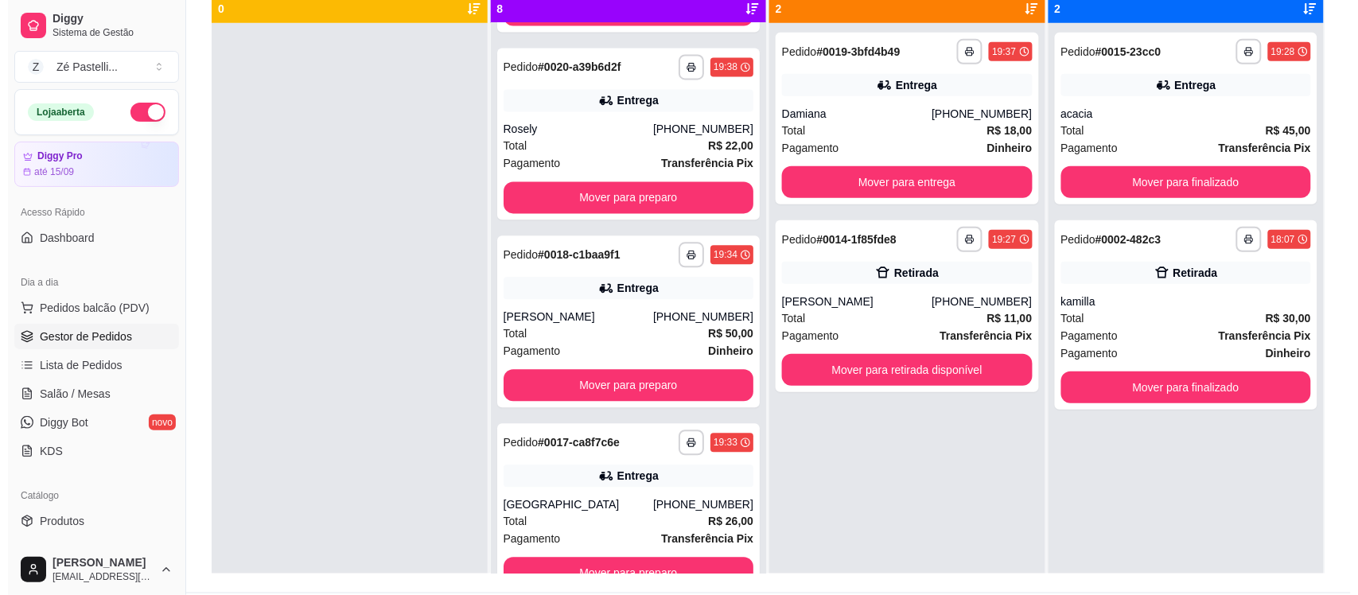
scroll to position [921, 0]
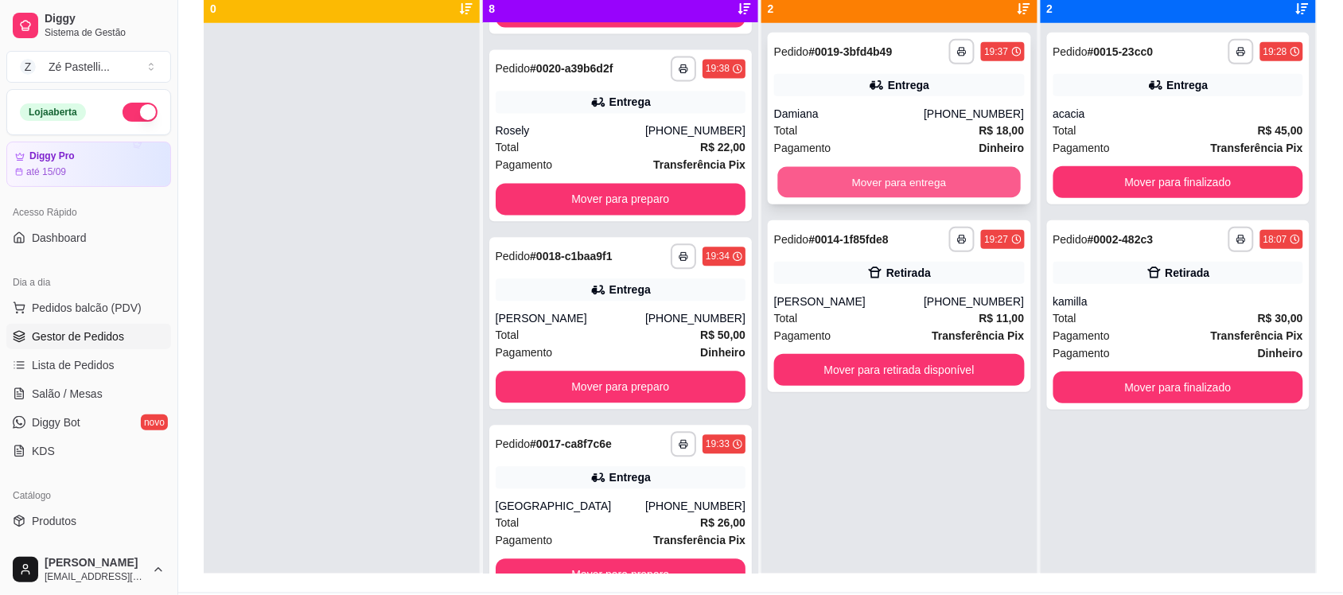
click at [818, 176] on button "Mover para entrega" at bounding box center [899, 182] width 243 height 31
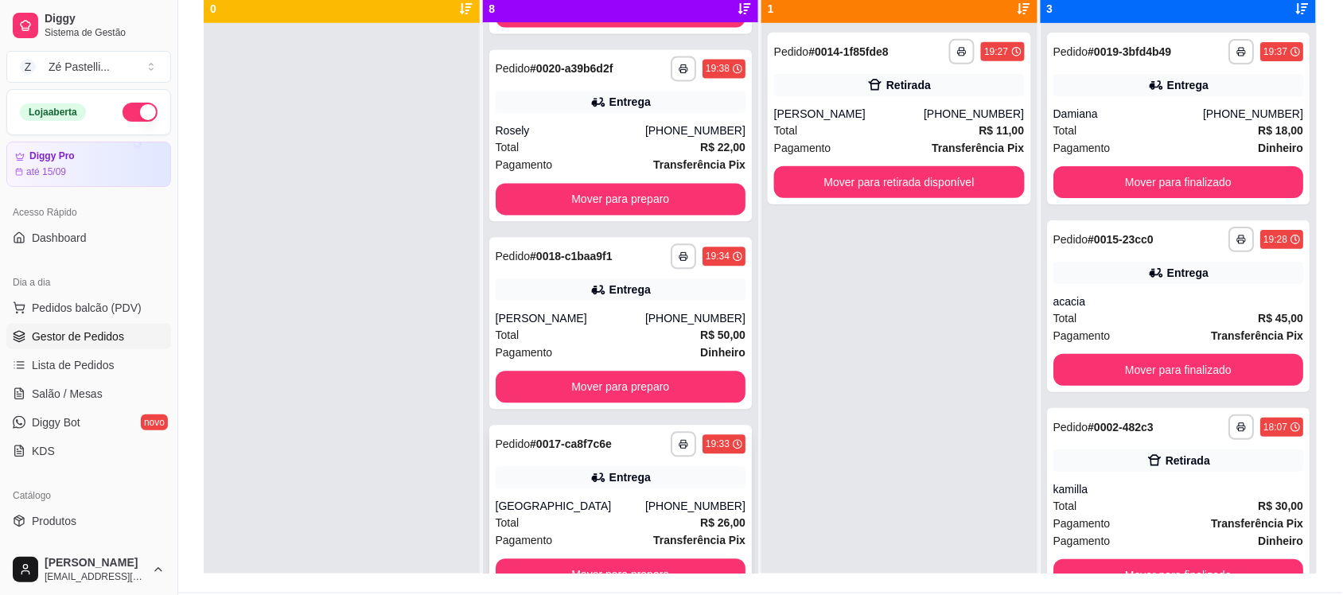
click at [635, 521] on div "Total R$ 26,00" at bounding box center [621, 524] width 251 height 18
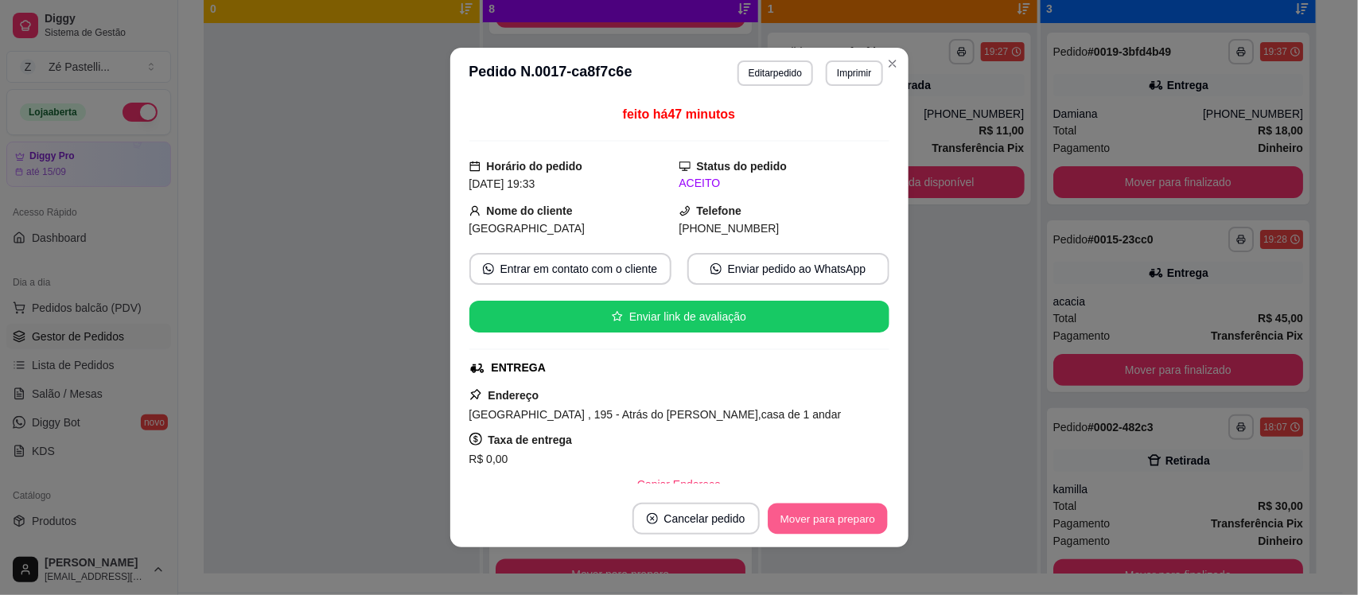
click at [840, 517] on button "Mover para preparo" at bounding box center [827, 519] width 119 height 31
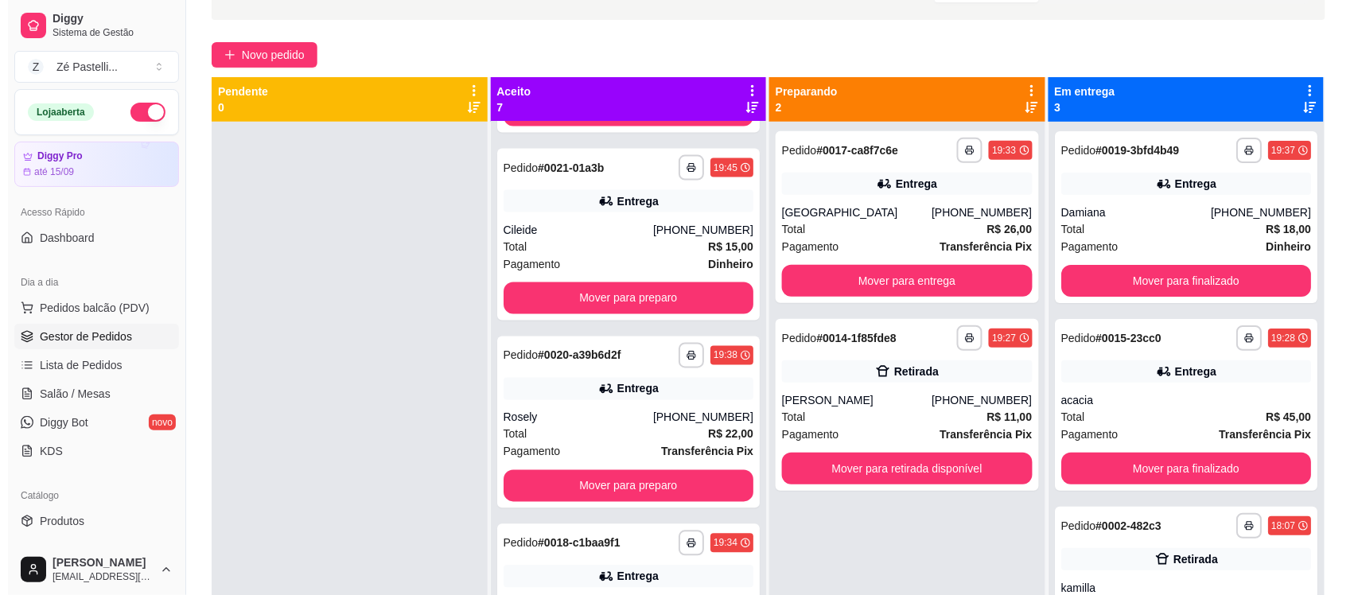
scroll to position [74, 0]
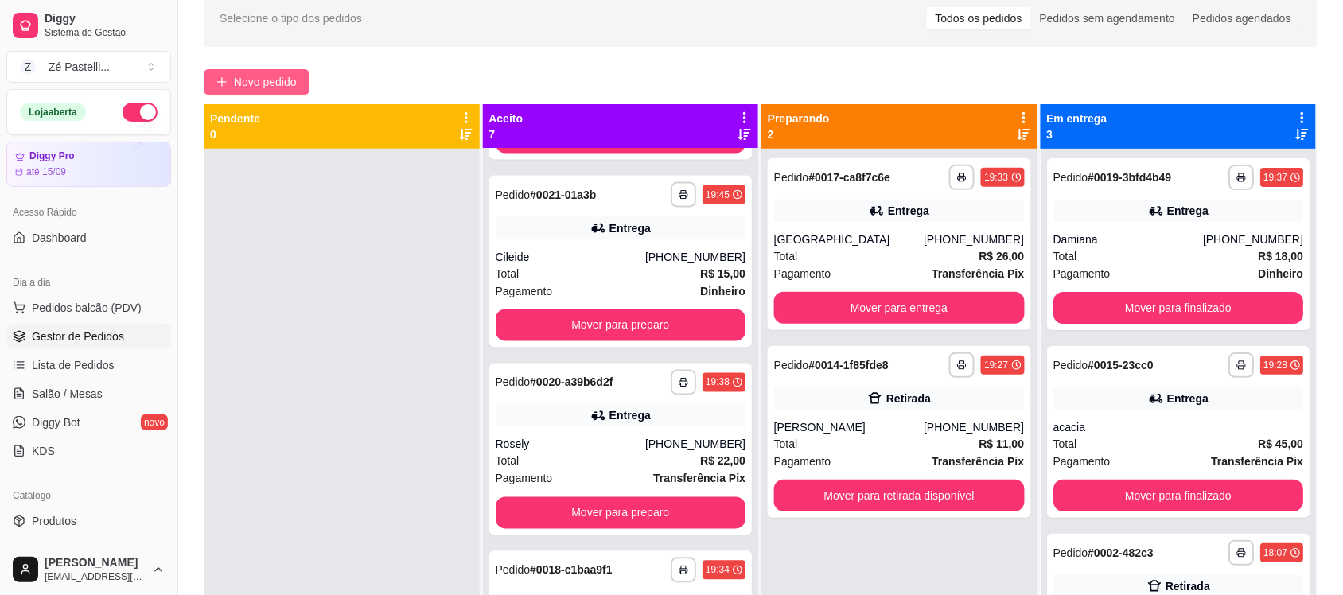
click at [275, 88] on span "Novo pedido" at bounding box center [265, 82] width 63 height 18
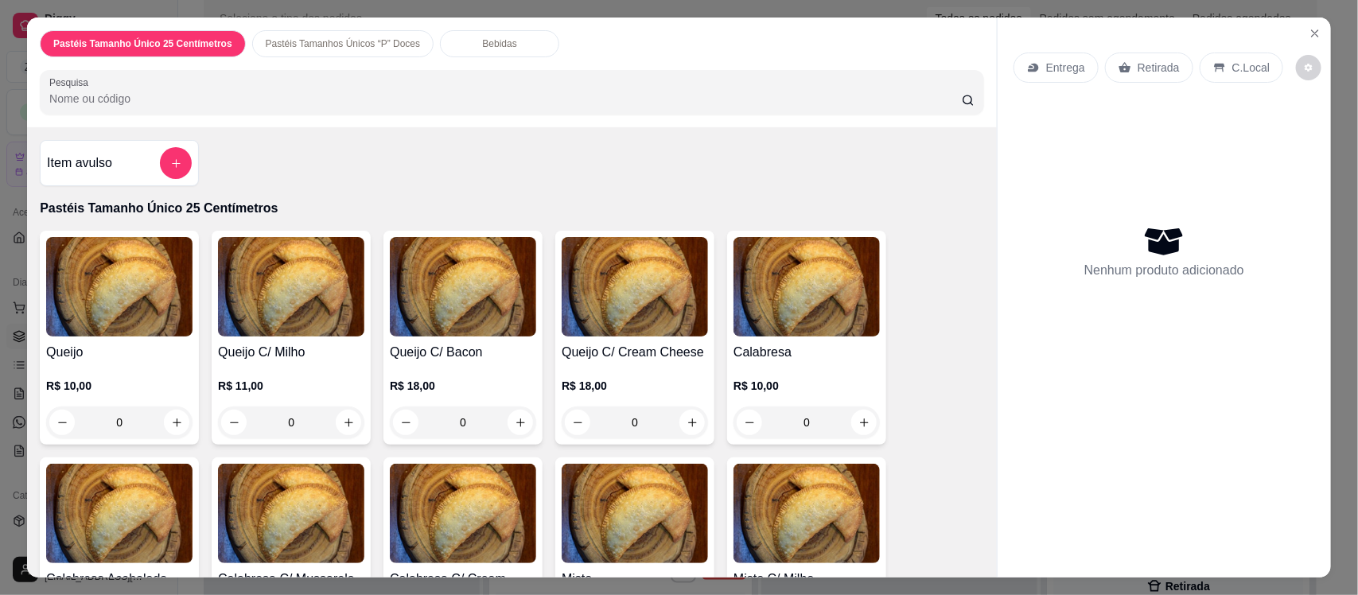
click at [302, 95] on input "Pesquisa" at bounding box center [505, 99] width 913 height 16
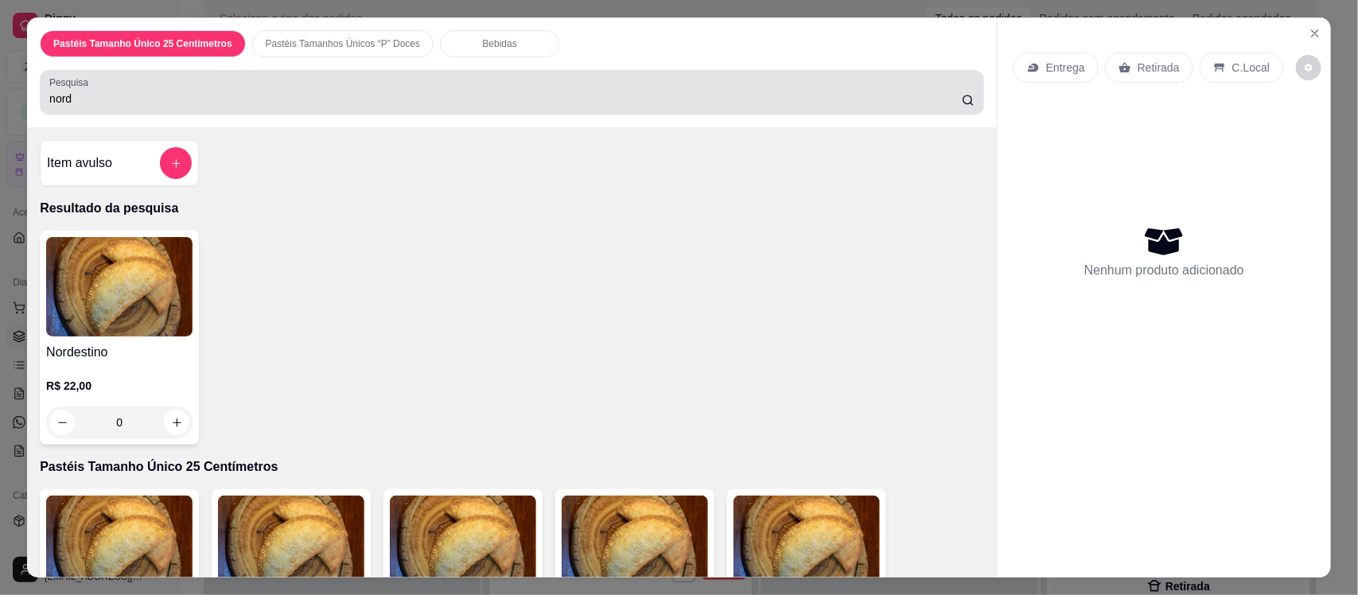
click at [155, 108] on div "nord" at bounding box center [511, 92] width 925 height 32
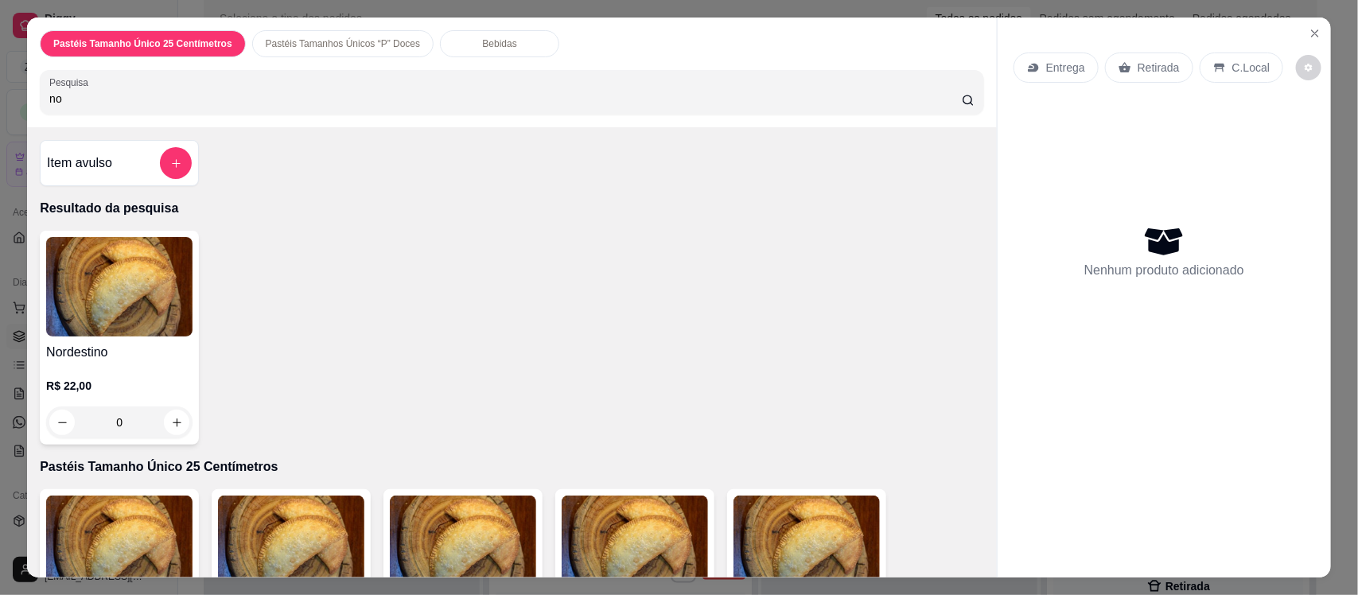
type input "n"
type input "ser"
click at [113, 382] on p "R$ 20,00" at bounding box center [119, 386] width 146 height 16
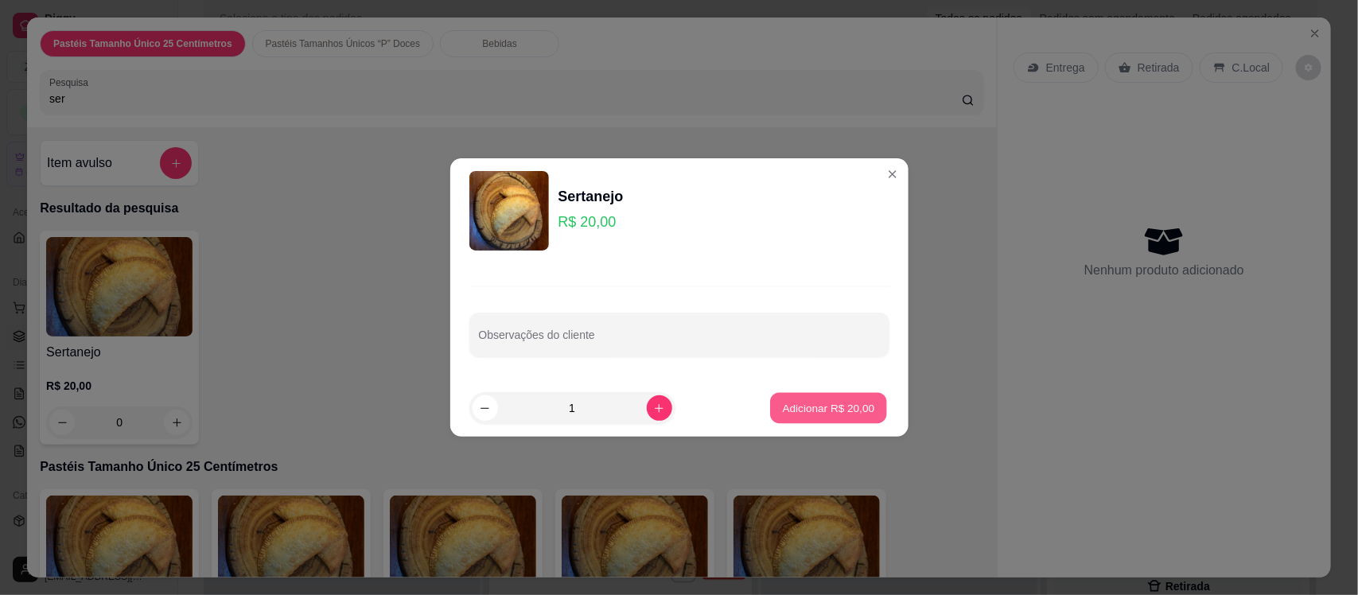
click at [797, 403] on p "Adicionar R$ 20,00" at bounding box center [829, 407] width 92 height 15
type input "1"
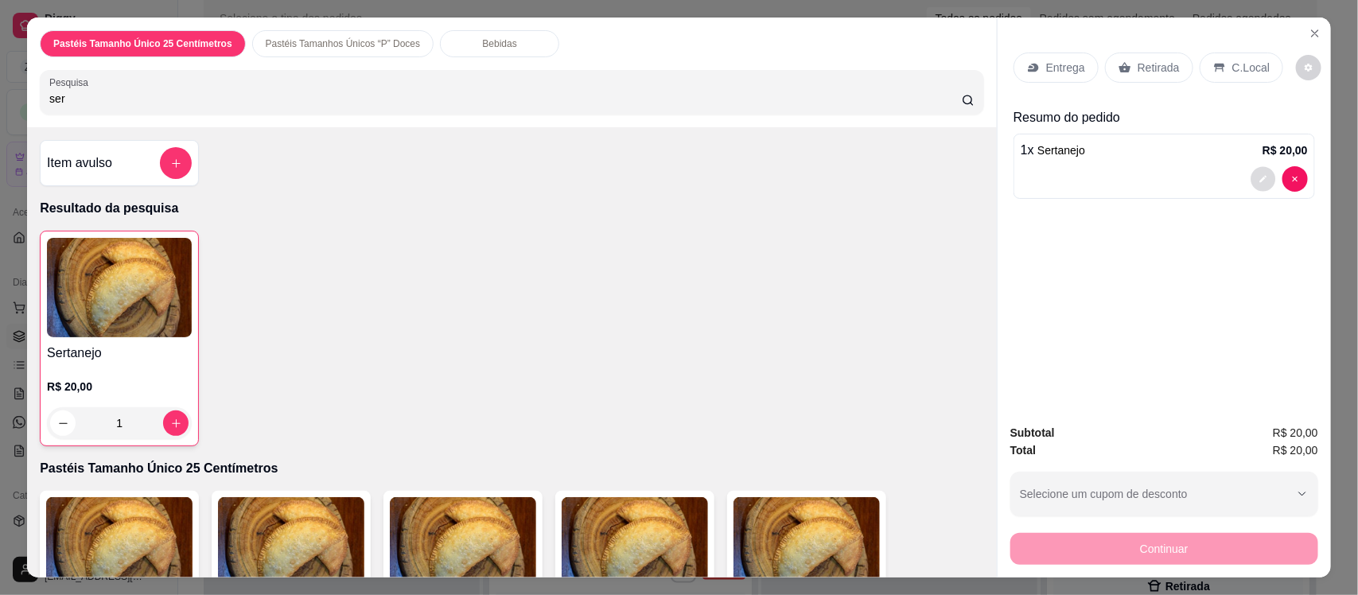
click at [1260, 179] on icon "decrease-product-quantity" at bounding box center [1263, 179] width 7 height 7
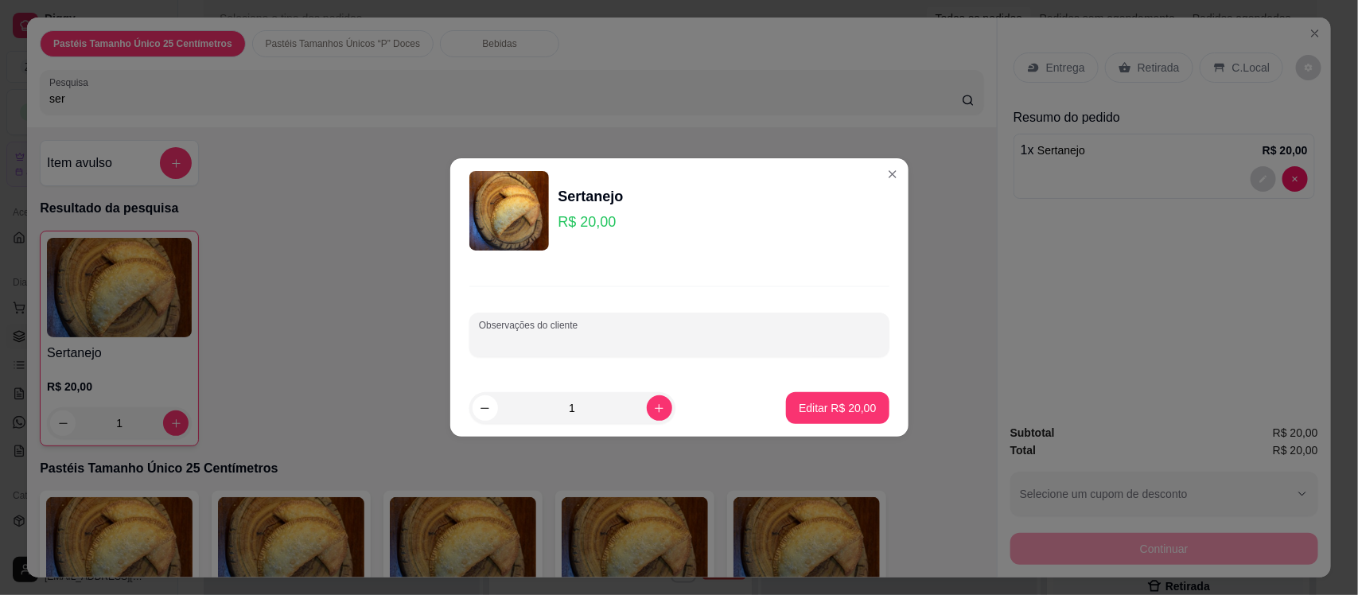
click at [602, 340] on input "Observações do cliente" at bounding box center [679, 341] width 401 height 16
type input "trocar catupiry por cream cheese"
click at [798, 398] on button "Editar R$ 20,00" at bounding box center [837, 408] width 99 height 31
type input "0"
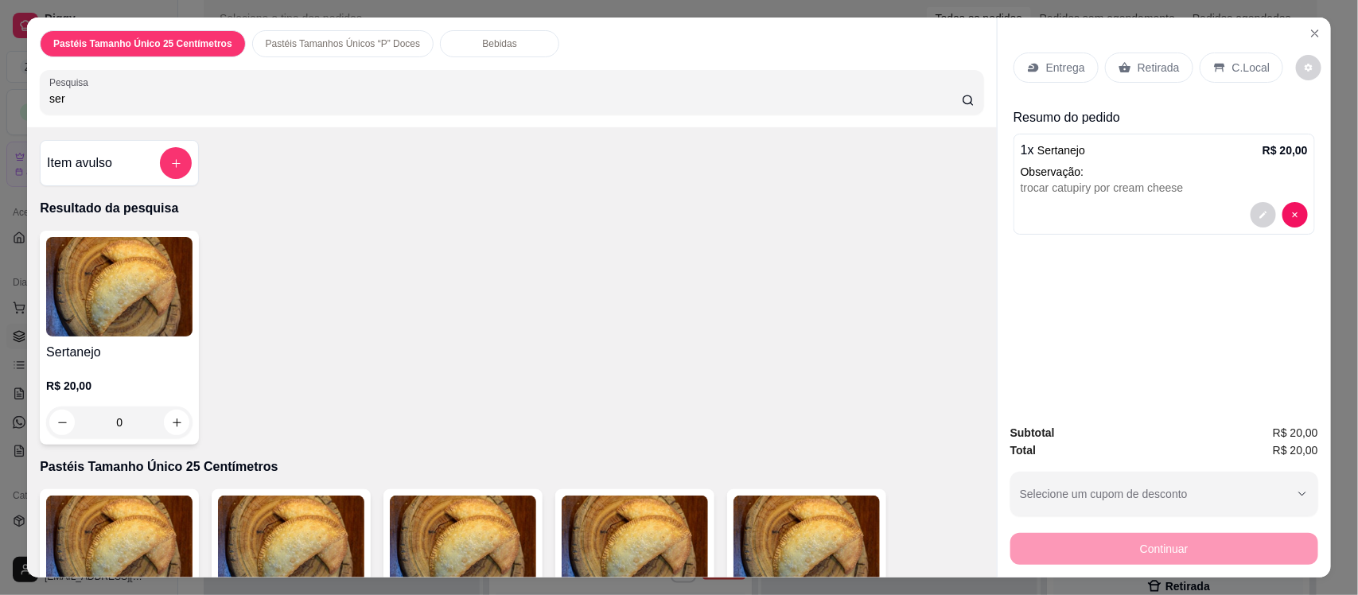
click at [483, 41] on p "Bebidas" at bounding box center [500, 43] width 34 height 13
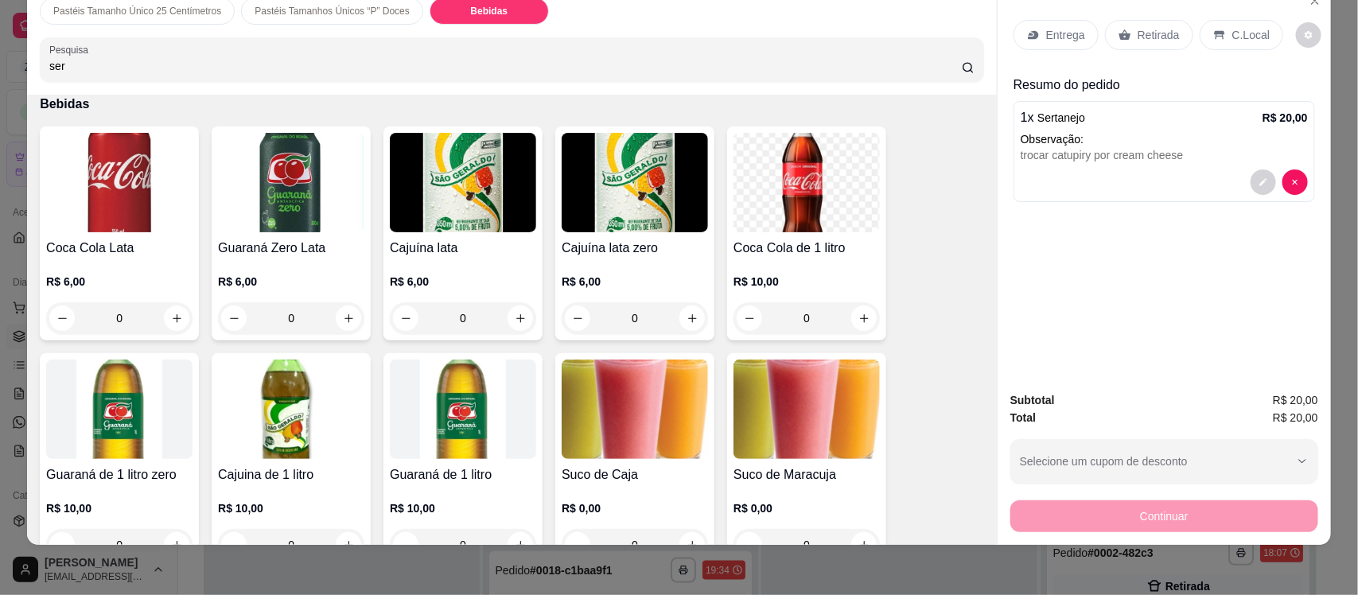
click at [302, 6] on p "Pastéis Tamanhos Únicos “P” Doces" at bounding box center [332, 11] width 155 height 13
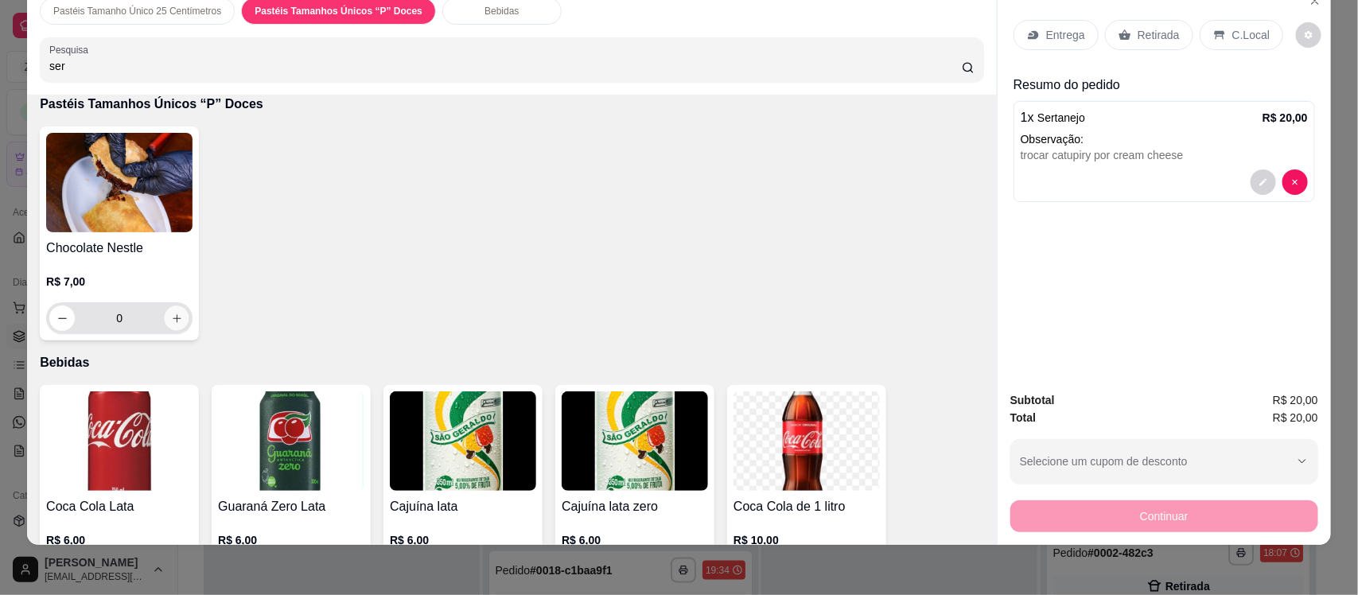
click at [171, 317] on icon "increase-product-quantity" at bounding box center [177, 319] width 12 height 12
type input "1"
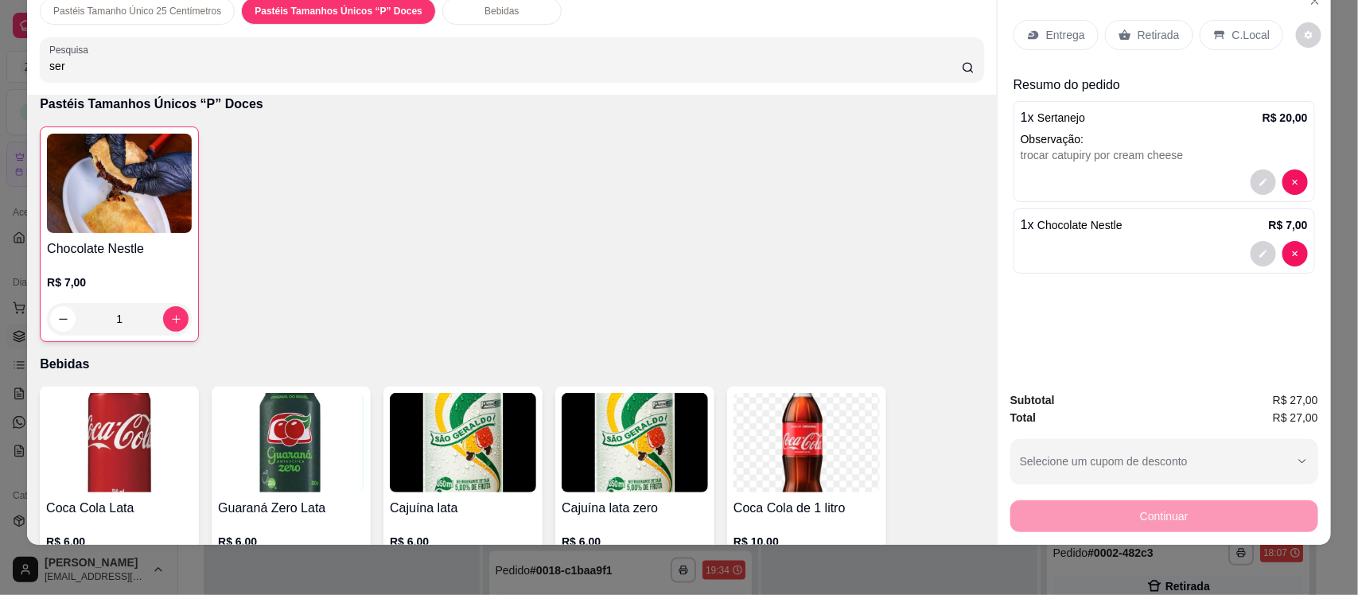
click at [455, 18] on div "Bebidas" at bounding box center [501, 11] width 119 height 27
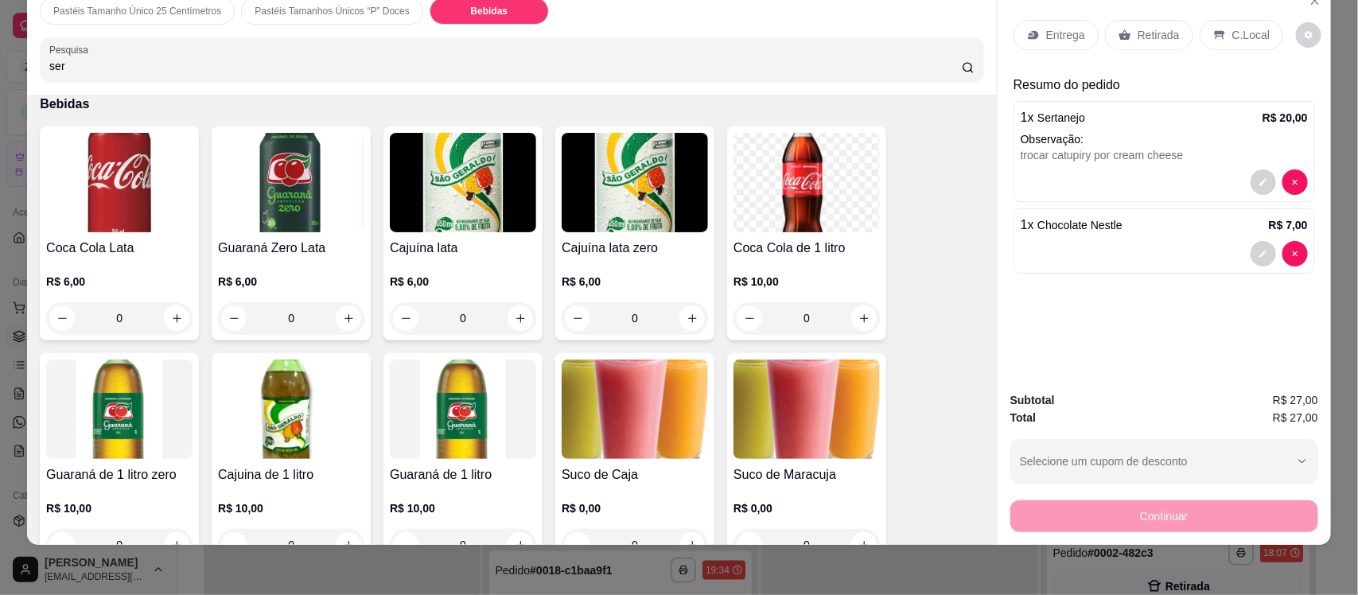
click at [610, 388] on img at bounding box center [635, 409] width 146 height 99
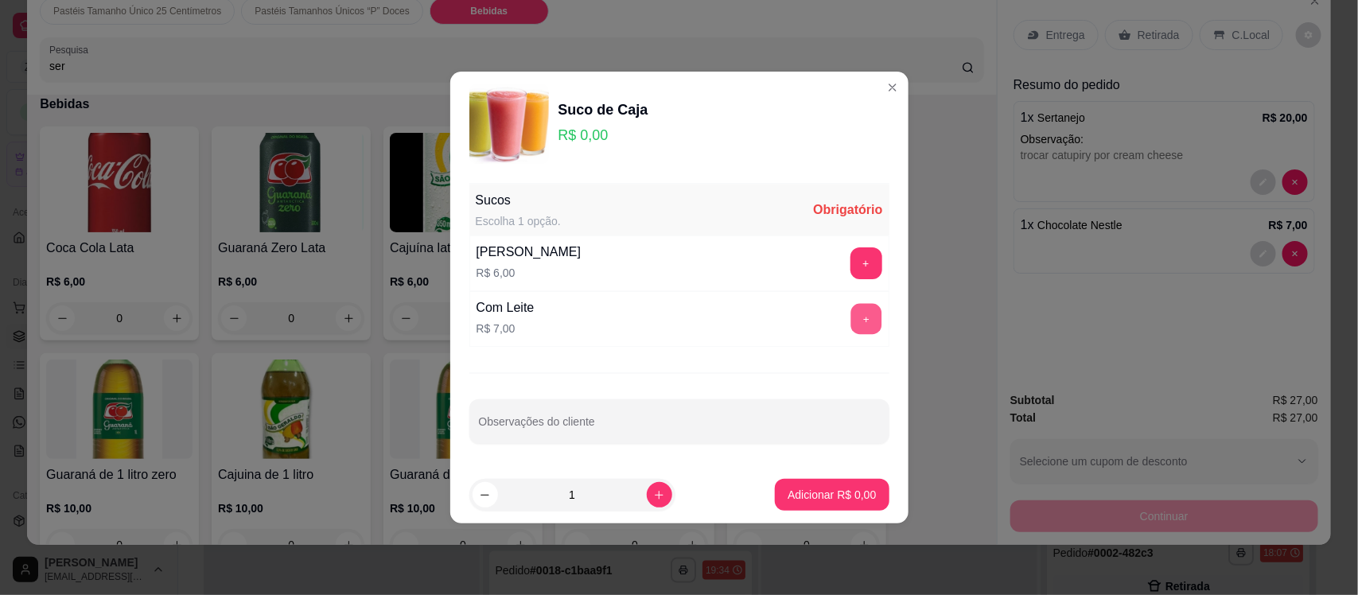
click at [851, 324] on button "+" at bounding box center [866, 319] width 31 height 31
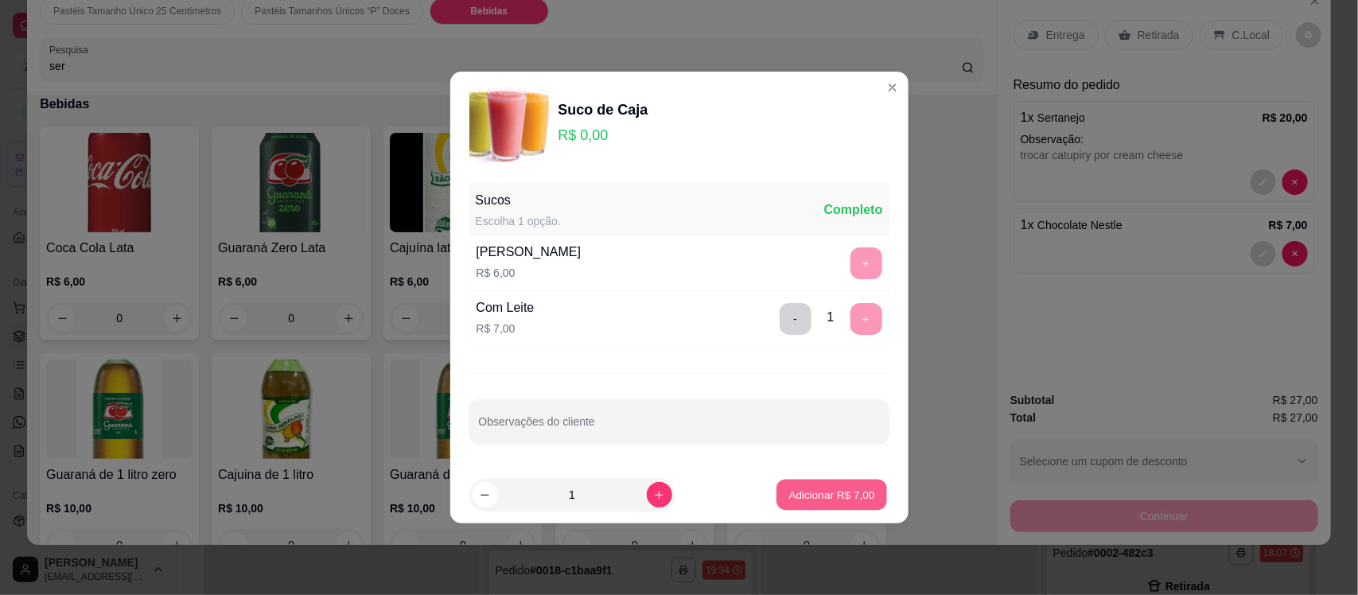
click at [810, 499] on p "Adicionar R$ 7,00" at bounding box center [832, 494] width 86 height 15
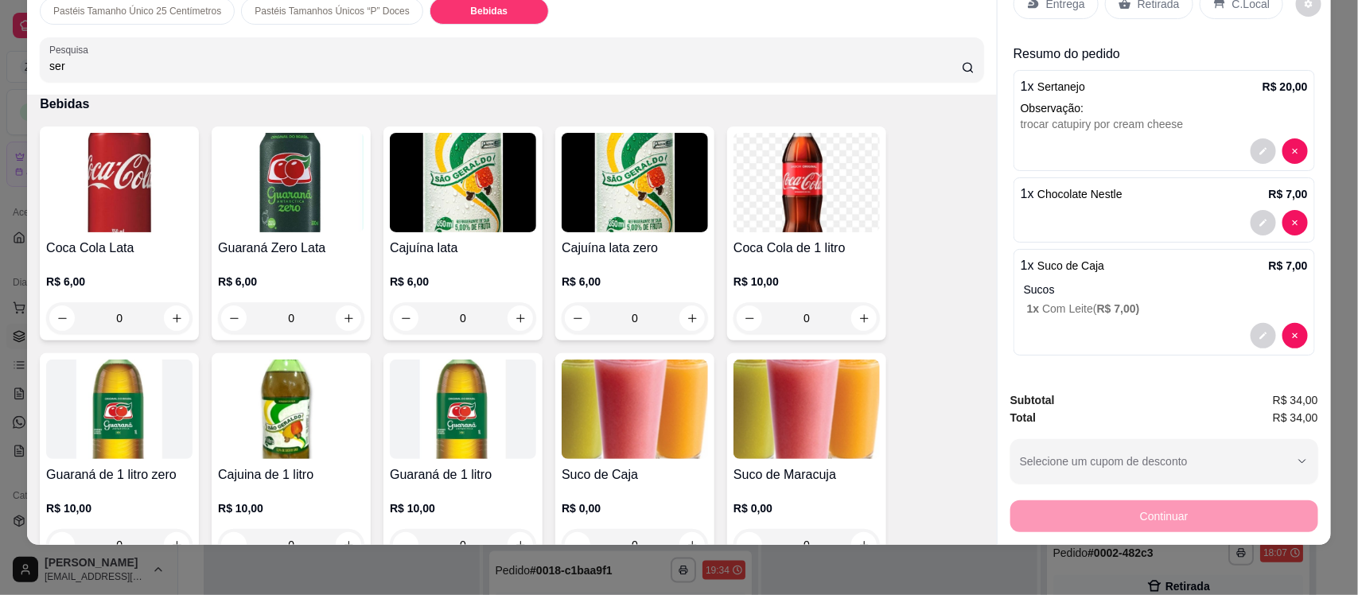
scroll to position [0, 0]
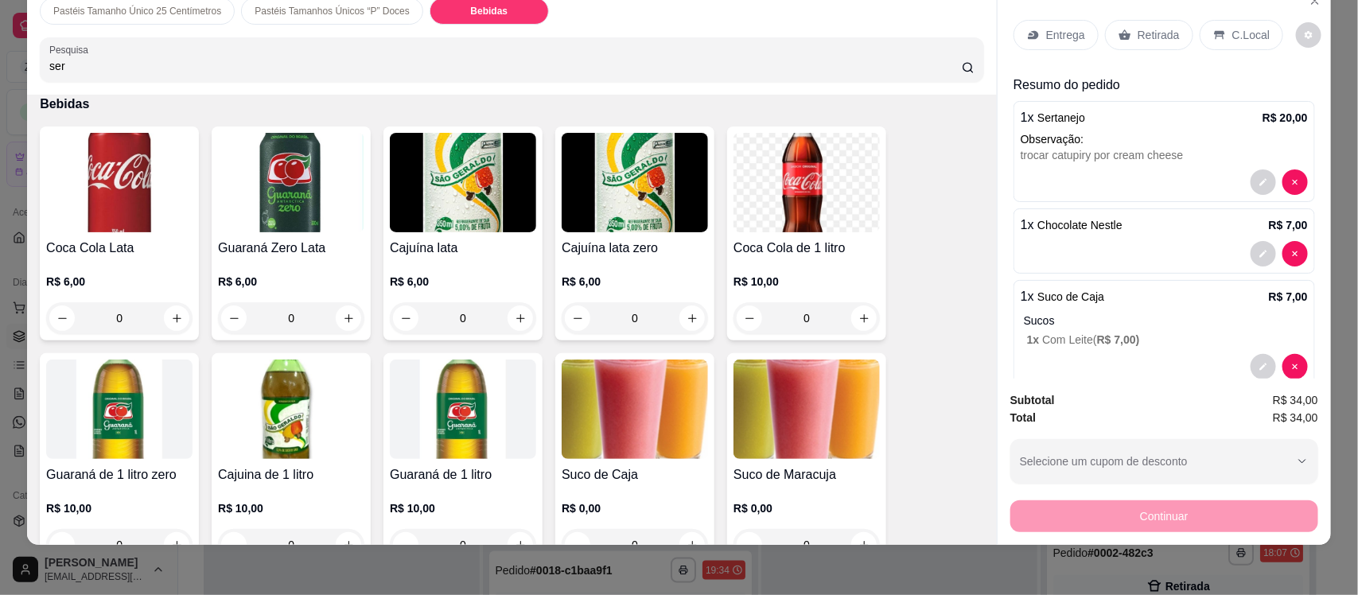
click at [1048, 33] on p "Entrega" at bounding box center [1065, 35] width 39 height 16
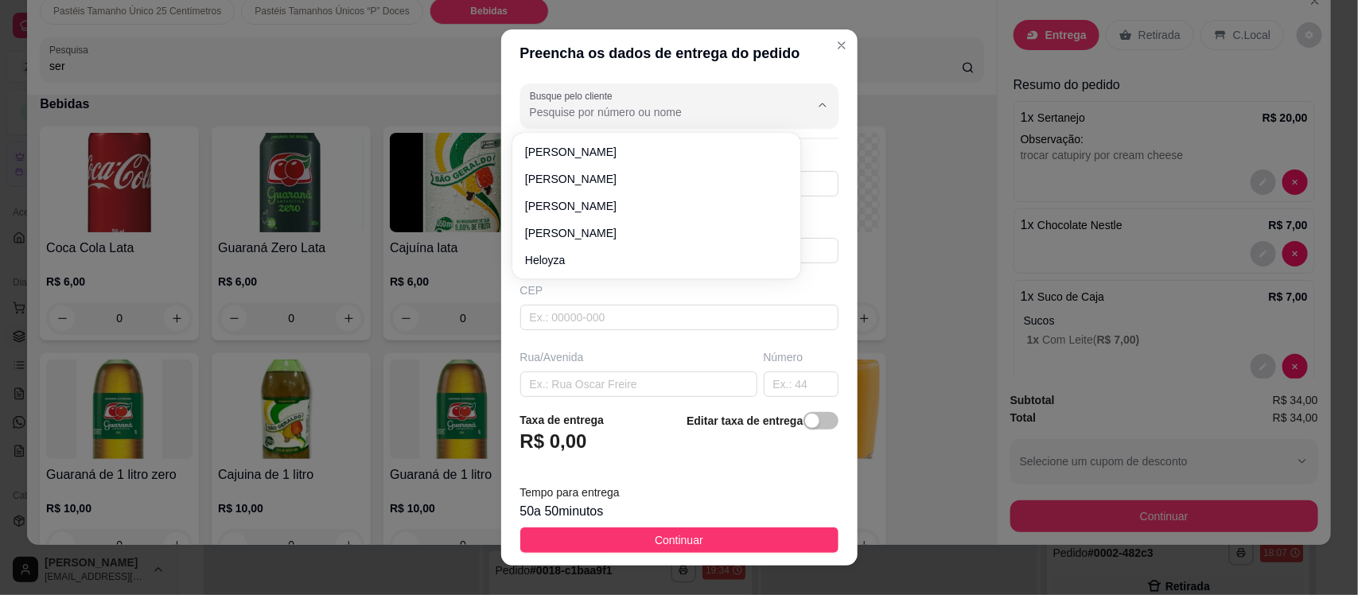
click at [587, 119] on input "Busque pelo cliente" at bounding box center [657, 112] width 255 height 16
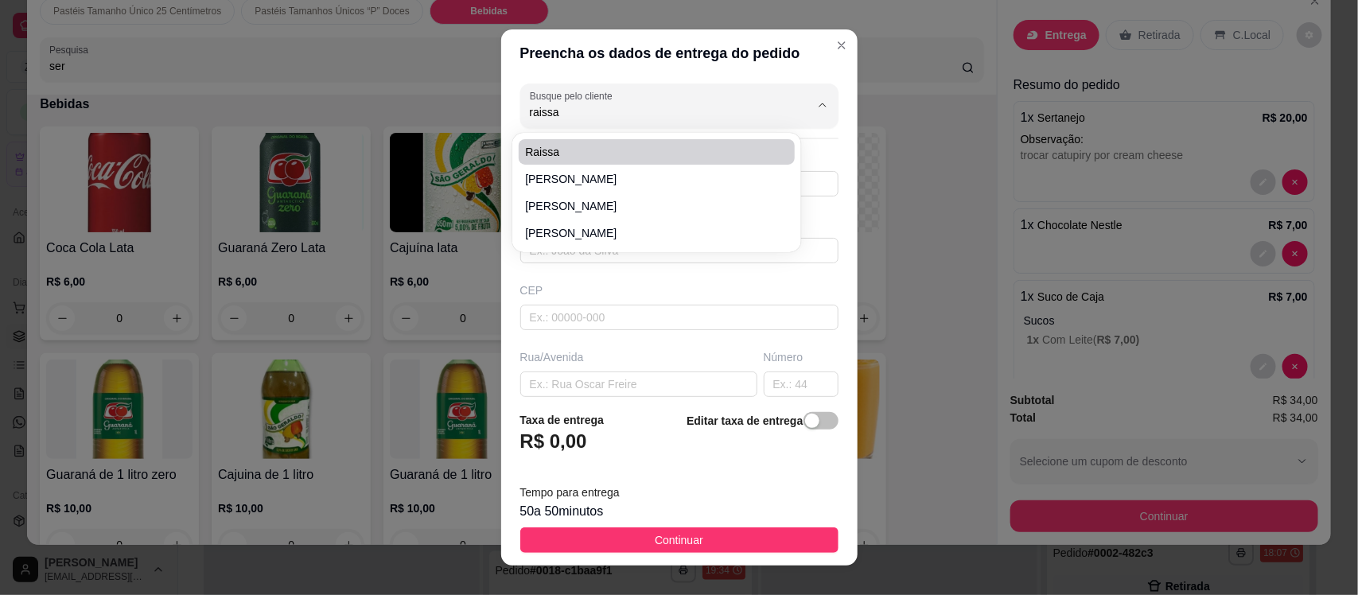
click at [575, 151] on span "Raissa" at bounding box center [648, 152] width 247 height 16
type input "Raissa"
type input "88996721835"
type input "Raissa"
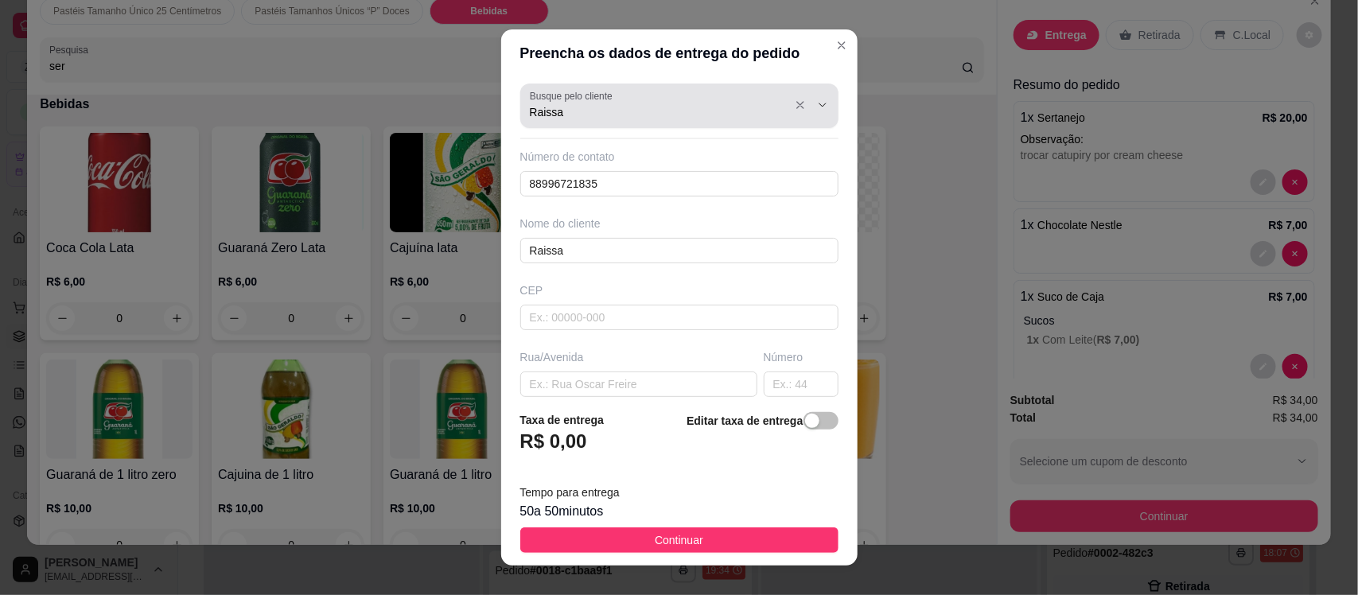
click at [621, 121] on div "Raissa" at bounding box center [679, 106] width 299 height 32
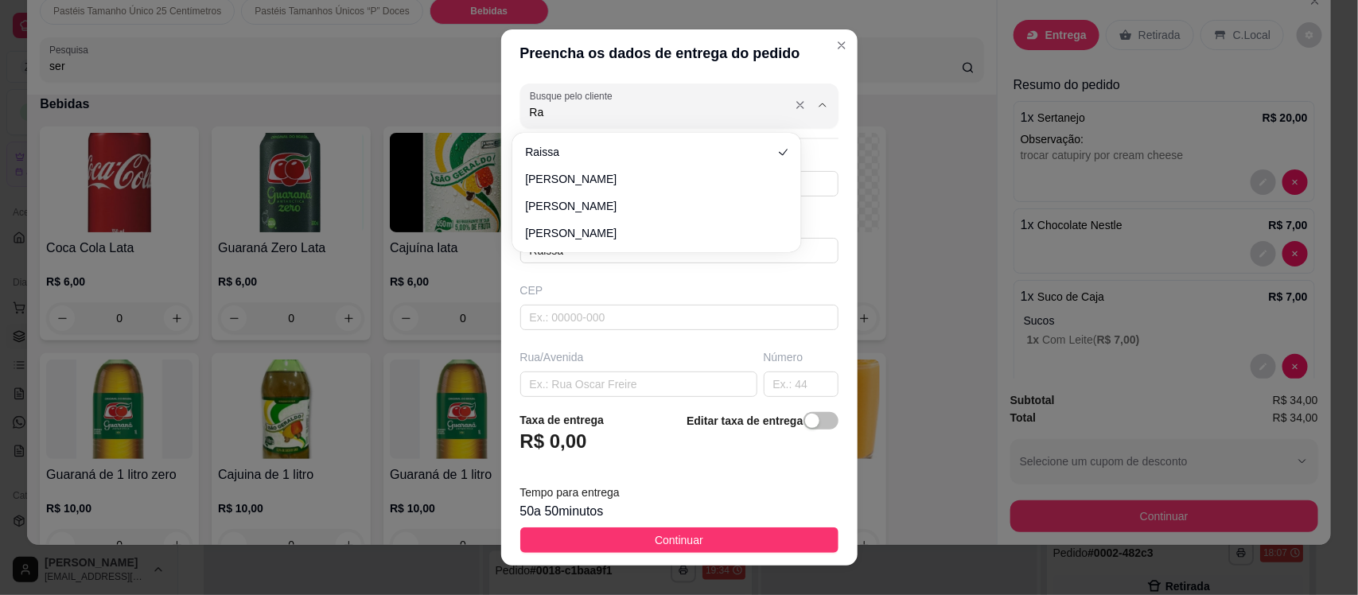
type input "R"
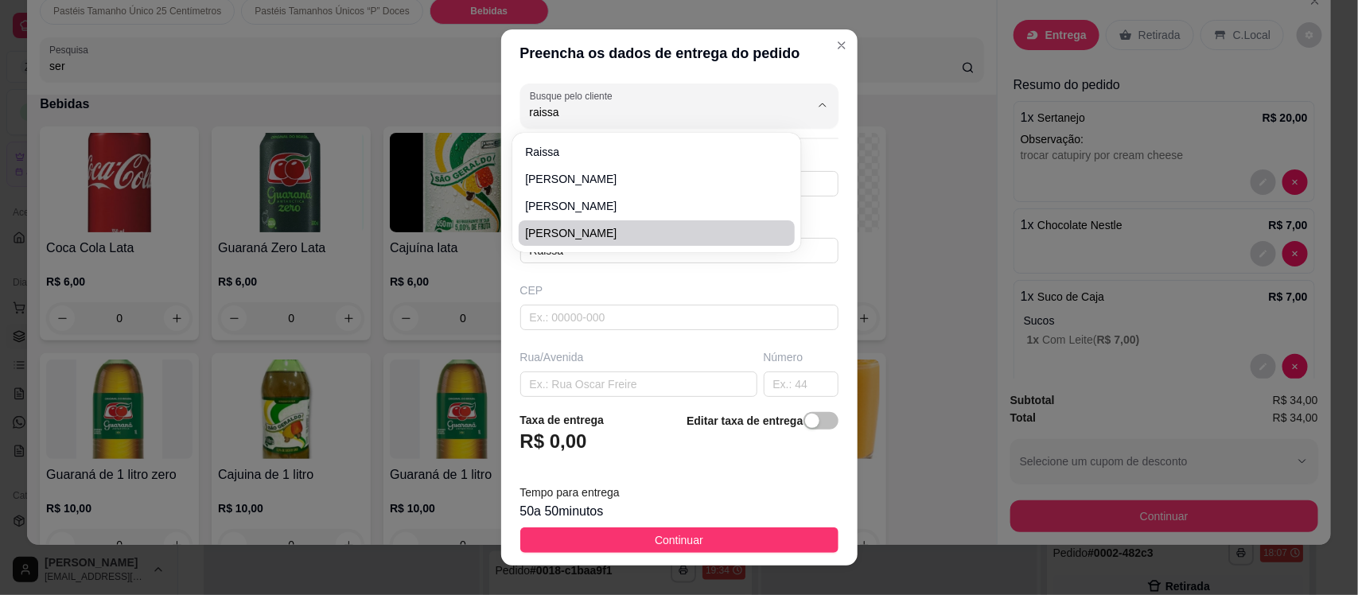
click at [593, 232] on span "Raissa Chaves" at bounding box center [648, 233] width 247 height 16
type input "Raissa Chaves"
type input "8896721835"
type input "Raissa Chaves"
type input "63200000"
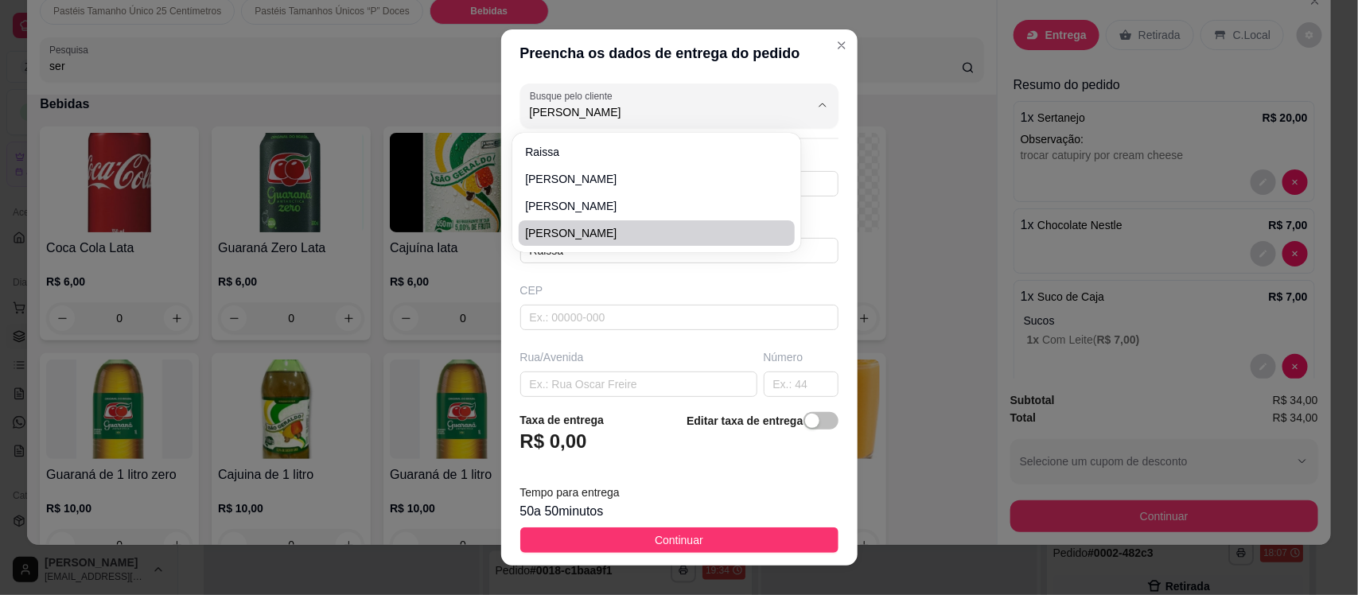
type input "Rua Dom Bosco"
type input "749"
type input "Centro"
type input "Missão Velha"
type input "Enfrente a Segundo"
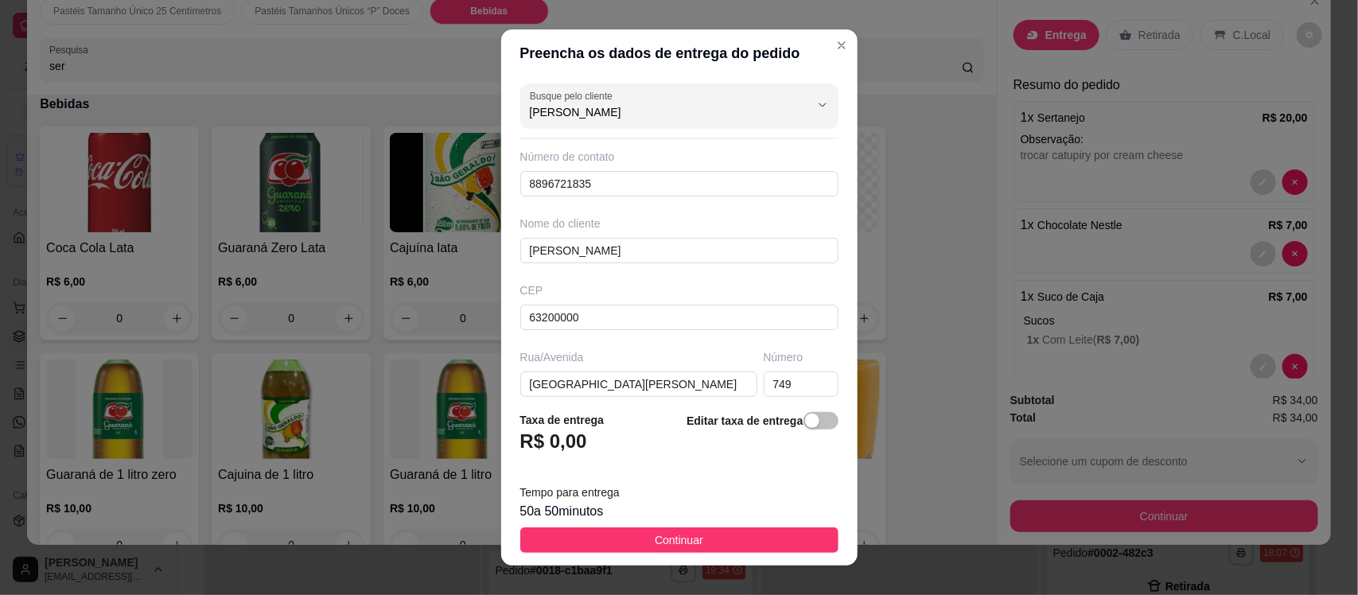
type input "Raissa Chaves"
click at [828, 30] on header "Preencha os dados de entrega do pedido" at bounding box center [679, 53] width 356 height 48
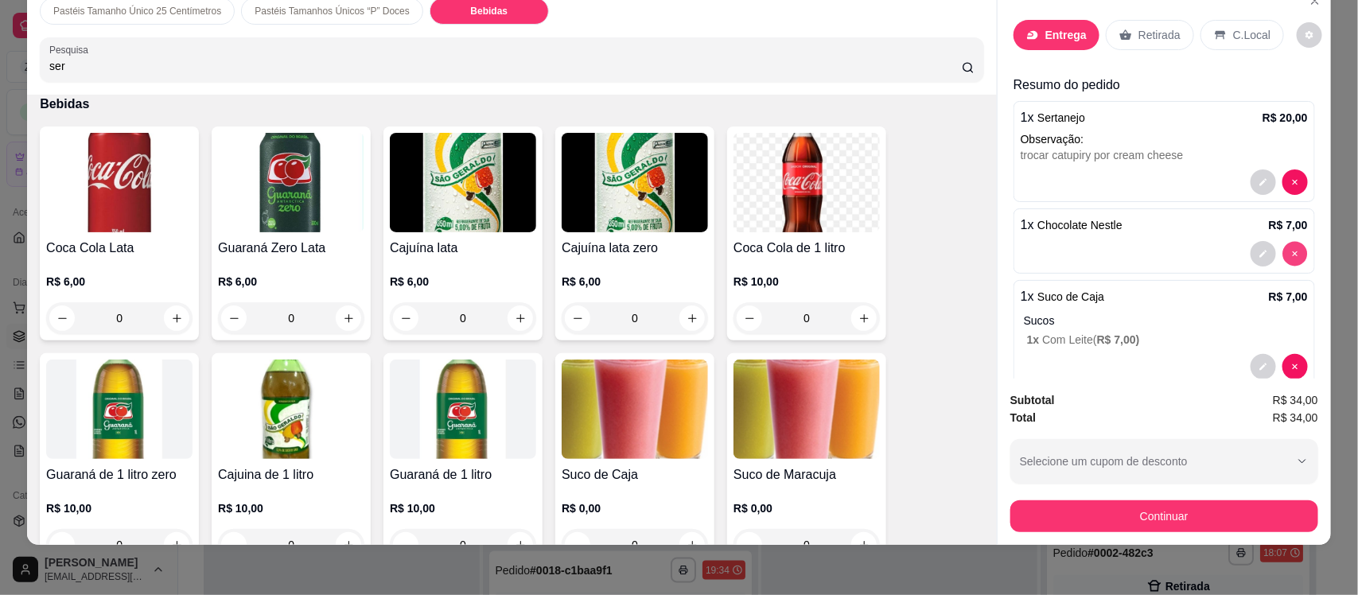
type input "0"
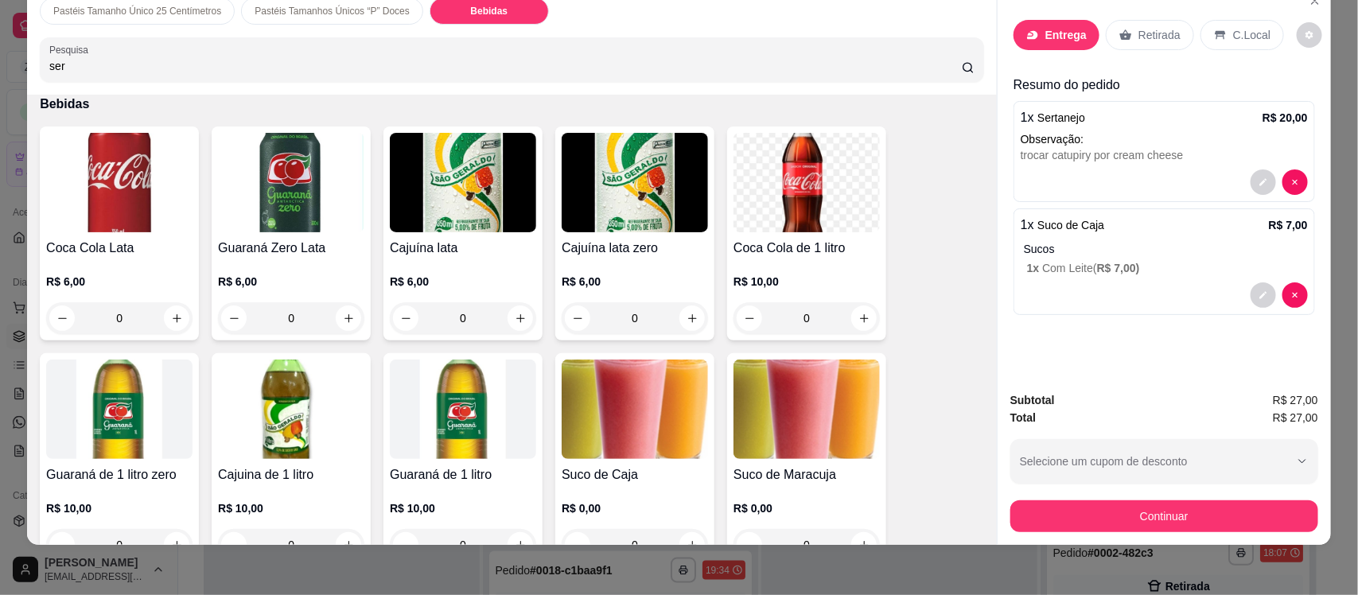
click at [1058, 29] on p "Entrega" at bounding box center [1066, 35] width 41 height 16
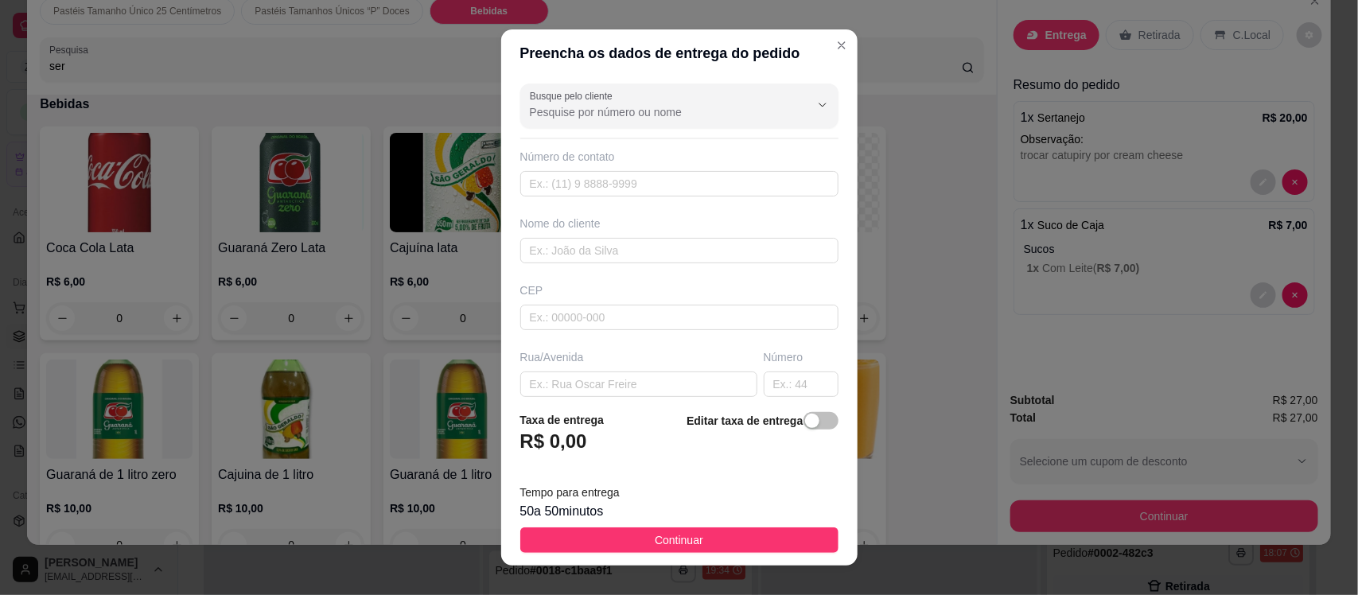
click at [558, 236] on div "Nome do cliente" at bounding box center [679, 240] width 325 height 48
click at [563, 259] on input "text" at bounding box center [679, 250] width 318 height 25
type input "raissa"
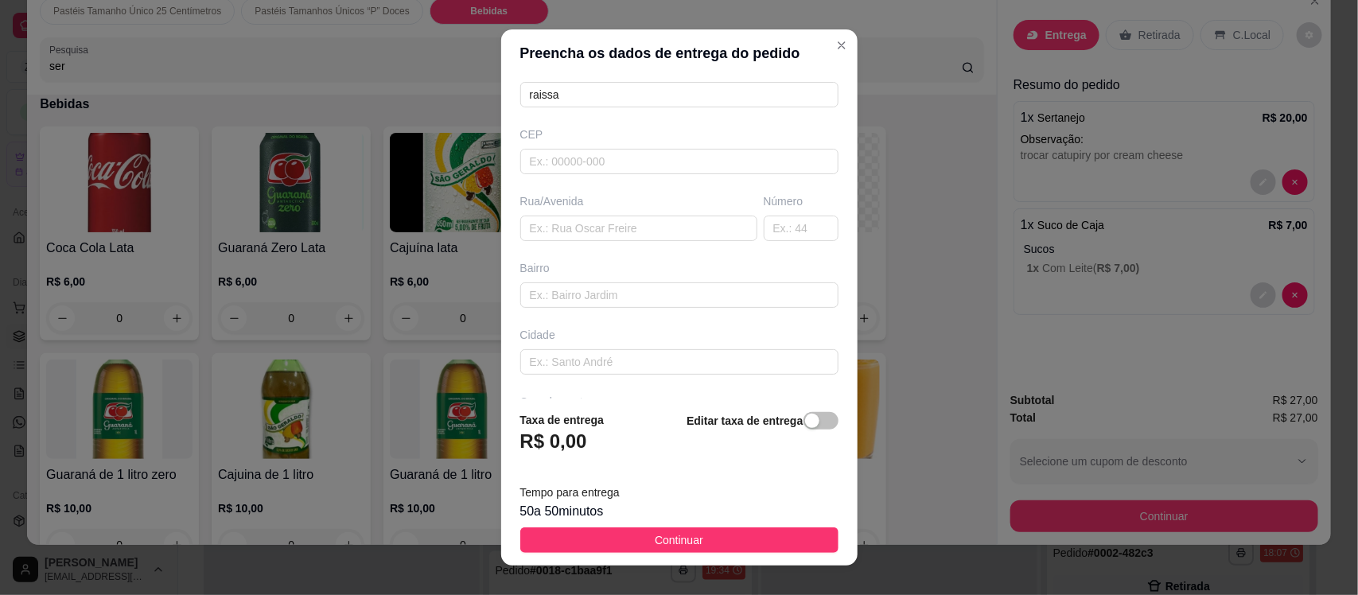
scroll to position [217, 0]
click at [690, 374] on input "text" at bounding box center [679, 368] width 318 height 25
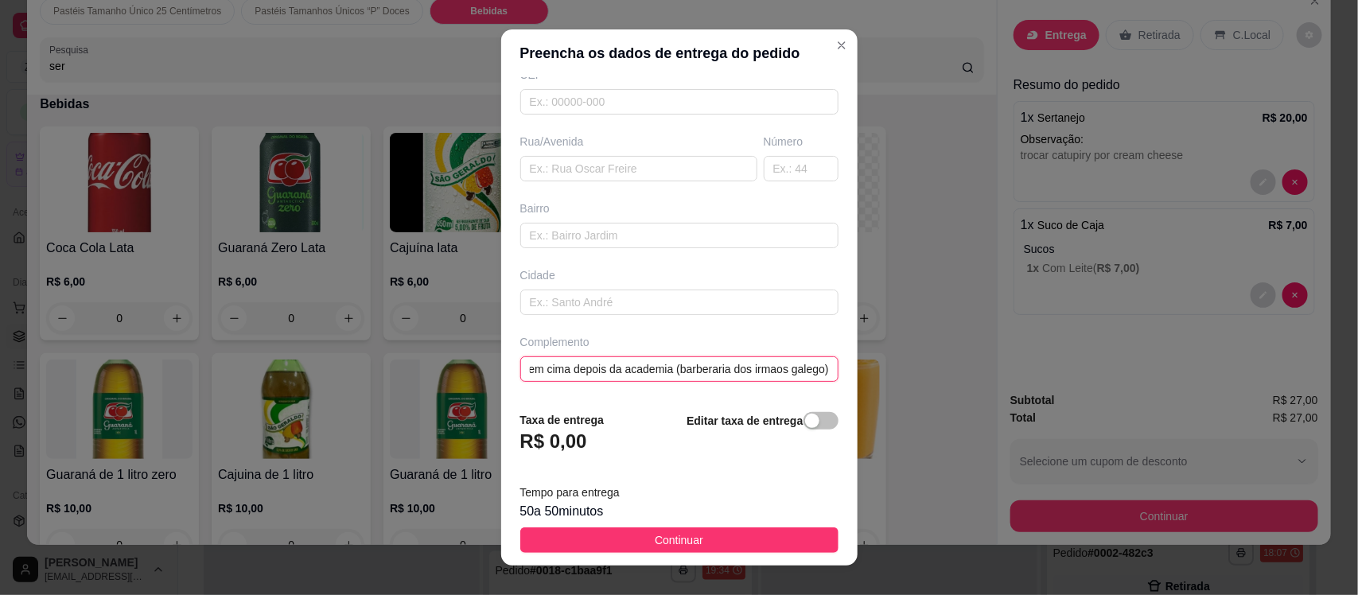
scroll to position [0, 116]
type input "na barbearia aqui em cima depois da academia (barberaria dos irmaos galego)"
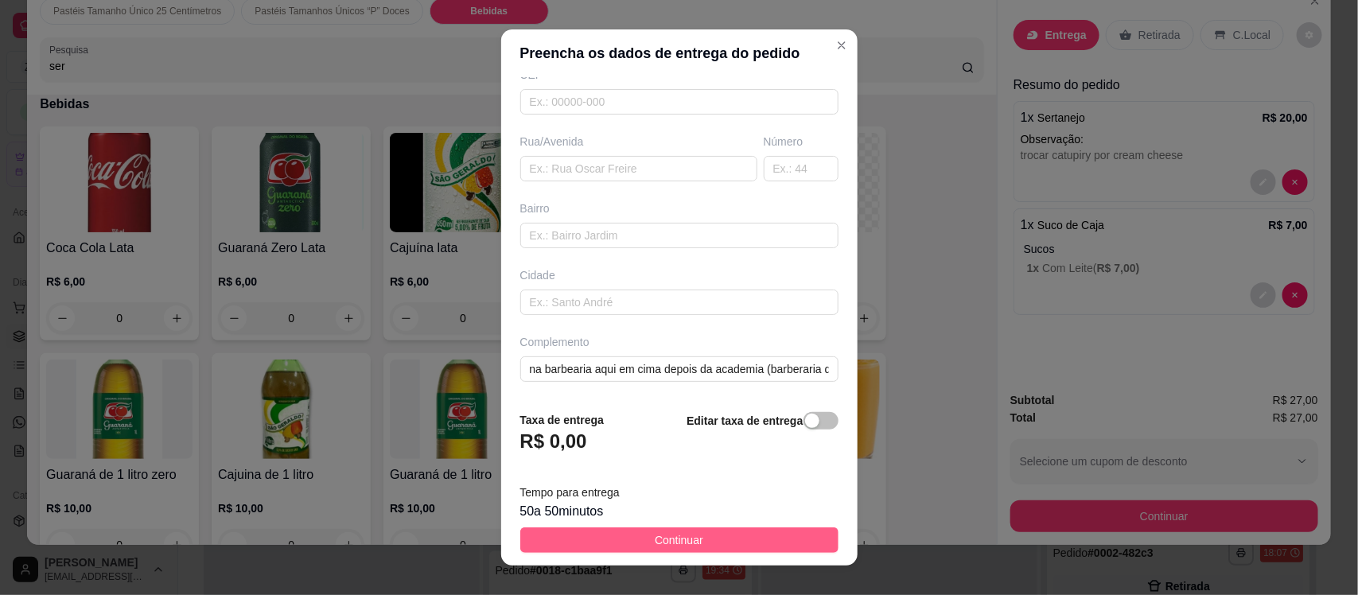
click at [728, 541] on button "Continuar" at bounding box center [679, 540] width 318 height 25
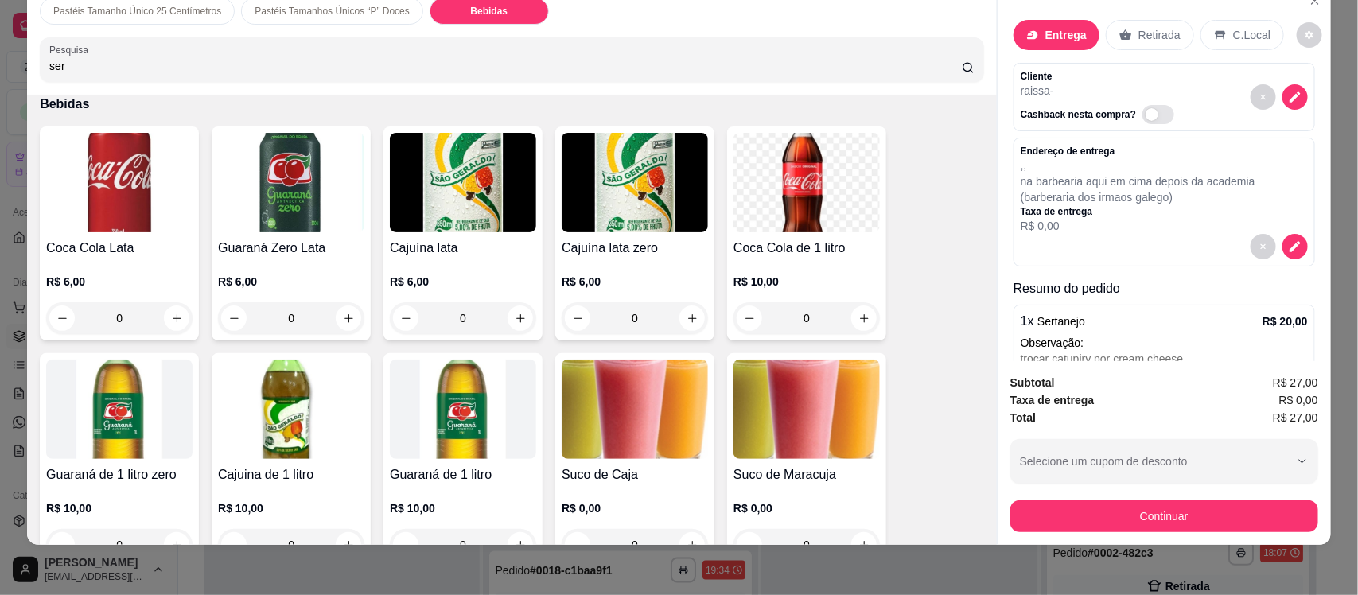
click at [1037, 33] on div "Entrega" at bounding box center [1057, 35] width 86 height 30
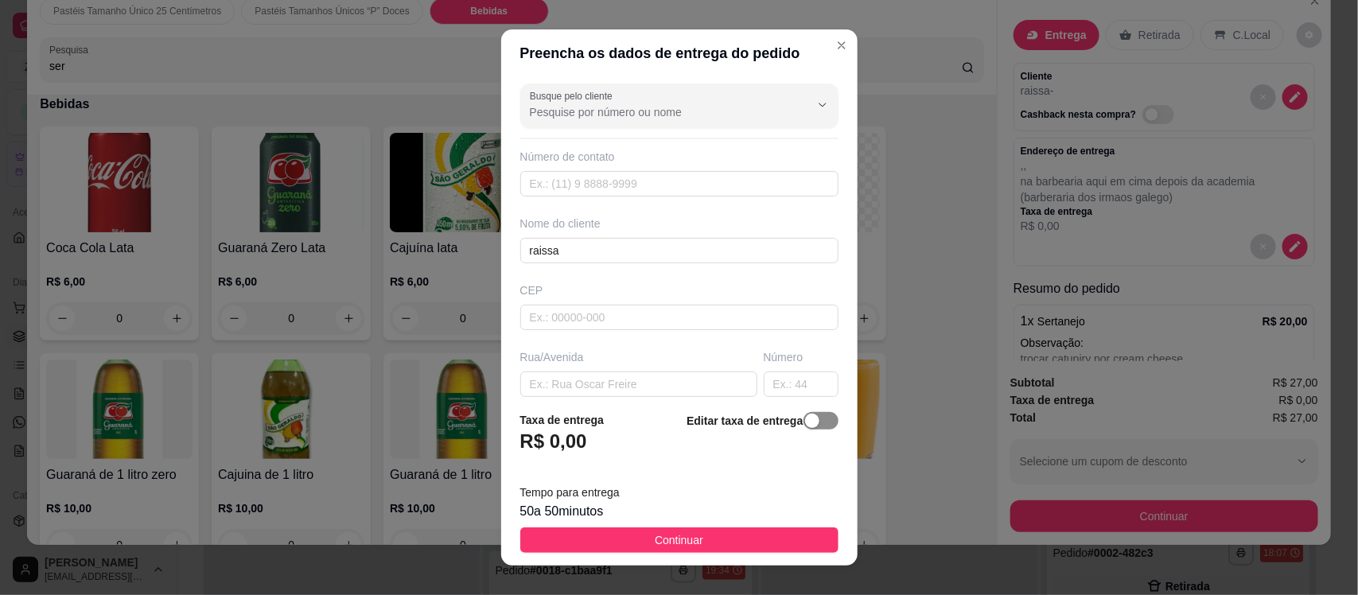
click at [804, 428] on span "button" at bounding box center [821, 421] width 35 height 18
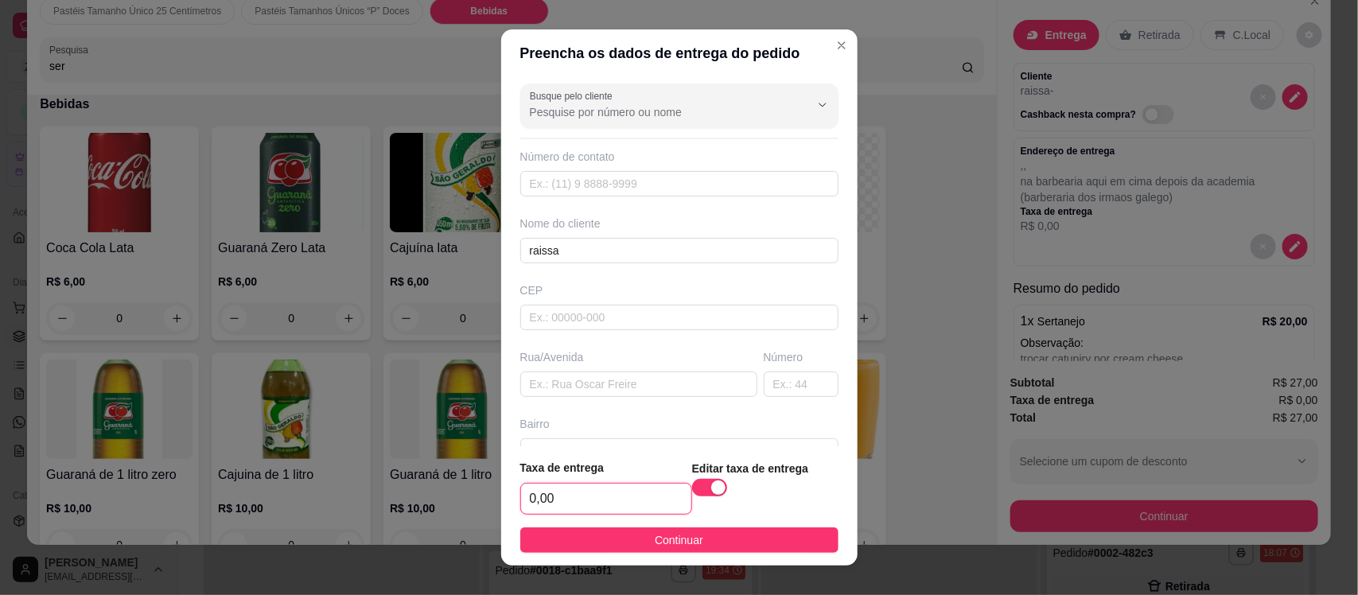
click at [583, 485] on input "0,00" at bounding box center [606, 499] width 170 height 30
type input "1,00"
click at [623, 547] on button "Continuar" at bounding box center [679, 540] width 318 height 25
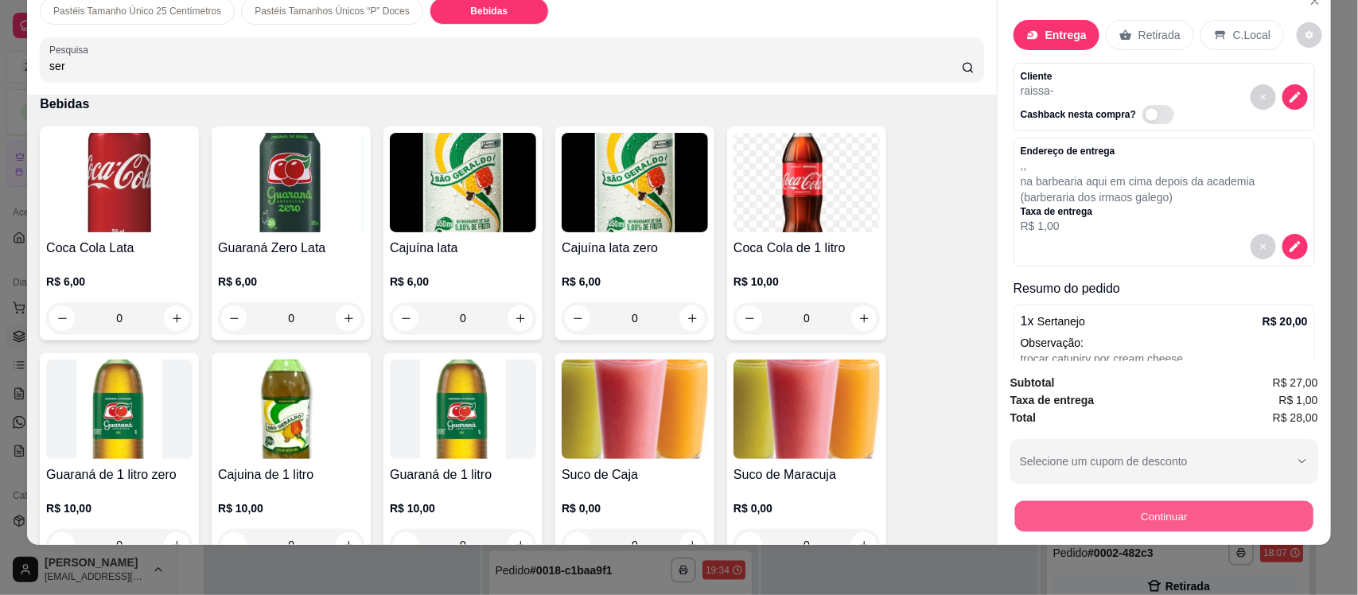
click at [1058, 503] on button "Continuar" at bounding box center [1164, 516] width 298 height 31
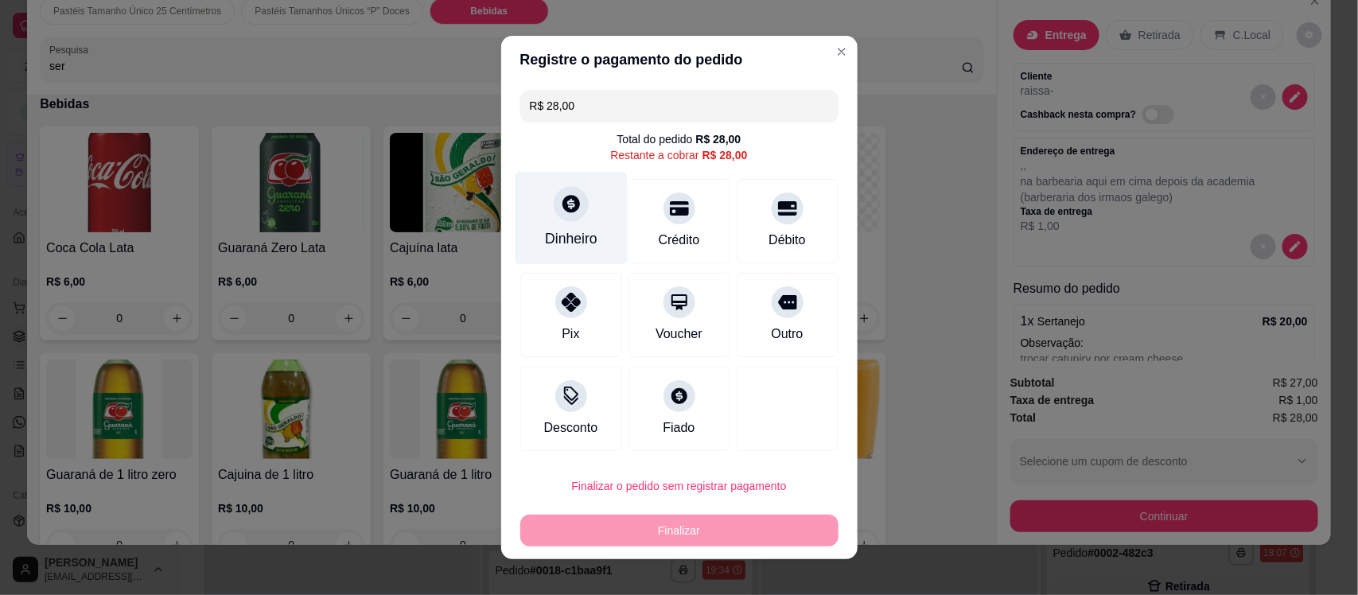
click at [555, 240] on div "Dinheiro" at bounding box center [571, 238] width 53 height 21
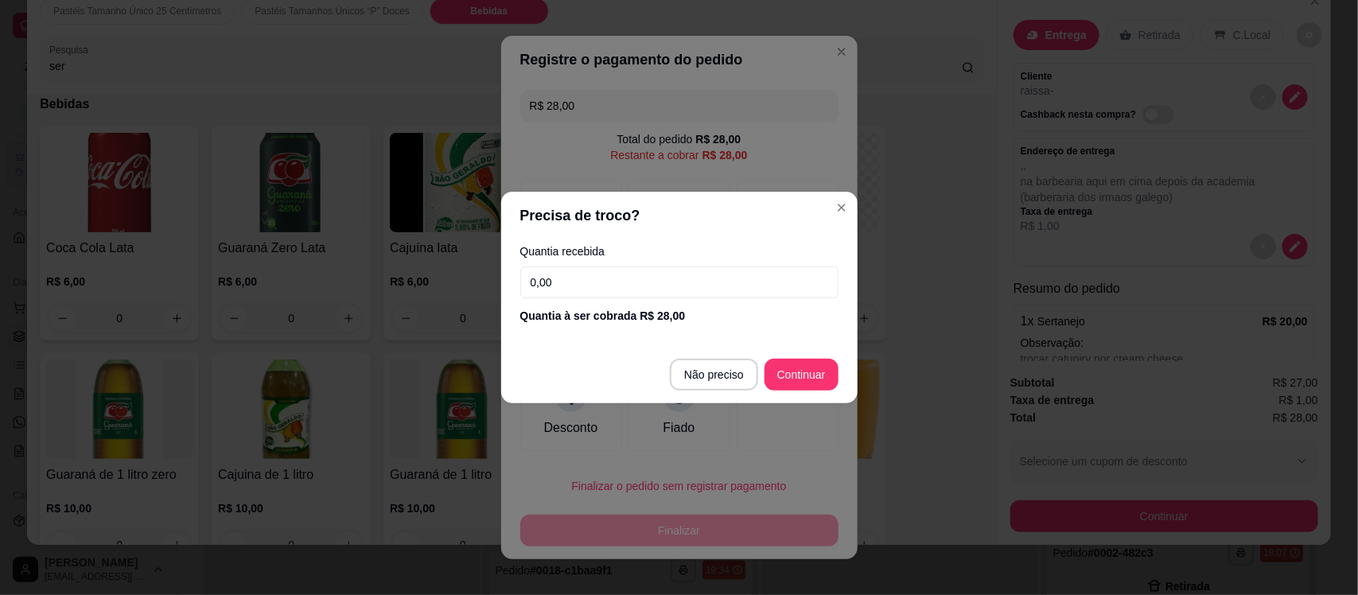
click at [586, 292] on input "0,00" at bounding box center [679, 283] width 318 height 32
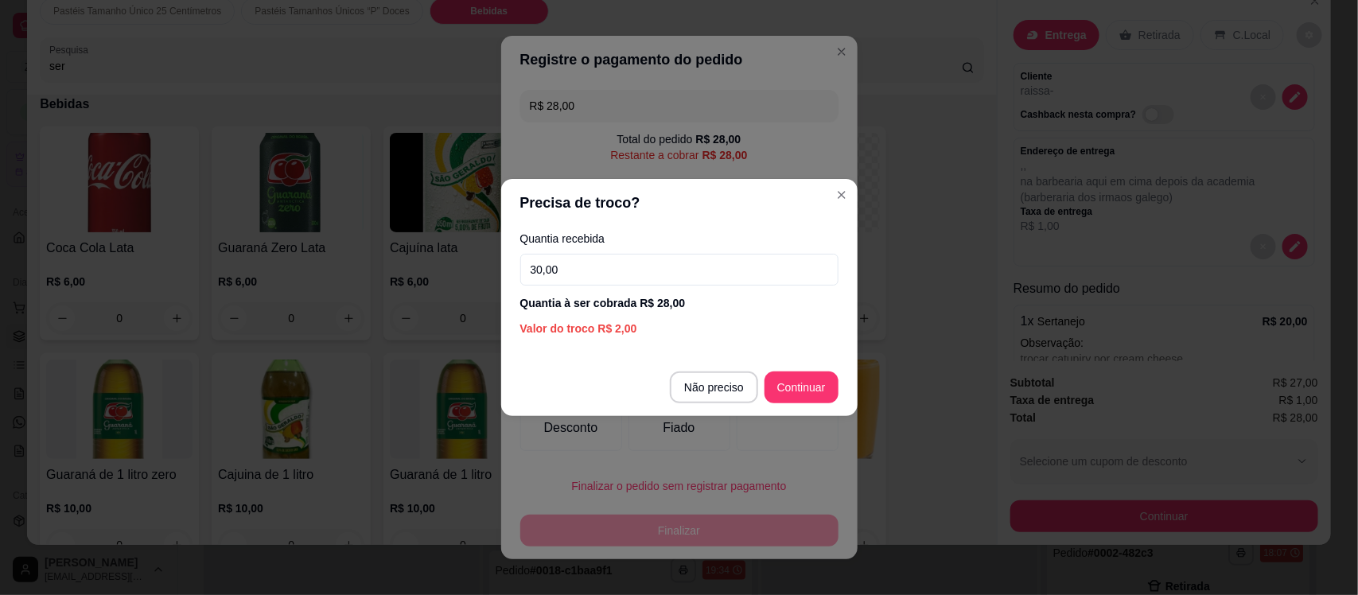
type input "30,00"
click at [810, 407] on footer "Não preciso Continuar" at bounding box center [679, 387] width 356 height 57
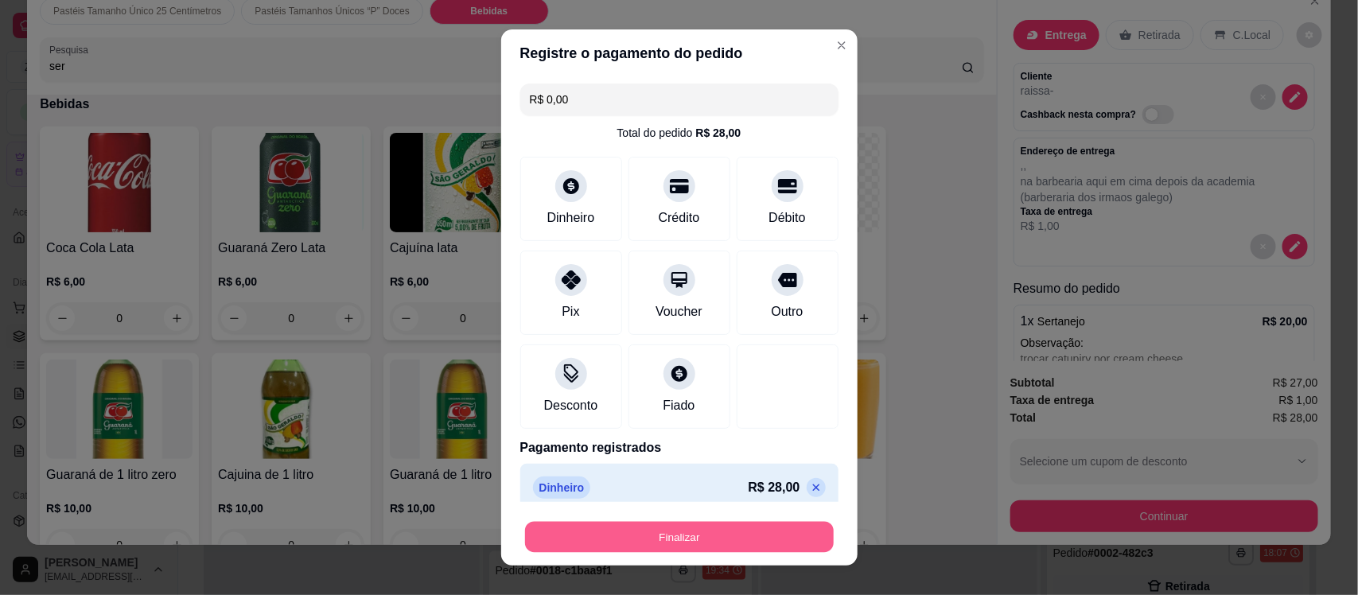
click at [698, 537] on button "Finalizar" at bounding box center [679, 536] width 309 height 31
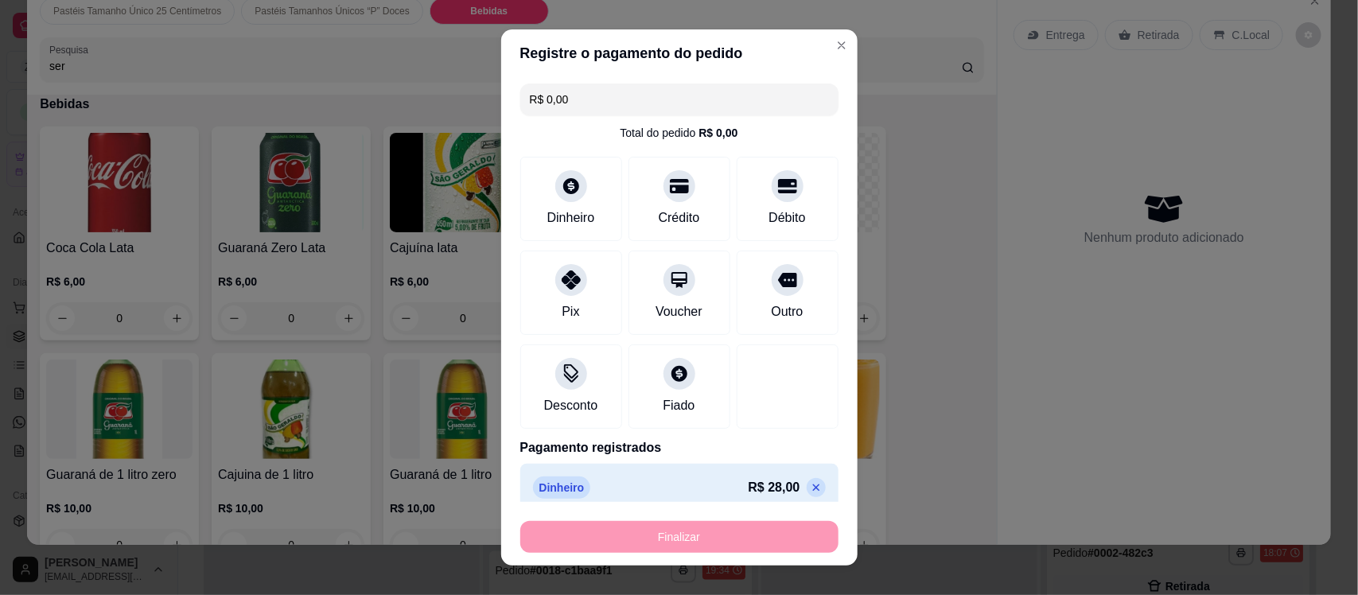
type input "-R$ 28,00"
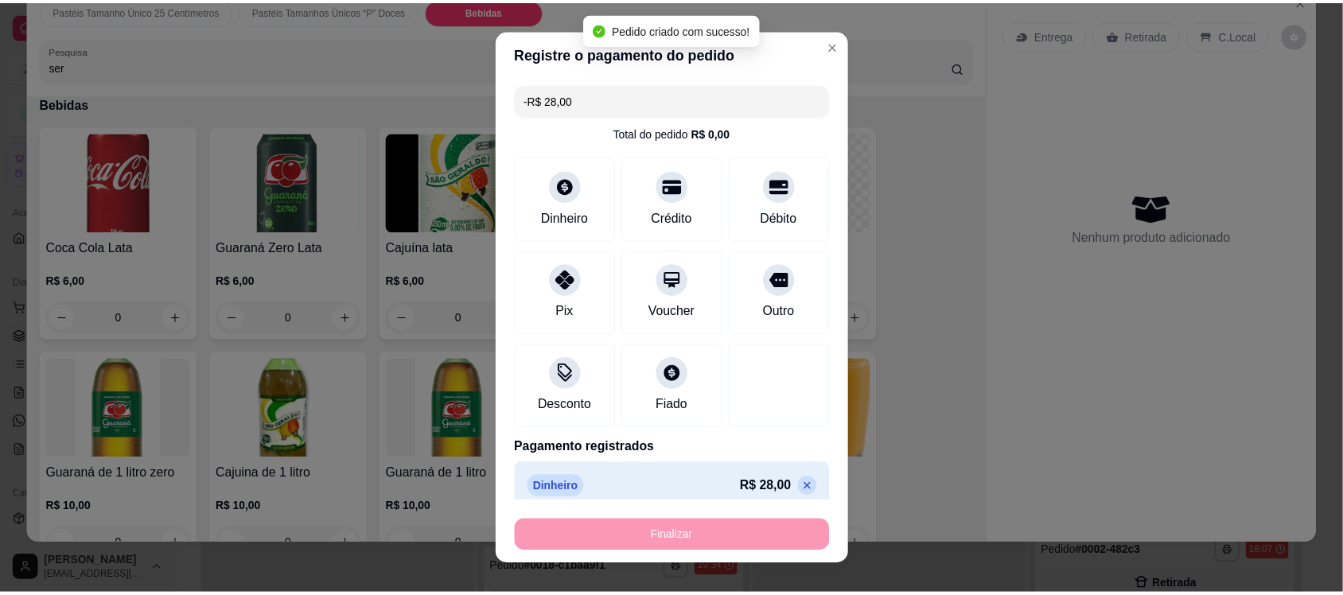
scroll to position [734, 0]
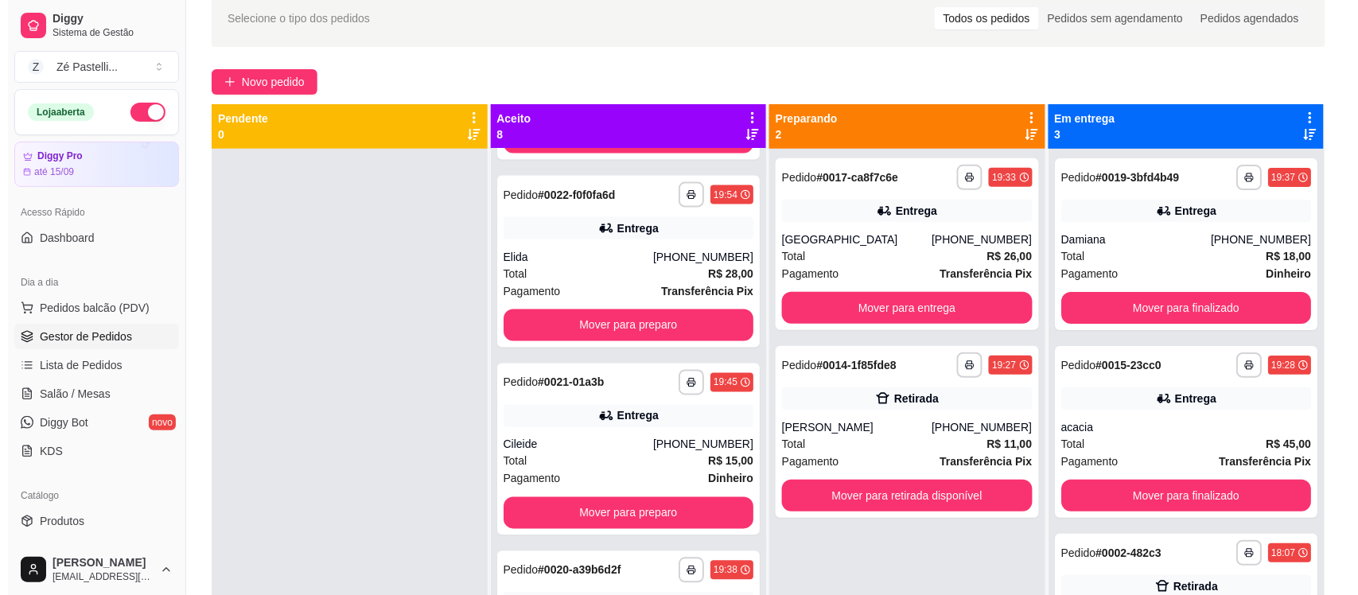
scroll to position [921, 0]
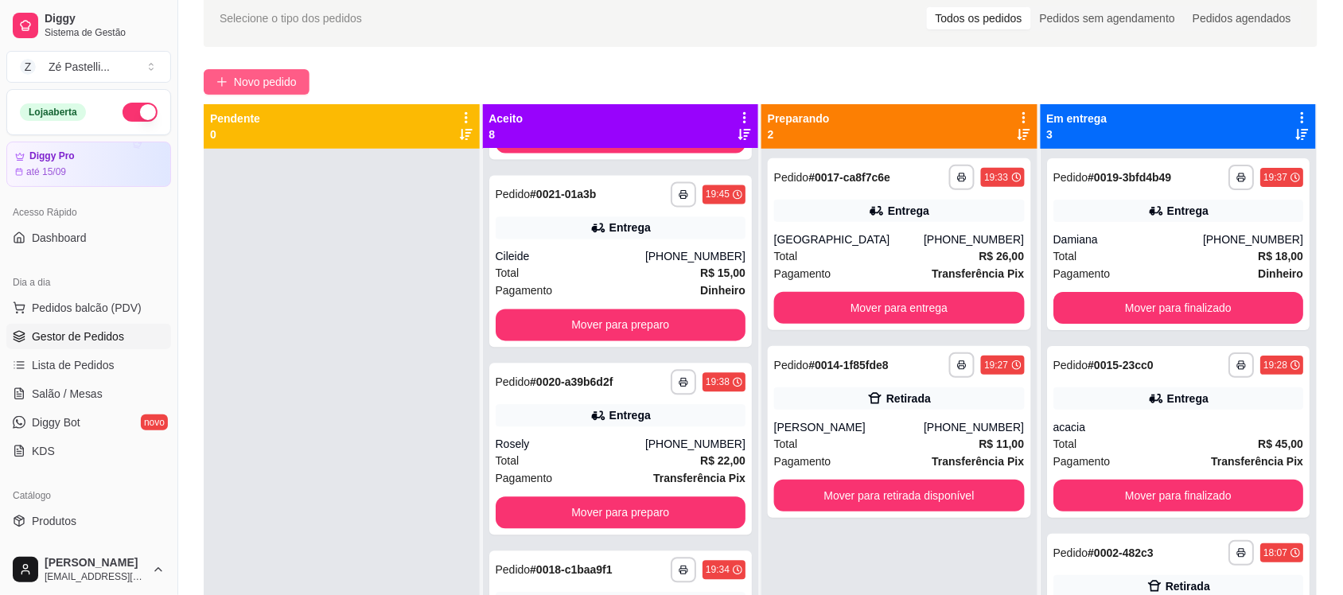
drag, startPoint x: 284, startPoint y: 65, endPoint x: 281, endPoint y: 77, distance: 12.4
click at [281, 77] on div "**********" at bounding box center [760, 349] width 1165 height 738
click at [281, 77] on span "Novo pedido" at bounding box center [265, 82] width 63 height 18
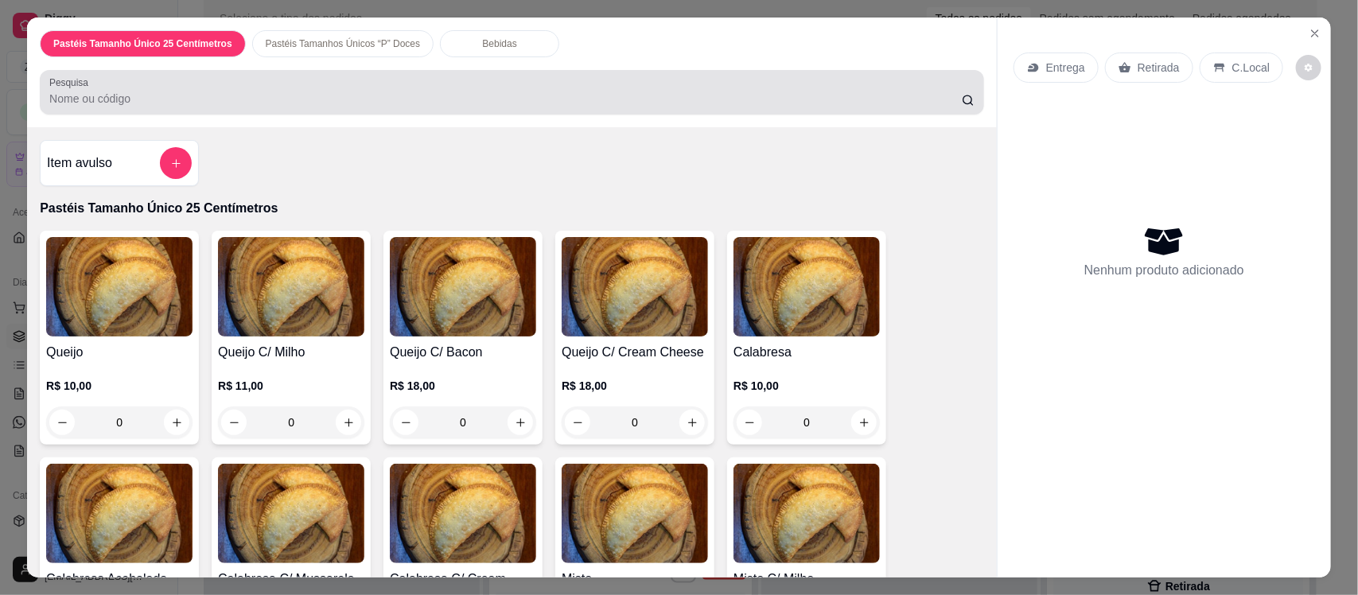
click at [292, 82] on div at bounding box center [511, 92] width 925 height 32
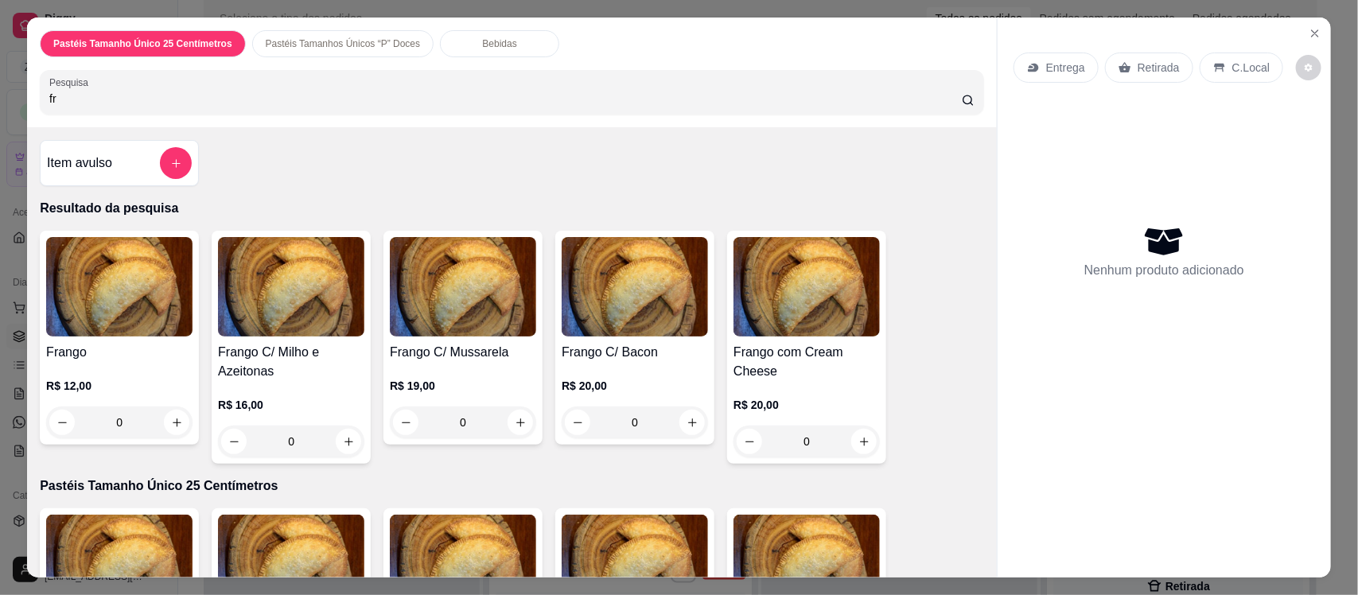
type input "fr"
click at [149, 319] on img at bounding box center [119, 286] width 146 height 99
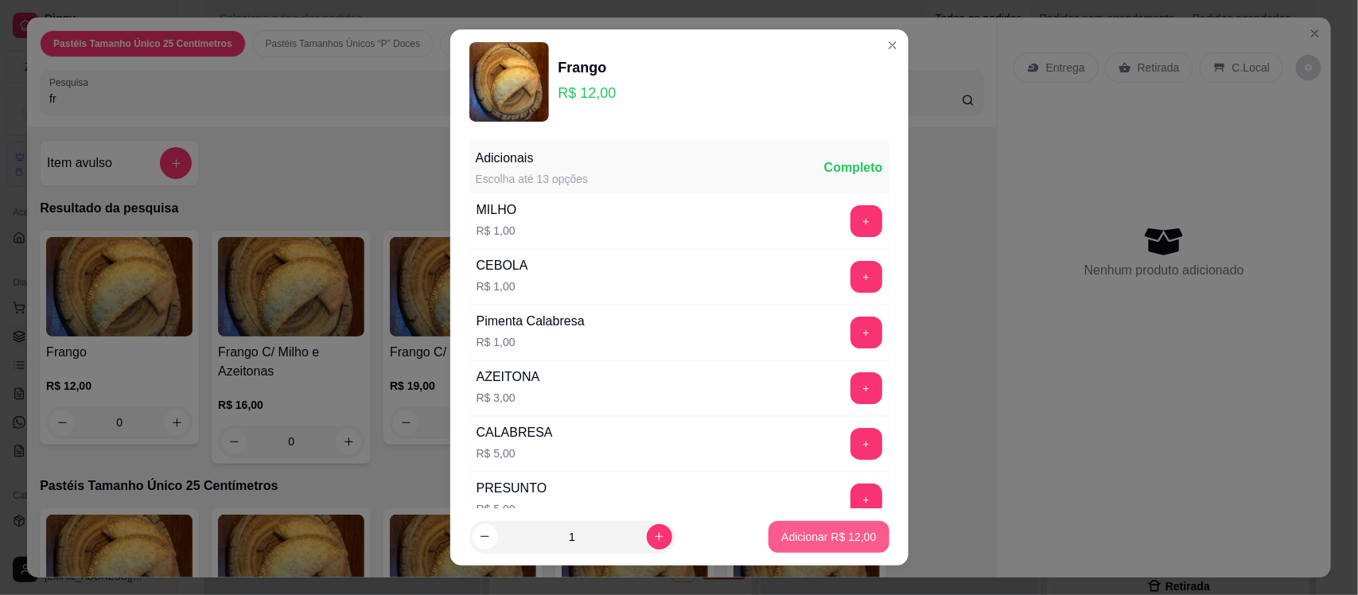
click at [800, 535] on p "Adicionar R$ 12,00" at bounding box center [828, 537] width 95 height 16
type input "1"
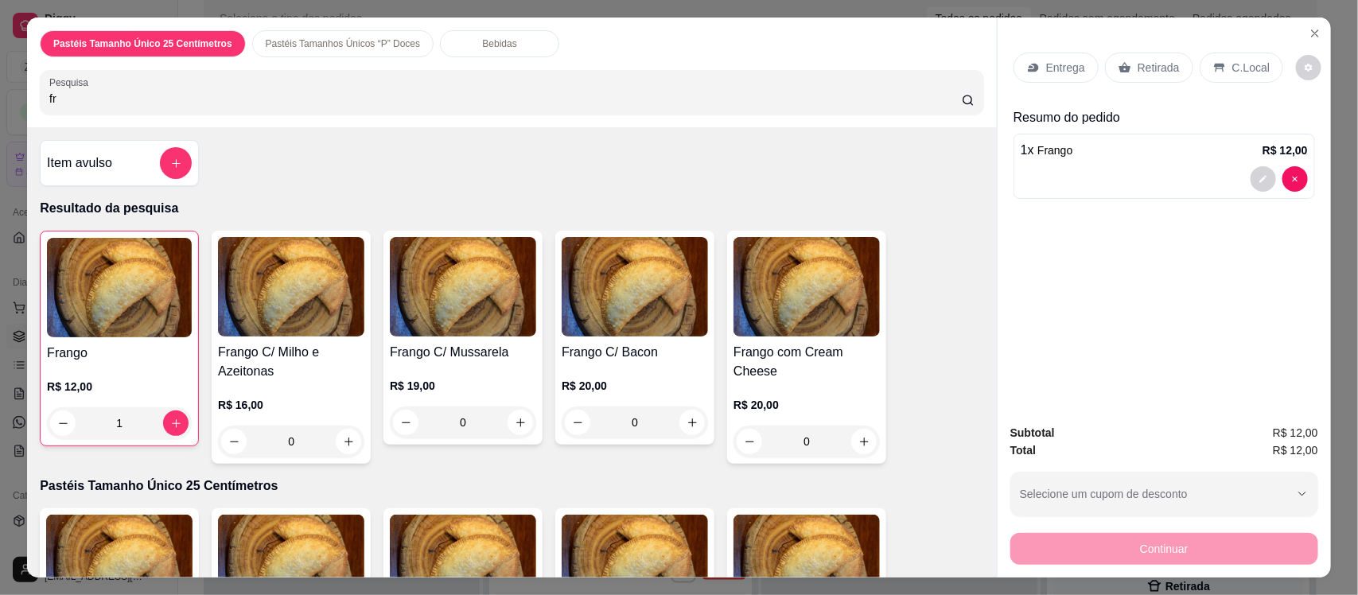
click at [483, 38] on p "Bebidas" at bounding box center [500, 43] width 34 height 13
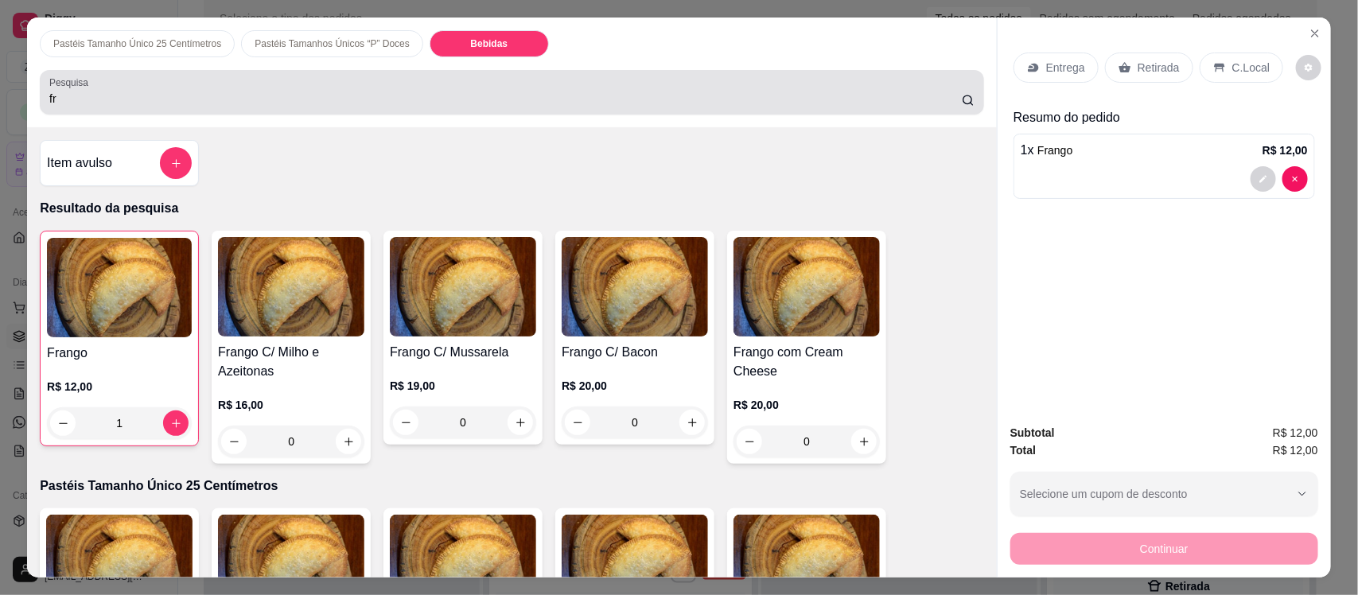
scroll to position [33, 0]
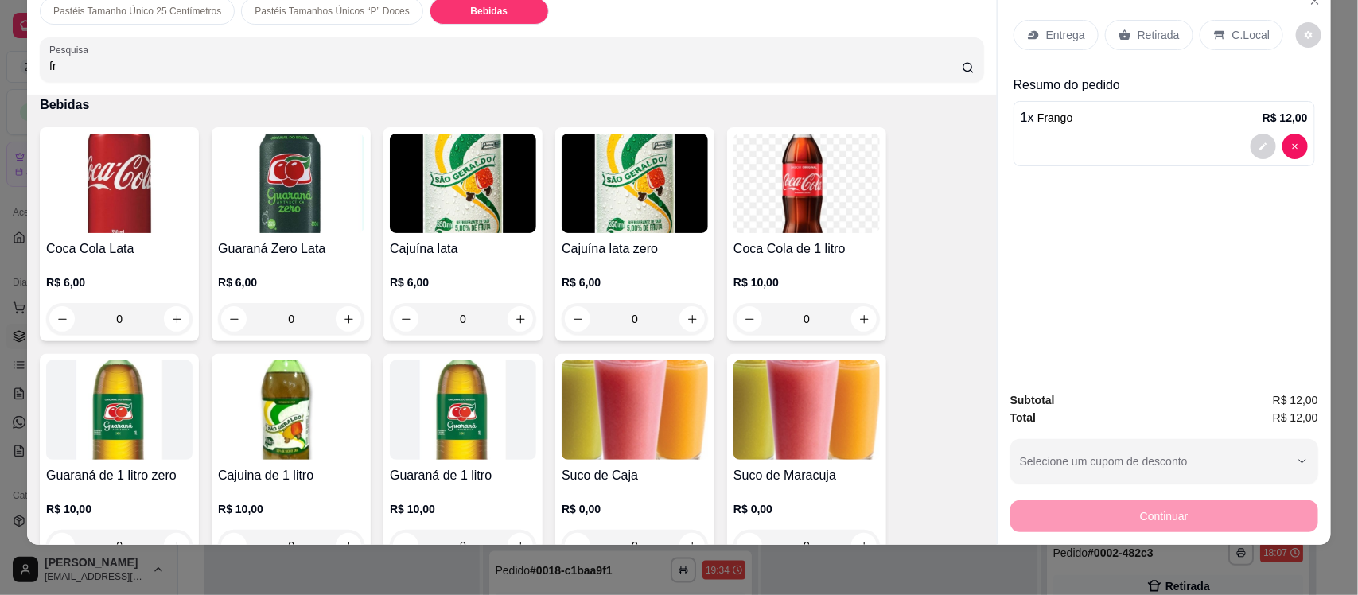
click at [92, 229] on img at bounding box center [119, 183] width 146 height 99
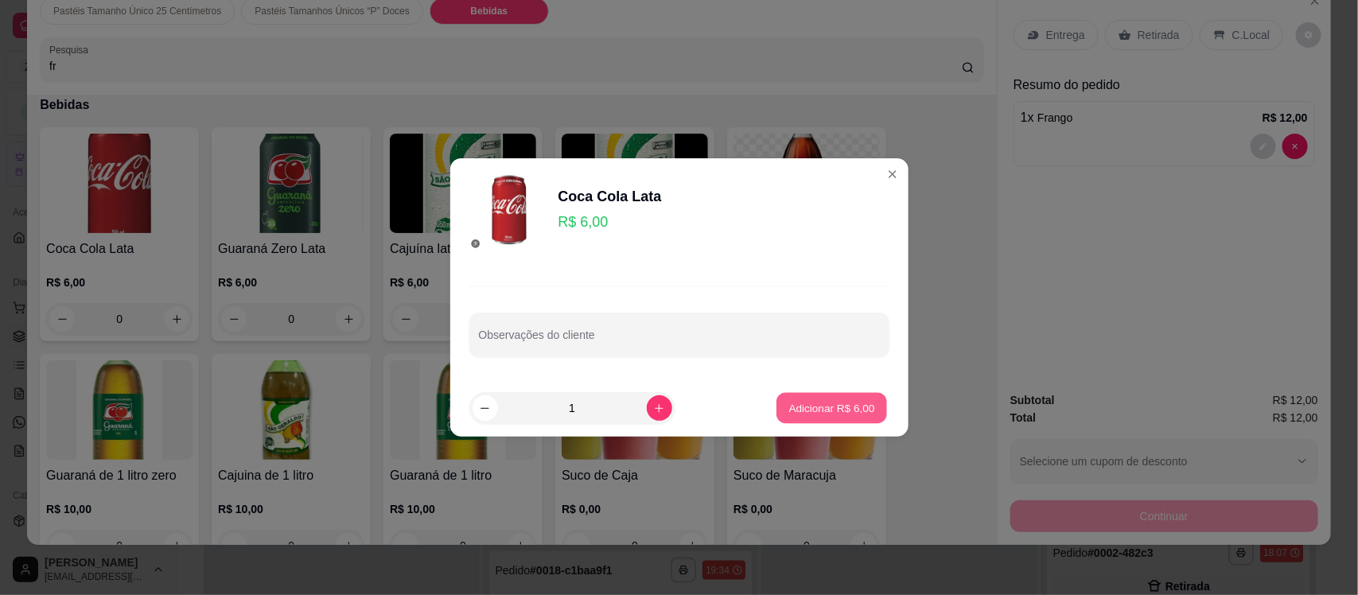
click at [797, 403] on p "Adicionar R$ 6,00" at bounding box center [832, 407] width 86 height 15
type input "1"
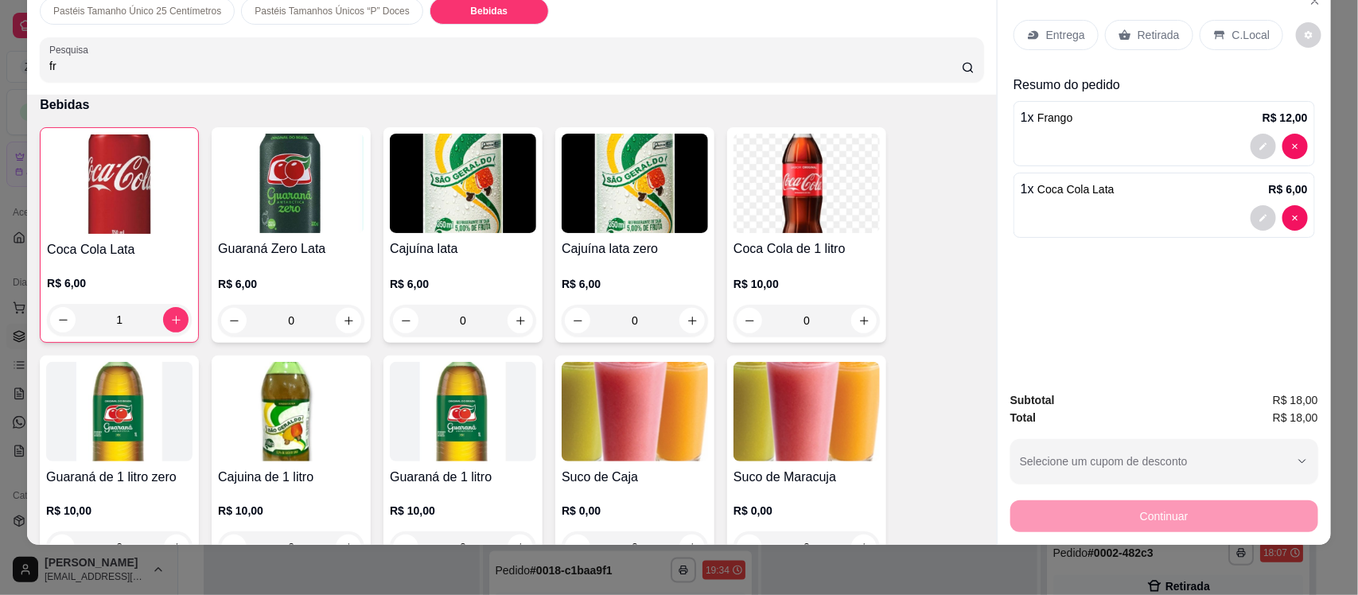
click at [1046, 30] on p "Entrega" at bounding box center [1065, 35] width 39 height 16
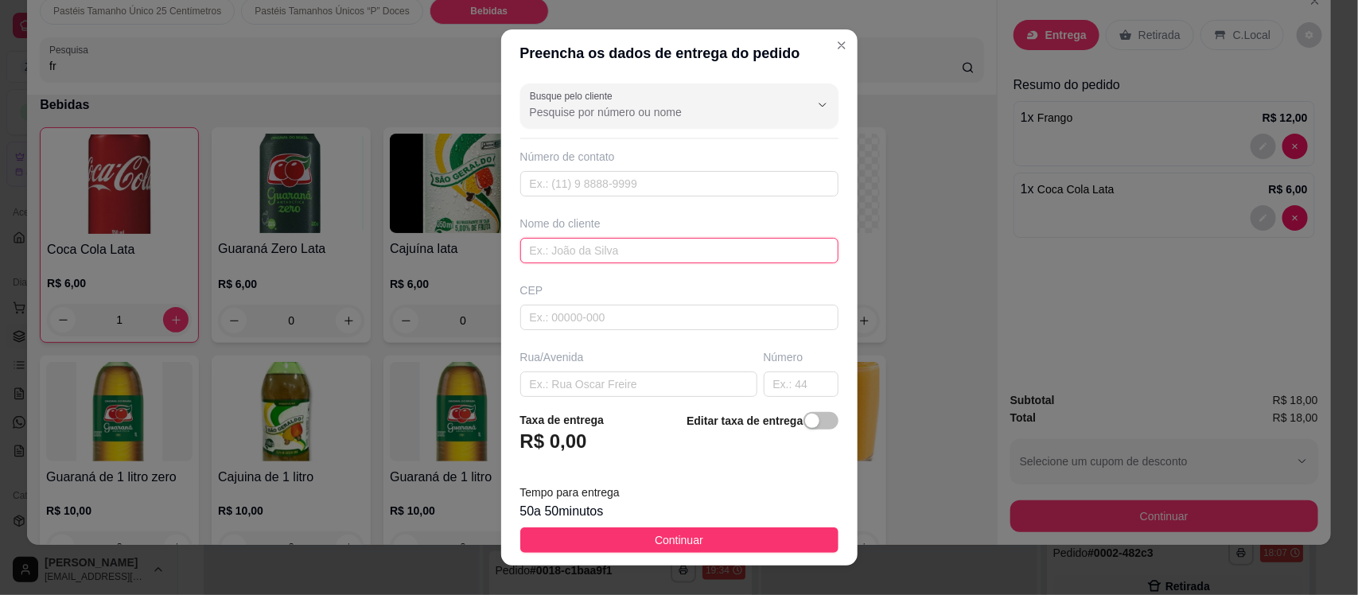
click at [543, 247] on input "text" at bounding box center [679, 250] width 318 height 25
type input "thesco"
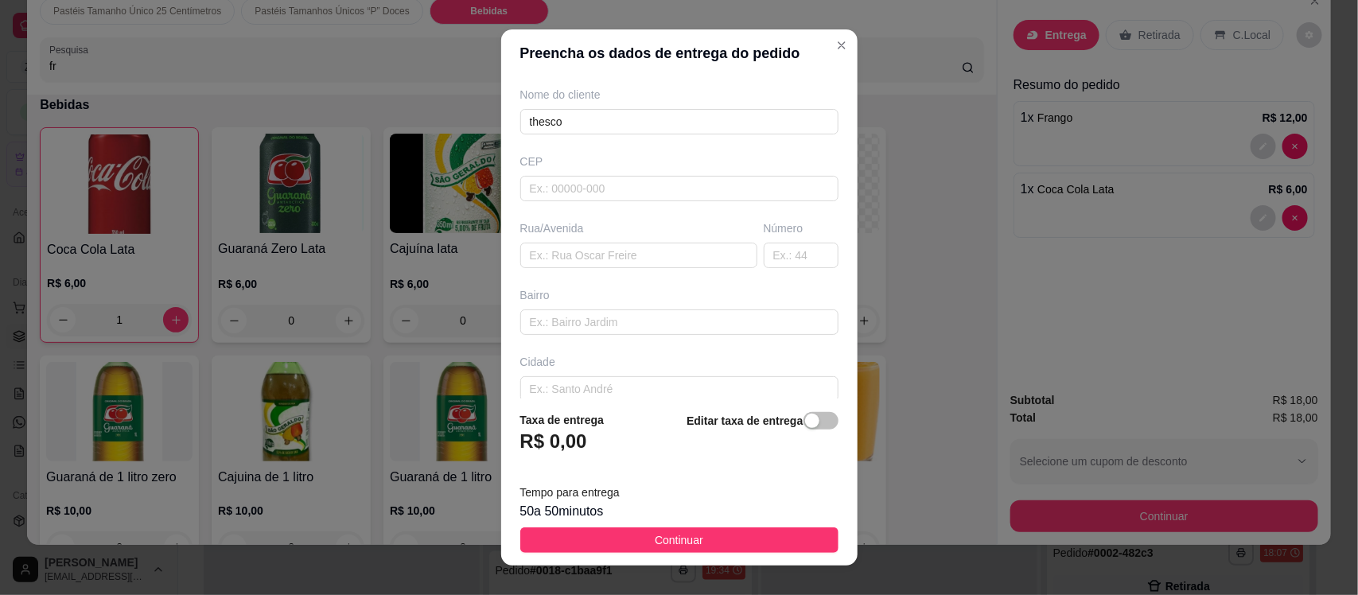
scroll to position [131, 0]
click at [571, 259] on input "text" at bounding box center [638, 252] width 237 height 25
type input "rua sao francisco"
click at [764, 263] on input "text" at bounding box center [801, 252] width 75 height 25
type input "195"
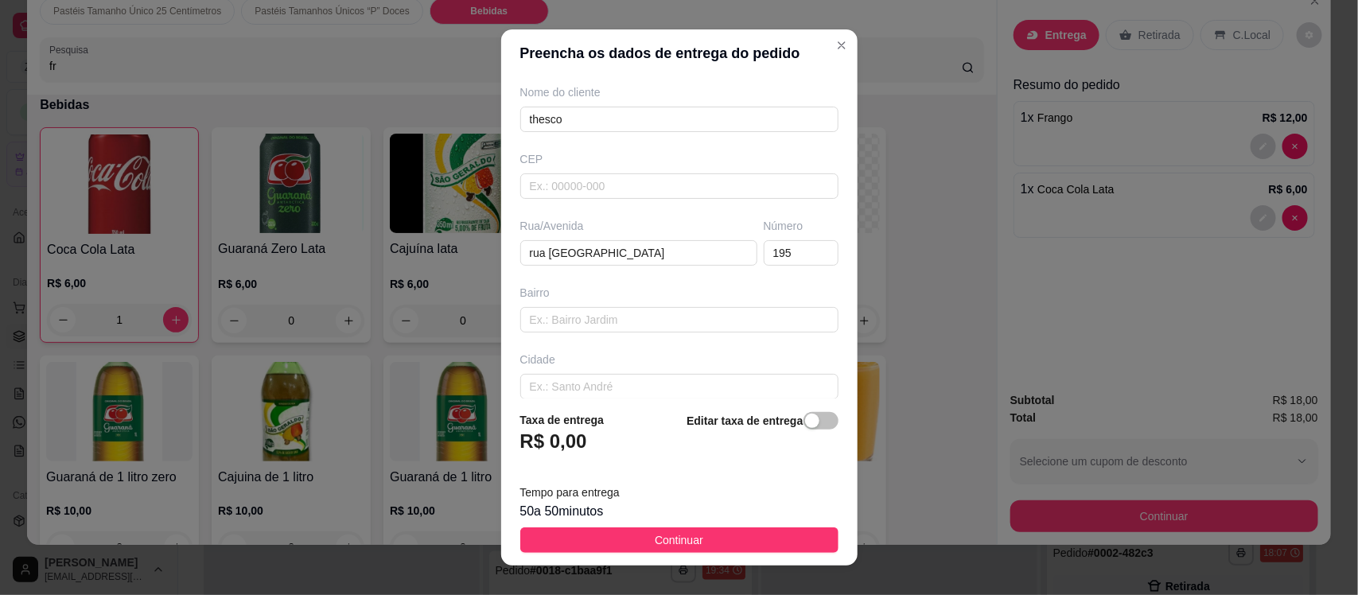
scroll to position [217, 0]
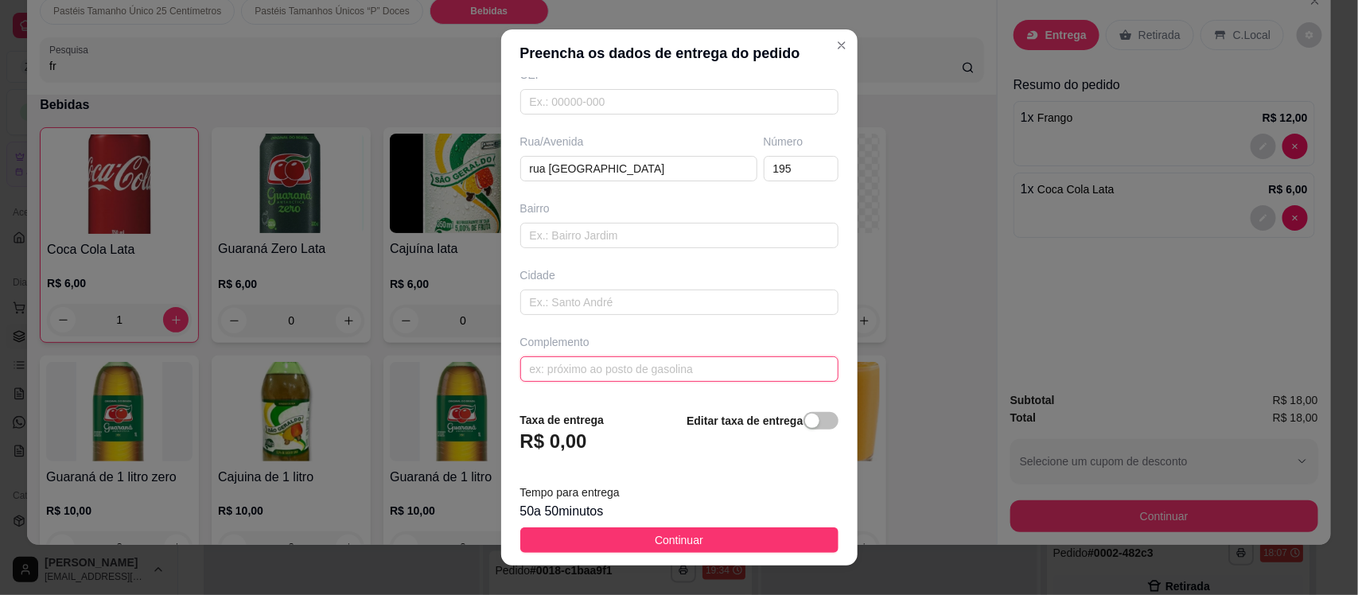
click at [637, 367] on input "text" at bounding box center [679, 368] width 318 height 25
type input "de tras do jean vizinho a zeta rua nova"
click at [710, 524] on footer "Taxa de entrega R$ 0,00 Editar taxa de entrega Tempo para entrega 50 a 50 minut…" at bounding box center [679, 482] width 356 height 167
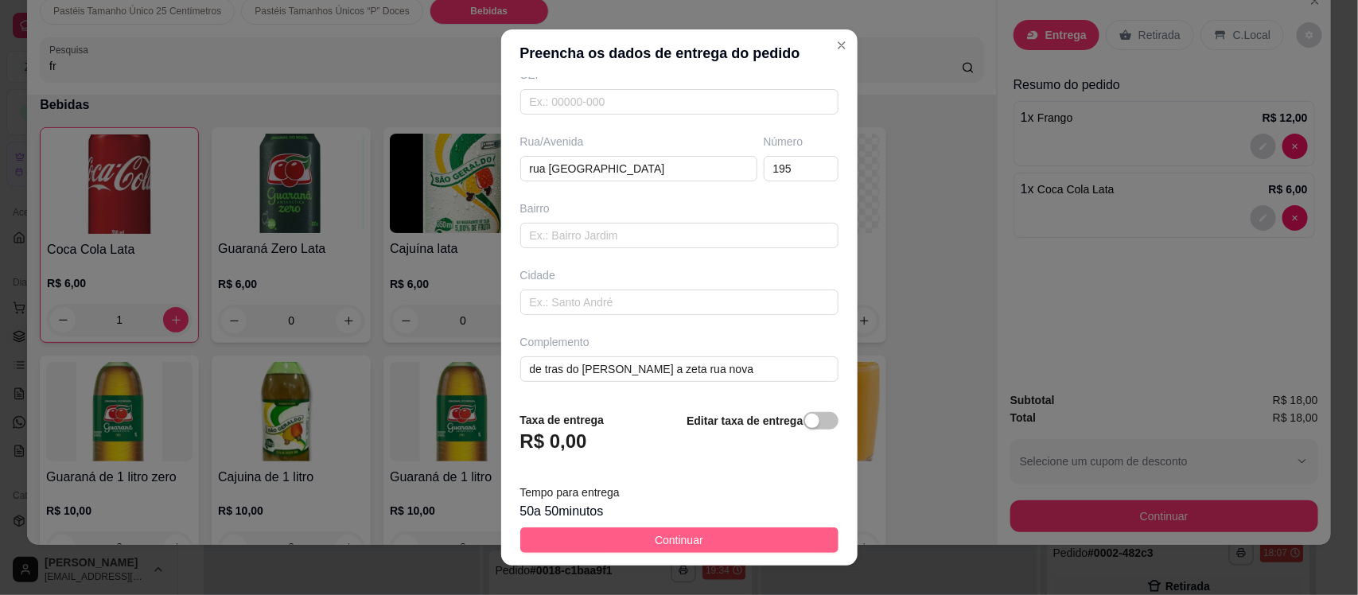
click at [705, 543] on button "Continuar" at bounding box center [679, 540] width 318 height 25
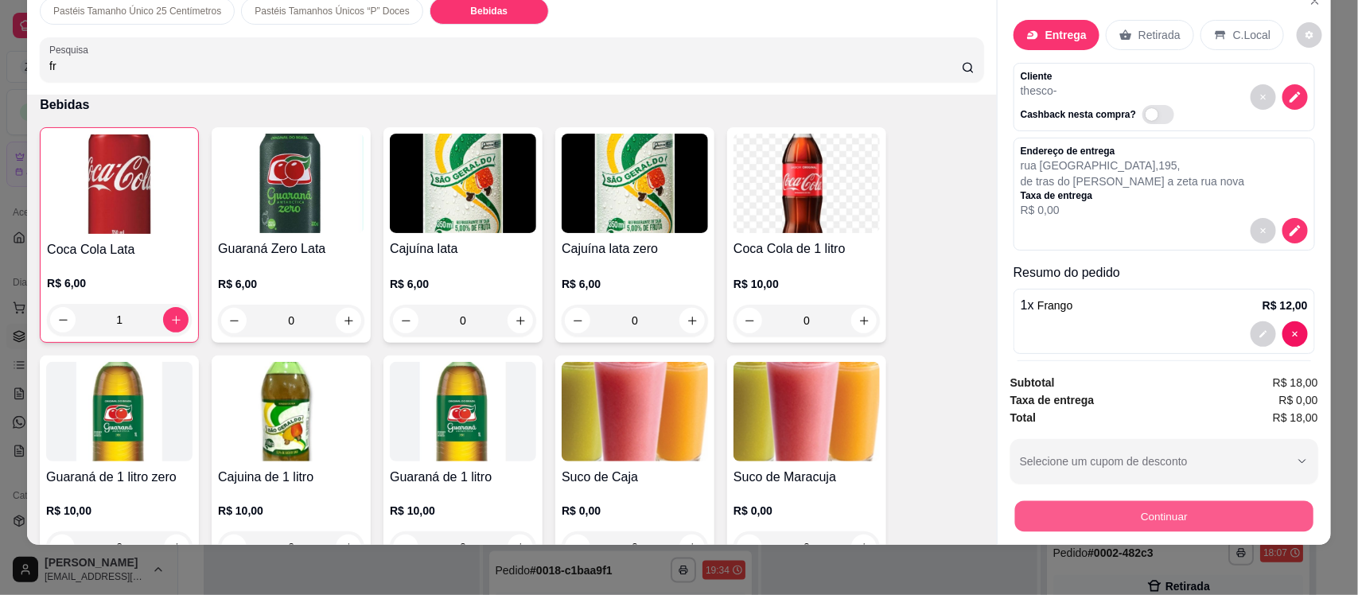
click at [1070, 515] on button "Continuar" at bounding box center [1164, 516] width 298 height 31
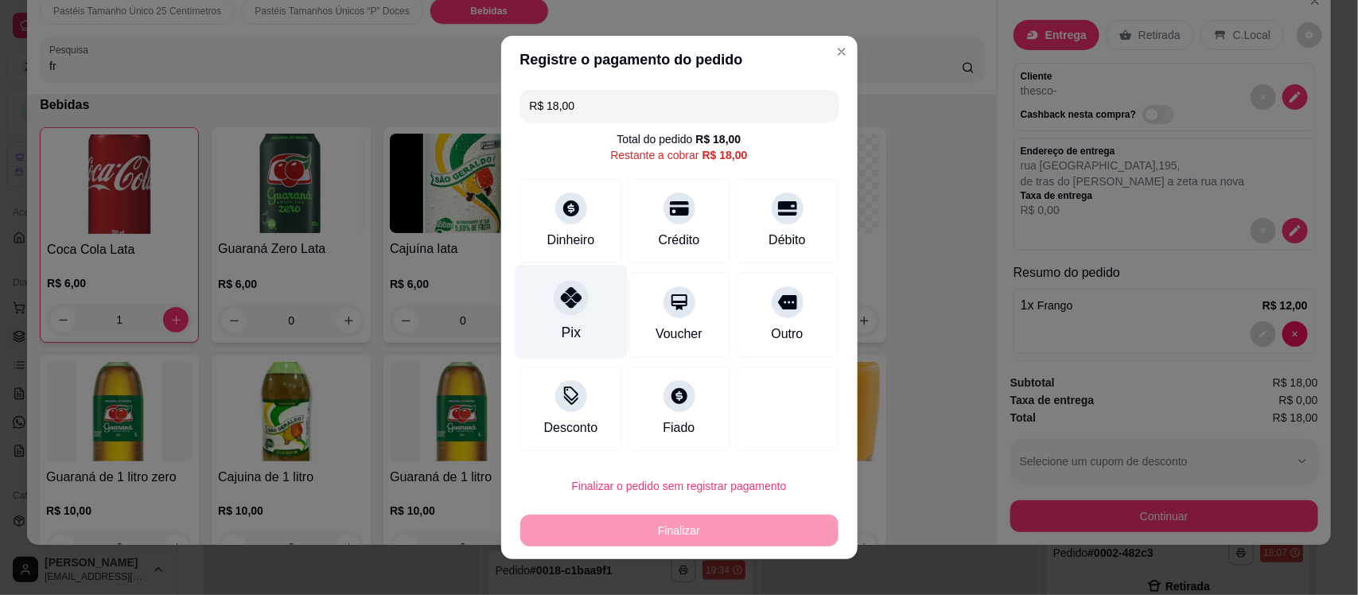
click at [561, 342] on div "Pix" at bounding box center [570, 332] width 19 height 21
type input "R$ 0,00"
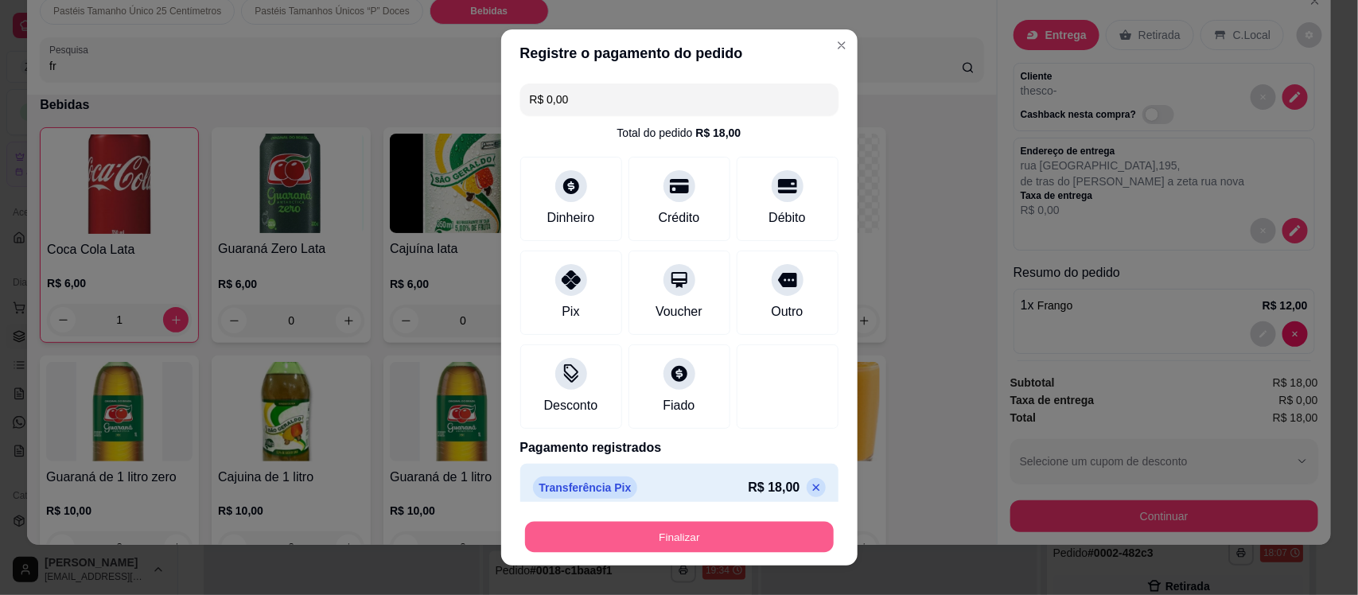
click at [601, 524] on button "Finalizar" at bounding box center [679, 536] width 309 height 31
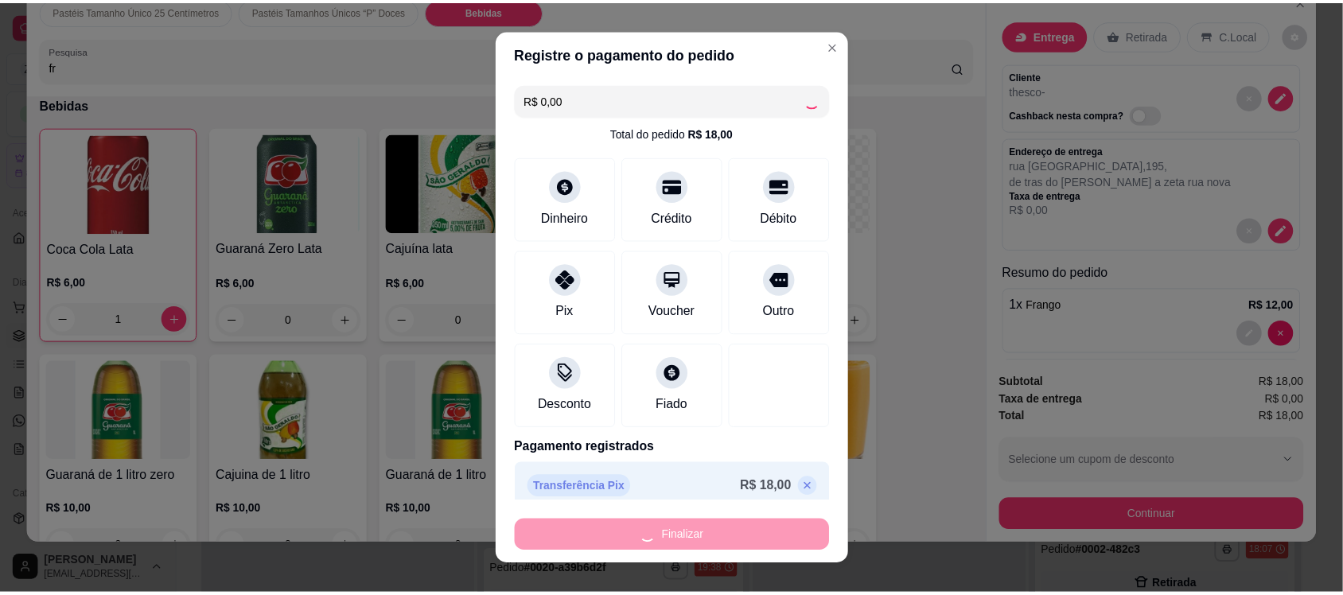
scroll to position [1108, 0]
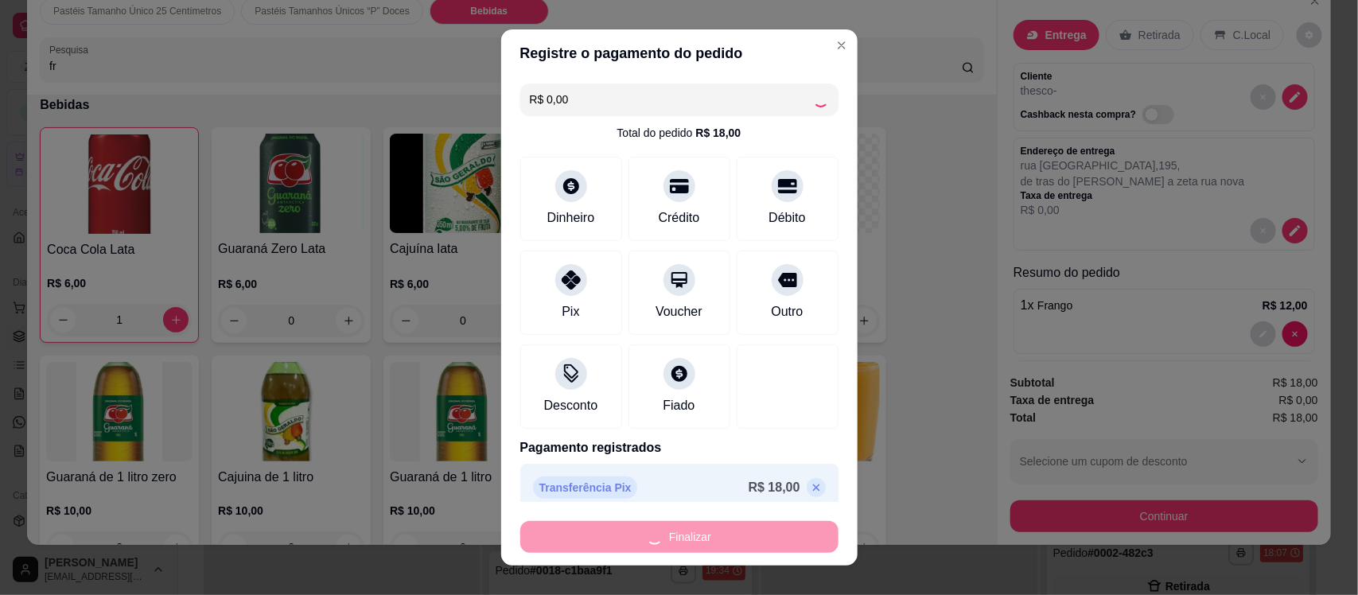
type input "0"
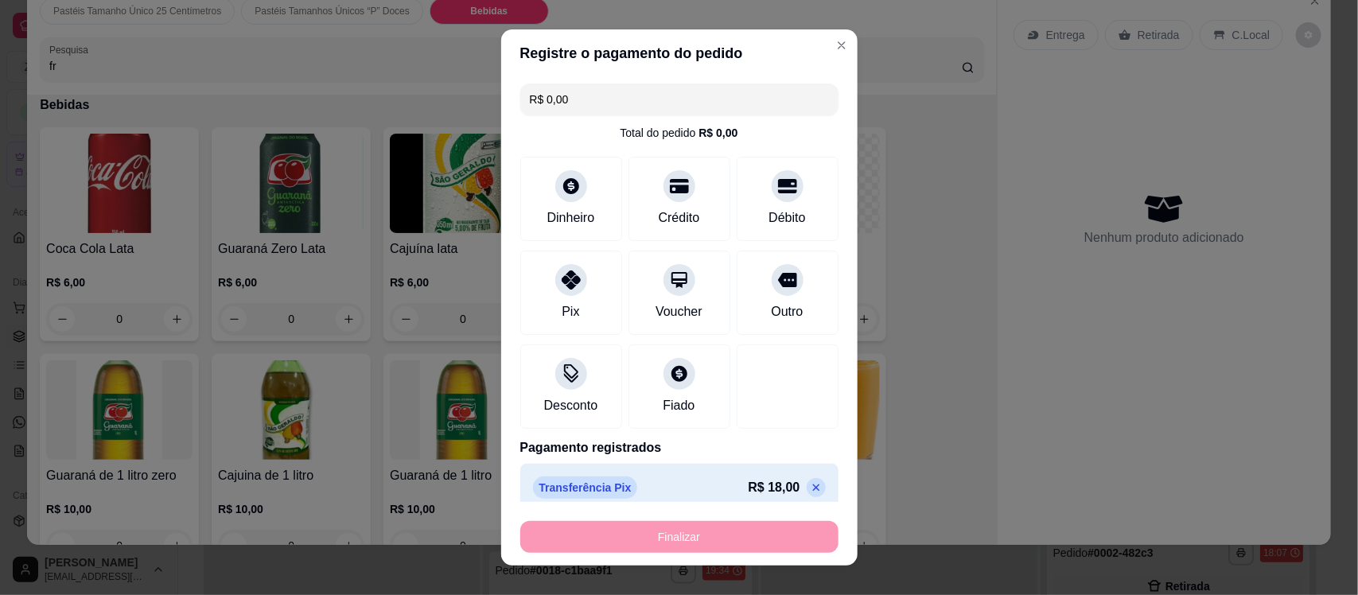
type input "-R$ 18,00"
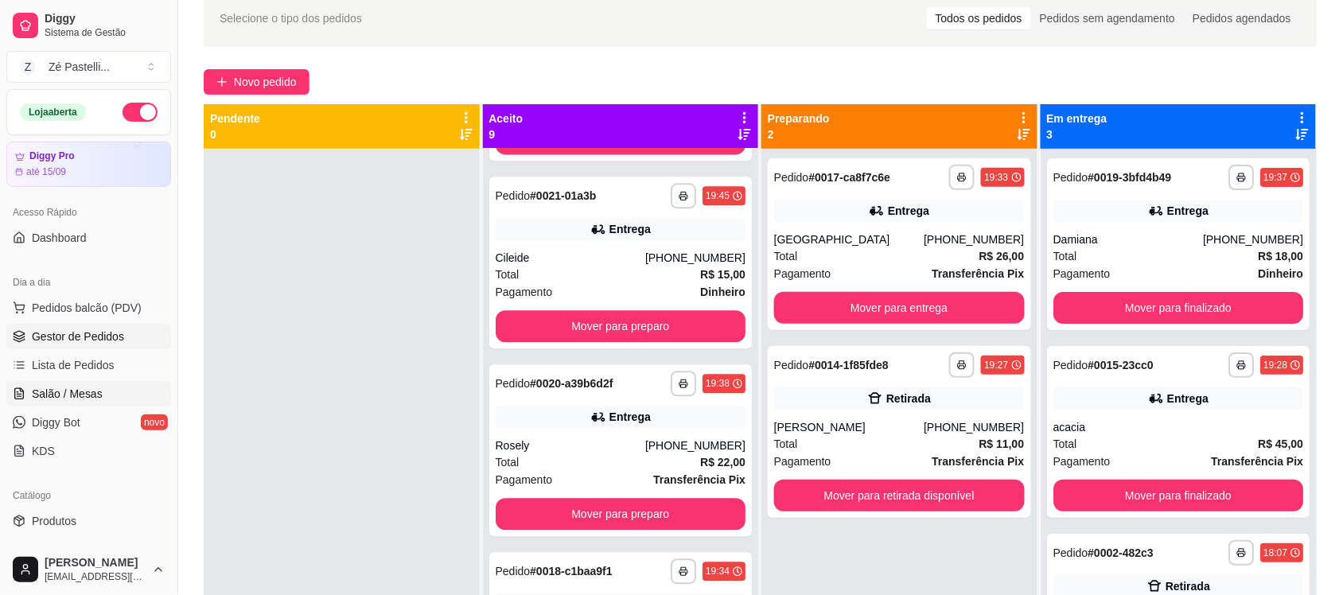
click at [57, 384] on link "Salão / Mesas" at bounding box center [88, 393] width 165 height 25
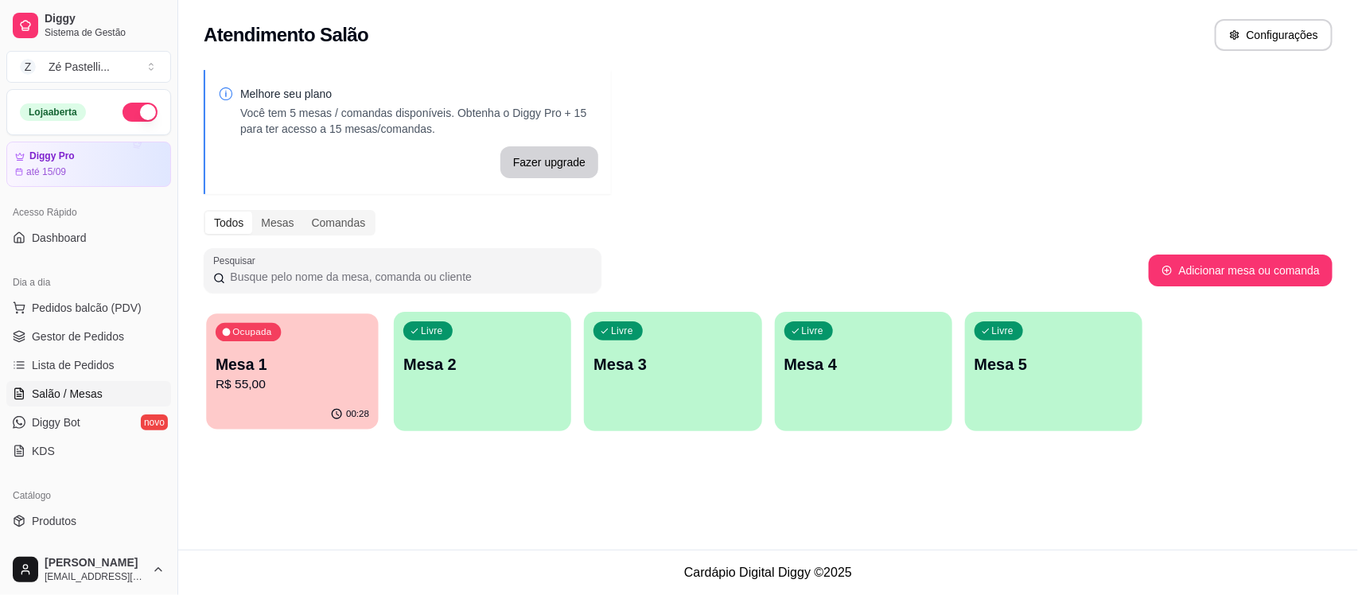
click at [289, 338] on div "Ocupada Mesa 1 R$ 55,00" at bounding box center [292, 357] width 172 height 86
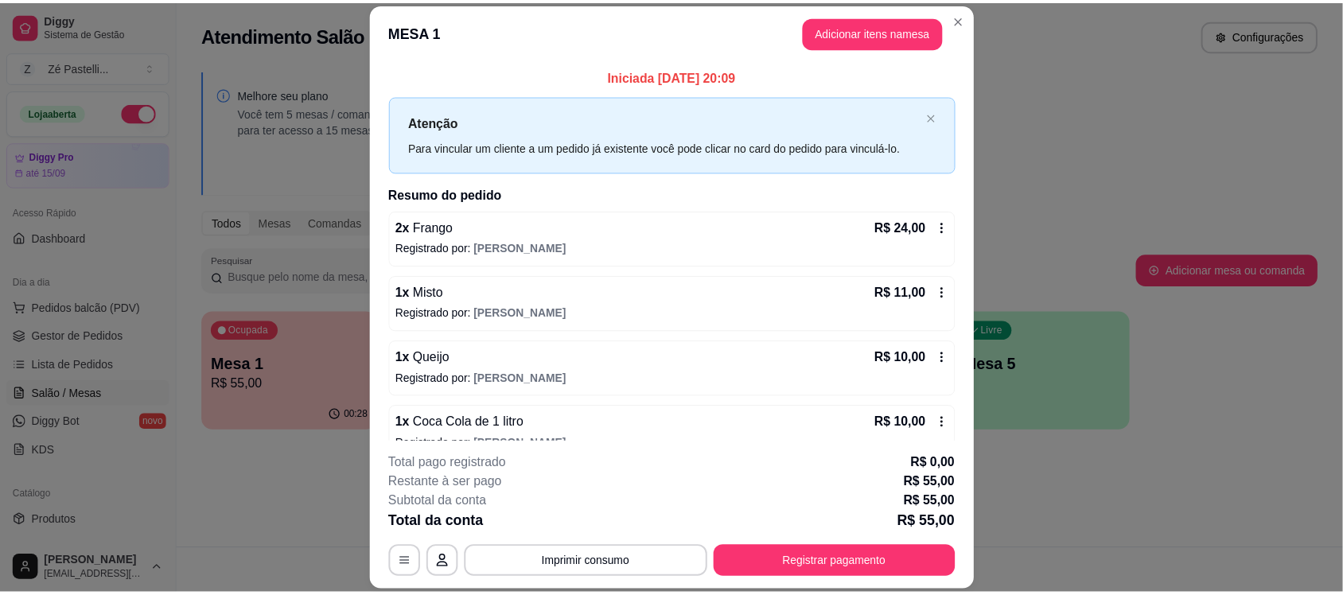
scroll to position [26, 0]
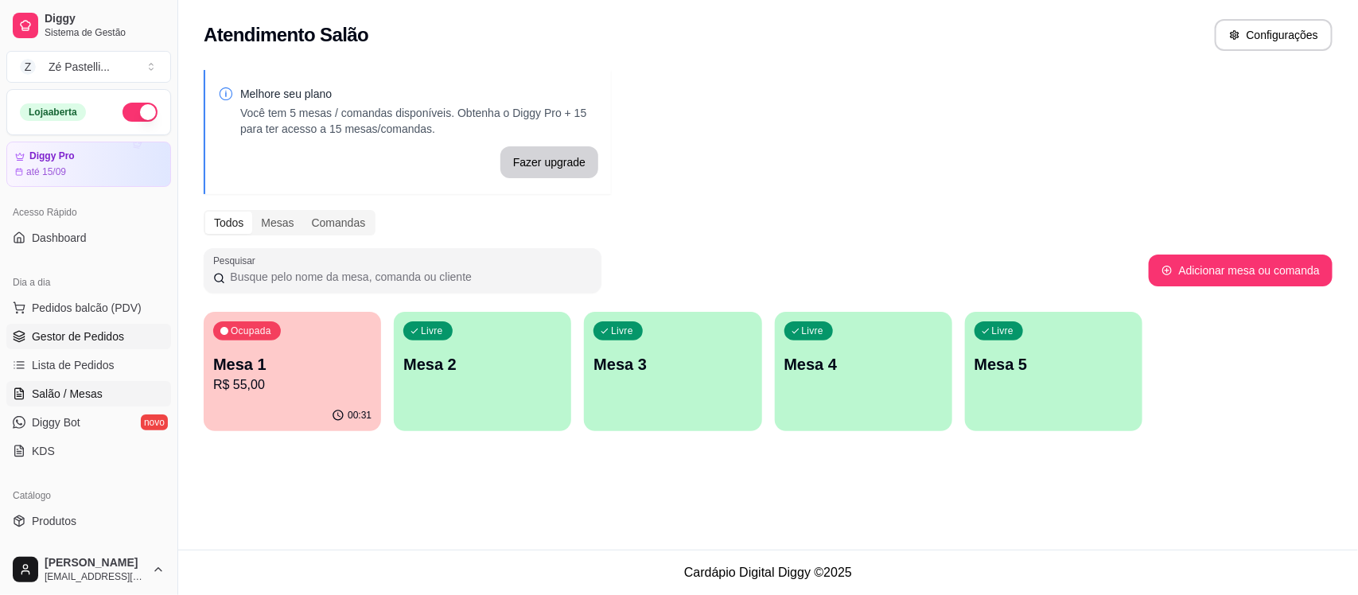
click at [32, 339] on span "Gestor de Pedidos" at bounding box center [78, 337] width 92 height 16
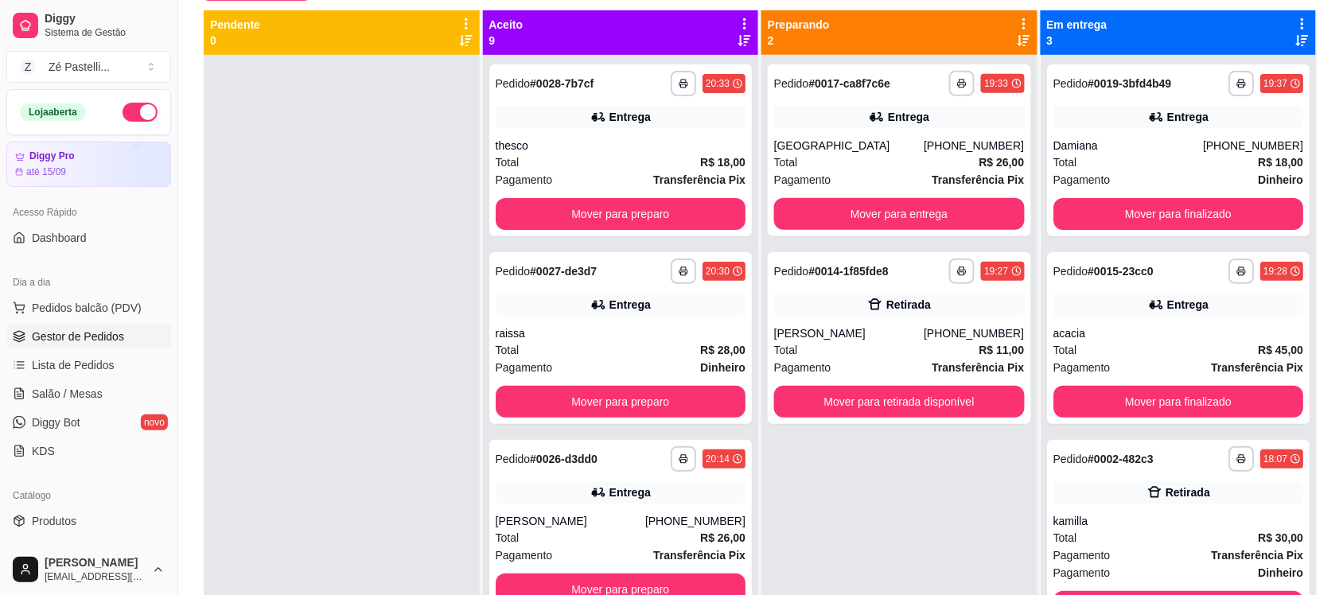
scroll to position [173, 0]
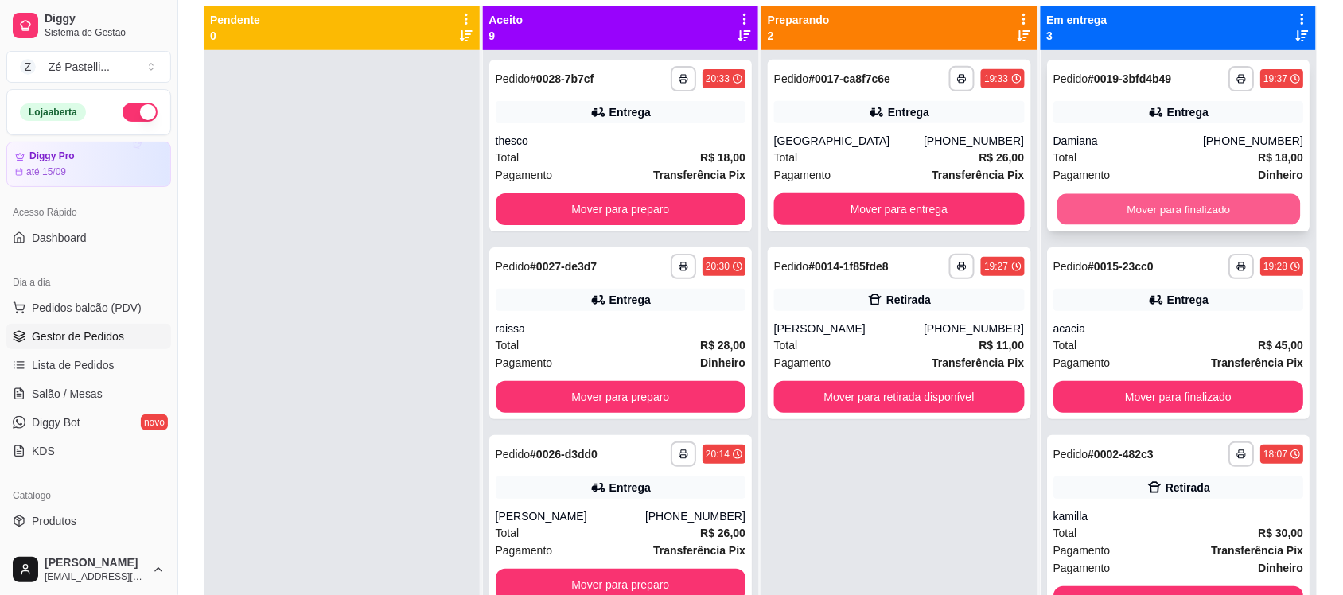
click at [1116, 212] on button "Mover para finalizado" at bounding box center [1178, 209] width 243 height 31
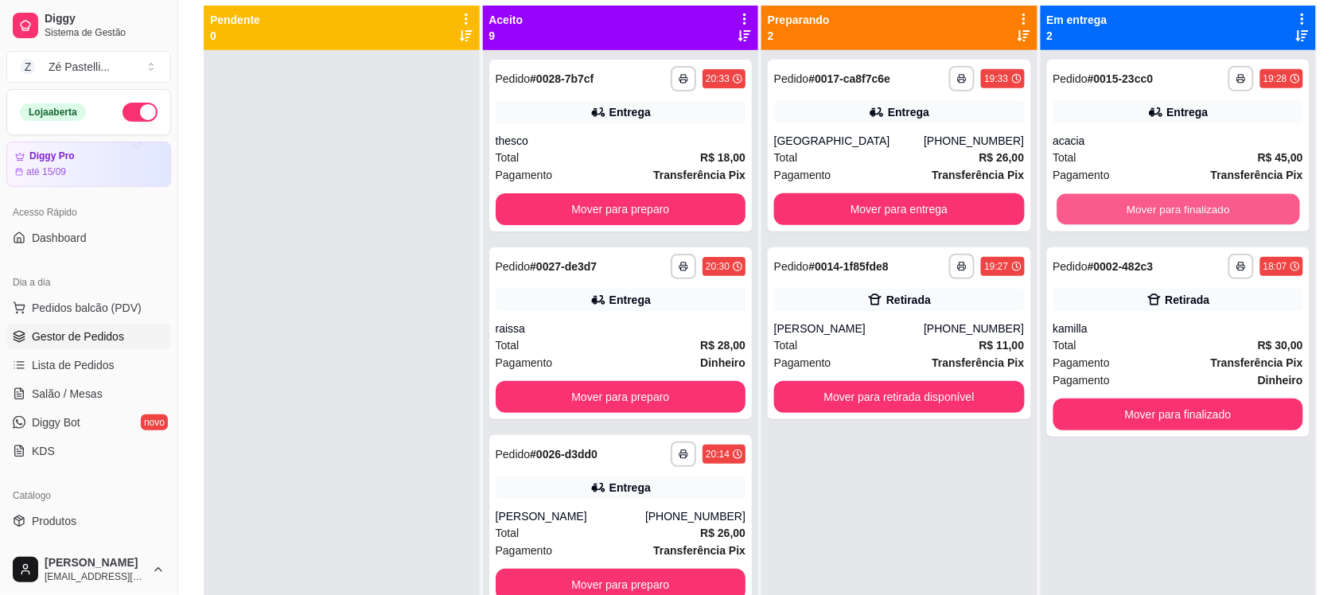
click at [1116, 212] on button "Mover para finalizado" at bounding box center [1178, 209] width 243 height 31
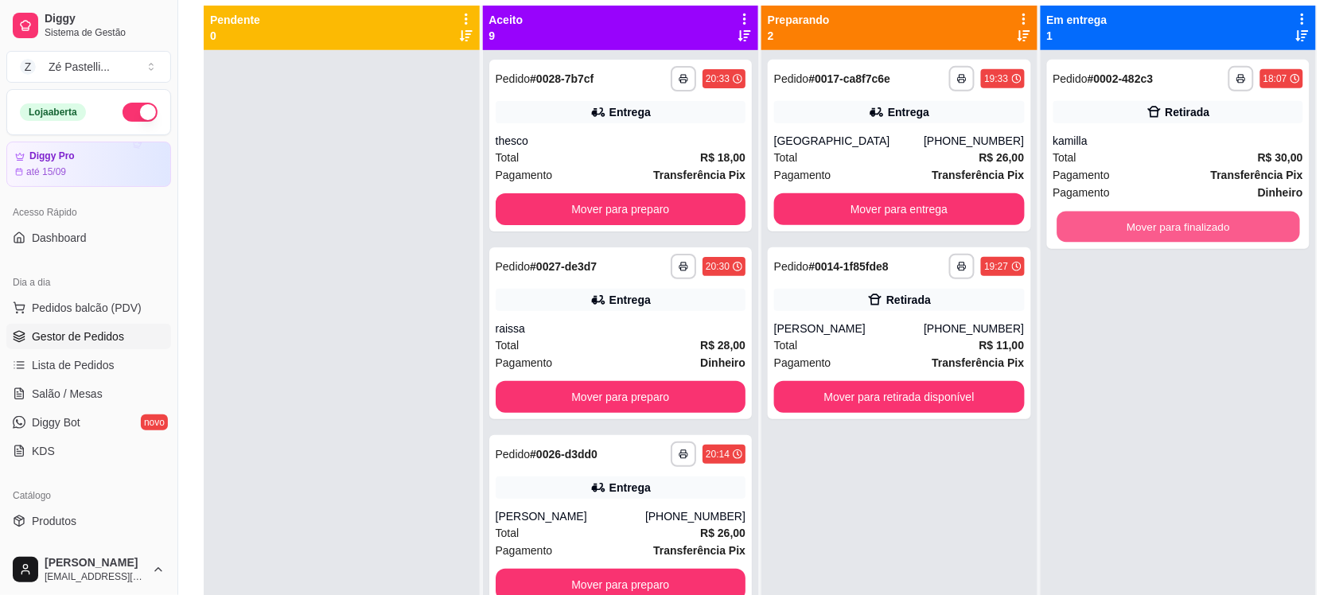
click at [1116, 212] on button "Mover para finalizado" at bounding box center [1178, 227] width 243 height 31
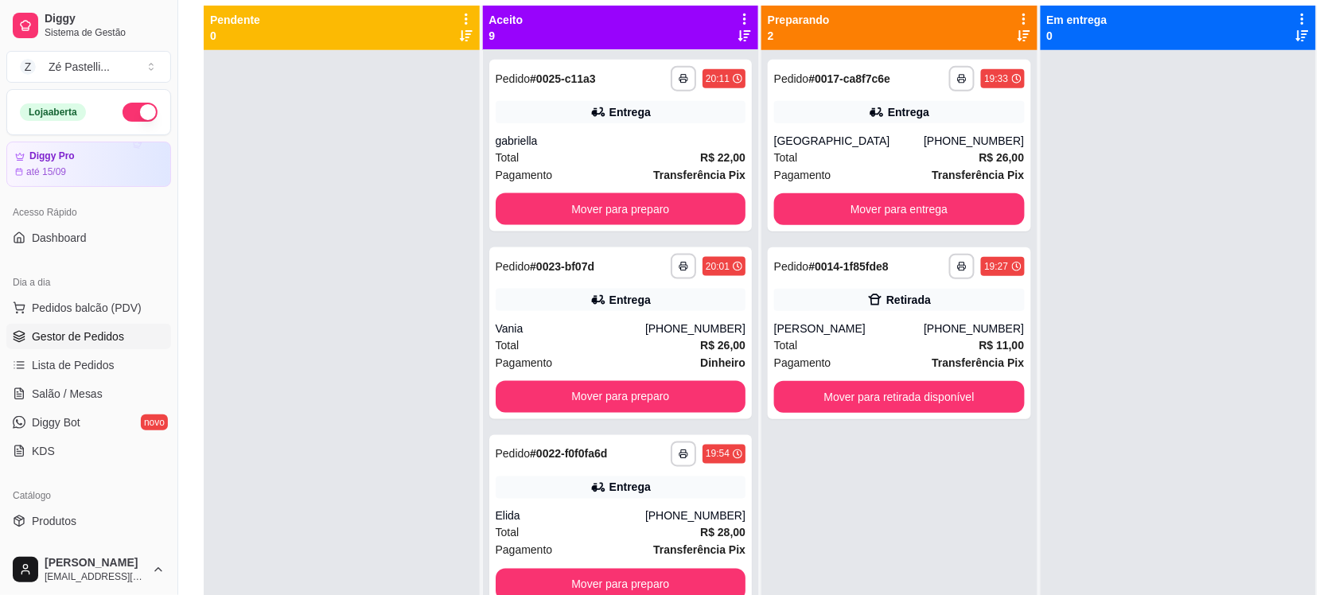
scroll to position [570, 0]
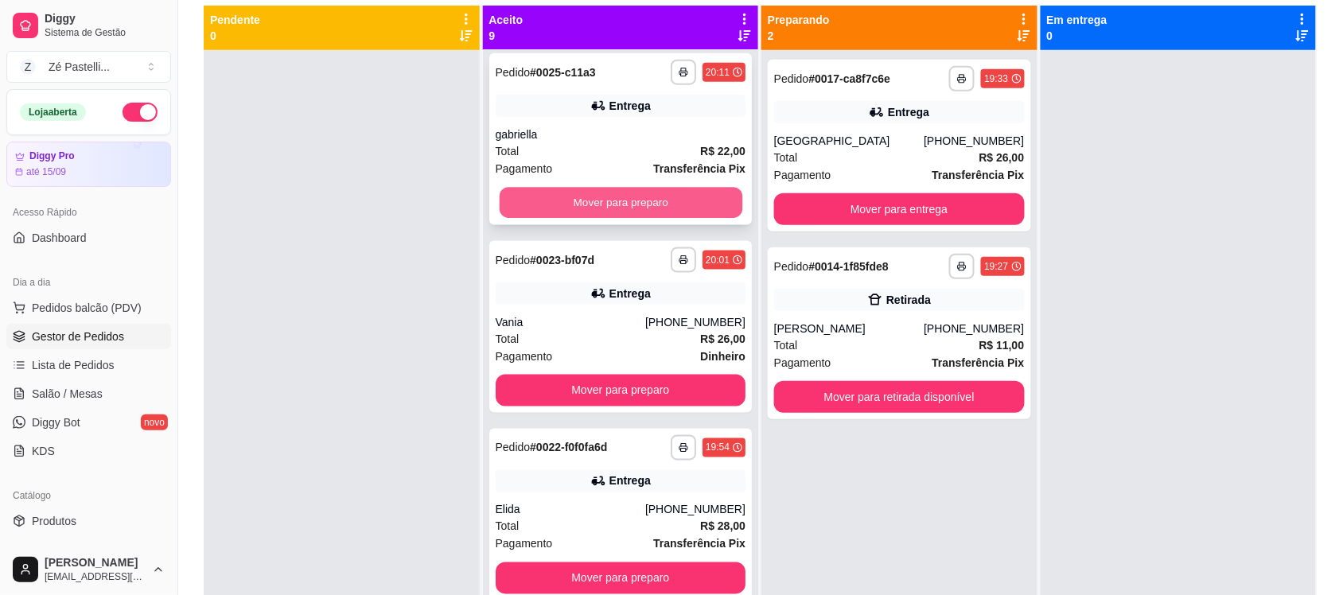
click at [594, 205] on button "Mover para preparo" at bounding box center [620, 203] width 243 height 31
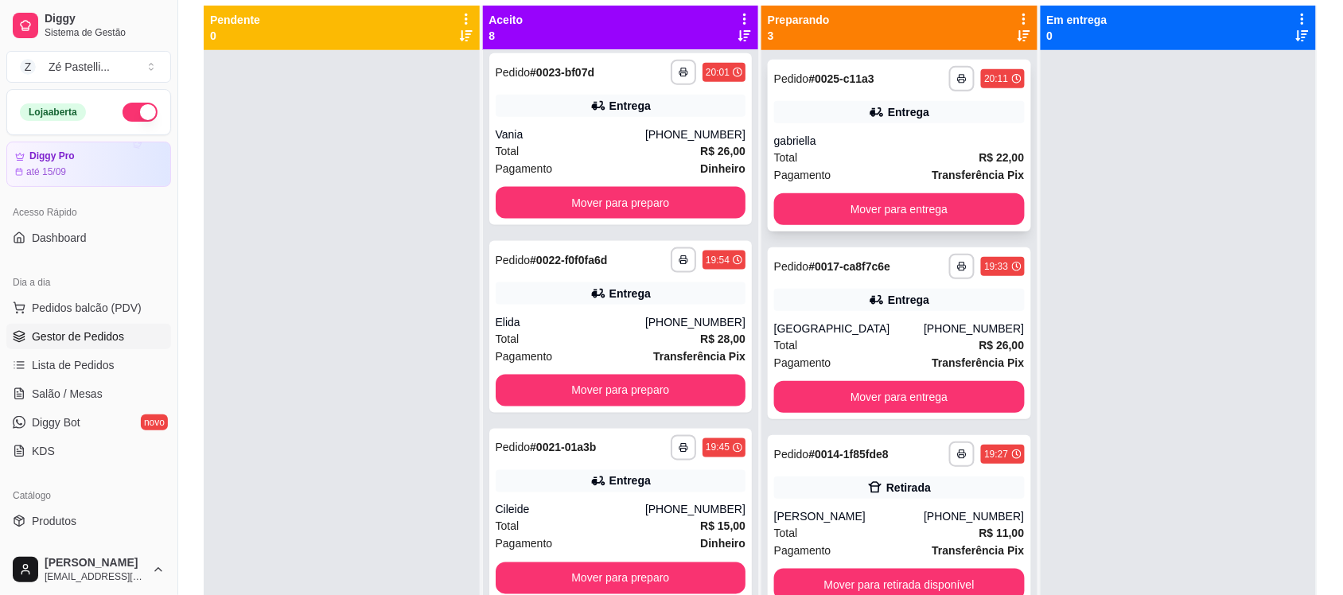
scroll to position [383, 0]
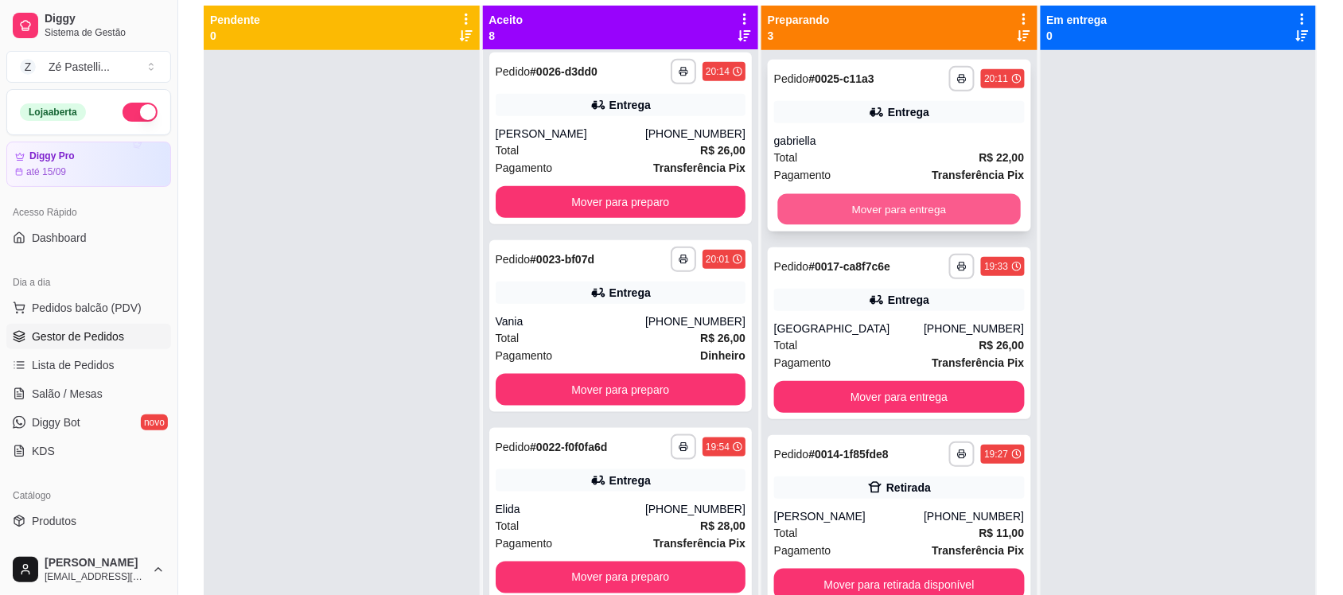
click at [813, 201] on button "Mover para entrega" at bounding box center [899, 209] width 243 height 31
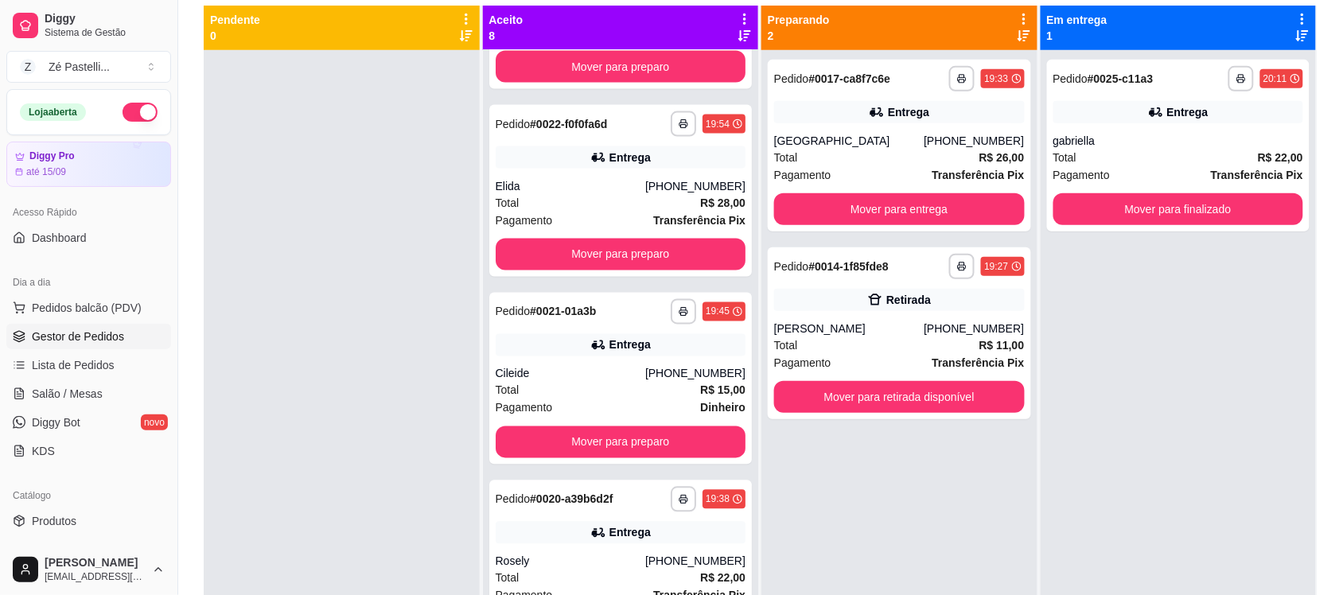
scroll to position [714, 0]
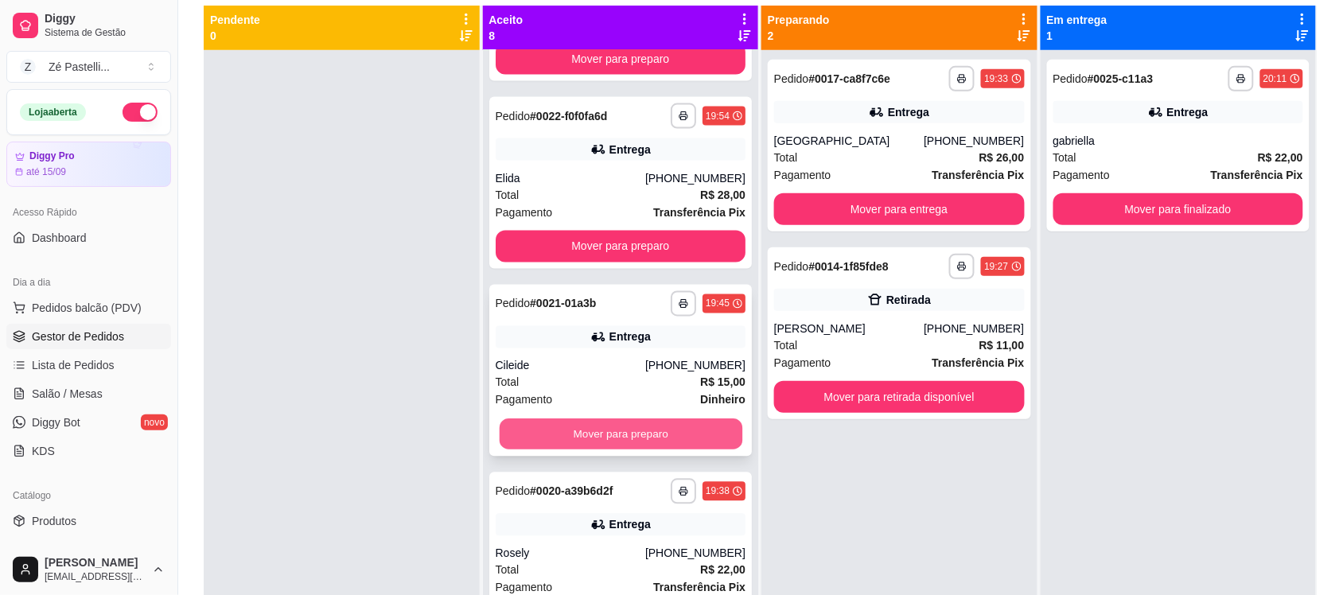
click at [618, 431] on button "Mover para preparo" at bounding box center [620, 434] width 243 height 31
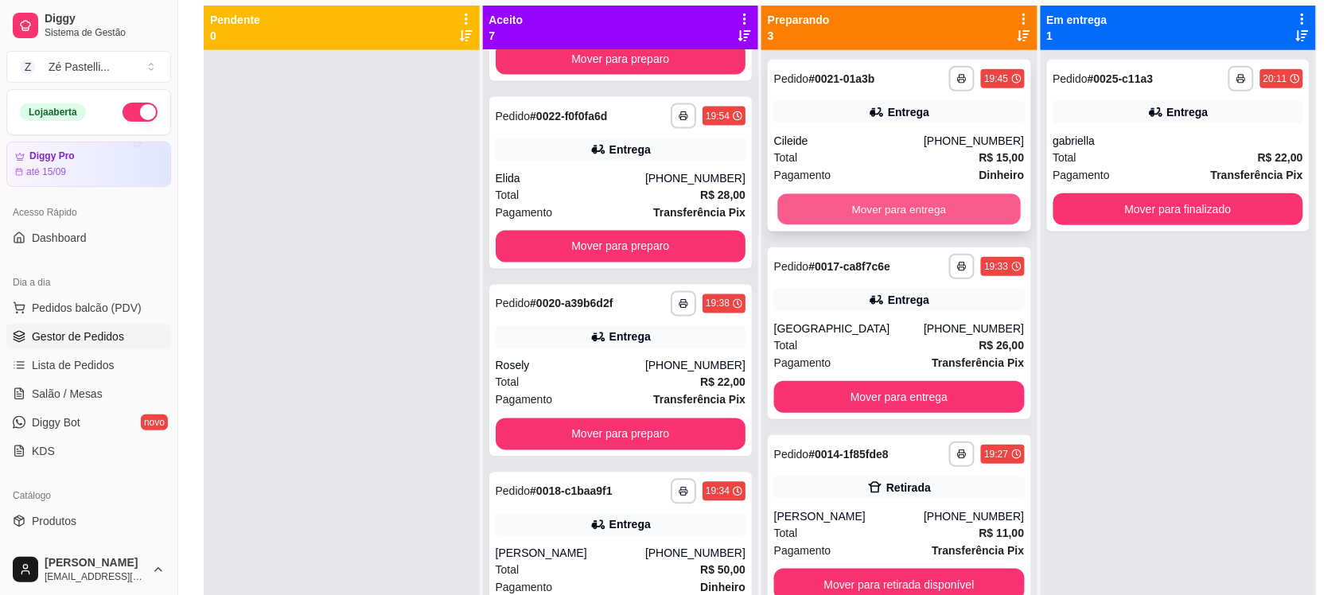
click at [808, 205] on button "Mover para entrega" at bounding box center [899, 209] width 243 height 31
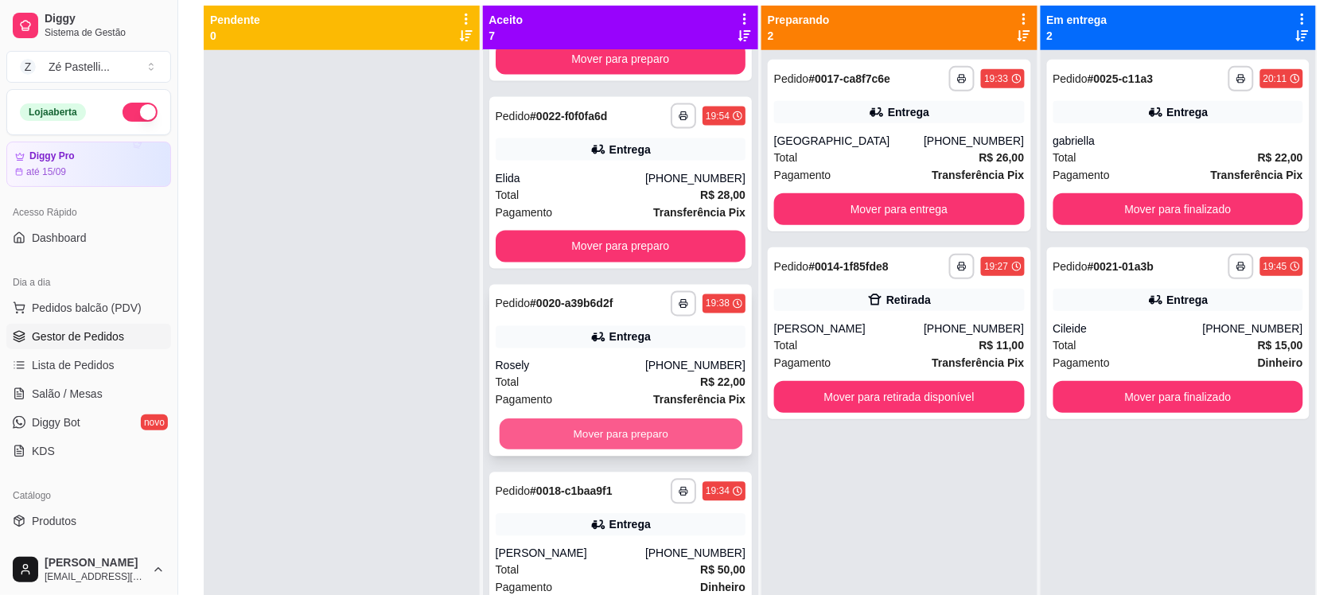
click at [637, 444] on button "Mover para preparo" at bounding box center [620, 434] width 243 height 31
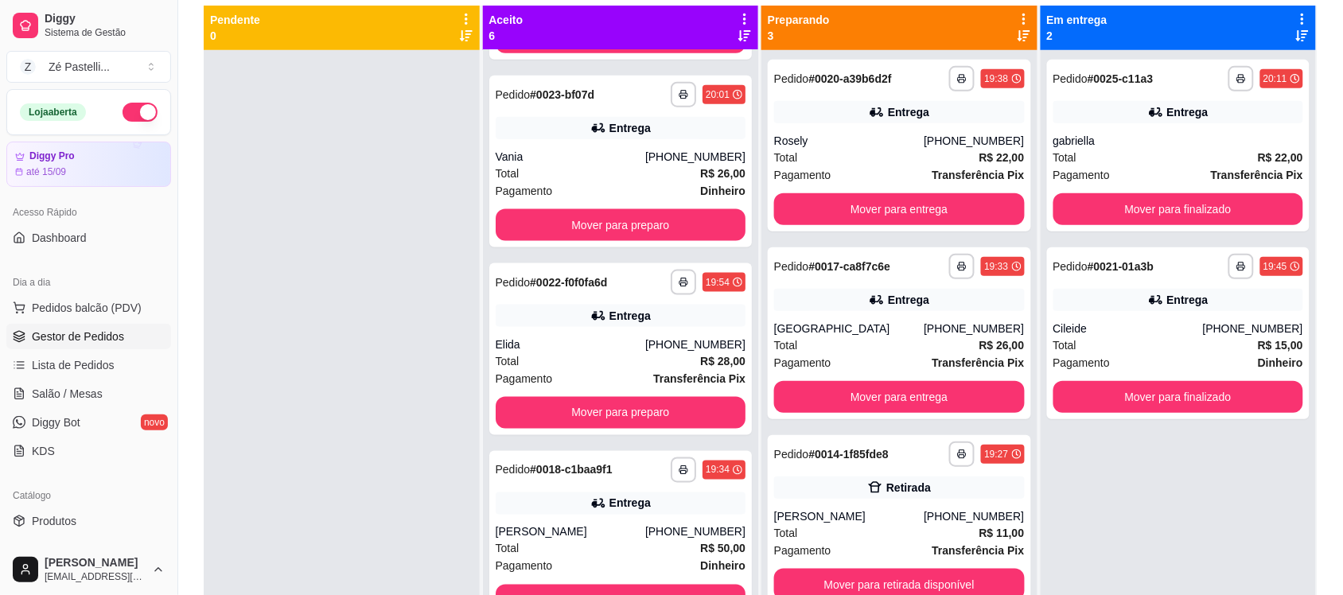
scroll to position [546, 0]
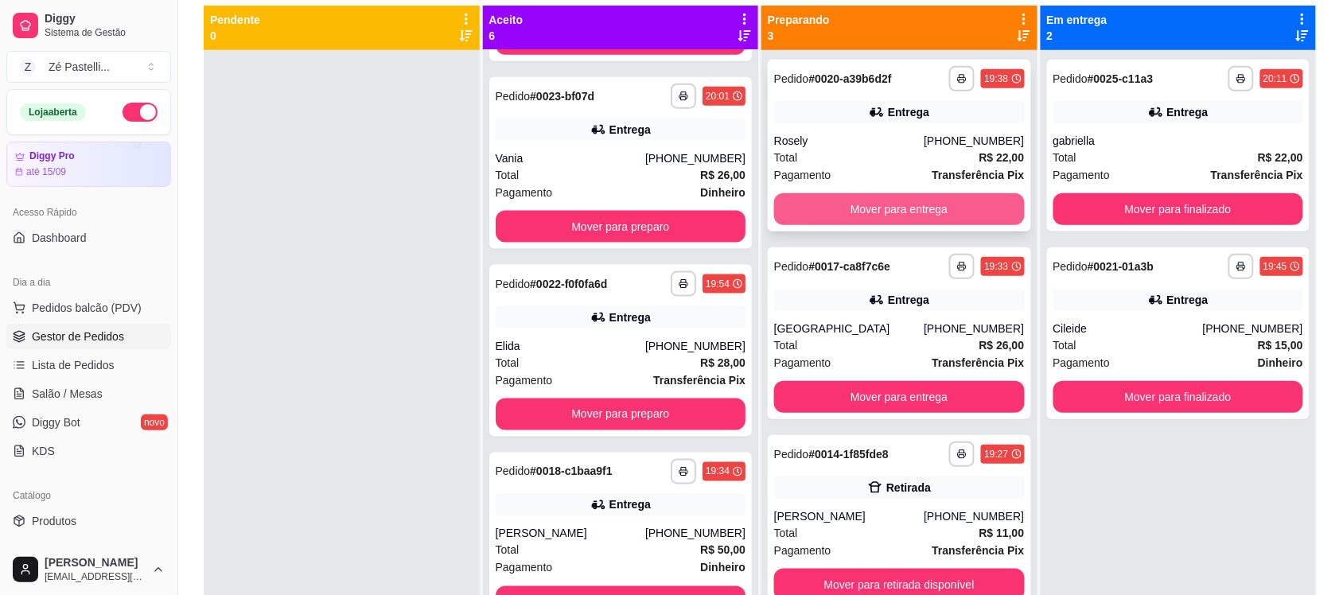
click at [794, 211] on button "Mover para entrega" at bounding box center [899, 209] width 251 height 32
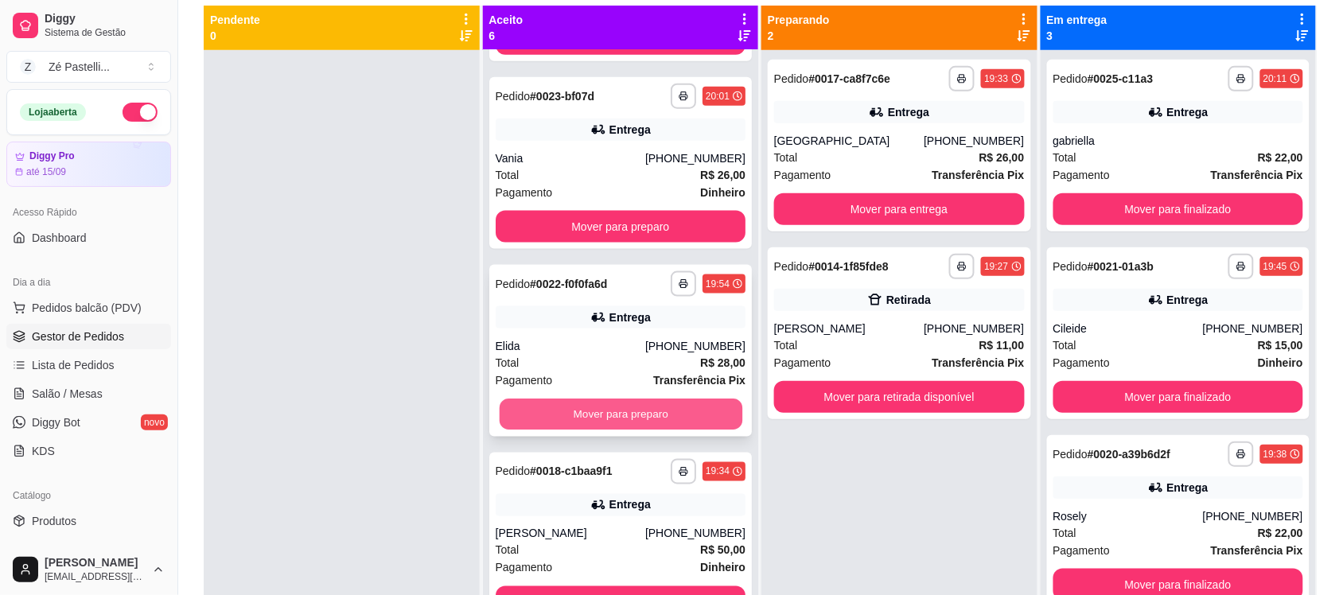
click at [601, 404] on button "Mover para preparo" at bounding box center [620, 414] width 243 height 31
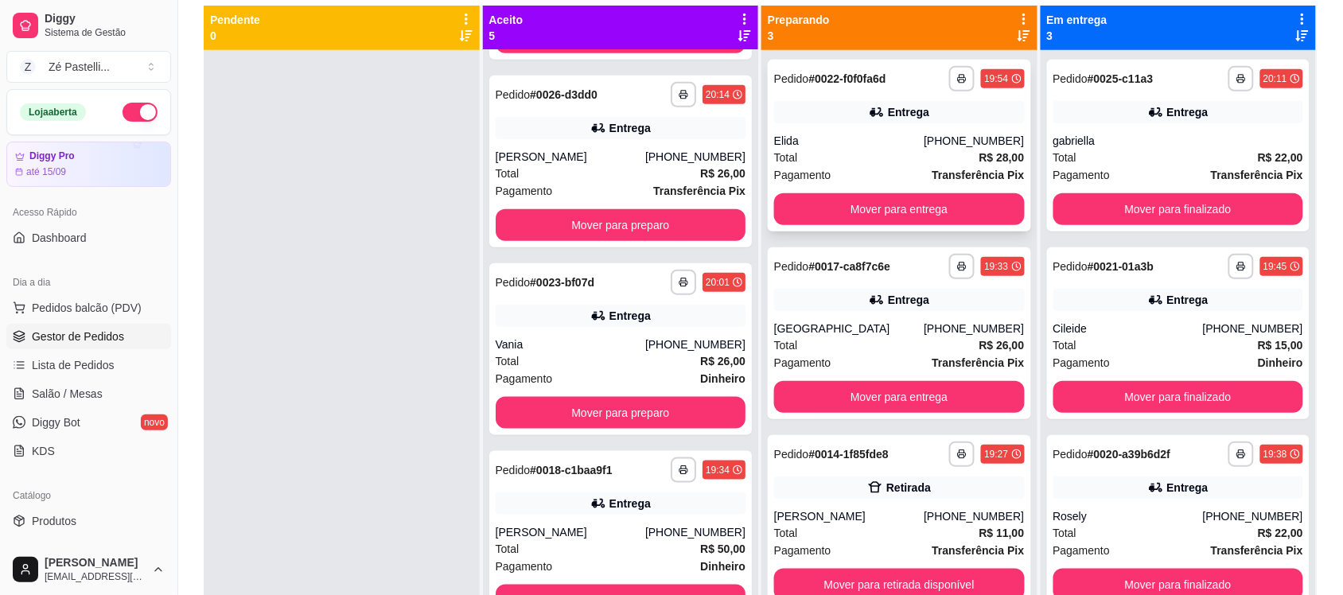
scroll to position [359, 0]
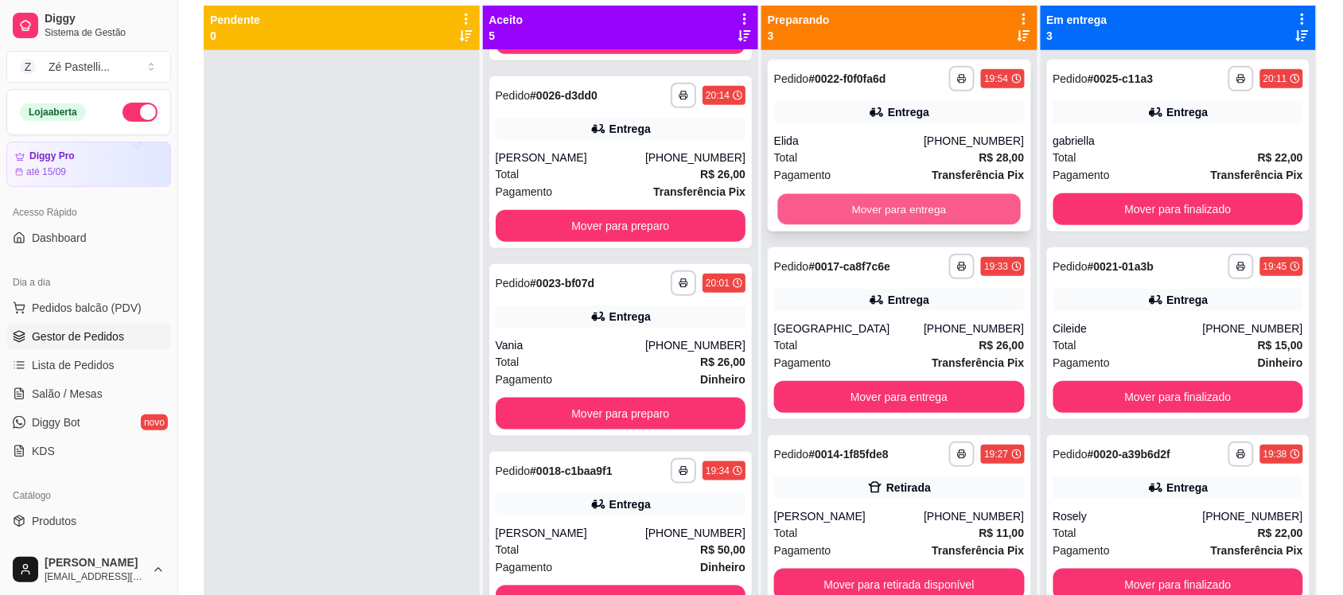
click at [796, 208] on button "Mover para entrega" at bounding box center [899, 209] width 243 height 31
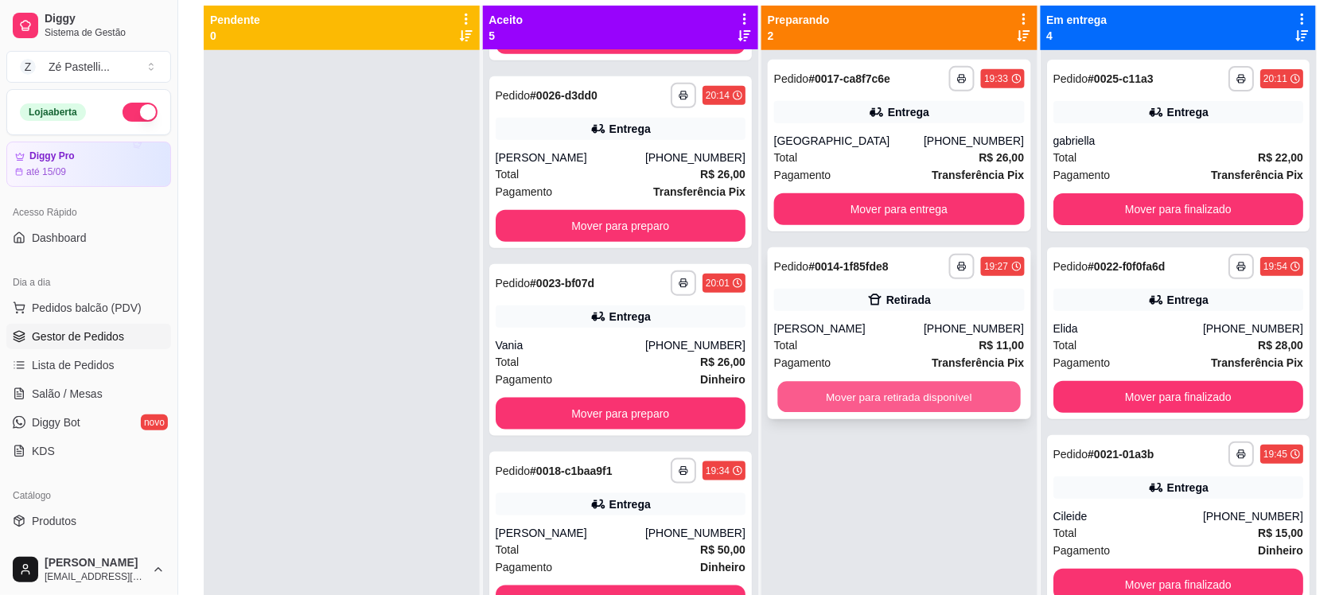
click at [868, 399] on button "Mover para retirada disponível" at bounding box center [899, 397] width 243 height 31
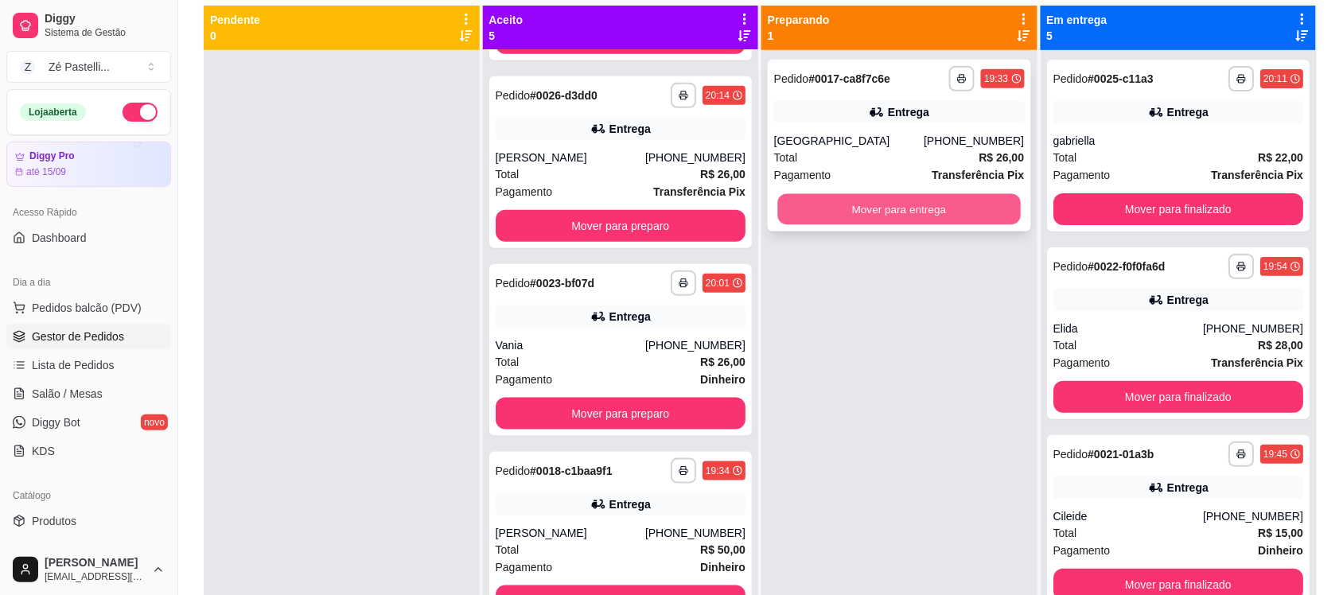
click at [814, 203] on button "Mover para entrega" at bounding box center [899, 209] width 243 height 31
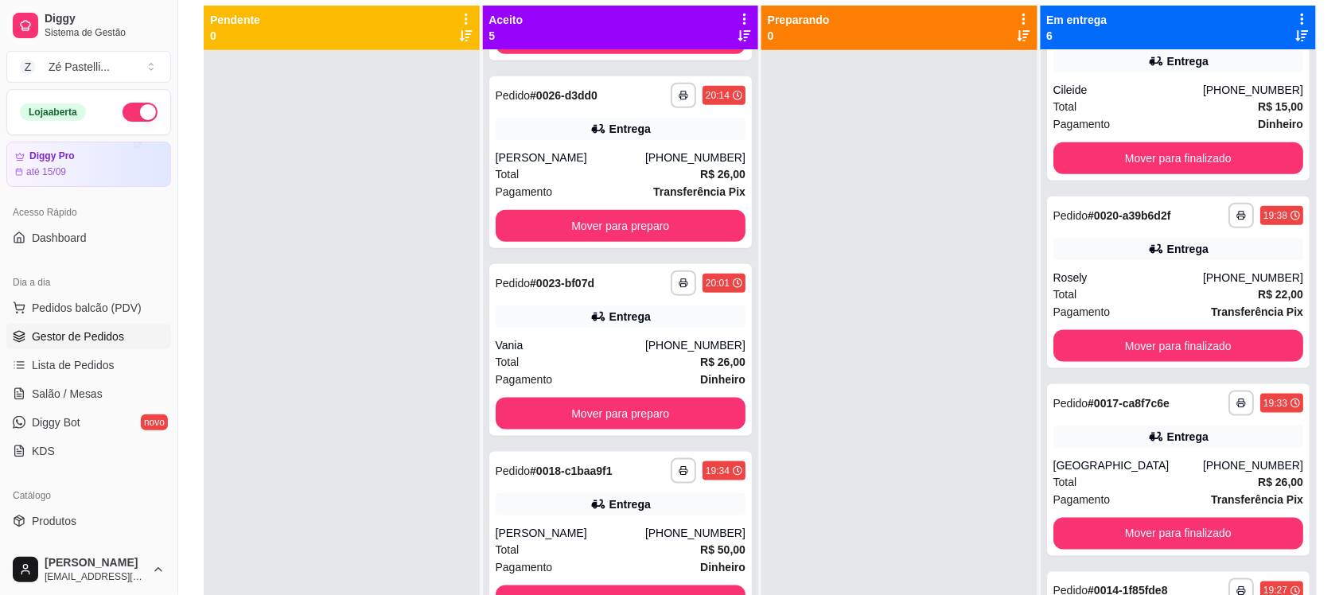
scroll to position [546, 0]
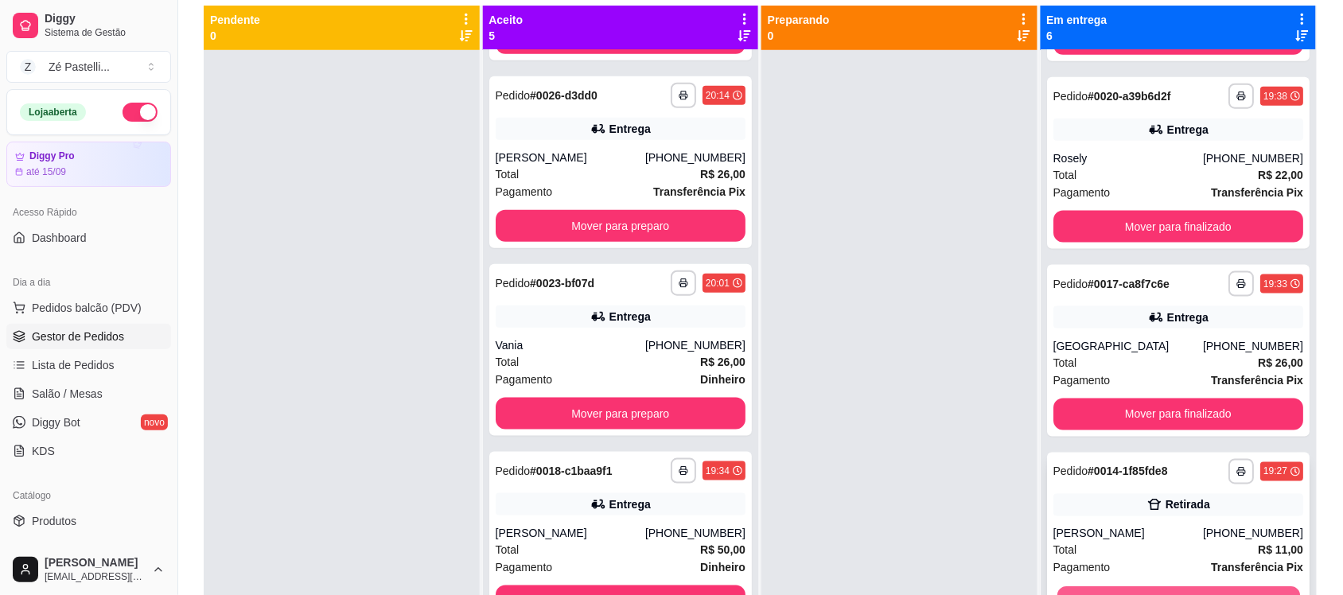
click at [1139, 587] on button "Mover para finalizado" at bounding box center [1178, 602] width 243 height 31
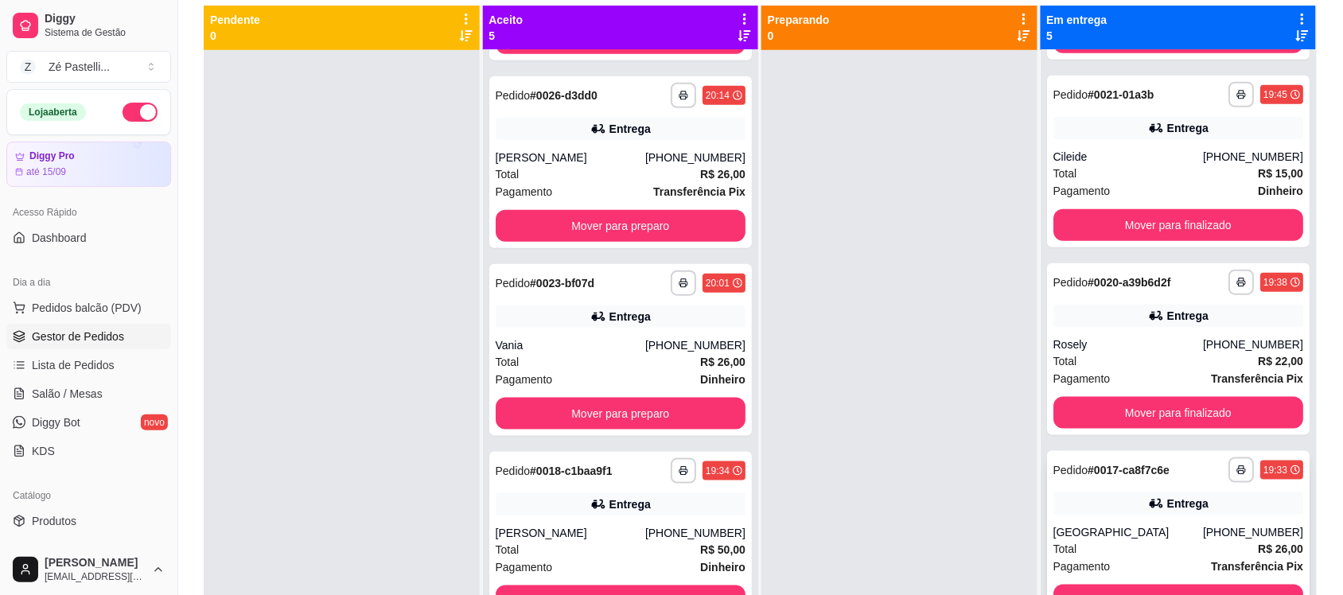
scroll to position [359, 0]
click at [1115, 586] on button "Mover para finalizado" at bounding box center [1178, 601] width 243 height 31
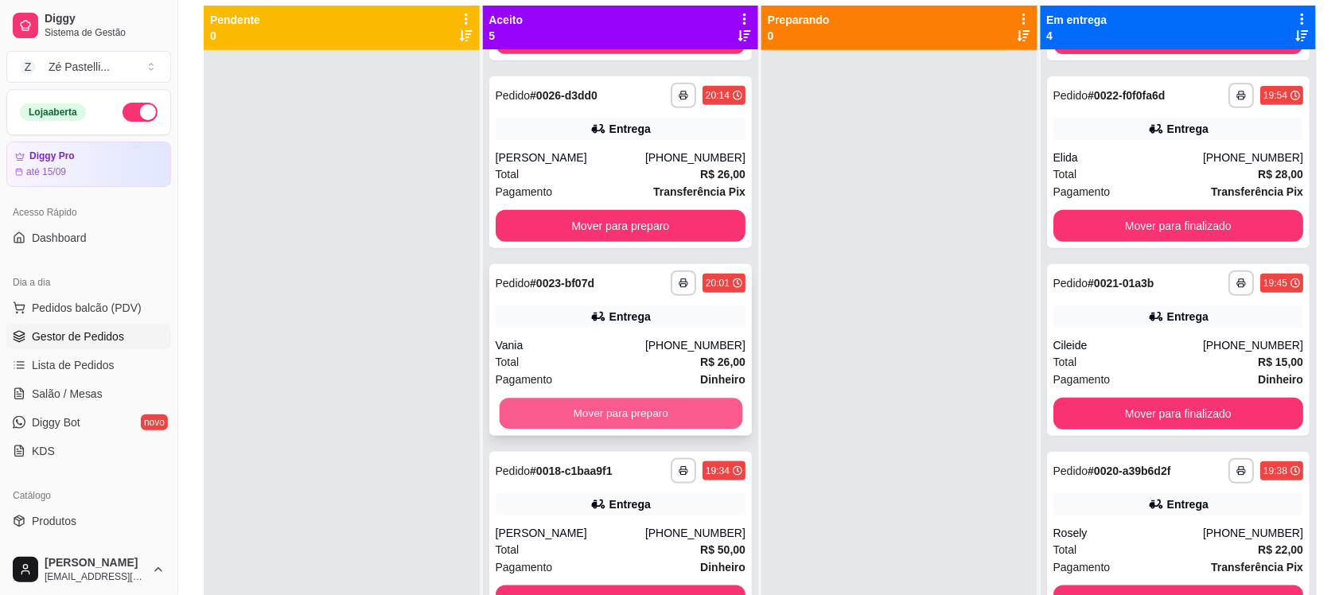
click at [664, 403] on button "Mover para preparo" at bounding box center [620, 414] width 243 height 31
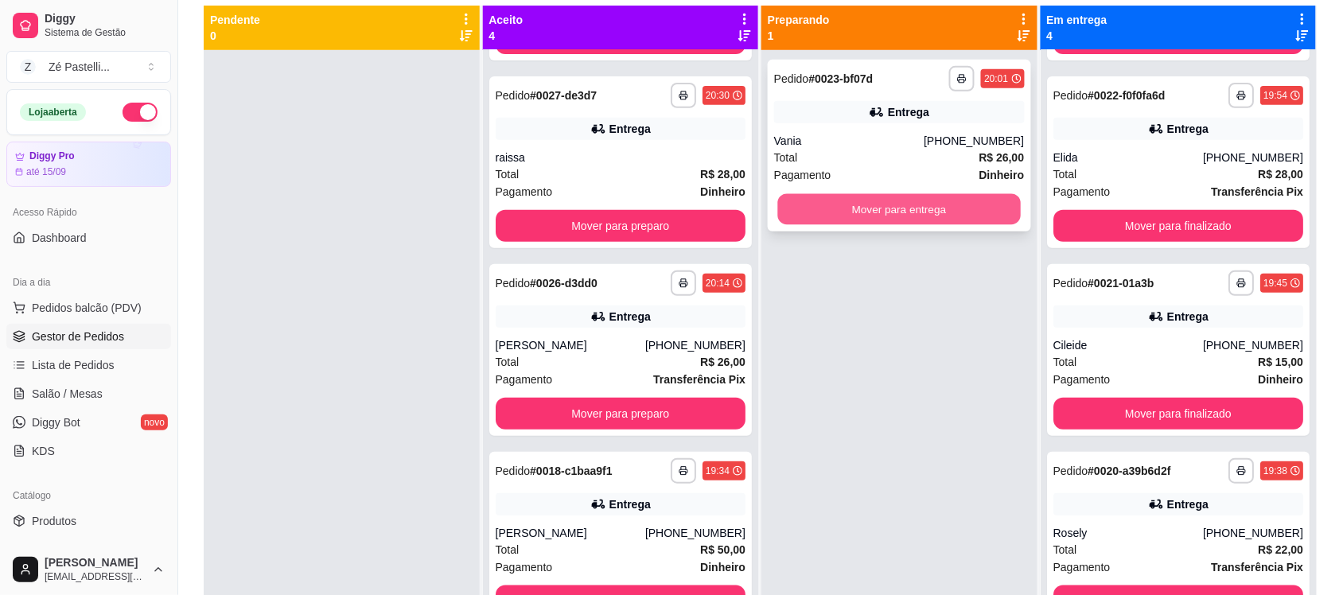
click at [836, 194] on button "Mover para entrega" at bounding box center [899, 209] width 243 height 31
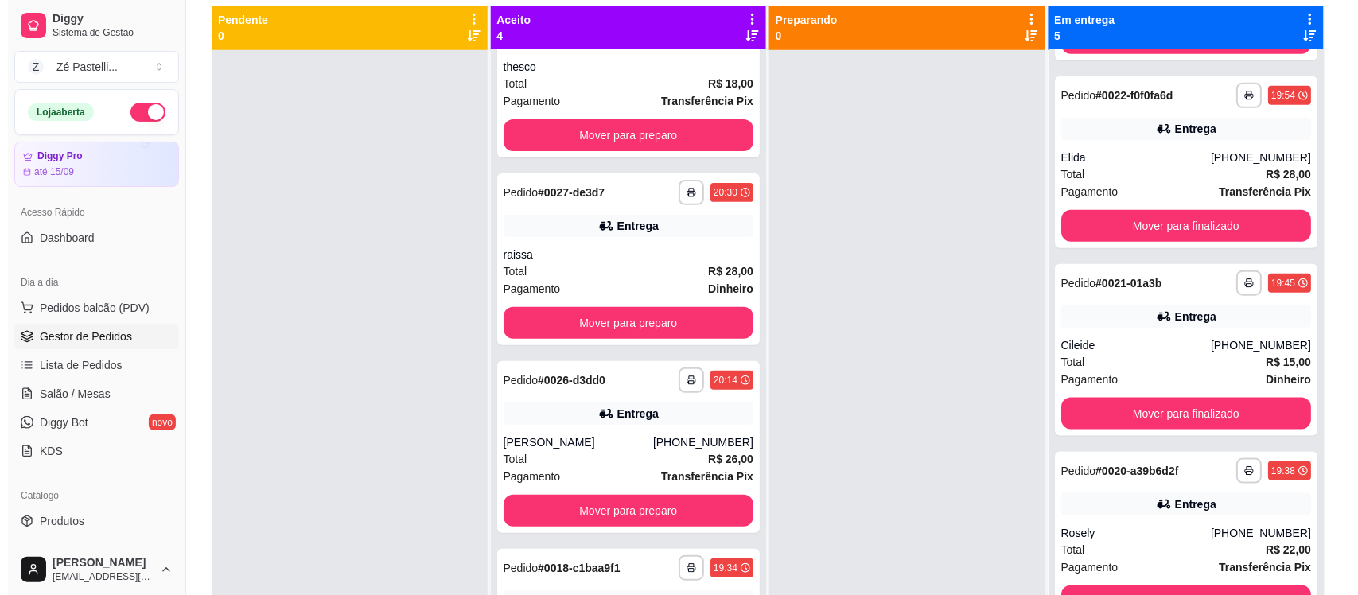
scroll to position [0, 0]
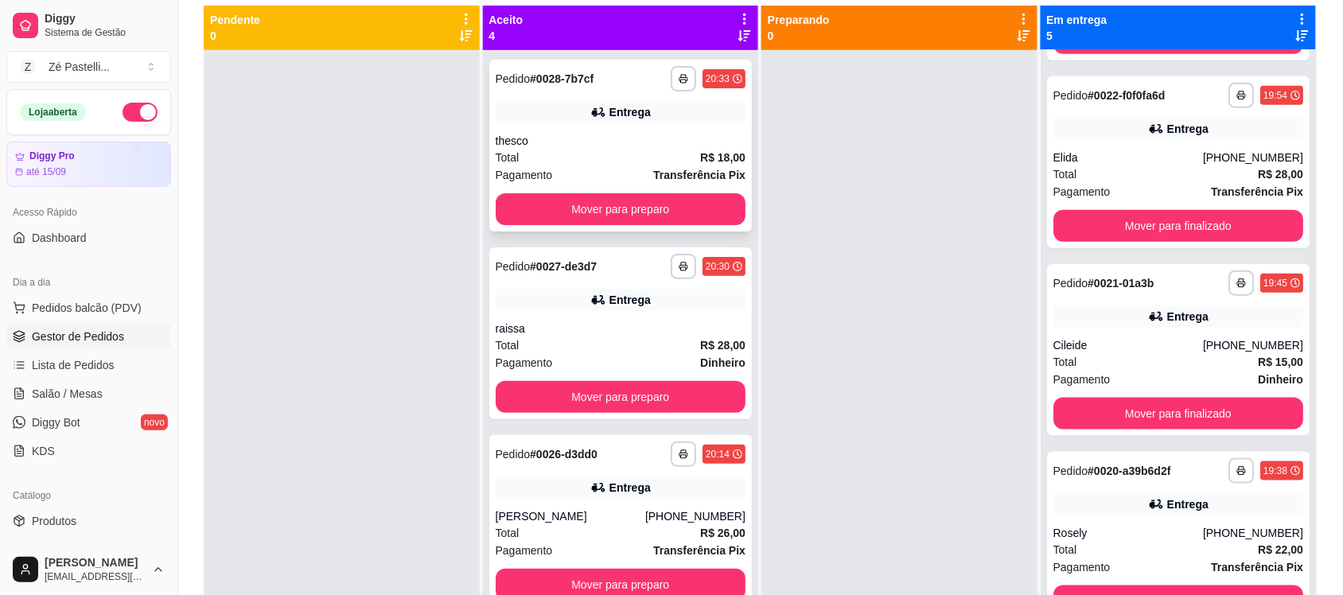
click at [562, 148] on div "thesco" at bounding box center [621, 141] width 251 height 16
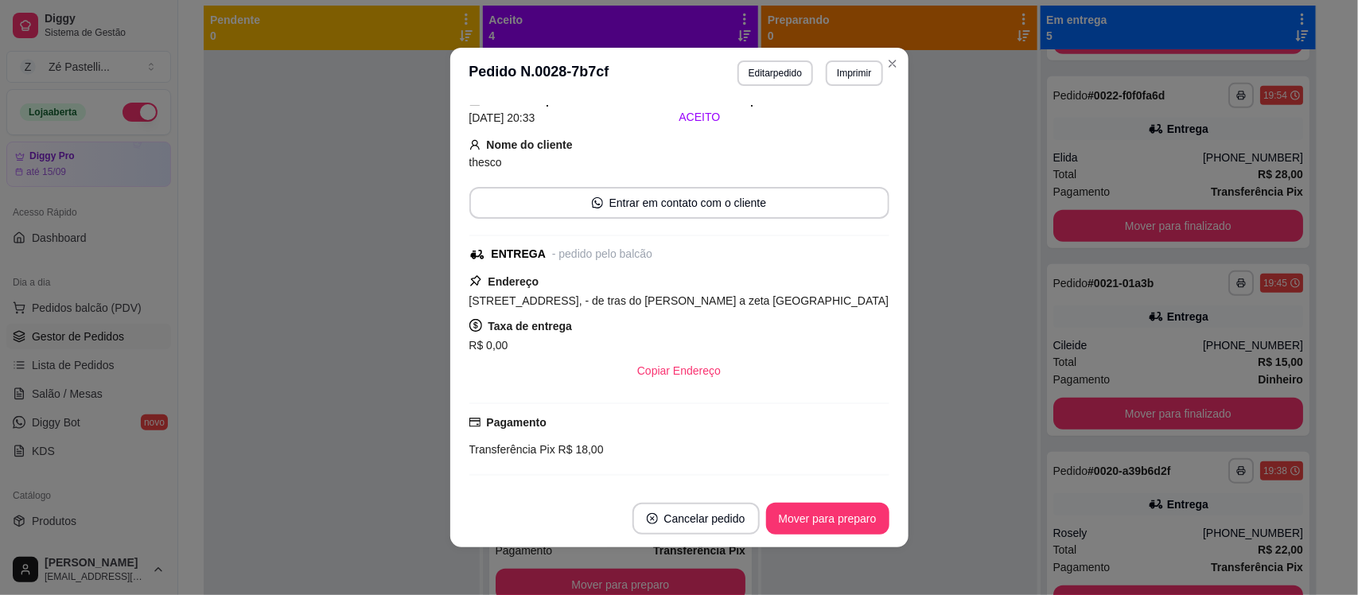
scroll to position [34, 0]
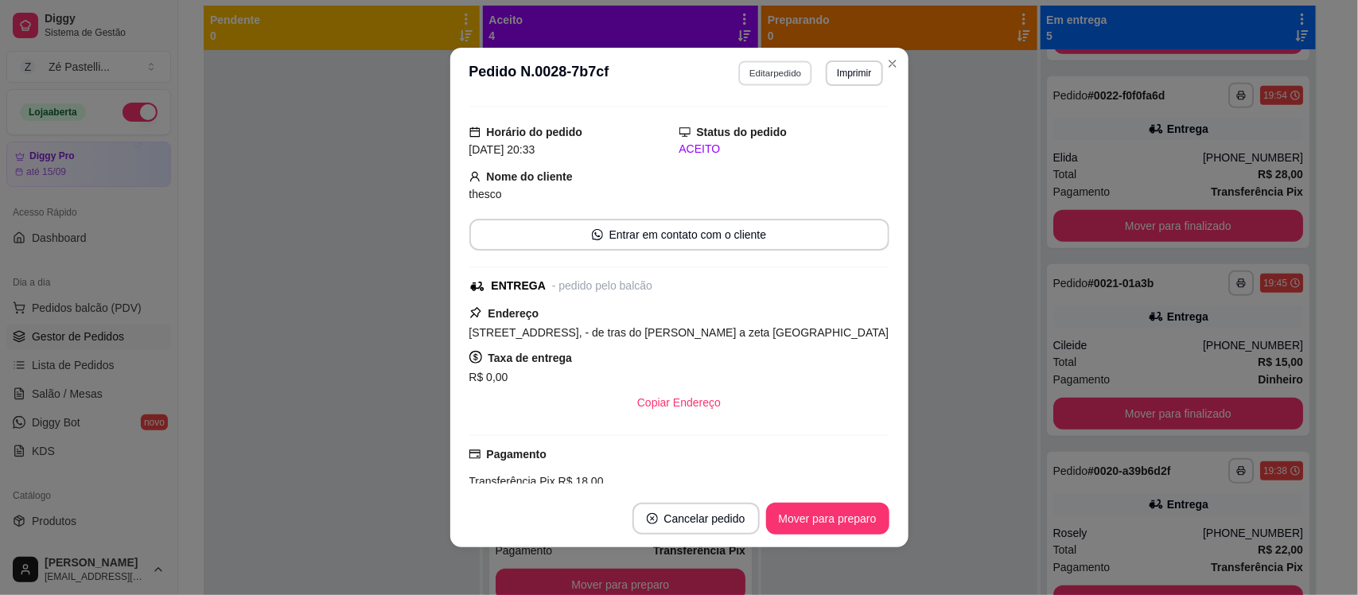
click at [756, 72] on button "Editar pedido" at bounding box center [775, 72] width 74 height 25
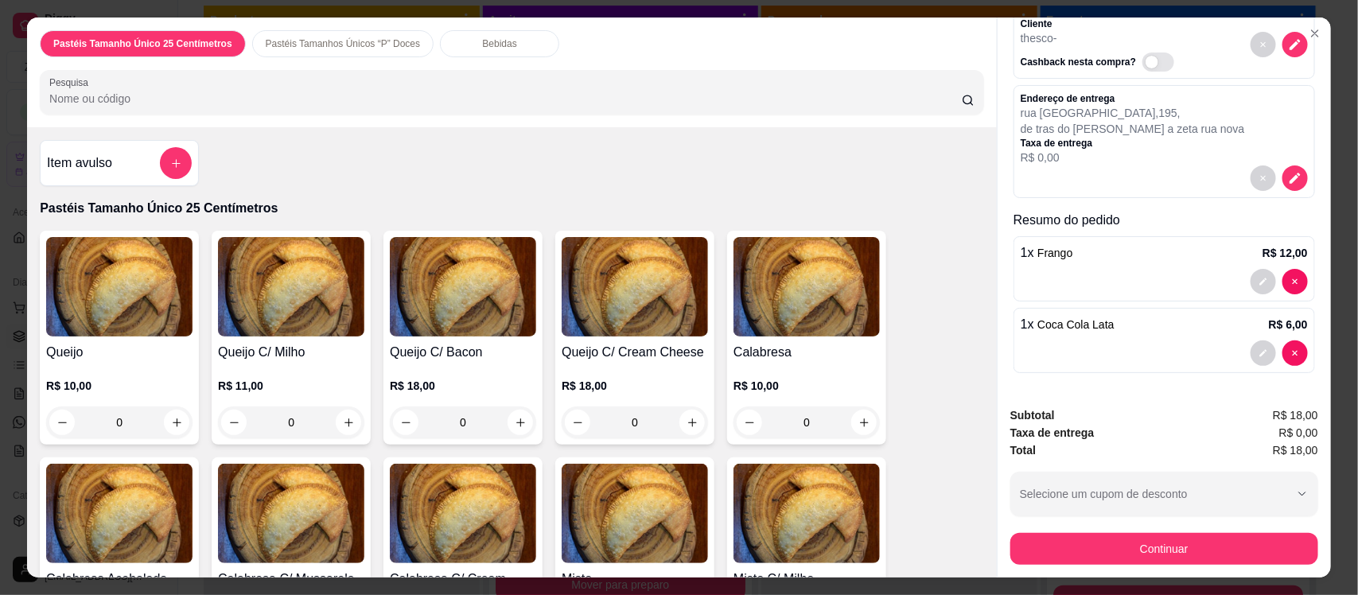
scroll to position [86, 0]
type input "0"
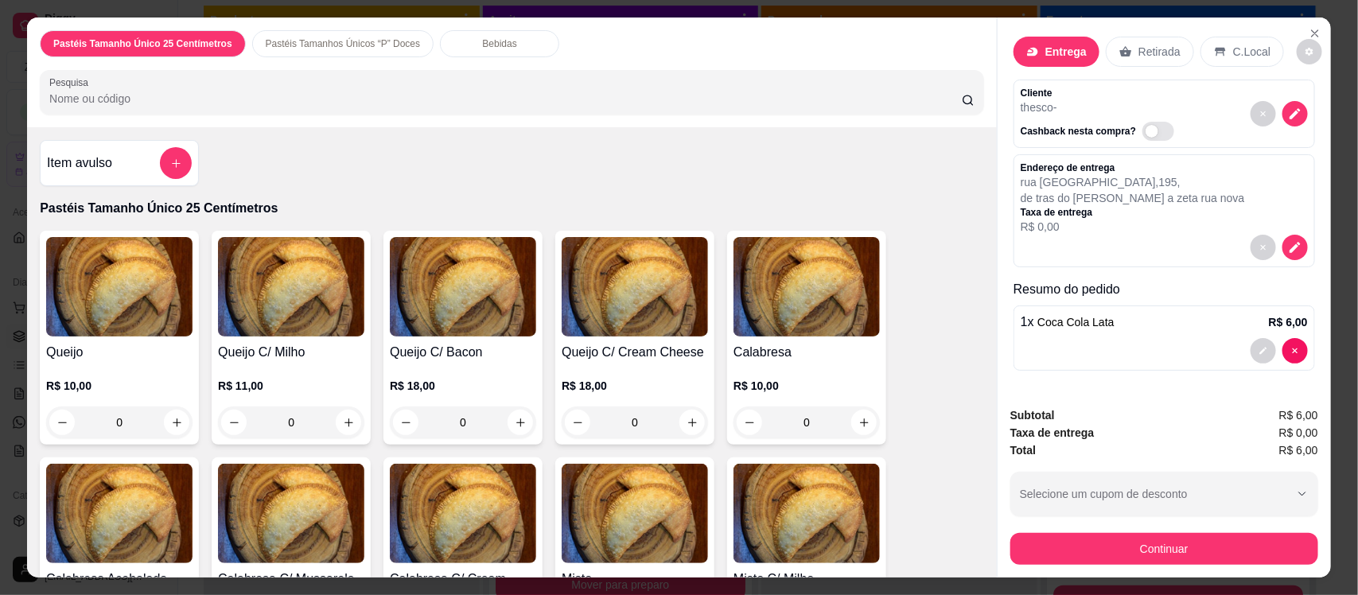
scroll to position [17, 0]
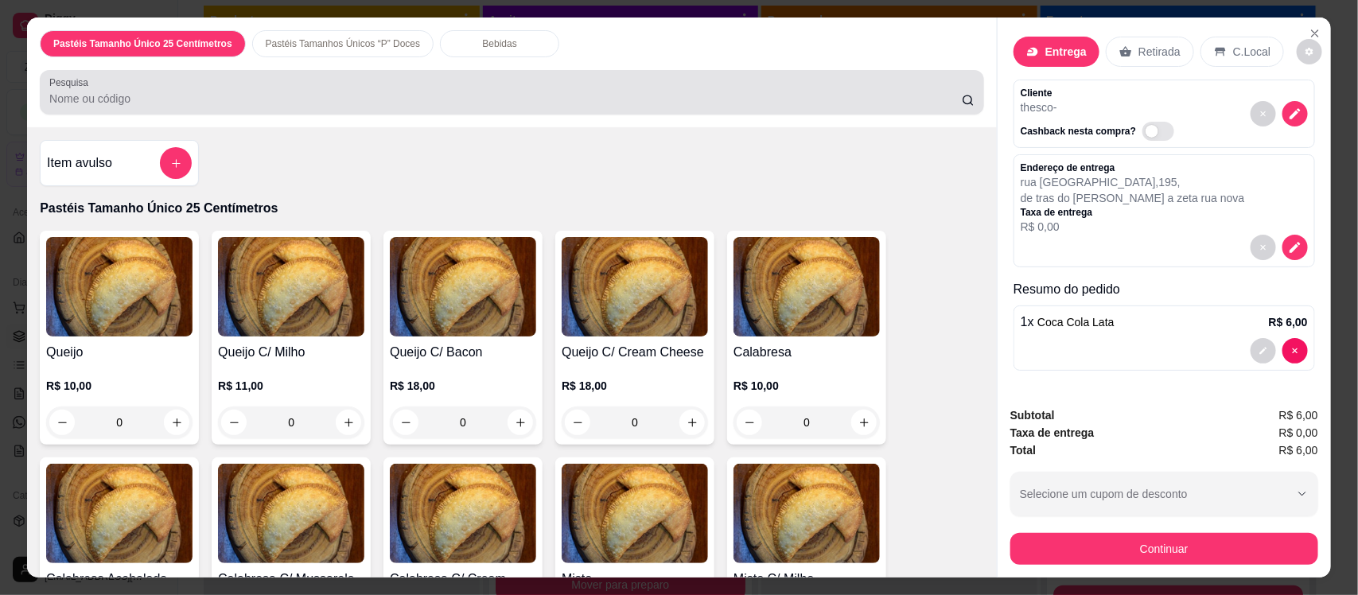
click at [325, 92] on input "Pesquisa" at bounding box center [505, 99] width 913 height 16
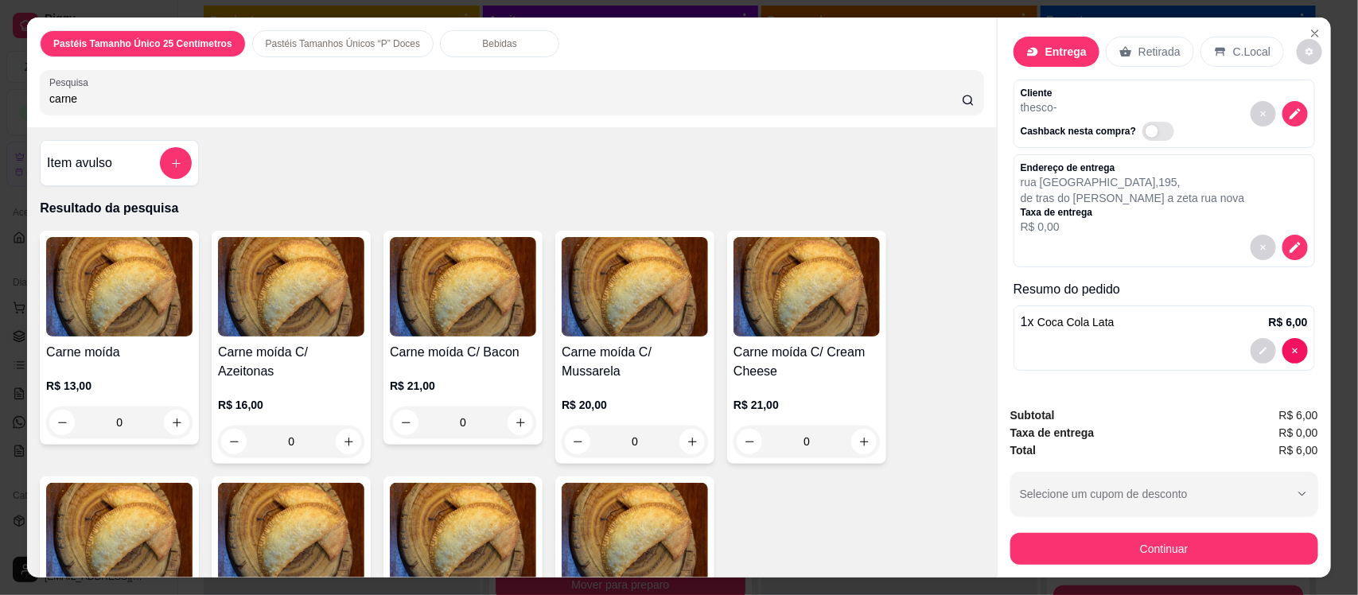
type input "carne"
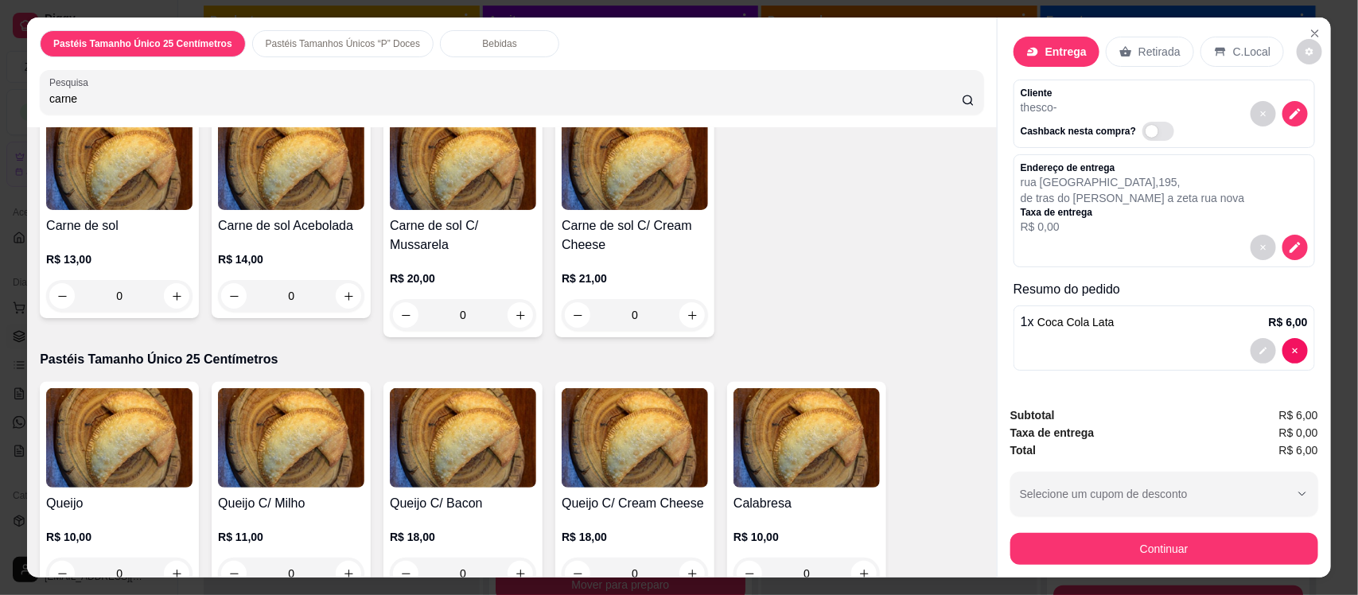
scroll to position [398, 0]
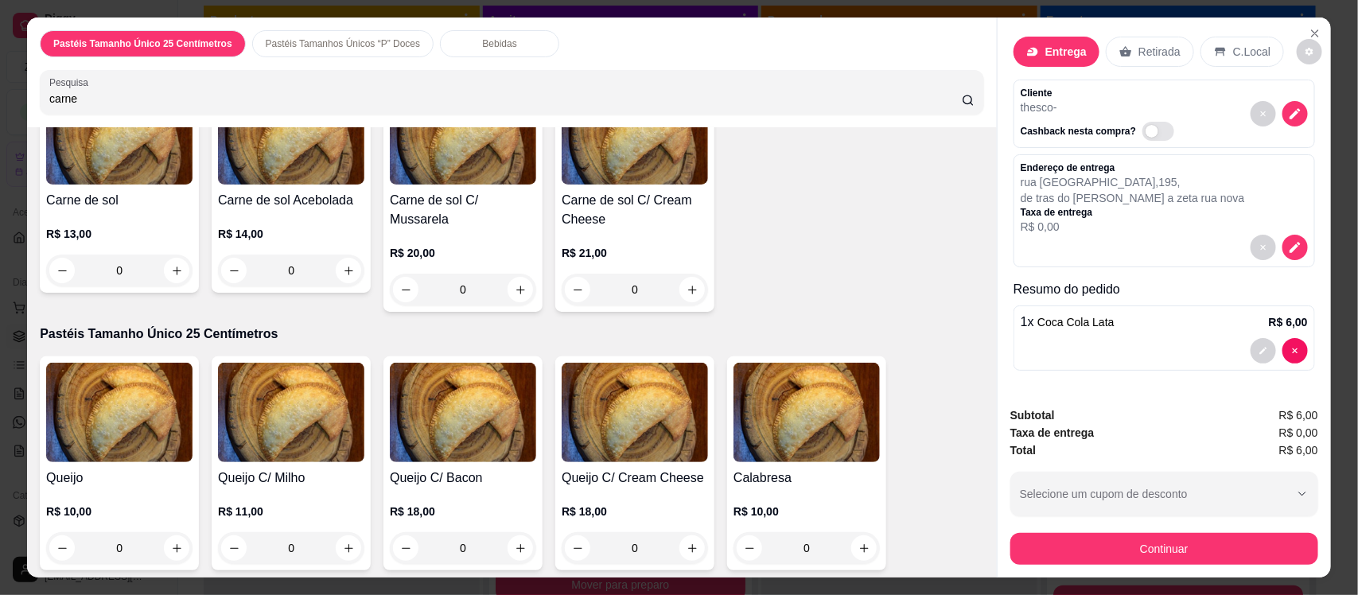
click at [439, 189] on div "Carne de sol C/ Mussarela R$ 20,00 0" at bounding box center [463, 195] width 159 height 233
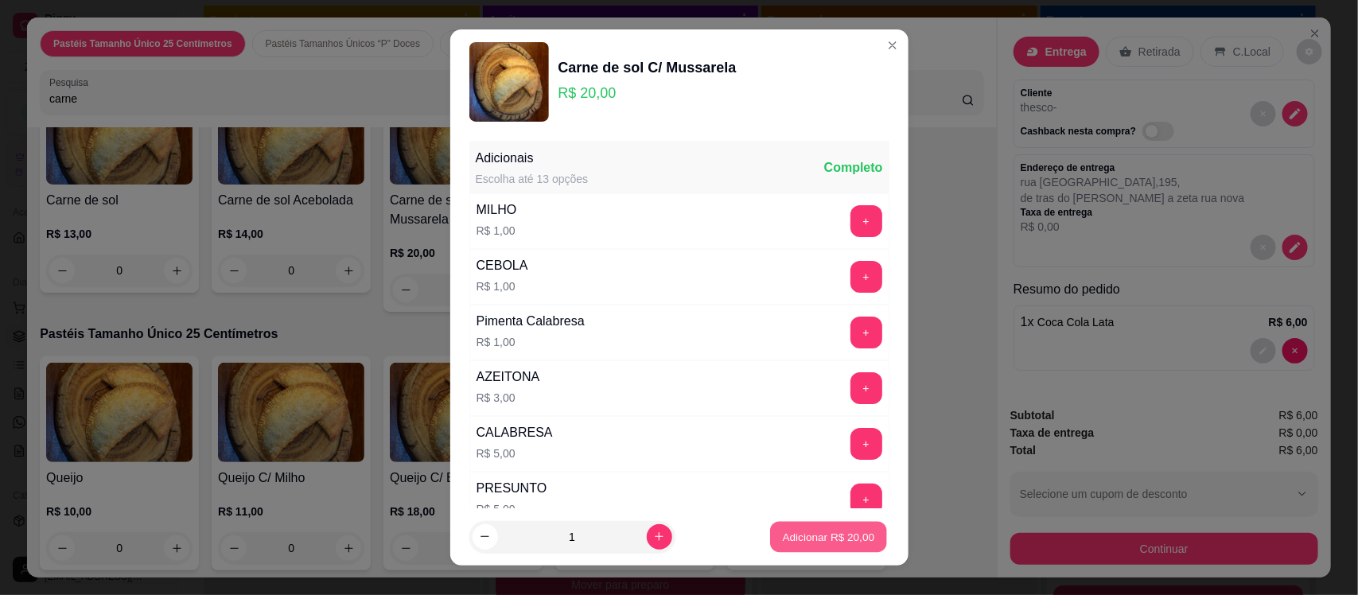
click at [828, 529] on p "Adicionar R$ 20,00" at bounding box center [829, 536] width 92 height 15
type input "1"
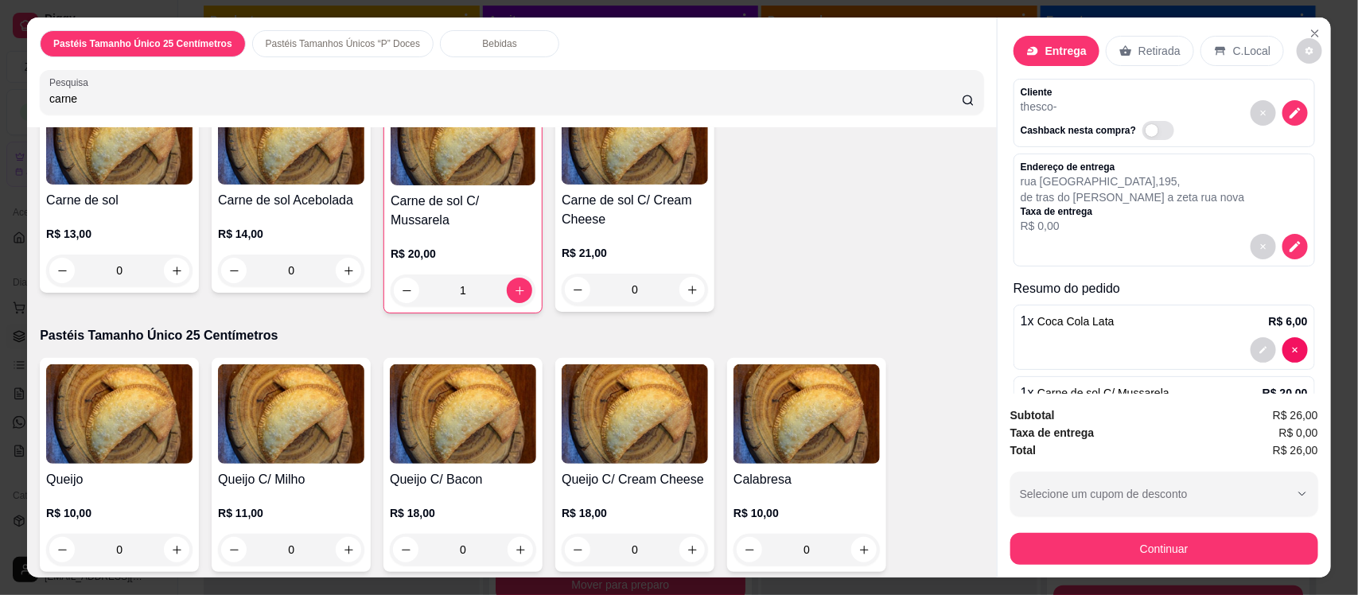
scroll to position [86, 0]
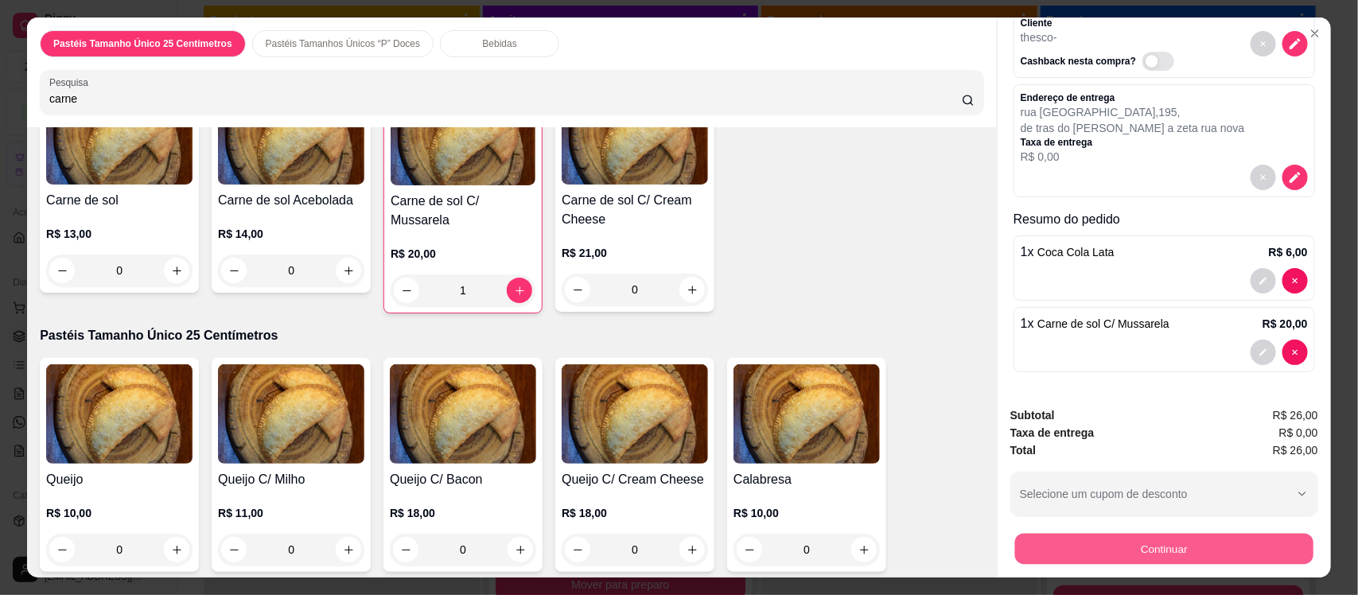
click at [1098, 545] on button "Continuar" at bounding box center [1164, 548] width 298 height 31
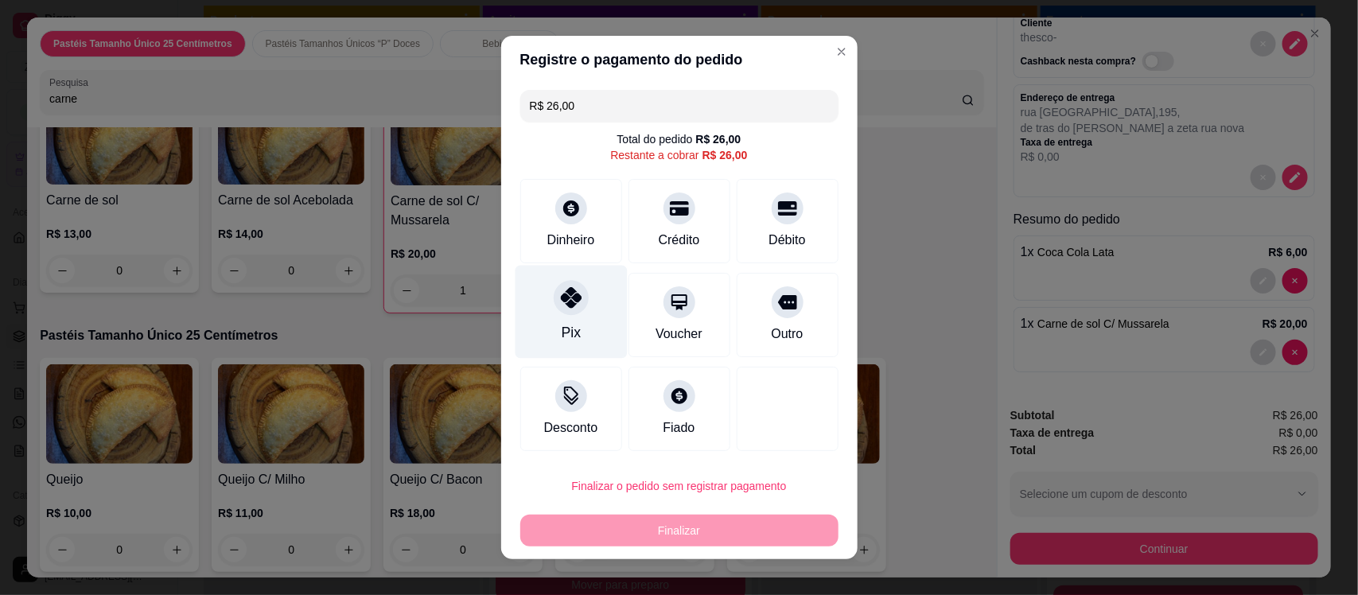
click at [554, 314] on div at bounding box center [571, 297] width 35 height 35
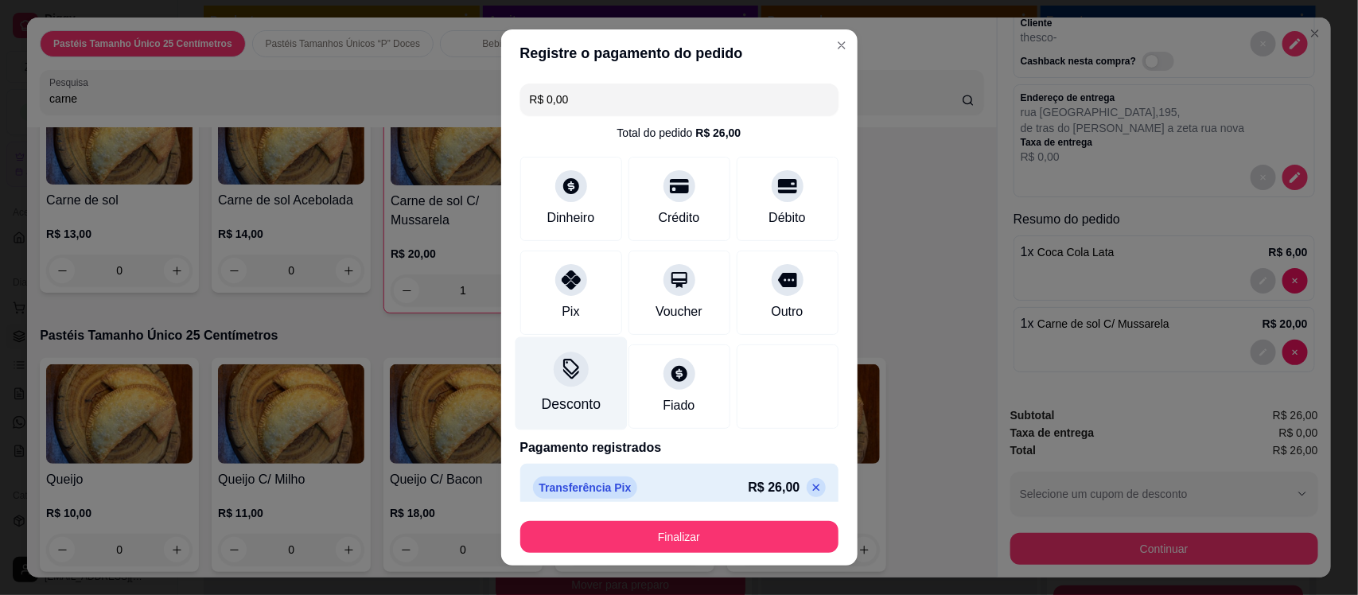
type input "R$ 0,00"
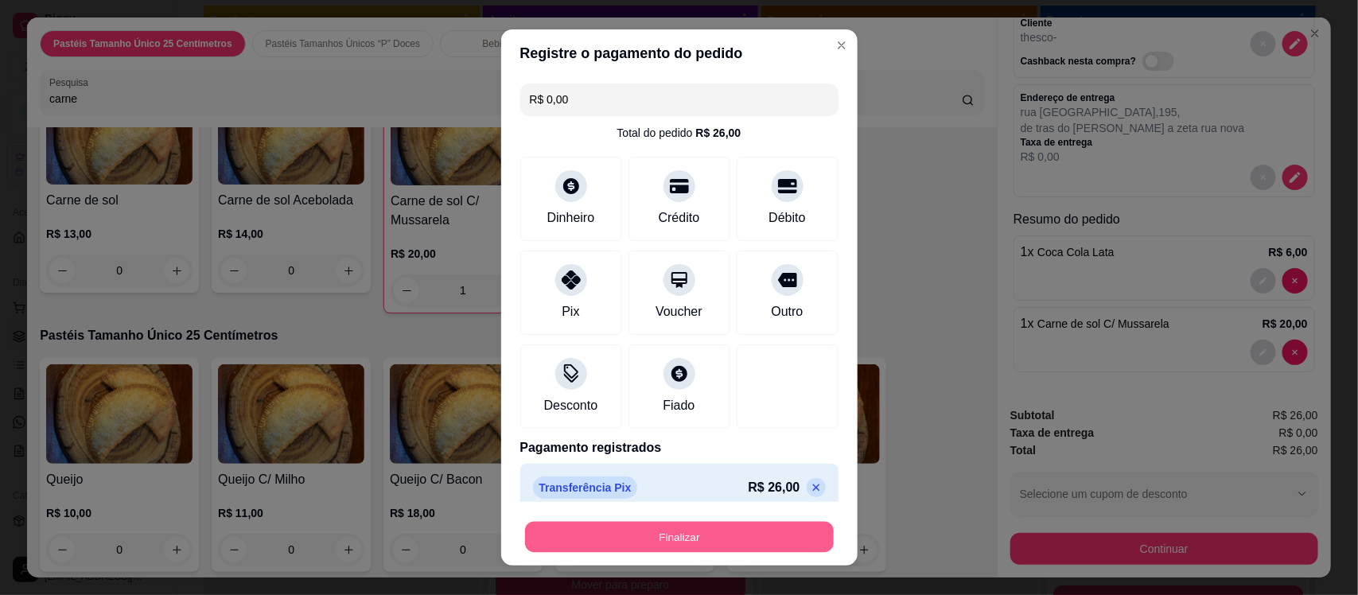
click at [625, 524] on button "Finalizar" at bounding box center [679, 536] width 309 height 31
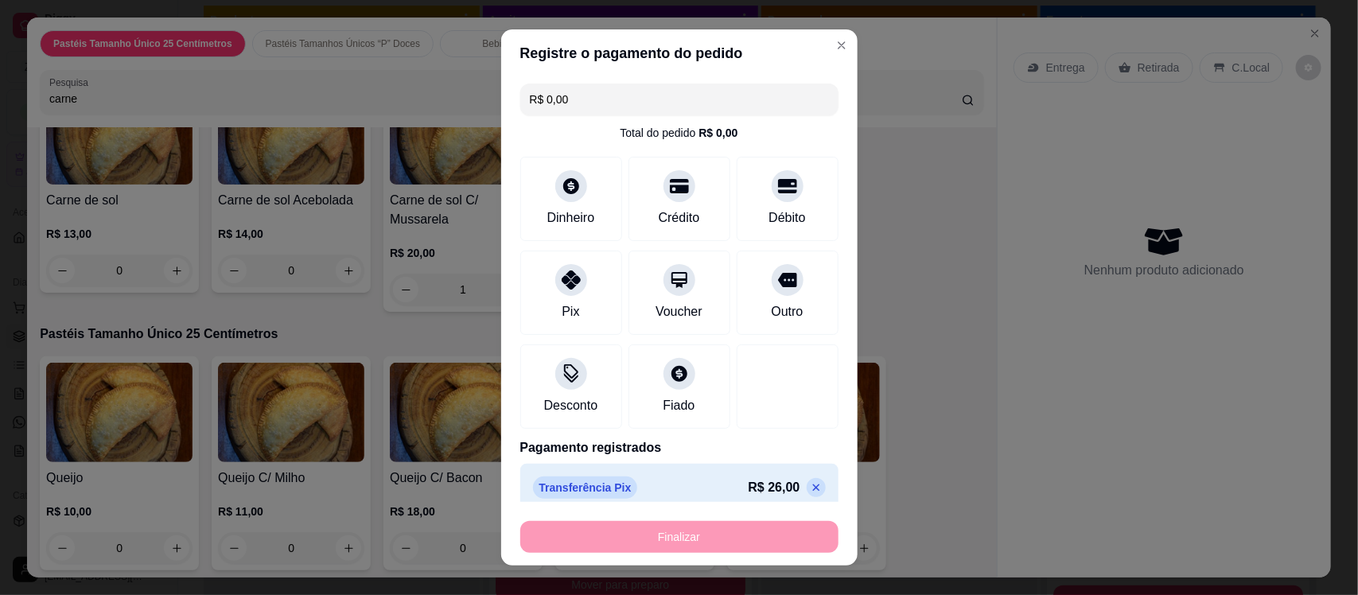
type input "0"
type input "-R$ 26,00"
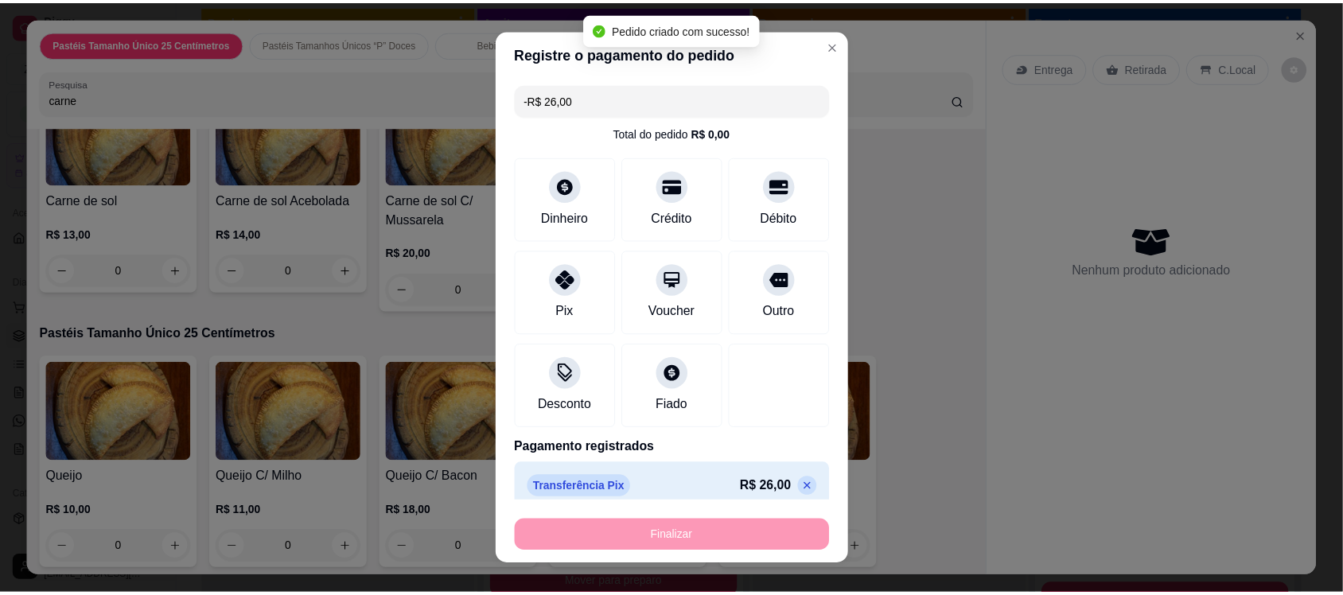
scroll to position [0, 0]
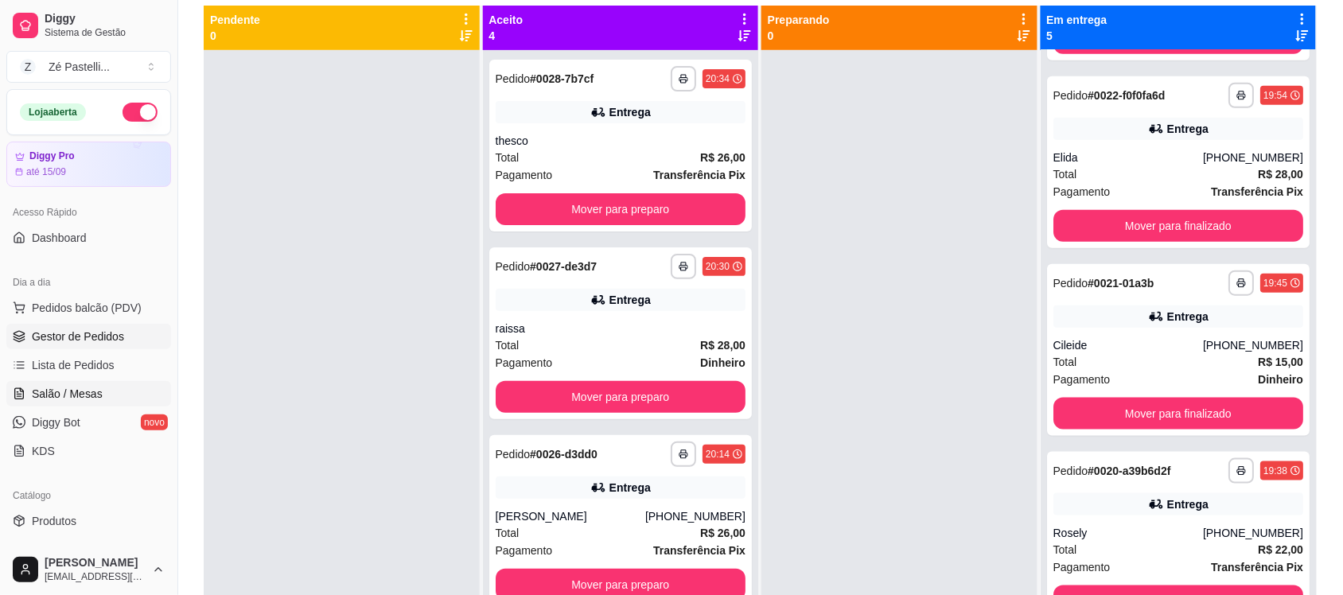
click at [62, 392] on span "Salão / Mesas" at bounding box center [67, 394] width 71 height 16
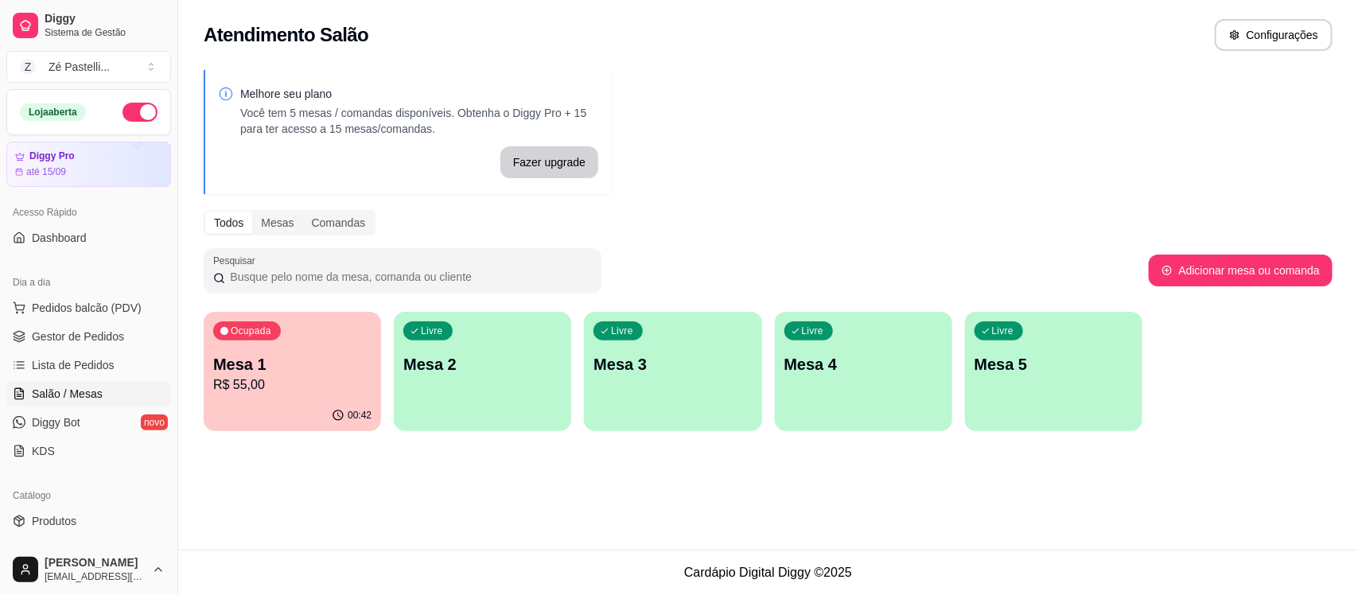
click at [245, 354] on p "Mesa 1" at bounding box center [292, 364] width 158 height 22
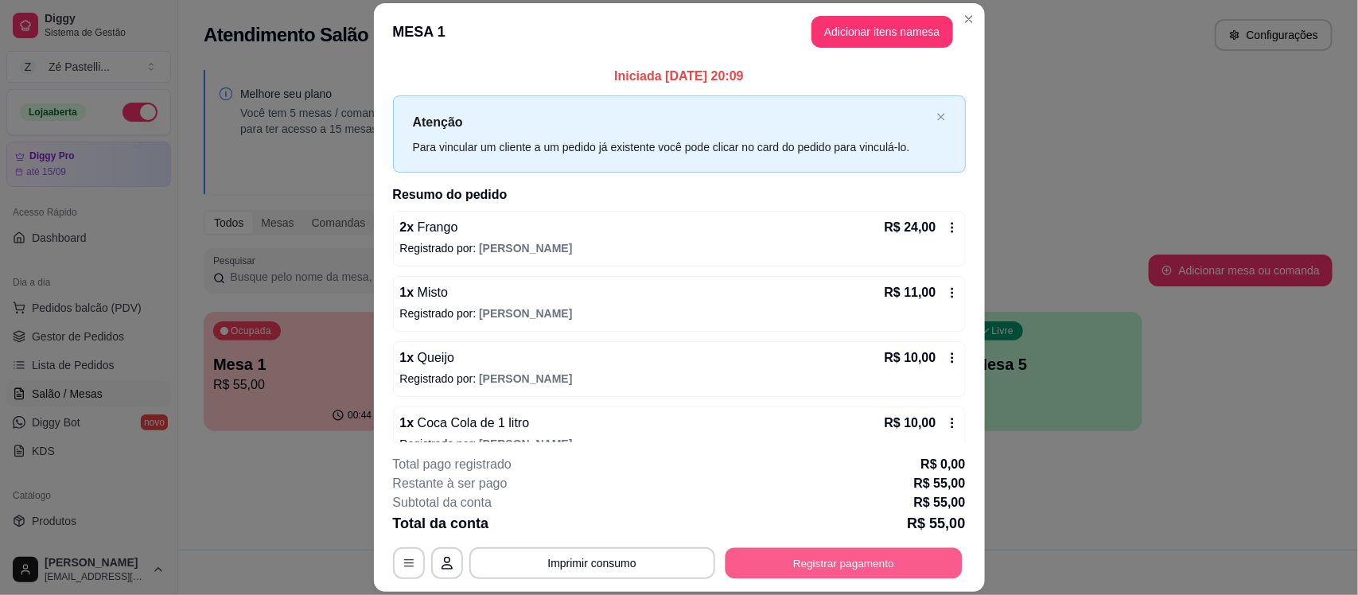
click at [801, 551] on button "Registrar pagamento" at bounding box center [843, 563] width 237 height 31
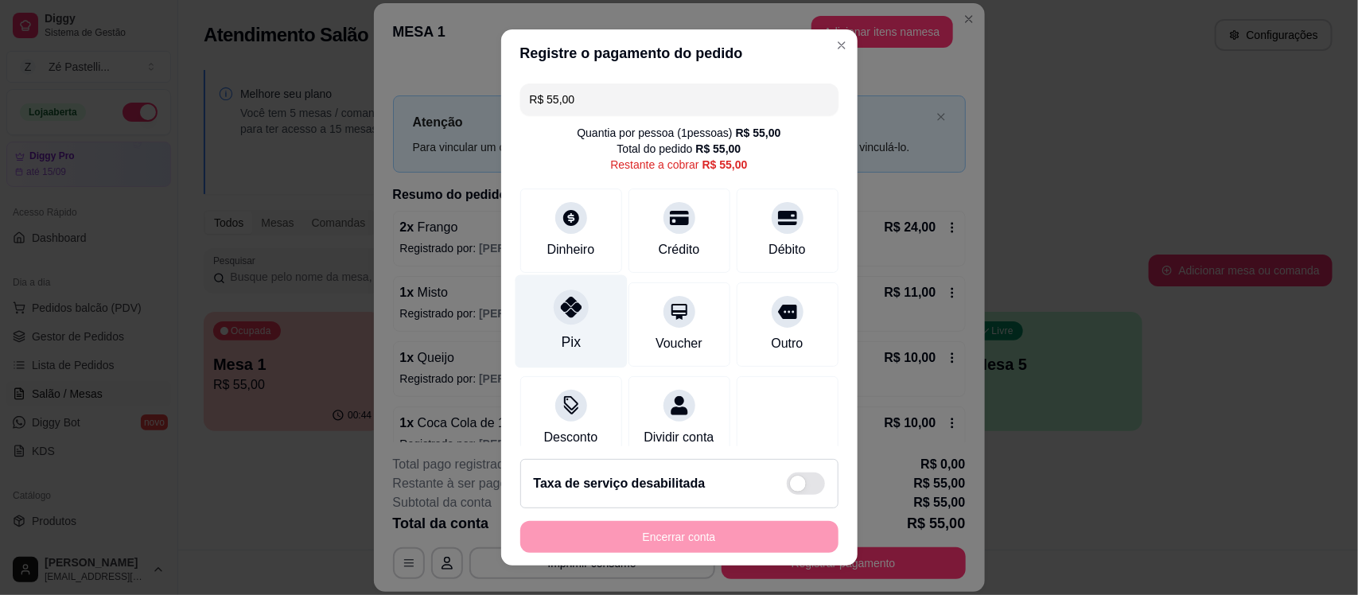
click at [560, 306] on icon at bounding box center [570, 308] width 21 height 21
type input "R$ 0,00"
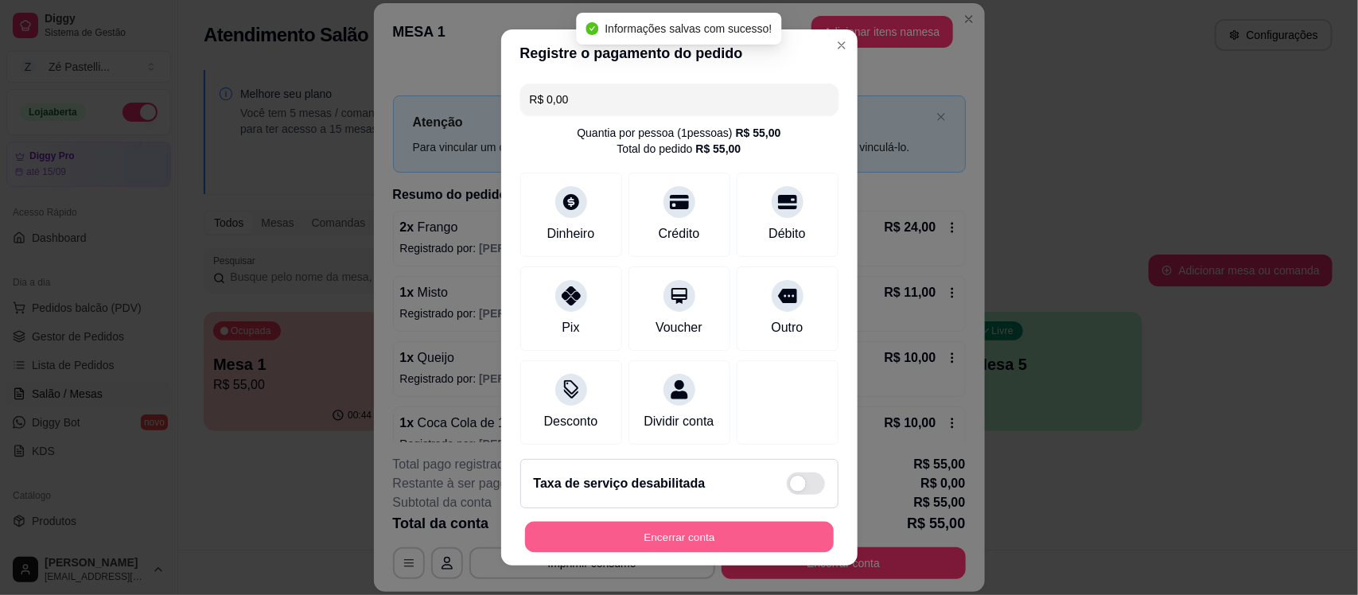
click at [649, 533] on button "Encerrar conta" at bounding box center [679, 536] width 309 height 31
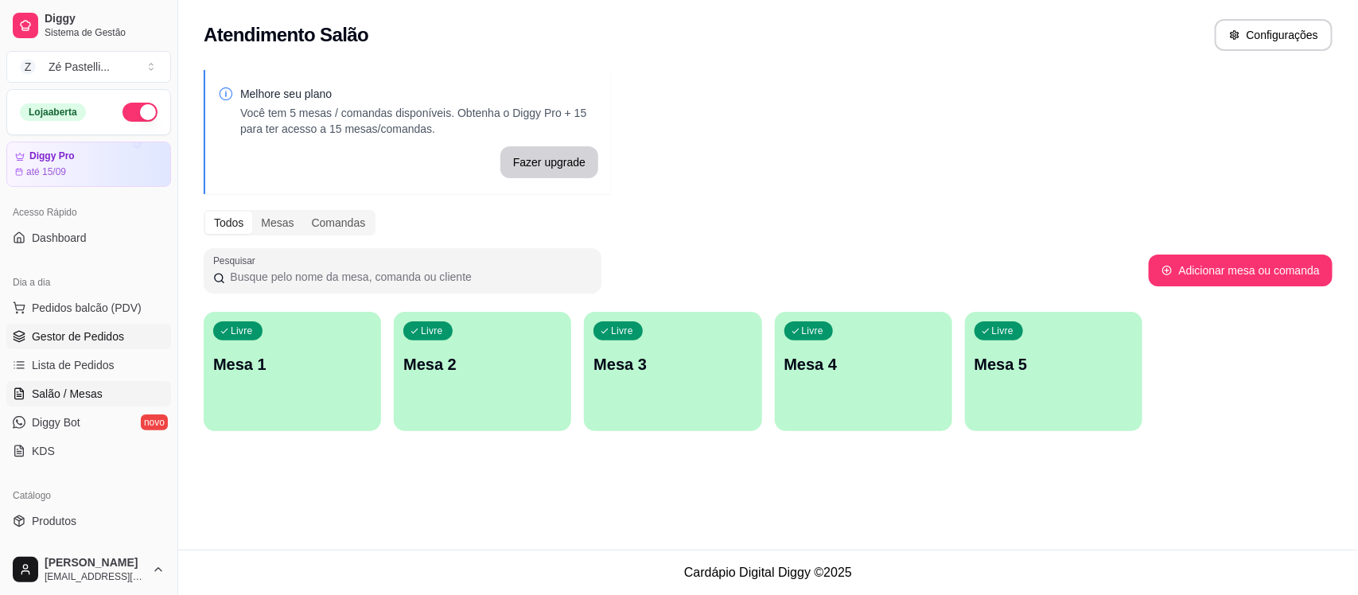
click at [68, 329] on span "Gestor de Pedidos" at bounding box center [78, 337] width 92 height 16
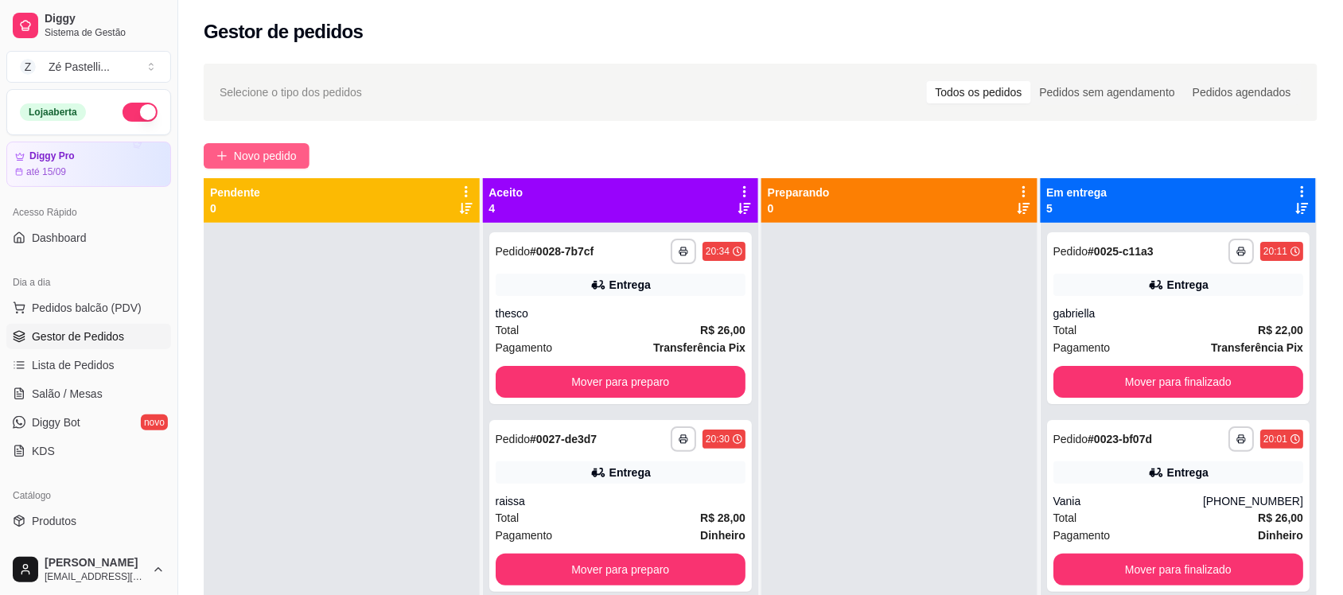
click at [251, 160] on span "Novo pedido" at bounding box center [265, 156] width 63 height 18
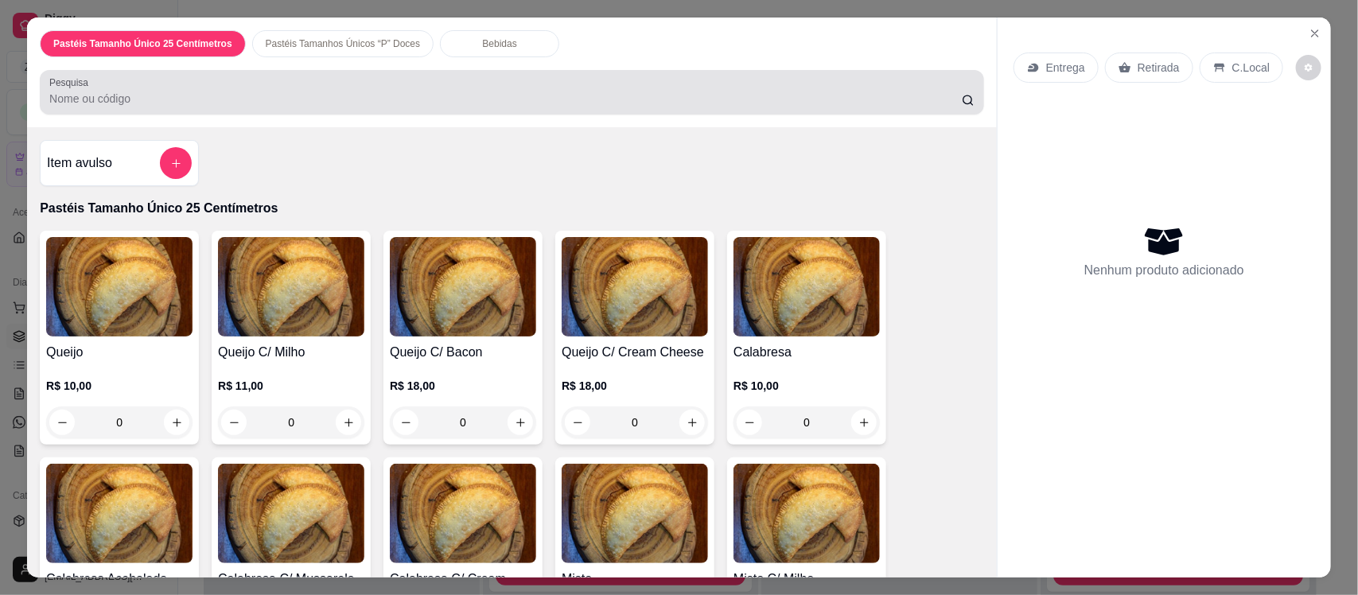
click at [316, 92] on input "Pesquisa" at bounding box center [505, 99] width 913 height 16
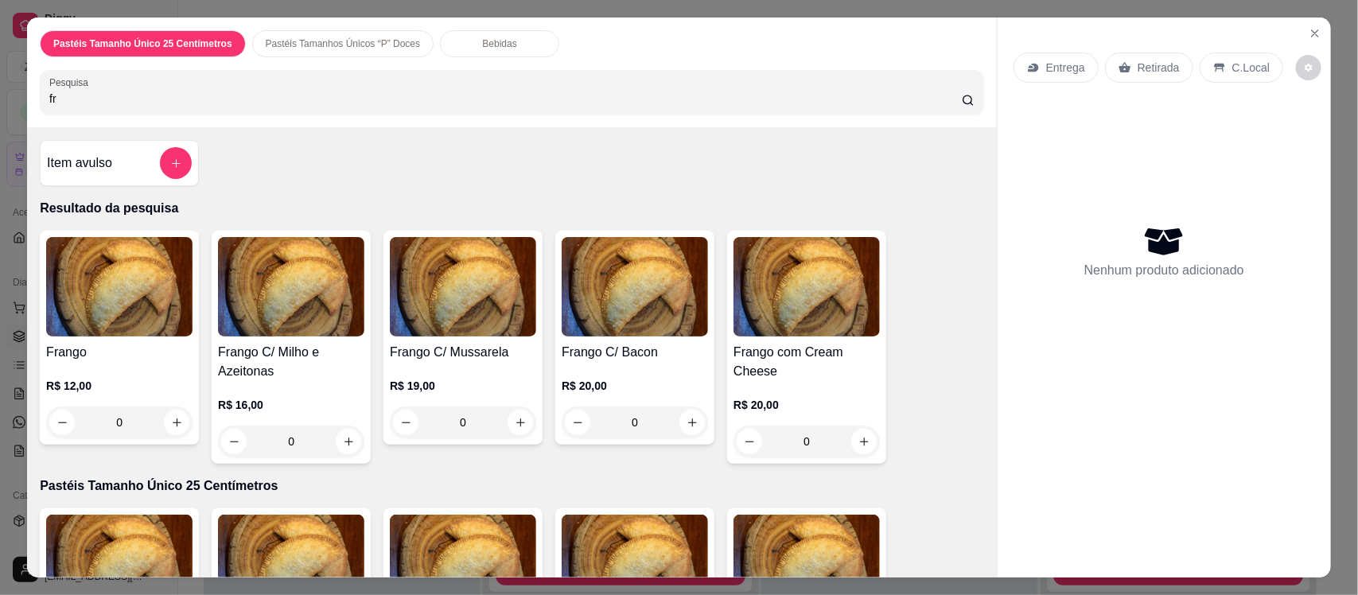
type input "fr"
click at [426, 310] on img at bounding box center [463, 286] width 146 height 99
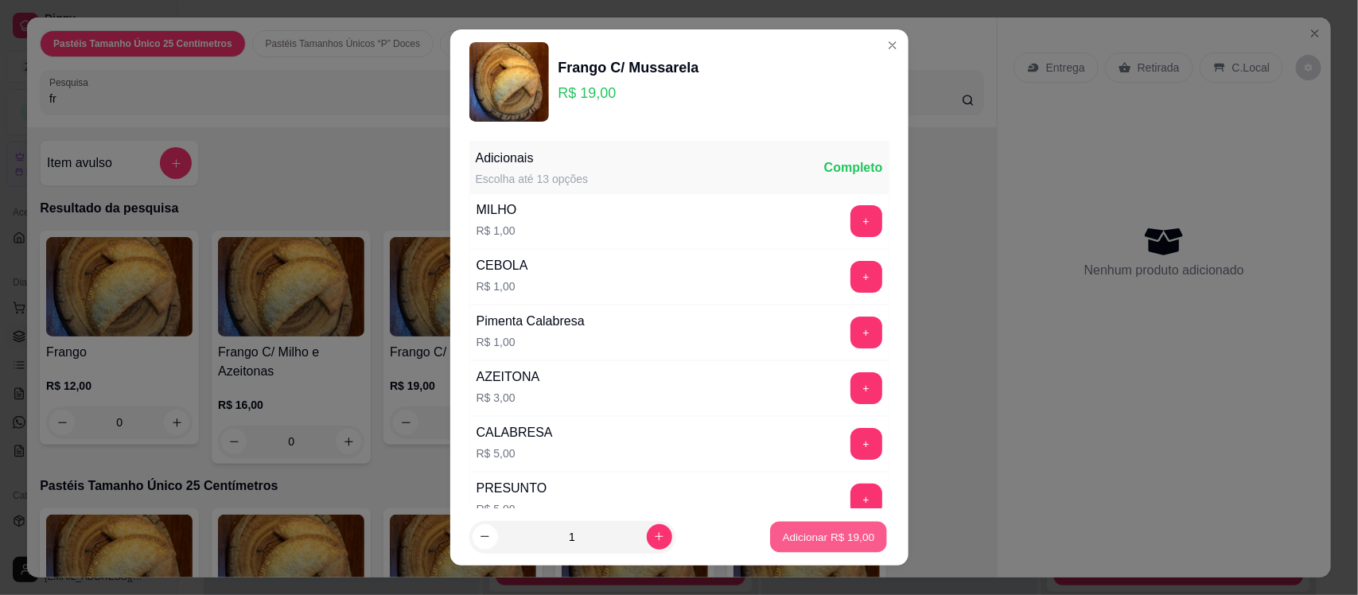
click at [825, 539] on p "Adicionar R$ 19,00" at bounding box center [829, 536] width 92 height 15
type input "1"
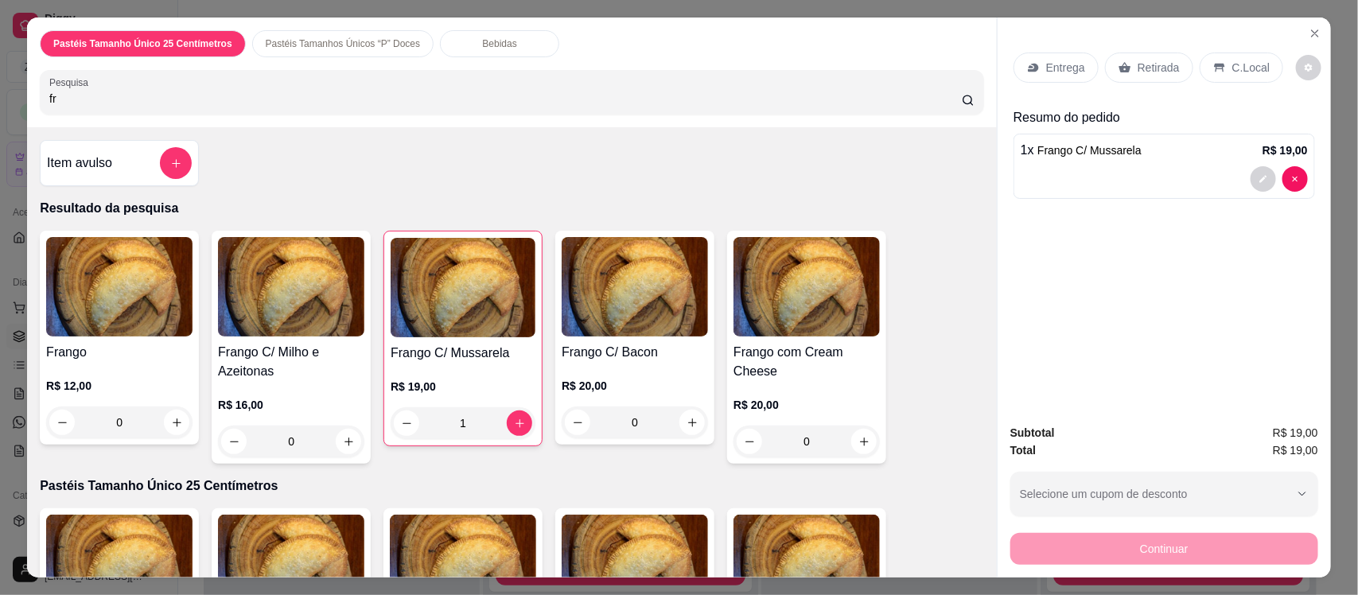
click at [1063, 68] on p "Entrega" at bounding box center [1065, 68] width 39 height 16
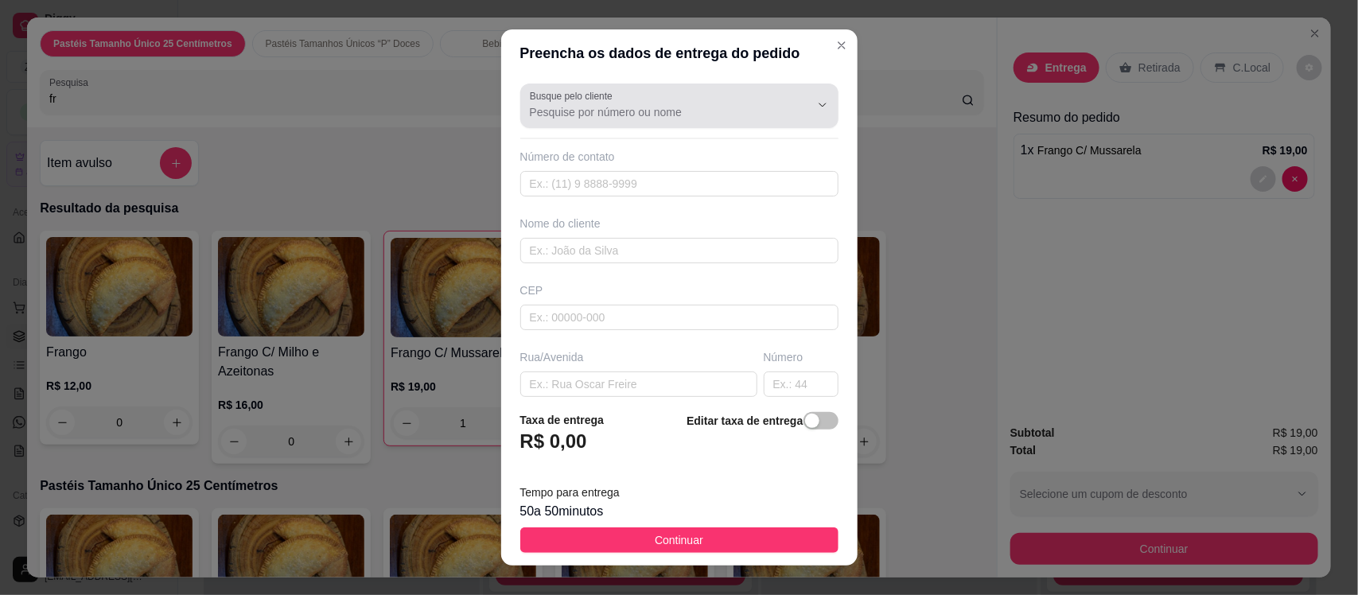
click at [621, 121] on div at bounding box center [679, 106] width 299 height 32
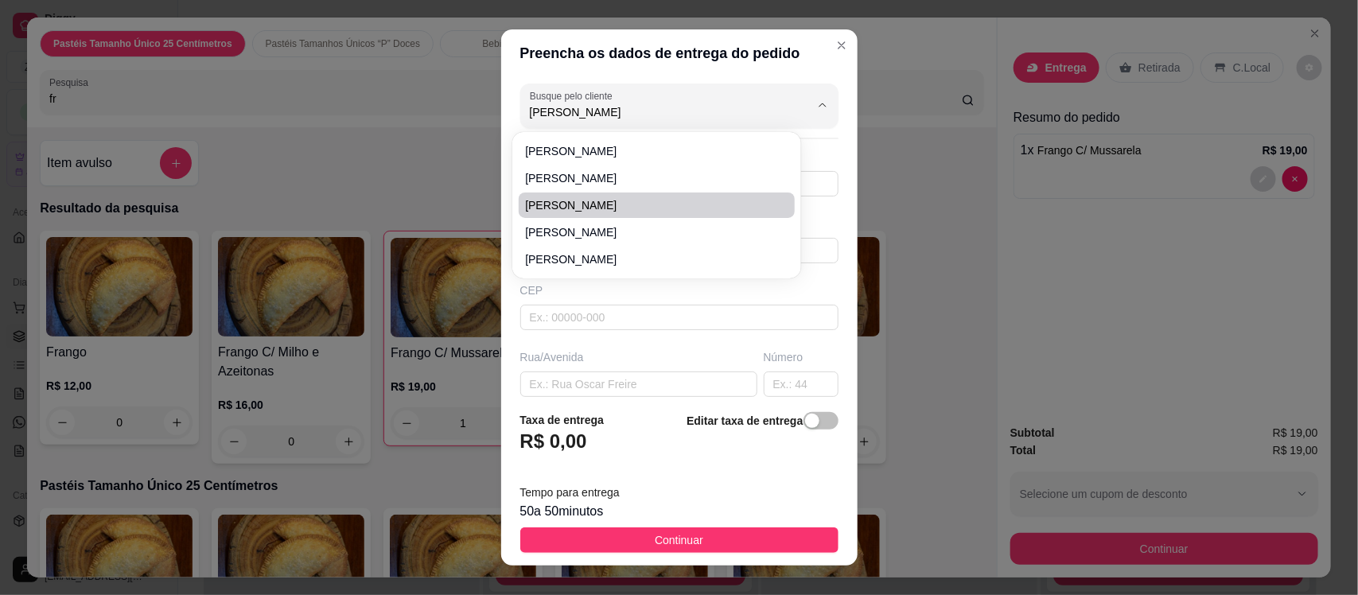
click at [611, 208] on span "Sarah Suiany" at bounding box center [648, 205] width 247 height 16
type input "Sarah Suiany"
type input "88996093719"
type input "Sarah Suiany"
type input "Antonio da Silva"
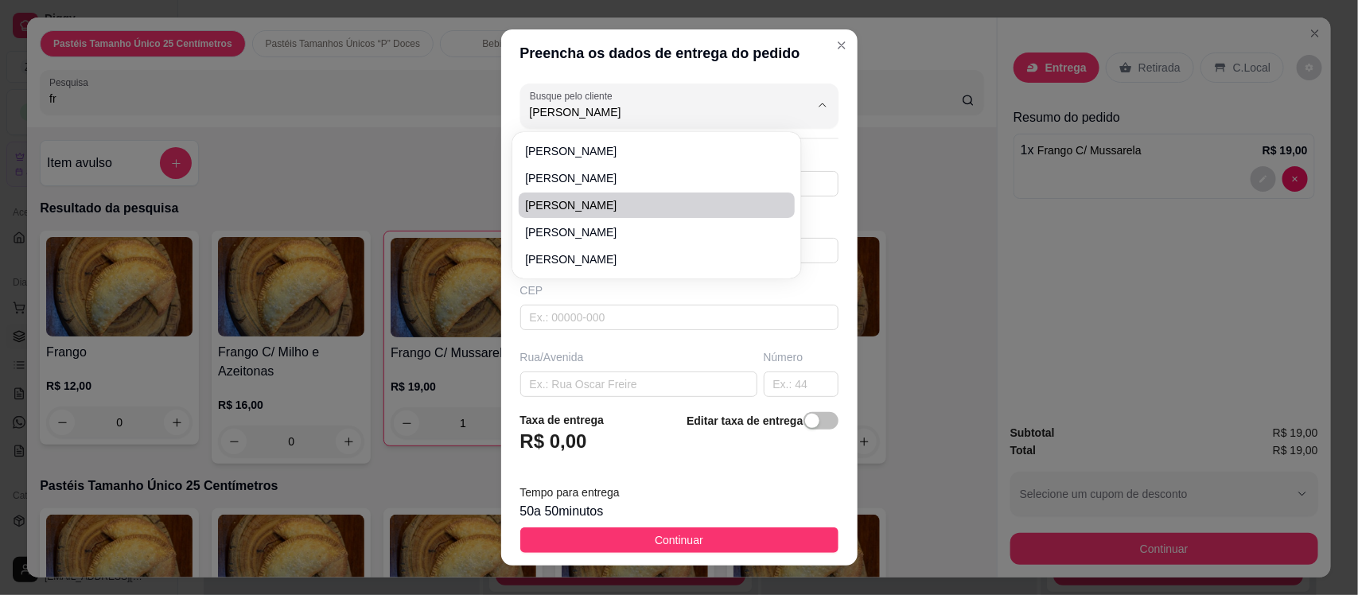
type input "161"
type input "Boa vista"
type input "Por tras da comercial miranda"
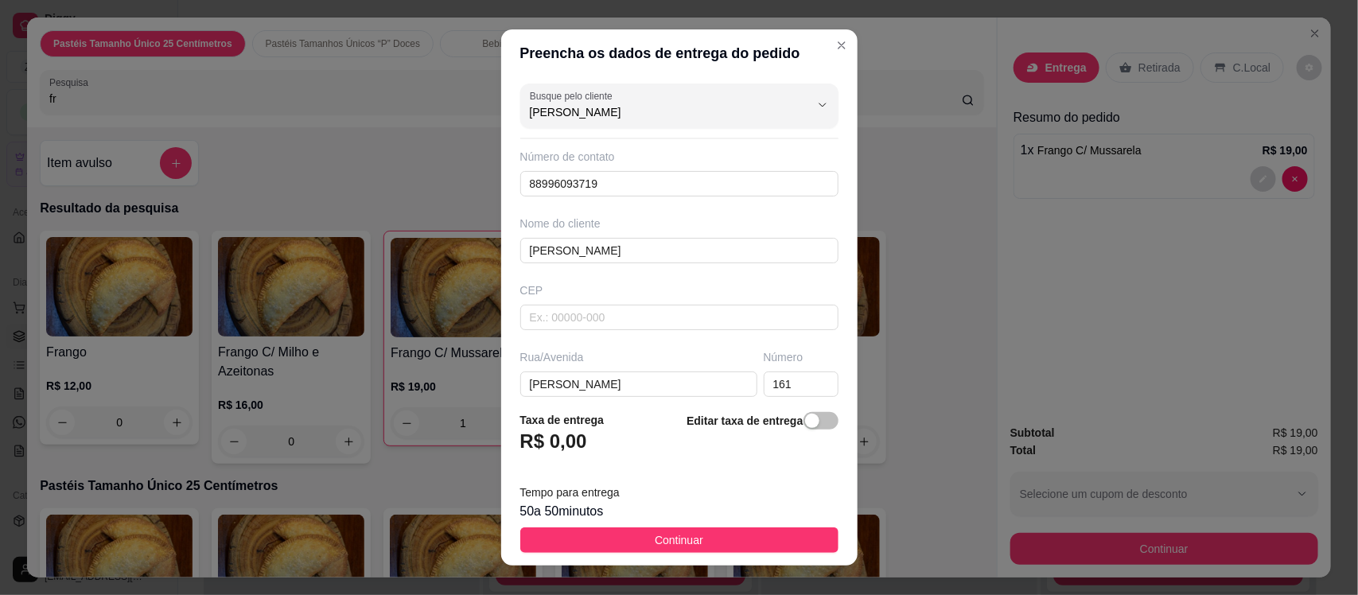
type input "Sarah Suiany"
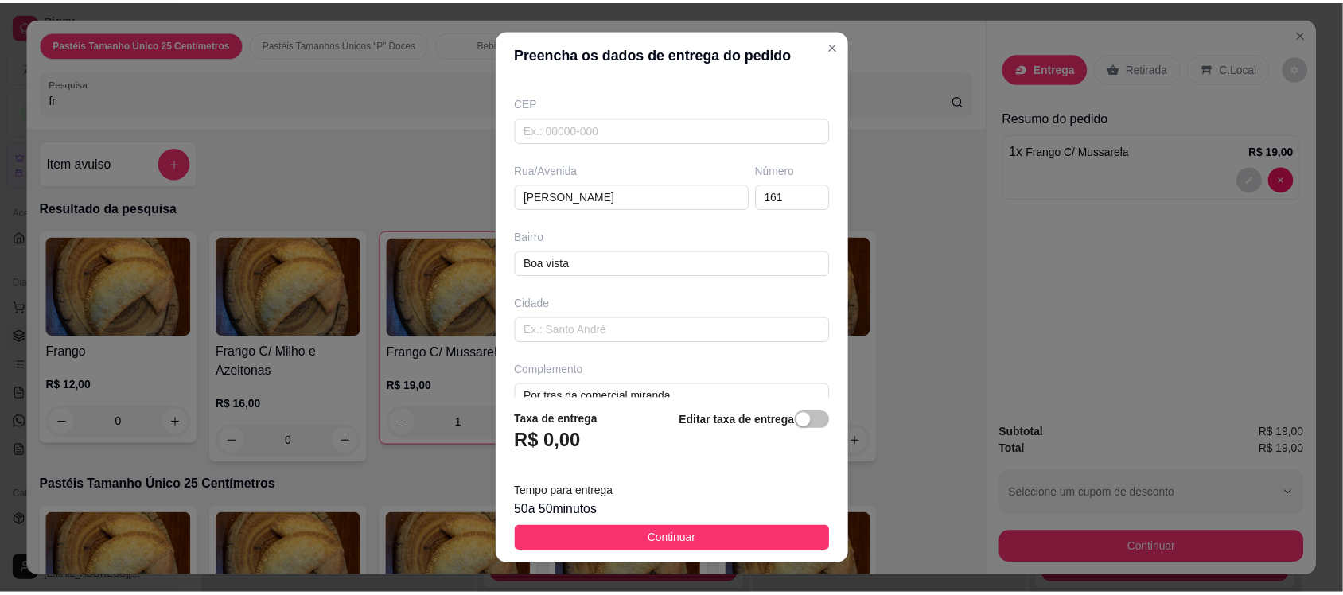
scroll to position [217, 0]
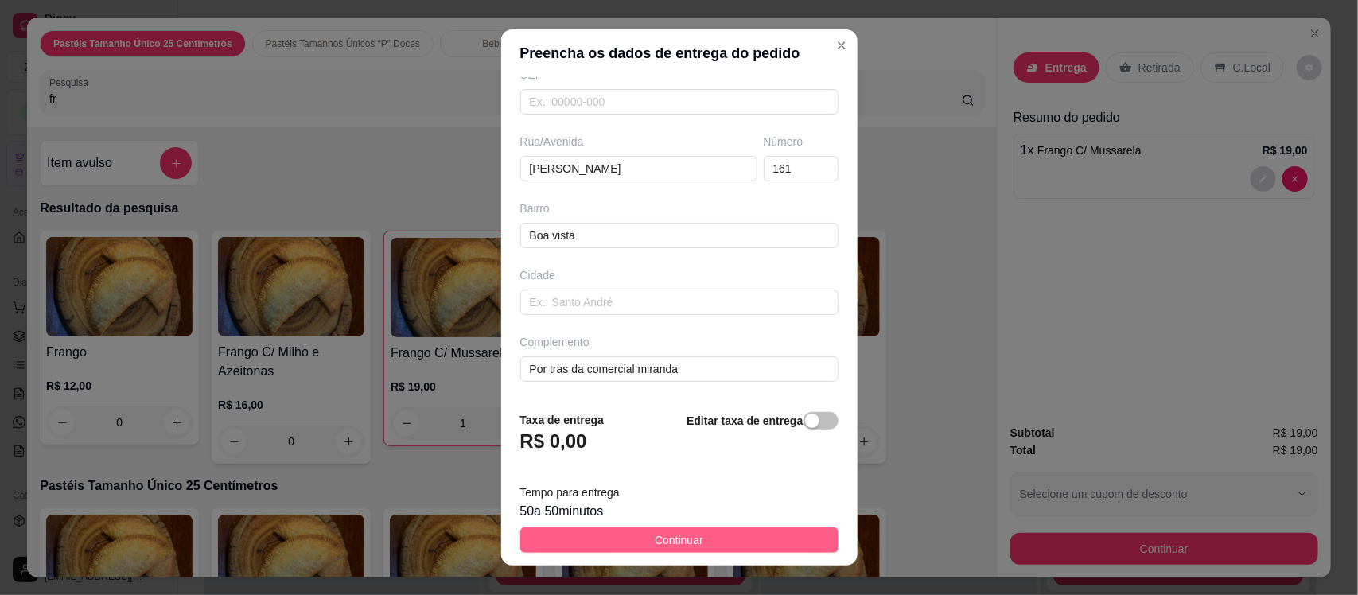
click at [715, 532] on button "Continuar" at bounding box center [679, 540] width 318 height 25
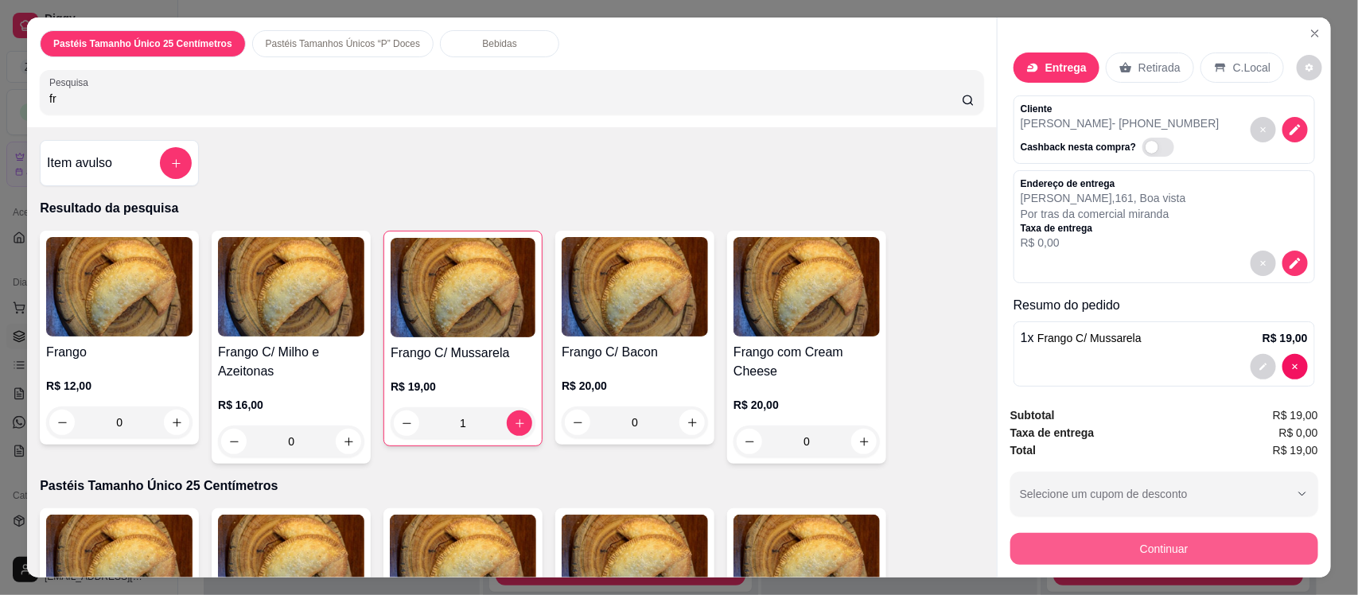
click at [1070, 550] on button "Continuar" at bounding box center [1165, 549] width 308 height 32
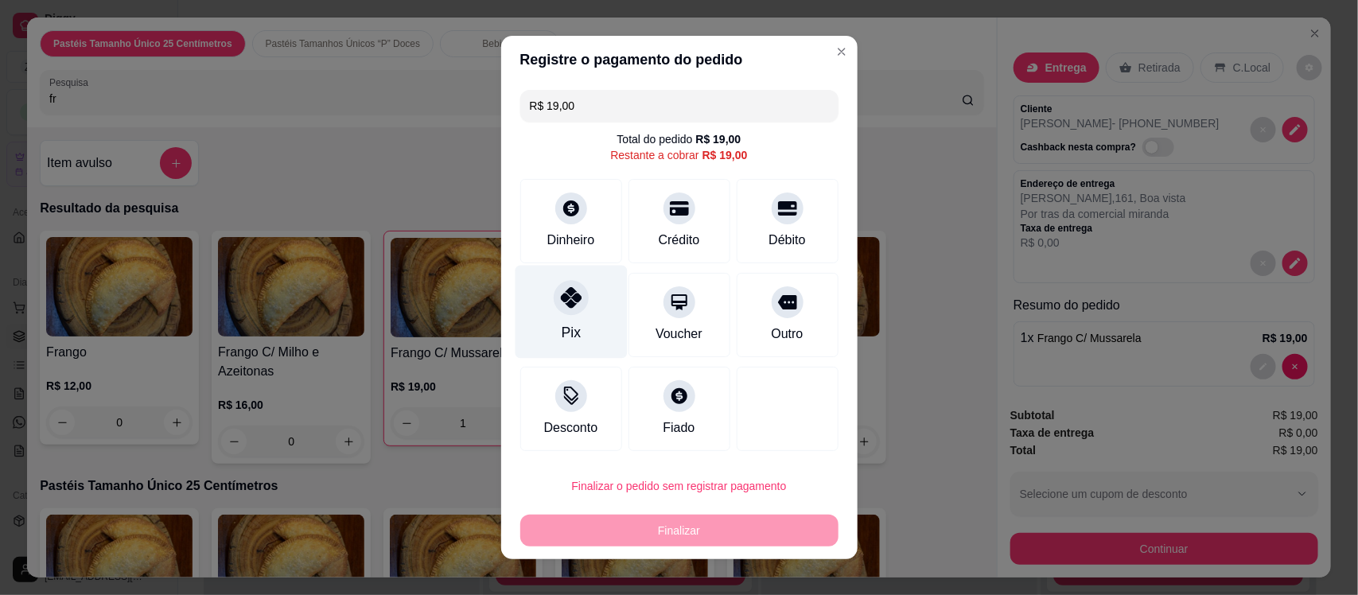
click at [543, 281] on div "Pix" at bounding box center [571, 312] width 112 height 93
type input "R$ 0,00"
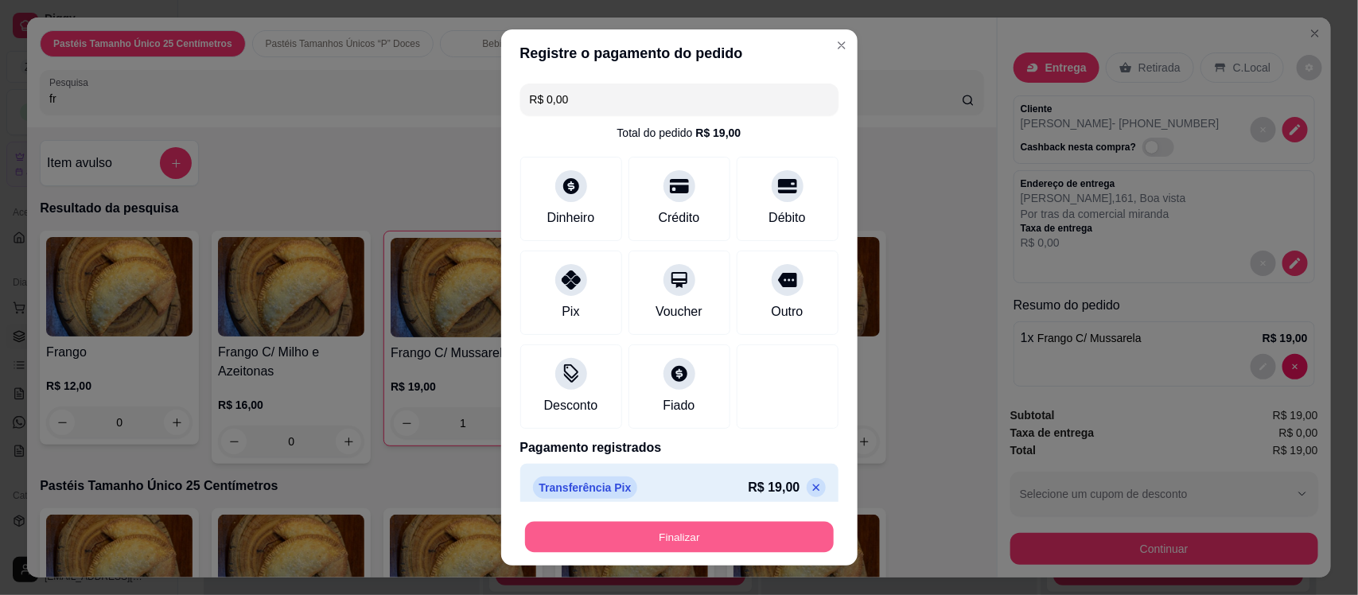
click at [669, 539] on button "Finalizar" at bounding box center [679, 536] width 309 height 31
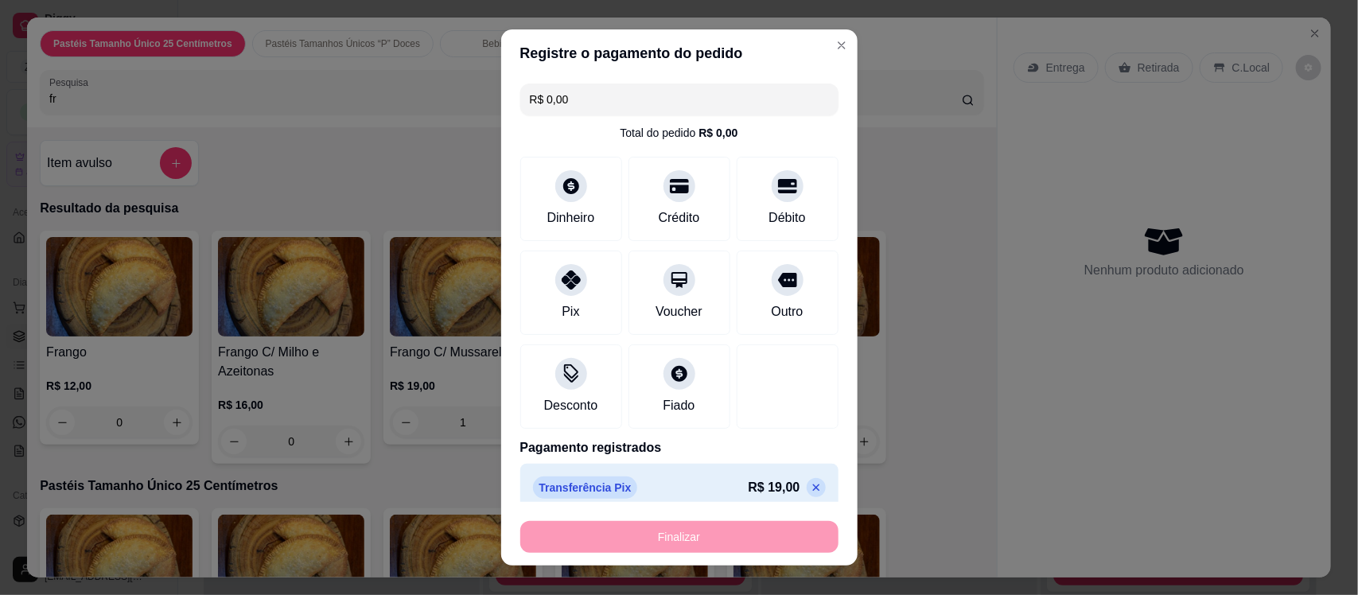
type input "0"
type input "-R$ 19,00"
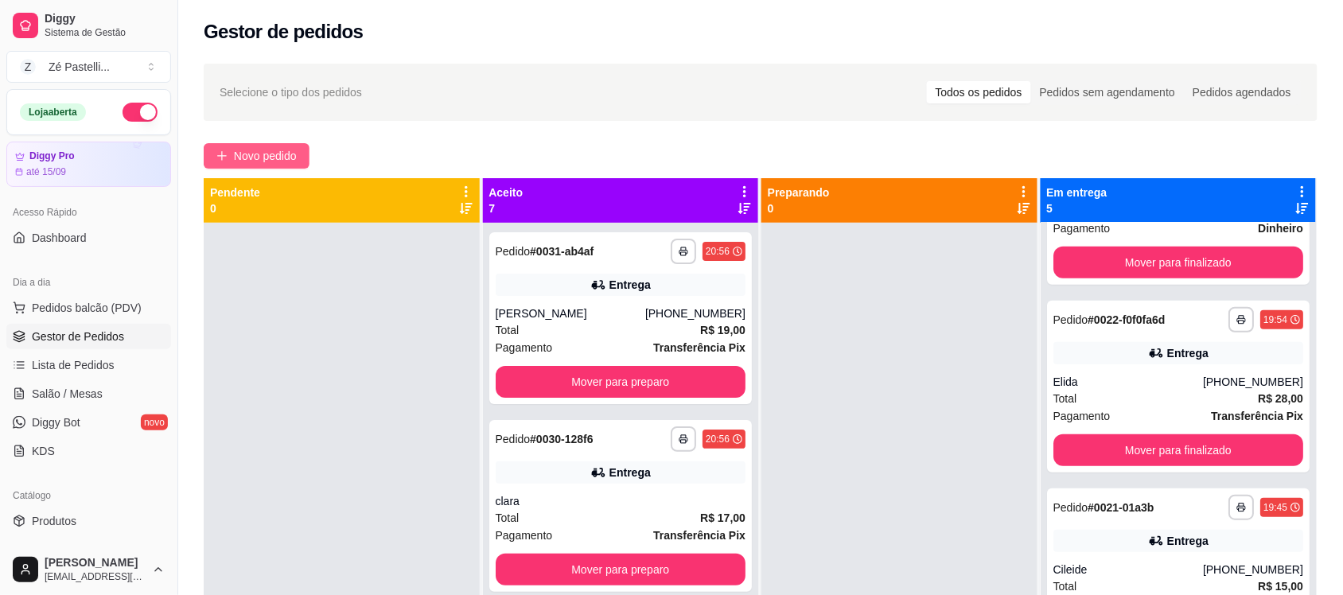
click at [263, 154] on span "Novo pedido" at bounding box center [265, 156] width 63 height 18
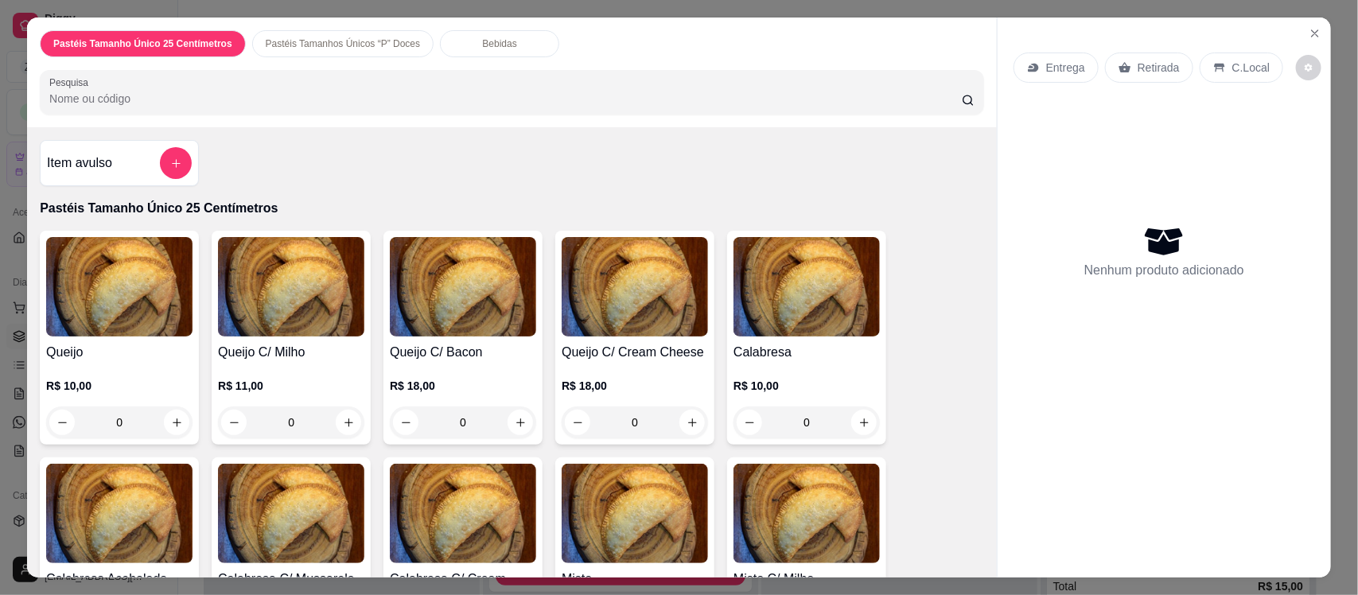
click at [308, 94] on input "Pesquisa" at bounding box center [505, 99] width 913 height 16
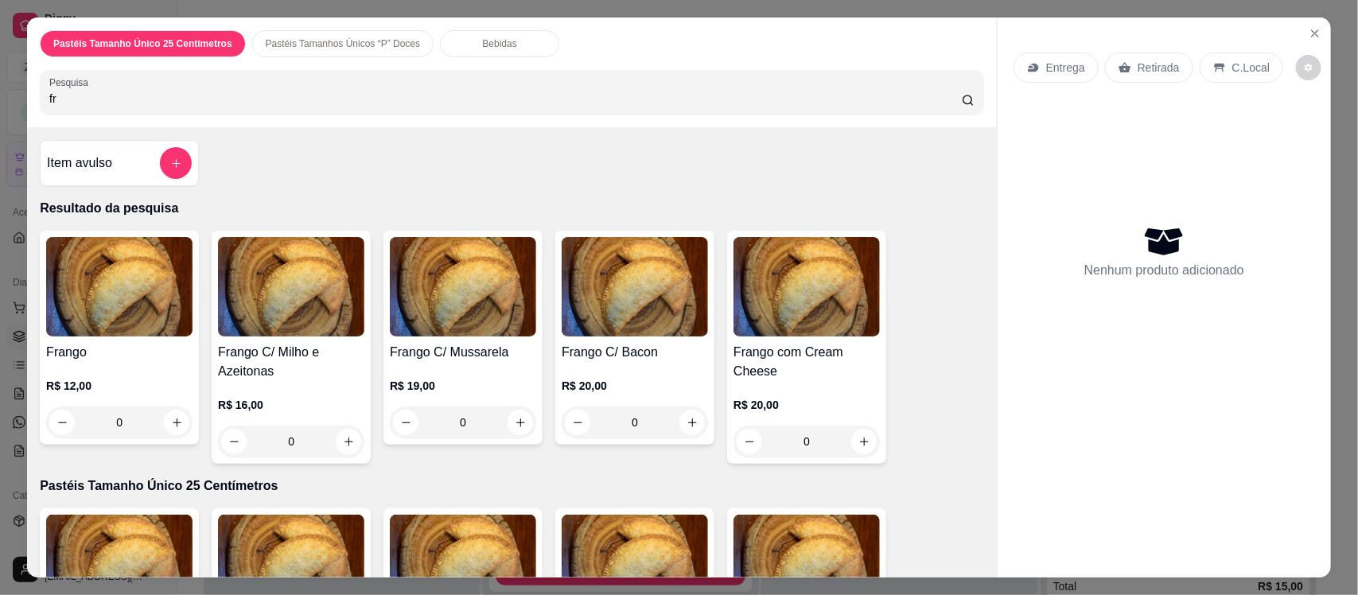
type input "fr"
click at [112, 320] on img at bounding box center [119, 286] width 146 height 99
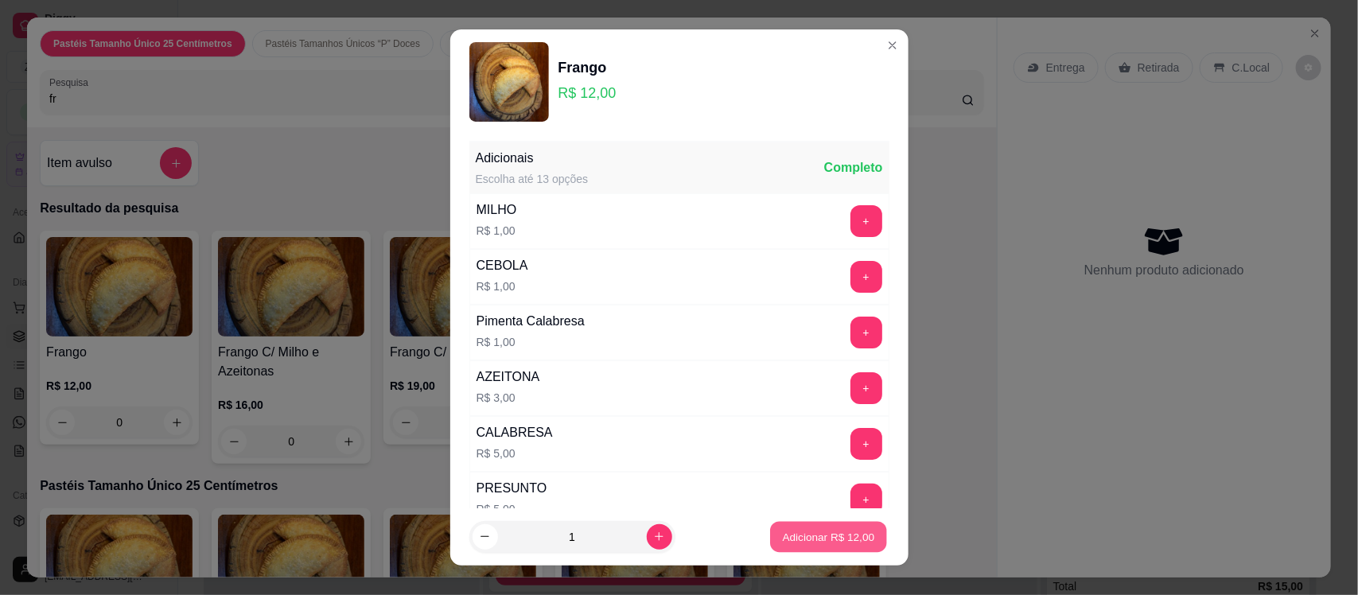
click at [802, 535] on p "Adicionar R$ 12,00" at bounding box center [829, 536] width 92 height 15
type input "1"
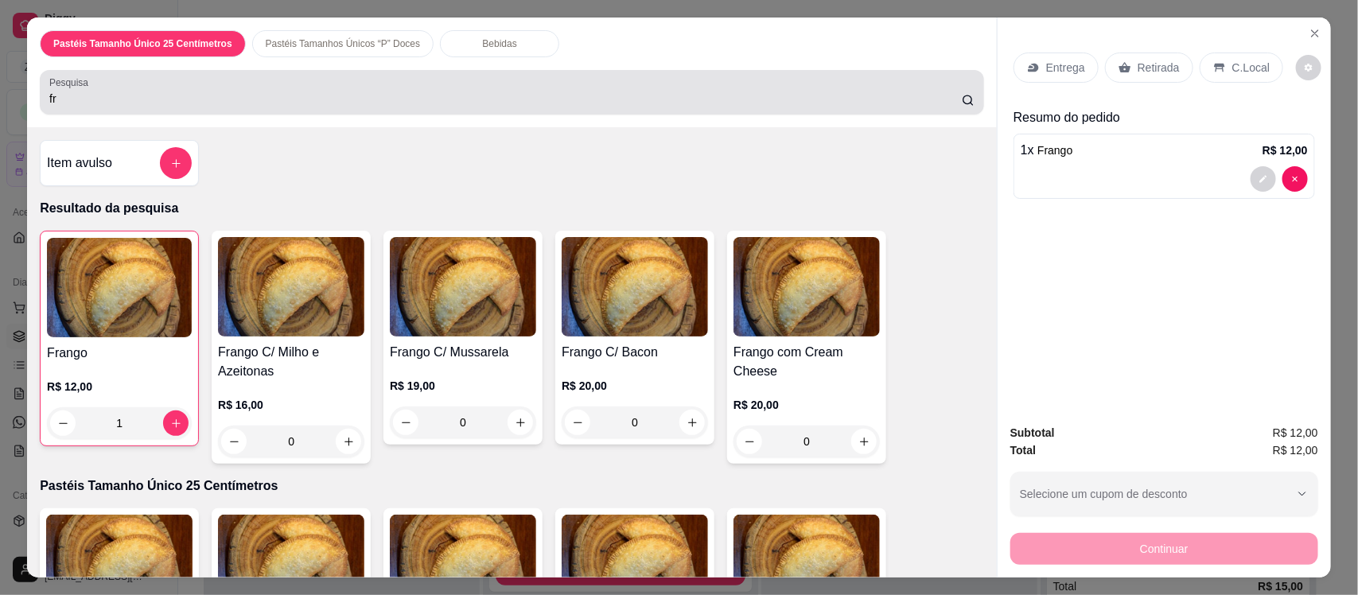
click at [259, 88] on div "fr" at bounding box center [511, 92] width 925 height 32
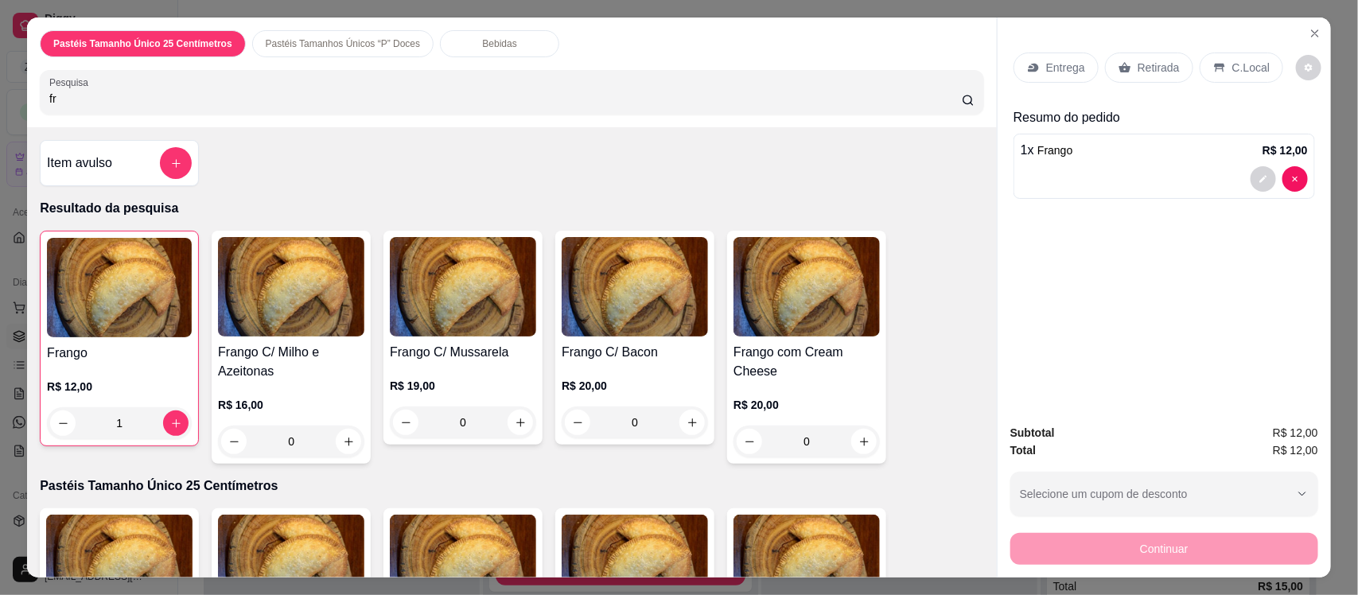
type input "f"
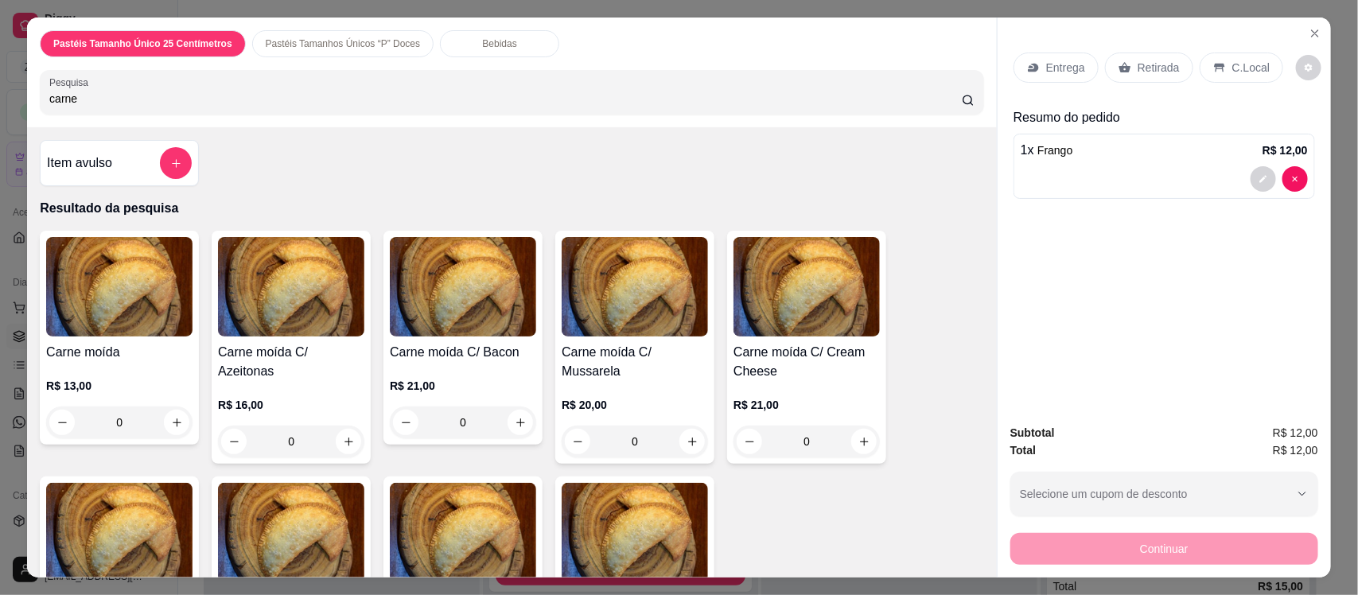
type input "carne"
click at [90, 529] on img at bounding box center [119, 532] width 146 height 99
